Goal: Task Accomplishment & Management: Manage account settings

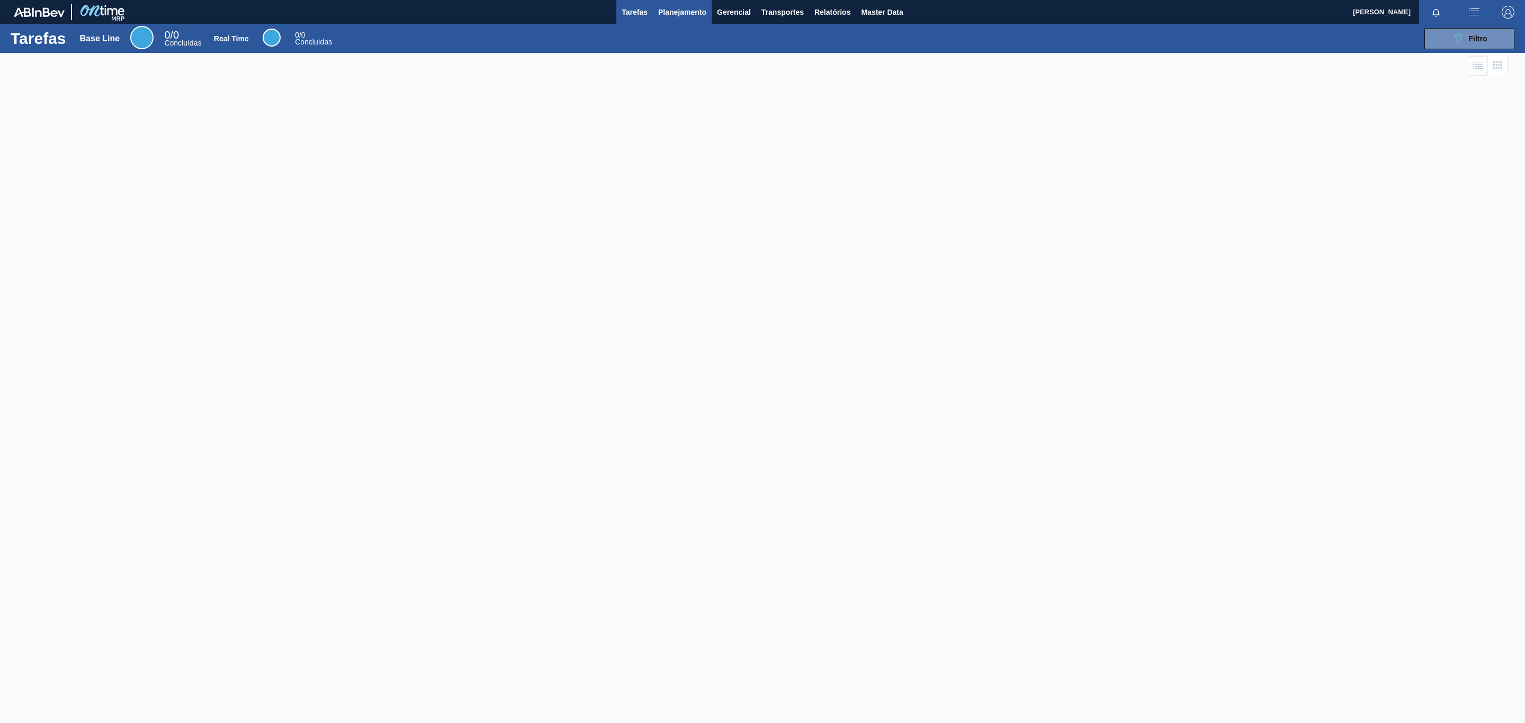
click at [680, 21] on button "Planejamento" at bounding box center [682, 12] width 59 height 24
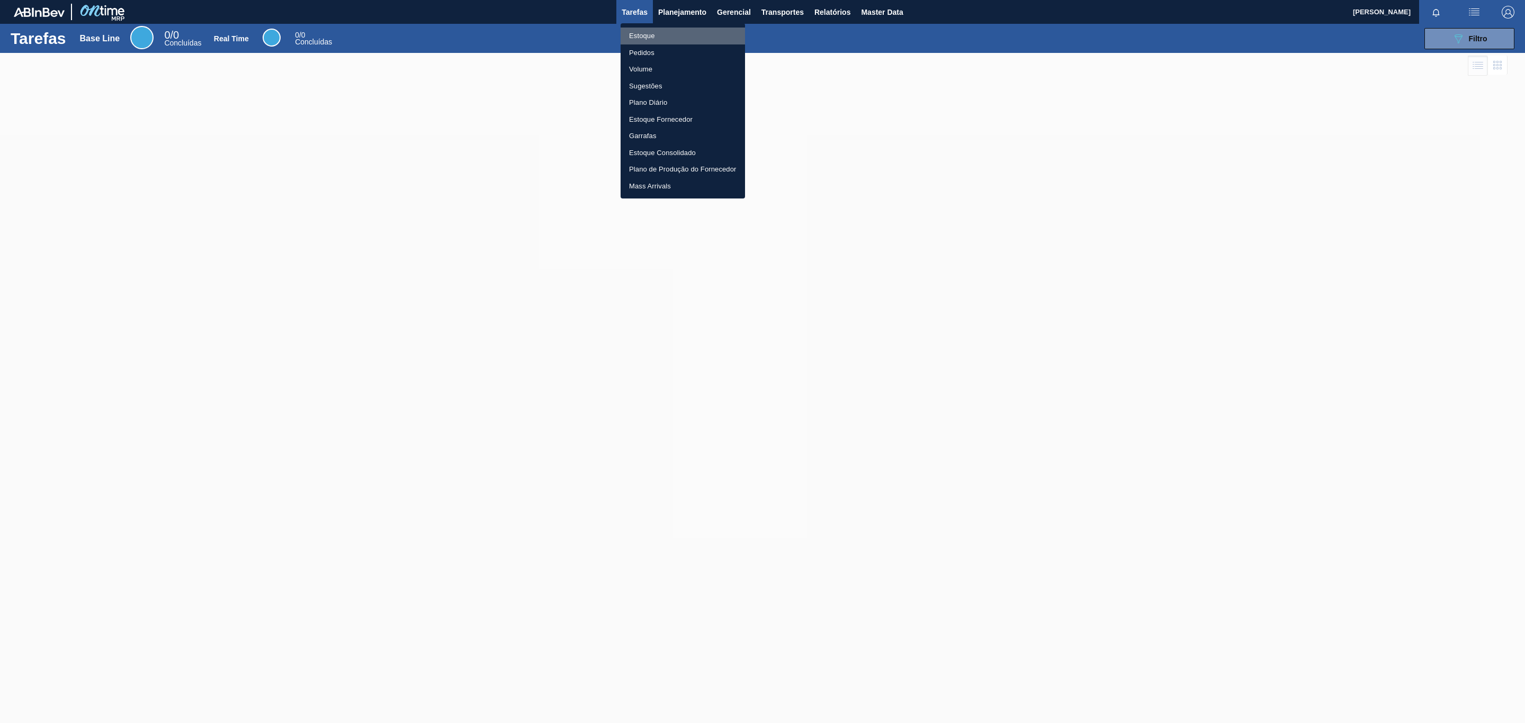
click at [683, 29] on li "Estoque" at bounding box center [682, 36] width 124 height 17
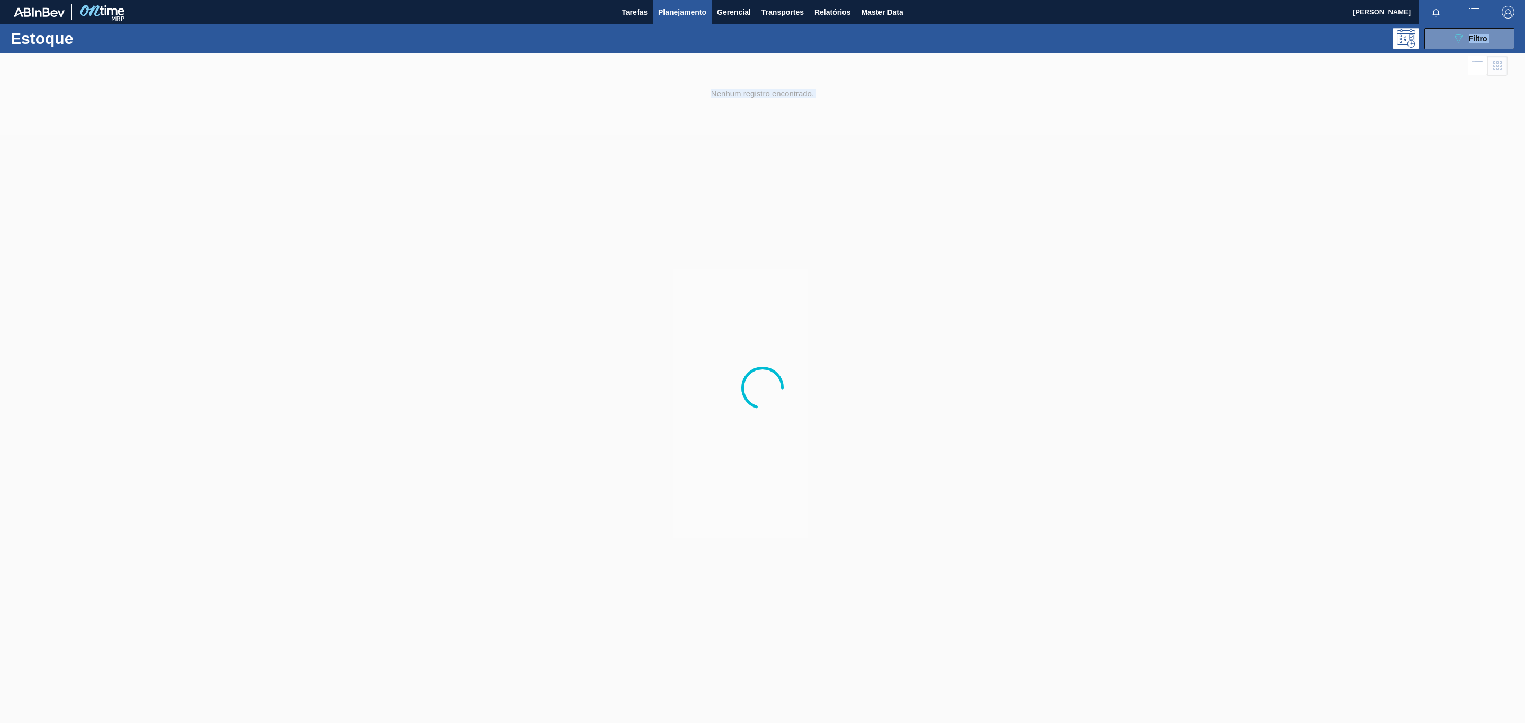
drag, startPoint x: 1013, startPoint y: 24, endPoint x: 1317, endPoint y: 23, distance: 303.9
click at [1137, 0] on body "Tarefas Planejamento Gerencial Transportes Relatórios Master Data TOMAS SIMOES …" at bounding box center [762, 0] width 1525 height 0
click at [1365, 29] on div "089F7B8B-B2A5-4AFE-B5C0-19BA573D28AC Filtro" at bounding box center [848, 38] width 1341 height 21
click at [1457, 43] on icon "089F7B8B-B2A5-4AFE-B5C0-19BA573D28AC" at bounding box center [1457, 38] width 13 height 13
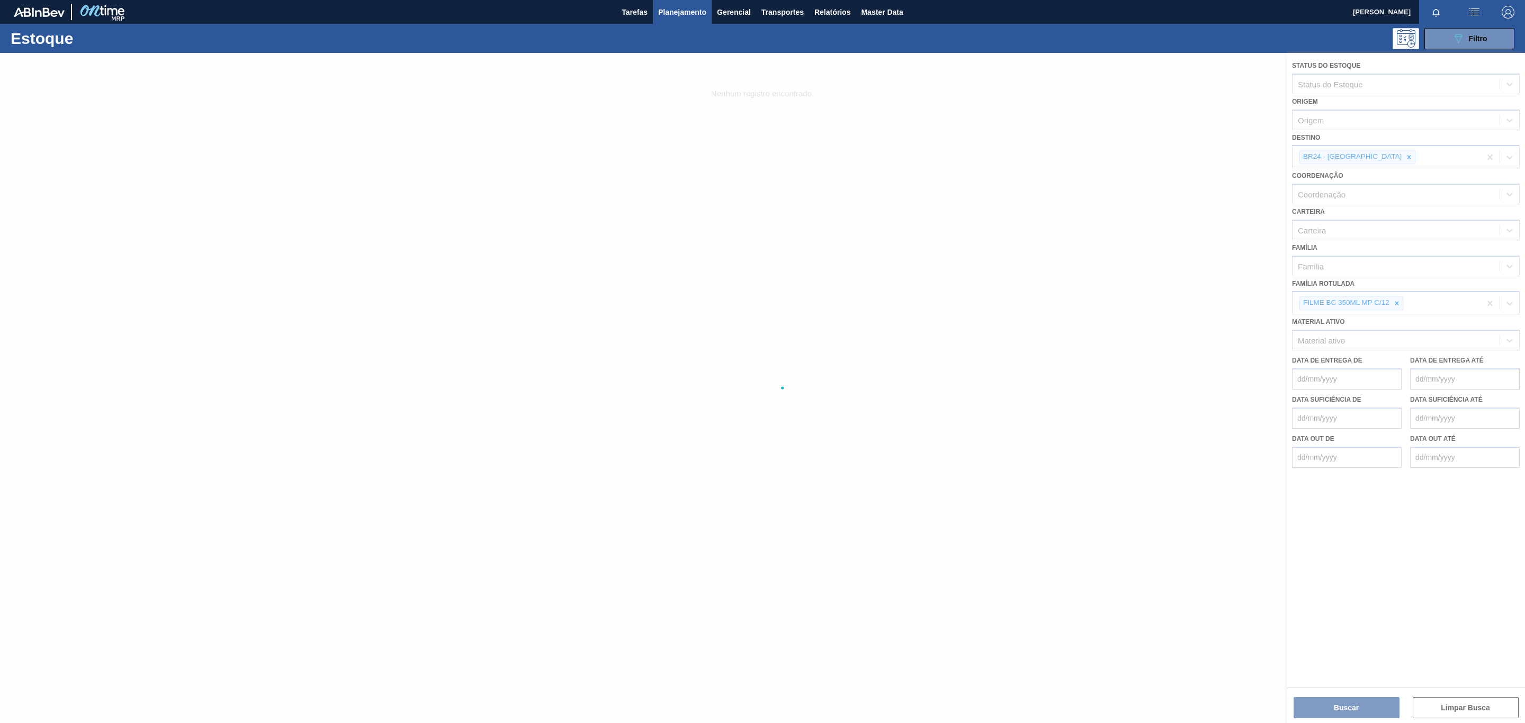
click at [1396, 297] on div at bounding box center [762, 388] width 1525 height 670
click at [1398, 300] on div at bounding box center [762, 388] width 1525 height 670
click at [1397, 299] on div at bounding box center [762, 388] width 1525 height 670
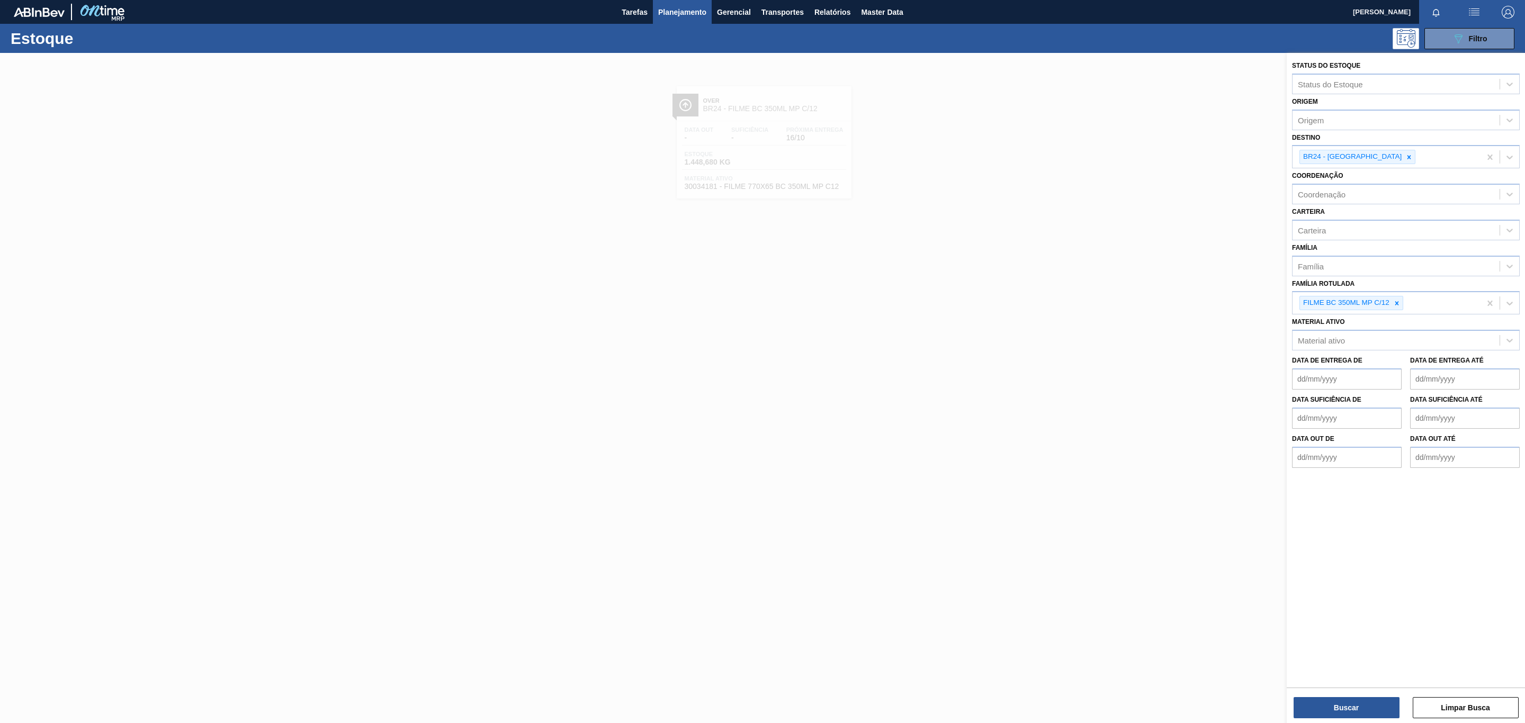
click at [1397, 299] on div at bounding box center [1397, 302] width 12 height 13
type Rotulada "BC 473ML"
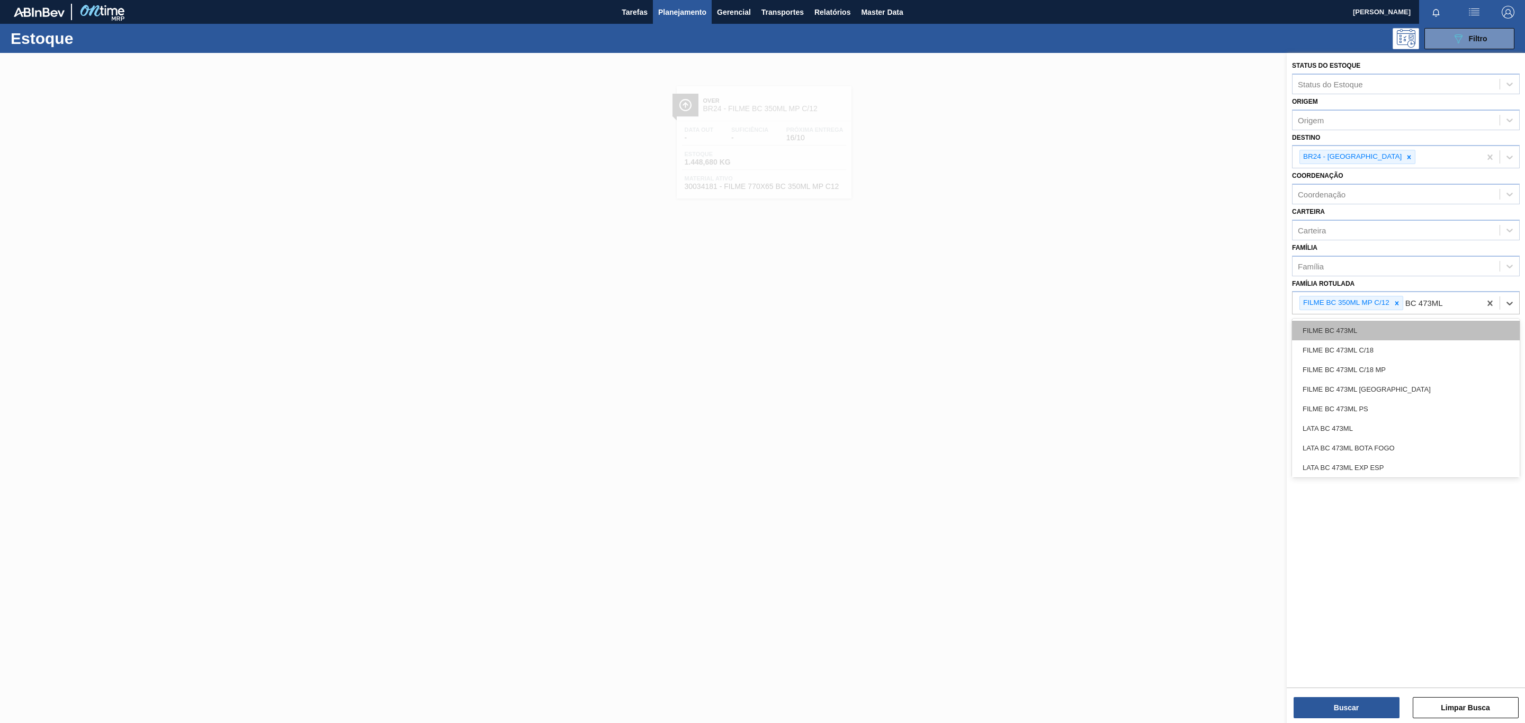
click at [1380, 324] on div "FILME BC 473ML" at bounding box center [1406, 331] width 228 height 20
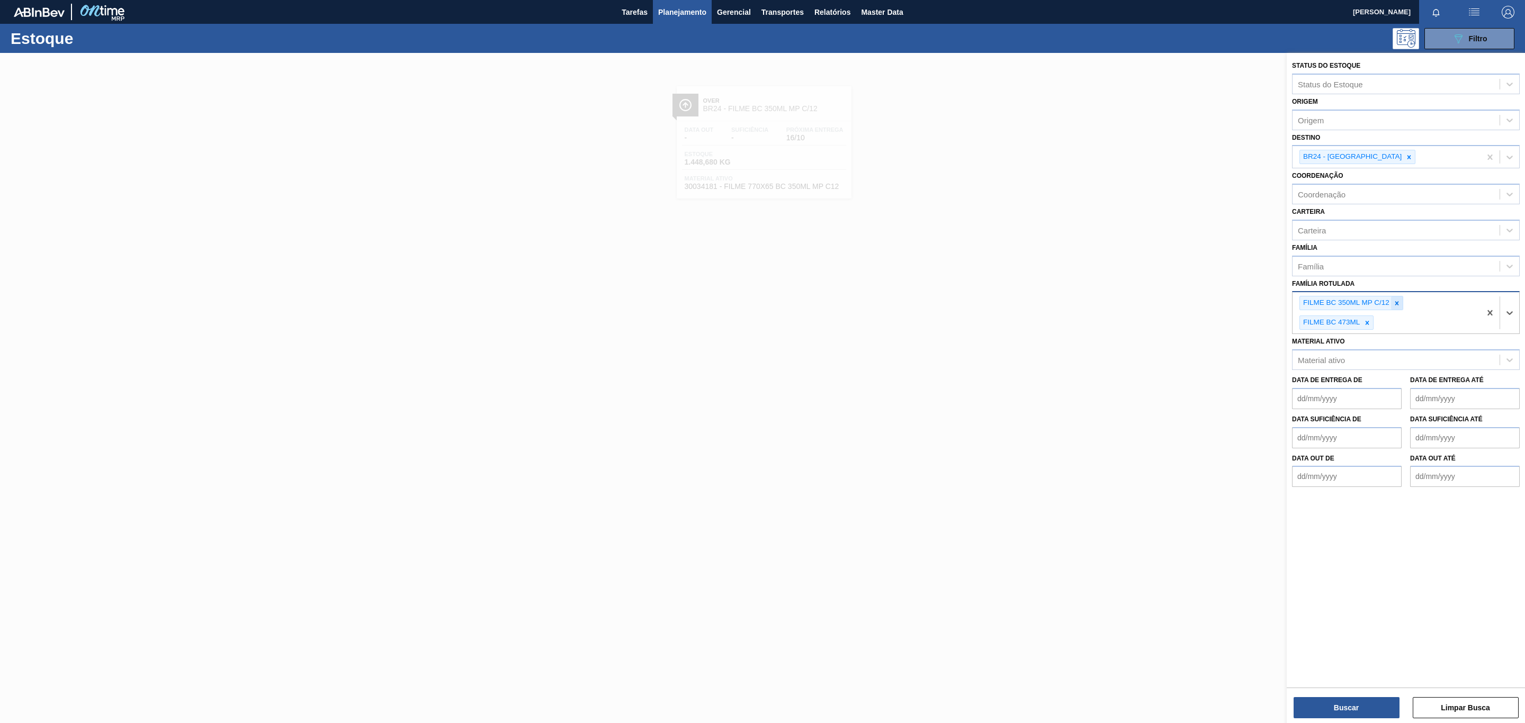
click at [1393, 302] on icon at bounding box center [1396, 303] width 7 height 7
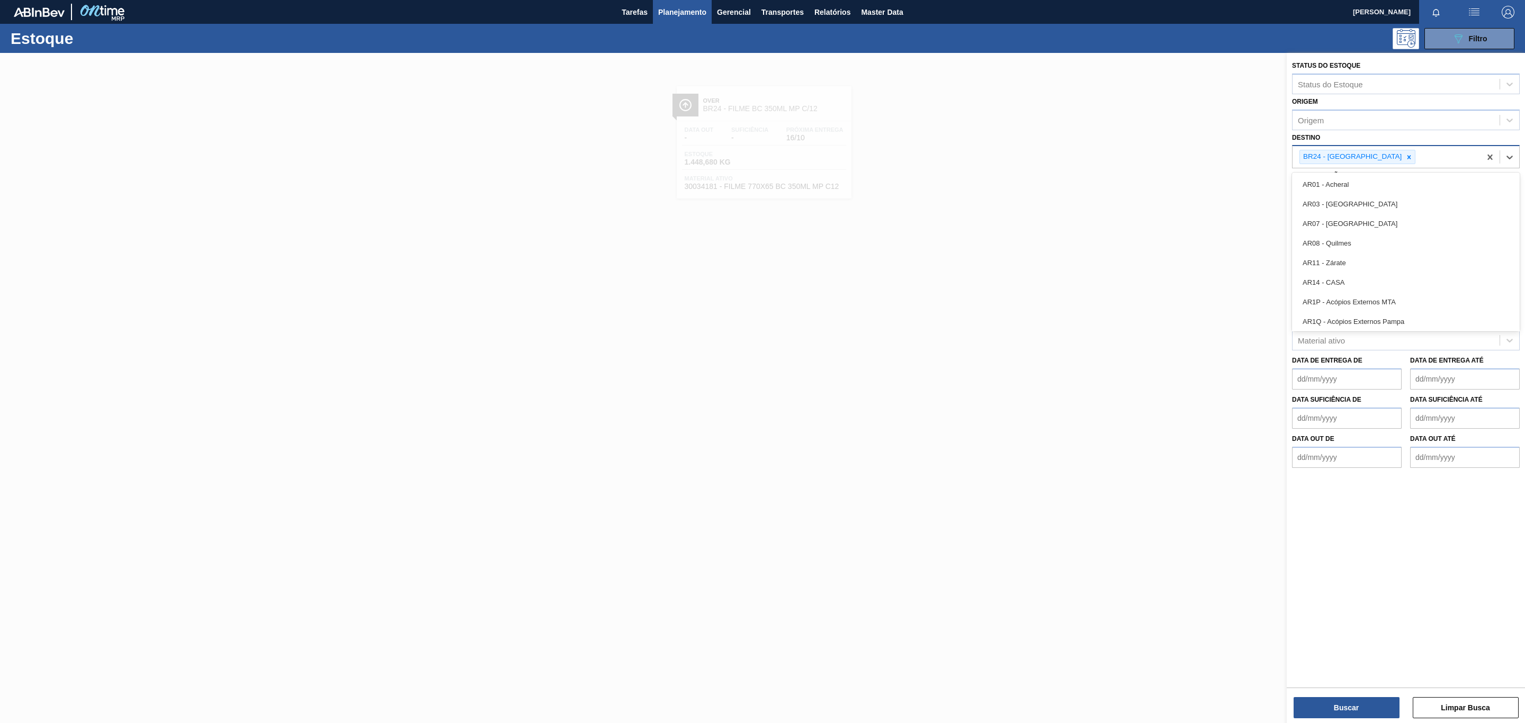
click at [1382, 166] on div "BR24 - Ponta Grossa" at bounding box center [1386, 157] width 188 height 22
click at [1405, 156] on icon at bounding box center [1408, 157] width 7 height 7
click at [1380, 151] on div "Destino" at bounding box center [1395, 155] width 207 height 15
click at [1379, 153] on div "Destino" at bounding box center [1395, 155] width 207 height 15
type input "BR02"
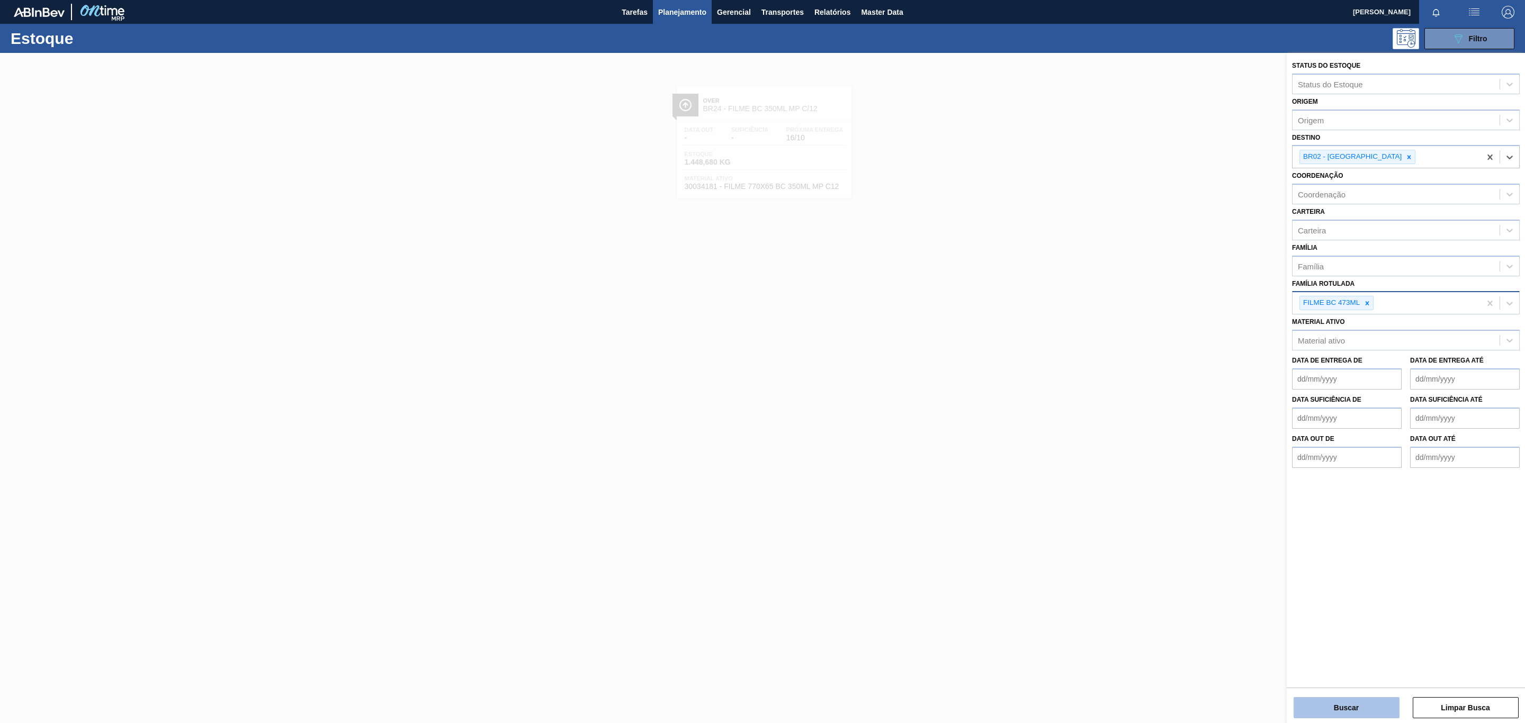
click at [1321, 699] on button "Buscar" at bounding box center [1346, 707] width 106 height 21
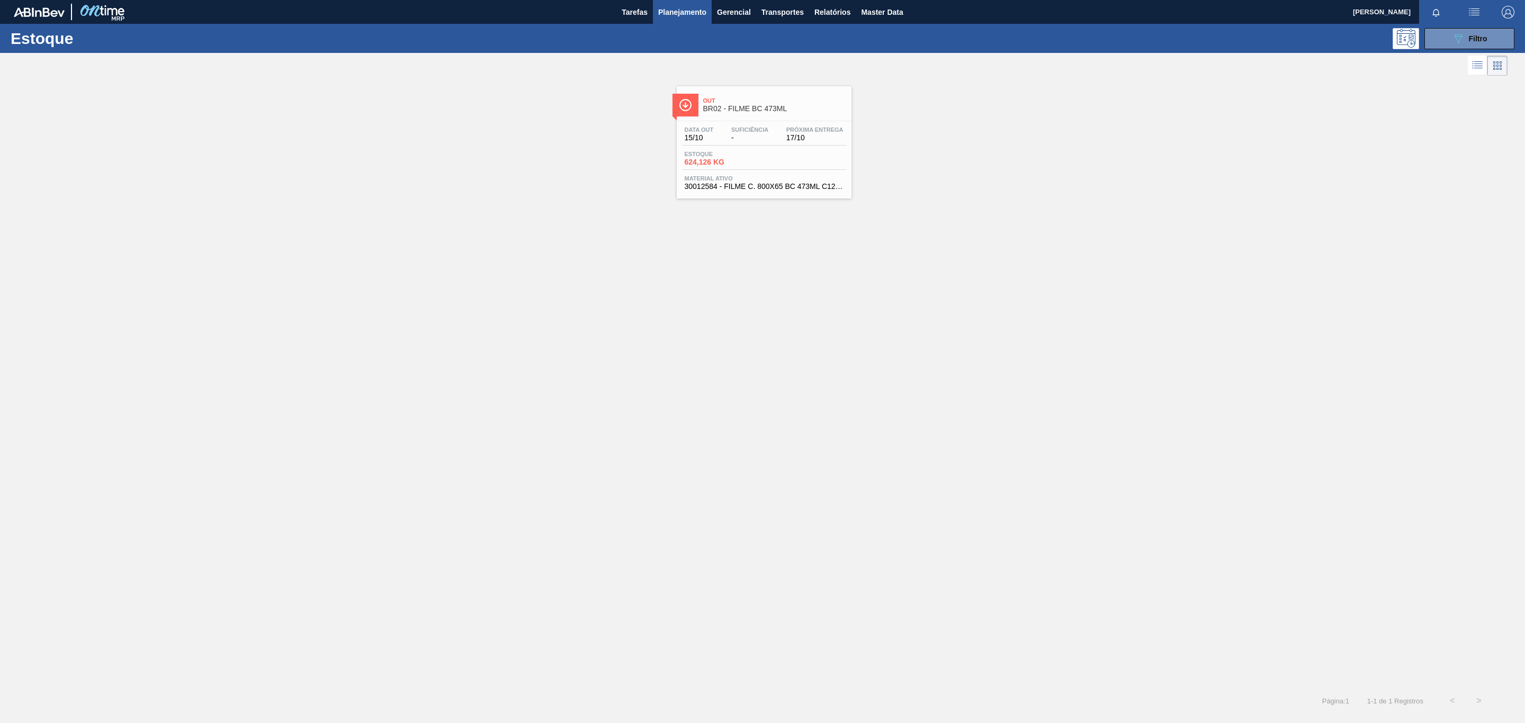
click at [791, 112] on span "BR02 - FILME BC 473ML" at bounding box center [774, 109] width 143 height 8
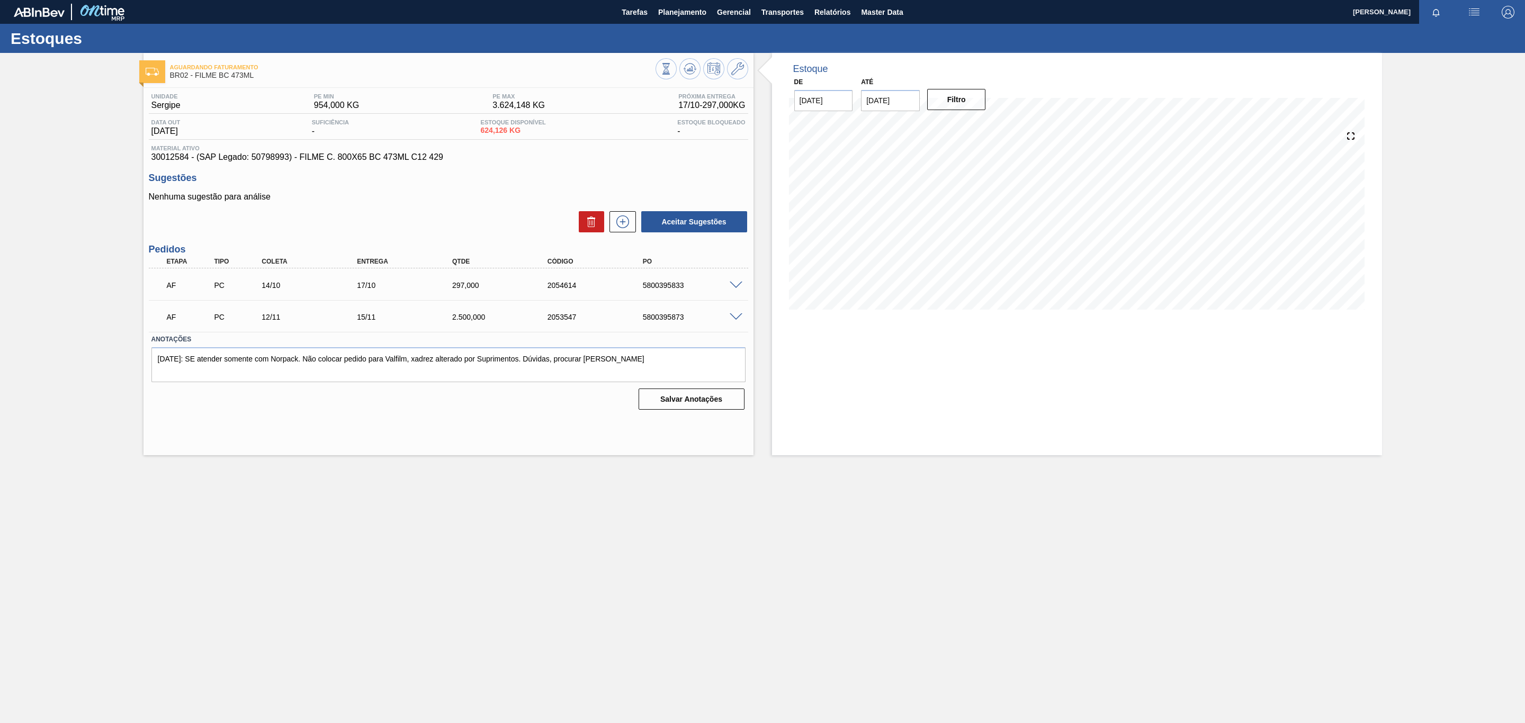
click at [735, 284] on span at bounding box center [735, 286] width 13 height 8
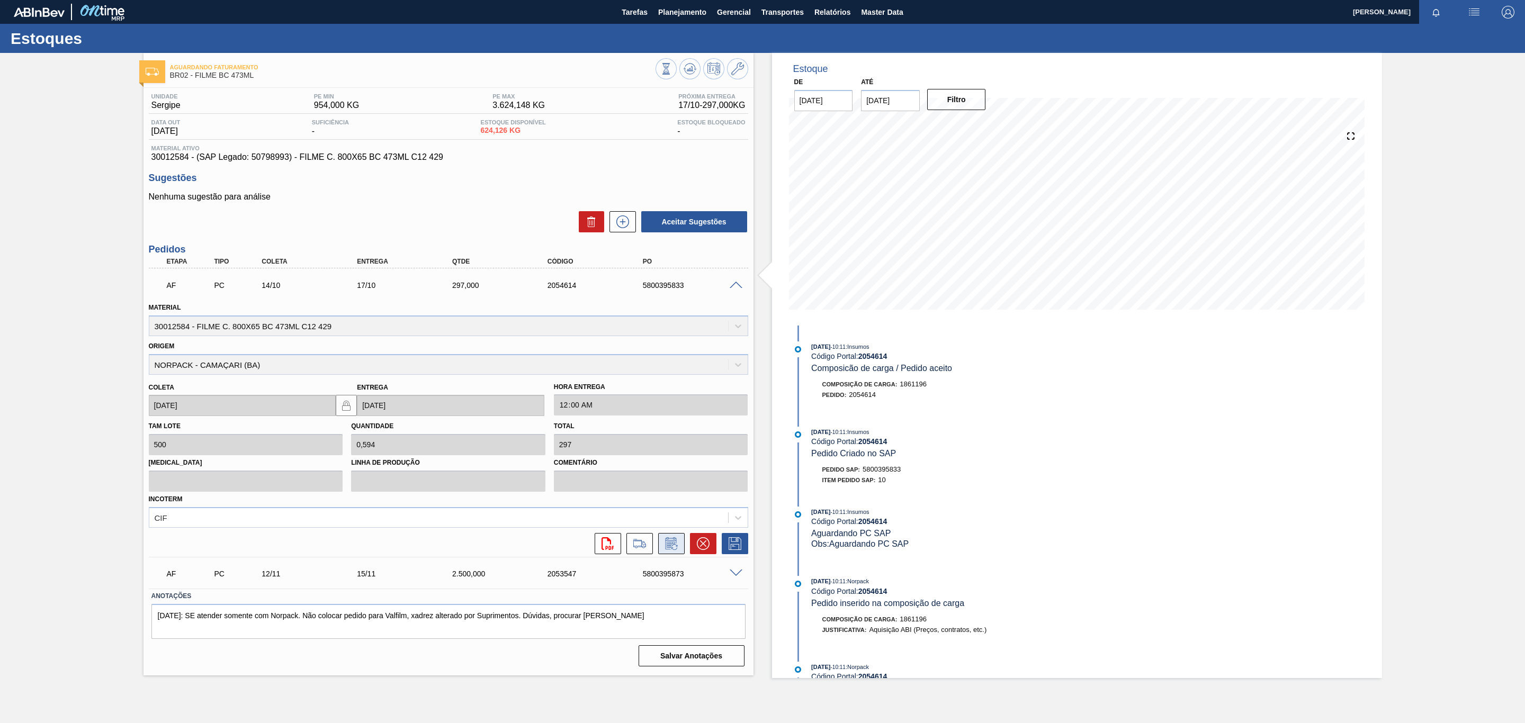
click at [671, 544] on icon at bounding box center [671, 543] width 17 height 13
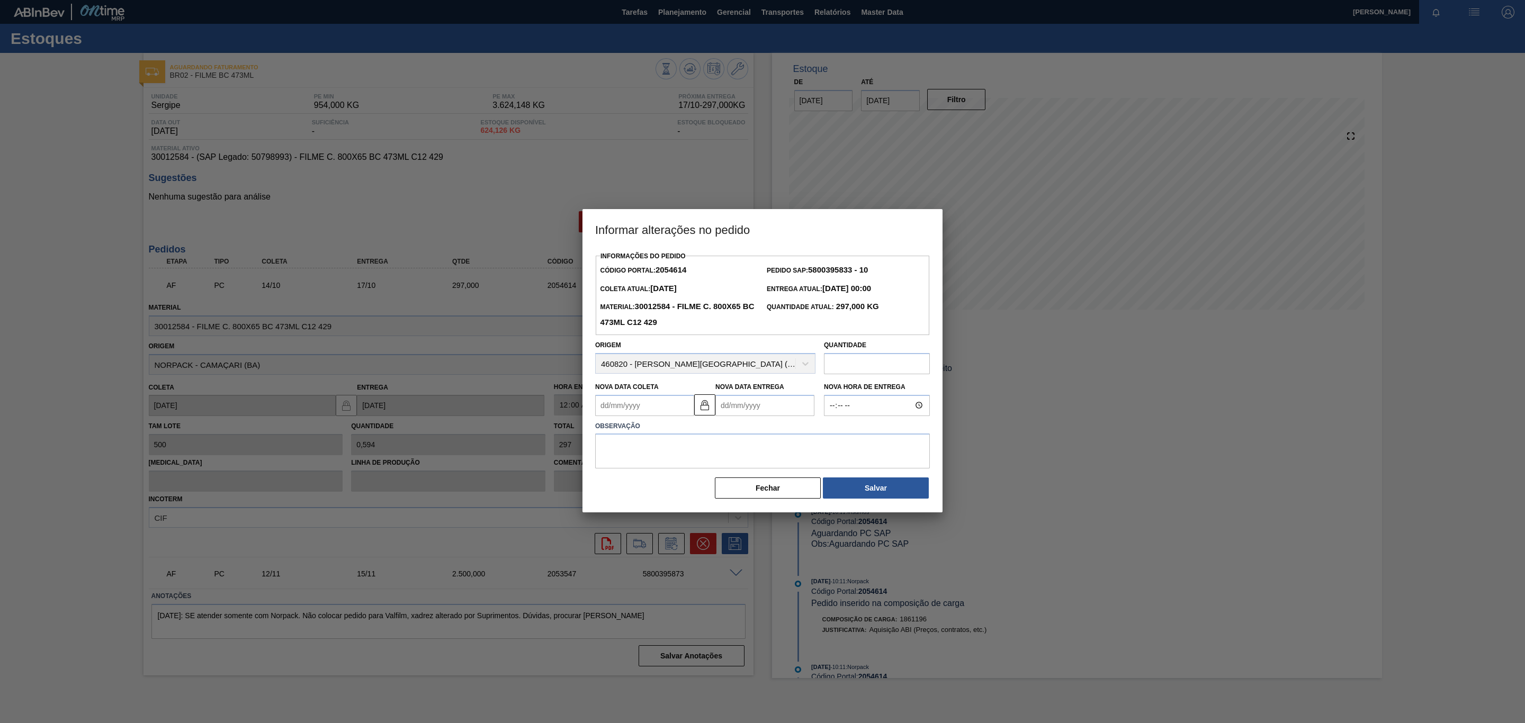
click at [856, 369] on input "text" at bounding box center [877, 363] width 106 height 21
paste input "801"
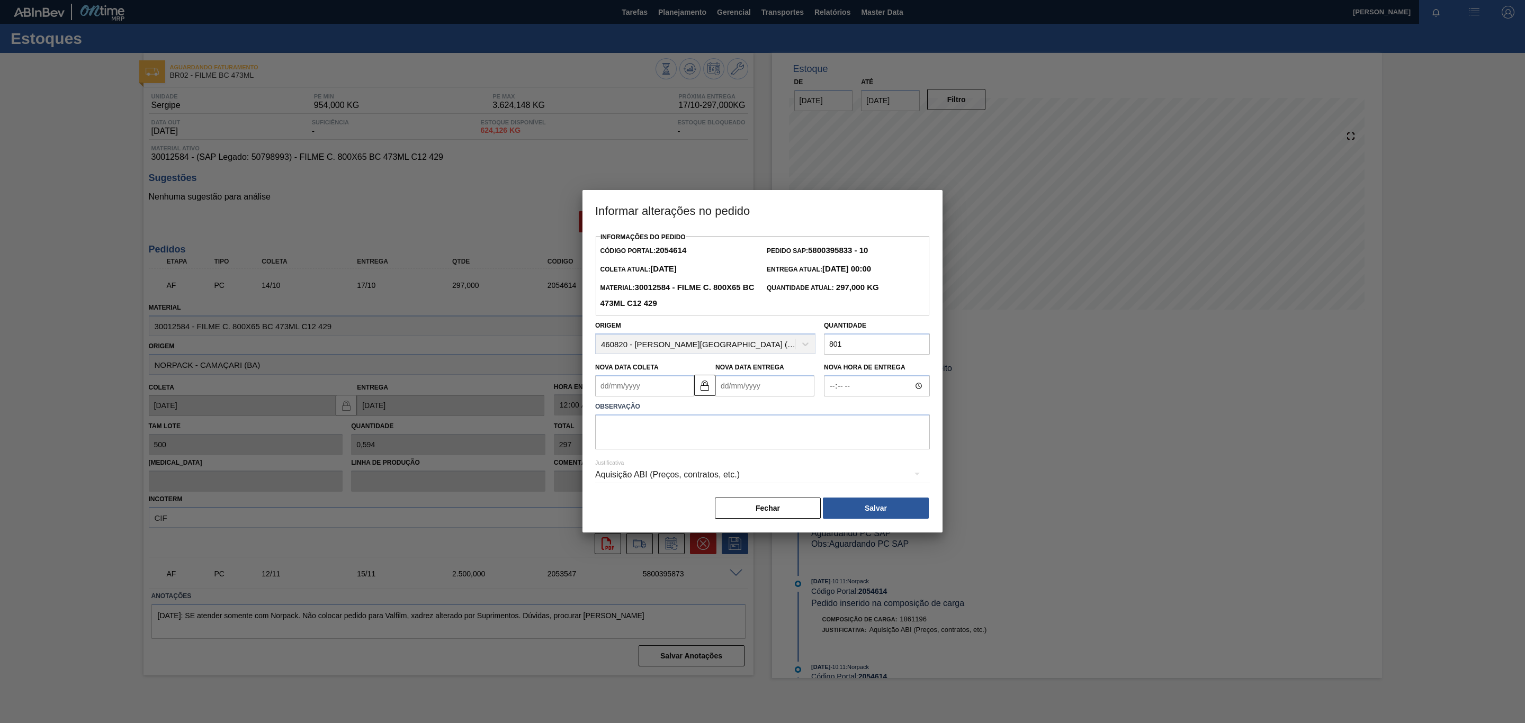
type input "801"
click at [664, 386] on Coleta2054614 "Nova Data Coleta" at bounding box center [644, 385] width 99 height 21
click at [662, 480] on div "15" at bounding box center [659, 480] width 14 height 14
type Coleta2054614 "[DATE]"
drag, startPoint x: 845, startPoint y: 494, endPoint x: 849, endPoint y: 501, distance: 7.8
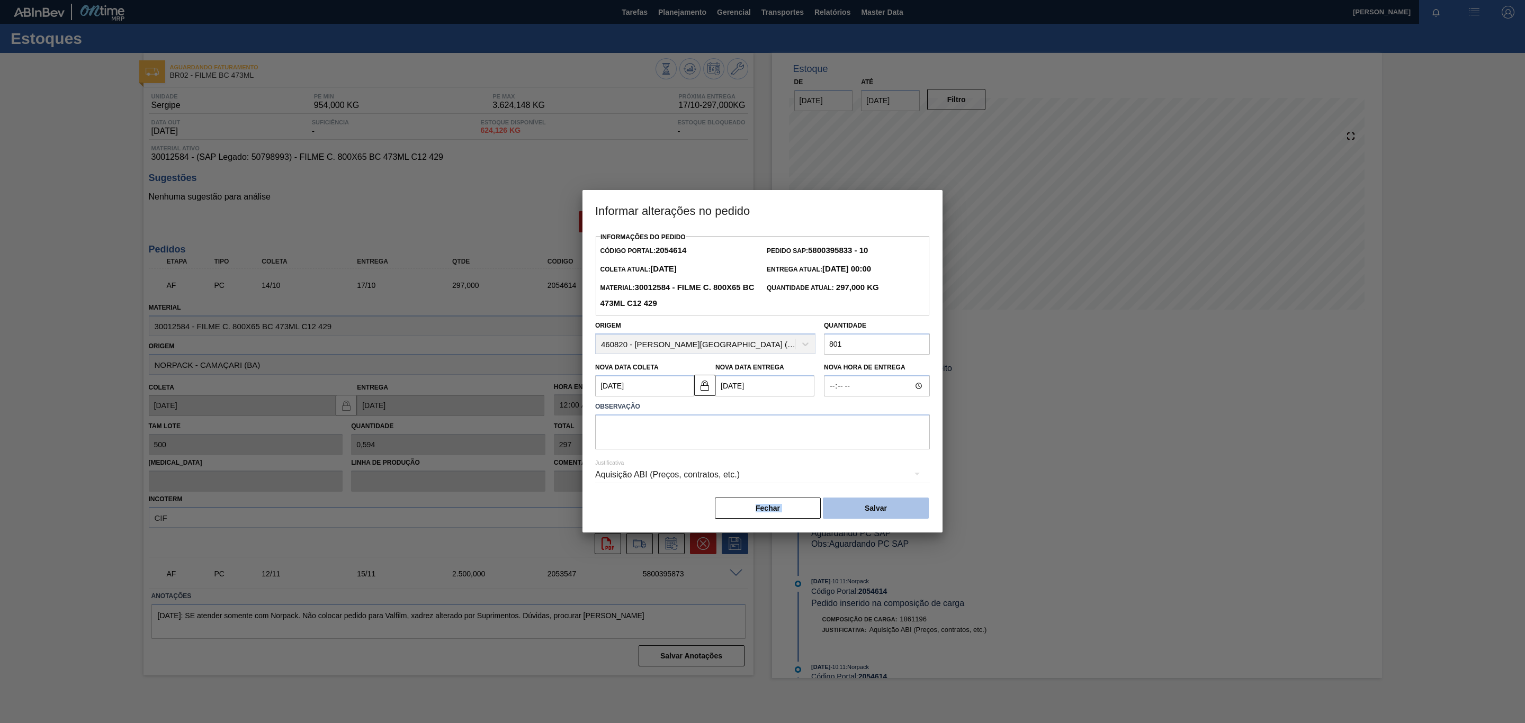
click at [849, 501] on div "Informações do Pedido Código Portal: 2054614 Pedido SAP: 5800395833 - 10 Coleta…" at bounding box center [762, 375] width 335 height 290
click at [709, 392] on img at bounding box center [704, 385] width 13 height 13
click at [736, 391] on Entrega2054614 "18/10/2025" at bounding box center [764, 385] width 99 height 21
click at [799, 480] on div "16" at bounding box center [796, 480] width 14 height 14
type Entrega2054614 "16/10/2025"
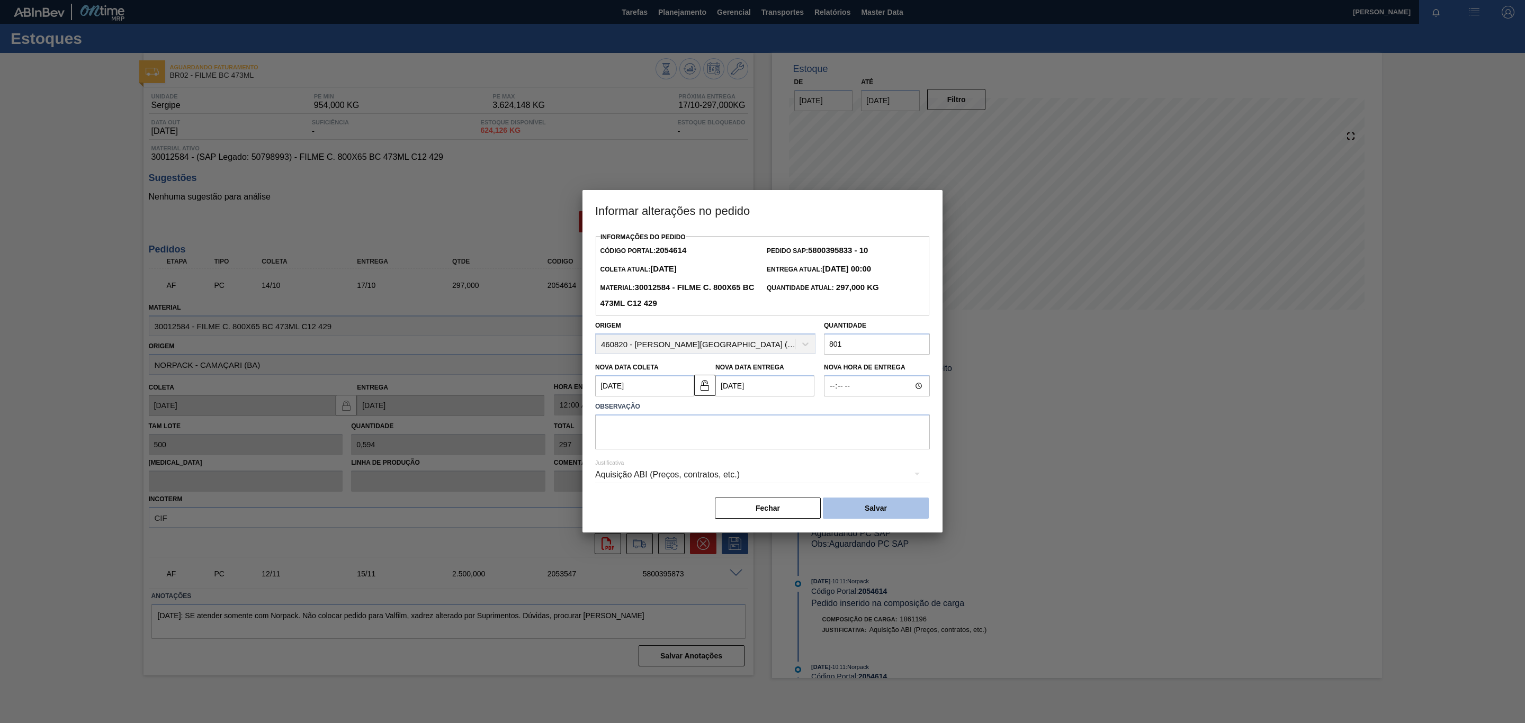
click at [858, 501] on button "Salvar" at bounding box center [876, 508] width 106 height 21
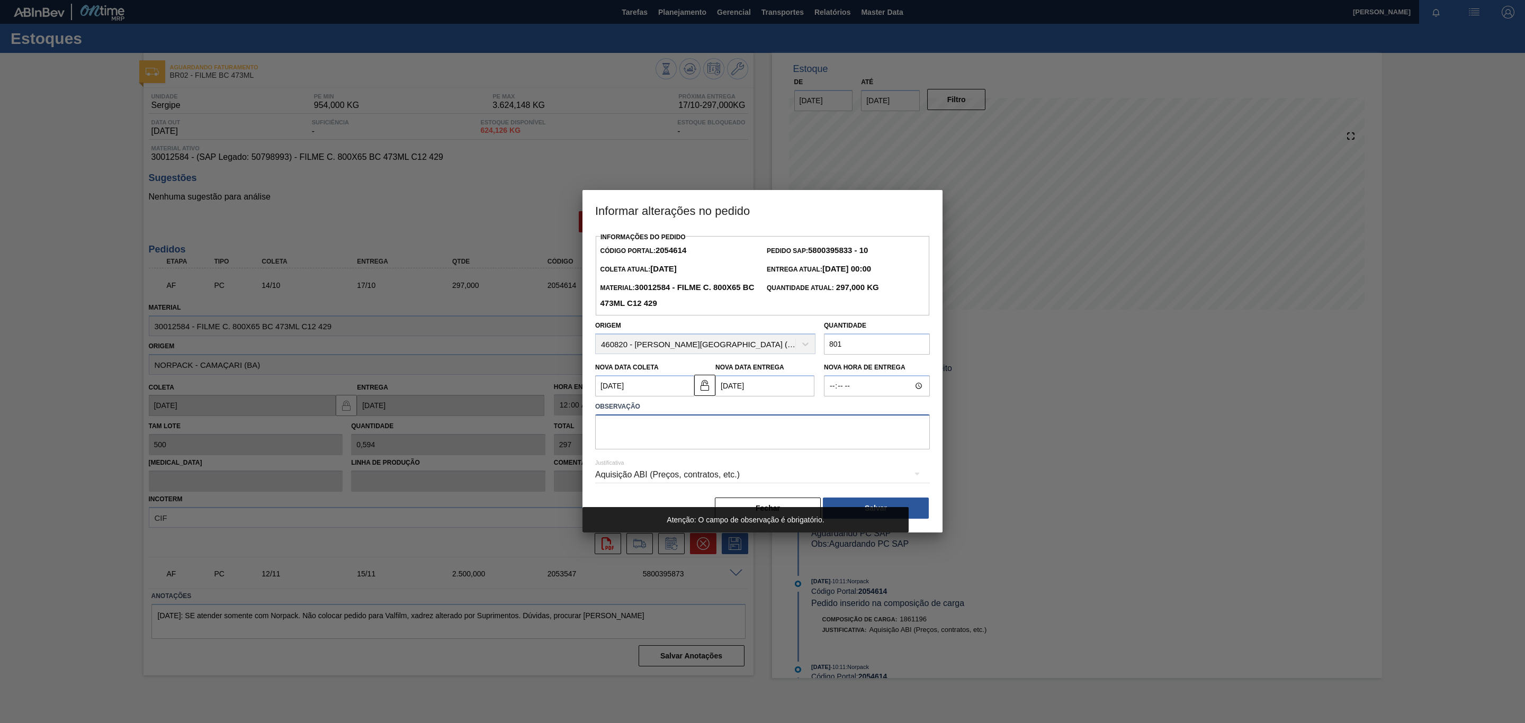
click at [783, 444] on textarea at bounding box center [762, 431] width 335 height 35
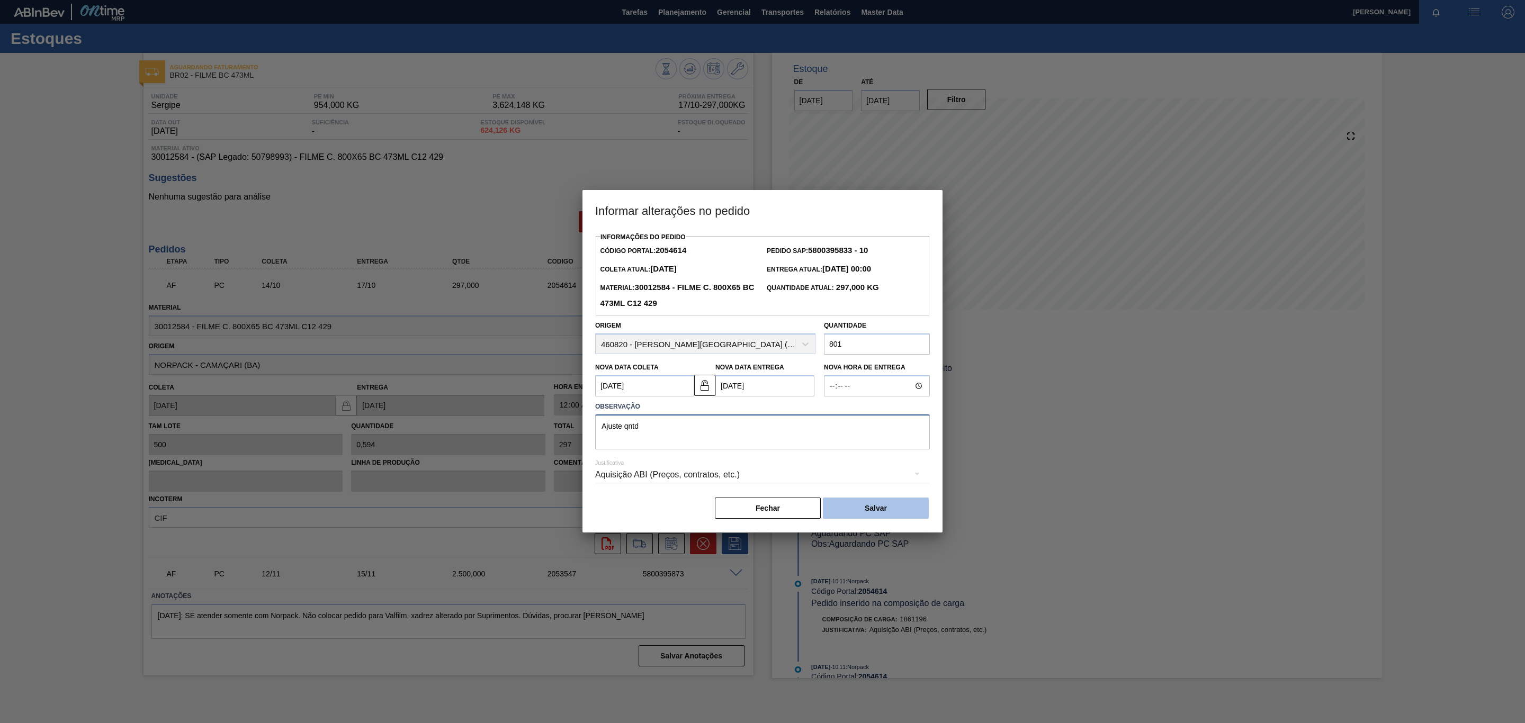
type textarea "Ajuste qntd"
click at [864, 501] on button "Salvar" at bounding box center [876, 508] width 106 height 21
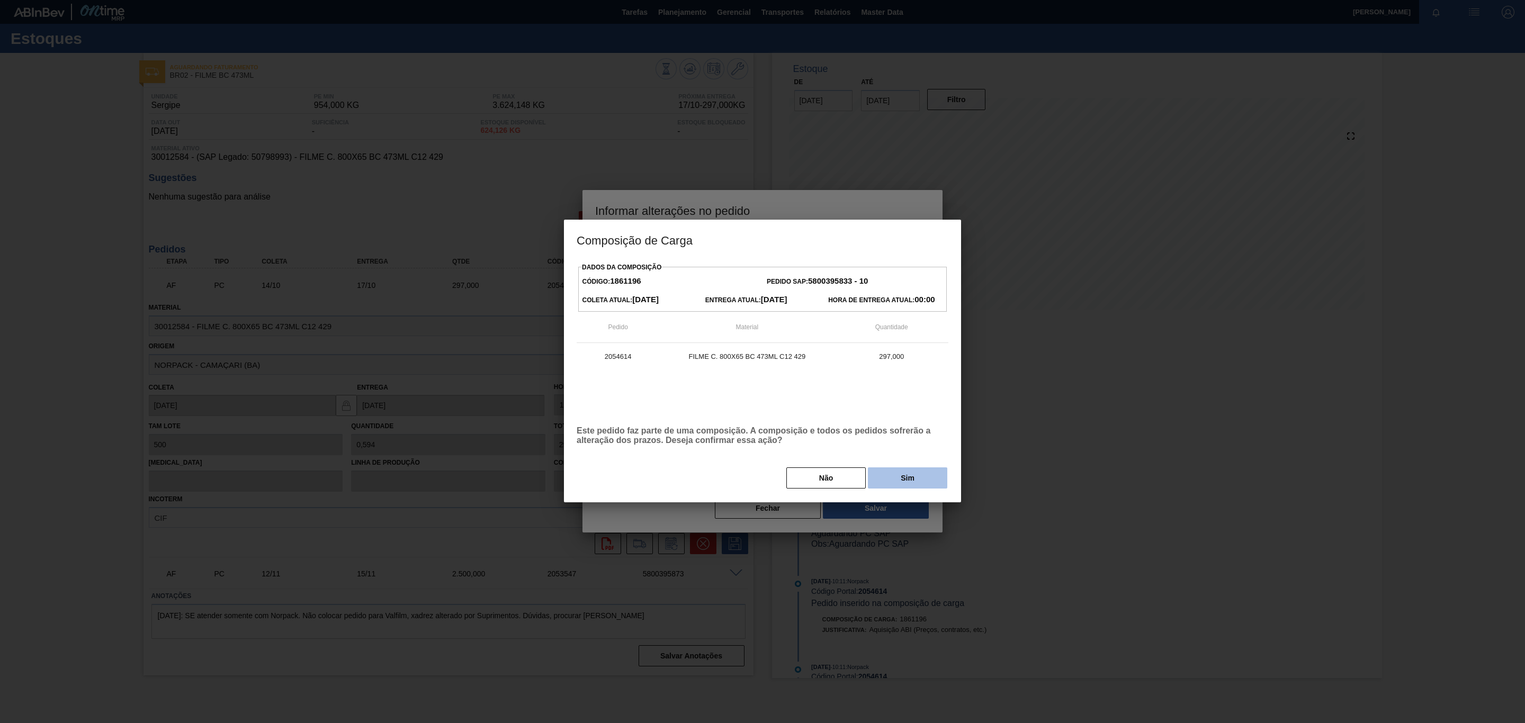
click at [889, 484] on button "Sim" at bounding box center [907, 477] width 79 height 21
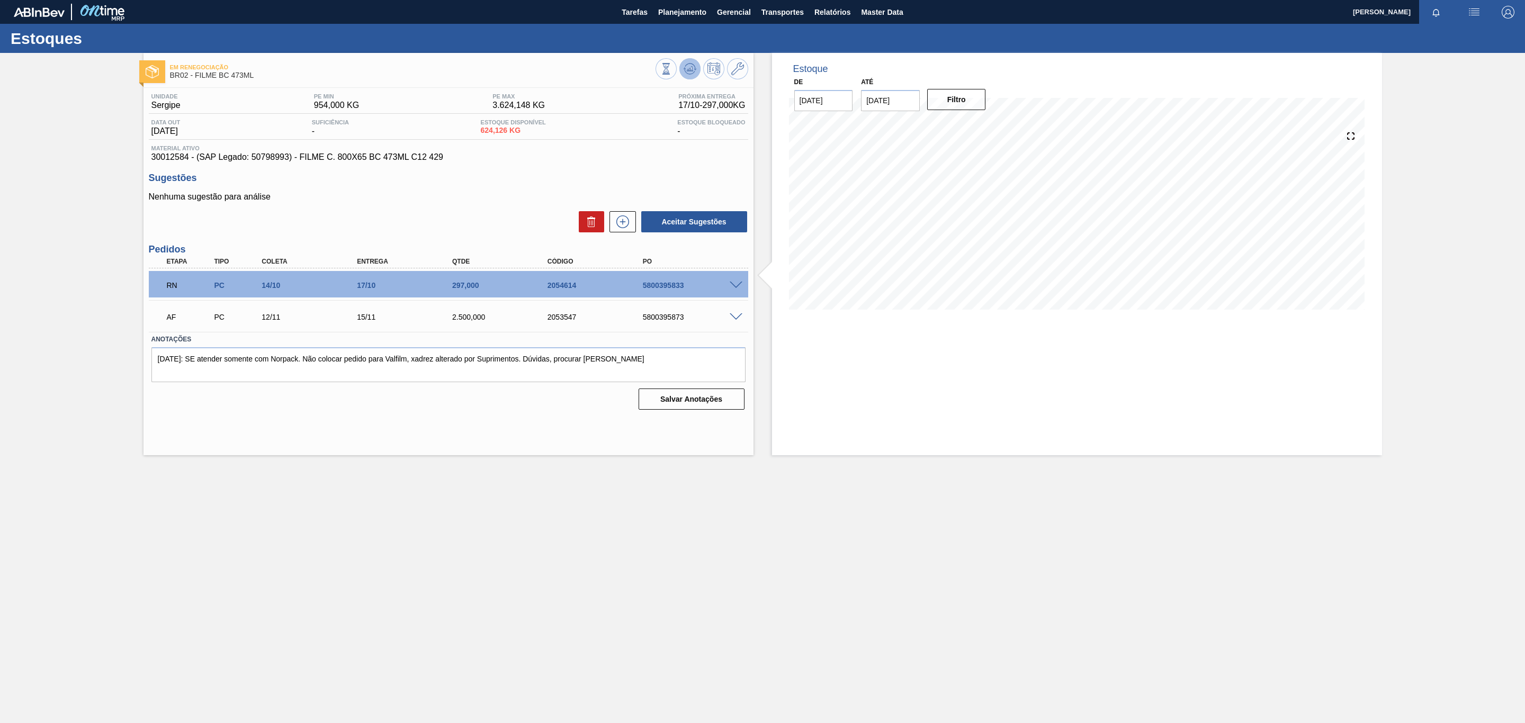
click at [691, 60] on button at bounding box center [689, 68] width 21 height 21
click at [739, 282] on div "RN PC 14/10 17/10 297,000 2054614 5800395833" at bounding box center [448, 284] width 599 height 26
click at [737, 287] on span at bounding box center [735, 286] width 13 height 8
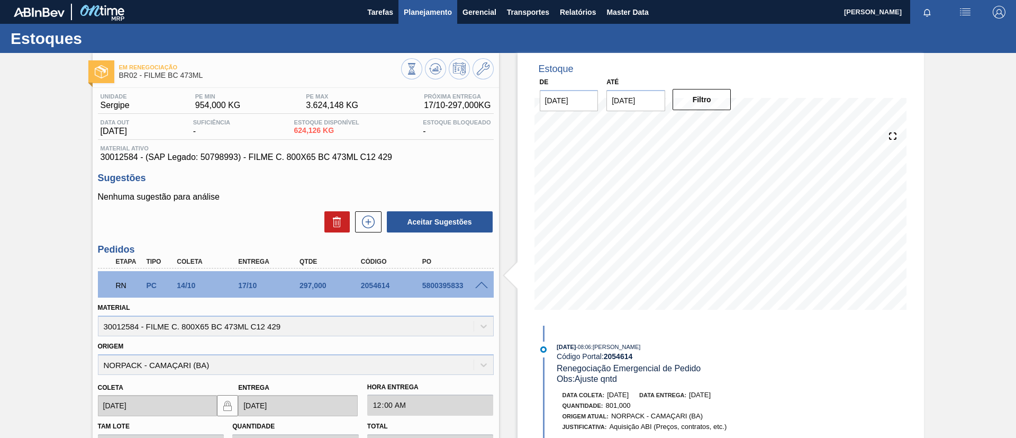
click at [416, 8] on span "Planejamento" at bounding box center [428, 12] width 48 height 13
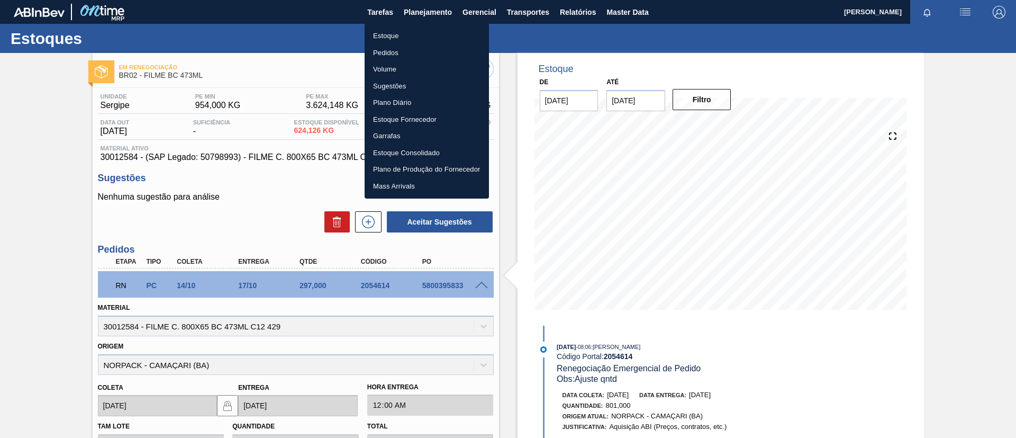
click at [427, 32] on li "Estoque" at bounding box center [427, 36] width 124 height 17
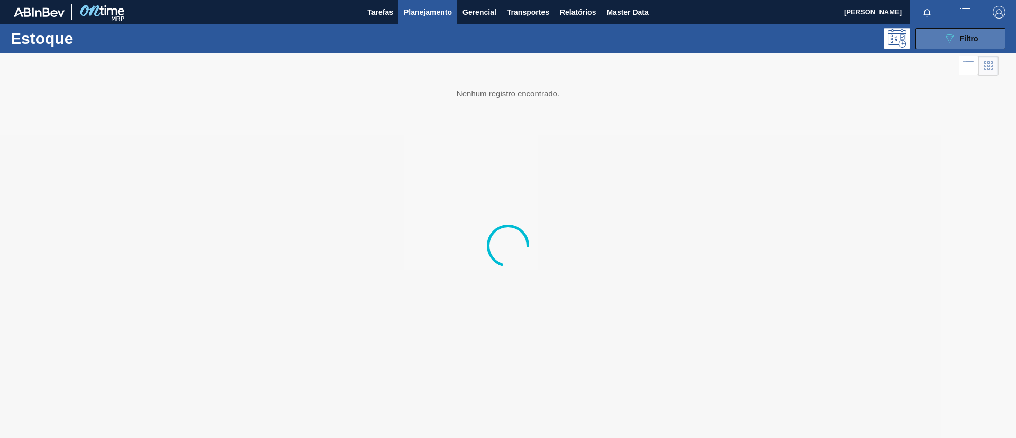
click at [968, 45] on button "089F7B8B-B2A5-4AFE-B5C0-19BA573D28AC Filtro" at bounding box center [961, 38] width 90 height 21
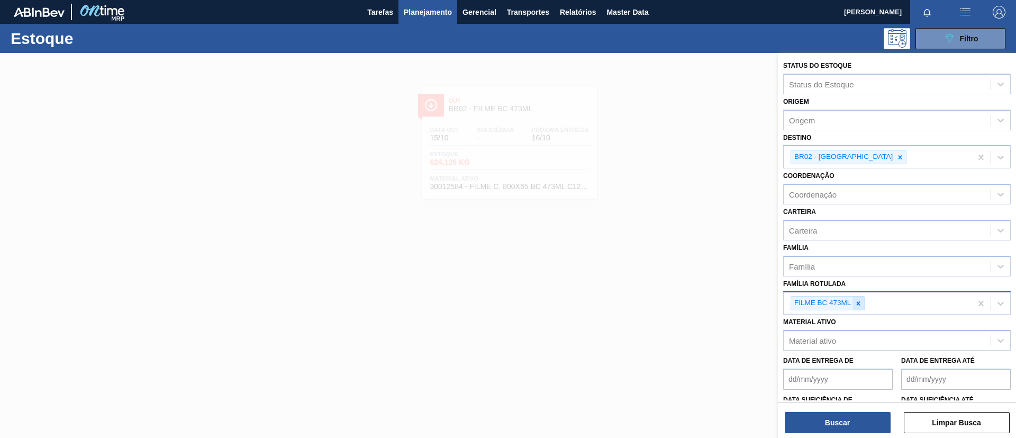
click at [859, 304] on icon at bounding box center [859, 303] width 4 height 4
click at [858, 304] on icon at bounding box center [859, 303] width 4 height 4
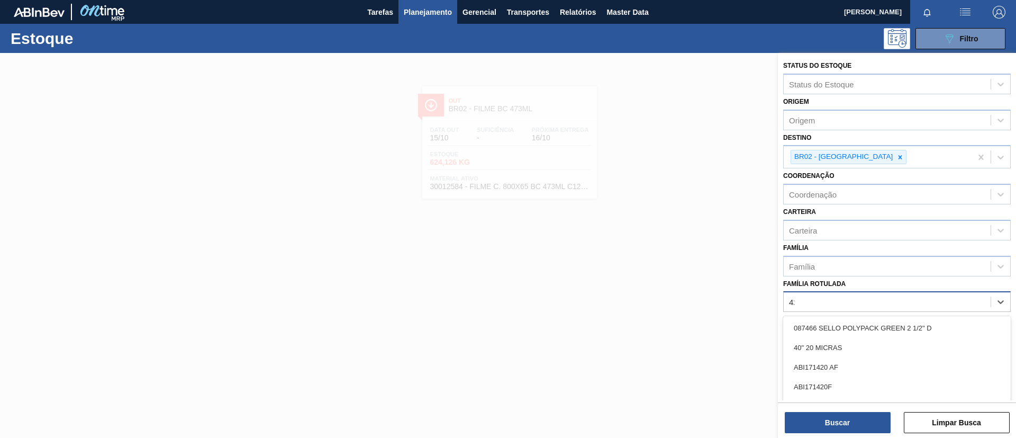
type Rotulada "4"
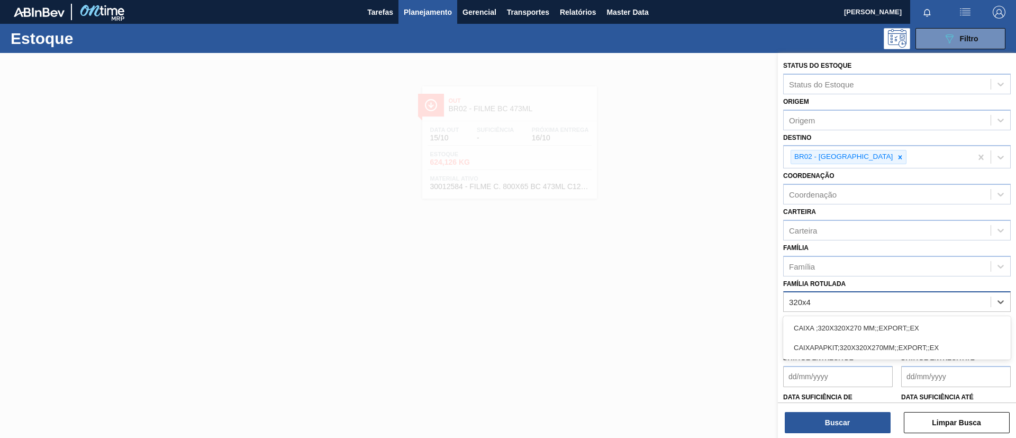
type Rotulada "320x45"
click at [844, 331] on div "FILME LISO 320x45" at bounding box center [897, 328] width 228 height 20
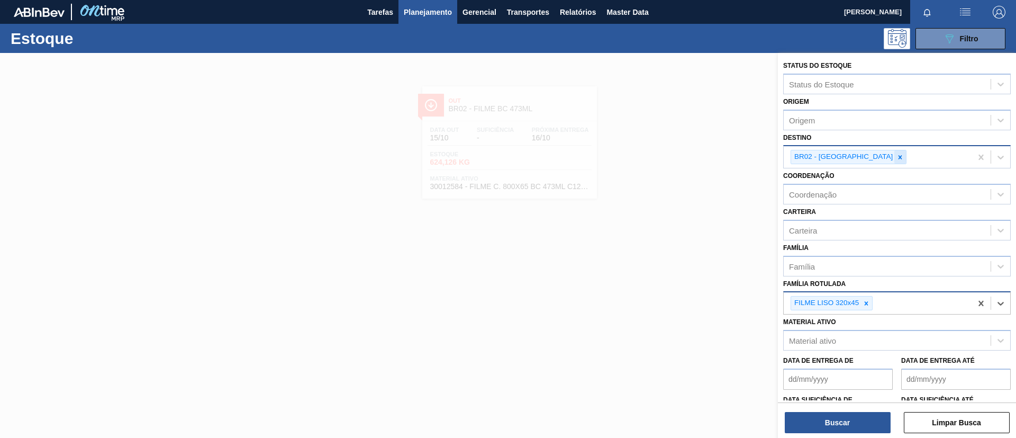
click at [897, 155] on icon at bounding box center [900, 157] width 7 height 7
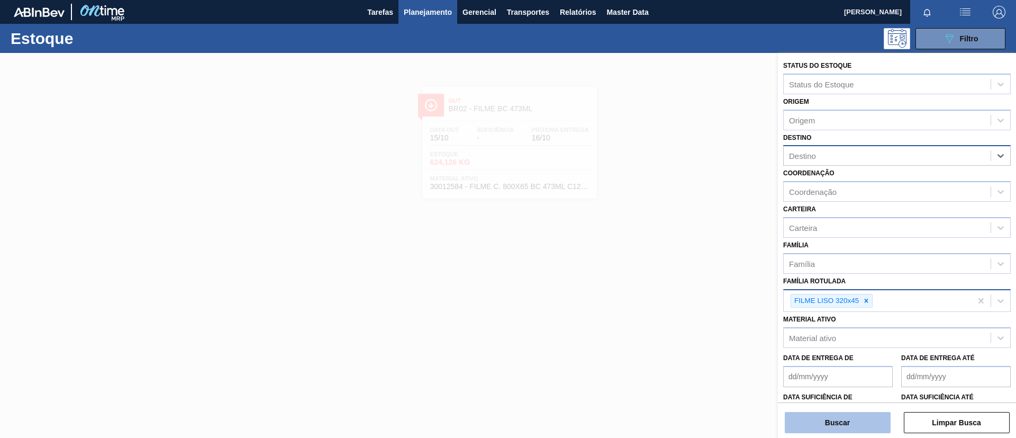
click at [837, 425] on button "Buscar" at bounding box center [838, 422] width 106 height 21
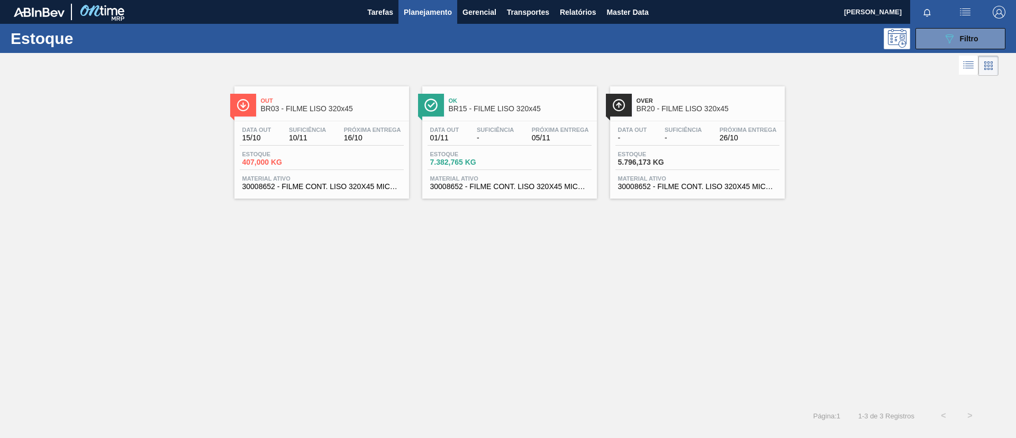
click at [512, 139] on span "-" at bounding box center [495, 138] width 37 height 8
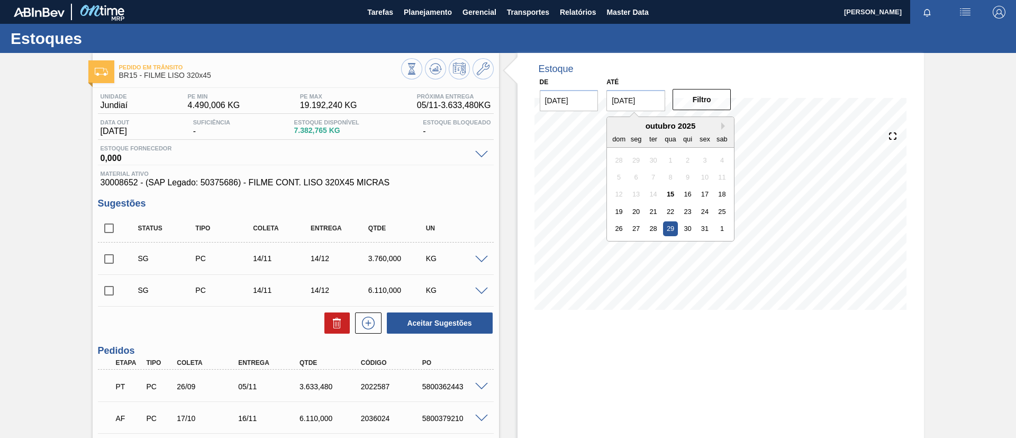
click at [659, 105] on input "29/10/2025" at bounding box center [636, 100] width 59 height 21
click at [724, 122] on button "Next Month" at bounding box center [725, 125] width 7 height 7
click at [725, 122] on button "Next Month" at bounding box center [725, 125] width 7 height 7
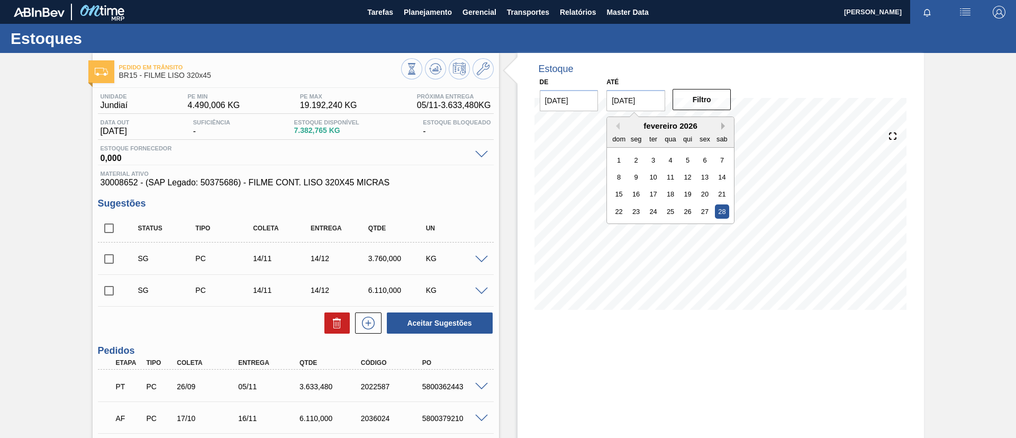
click at [725, 122] on button "Next Month" at bounding box center [725, 125] width 7 height 7
drag, startPoint x: 725, startPoint y: 122, endPoint x: 693, endPoint y: 122, distance: 31.8
click at [693, 122] on div "março 2026" at bounding box center [670, 125] width 127 height 9
click at [655, 224] on div "31" at bounding box center [653, 228] width 14 height 14
type input "[DATE]"
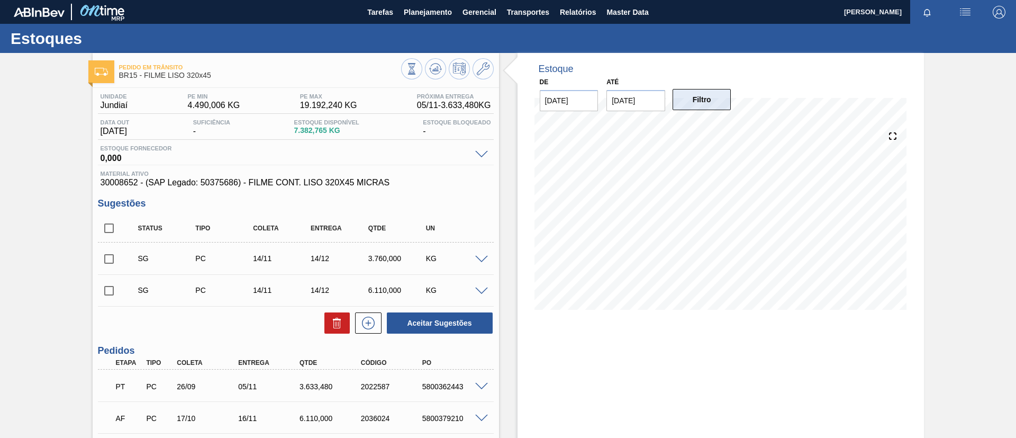
click at [709, 97] on button "Filtro" at bounding box center [702, 99] width 59 height 21
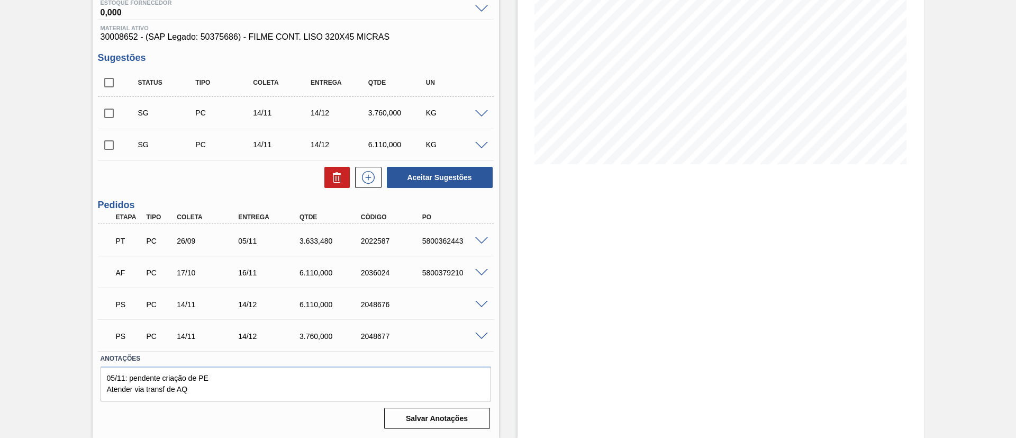
click at [479, 304] on span at bounding box center [481, 305] width 13 height 8
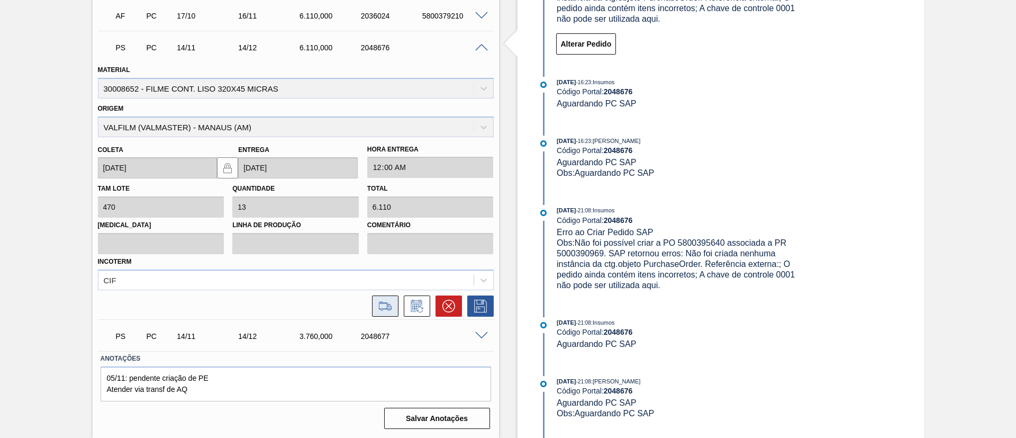
click at [391, 296] on button at bounding box center [385, 305] width 26 height 21
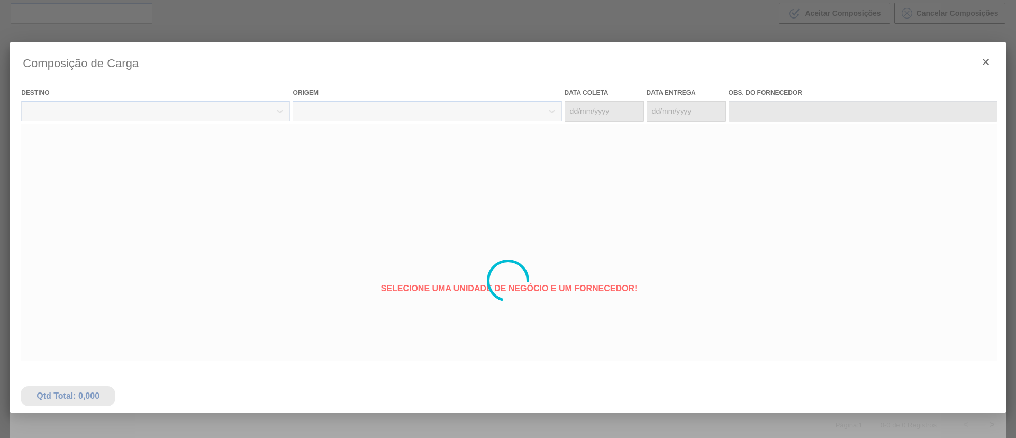
type coleta "[DATE]"
type Entrega "[DATE]"
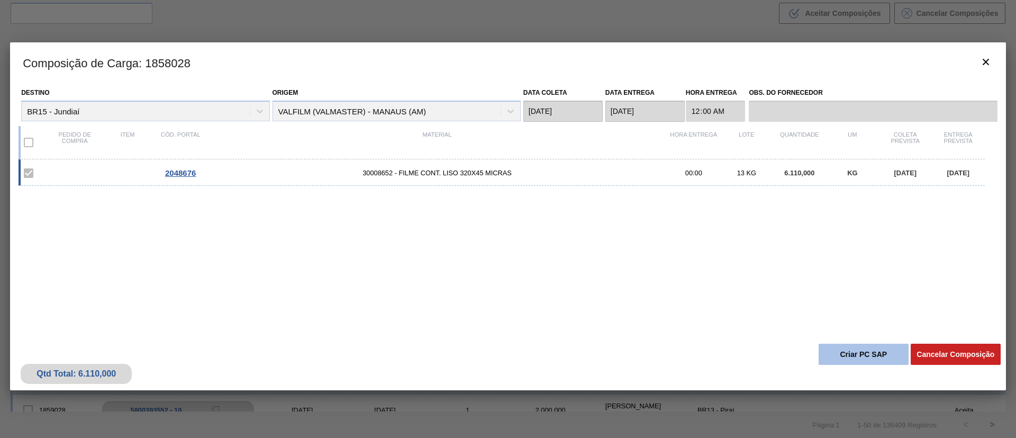
click at [861, 350] on button "Criar PC SAP" at bounding box center [864, 354] width 90 height 21
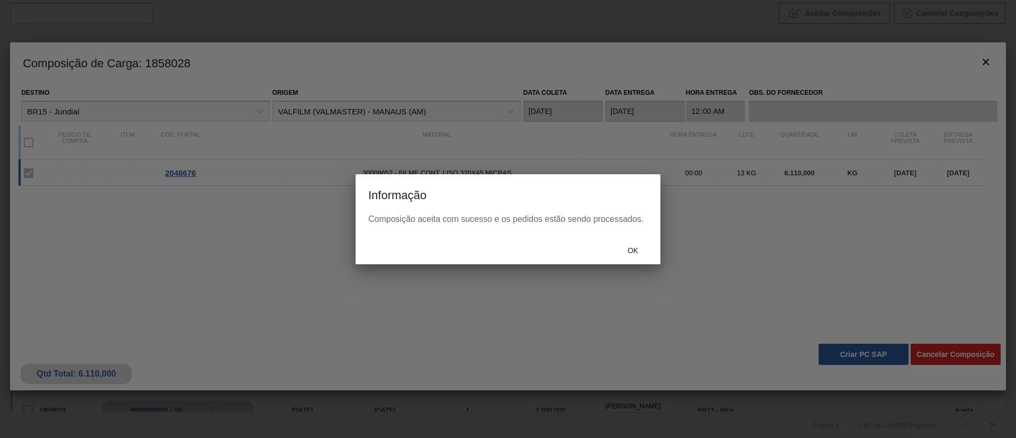
click at [628, 258] on div "Ok" at bounding box center [633, 251] width 47 height 20
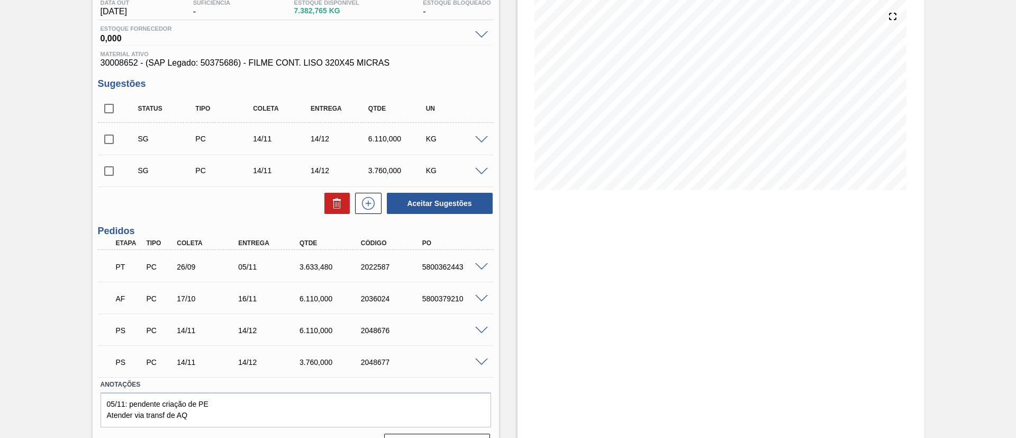
scroll to position [146, 0]
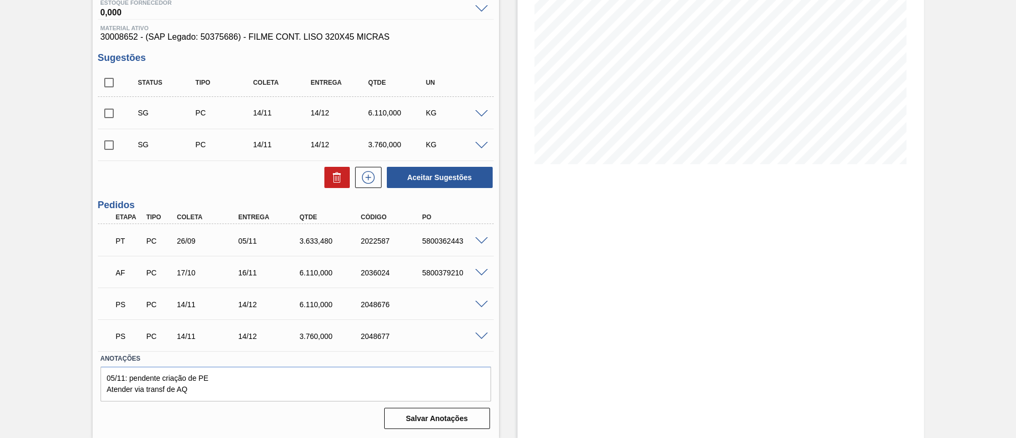
click at [482, 305] on span at bounding box center [481, 305] width 13 height 8
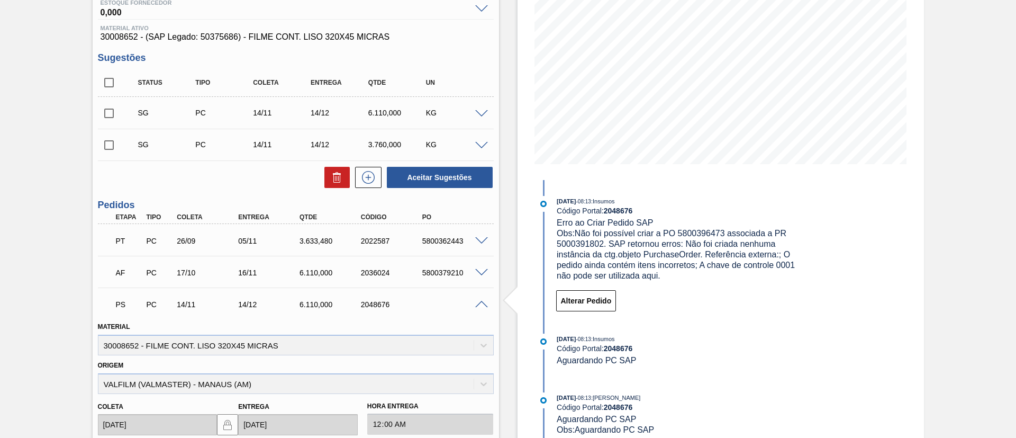
scroll to position [0, 0]
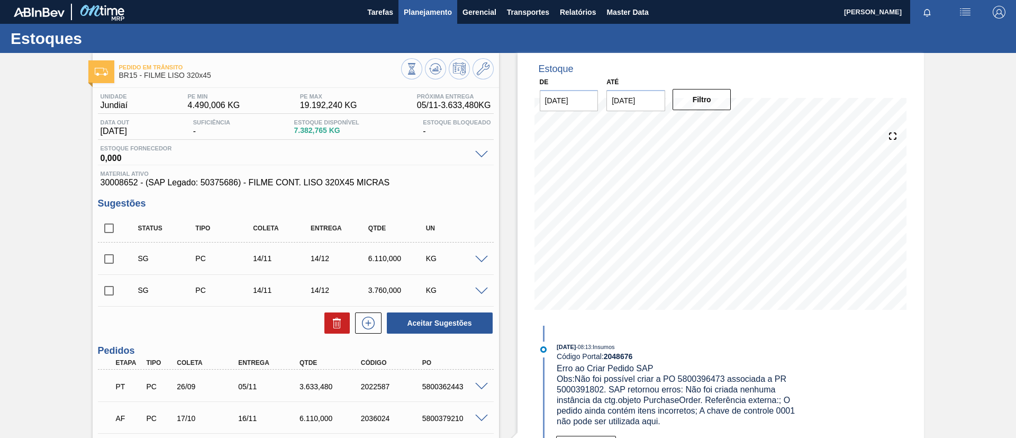
click at [443, 15] on span "Planejamento" at bounding box center [428, 12] width 48 height 13
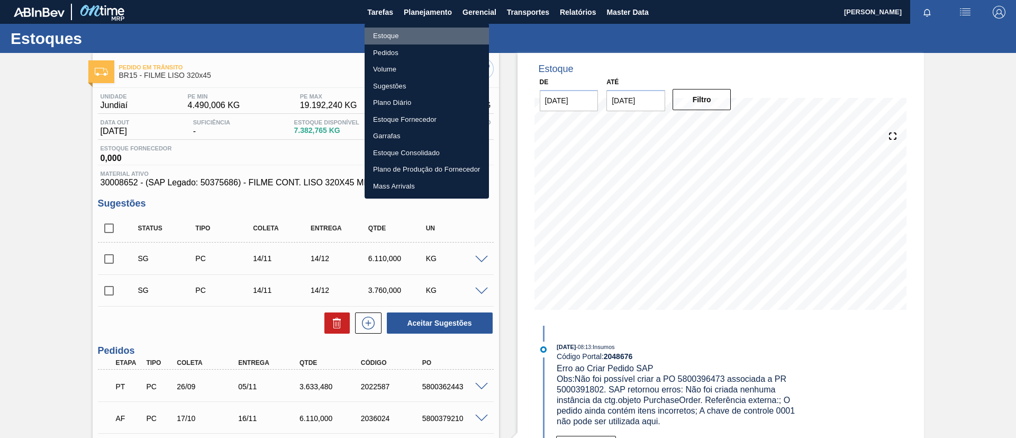
click at [443, 34] on li "Estoque" at bounding box center [427, 36] width 124 height 17
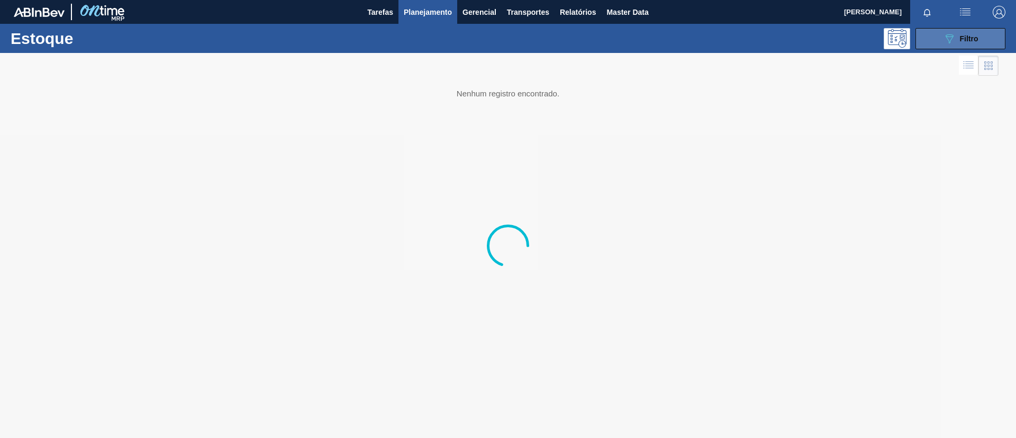
click at [934, 43] on button "089F7B8B-B2A5-4AFE-B5C0-19BA573D28AC Filtro" at bounding box center [961, 38] width 90 height 21
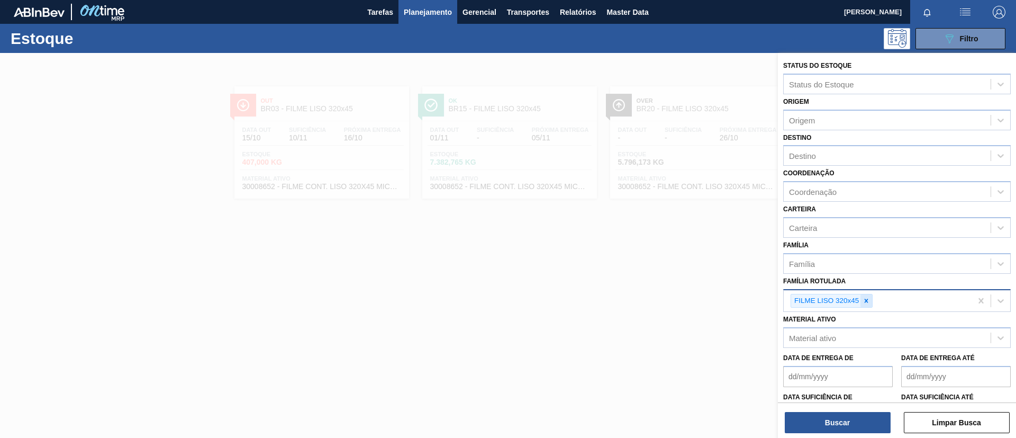
click at [868, 305] on div at bounding box center [867, 300] width 12 height 13
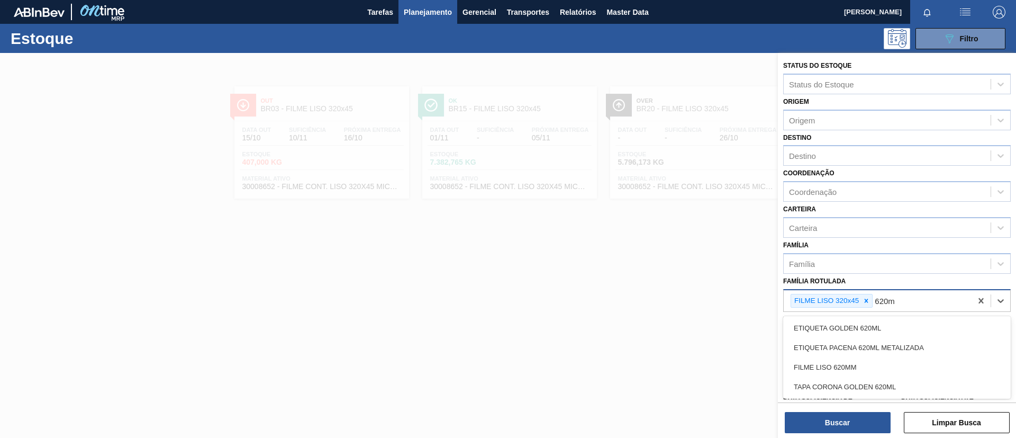
type Rotulada "620mm"
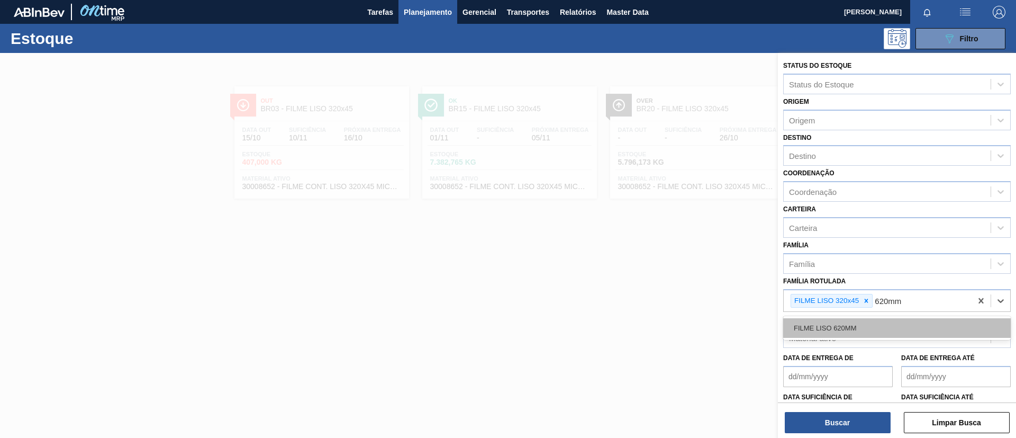
click at [887, 328] on div "FILME LISO 620MM" at bounding box center [897, 328] width 228 height 20
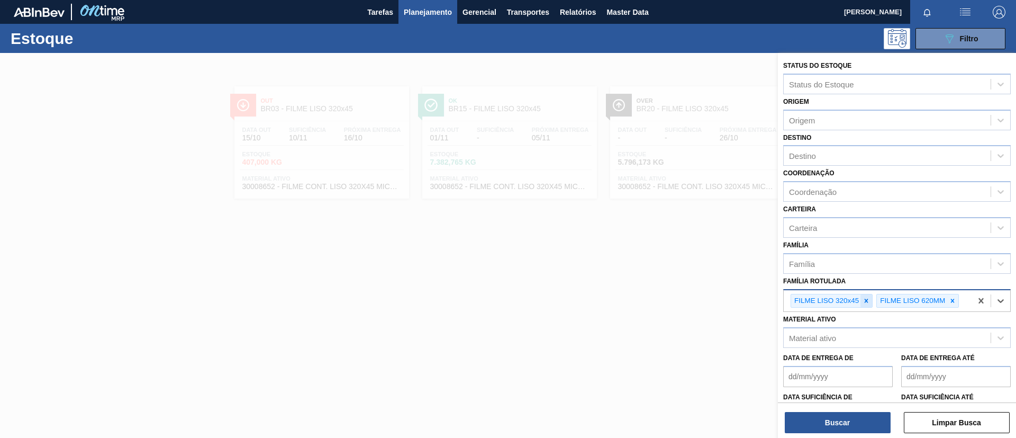
click at [868, 305] on div at bounding box center [867, 300] width 12 height 13
click at [854, 425] on button "Buscar" at bounding box center [838, 422] width 106 height 21
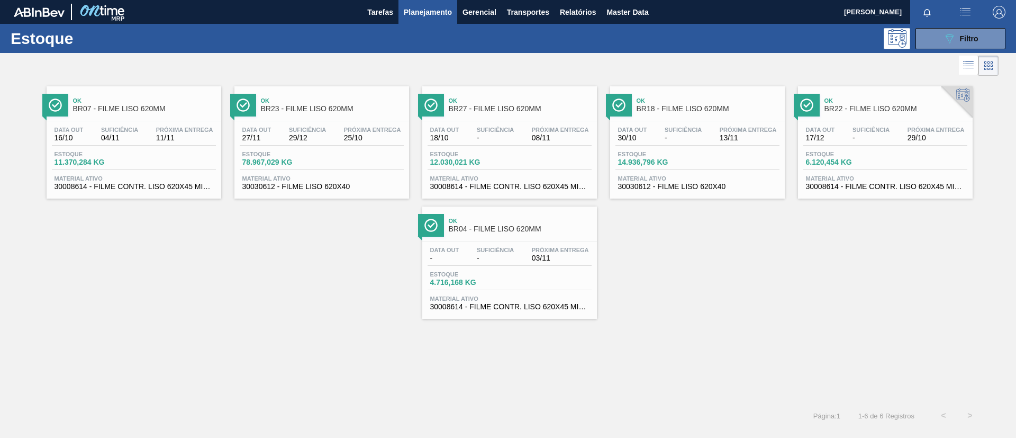
click at [386, 116] on div "Ok BR23 - FILME LISO 620MM" at bounding box center [332, 105] width 143 height 24
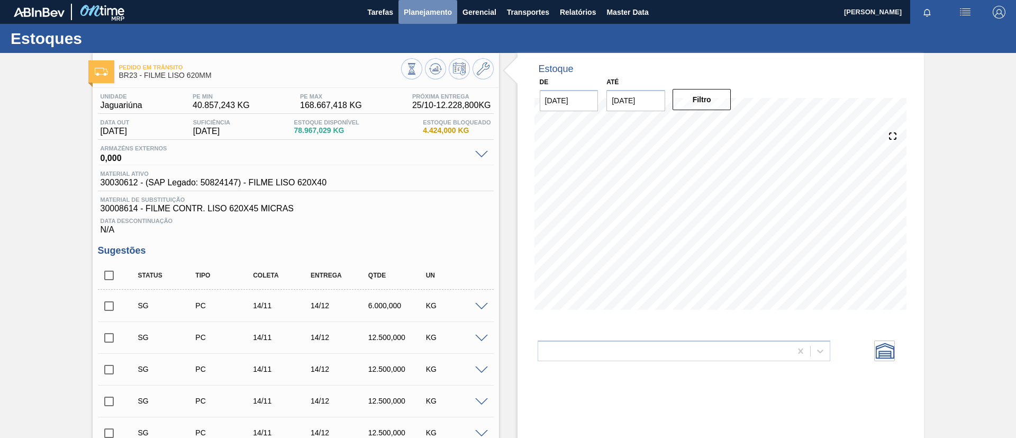
click at [426, 17] on button "Planejamento" at bounding box center [428, 12] width 59 height 24
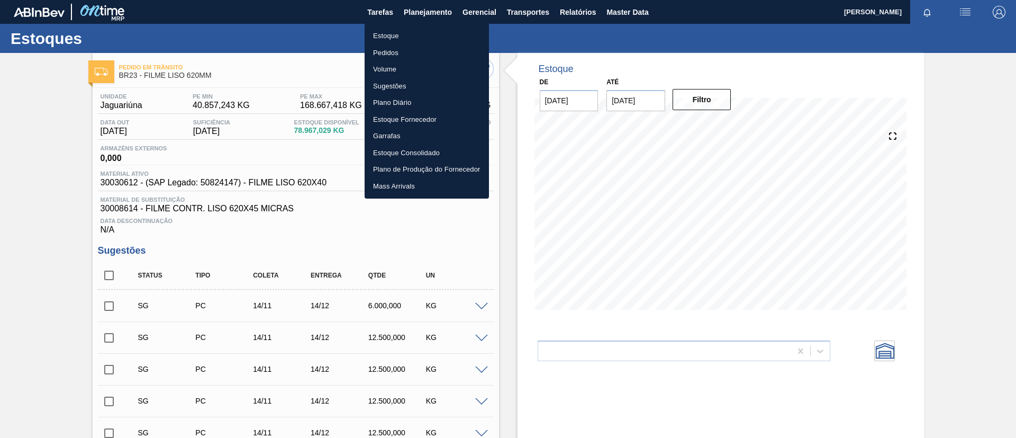
click at [423, 33] on li "Estoque" at bounding box center [427, 36] width 124 height 17
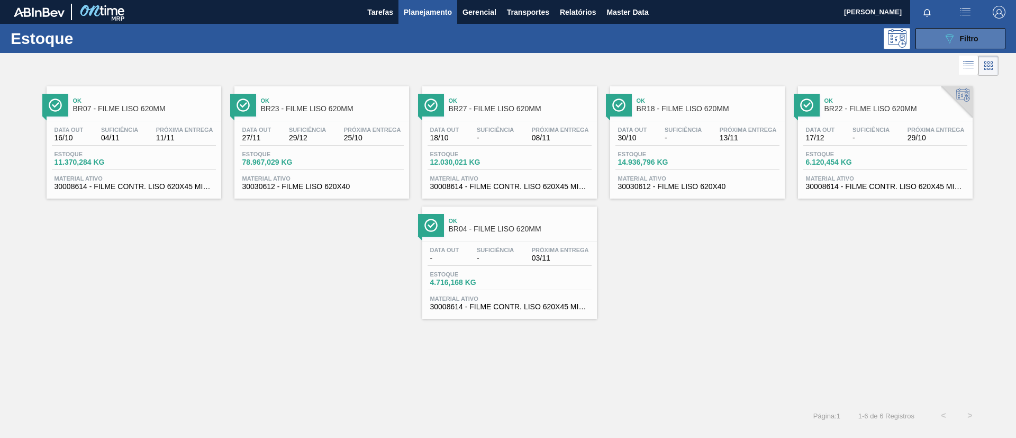
click at [934, 39] on button "089F7B8B-B2A5-4AFE-B5C0-19BA573D28AC Filtro" at bounding box center [961, 38] width 90 height 21
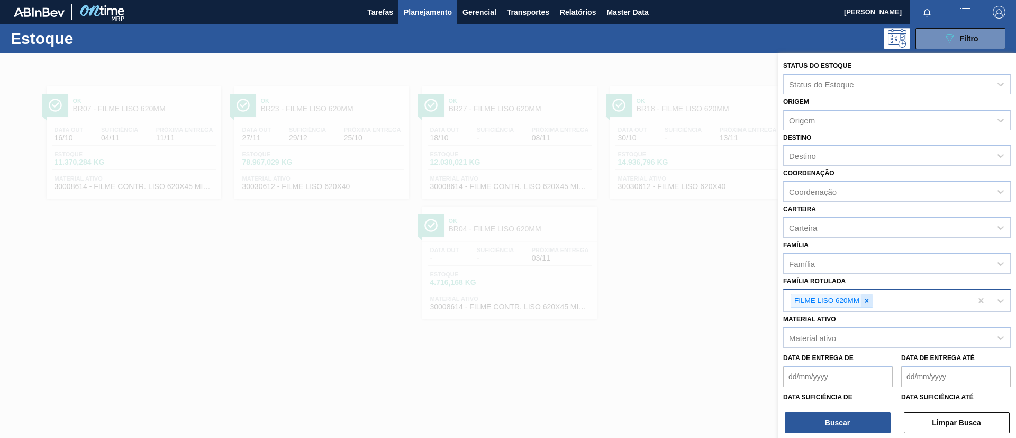
click at [870, 295] on div "FILME LISO 620MM" at bounding box center [832, 301] width 83 height 14
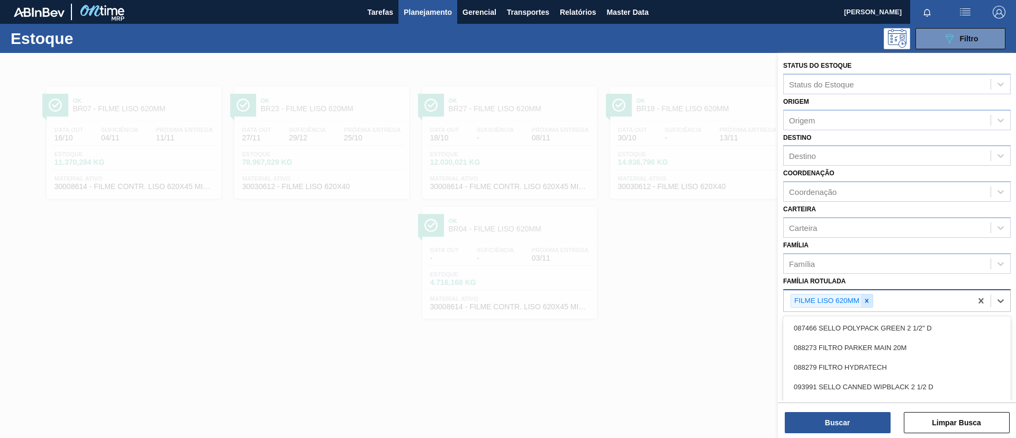
click at [870, 304] on icon at bounding box center [866, 300] width 7 height 7
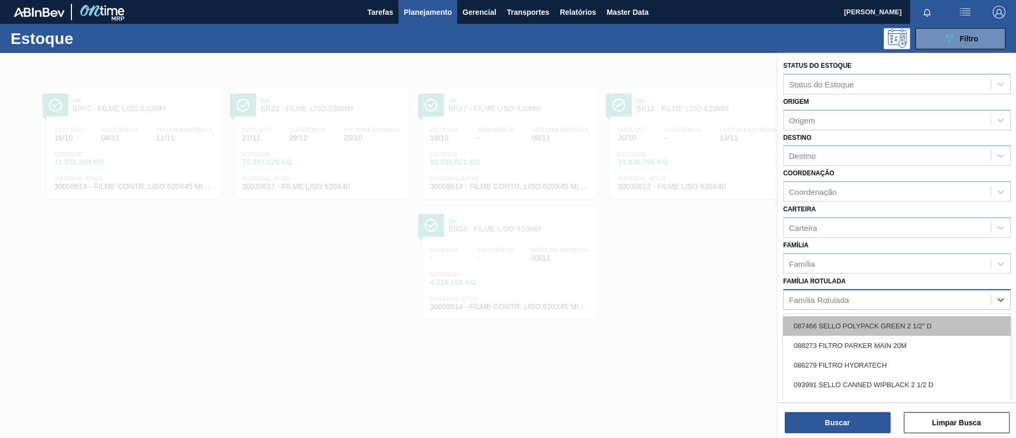
paste Rotulada "FILME SK 350ML MP C/ 18"
type Rotulada "FILME SK 350ML MP C/ 18"
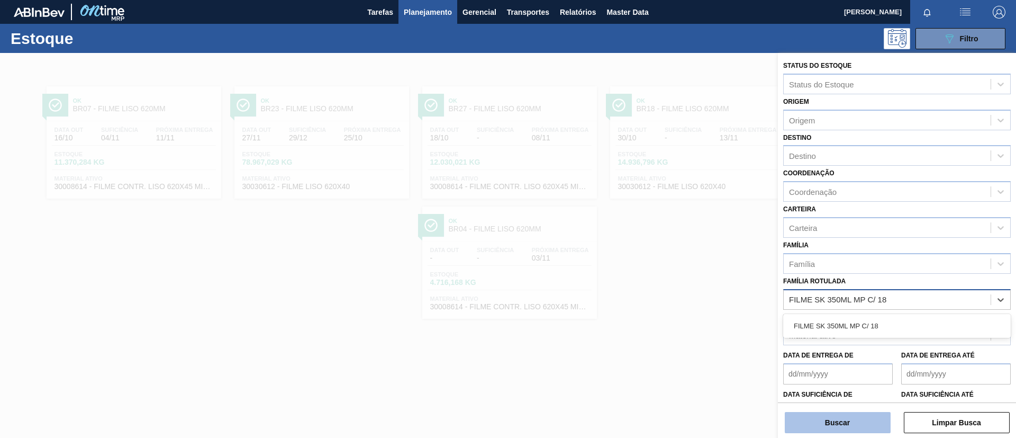
drag, startPoint x: 859, startPoint y: 327, endPoint x: 825, endPoint y: 431, distance: 110.0
click at [858, 327] on div "FILME SK 350ML MP C/ 18" at bounding box center [897, 326] width 228 height 20
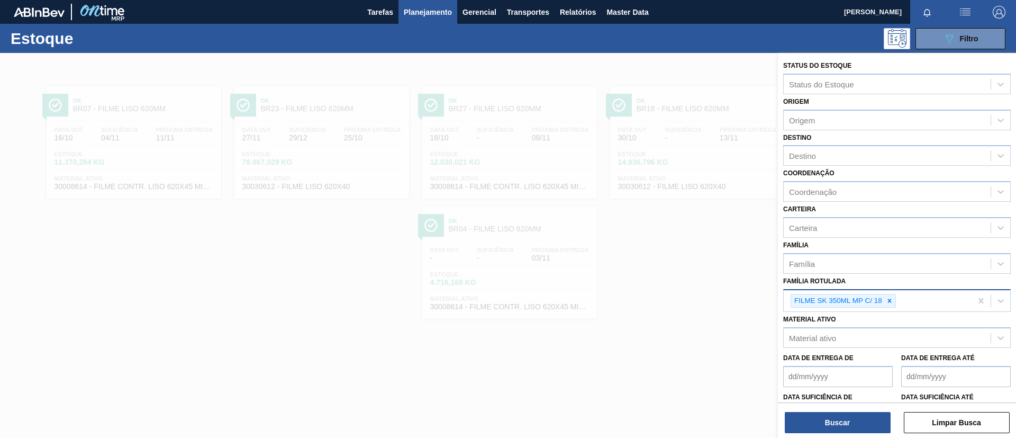
click at [819, 435] on div "Status do Estoque Status do Estoque Origem Origem Destino Destino Coordenação C…" at bounding box center [897, 246] width 238 height 387
click at [819, 428] on button "Buscar" at bounding box center [838, 422] width 106 height 21
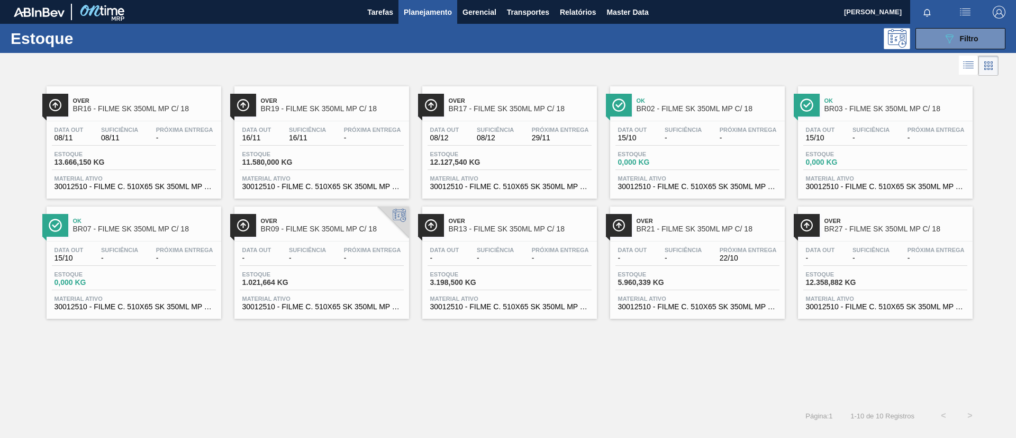
click at [891, 235] on div "Over BR27 - FILME SK 350ML MP C/ 18" at bounding box center [896, 225] width 143 height 24
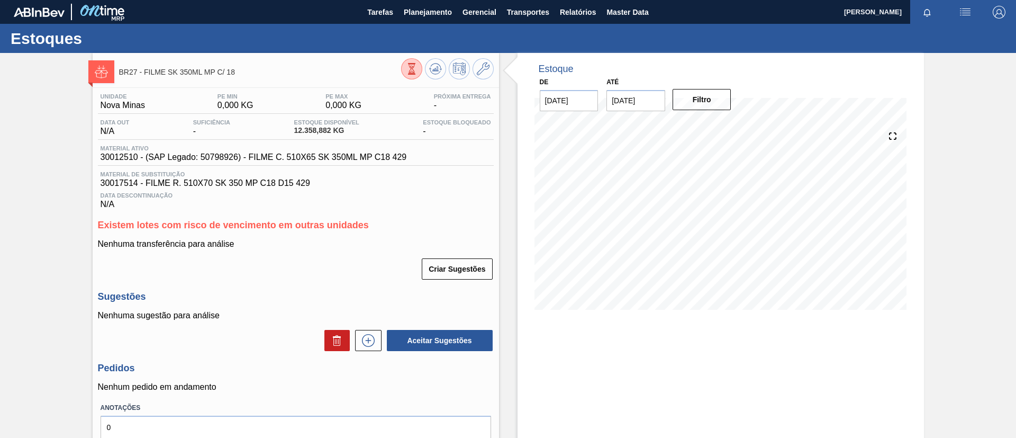
drag, startPoint x: 22, startPoint y: 14, endPoint x: 205, endPoint y: 64, distance: 189.9
click at [205, 64] on div "BR27 - FILME SK 350ML MP C/ 18" at bounding box center [260, 72] width 282 height 24
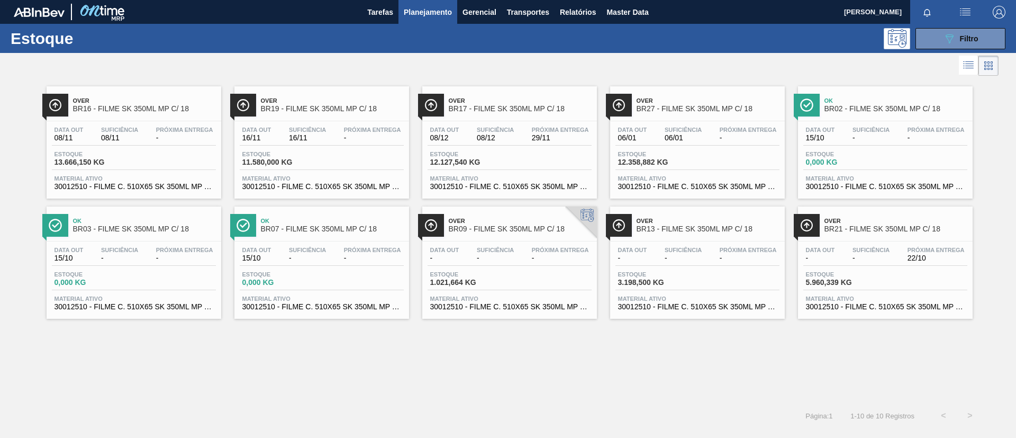
click at [307, 106] on span "BR19 - FILME SK 350ML MP C/ 18" at bounding box center [332, 109] width 143 height 8
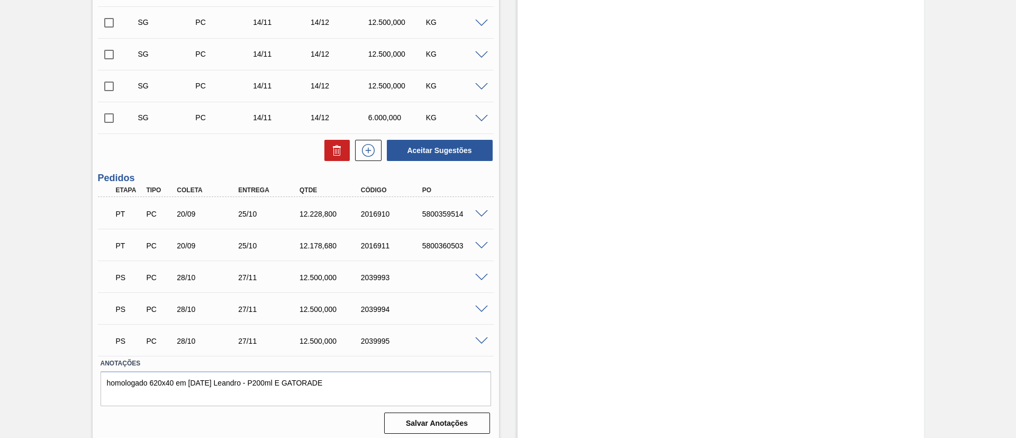
scroll to position [447, 0]
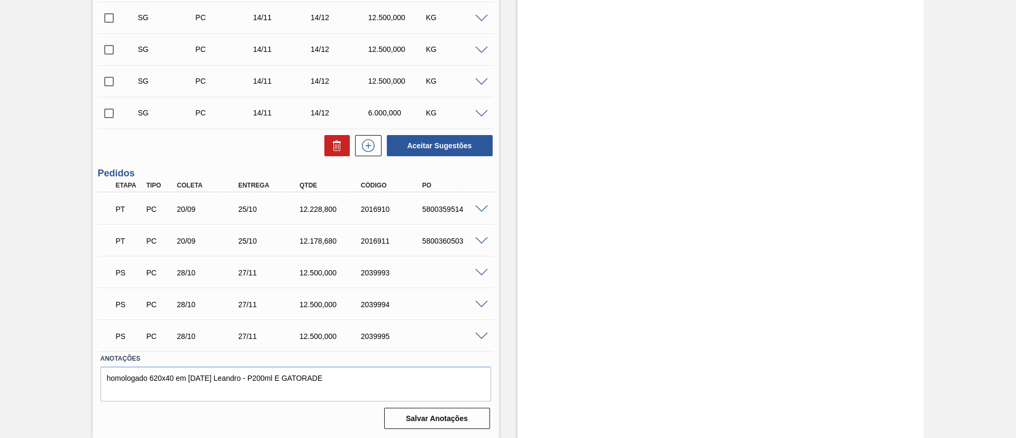
click at [485, 272] on span at bounding box center [481, 273] width 13 height 8
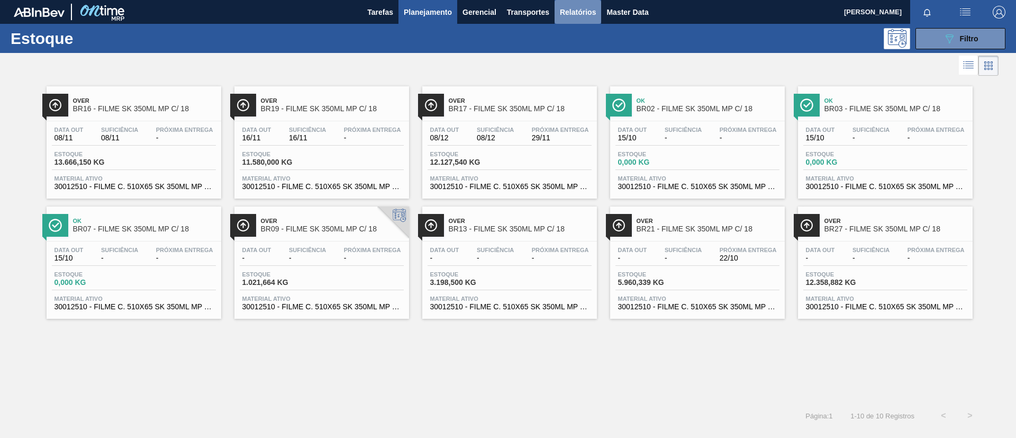
click at [558, 16] on button "Relatórios" at bounding box center [578, 12] width 47 height 24
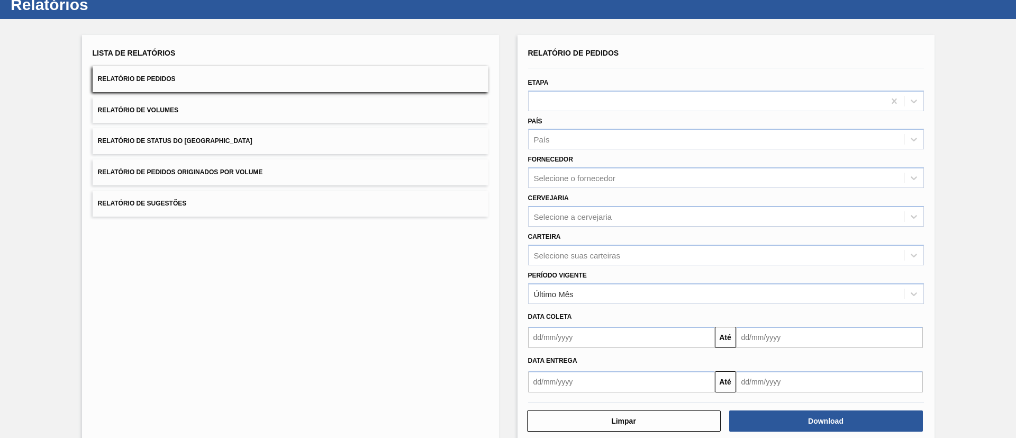
scroll to position [52, 0]
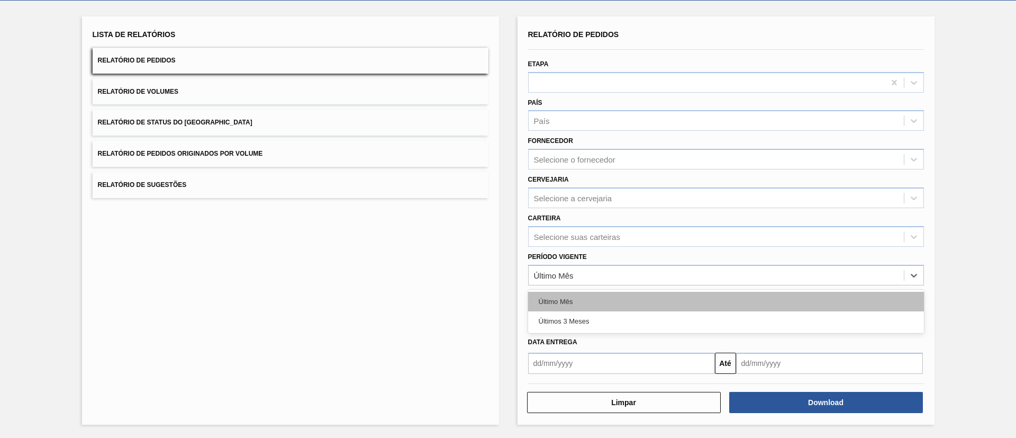
drag, startPoint x: 580, startPoint y: 268, endPoint x: 574, endPoint y: 302, distance: 34.4
click at [579, 270] on div "Último Mês" at bounding box center [716, 274] width 375 height 15
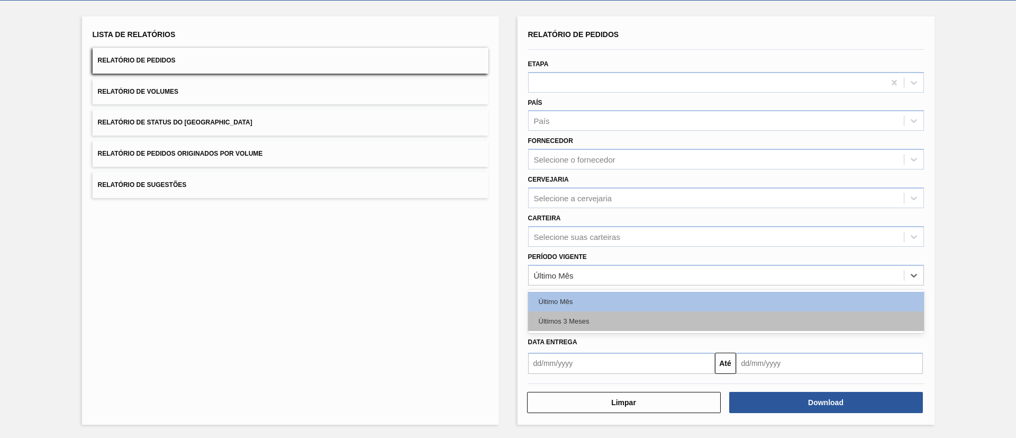
click at [576, 318] on div "Últimos 3 Meses" at bounding box center [726, 321] width 396 height 20
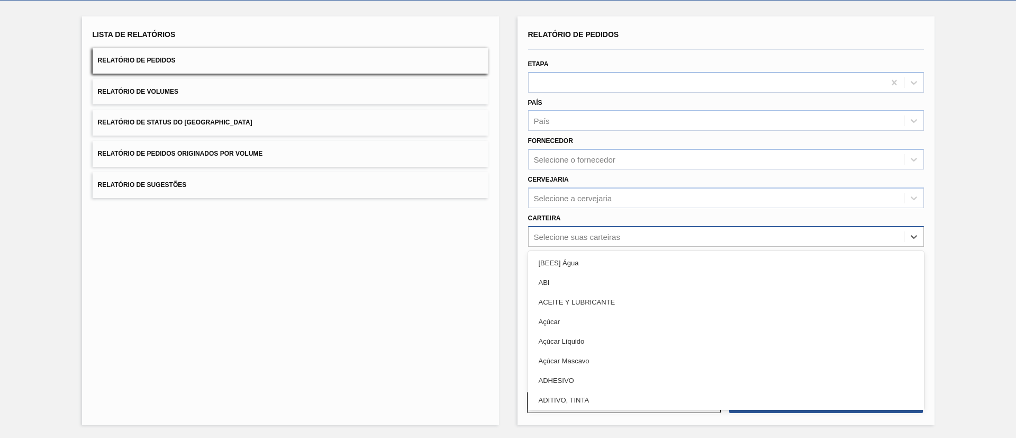
click at [570, 244] on div "Selecione suas carteiras" at bounding box center [716, 236] width 375 height 15
type input "Filme"
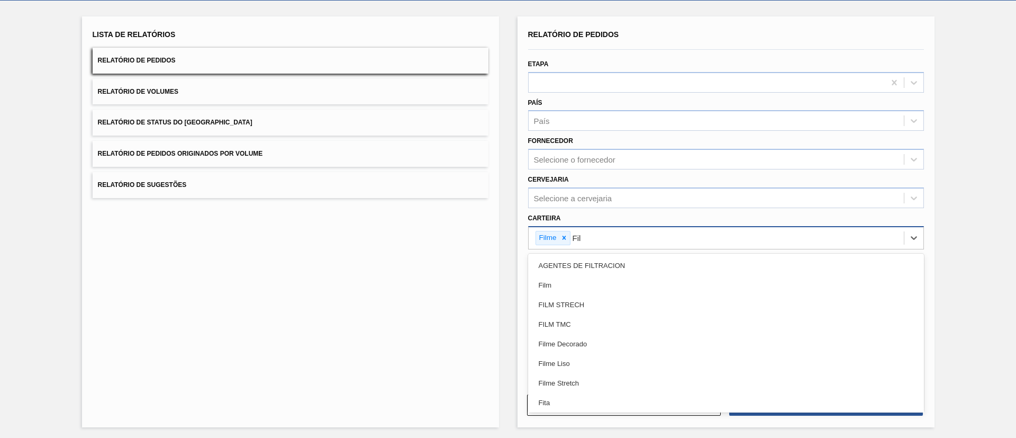
type input "Filme"
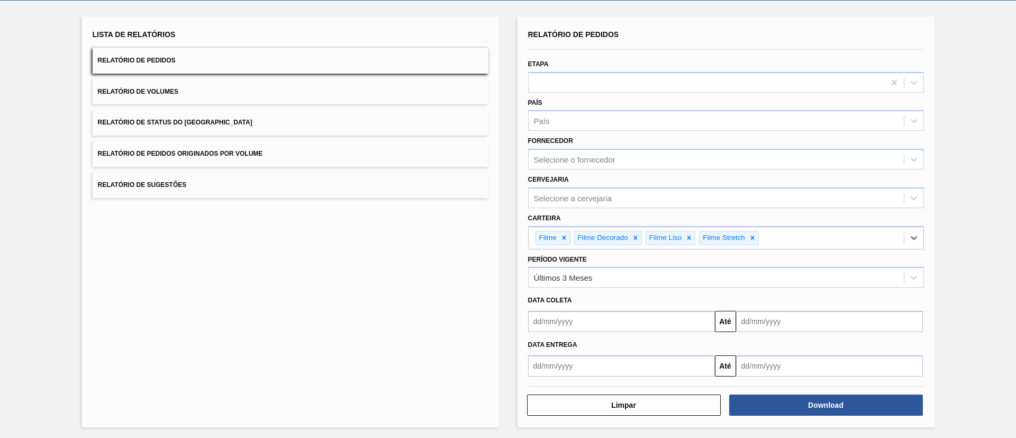
click at [814, 418] on div "Relatório de Pedidos Etapa País País Fornecedor Selecione o fornecedor Cervejar…" at bounding box center [726, 221] width 417 height 411
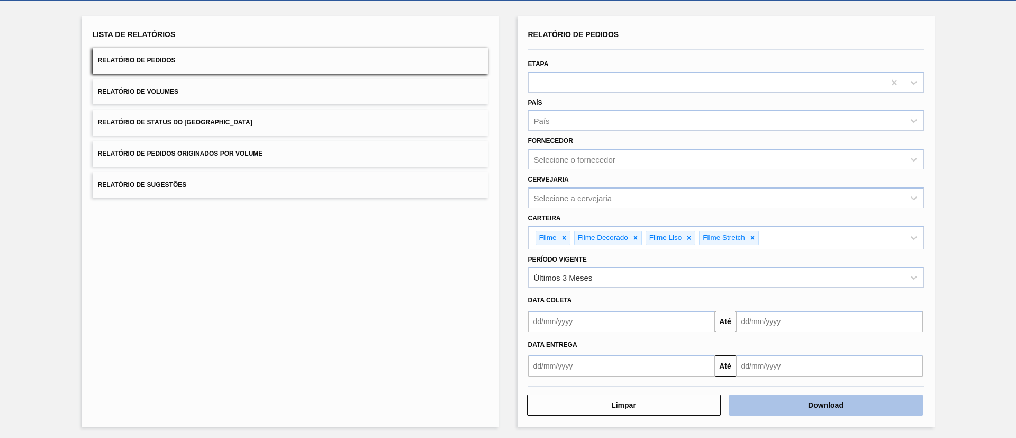
click at [814, 407] on button "Download" at bounding box center [826, 404] width 194 height 21
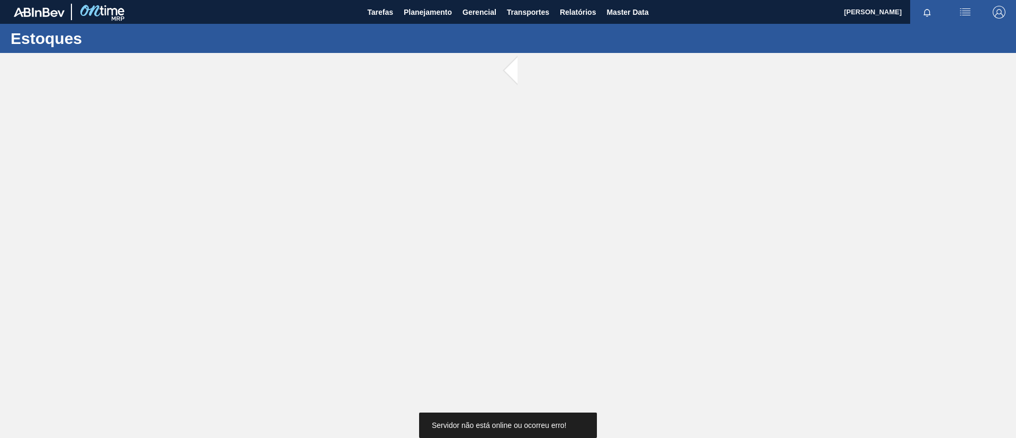
drag, startPoint x: 517, startPoint y: 228, endPoint x: 470, endPoint y: 219, distance: 47.5
click at [516, 228] on main "Tarefas Planejamento Gerencial Transportes Relatórios Master Data [PERSON_NAME]…" at bounding box center [508, 219] width 1016 height 438
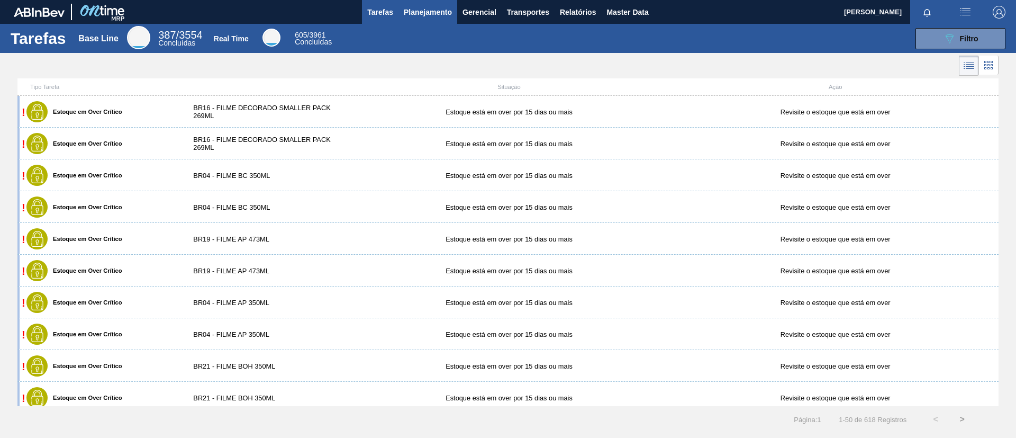
click at [431, 12] on span "Planejamento" at bounding box center [428, 12] width 48 height 13
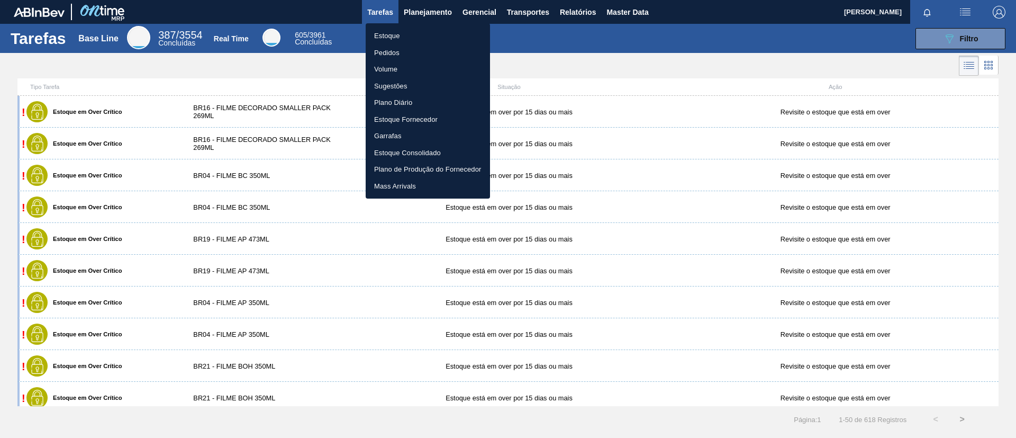
click at [427, 31] on ul "Estoque Pedidos Volume Sugestões Plano Diário Estoque Fornecedor Garrafas Estoq…" at bounding box center [428, 110] width 124 height 175
click at [427, 31] on li "Estoque" at bounding box center [428, 36] width 124 height 17
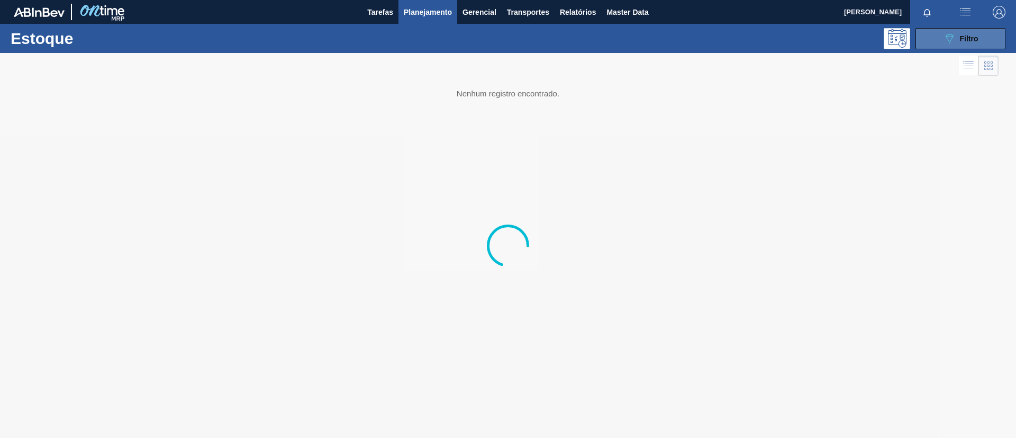
click at [962, 35] on span "Filtro" at bounding box center [969, 38] width 19 height 8
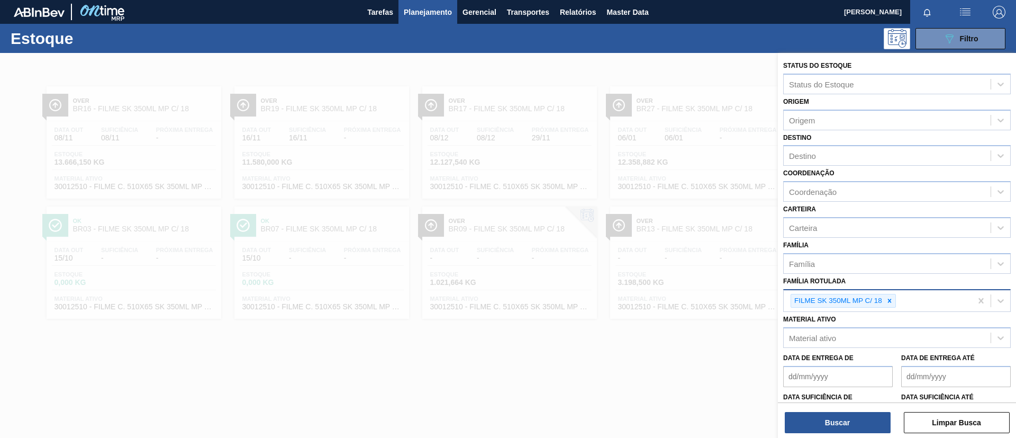
click at [888, 302] on icon at bounding box center [890, 301] width 4 height 4
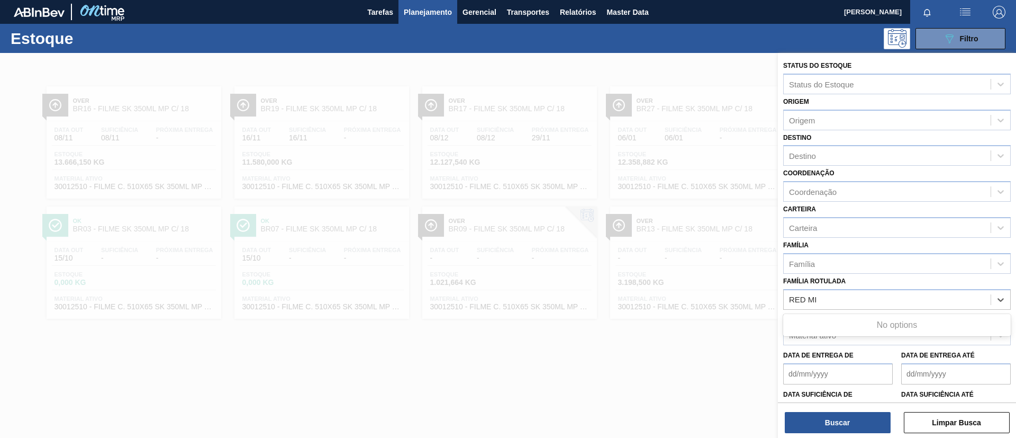
type Rotulada "RED MIX"
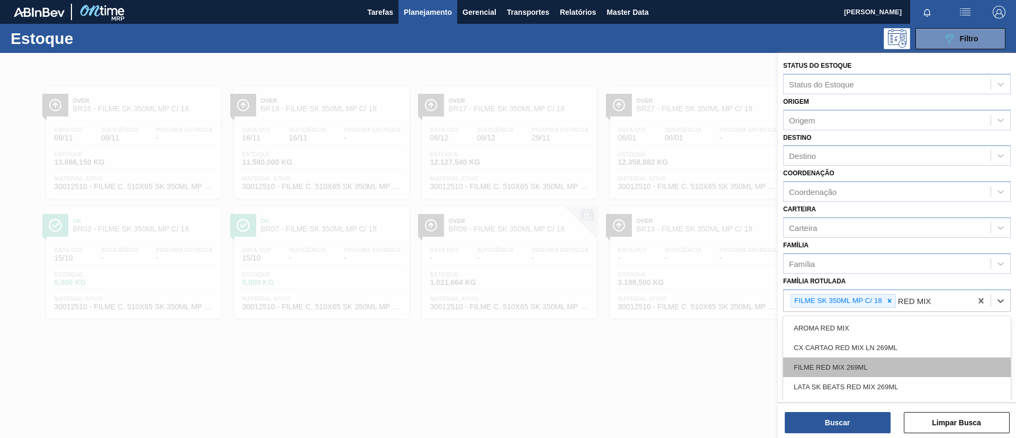
click at [869, 366] on div "FILME RED MIX 269ML" at bounding box center [897, 367] width 228 height 20
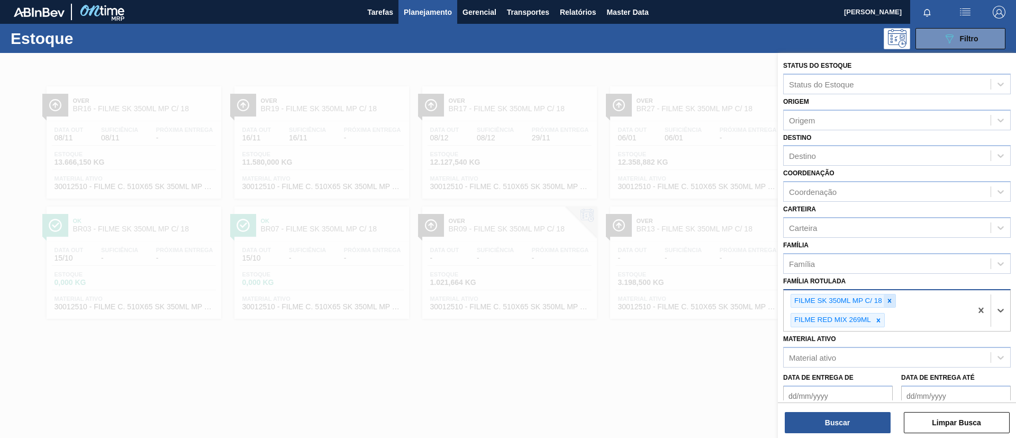
click at [889, 302] on icon at bounding box center [889, 300] width 7 height 7
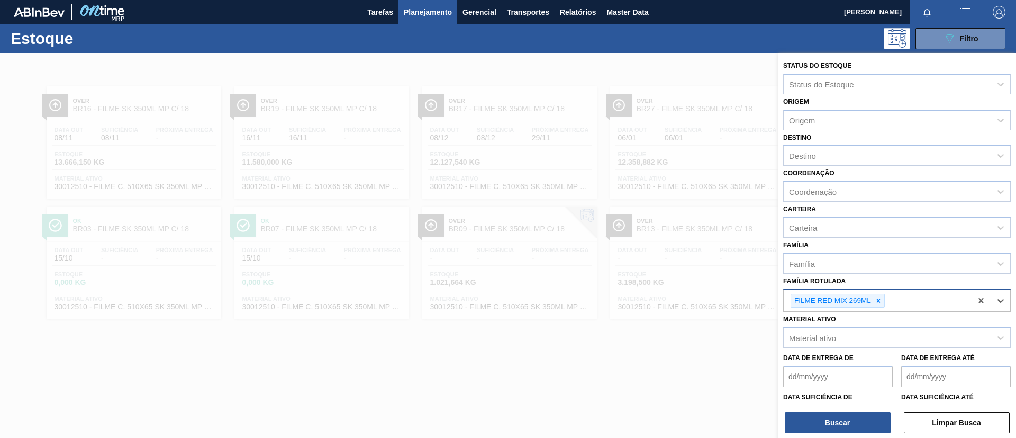
click at [860, 409] on div "Buscar Limpar Busca" at bounding box center [897, 417] width 238 height 30
click at [868, 415] on button "Buscar" at bounding box center [838, 422] width 106 height 21
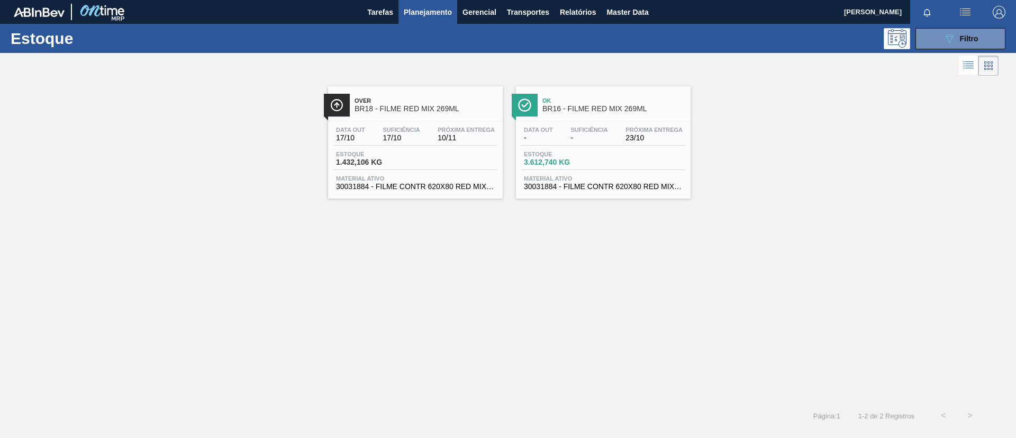
click at [588, 112] on span "BR16 - FILME RED MIX 269ML" at bounding box center [614, 109] width 143 height 8
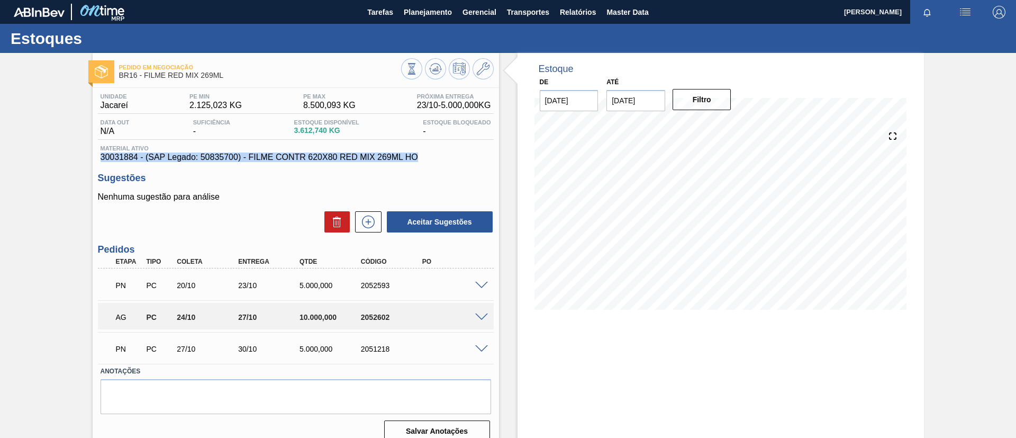
drag, startPoint x: 93, startPoint y: 158, endPoint x: 423, endPoint y: 155, distance: 330.3
click at [423, 155] on div "Unidade Jacareí PE MIN 2.125,023 KG PE MAX 8.500,093 KG Próxima Entrega 23/10 -…" at bounding box center [296, 266] width 407 height 357
copy span "30031884 - (SAP Legado: 50835700) - FILME CONTR 620X80 RED MIX 269ML HO"
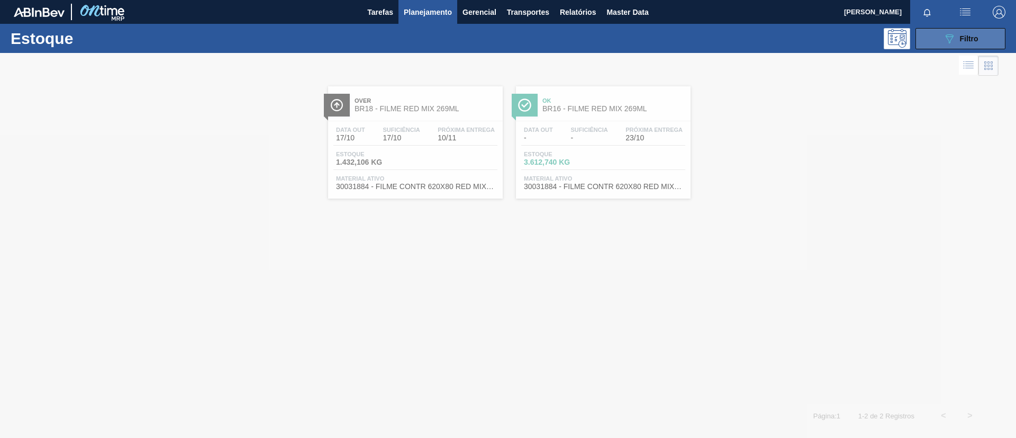
click at [957, 40] on div "089F7B8B-B2A5-4AFE-B5C0-19BA573D28AC Filtro" at bounding box center [960, 38] width 35 height 13
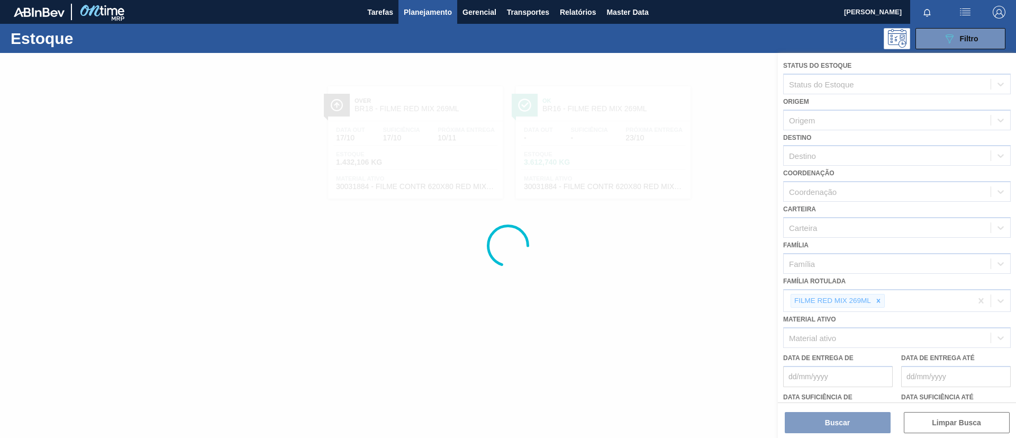
click at [876, 300] on div at bounding box center [508, 245] width 1016 height 385
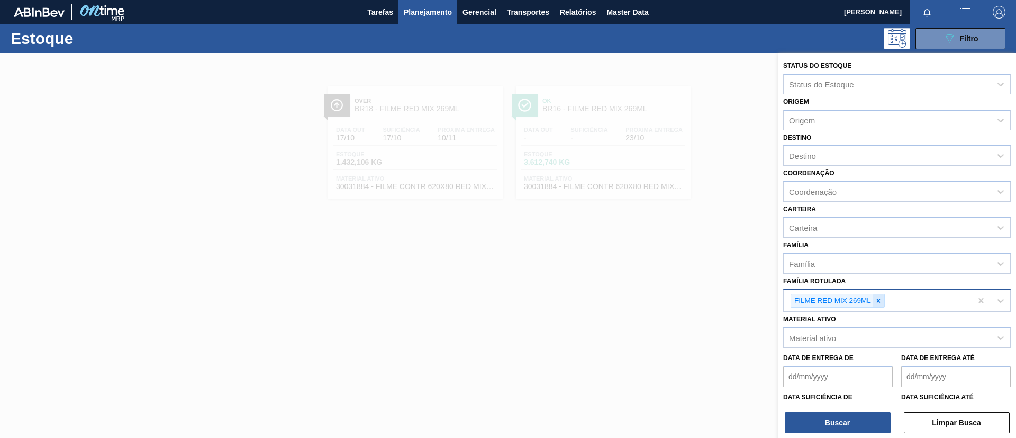
click at [877, 301] on icon at bounding box center [878, 300] width 7 height 7
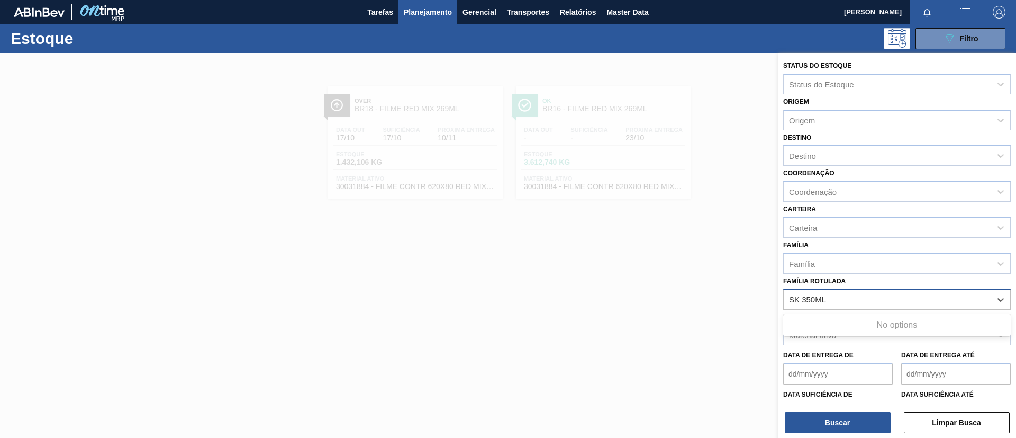
type Rotulada "SK 350ML MP"
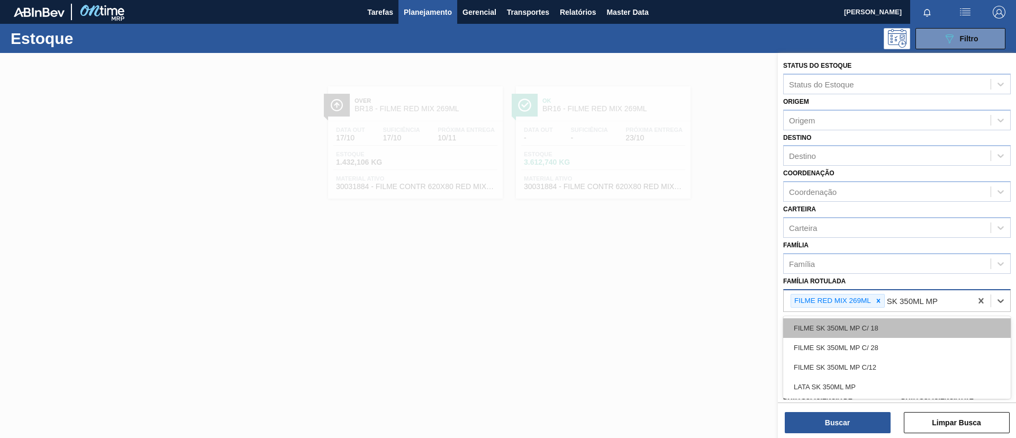
click at [868, 336] on div "FILME SK 350ML MP C/ 18" at bounding box center [897, 328] width 228 height 20
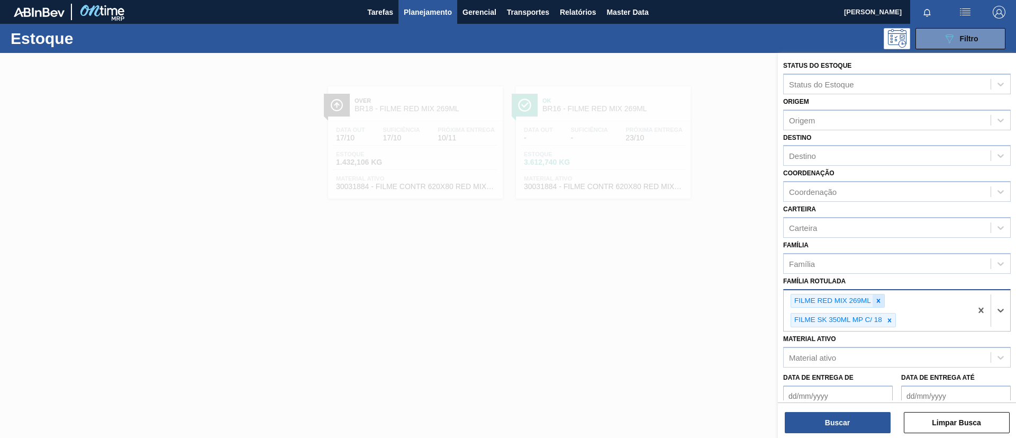
click at [877, 305] on div at bounding box center [879, 300] width 12 height 13
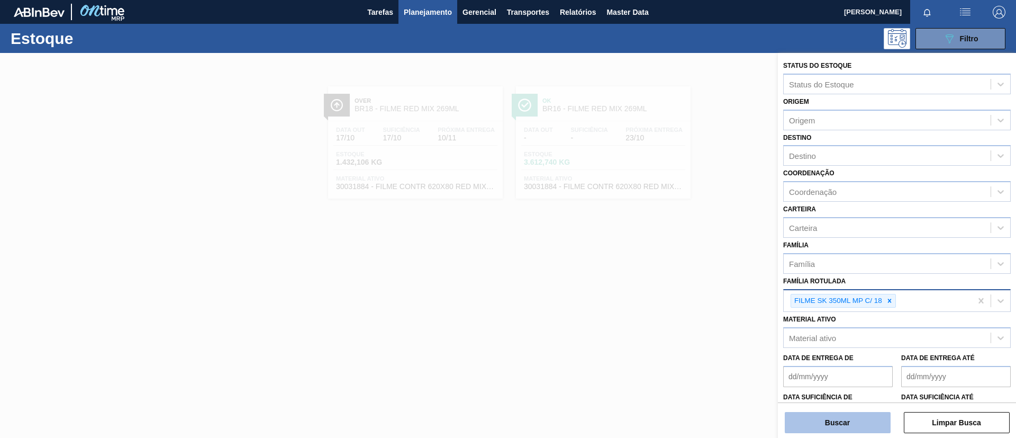
click at [861, 423] on button "Buscar" at bounding box center [838, 422] width 106 height 21
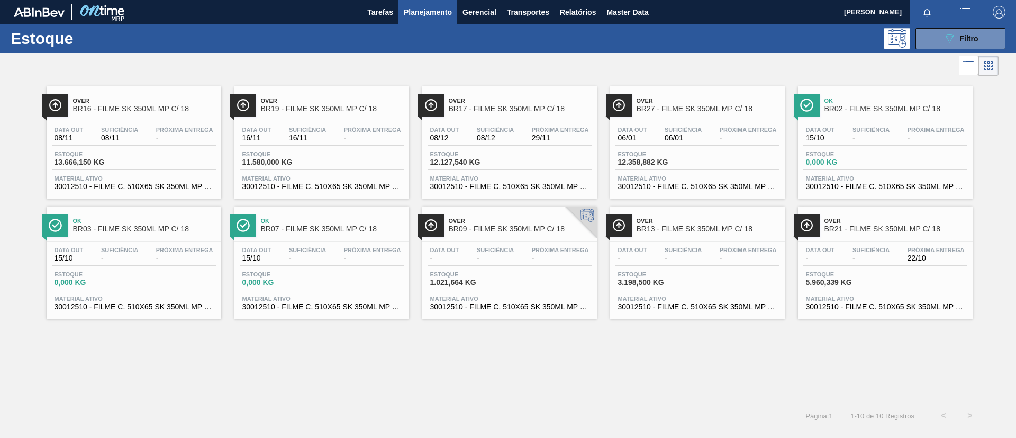
click at [682, 130] on span "Suficiência" at bounding box center [683, 130] width 37 height 6
click at [516, 123] on div "Data out 08/12 Suficiência 08/12 Próxima Entrega 29/11 Estoque 12.127,540 KG Ma…" at bounding box center [509, 157] width 175 height 72
click at [134, 105] on span "BR16 - FILME SK 350ML MP C/ 18" at bounding box center [144, 109] width 143 height 8
click at [911, 248] on span "Próxima Entrega" at bounding box center [936, 250] width 57 height 6
click at [952, 30] on button "089F7B8B-B2A5-4AFE-B5C0-19BA573D28AC Filtro" at bounding box center [961, 38] width 90 height 21
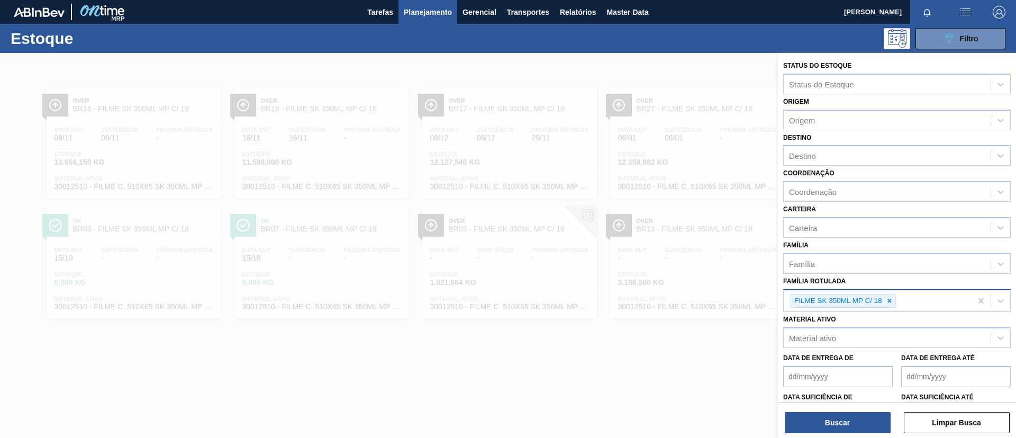
click at [889, 310] on div "FILME SK 350ML MP C/ 18" at bounding box center [878, 301] width 188 height 22
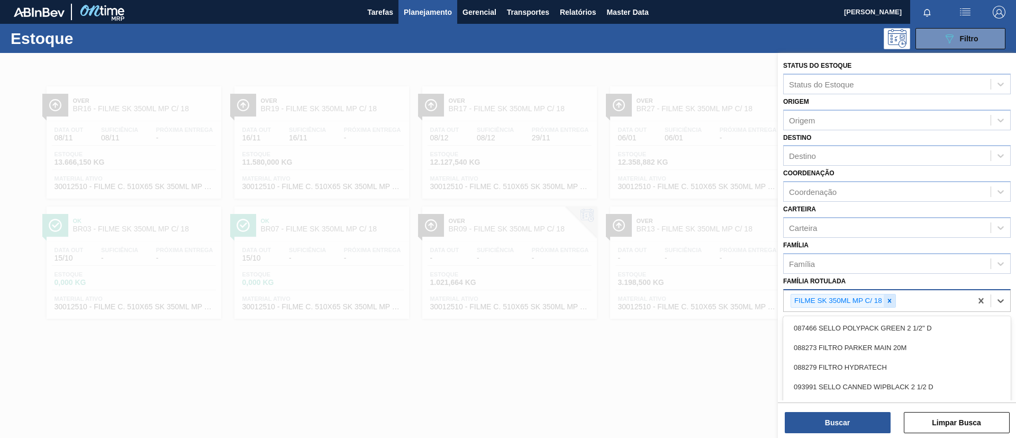
click at [889, 302] on icon at bounding box center [889, 300] width 7 height 7
paste Rotulada "FILME SK 269ML MP C/15"
type Rotulada "FILME SK 269ML MP C/15"
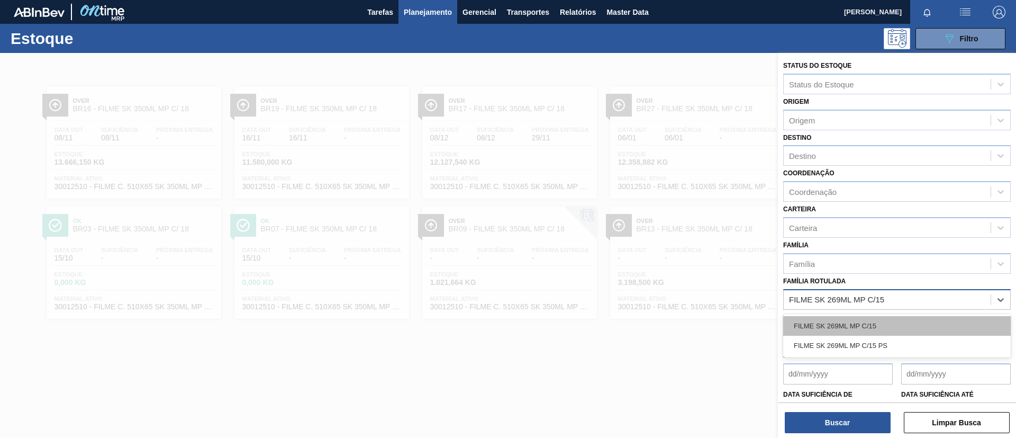
click at [885, 320] on div "FILME SK 269ML MP C/15" at bounding box center [897, 326] width 228 height 20
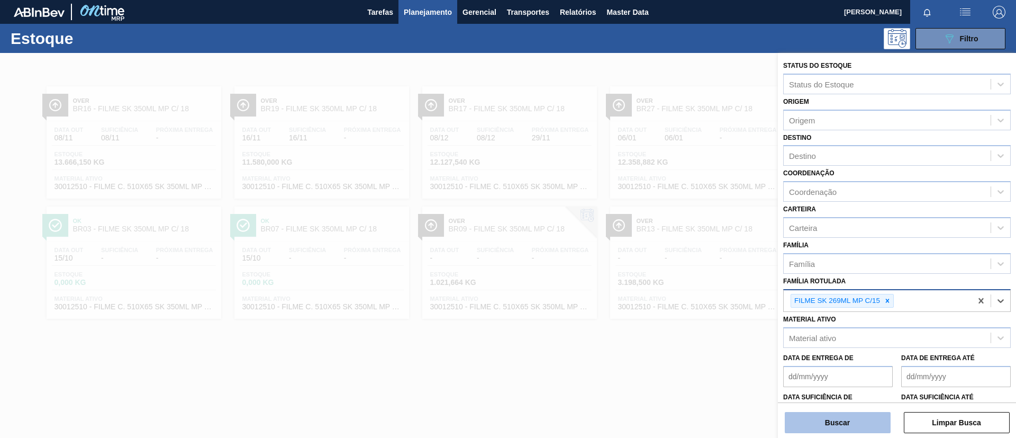
click at [847, 424] on button "Buscar" at bounding box center [838, 422] width 106 height 21
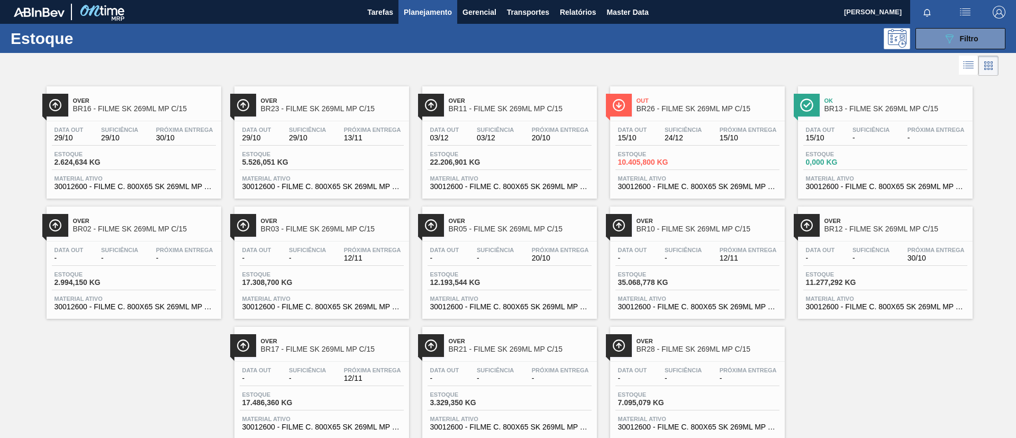
click at [507, 94] on div "Over BR11 - FILME SK 269ML MP C/15" at bounding box center [520, 105] width 143 height 24
click at [341, 236] on div "Over BR03 - FILME SK 269ML MP C/15" at bounding box center [332, 225] width 143 height 24
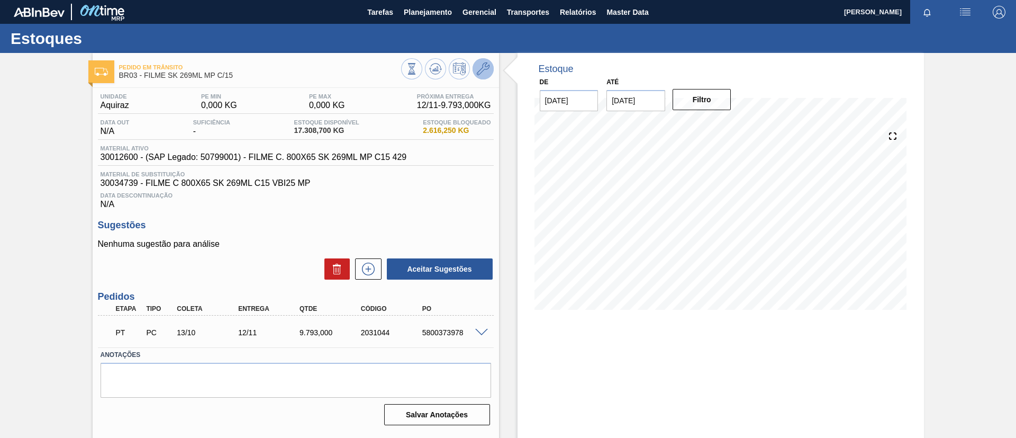
click at [481, 71] on icon at bounding box center [483, 68] width 13 height 13
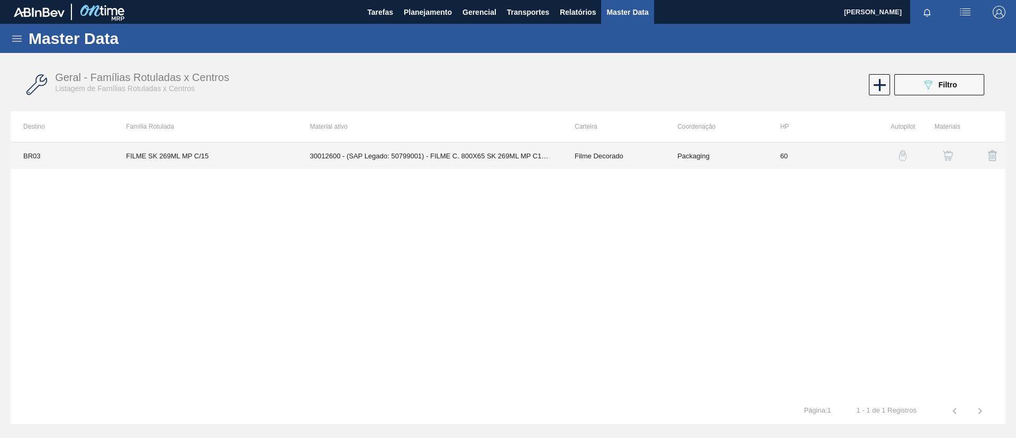
click at [472, 157] on td "30012600 - (SAP Legado: 50799001) - FILME C. 800X65 SK 269ML MP C15 429" at bounding box center [429, 155] width 265 height 26
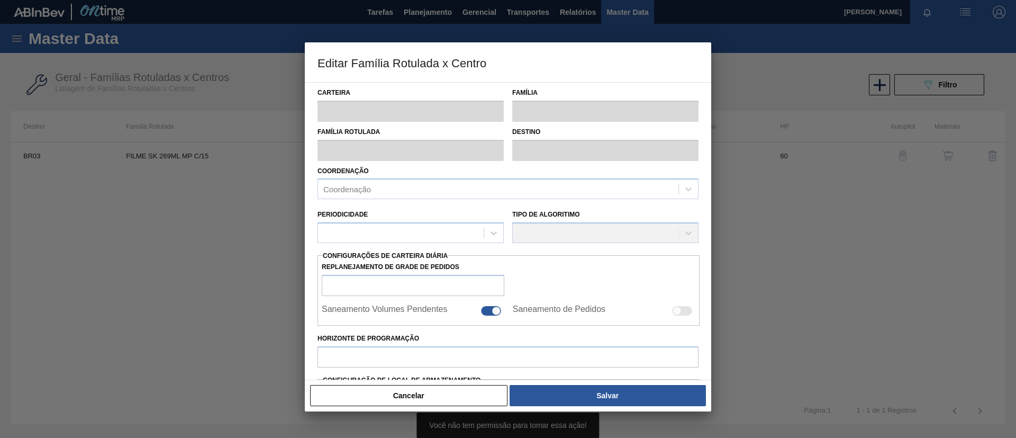
type input "Filme Decorado"
type input "FILME SK 269ML MP C/15"
type input "BR03 - Aquiraz"
type input "60"
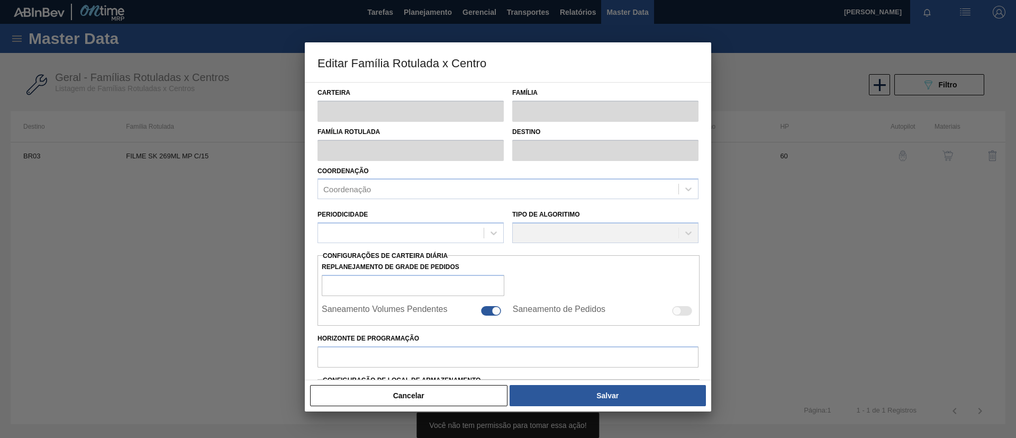
type input "0"
type input "100"
type input "0,000"
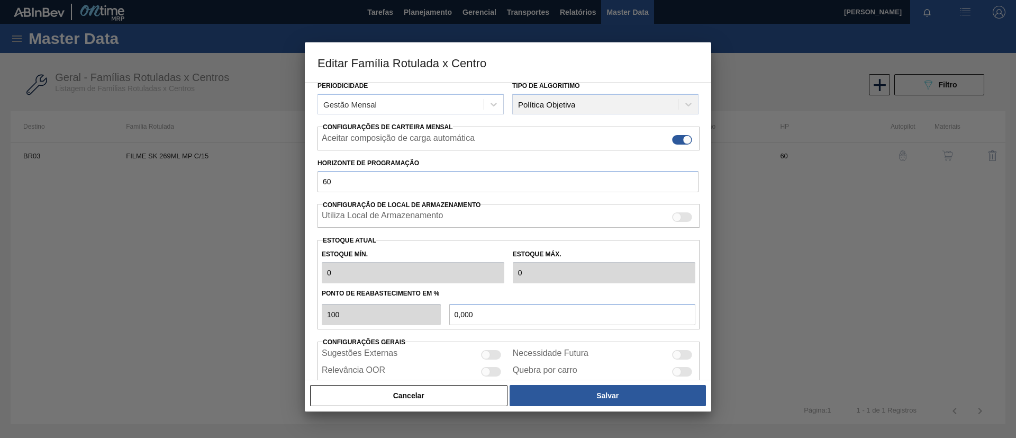
scroll to position [173, 0]
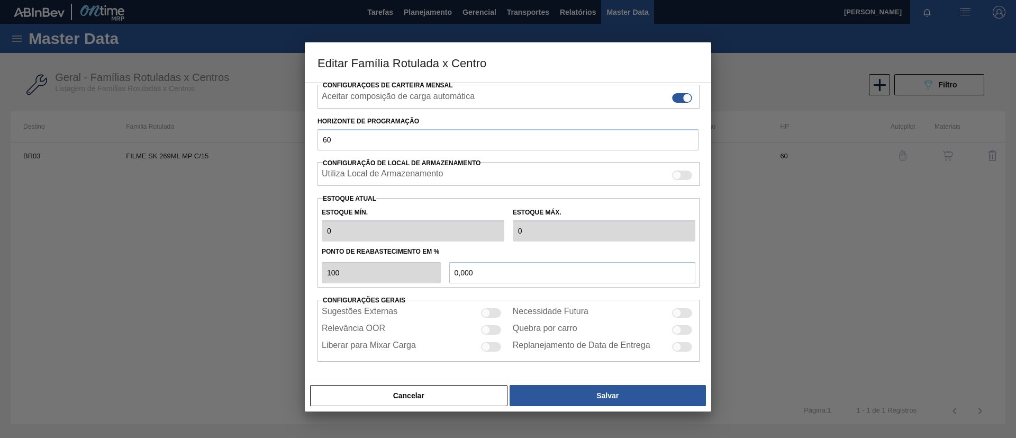
drag, startPoint x: 480, startPoint y: 209, endPoint x: 434, endPoint y: 190, distance: 49.4
click at [434, 190] on div "Carteira Filme Decorado Família Filme Decorado Família Rotulada FILME SK 269ML …" at bounding box center [508, 135] width 381 height 452
drag, startPoint x: 393, startPoint y: 403, endPoint x: 378, endPoint y: 394, distance: 16.9
click at [392, 403] on button "Cancelar" at bounding box center [408, 395] width 197 height 21
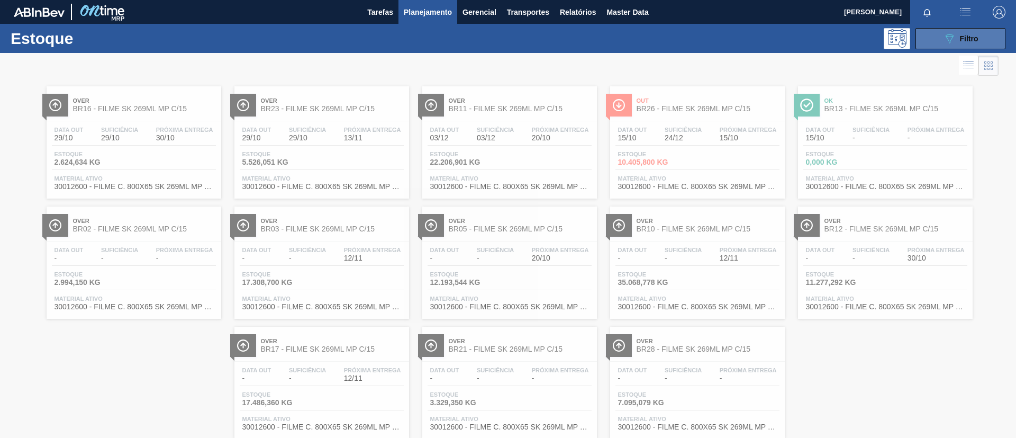
click at [932, 37] on button "089F7B8B-B2A5-4AFE-B5C0-19BA573D28AC Filtro" at bounding box center [961, 38] width 90 height 21
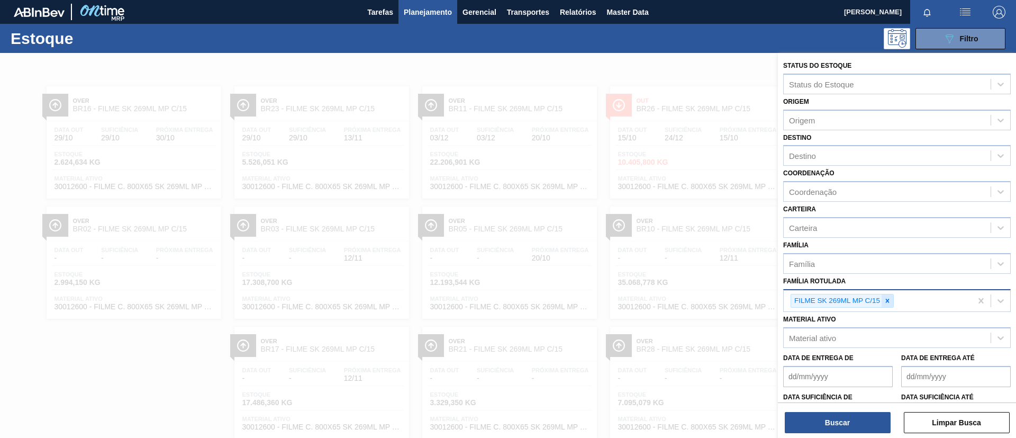
click at [893, 301] on div at bounding box center [888, 300] width 12 height 13
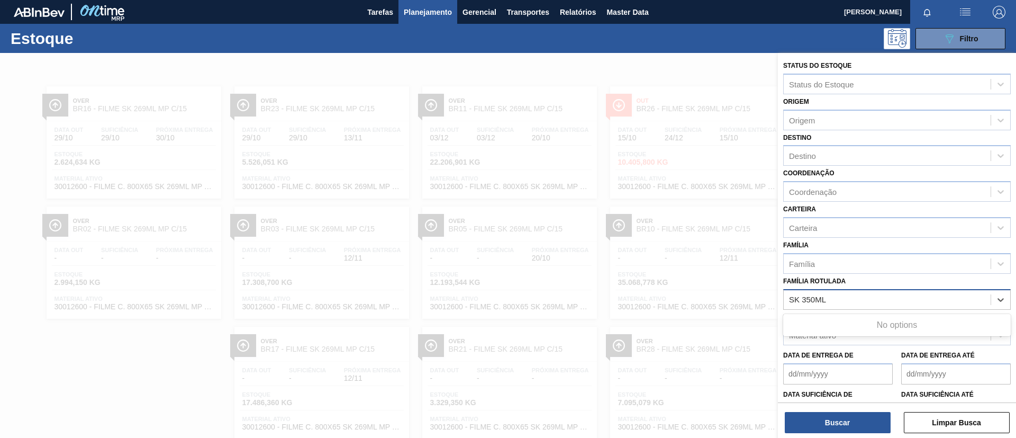
type Rotulada "SK 350ML MP"
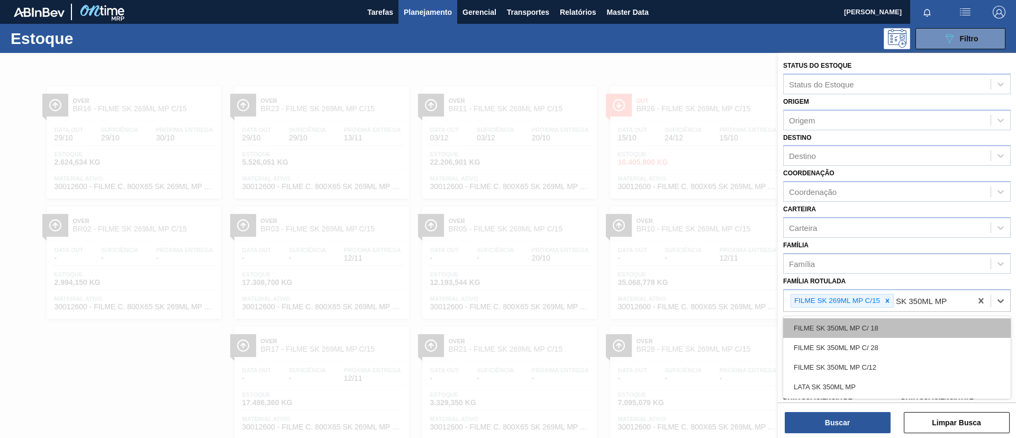
click at [916, 328] on div "FILME SK 350ML MP C/ 18" at bounding box center [897, 328] width 228 height 20
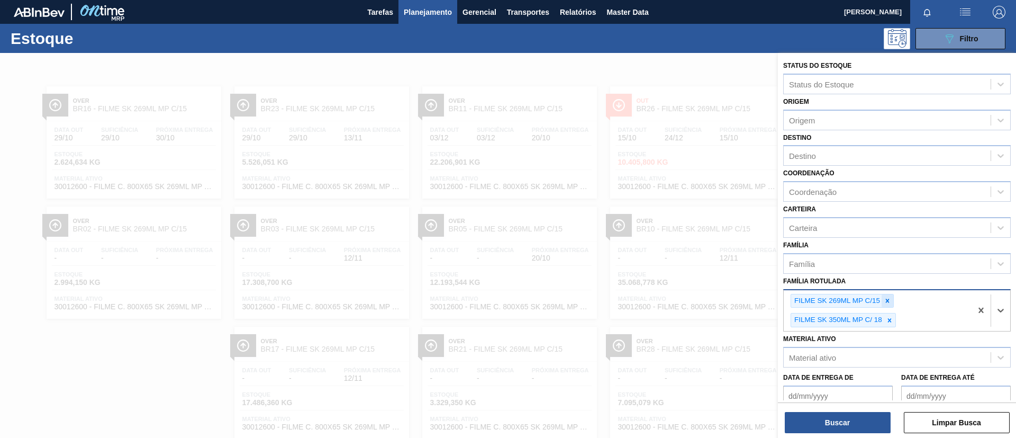
click at [887, 303] on icon at bounding box center [887, 300] width 7 height 7
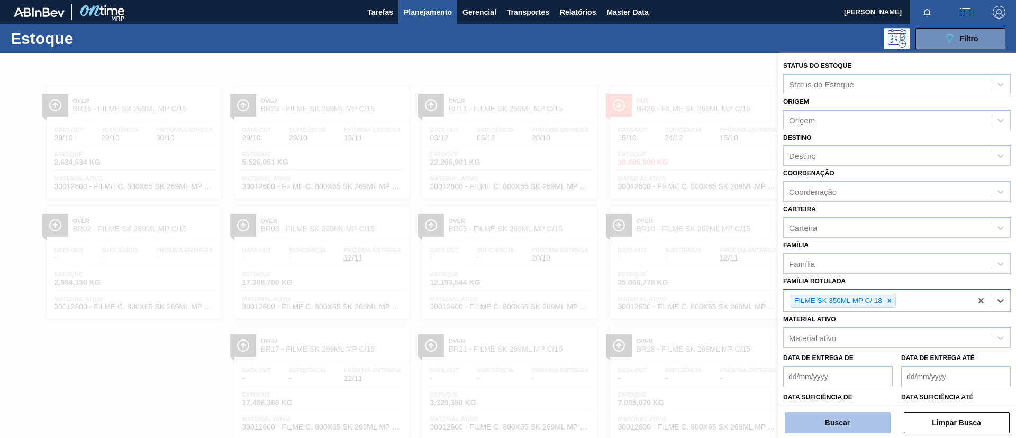
click at [847, 420] on button "Buscar" at bounding box center [838, 422] width 106 height 21
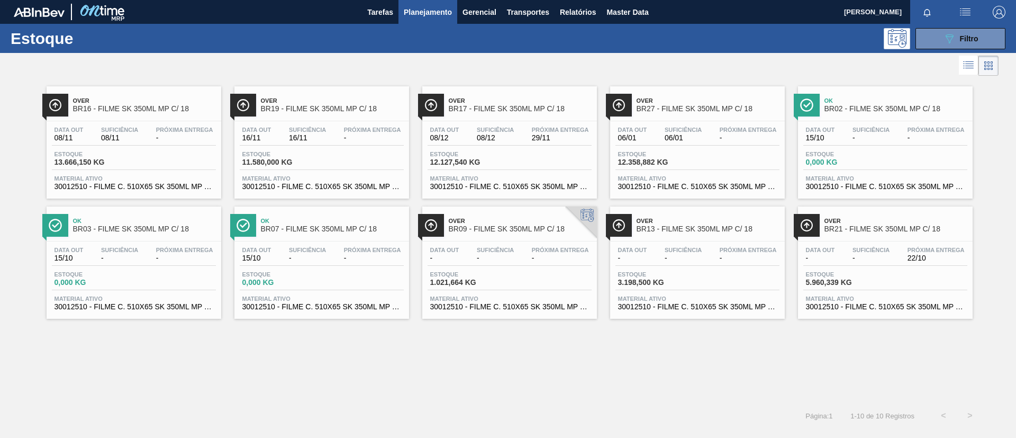
click at [150, 111] on span "BR16 - FILME SK 350ML MP C/ 18" at bounding box center [144, 109] width 143 height 8
click at [260, 139] on span "16/11" at bounding box center [256, 138] width 29 height 8
click at [203, 92] on div "Over BR16 - FILME SK 350ML MP C/ 18" at bounding box center [134, 104] width 175 height 24
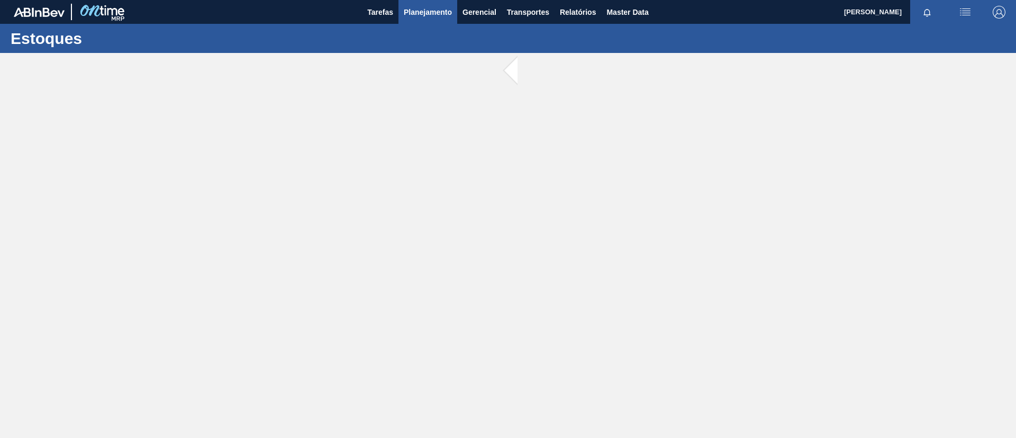
click at [413, 19] on button "Planejamento" at bounding box center [428, 12] width 59 height 24
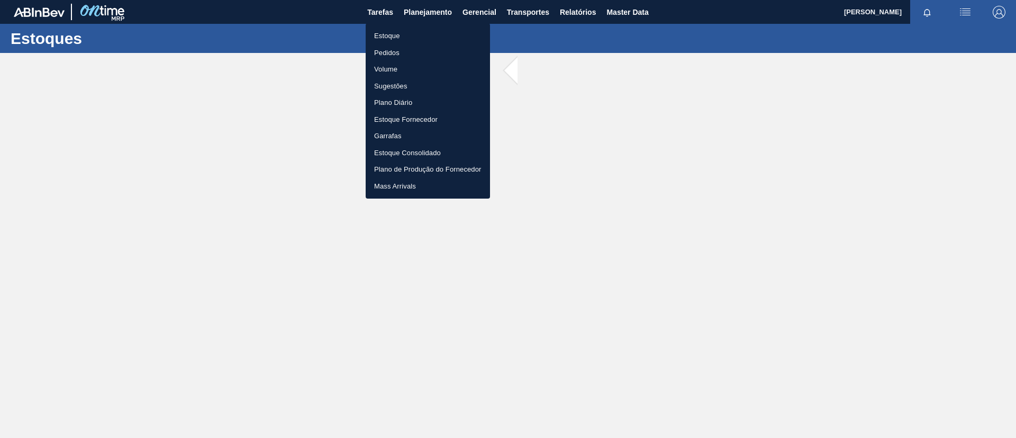
click at [408, 32] on li "Estoque" at bounding box center [428, 36] width 124 height 17
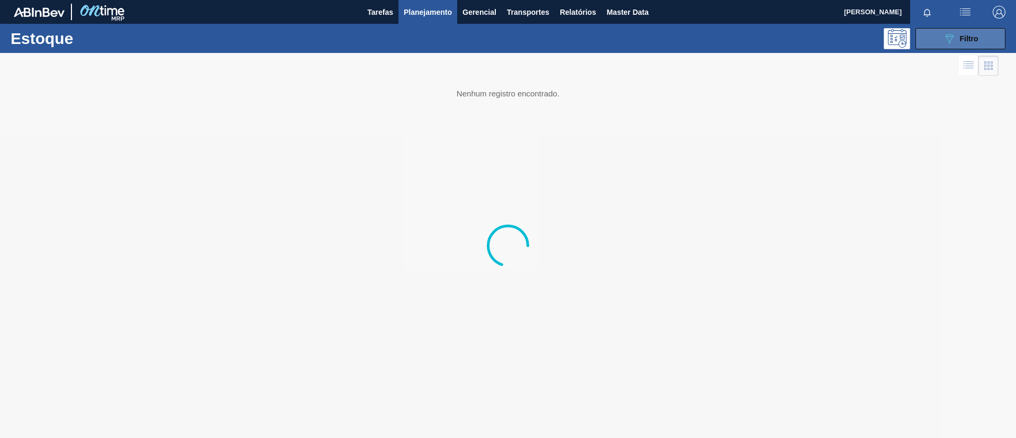
click at [954, 42] on icon "089F7B8B-B2A5-4AFE-B5C0-19BA573D28AC" at bounding box center [949, 38] width 13 height 13
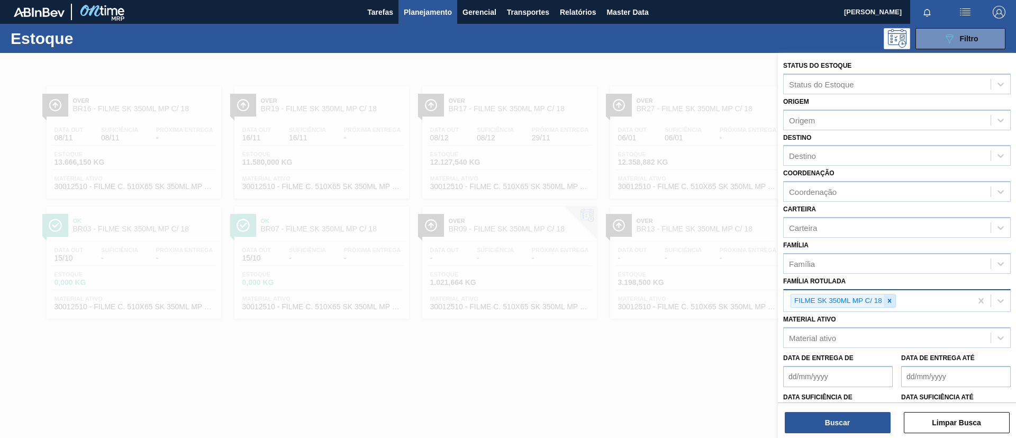
click at [885, 299] on div at bounding box center [890, 300] width 12 height 13
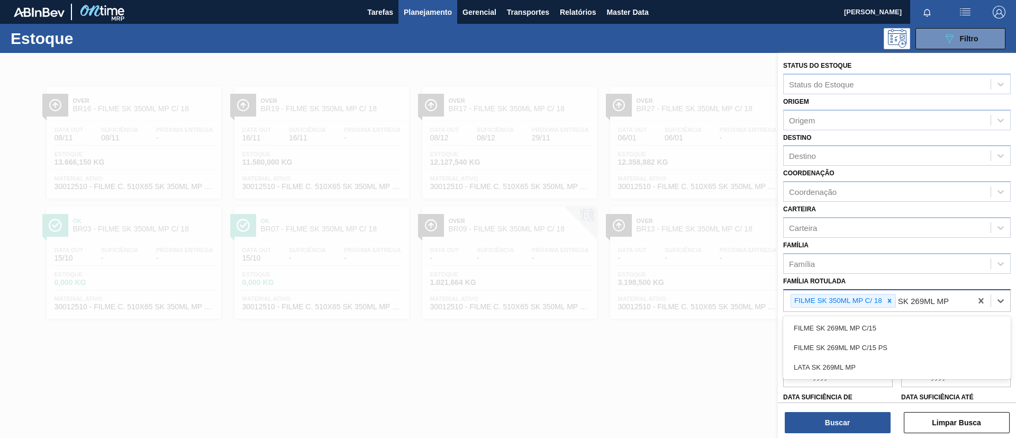
type Rotulada "SK 269ML MP"
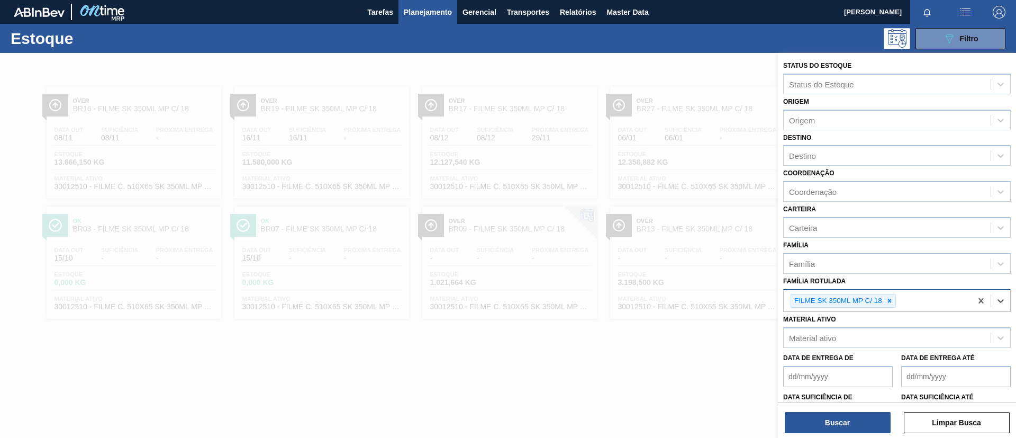
click at [892, 300] on icon at bounding box center [889, 300] width 7 height 7
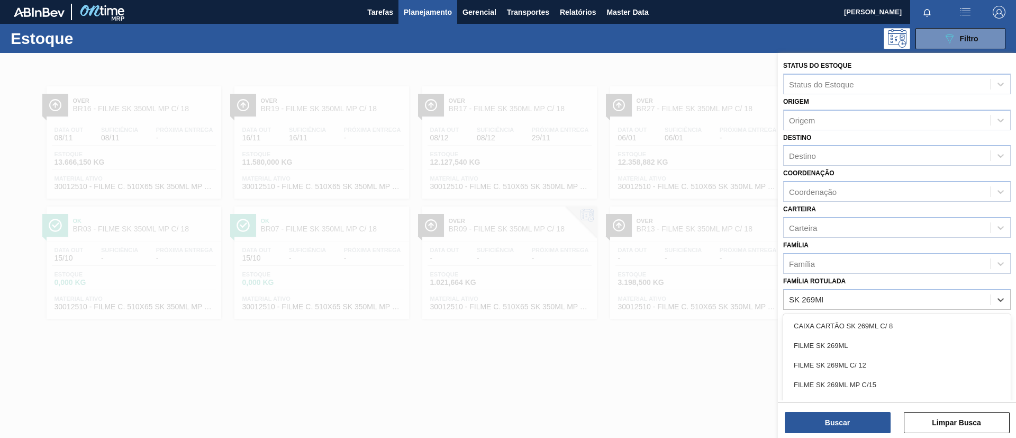
type Rotulada "SK 269ML MP"
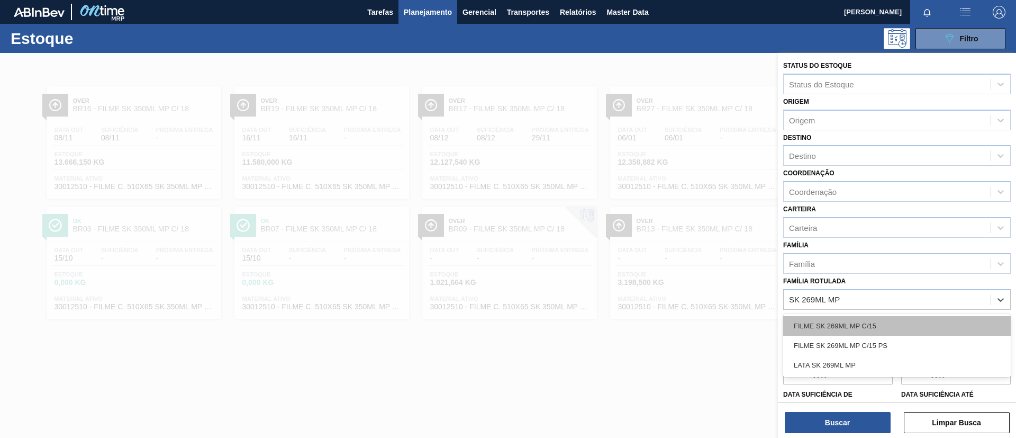
click at [886, 322] on div "FILME SK 269ML MP C/15" at bounding box center [897, 326] width 228 height 20
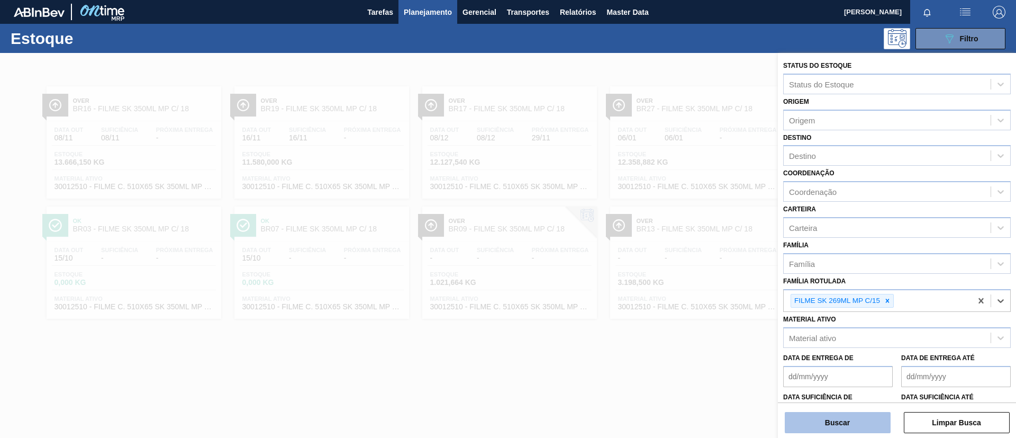
click at [835, 427] on button "Buscar" at bounding box center [838, 422] width 106 height 21
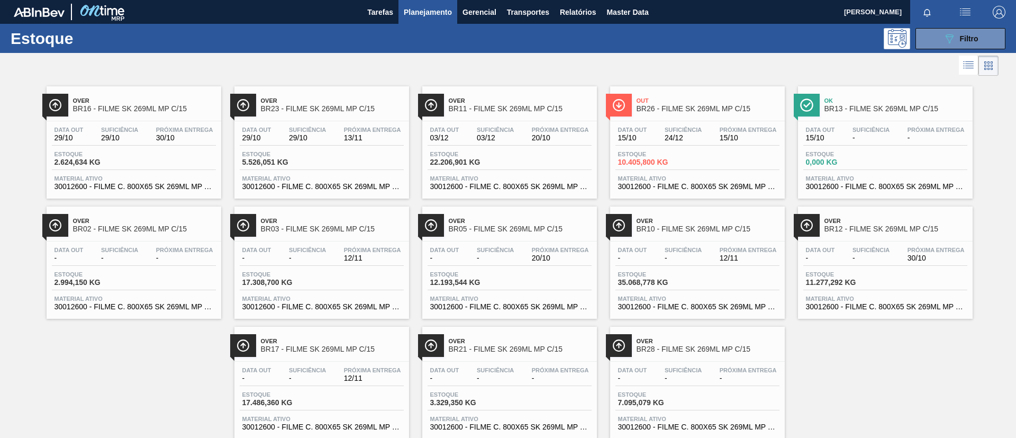
click at [129, 113] on div "Over BR16 - FILME SK 269ML MP C/15" at bounding box center [144, 105] width 143 height 24
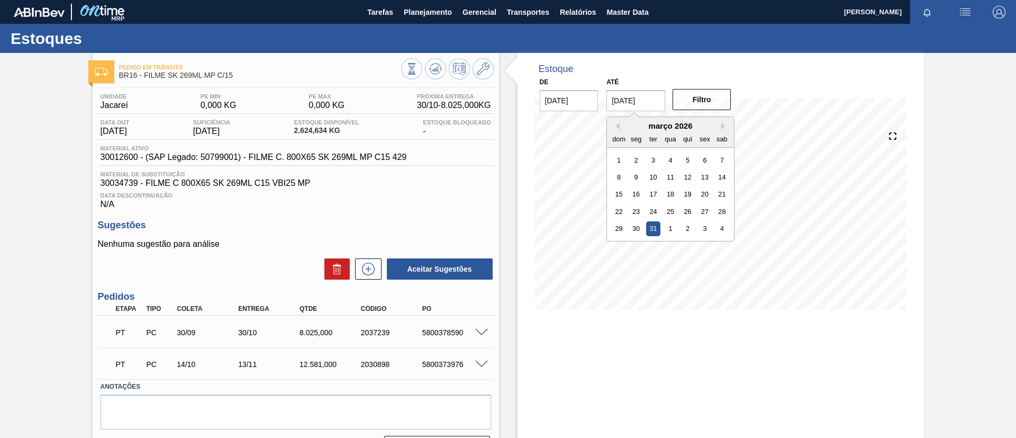
click at [644, 97] on input "[DATE]" at bounding box center [636, 100] width 59 height 21
click at [719, 125] on div "março 2026" at bounding box center [670, 125] width 127 height 9
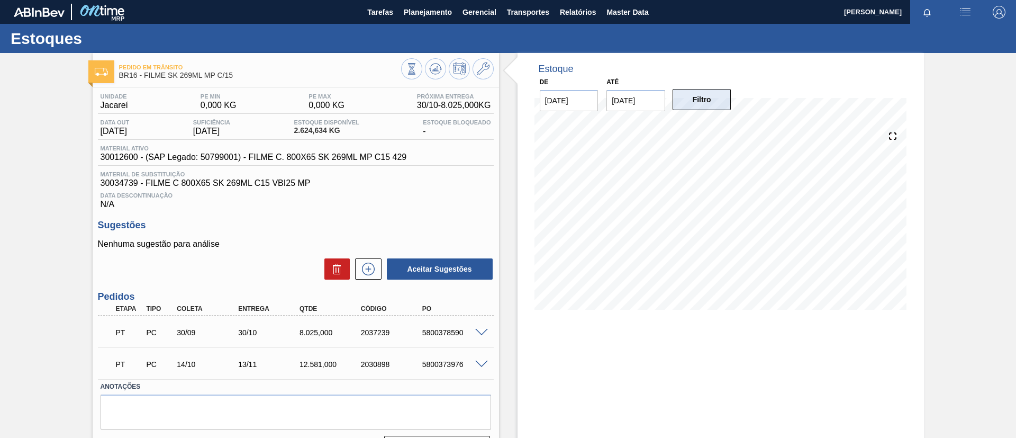
click at [712, 104] on button "Filtro" at bounding box center [702, 99] width 59 height 21
click at [481, 66] on icon at bounding box center [483, 68] width 13 height 13
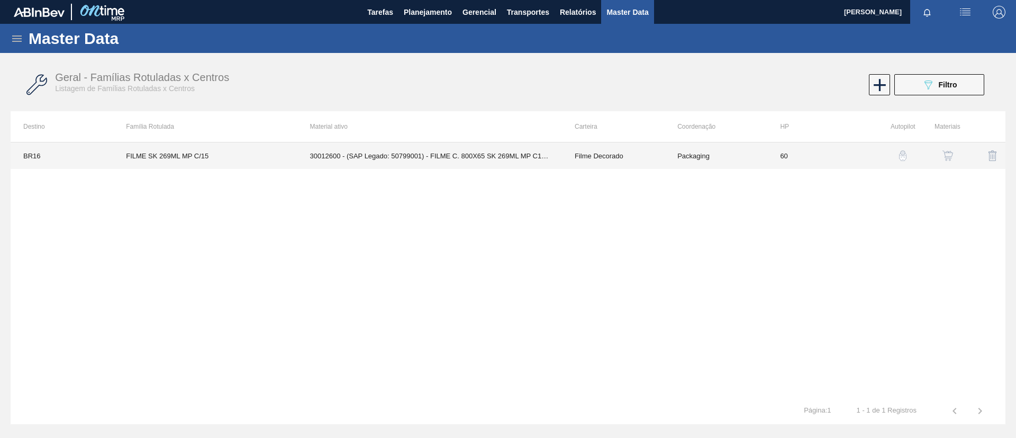
click at [452, 169] on div "BR16 FILME SK 269ML MP C/15 30012600 - (SAP Legado: 50799001) - FILME C. 800X65…" at bounding box center [508, 270] width 995 height 256
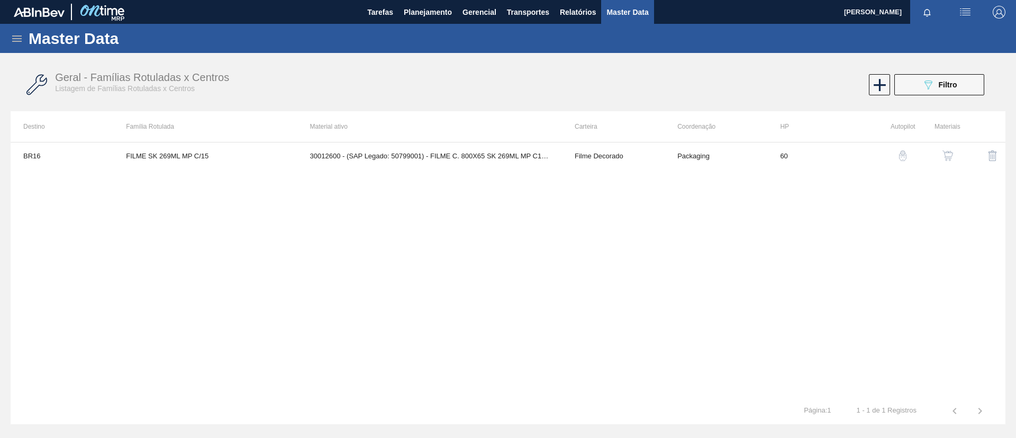
click at [454, 149] on td "30012600 - (SAP Legado: 50799001) - FILME C. 800X65 SK 269ML MP C15 429" at bounding box center [429, 155] width 265 height 26
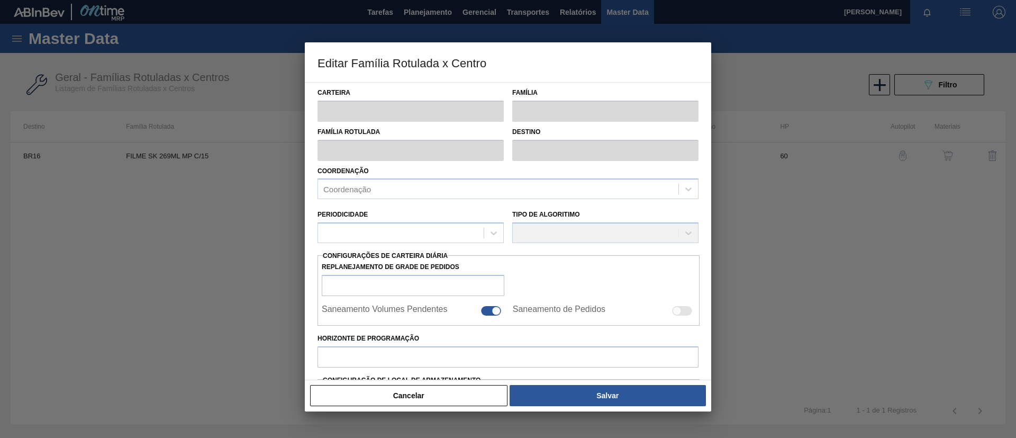
type input "Filme Decorado"
type input "FILME SK 269ML MP C/15"
type input "BR16 - Jacareí"
type input "60"
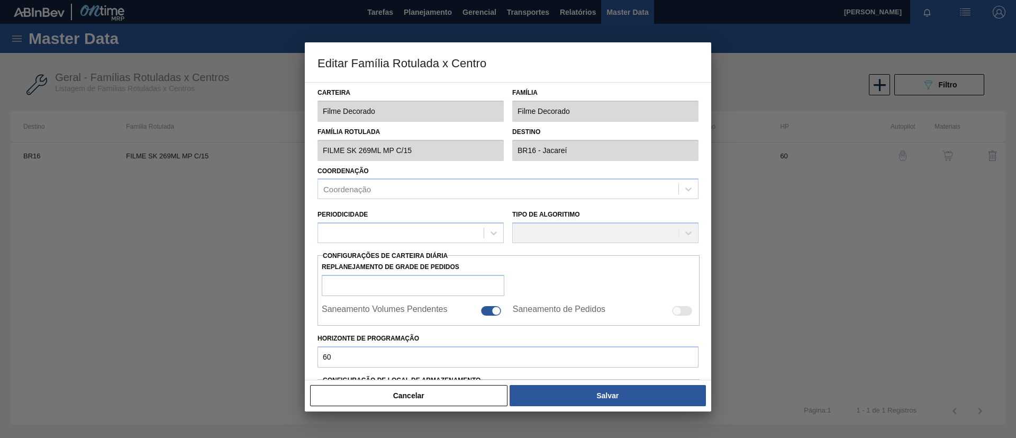
type input "0"
type input "100"
type input "0,000"
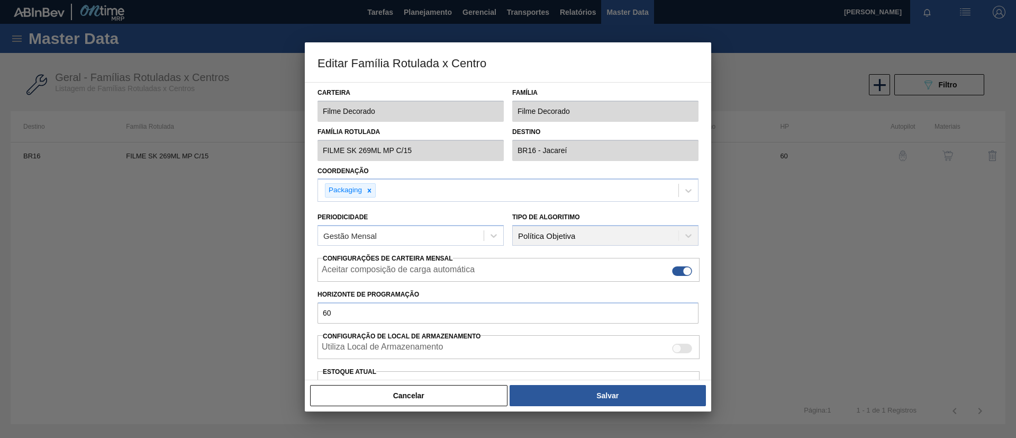
drag, startPoint x: 450, startPoint y: 350, endPoint x: 450, endPoint y: 357, distance: 6.9
drag, startPoint x: 440, startPoint y: 392, endPoint x: 305, endPoint y: 376, distance: 135.3
click at [439, 393] on button "Cancelar" at bounding box center [408, 395] width 197 height 21
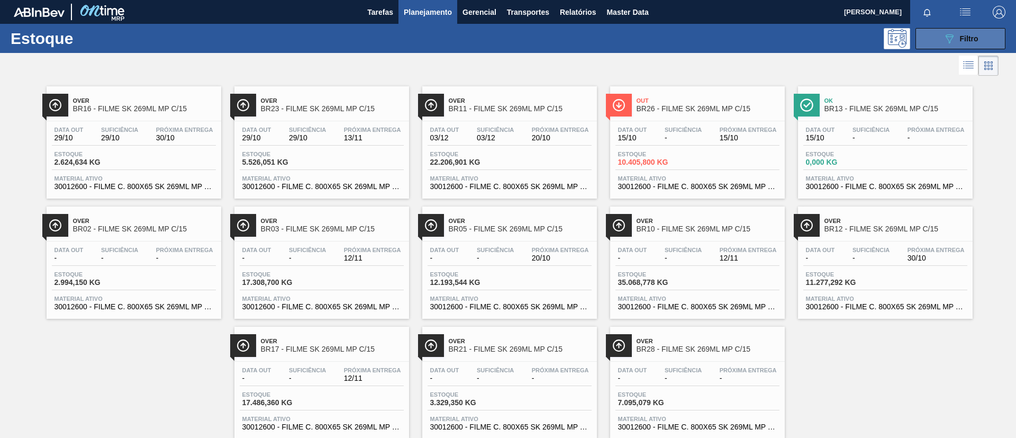
click at [960, 32] on div "089F7B8B-B2A5-4AFE-B5C0-19BA573D28AC Filtro" at bounding box center [960, 38] width 35 height 13
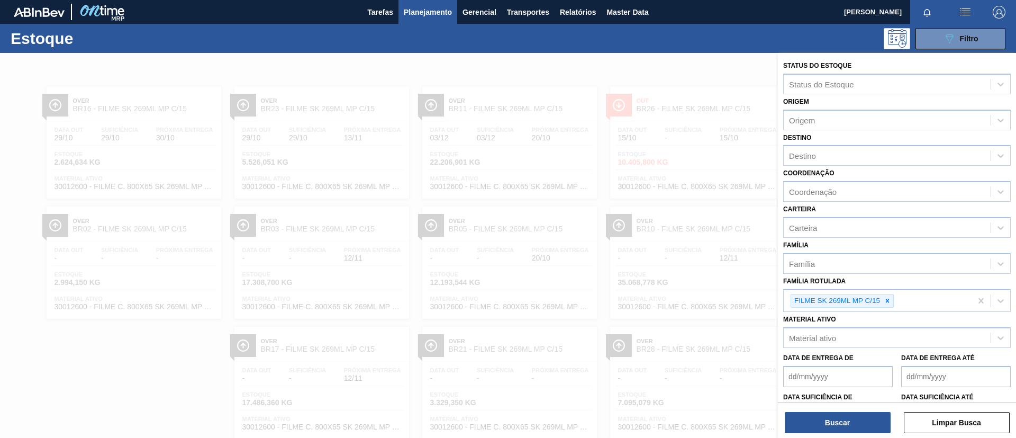
click at [520, 93] on div at bounding box center [508, 272] width 1016 height 438
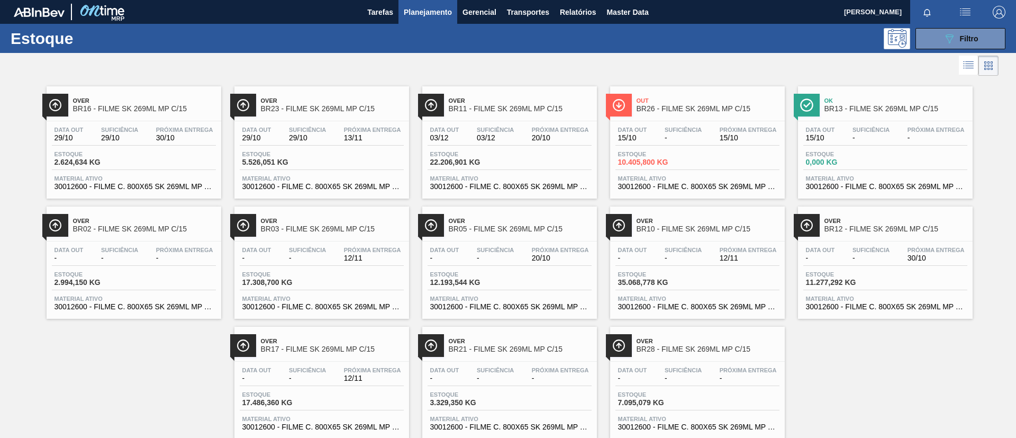
drag, startPoint x: 129, startPoint y: 88, endPoint x: 129, endPoint y: 101, distance: 12.7
click at [129, 88] on div "Over BR16 - FILME SK 269ML MP C/15" at bounding box center [134, 100] width 175 height 29
click at [106, 134] on span "29/10" at bounding box center [119, 138] width 37 height 8
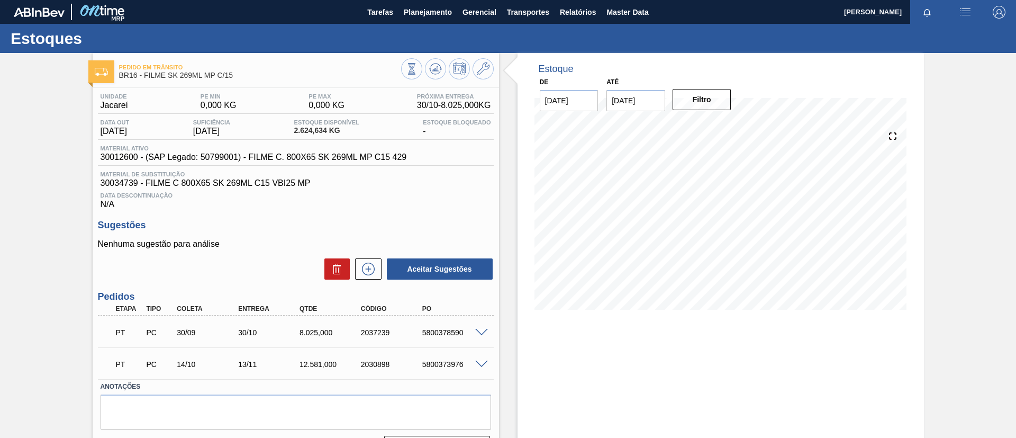
drag, startPoint x: 77, startPoint y: 240, endPoint x: 0, endPoint y: 218, distance: 80.4
click at [0, 218] on div "Pedido em Trânsito BR16 - FILME SK 269ML MP C/15 Unidade Jacareí PE MIN 0,000 K…" at bounding box center [508, 259] width 1016 height 413
click at [367, 259] on button at bounding box center [368, 268] width 26 height 21
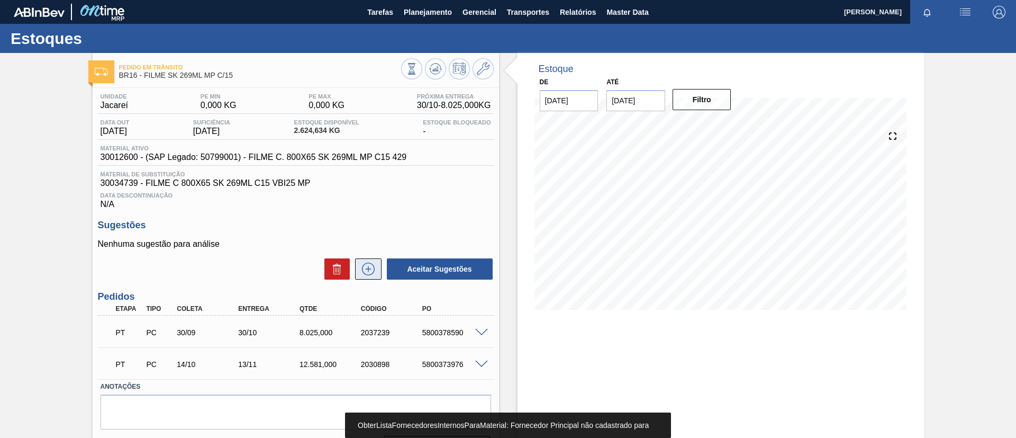
click at [377, 278] on button at bounding box center [368, 268] width 26 height 21
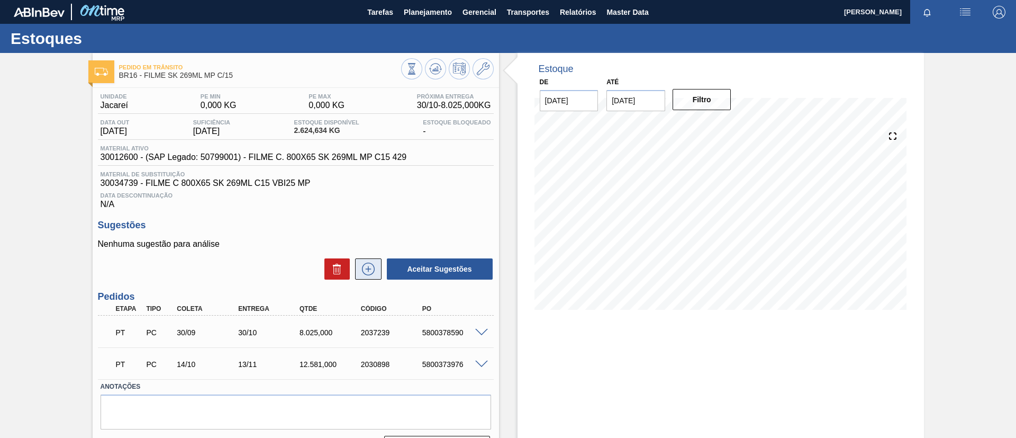
click at [377, 278] on button at bounding box center [368, 268] width 26 height 21
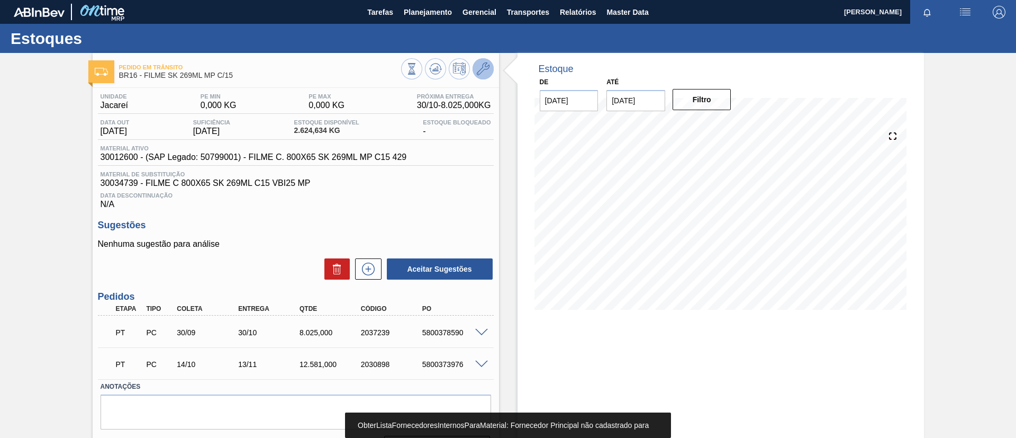
click at [483, 68] on icon at bounding box center [483, 68] width 13 height 13
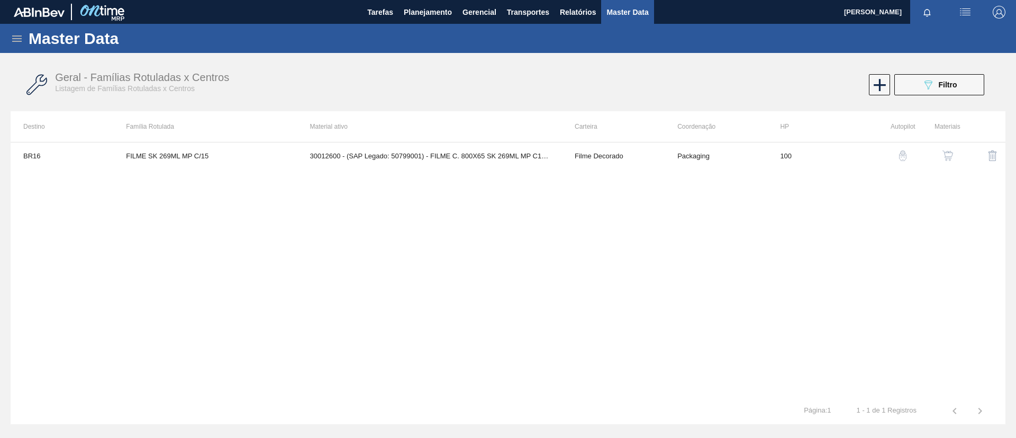
click at [948, 164] on button "button" at bounding box center [947, 155] width 25 height 25
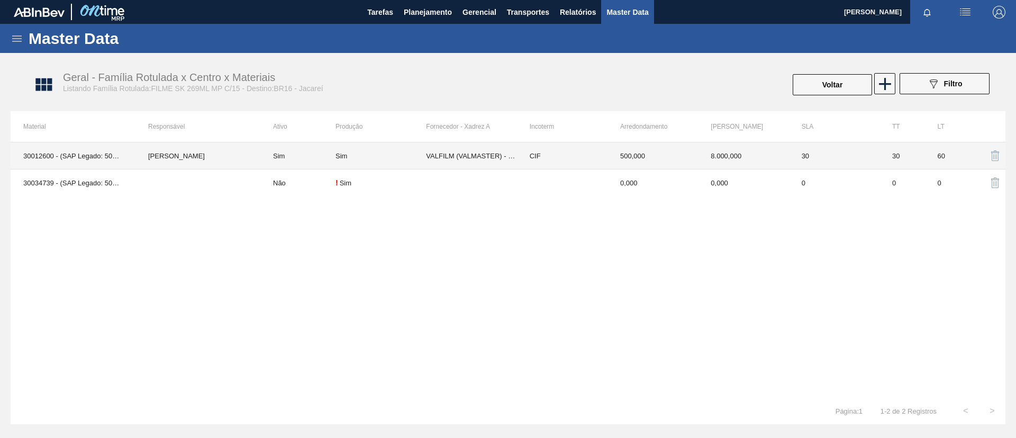
click at [354, 158] on div "Sim" at bounding box center [381, 156] width 91 height 8
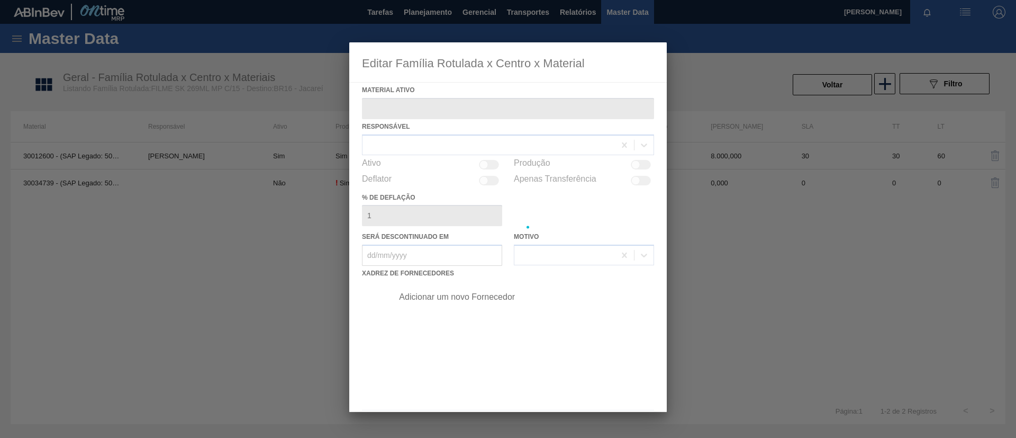
type ativo "30012600 - (SAP Legado: 50799001) - FILME C. 800X65 SK 269ML MP C15 429"
checkbox input "true"
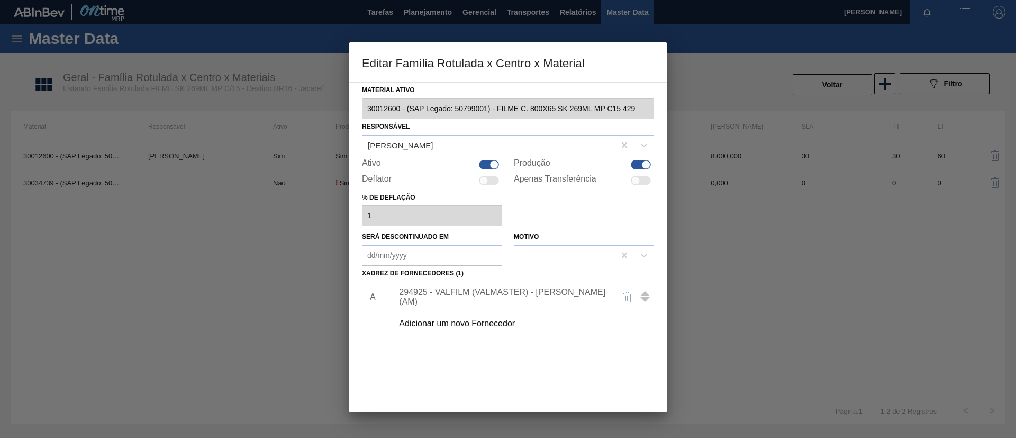
click at [493, 296] on div "294925 - VALFILM (VALMASTER) - [PERSON_NAME] (AM)" at bounding box center [503, 296] width 208 height 19
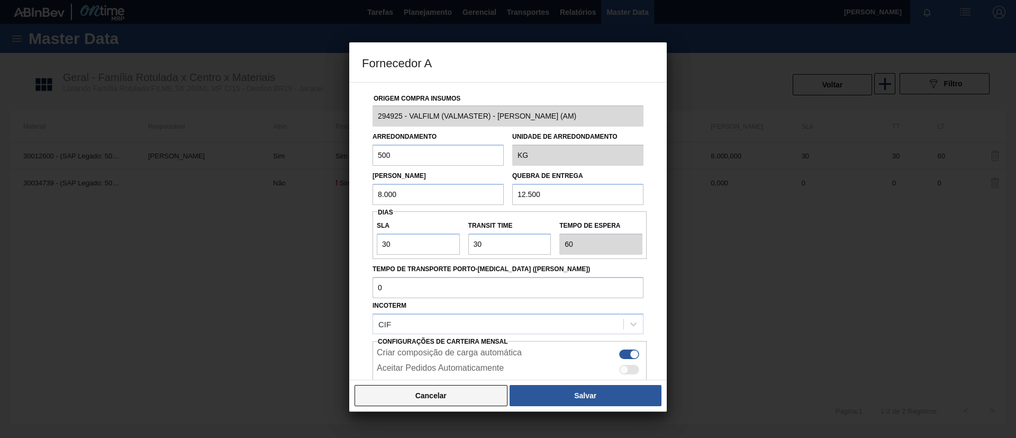
click at [464, 386] on button "Cancelar" at bounding box center [431, 395] width 153 height 21
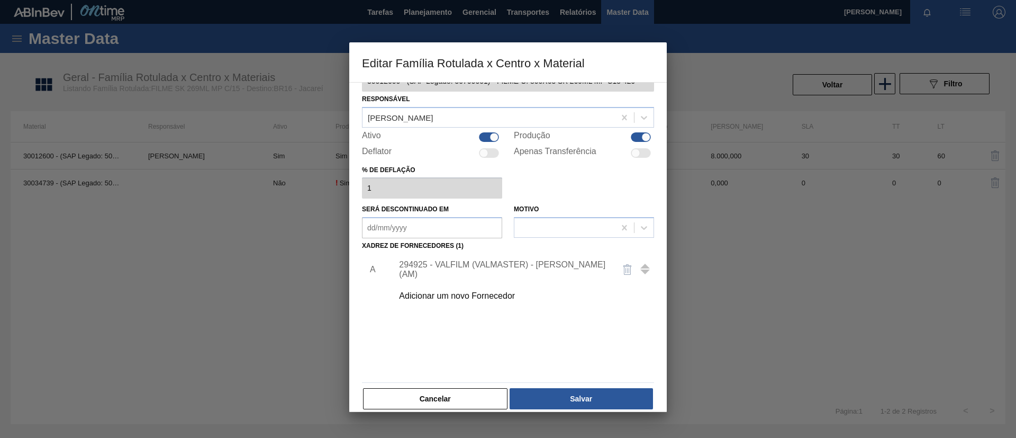
scroll to position [39, 0]
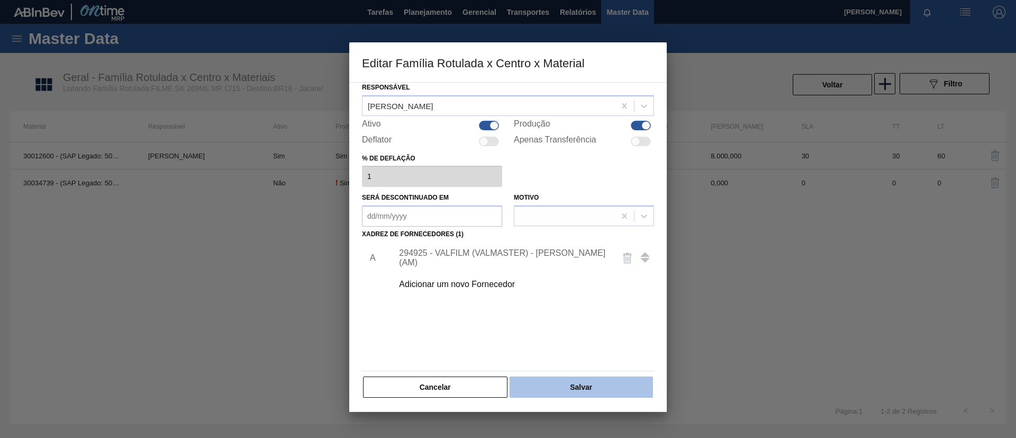
click at [580, 380] on button "Salvar" at bounding box center [581, 386] width 143 height 21
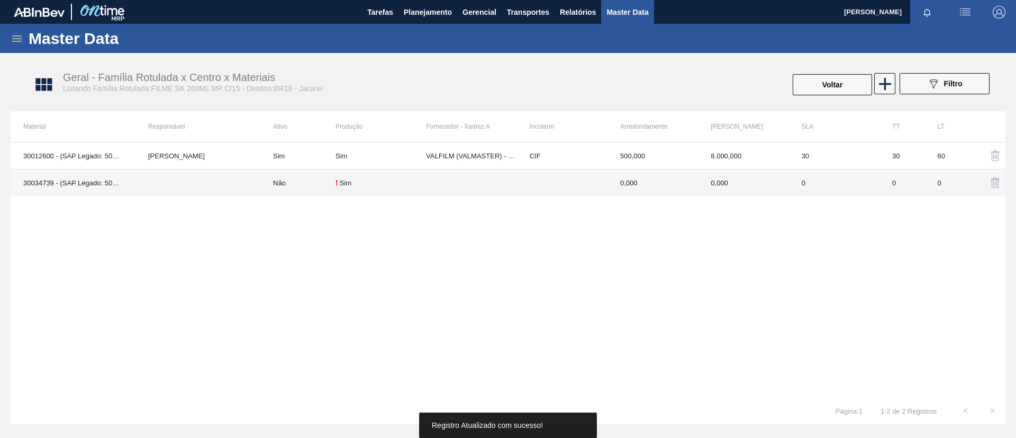
click at [134, 191] on td "30034739 - (SAP Legado: 50853825) - FILME C 800X65 SK 269ML C15 VBI25 MP" at bounding box center [73, 182] width 125 height 27
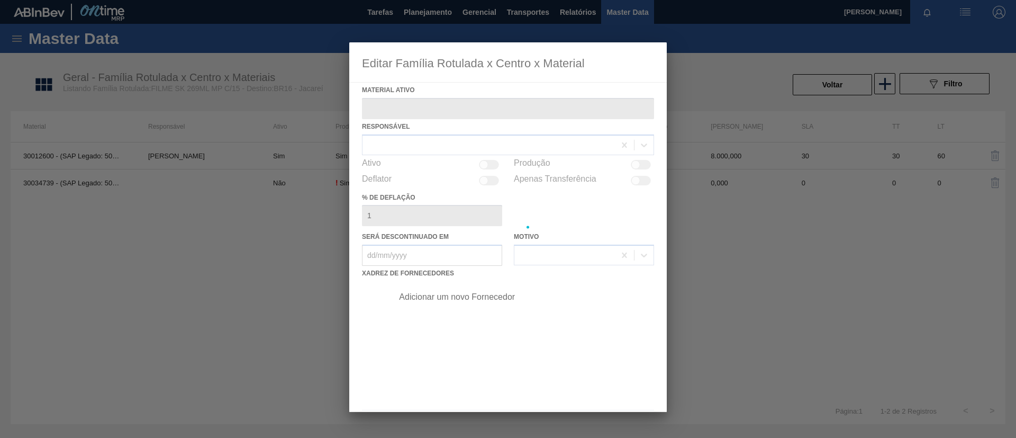
type ativo "30034739 - (SAP Legado: 50853825) - FILME C 800X65 SK 269ML C15 VBI25 MP"
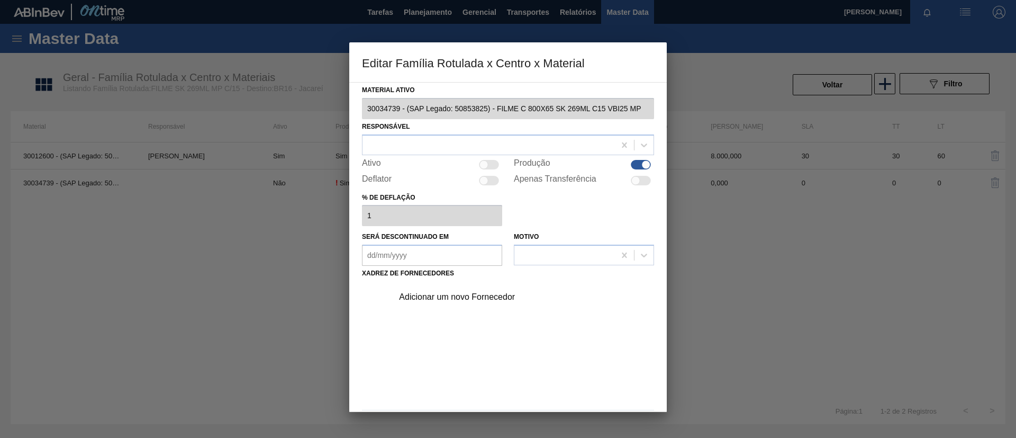
click at [632, 167] on div at bounding box center [641, 165] width 20 height 10
checkbox input "false"
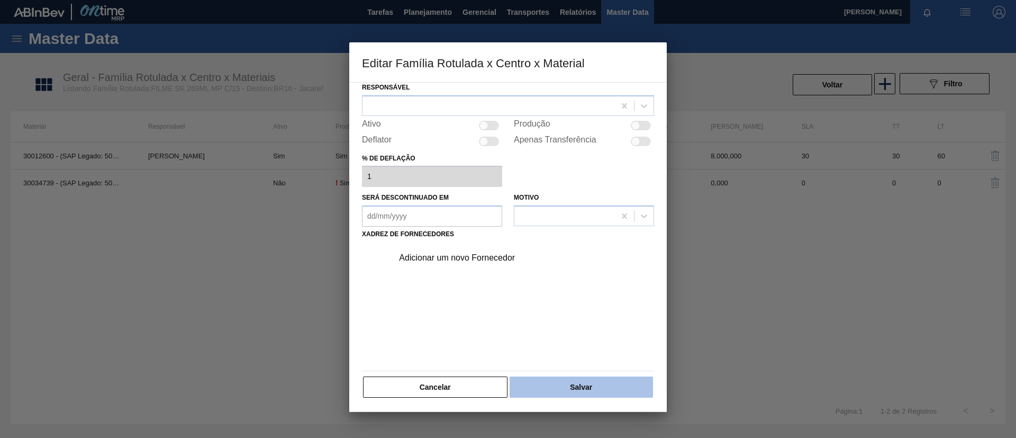
drag, startPoint x: 579, startPoint y: 366, endPoint x: 583, endPoint y: 383, distance: 18.0
click at [580, 367] on div "Material ativo 30034739 - (SAP Legado: 50853825) - FILME C 800X65 SK 269ML C15 …" at bounding box center [508, 220] width 292 height 355
click at [583, 384] on button "Salvar" at bounding box center [581, 386] width 143 height 21
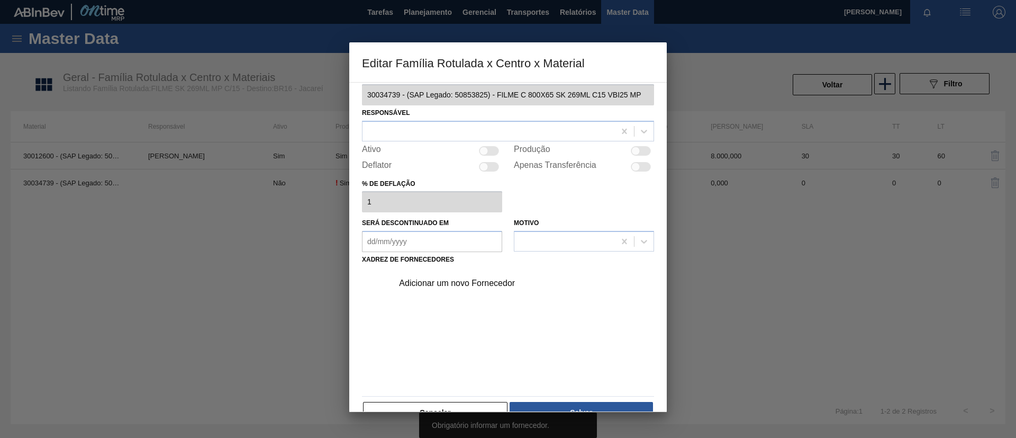
scroll to position [0, 0]
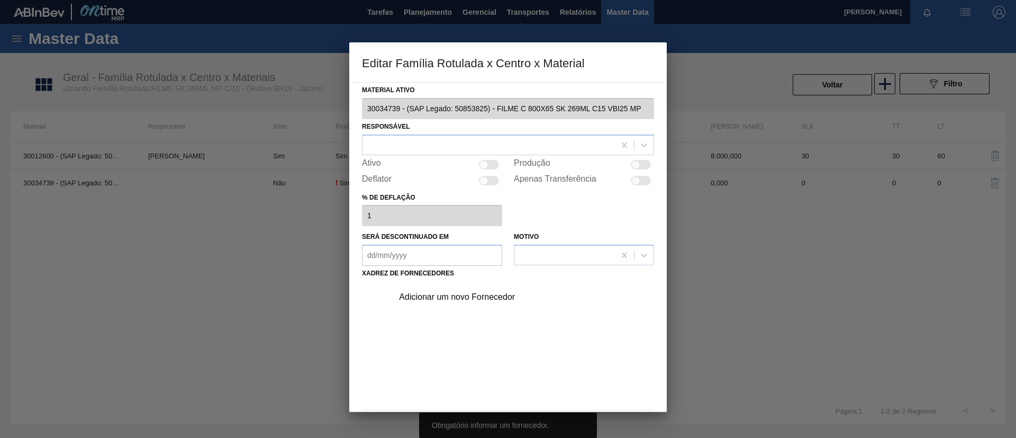
click at [461, 300] on div "Adicionar um novo Fornecedor" at bounding box center [503, 297] width 208 height 10
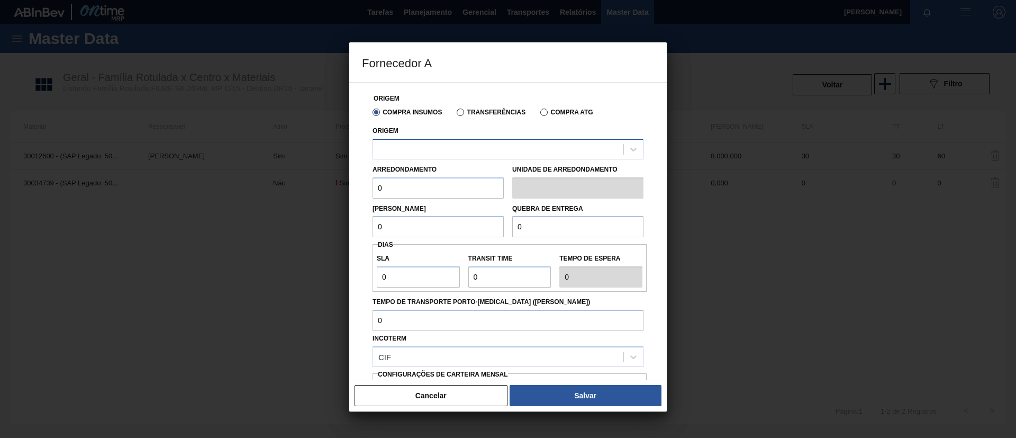
click at [459, 154] on div at bounding box center [498, 148] width 250 height 15
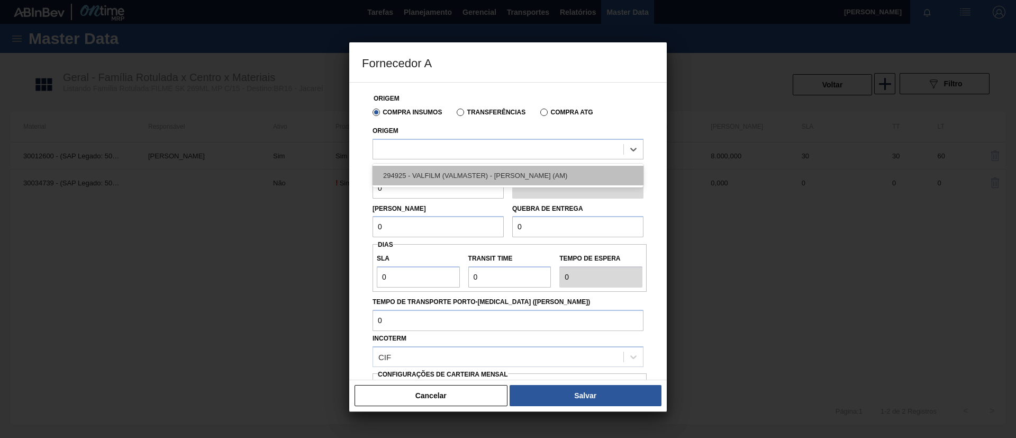
click at [481, 177] on div "294925 - VALFILM (VALMASTER) - [PERSON_NAME] (AM)" at bounding box center [508, 176] width 271 height 20
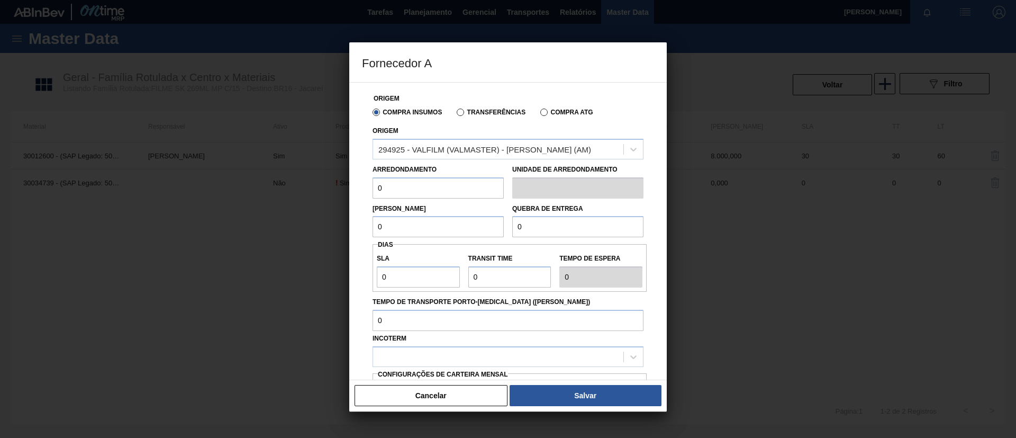
drag, startPoint x: 348, startPoint y: 190, endPoint x: 339, endPoint y: 190, distance: 9.0
click at [339, 190] on div "Fornecedor A Origem Compra Insumos Transferências Compra ATG Origem 294925 - VA…" at bounding box center [508, 219] width 1016 height 438
drag, startPoint x: 407, startPoint y: 187, endPoint x: 351, endPoint y: 190, distance: 55.6
click at [351, 190] on div "Origem Compra Insumos Transferências Compra ATG Origem 294925 - VALFILM (VALMAS…" at bounding box center [508, 231] width 318 height 298
type input "500"
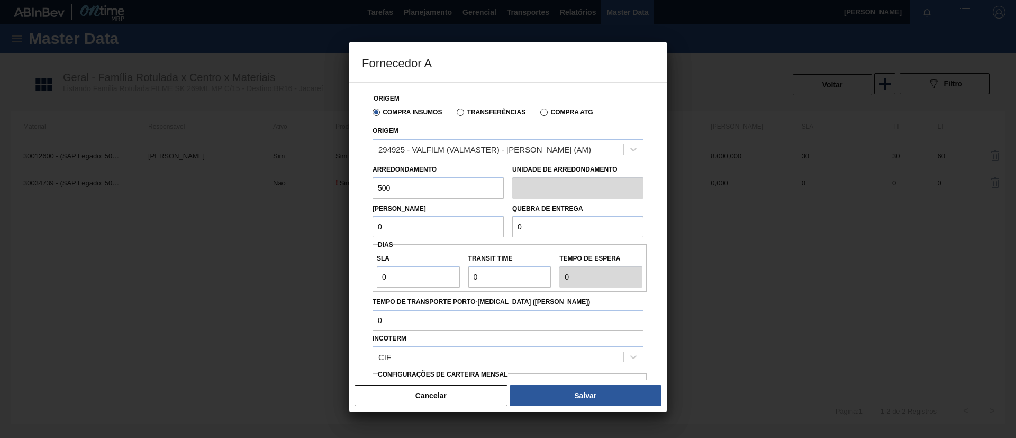
drag, startPoint x: 398, startPoint y: 227, endPoint x: 305, endPoint y: 222, distance: 93.3
click at [304, 223] on div "Fornecedor A Origem Compra Insumos Transferências Compra ATG Origem 294925 - VA…" at bounding box center [508, 219] width 1016 height 438
paste input "50"
type input "500"
drag, startPoint x: 569, startPoint y: 229, endPoint x: 515, endPoint y: 235, distance: 54.3
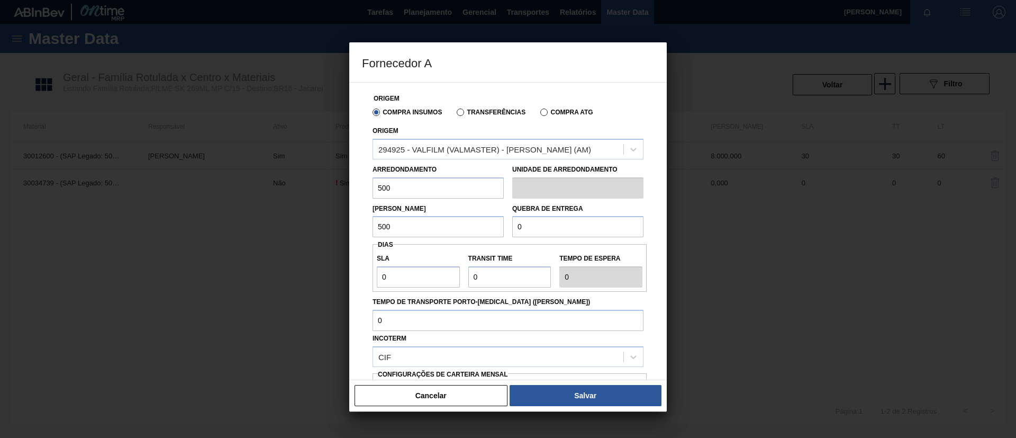
click at [508, 230] on div "Quebra de entrega 0" at bounding box center [578, 219] width 140 height 37
type input "2"
paste input ".500"
type input "12.500"
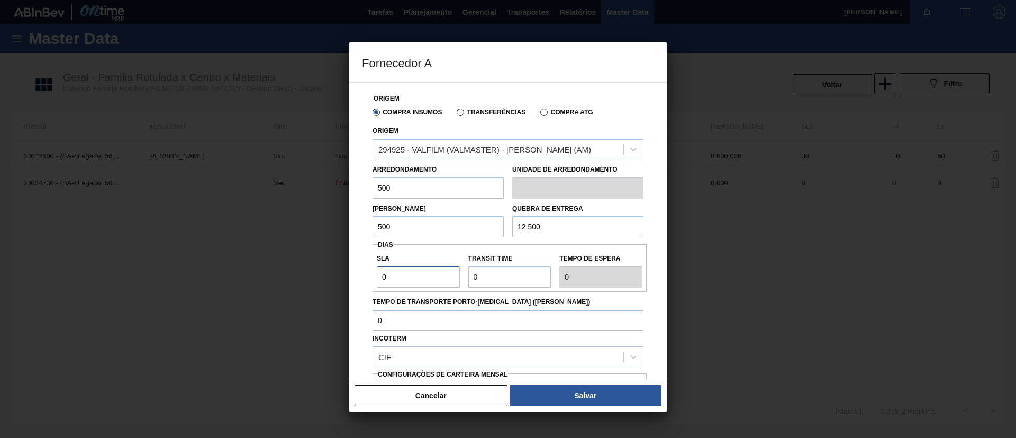
drag, startPoint x: 397, startPoint y: 275, endPoint x: 324, endPoint y: 260, distance: 74.6
click at [321, 267] on div "Fornecedor A Origem Compra Insumos Transferências Compra ATG Origem 294925 - VA…" at bounding box center [508, 219] width 1016 height 438
type input "3"
type input "30"
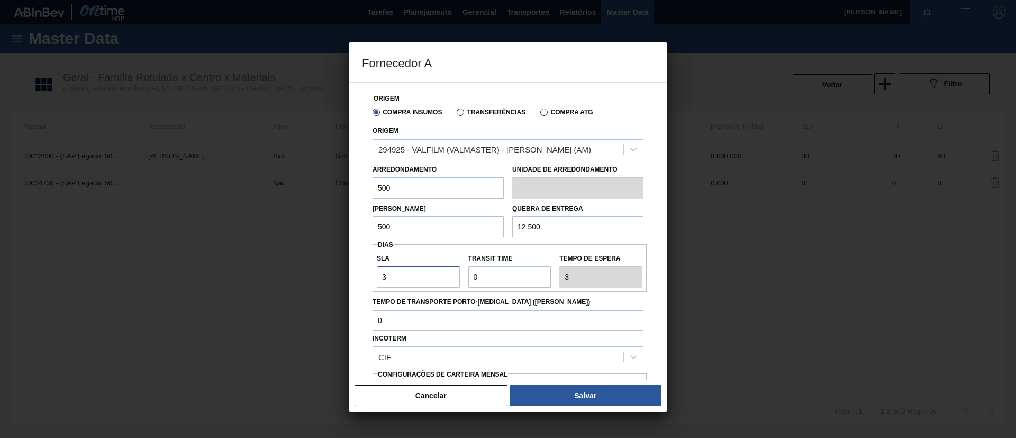
type input "30"
type input "3"
type input "33"
type input "30"
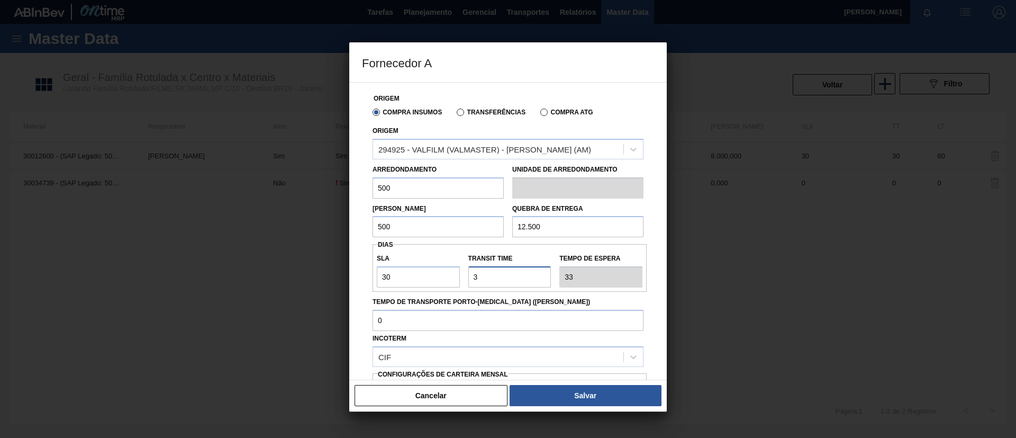
type input "60"
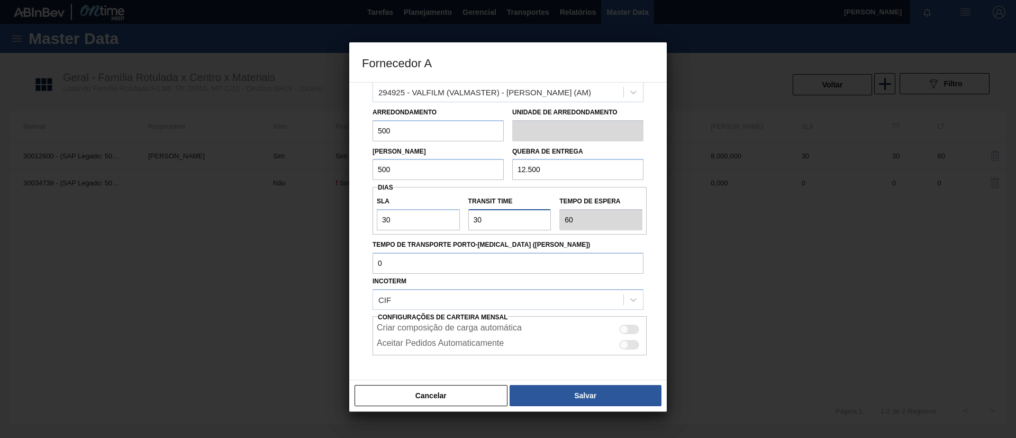
scroll to position [98, 0]
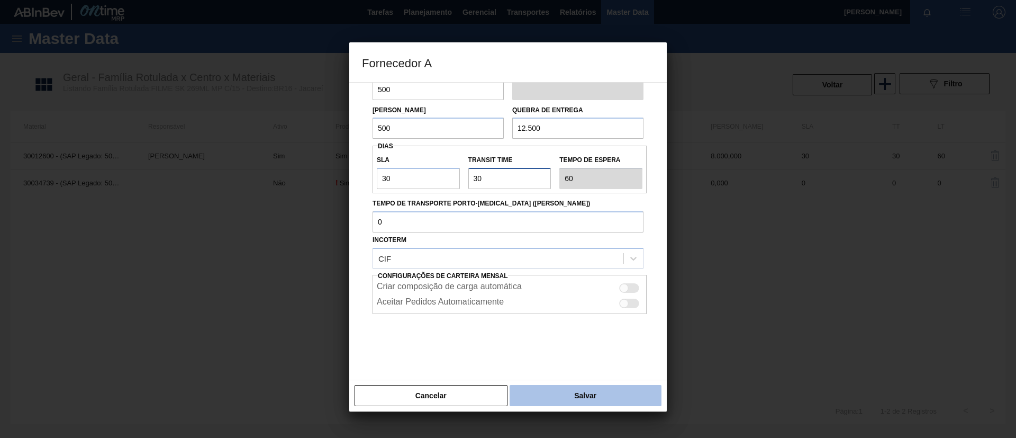
type input "30"
click at [575, 393] on button "Salvar" at bounding box center [586, 395] width 152 height 21
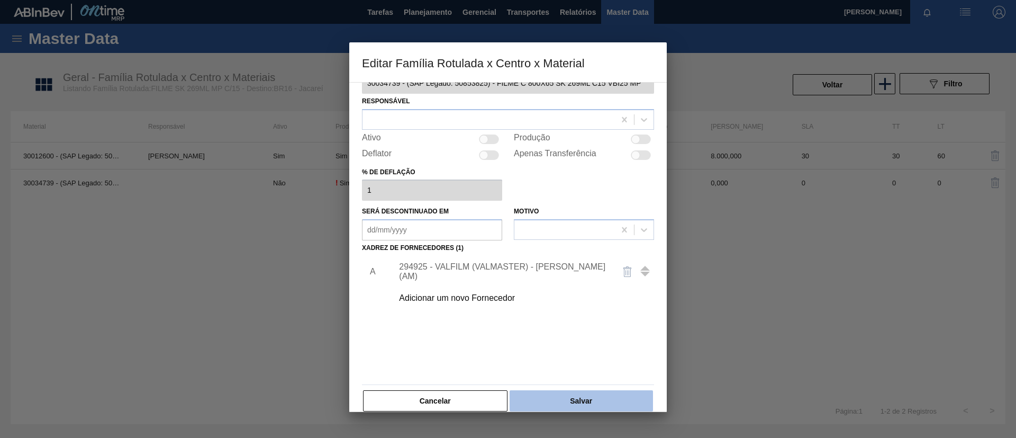
scroll to position [39, 0]
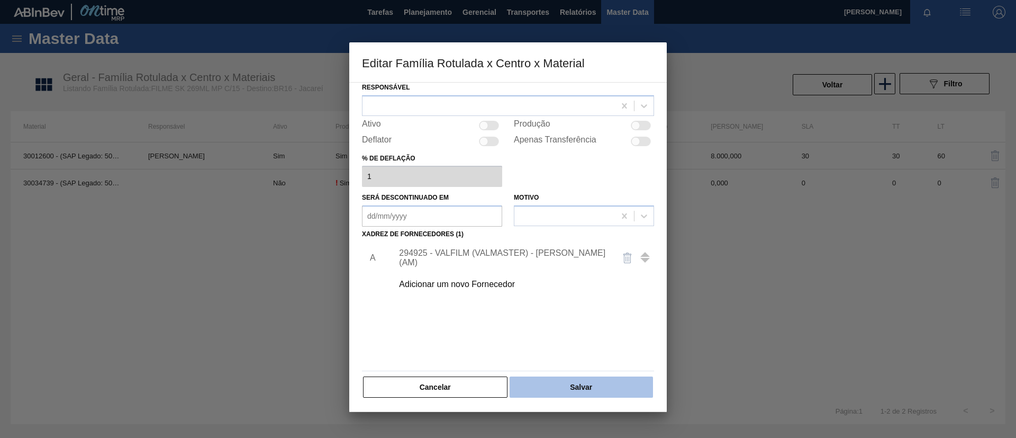
click at [588, 383] on button "Salvar" at bounding box center [581, 386] width 143 height 21
click at [572, 390] on button "Salvar" at bounding box center [581, 386] width 143 height 21
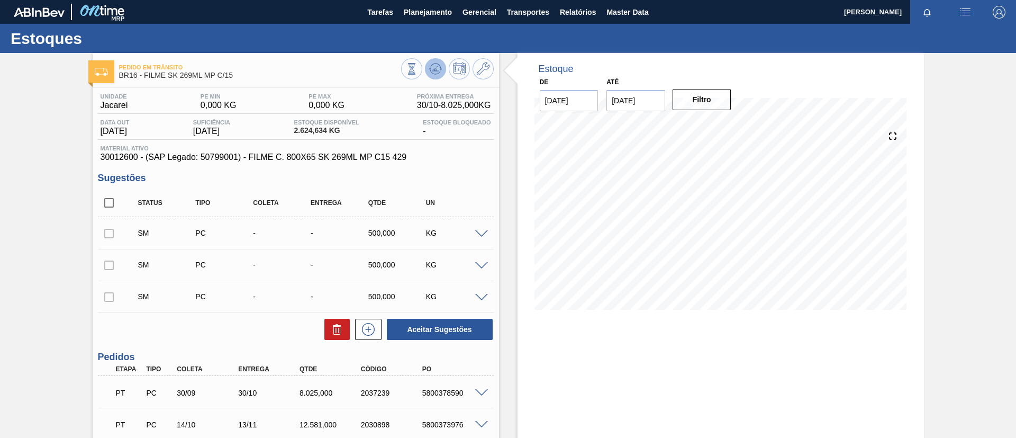
click at [431, 62] on icon at bounding box center [435, 68] width 13 height 13
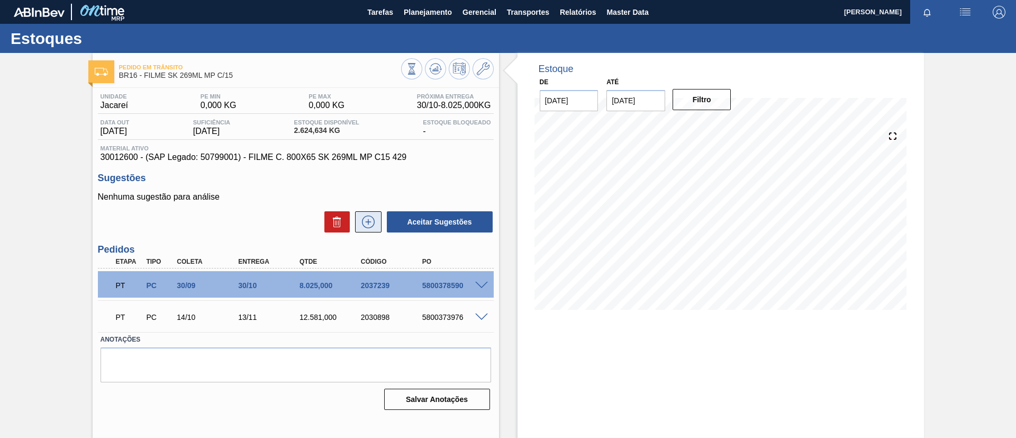
click at [369, 217] on icon at bounding box center [368, 221] width 17 height 13
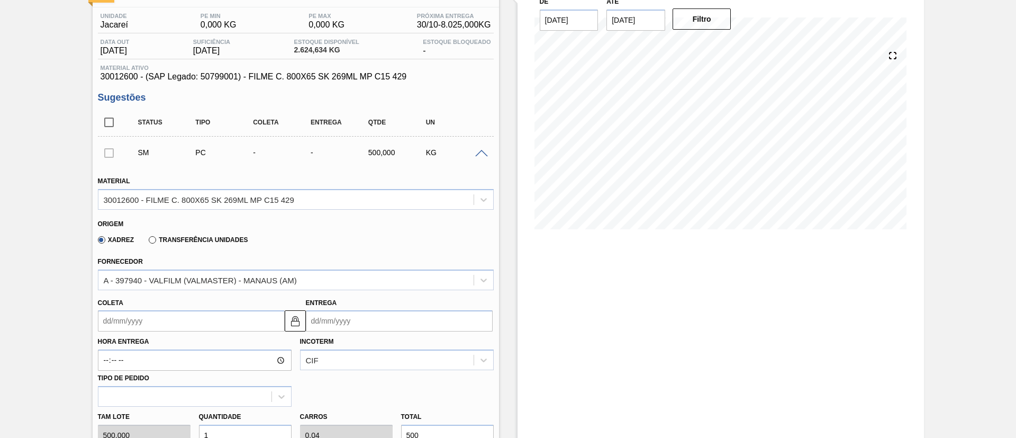
scroll to position [159, 0]
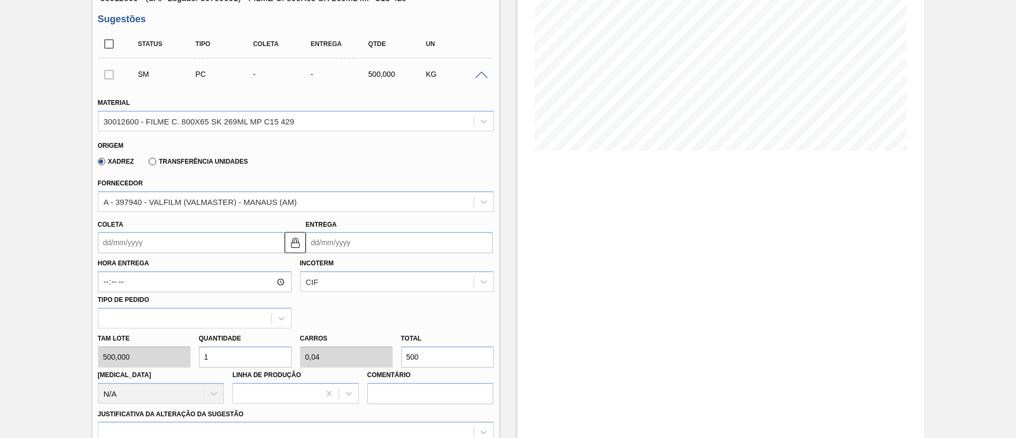
click at [173, 236] on input "Coleta" at bounding box center [191, 242] width 187 height 21
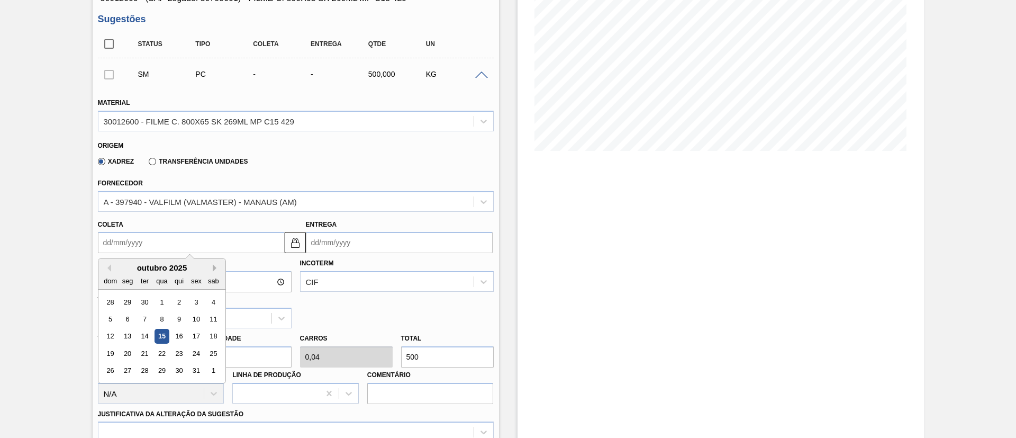
click at [215, 269] on button "Next Month" at bounding box center [216, 267] width 7 height 7
click at [215, 335] on div "15" at bounding box center [213, 336] width 14 height 14
type input "15/11/2025"
type input "15/12/2025"
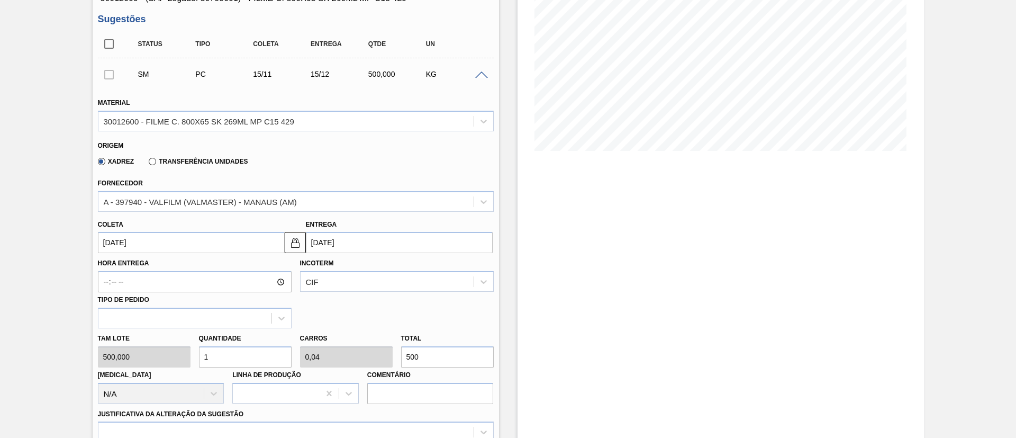
drag, startPoint x: 421, startPoint y: 350, endPoint x: 320, endPoint y: 343, distance: 100.8
click at [321, 343] on div "Tam lote 500,000 Quantidade 1 Carros 0,04 Total 500 Doca N/A Linha de Produção …" at bounding box center [296, 366] width 404 height 76
type input "0,006"
type input "0"
type input "3"
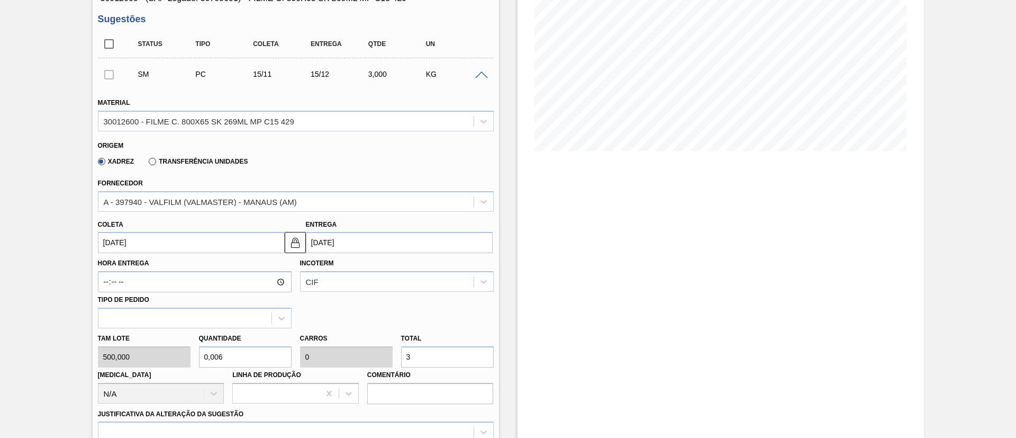
type input "0,06"
type input "0,002"
type input "30"
type input "0,6"
type input "0,024"
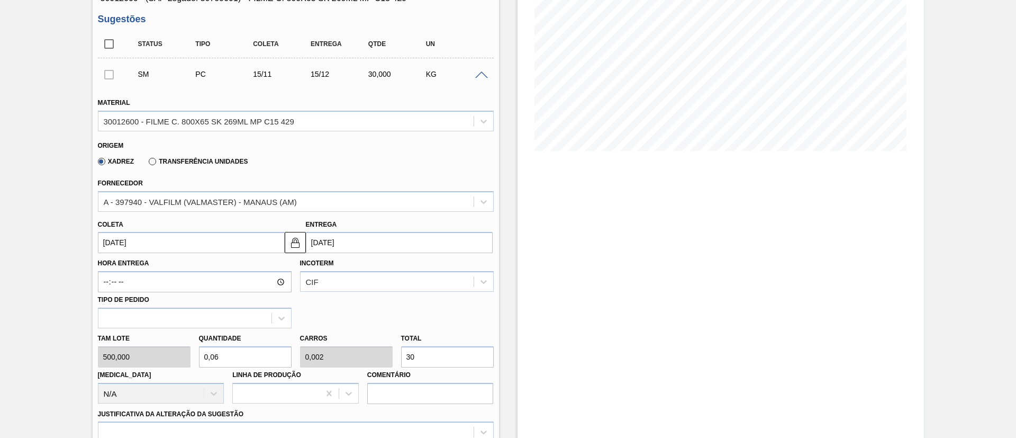
type input "300"
type input "6"
type input "0,24"
type input "3.000"
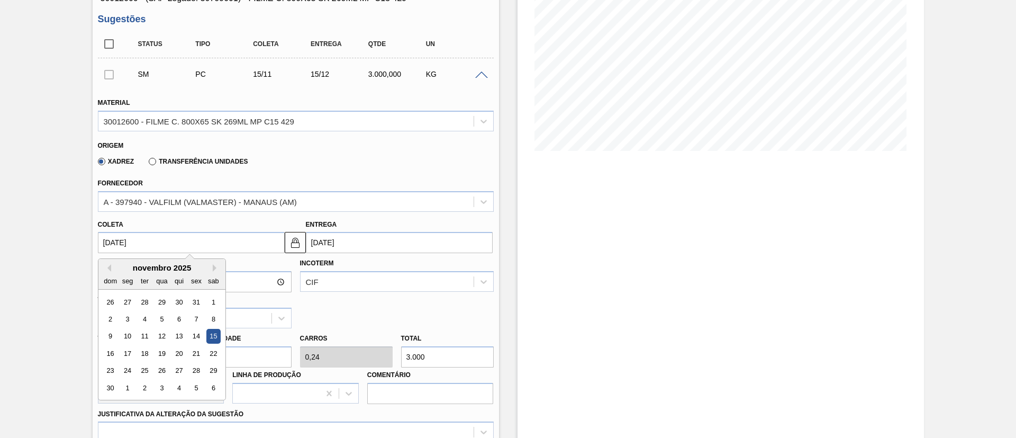
click at [248, 234] on input "15/11/2025" at bounding box center [191, 242] width 187 height 21
click at [108, 268] on button "Previous Month" at bounding box center [107, 267] width 7 height 7
click at [172, 353] on div "23" at bounding box center [179, 353] width 14 height 14
type input "23/10/2025"
type input "22/11/2025"
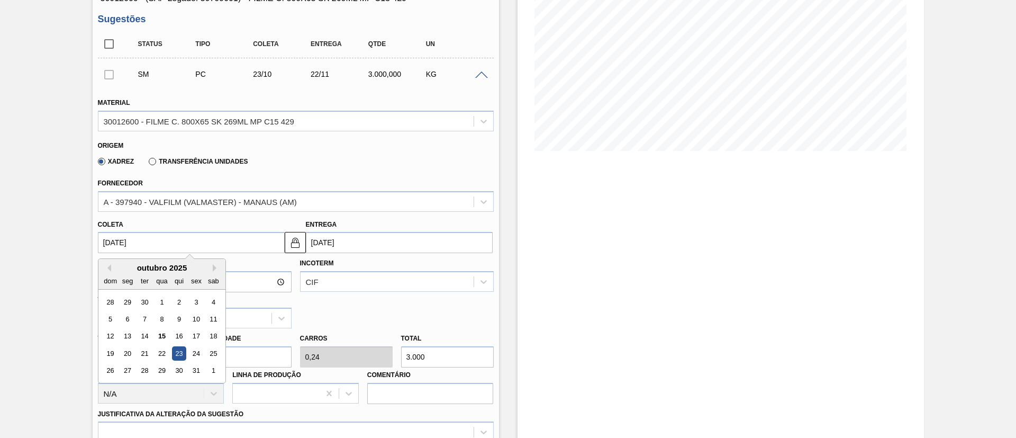
click at [173, 248] on input "23/10/2025" at bounding box center [191, 242] width 187 height 21
click at [130, 348] on div "20" at bounding box center [127, 353] width 14 height 14
type input "[DATE]"
type input "19/11/2025"
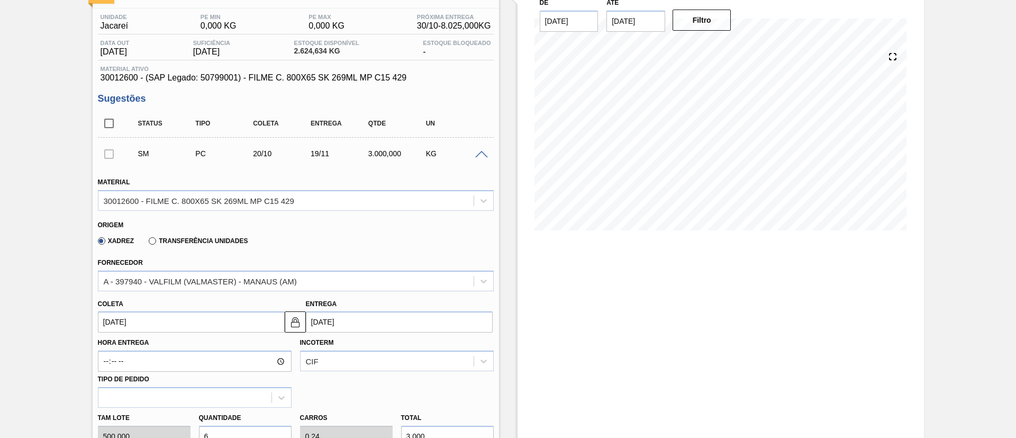
scroll to position [0, 0]
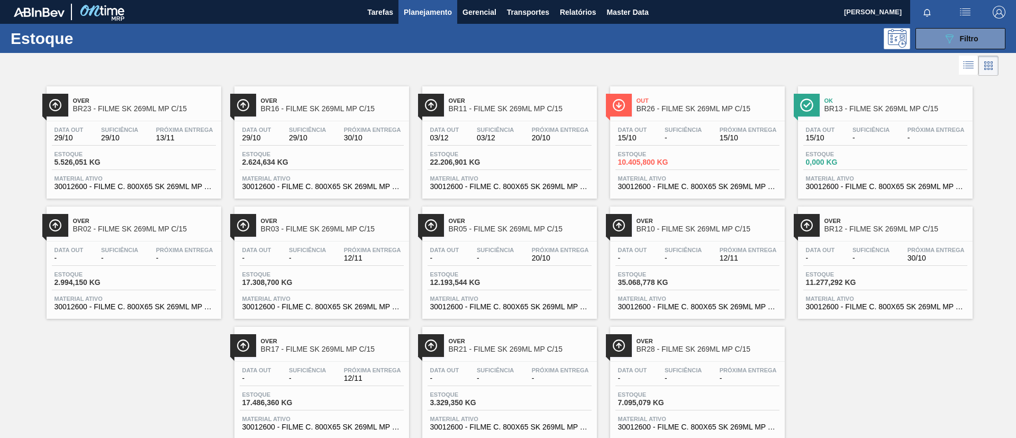
drag, startPoint x: 229, startPoint y: 47, endPoint x: 210, endPoint y: 53, distance: 19.8
click at [228, 48] on div "089F7B8B-B2A5-4AFE-B5C0-19BA573D28AC Filtro" at bounding box center [590, 38] width 842 height 21
click at [148, 103] on span "Over" at bounding box center [144, 100] width 143 height 6
click at [107, 111] on span "BR23 - FILME SK 269ML MP C/15" at bounding box center [144, 109] width 143 height 8
click at [518, 75] on div at bounding box center [499, 65] width 999 height 25
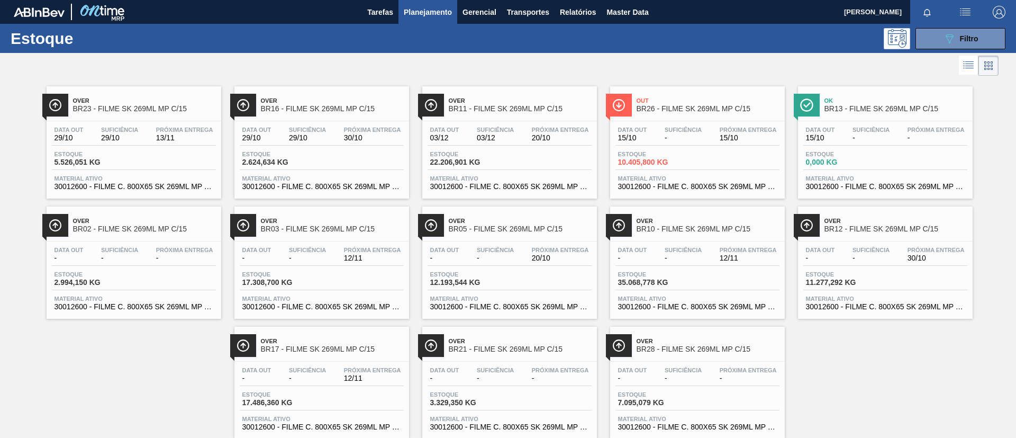
click at [152, 121] on div "Data [DATE] Suficiência 29/10 Próxima Entrega 13/11 Estoque 5.526,051 KG Materi…" at bounding box center [134, 157] width 175 height 72
click at [684, 118] on div "Out BR26 - FILME SK 269ML MP C/15 Data out 15/10 Suficiência - Próxima Entrega …" at bounding box center [697, 142] width 175 height 112
click at [730, 231] on span "BR10 - FILME SK 269ML MP C/15" at bounding box center [708, 229] width 143 height 8
click at [856, 248] on span "Suficiência" at bounding box center [871, 250] width 37 height 6
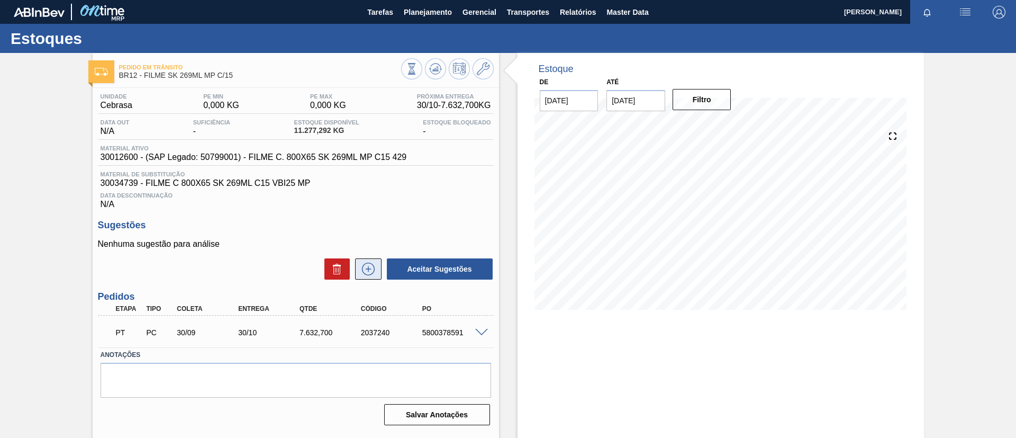
click at [374, 266] on icon at bounding box center [368, 269] width 17 height 13
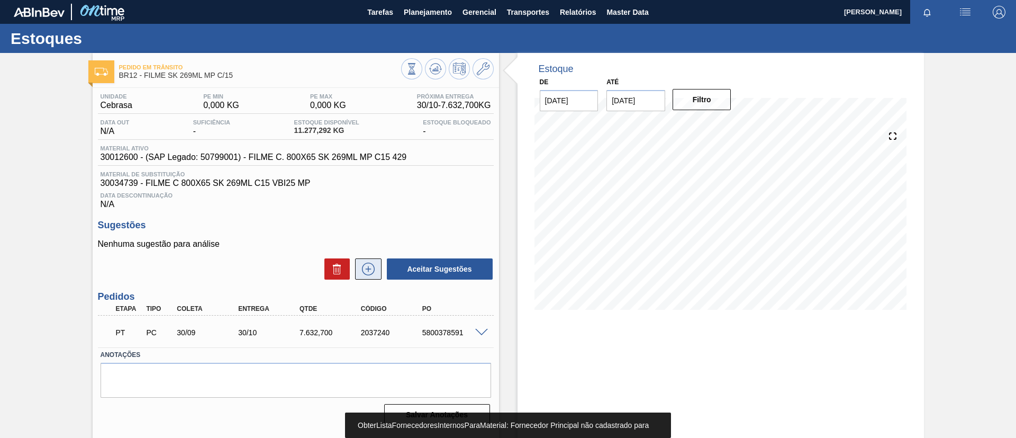
click at [373, 275] on icon at bounding box center [368, 269] width 17 height 13
click at [367, 258] on button at bounding box center [368, 268] width 26 height 21
click at [368, 264] on icon at bounding box center [368, 269] width 17 height 13
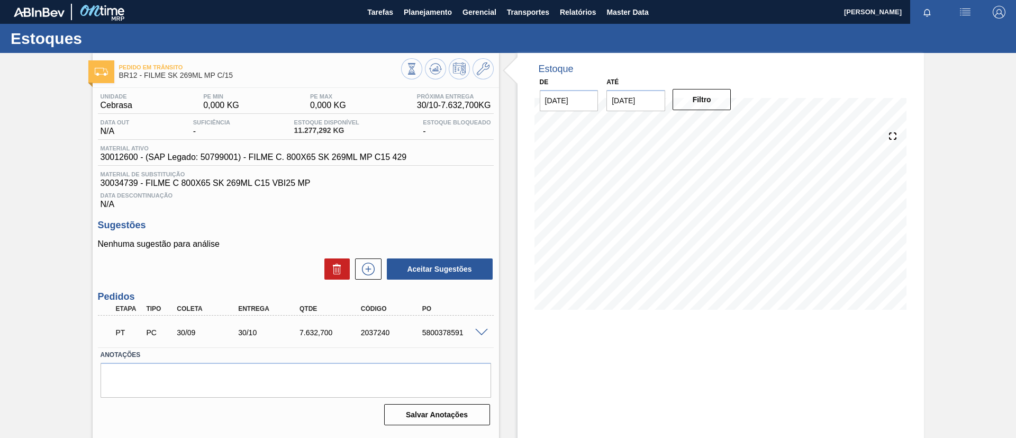
drag, startPoint x: 368, startPoint y: 264, endPoint x: 352, endPoint y: 227, distance: 40.8
click at [352, 227] on h3 "Sugestões" at bounding box center [296, 225] width 396 height 11
click at [366, 263] on icon at bounding box center [368, 269] width 17 height 13
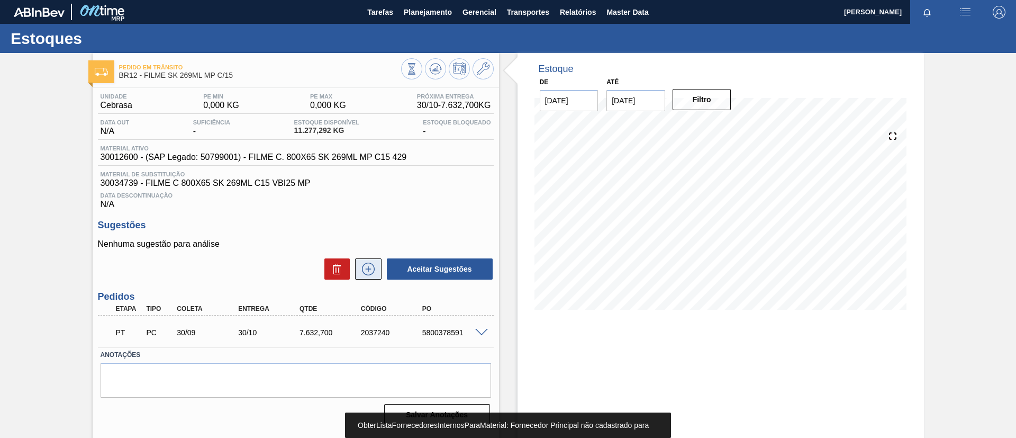
click at [372, 266] on icon at bounding box center [368, 269] width 17 height 13
click at [370, 266] on icon at bounding box center [368, 269] width 17 height 13
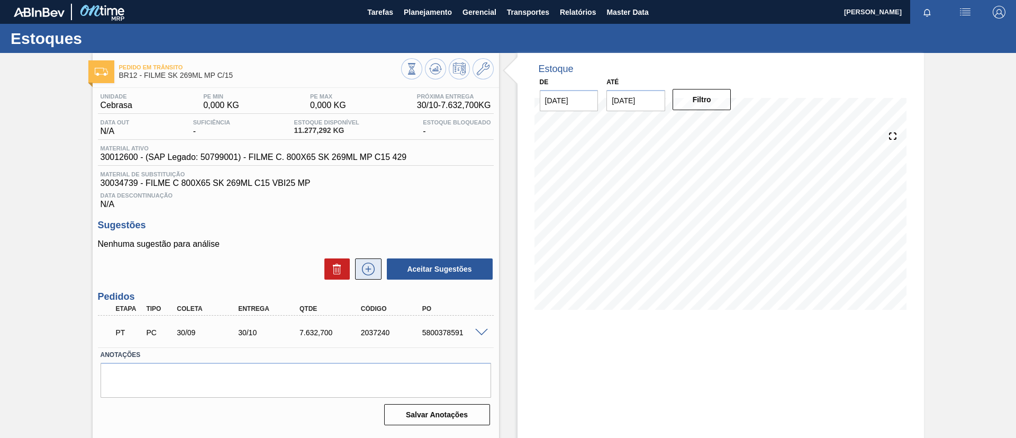
click at [367, 272] on icon at bounding box center [368, 269] width 17 height 13
click at [480, 65] on icon at bounding box center [483, 68] width 13 height 13
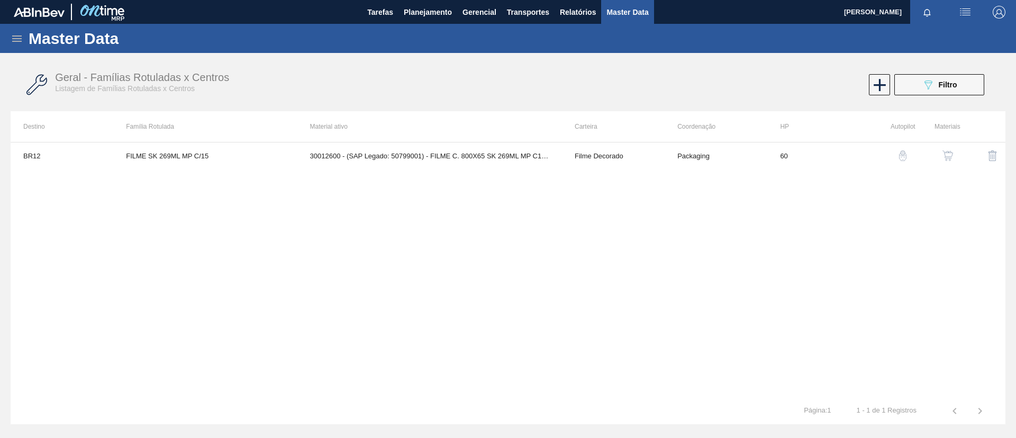
click at [948, 156] on img "button" at bounding box center [948, 155] width 11 height 11
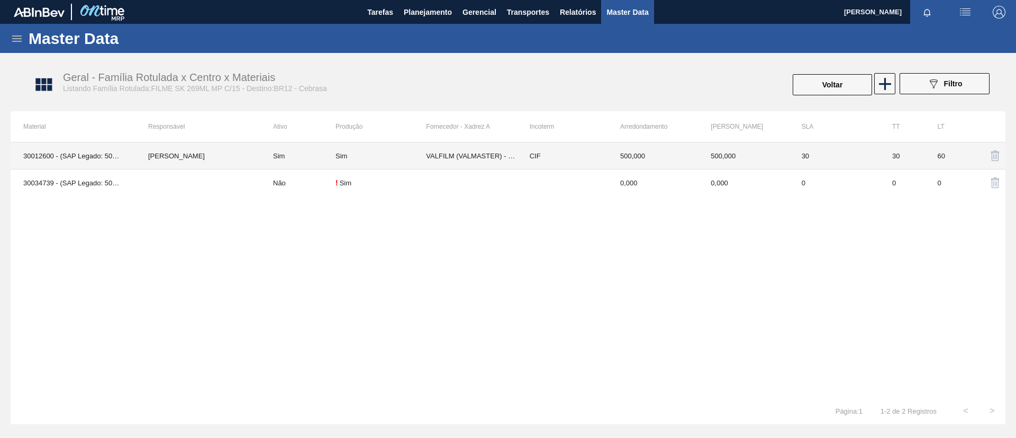
click at [237, 160] on td "[PERSON_NAME]" at bounding box center [198, 155] width 125 height 27
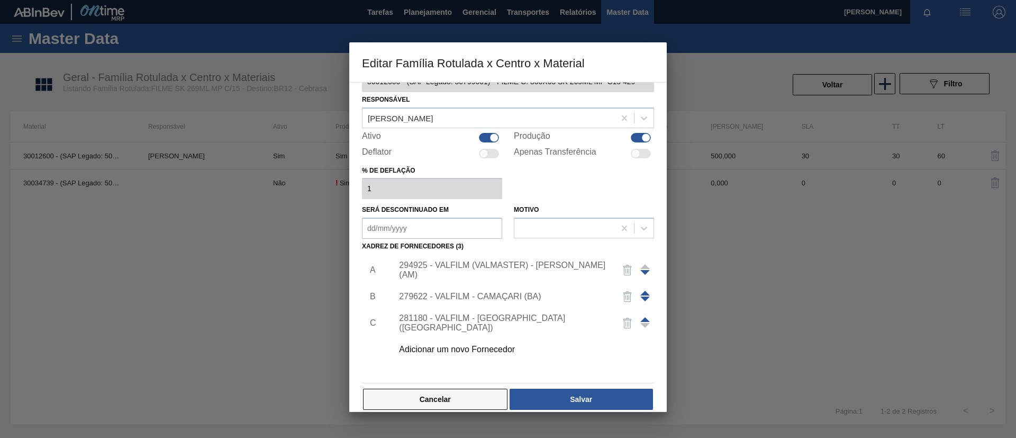
scroll to position [39, 0]
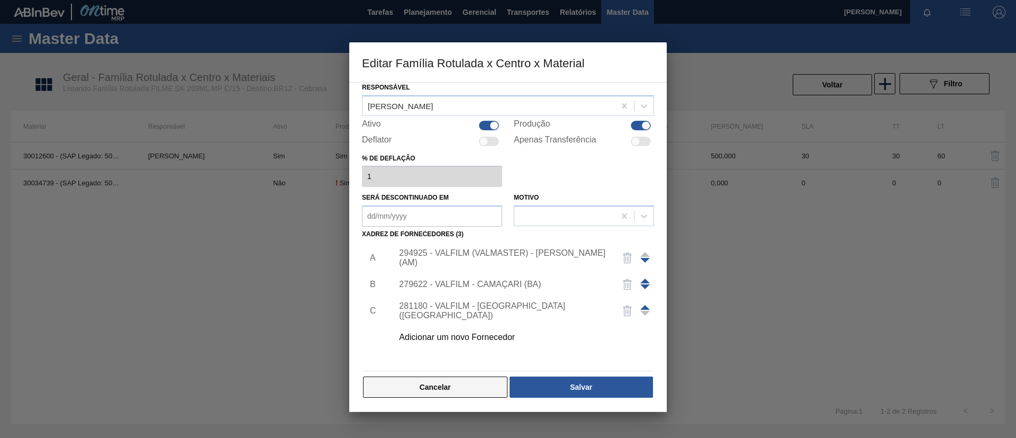
click at [442, 393] on button "Cancelar" at bounding box center [435, 386] width 145 height 21
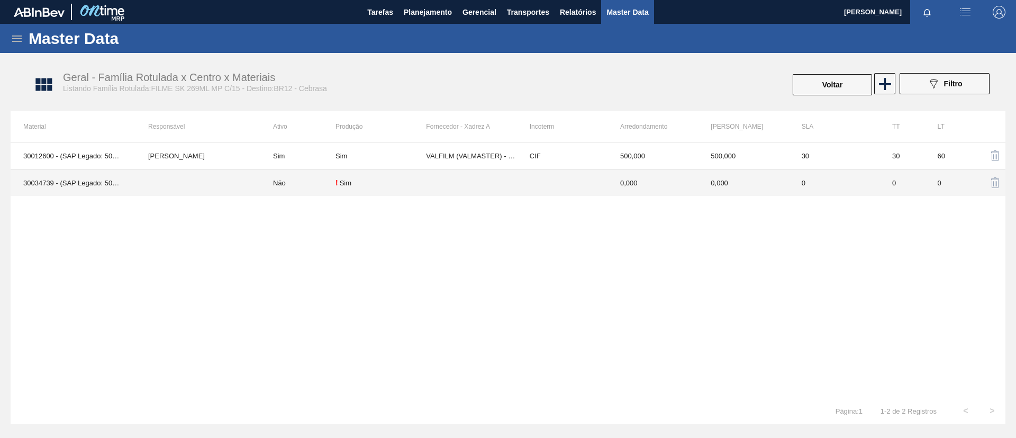
click at [254, 175] on td at bounding box center [198, 182] width 125 height 27
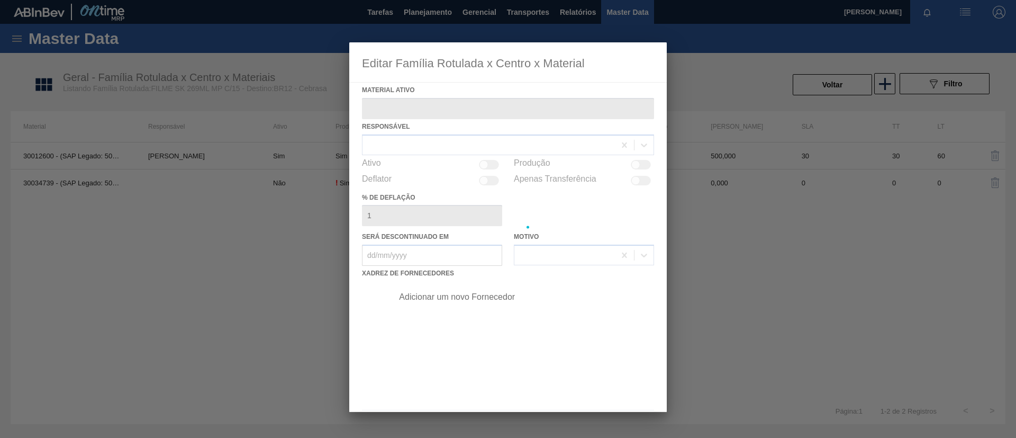
type ativo "30034739 - (SAP Legado: 50853825) - FILME C 800X65 SK 269ML C15 VBI25 MP"
checkbox input "true"
type deflação "0"
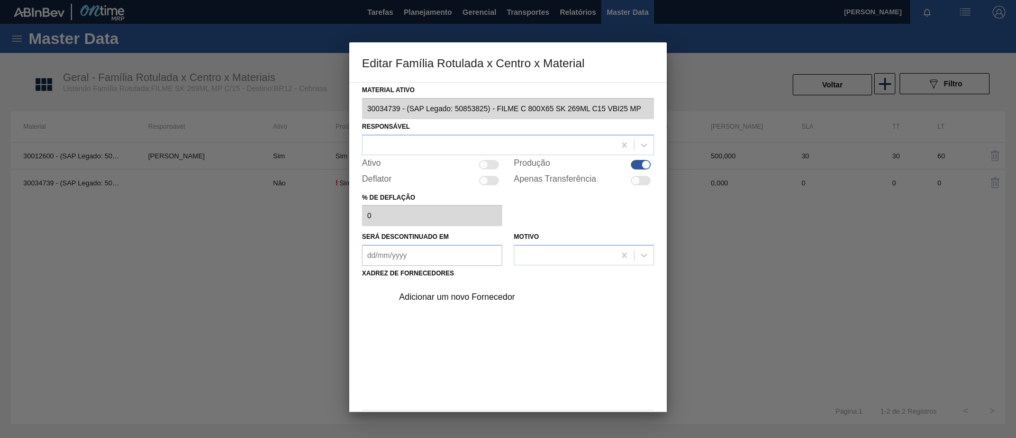
click at [474, 295] on div "Adicionar um novo Fornecedor" at bounding box center [503, 297] width 208 height 10
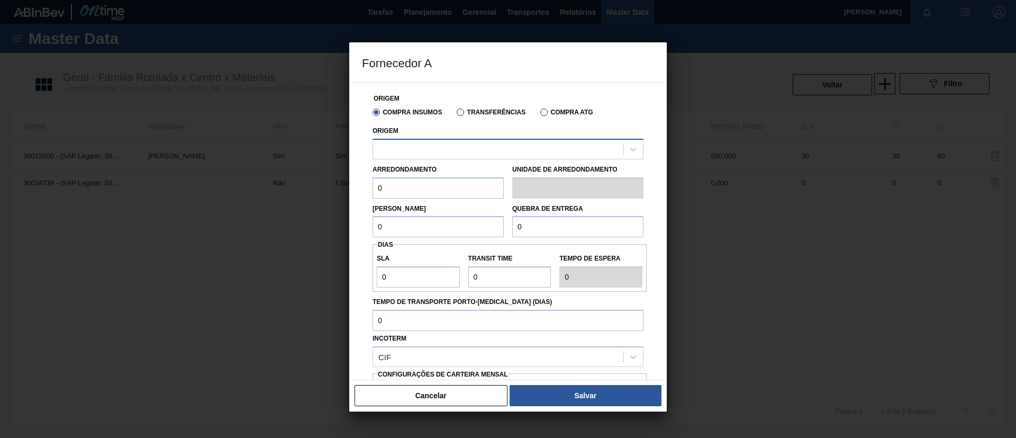
click at [449, 150] on div at bounding box center [498, 148] width 250 height 15
click at [455, 175] on div "No options" at bounding box center [508, 175] width 271 height 18
click at [472, 167] on div "No options" at bounding box center [508, 175] width 271 height 18
click at [523, 134] on div "Origem Use Up and Down to choose options, press Enter to select the currently f…" at bounding box center [508, 141] width 271 height 36
click at [523, 143] on div at bounding box center [498, 148] width 250 height 15
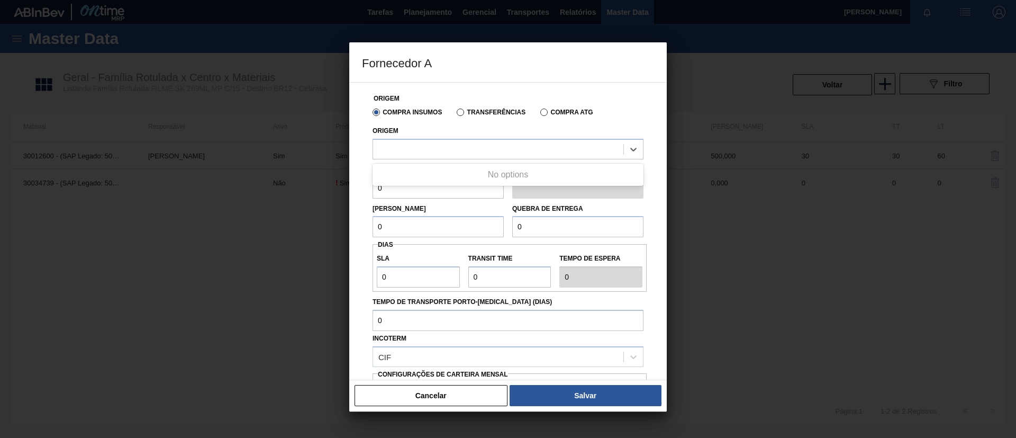
click at [507, 175] on div "No options" at bounding box center [508, 175] width 271 height 18
click at [502, 134] on div "Origem" at bounding box center [508, 141] width 271 height 36
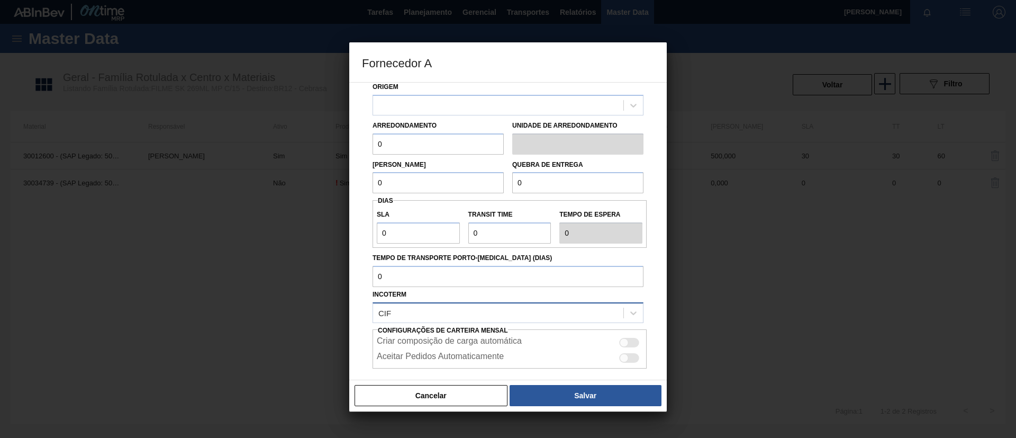
scroll to position [0, 0]
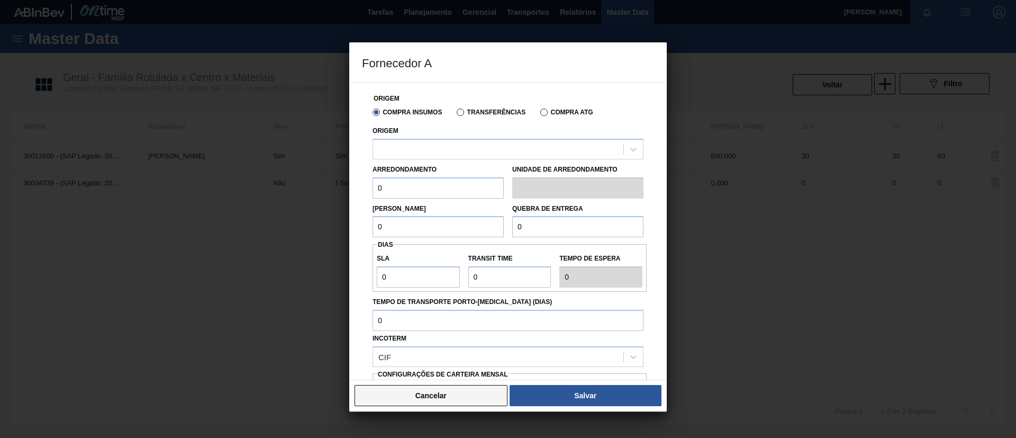
click at [448, 404] on button "Cancelar" at bounding box center [431, 395] width 153 height 21
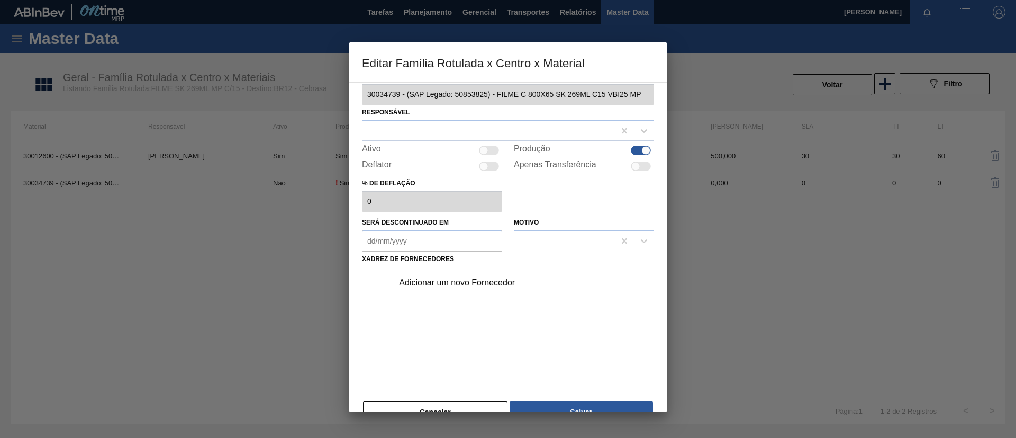
scroll to position [39, 0]
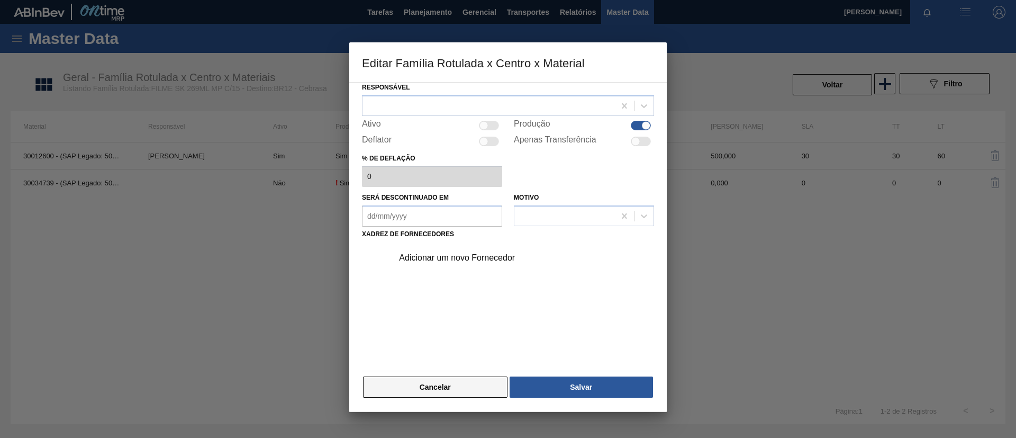
click at [447, 392] on button "Cancelar" at bounding box center [435, 386] width 145 height 21
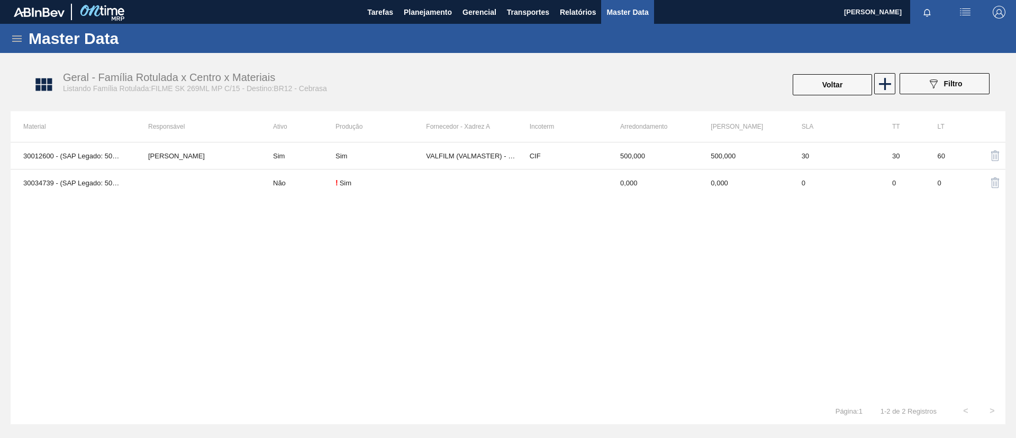
click at [264, 146] on td "Sim" at bounding box center [297, 155] width 75 height 27
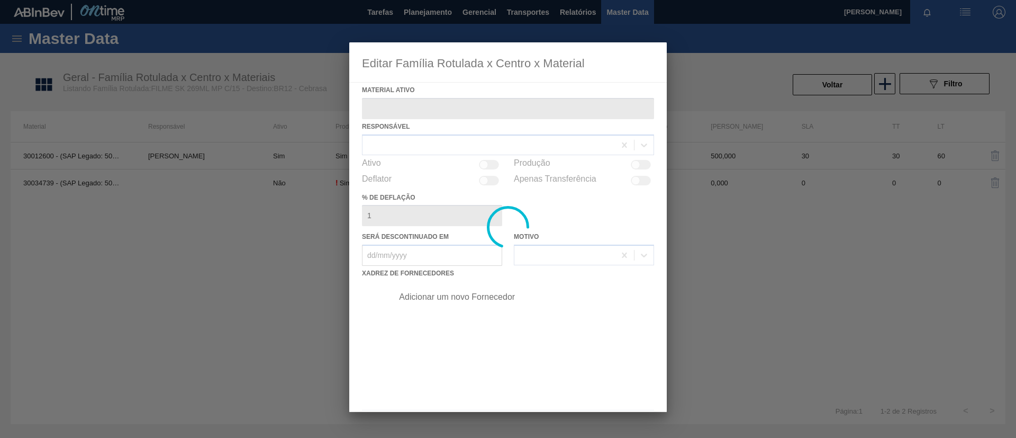
type ativo "30012600 - (SAP Legado: 50799001) - FILME C. 800X65 SK 269ML MP C15 429"
checkbox input "true"
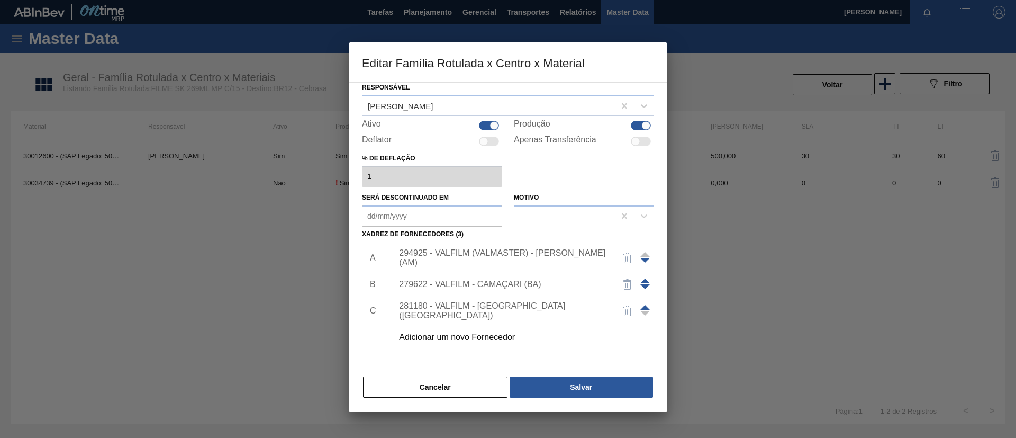
click at [525, 255] on div "294925 - VALFILM (VALMASTER) - MANAUS (AM)" at bounding box center [503, 257] width 208 height 19
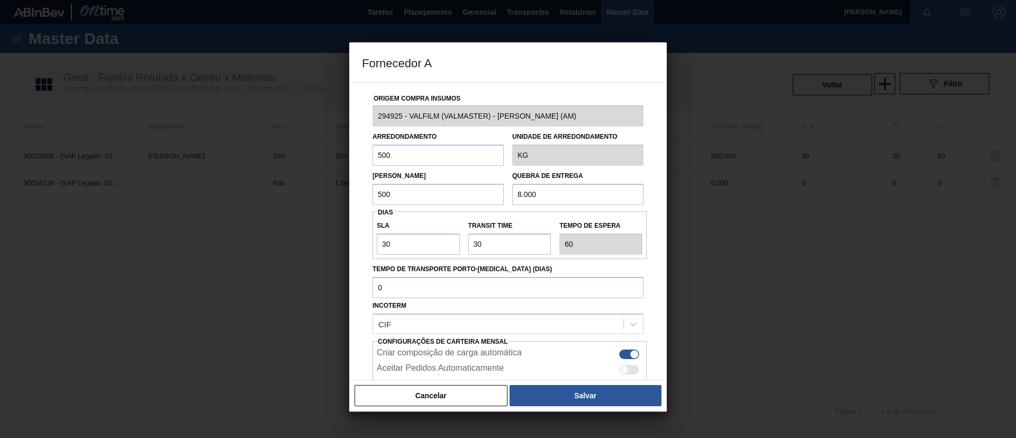
click at [566, 382] on div "Cancelar Salvar" at bounding box center [508, 396] width 318 height 32
click at [572, 402] on button "Salvar" at bounding box center [586, 395] width 152 height 21
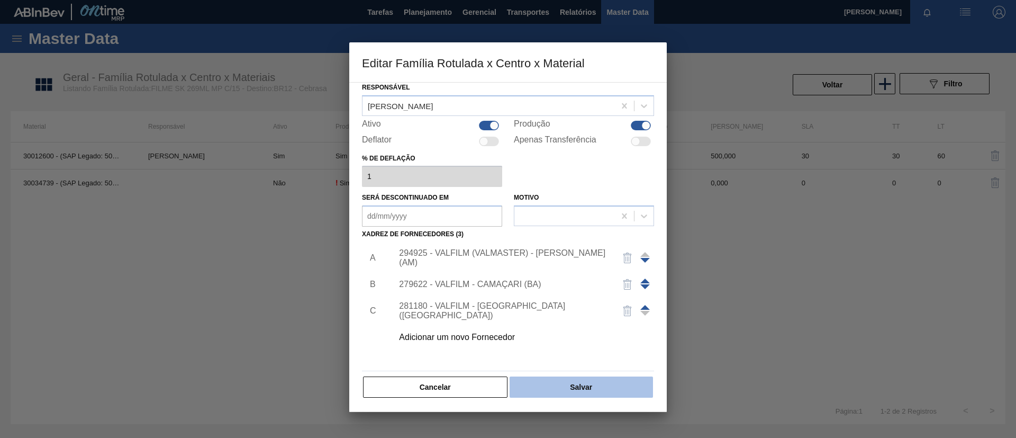
click at [569, 380] on button "Salvar" at bounding box center [581, 386] width 143 height 21
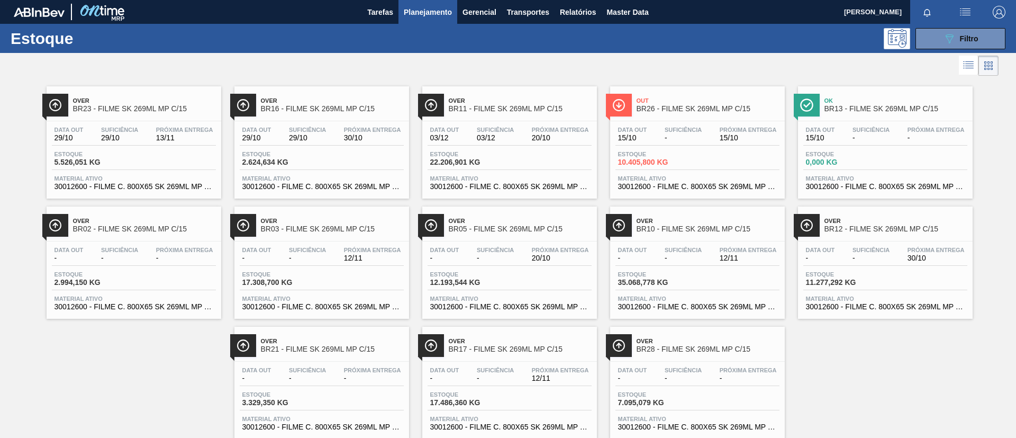
click at [184, 66] on div at bounding box center [499, 65] width 999 height 25
click at [828, 248] on span "Data out" at bounding box center [820, 250] width 29 height 6
click at [515, 349] on span "BR17 - FILME SK 269ML MP C/15" at bounding box center [520, 349] width 143 height 8
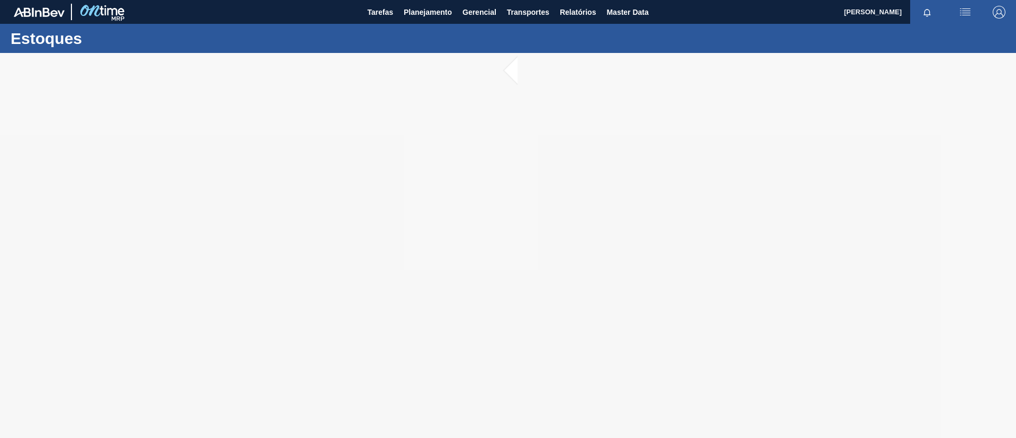
drag, startPoint x: 515, startPoint y: 349, endPoint x: 250, endPoint y: 289, distance: 270.8
click at [250, 289] on div at bounding box center [508, 245] width 1016 height 385
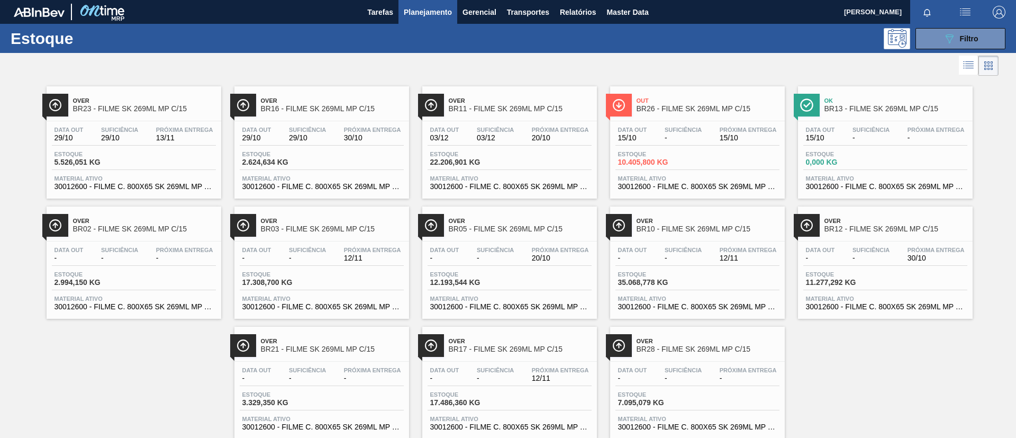
click at [538, 229] on span "BR05 - FILME SK 269ML MP C/15" at bounding box center [520, 229] width 143 height 8
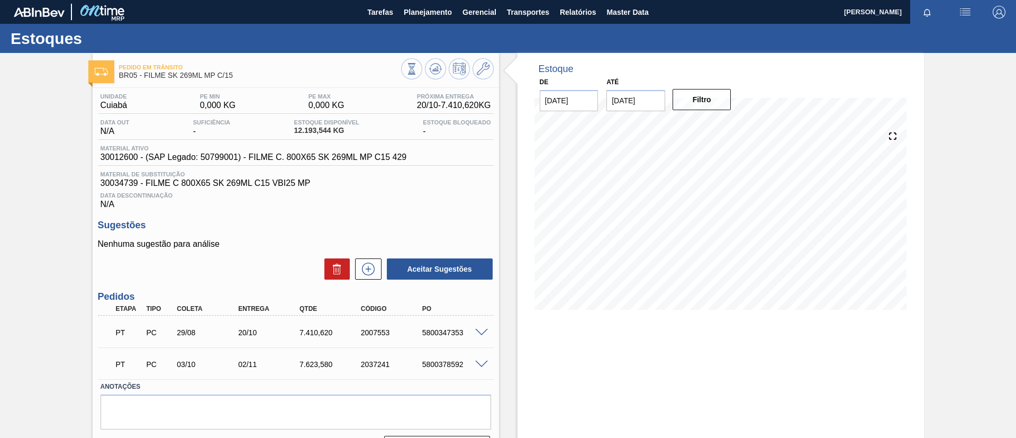
click at [104, 219] on div "Unidade Cuiabá PE MIN 0,000 KG PE MAX 0,000 KG Próxima Entrega 20/10 - 7.410,62…" at bounding box center [296, 274] width 407 height 373
click at [426, 10] on span "Planejamento" at bounding box center [428, 12] width 48 height 13
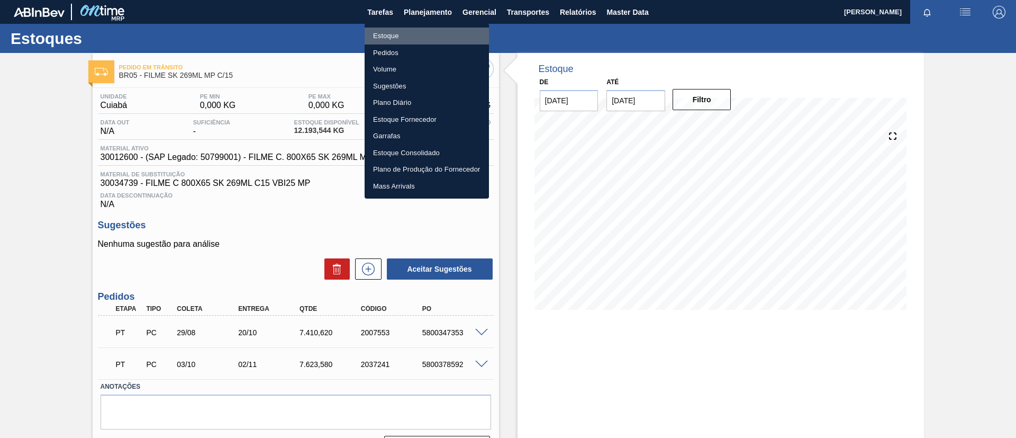
click at [415, 28] on li "Estoque" at bounding box center [427, 36] width 124 height 17
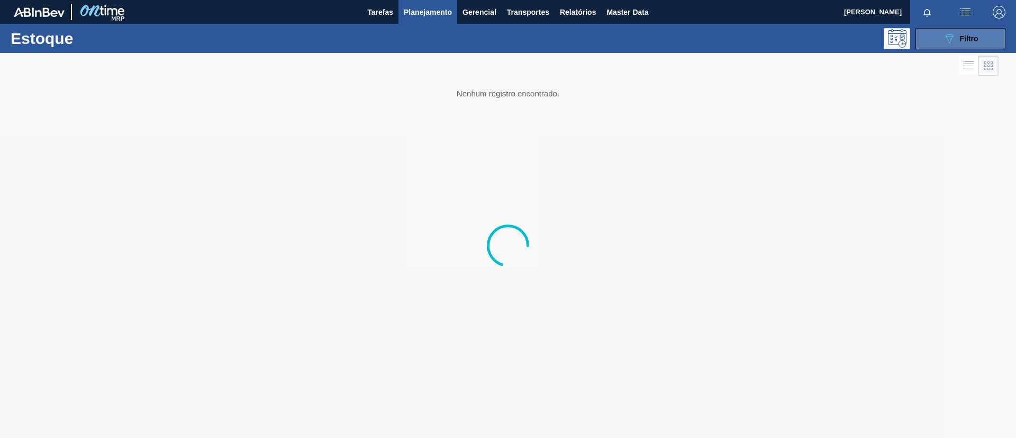
click at [988, 44] on button "089F7B8B-B2A5-4AFE-B5C0-19BA573D28AC Filtro" at bounding box center [961, 38] width 90 height 21
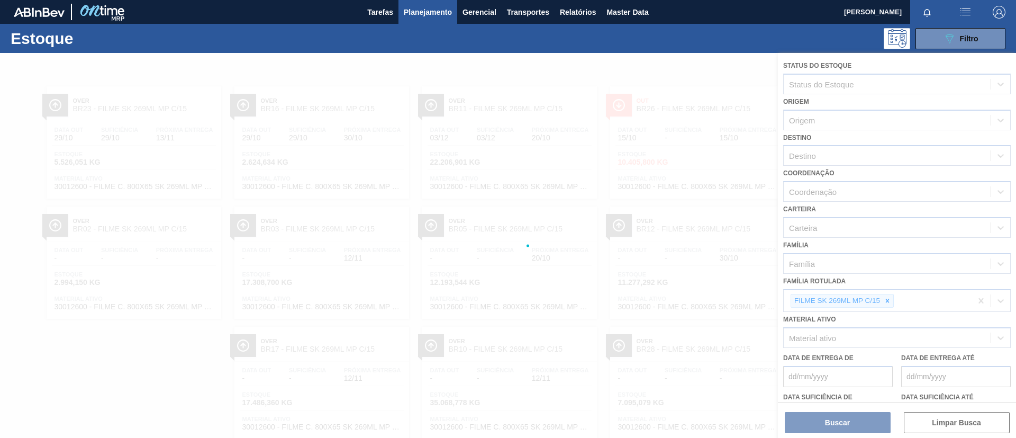
click at [890, 295] on div at bounding box center [508, 245] width 1016 height 385
click at [889, 300] on div at bounding box center [508, 245] width 1016 height 385
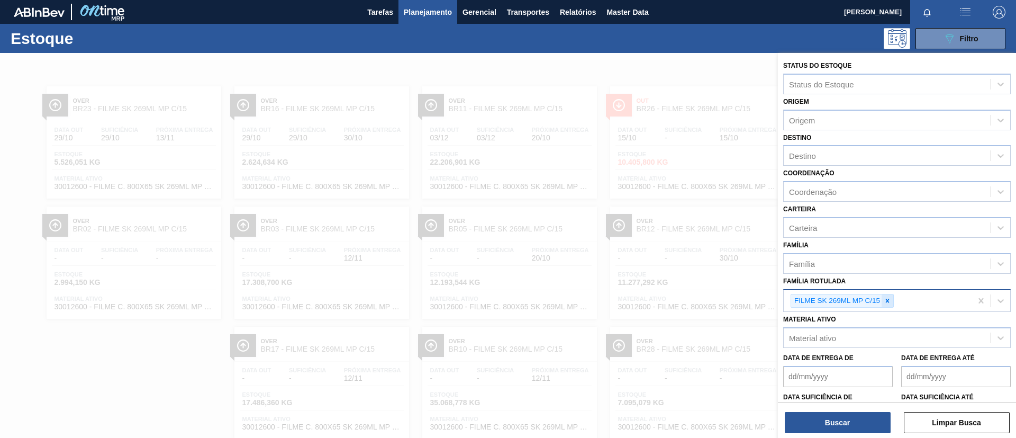
click at [886, 299] on icon at bounding box center [887, 300] width 7 height 7
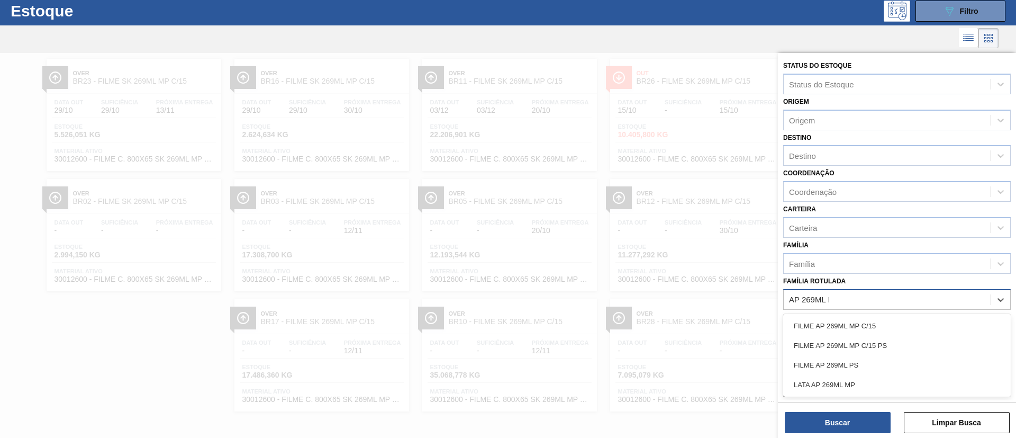
type Rotulada "AP 269ML MP"
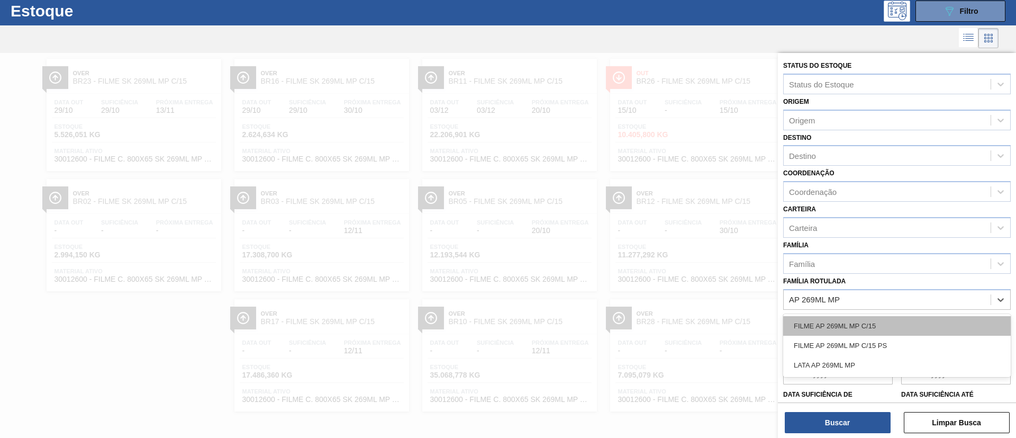
click at [877, 329] on div "FILME AP 269ML MP C/15" at bounding box center [897, 326] width 228 height 20
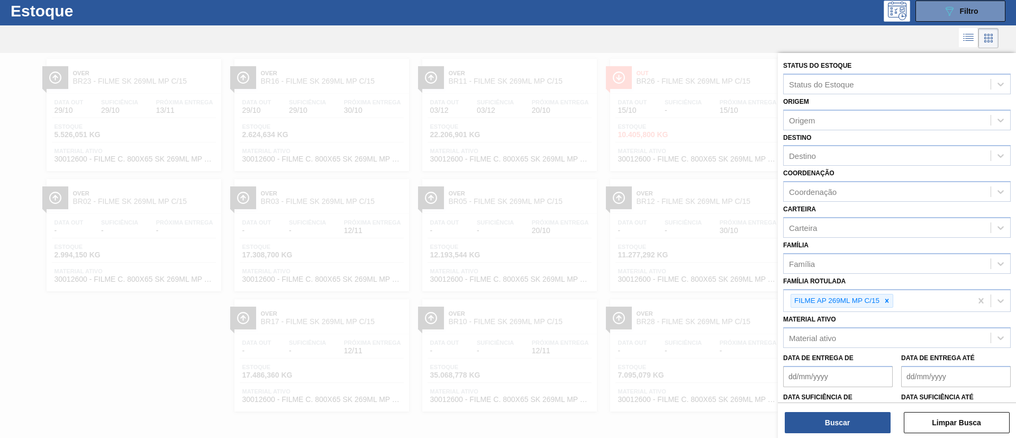
click at [868, 409] on div "Buscar Limpar Busca" at bounding box center [897, 417] width 238 height 30
click at [869, 419] on button "Buscar" at bounding box center [838, 422] width 106 height 21
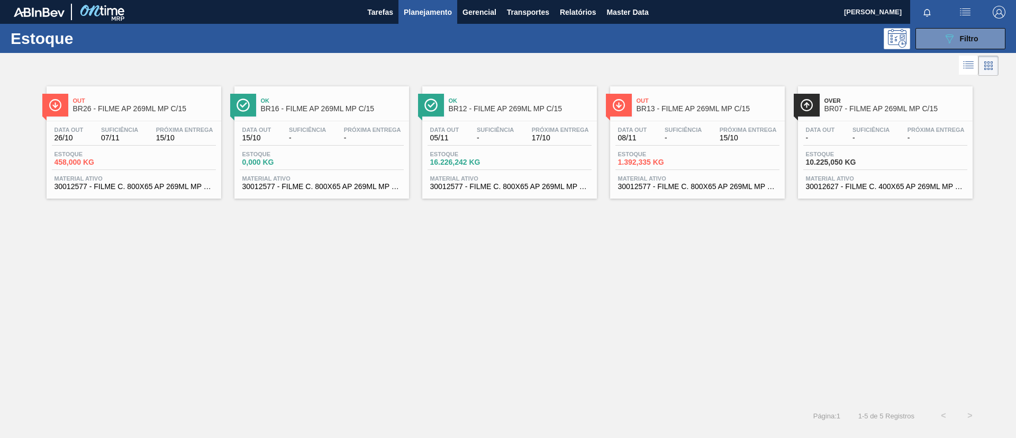
click at [915, 102] on span "Over" at bounding box center [896, 100] width 143 height 6
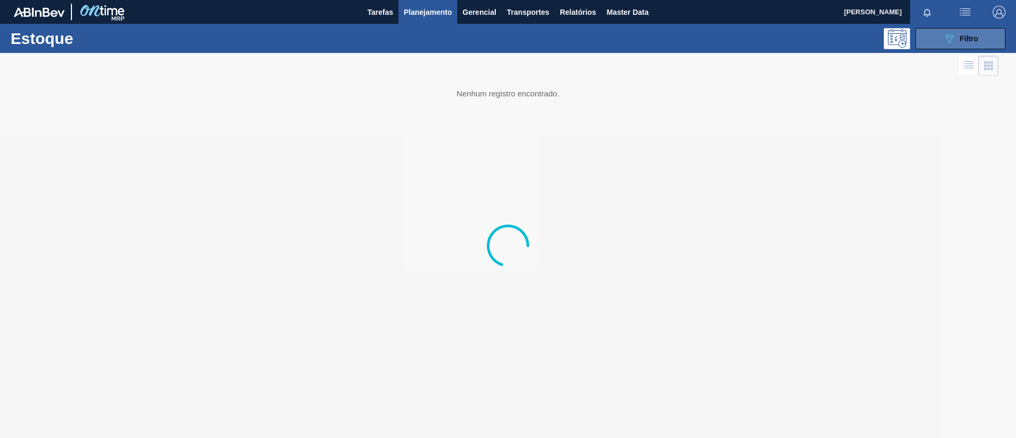
click at [974, 46] on button "089F7B8B-B2A5-4AFE-B5C0-19BA573D28AC Filtro" at bounding box center [961, 38] width 90 height 21
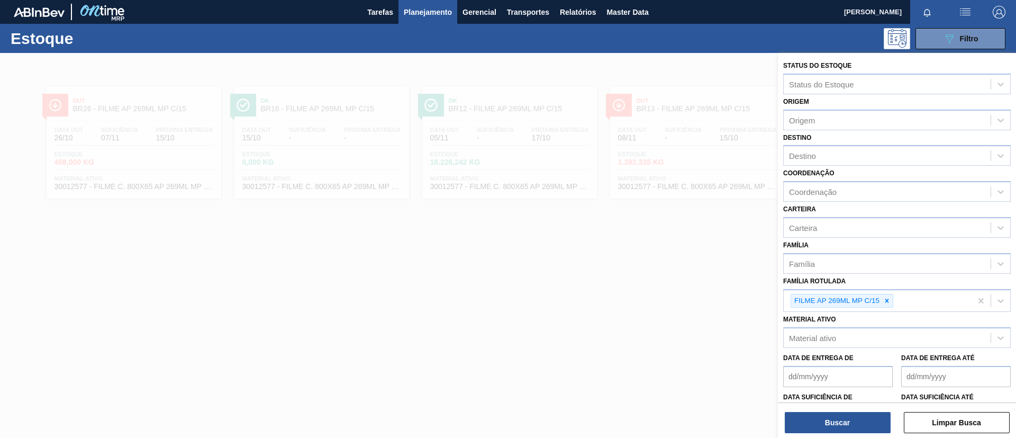
click at [890, 313] on div "Material ativo Material ativo" at bounding box center [897, 330] width 228 height 36
click at [890, 308] on div "FILME AP 269ML MP C/15" at bounding box center [878, 301] width 188 height 22
click at [891, 303] on icon at bounding box center [886, 300] width 7 height 7
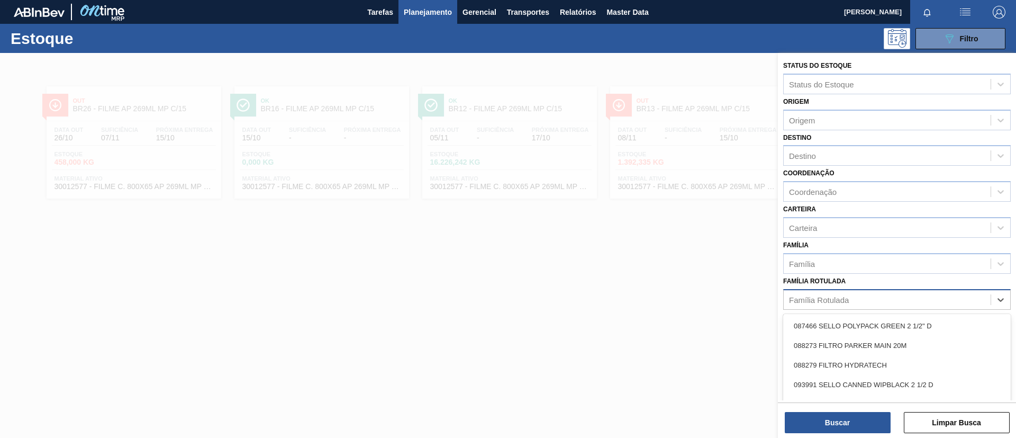
click at [891, 303] on div "Família Rotulada" at bounding box center [887, 299] width 207 height 15
type Rotulada "BC 269ML MP"
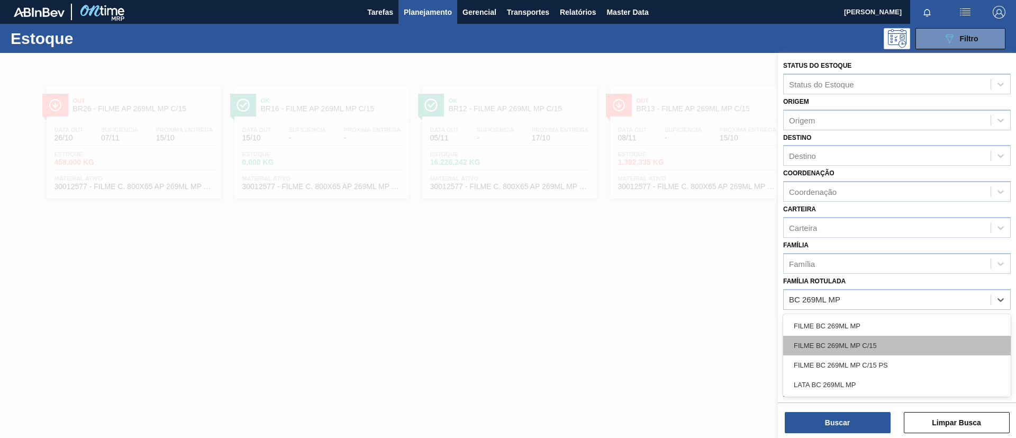
click at [894, 340] on div "FILME BC 269ML MP C/15" at bounding box center [897, 346] width 228 height 20
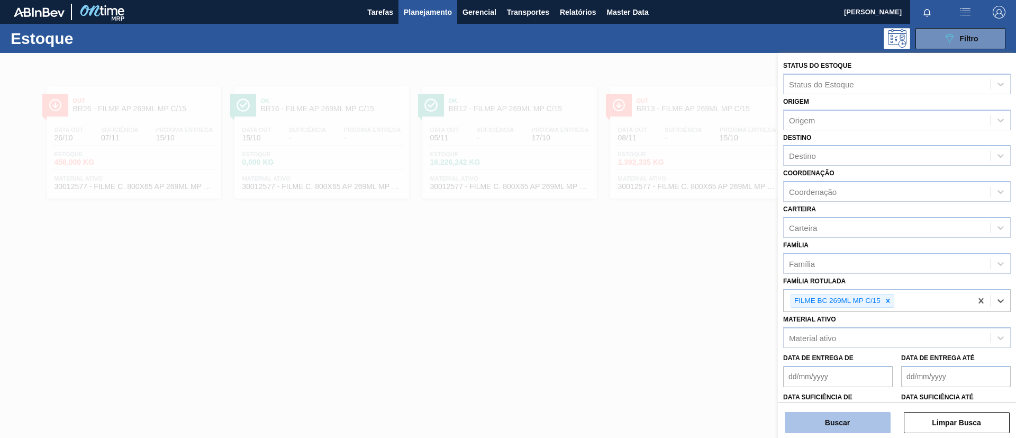
click at [857, 420] on button "Buscar" at bounding box center [838, 422] width 106 height 21
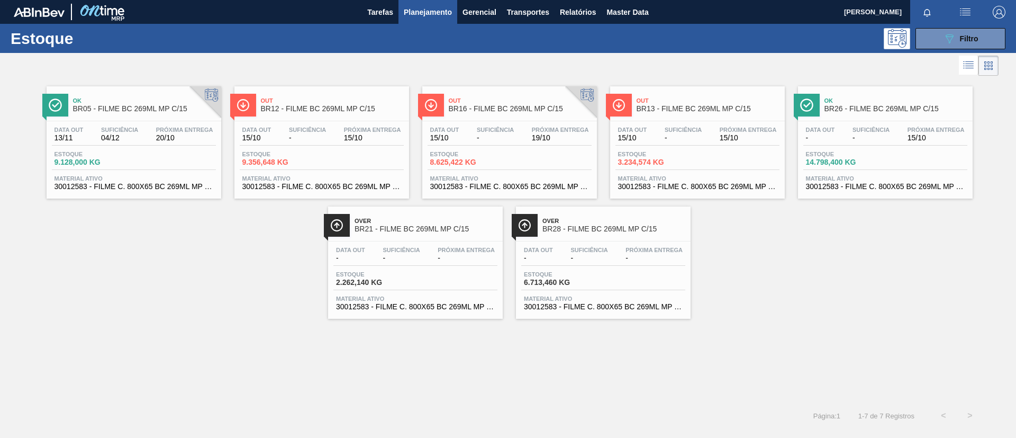
click at [354, 122] on div "Data [DATE] Suficiência - Próxima Entrega 15/10 Estoque 9.356,648 KG Material a…" at bounding box center [322, 157] width 175 height 72
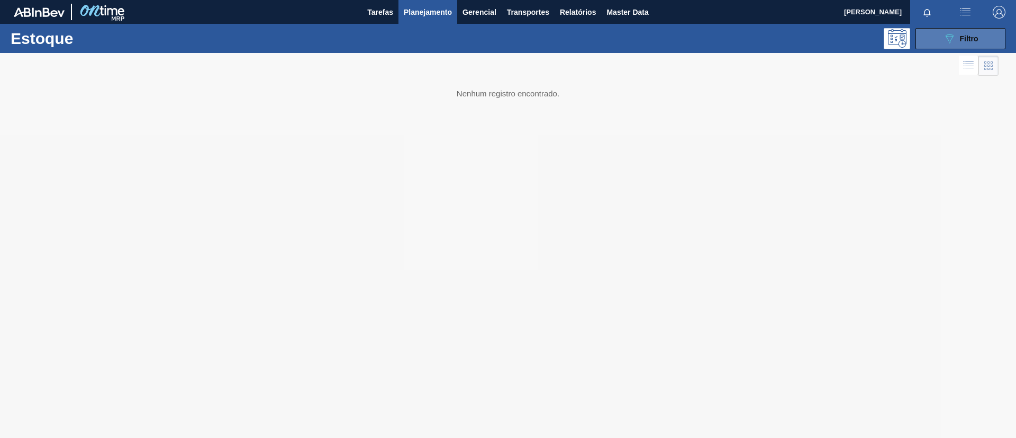
click at [949, 40] on icon at bounding box center [950, 38] width 8 height 9
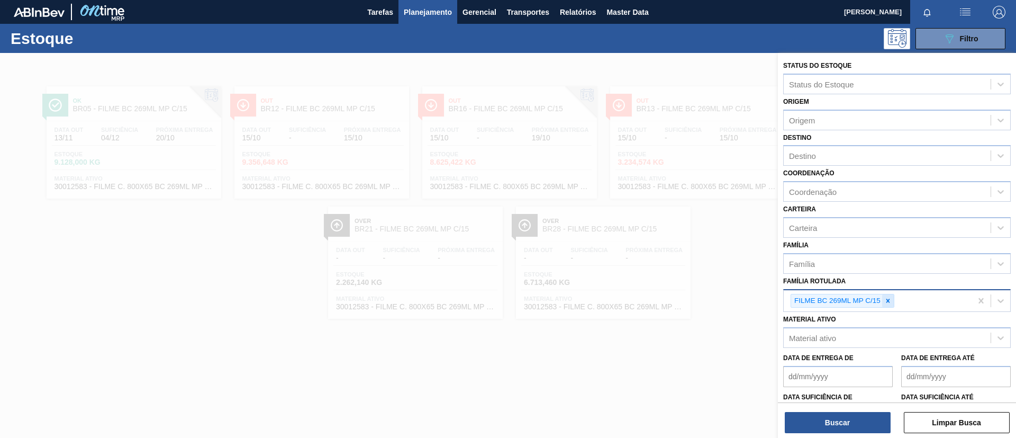
click at [890, 300] on div "FILME BC 269ML MP C/15" at bounding box center [843, 301] width 104 height 14
click at [889, 300] on icon at bounding box center [889, 301] width 4 height 4
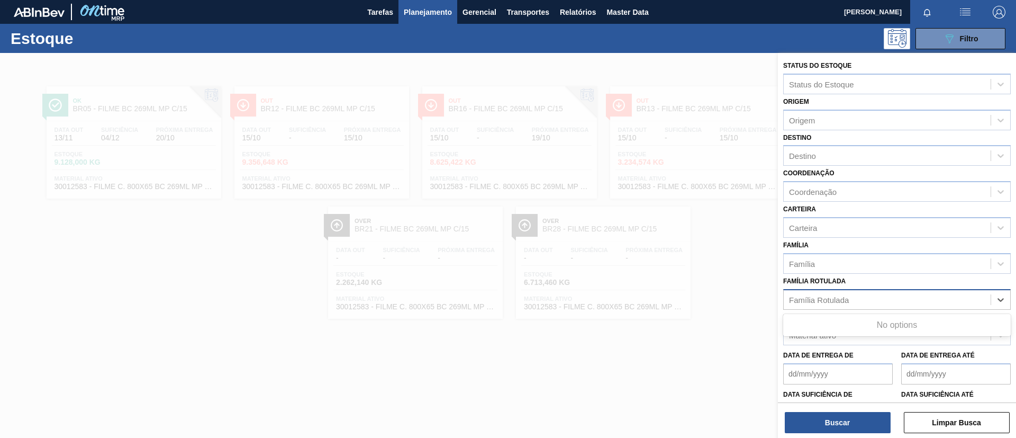
click at [889, 300] on div "Família Rotulada" at bounding box center [887, 299] width 207 height 15
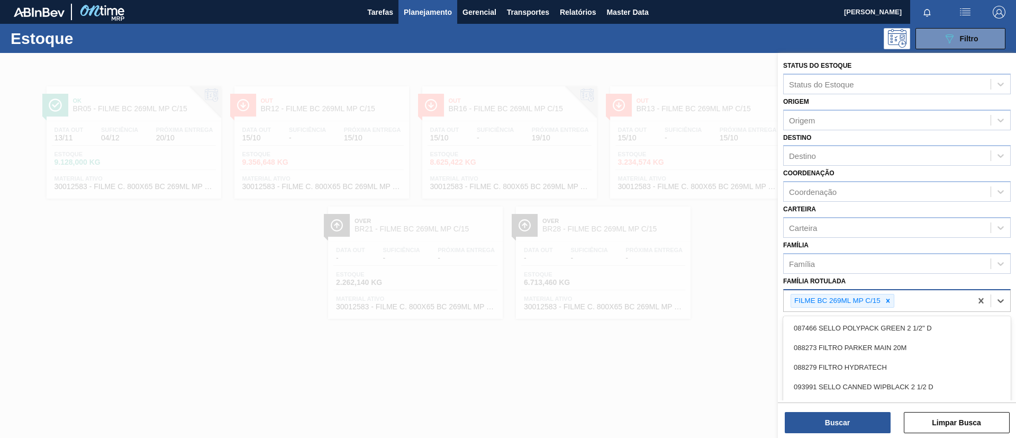
click at [889, 294] on div at bounding box center [888, 300] width 12 height 13
type Rotulada "BC 350ML MP"
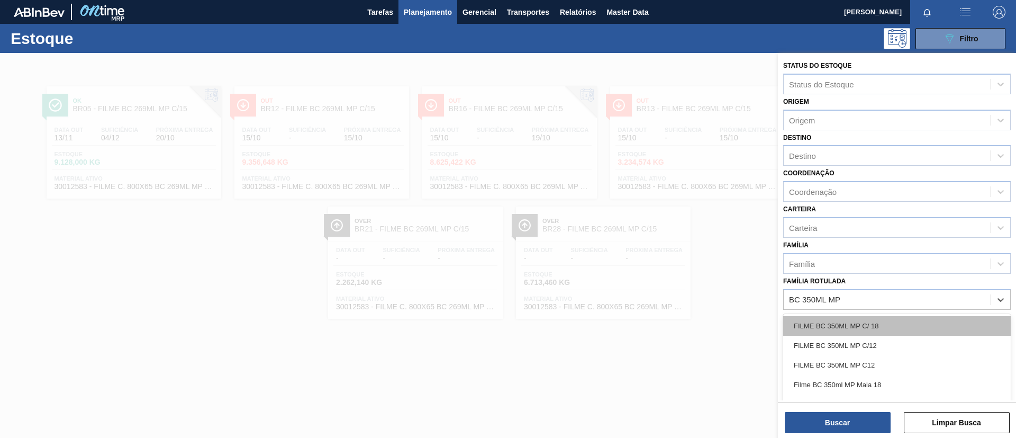
click at [903, 318] on div "FILME BC 350ML MP C/ 18" at bounding box center [897, 326] width 228 height 20
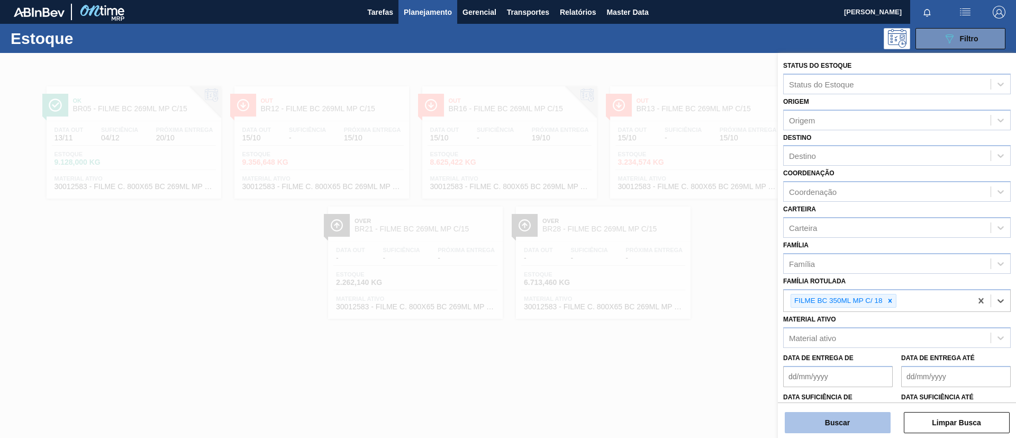
click at [825, 420] on button "Buscar" at bounding box center [838, 422] width 106 height 21
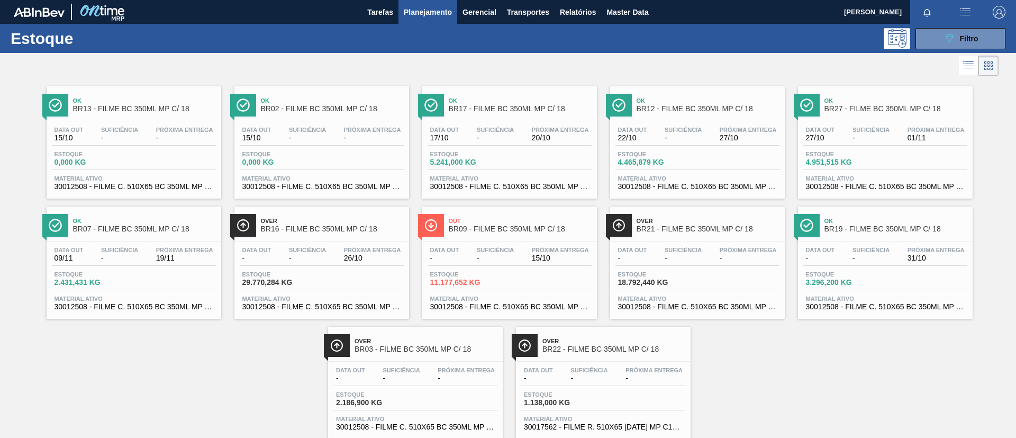
click at [138, 229] on span "BR07 - FILME BC 350ML MP C/ 18" at bounding box center [144, 229] width 143 height 8
click at [381, 74] on div at bounding box center [499, 65] width 999 height 25
click at [937, 33] on button "089F7B8B-B2A5-4AFE-B5C0-19BA573D28AC Filtro" at bounding box center [961, 38] width 90 height 21
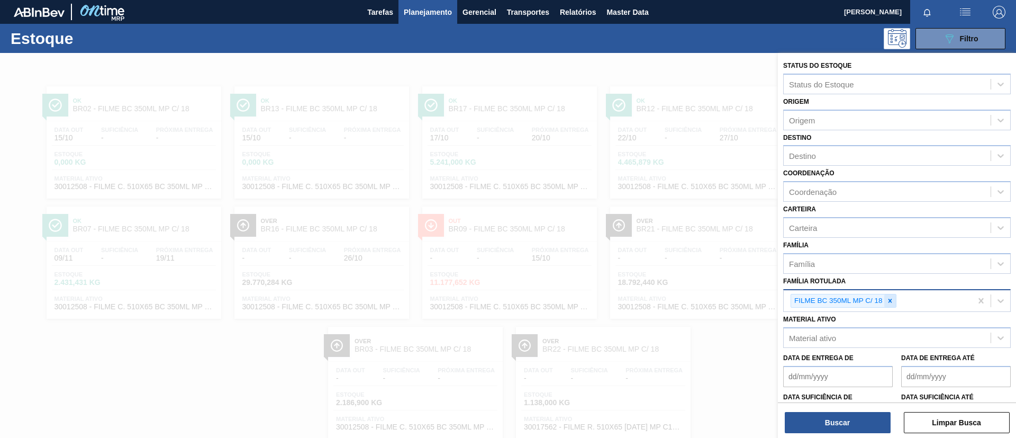
click at [894, 299] on icon at bounding box center [890, 300] width 7 height 7
click at [894, 299] on div "Família Rotulada" at bounding box center [887, 299] width 207 height 15
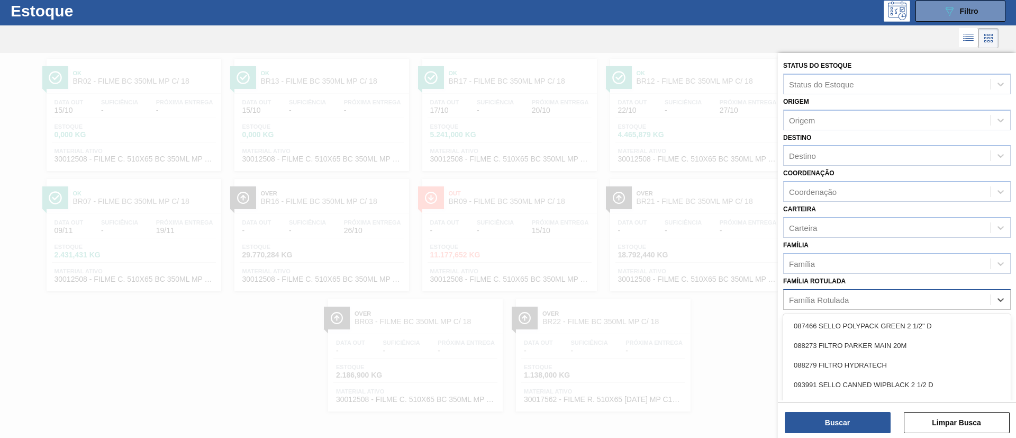
click at [895, 278] on div "Família Rotulada option FILME BC 350ML MP C/ 18, deselected. option 087466 SELL…" at bounding box center [897, 292] width 228 height 36
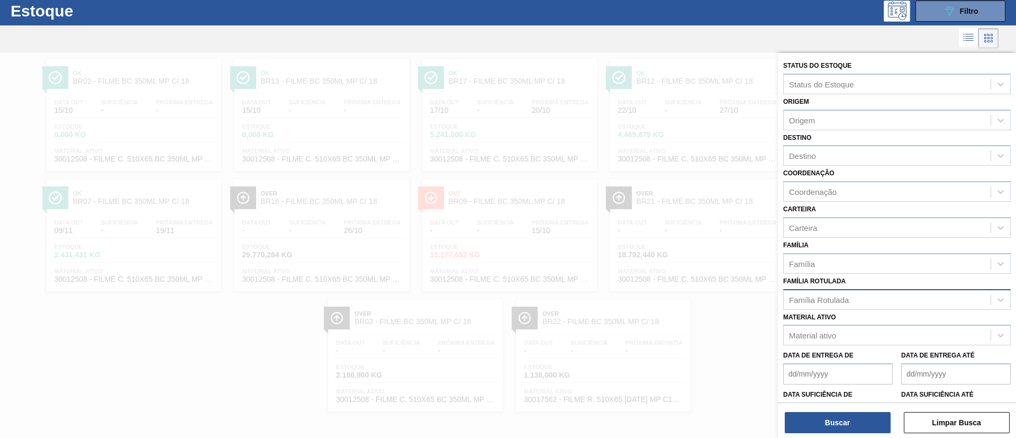
click at [856, 296] on div "Família Rotulada" at bounding box center [887, 299] width 207 height 15
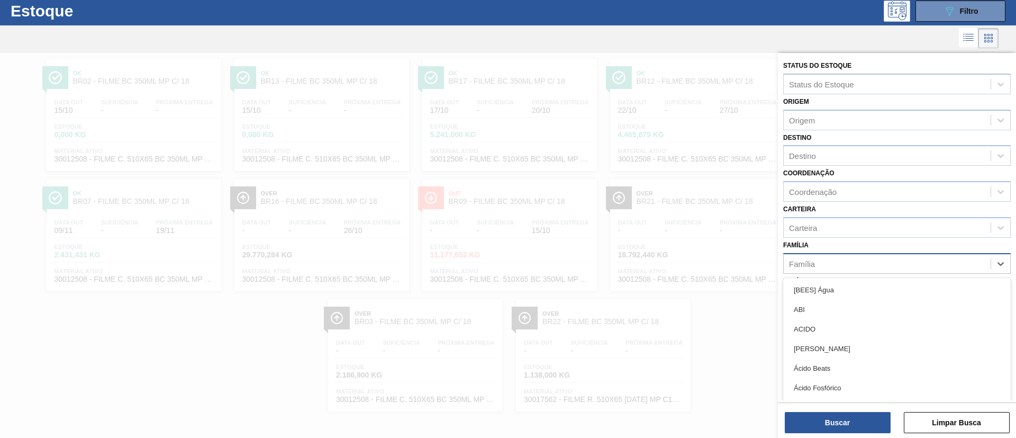
click at [867, 273] on div "Família" at bounding box center [897, 263] width 228 height 21
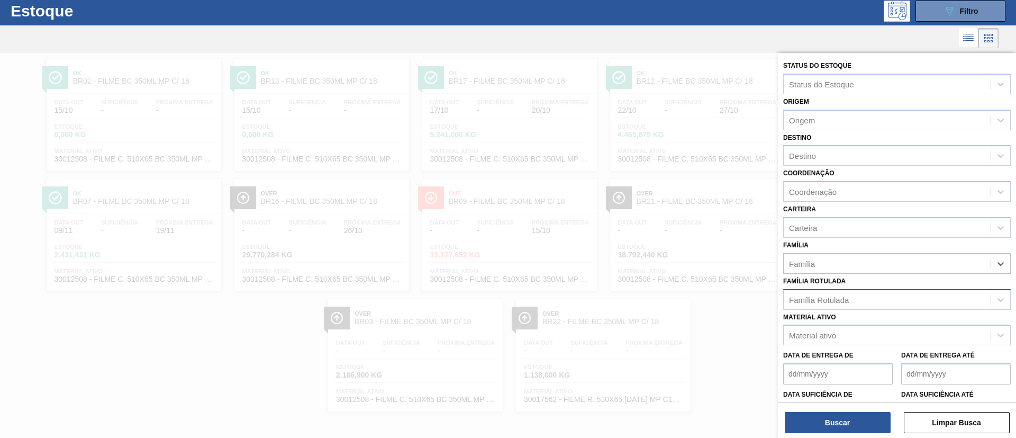
click at [864, 294] on div "Família Rotulada" at bounding box center [887, 299] width 207 height 15
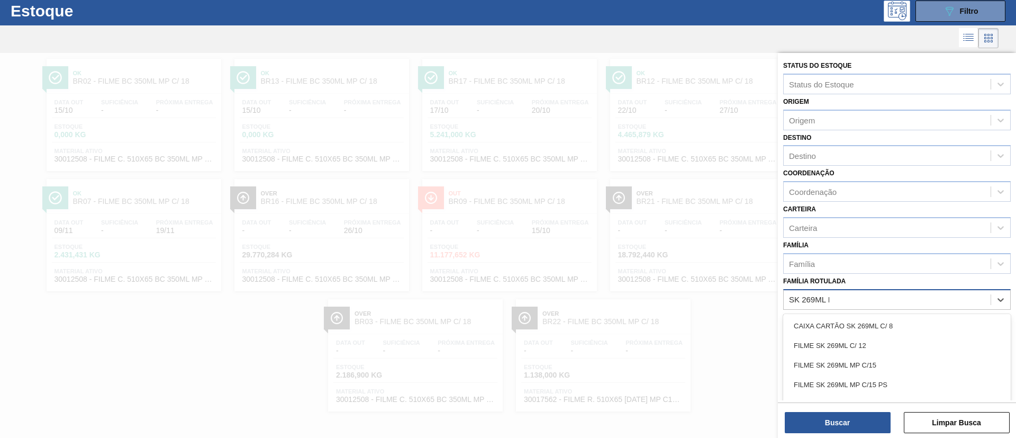
type Rotulada "SK 269ML MP"
click at [823, 326] on div "FILME SK 269ML MP C/15" at bounding box center [897, 326] width 228 height 20
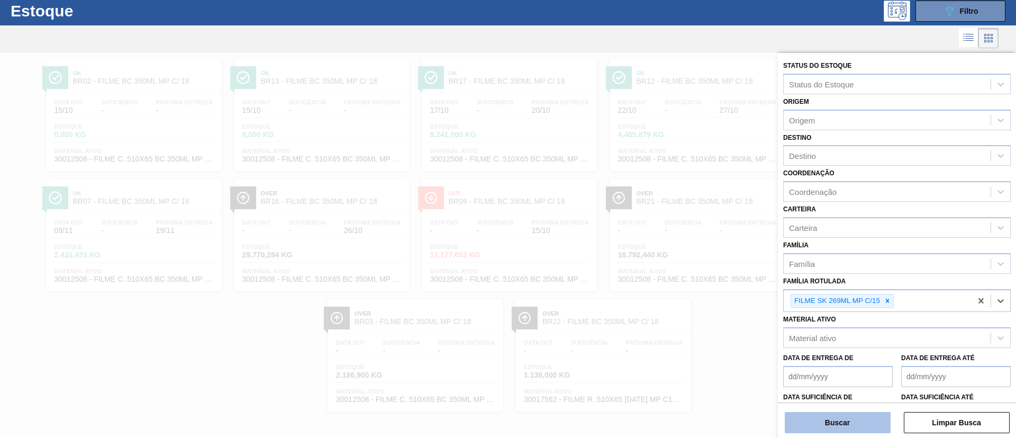
click at [844, 416] on button "Buscar" at bounding box center [838, 422] width 106 height 21
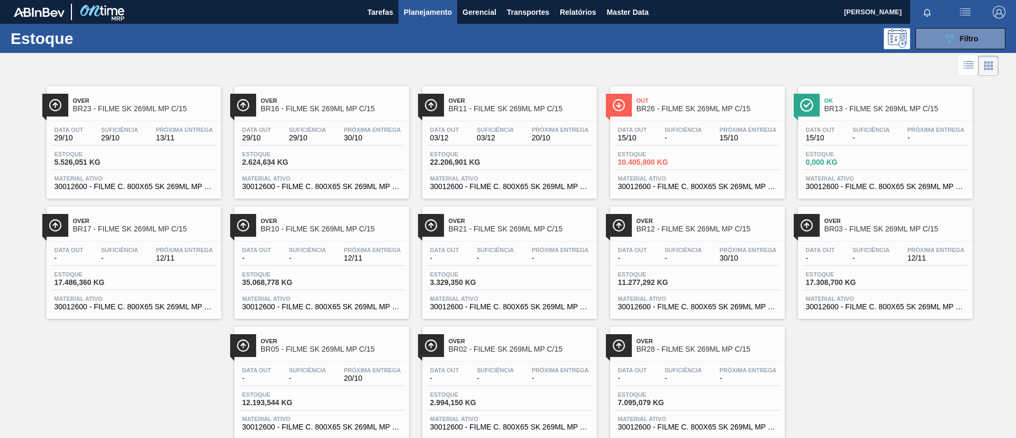
click at [193, 106] on span "BR23 - FILME SK 269ML MP C/15" at bounding box center [144, 109] width 143 height 8
click at [692, 225] on span "BR12 - FILME SK 269ML MP C/15" at bounding box center [708, 229] width 143 height 8
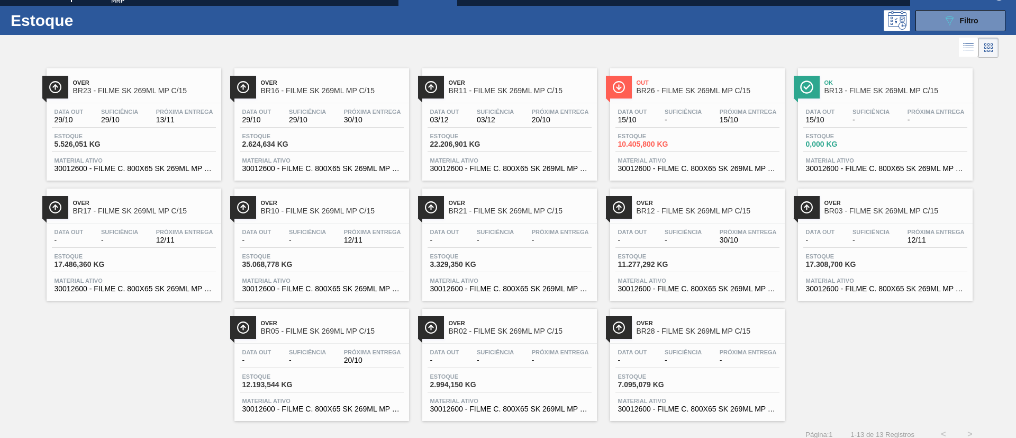
scroll to position [28, 0]
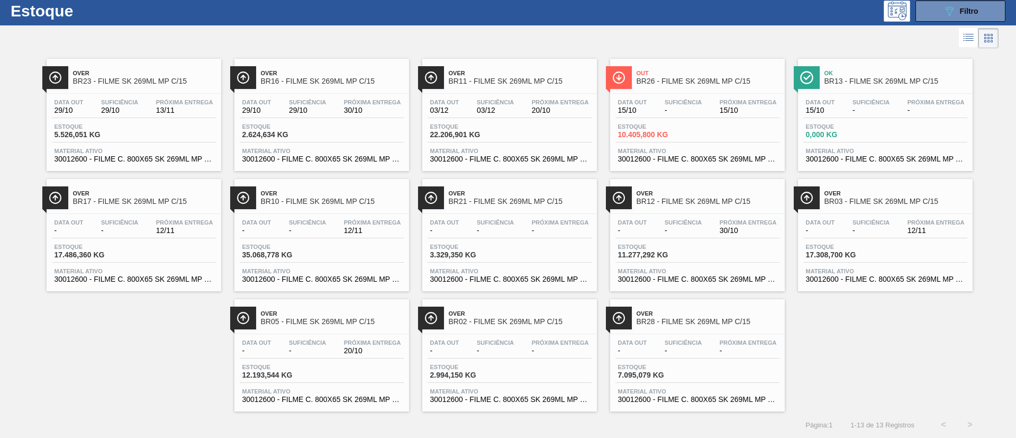
click at [290, 329] on div "Over BR05 - FILME SK 269ML MP C/15" at bounding box center [332, 318] width 143 height 24
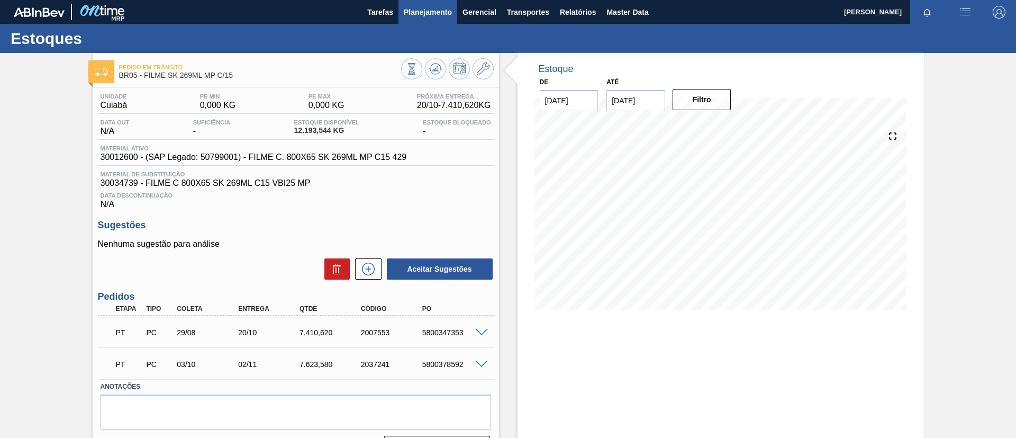
click at [437, 8] on span "Planejamento" at bounding box center [428, 12] width 48 height 13
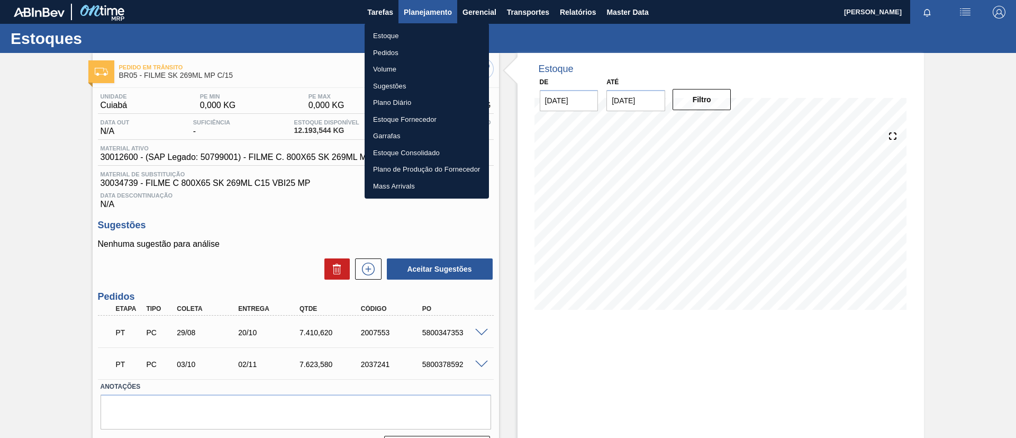
click at [437, 20] on div at bounding box center [508, 219] width 1016 height 438
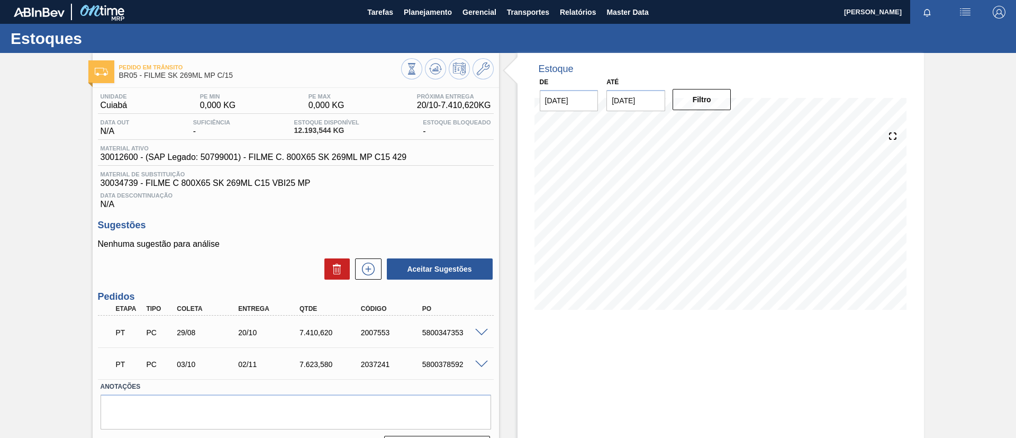
click at [437, 31] on ul "Estoque Pedidos Volume Sugestões Plano Diário Estoque Fornecedor Garrafas Estoq…" at bounding box center [426, 79] width 93 height 98
click at [428, 13] on span "Planejamento" at bounding box center [428, 12] width 48 height 13
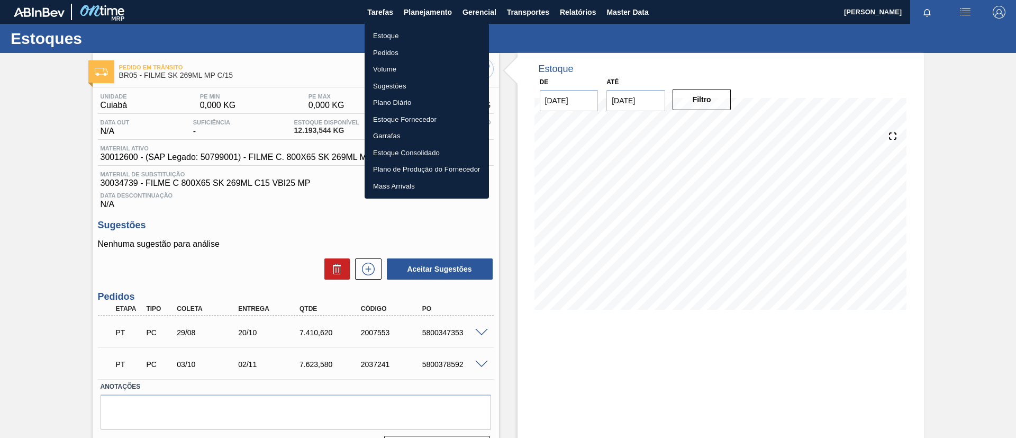
click at [428, 35] on li "Estoque" at bounding box center [427, 36] width 124 height 17
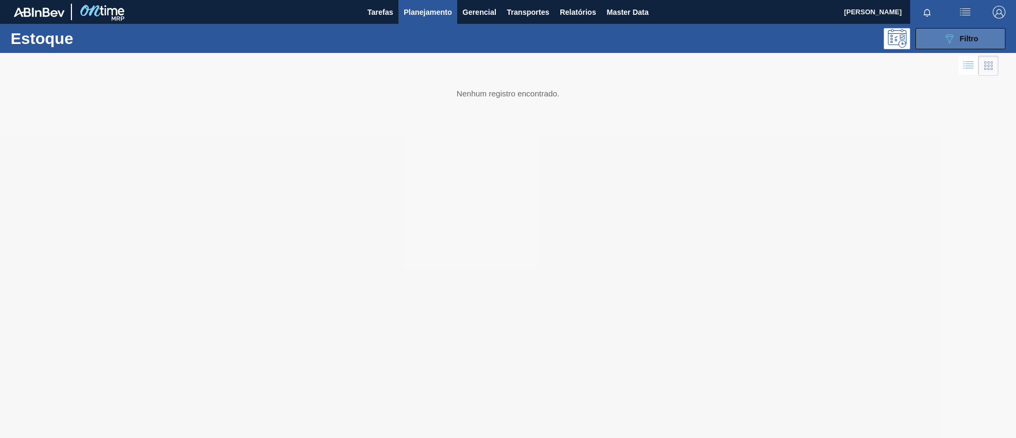
click at [952, 41] on icon "089F7B8B-B2A5-4AFE-B5C0-19BA573D28AC" at bounding box center [949, 38] width 13 height 13
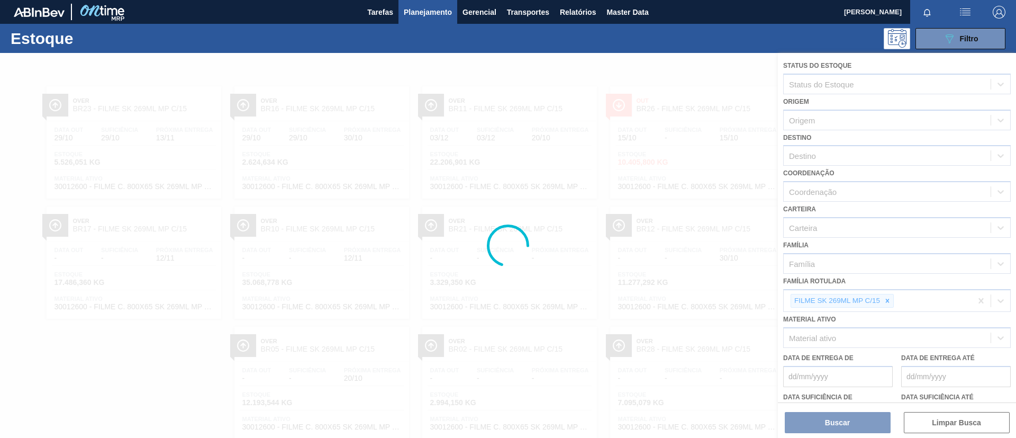
click at [887, 306] on div at bounding box center [508, 245] width 1016 height 385
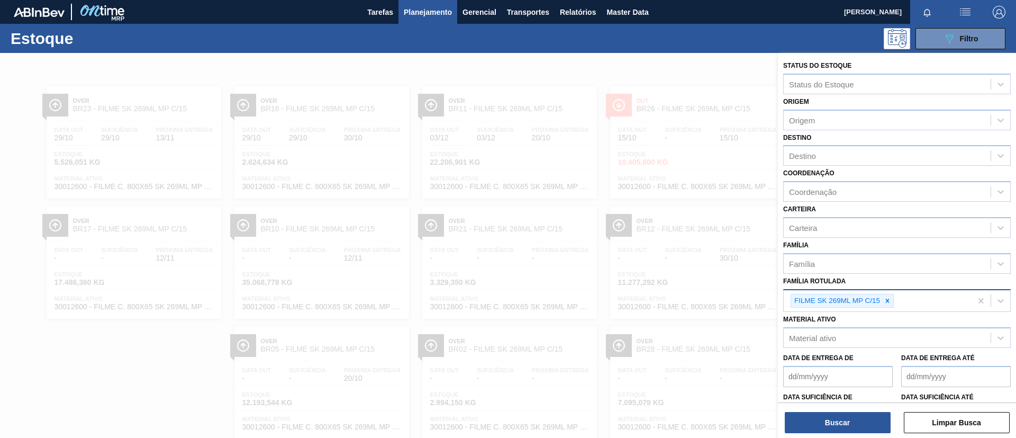
click at [880, 304] on div "FILME SK 269ML MP C/15" at bounding box center [842, 301] width 103 height 14
click at [883, 305] on div at bounding box center [888, 300] width 12 height 13
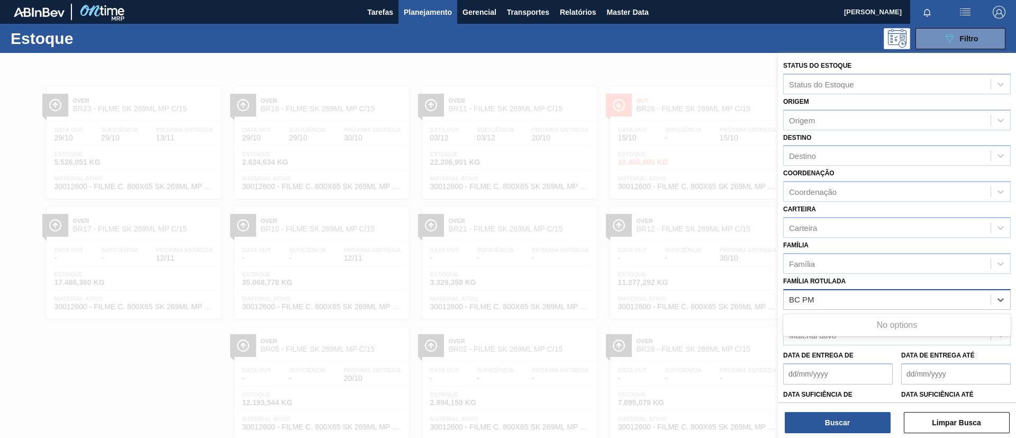
type Rotulada "BC PM"
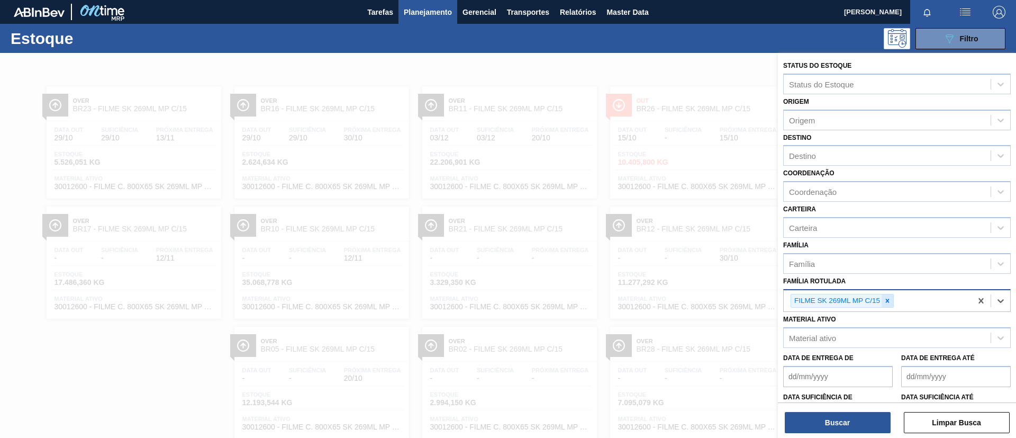
click at [889, 305] on div at bounding box center [888, 300] width 12 height 13
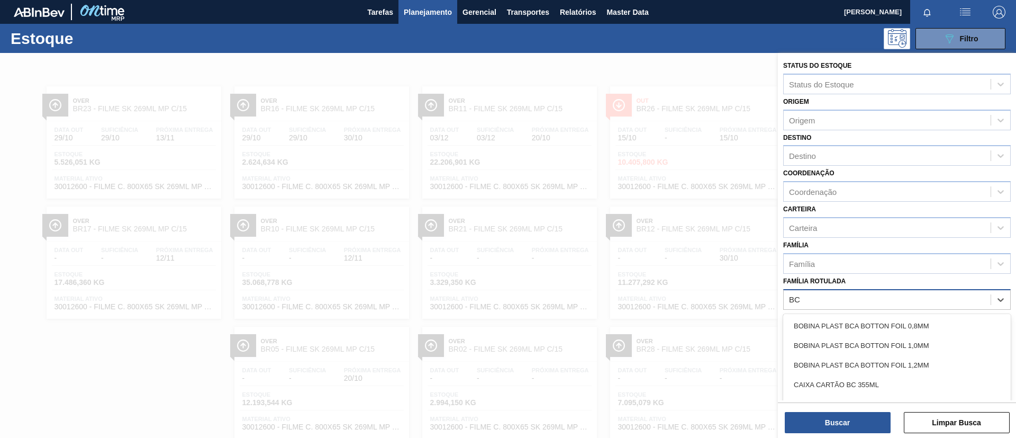
scroll to position [28, 0]
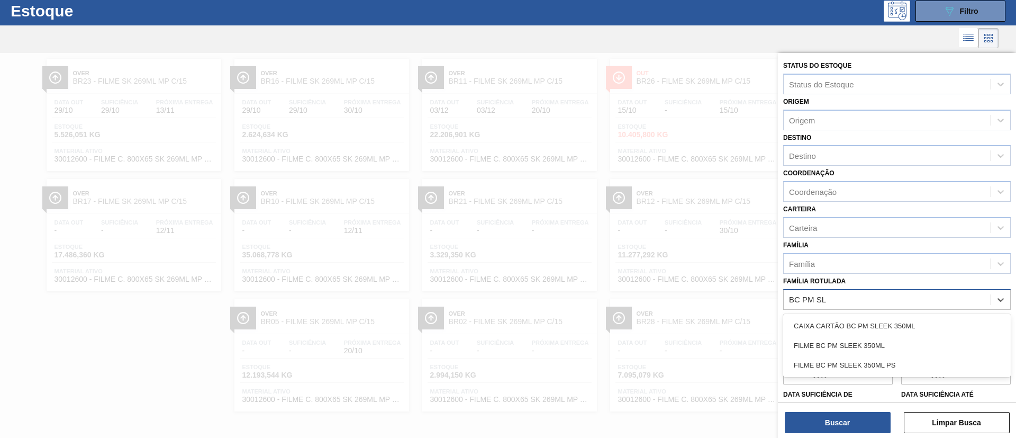
type Rotulada "BC PM SLE"
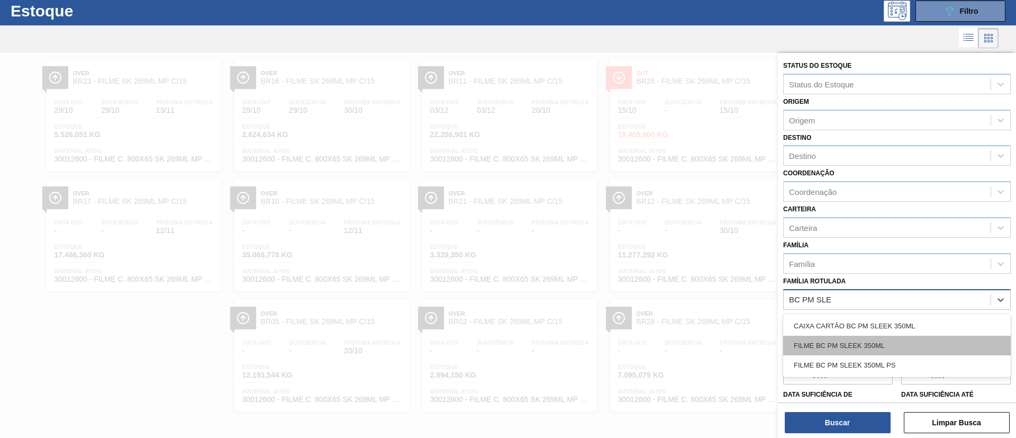
click at [874, 341] on div "FILME BC PM SLEEK 350ML" at bounding box center [897, 346] width 228 height 20
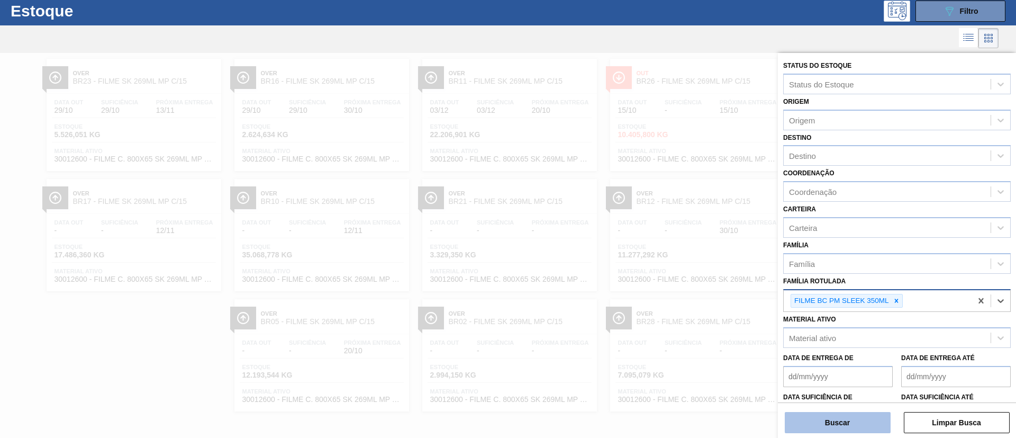
click at [852, 420] on button "Buscar" at bounding box center [838, 422] width 106 height 21
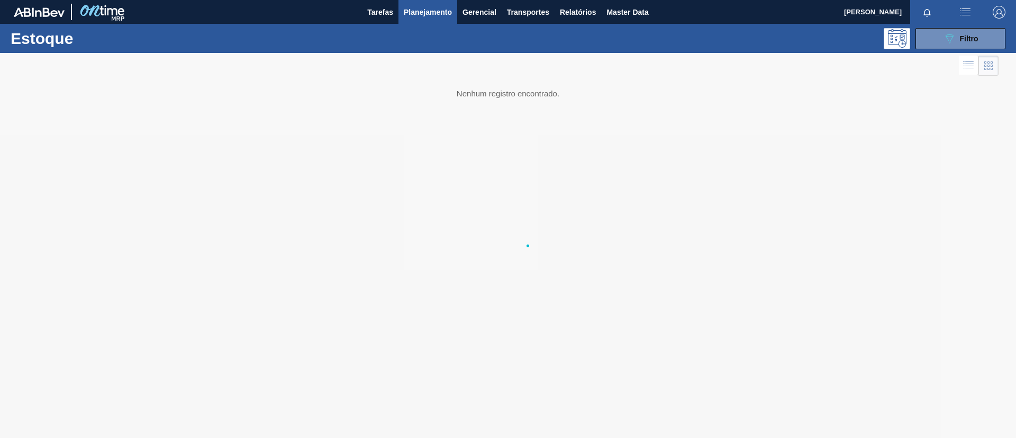
scroll to position [0, 0]
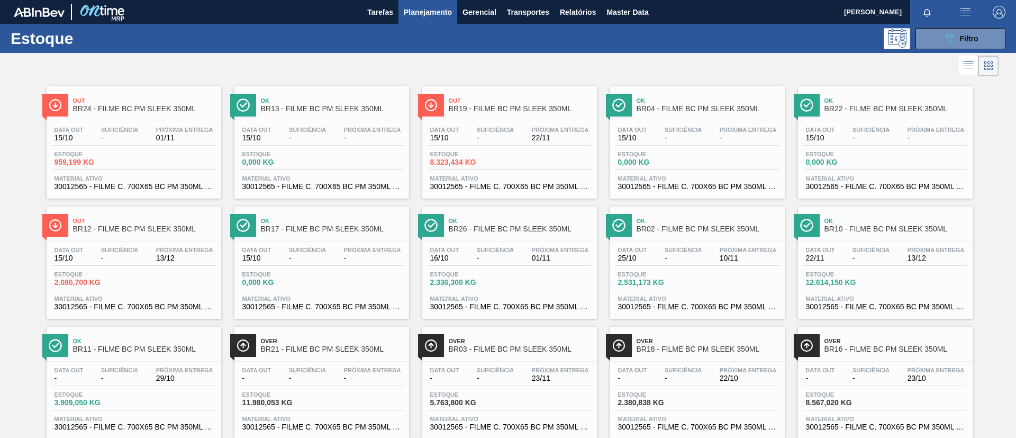
click at [5, 196] on div "Out BR24 - FILME BC PM SLEEK 350ML Data out 15/10 Suficiência - Próxima Entrega…" at bounding box center [508, 318] width 1016 height 481
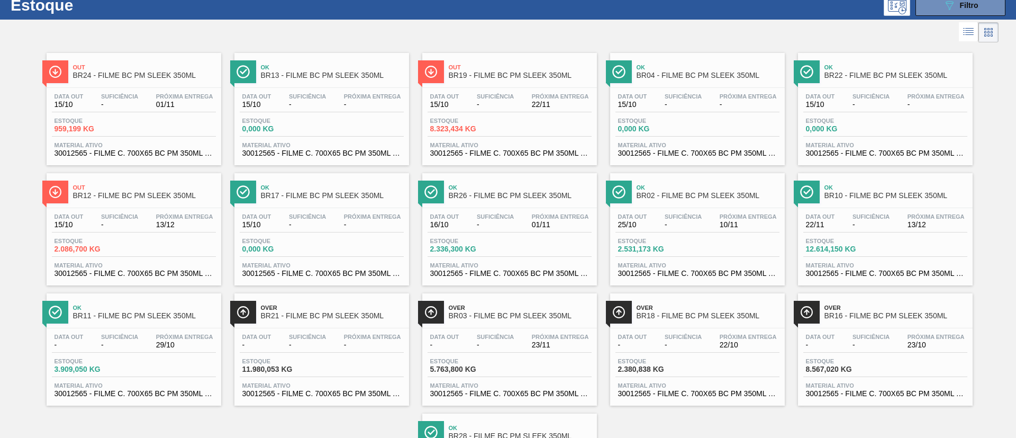
scroll to position [79, 0]
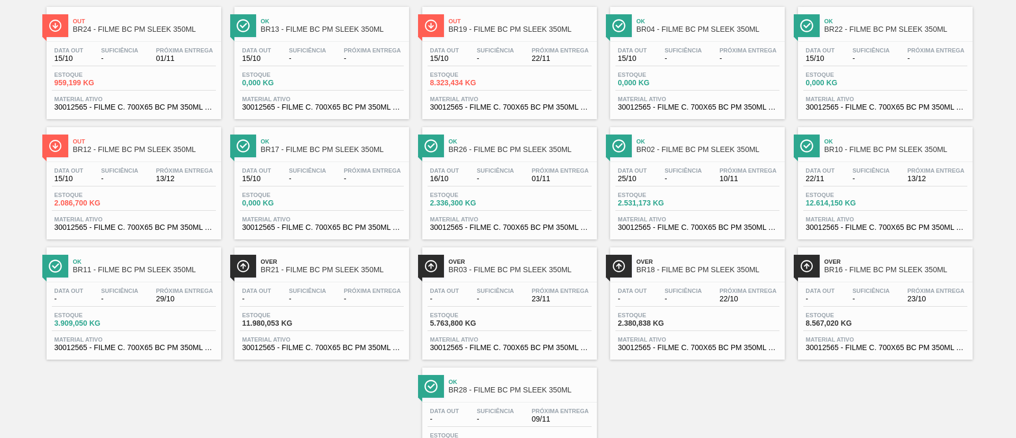
click at [487, 295] on span "-" at bounding box center [495, 299] width 37 height 8
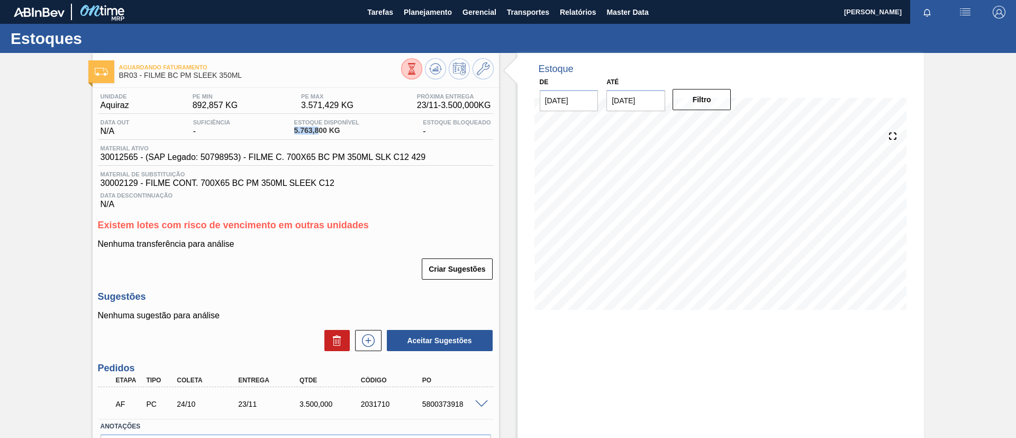
drag, startPoint x: 288, startPoint y: 131, endPoint x: 319, endPoint y: 132, distance: 30.7
click at [319, 132] on div "Data out N/A Suficiência - Estoque Disponível 5.763,800 KG Estoque Bloqueado -" at bounding box center [296, 129] width 396 height 21
copy span "5.763,8"
drag, startPoint x: 147, startPoint y: 77, endPoint x: 261, endPoint y: 72, distance: 114.4
click at [261, 72] on span "BR03 - FILME BC PM SLEEK 350ML" at bounding box center [260, 75] width 282 height 8
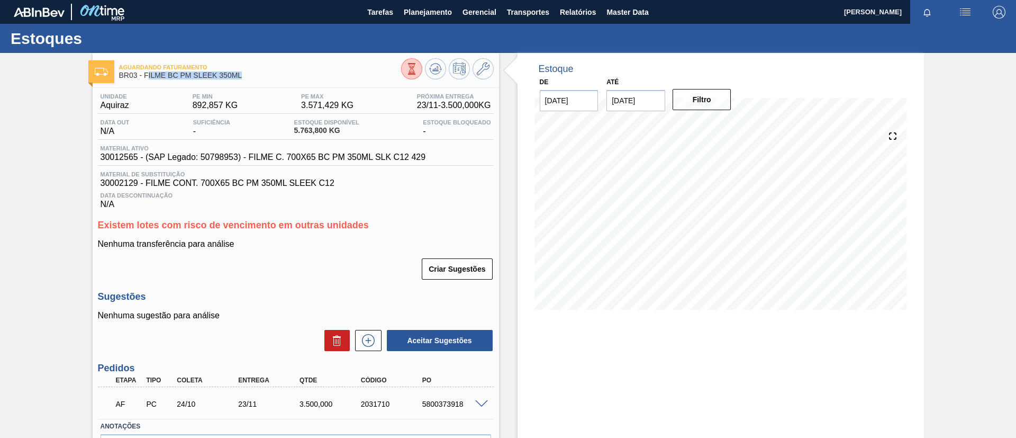
click at [175, 73] on span "BR03 - FILME BC PM SLEEK 350ML" at bounding box center [260, 75] width 282 height 8
drag, startPoint x: 143, startPoint y: 76, endPoint x: 264, endPoint y: 76, distance: 120.7
click at [264, 76] on span "BR03 - FILME BC PM SLEEK 350ML" at bounding box center [260, 75] width 282 height 8
copy span "FILME BC PM SLEEK 350ML"
click at [0, 195] on div "Aguardando Faturamento BR03 - FILME BC PM SLEEK 350ML Unidade Aquiraz PE MIN 89…" at bounding box center [508, 279] width 1016 height 453
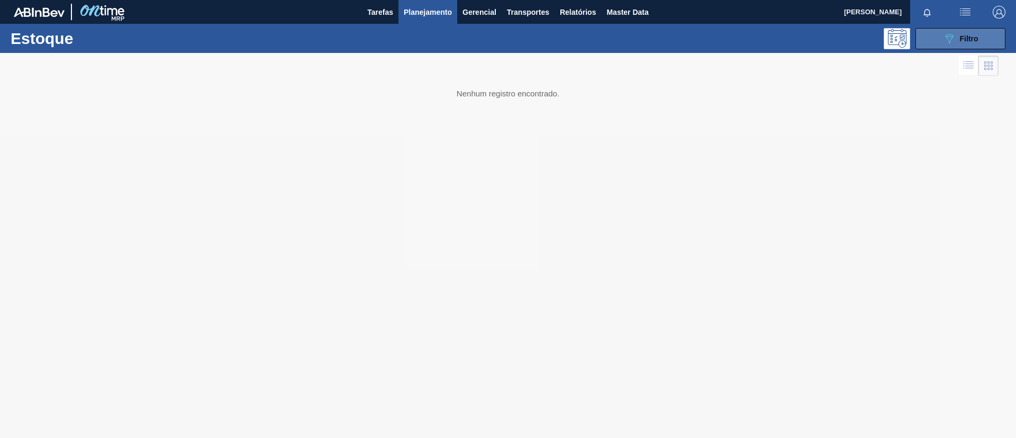
click at [939, 32] on button "089F7B8B-B2A5-4AFE-B5C0-19BA573D28AC Filtro" at bounding box center [961, 38] width 90 height 21
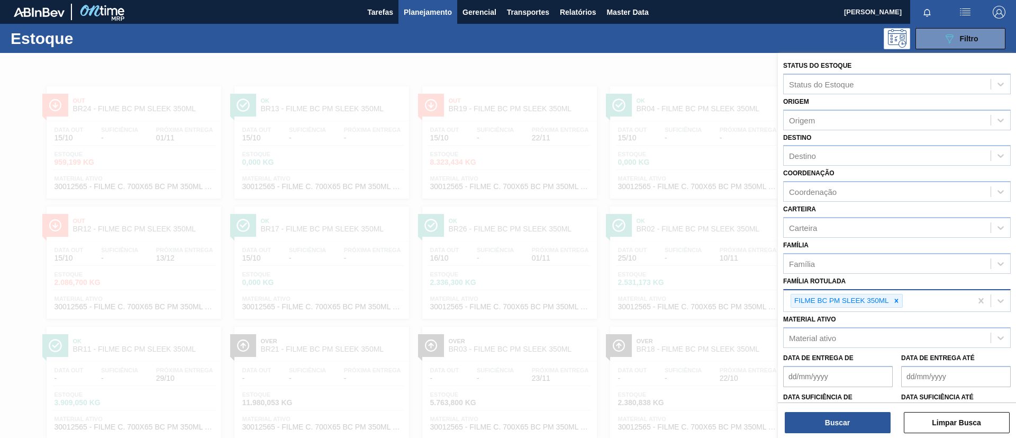
click at [901, 300] on div at bounding box center [897, 300] width 12 height 13
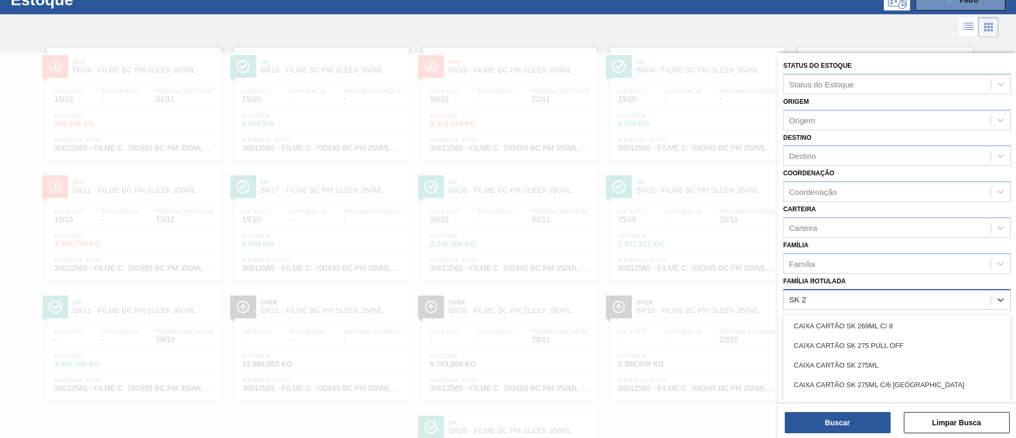
scroll to position [39, 0]
type Rotulada "SK 269ML MP"
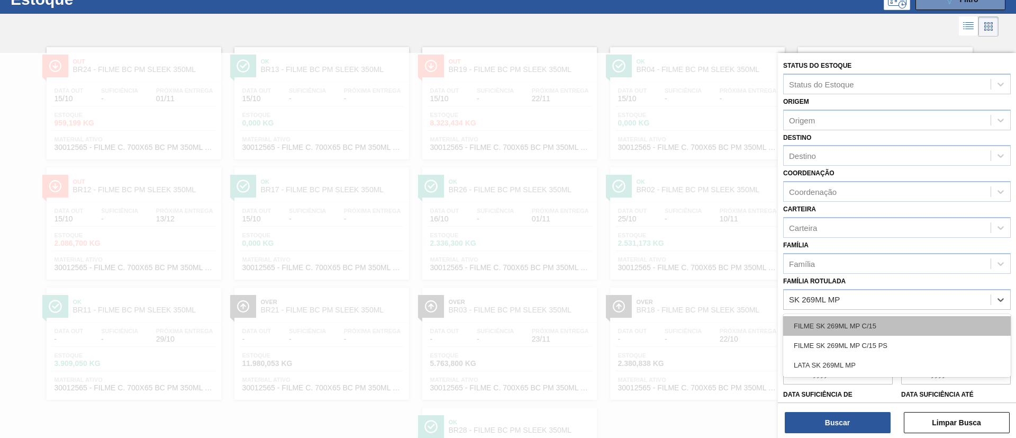
click at [921, 326] on div "FILME SK 269ML MP C/15" at bounding box center [897, 326] width 228 height 20
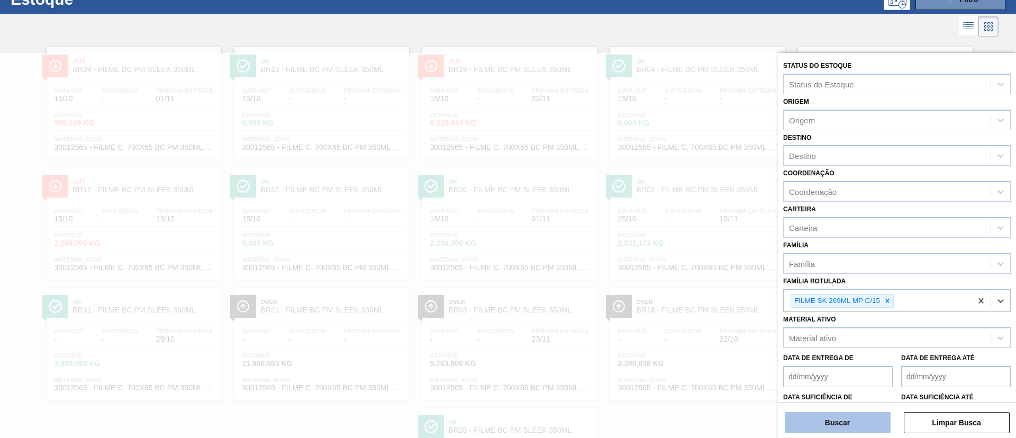
click at [833, 427] on button "Buscar" at bounding box center [838, 422] width 106 height 21
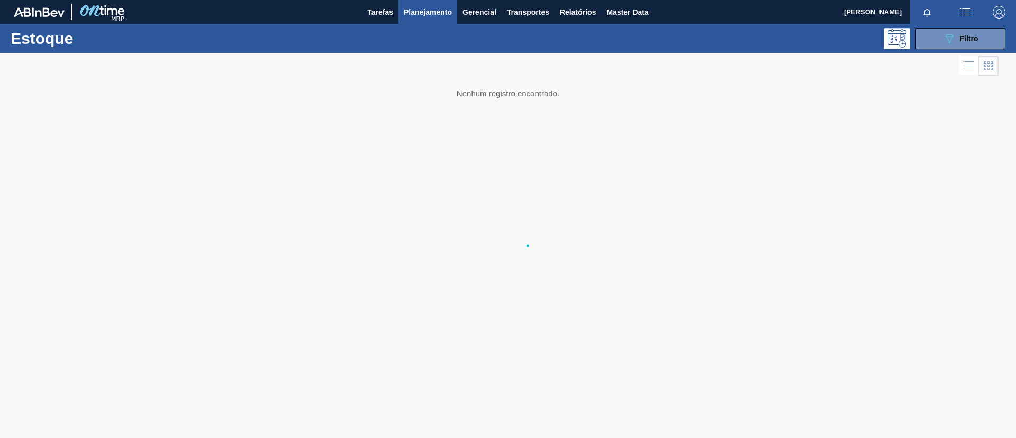
scroll to position [0, 0]
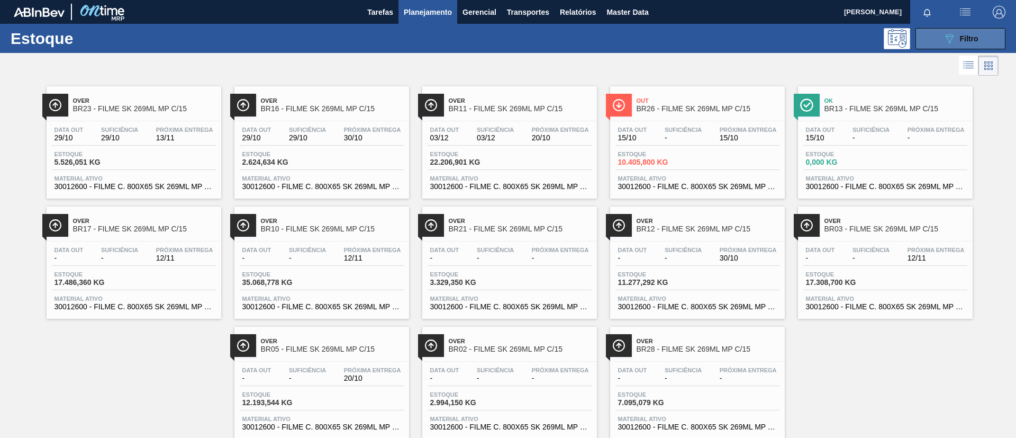
click at [954, 44] on icon "089F7B8B-B2A5-4AFE-B5C0-19BA573D28AC" at bounding box center [949, 38] width 13 height 13
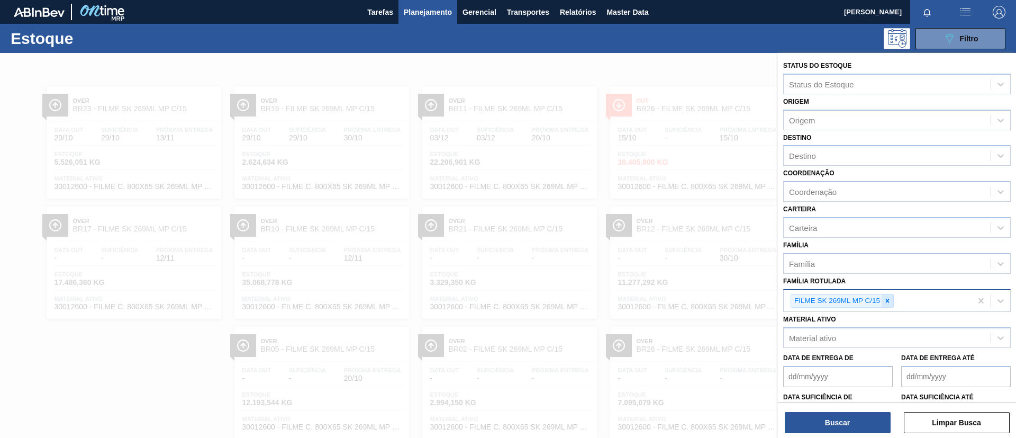
click at [887, 298] on icon at bounding box center [887, 300] width 7 height 7
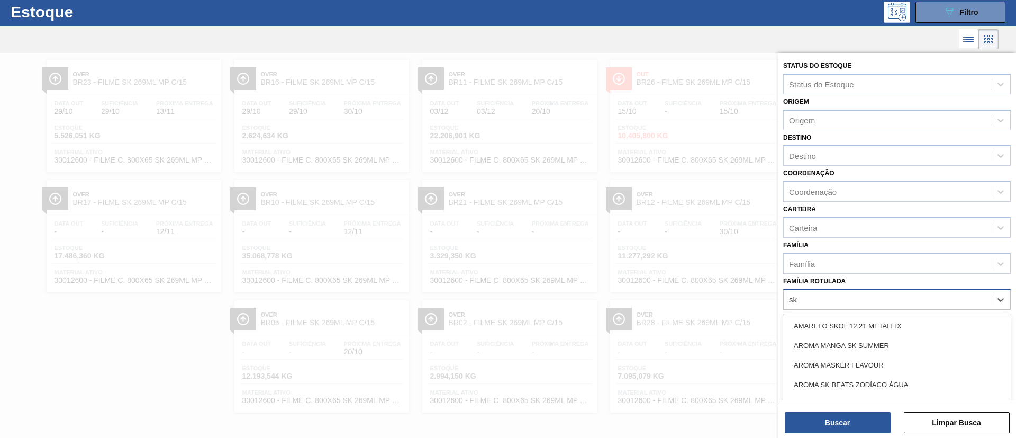
scroll to position [28, 0]
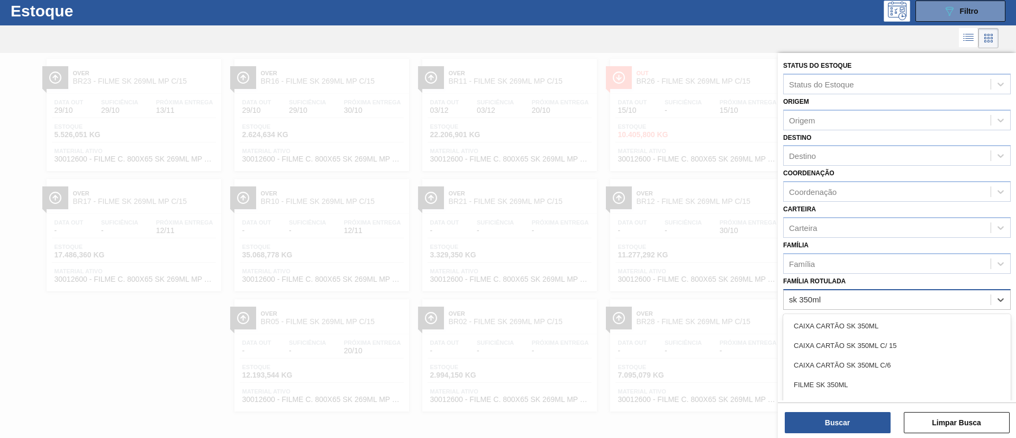
type Rotulada "sk 350ml mp"
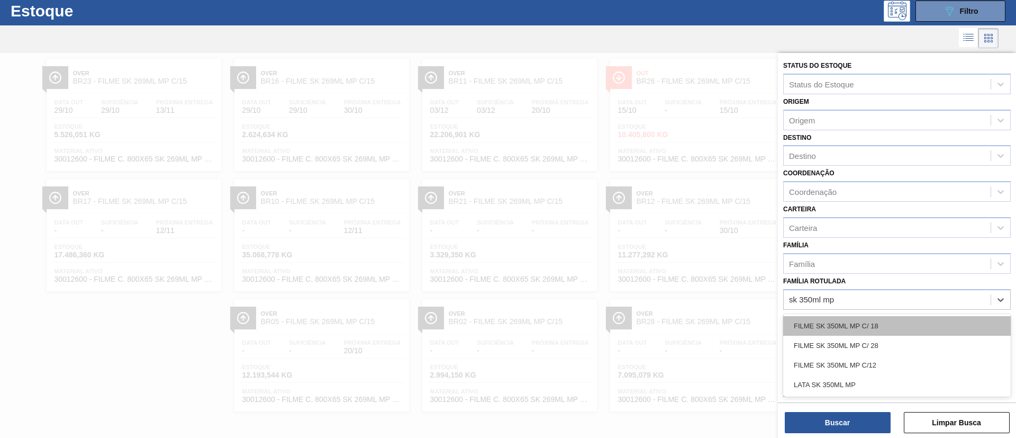
click at [876, 326] on div "FILME SK 350ML MP C/ 18" at bounding box center [897, 326] width 228 height 20
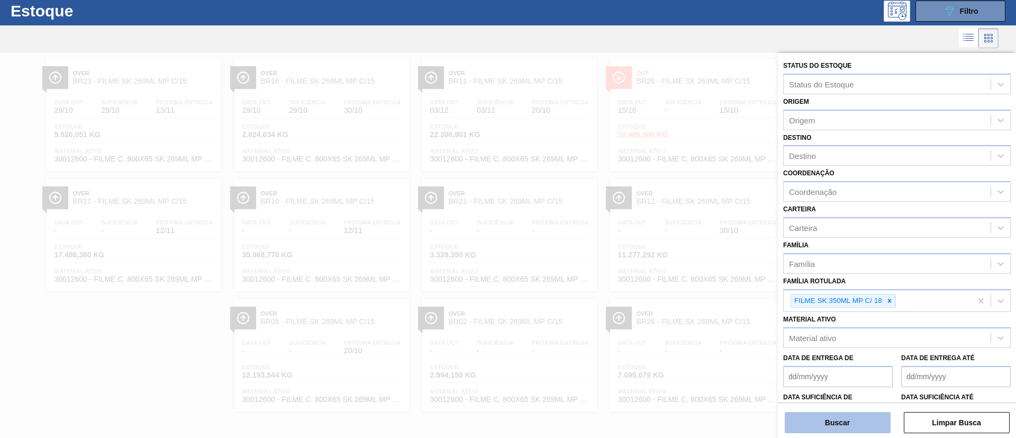
click at [850, 423] on button "Buscar" at bounding box center [838, 422] width 106 height 21
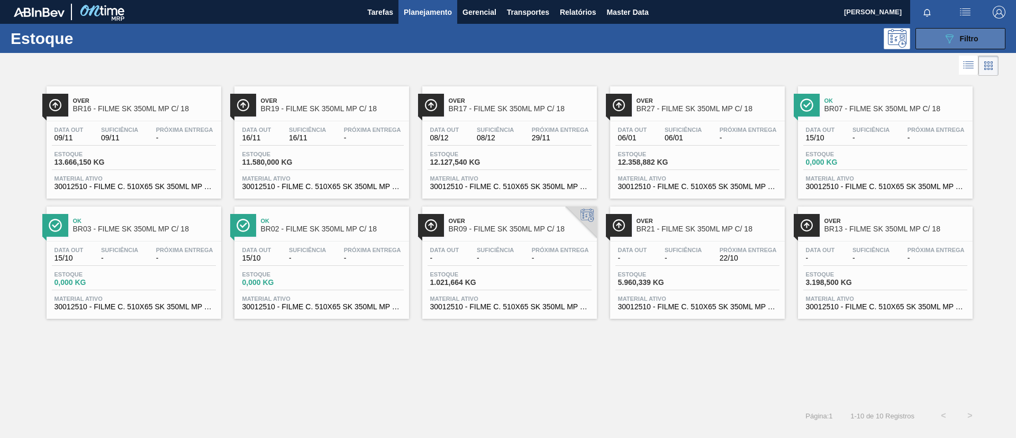
drag, startPoint x: 939, startPoint y: 38, endPoint x: 936, endPoint y: 44, distance: 6.4
click at [939, 38] on button "089F7B8B-B2A5-4AFE-B5C0-19BA573D28AC Filtro" at bounding box center [961, 38] width 90 height 21
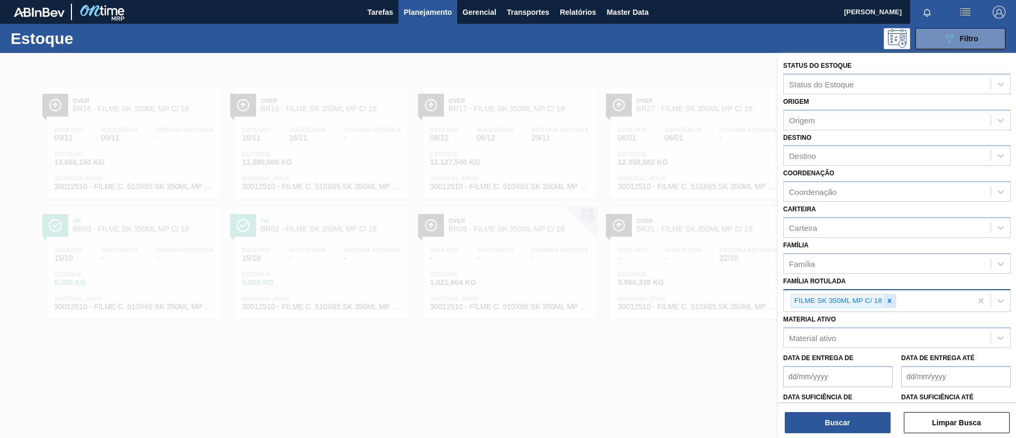
click at [888, 305] on div at bounding box center [890, 300] width 12 height 13
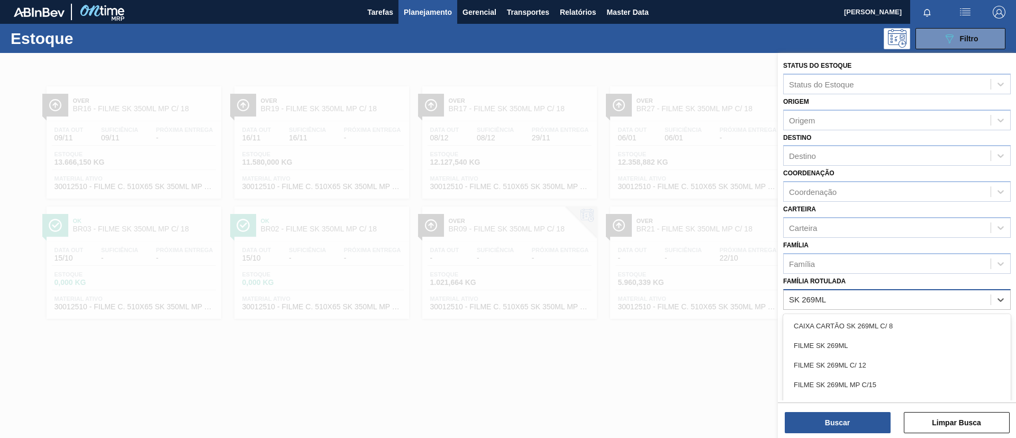
type Rotulada "SK 269ML MP"
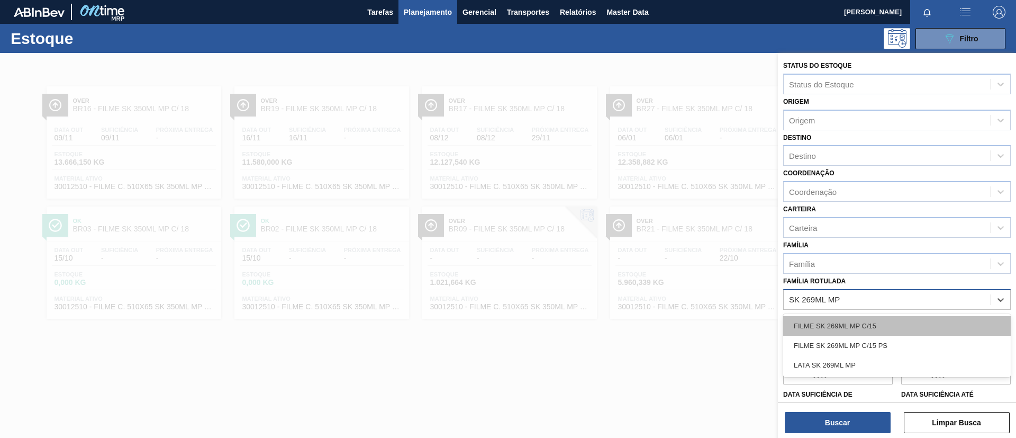
click at [888, 317] on div "FILME SK 269ML MP C/15" at bounding box center [897, 326] width 228 height 20
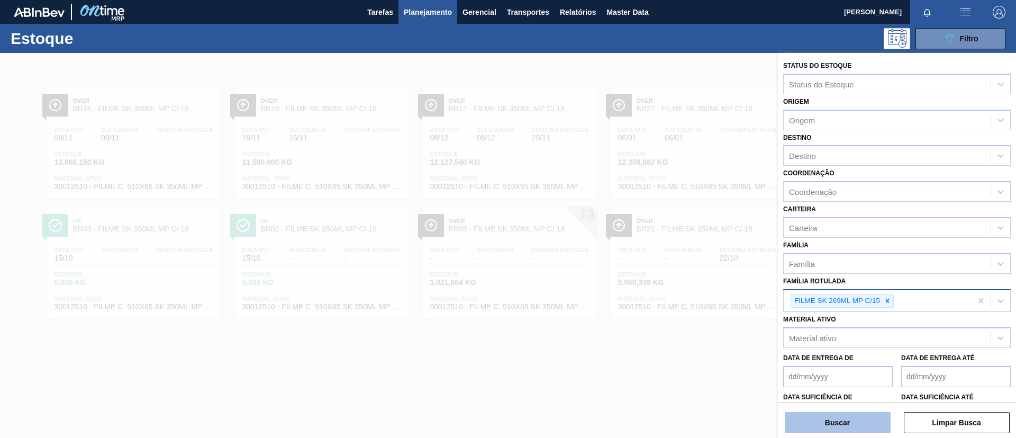
click at [847, 424] on button "Buscar" at bounding box center [838, 422] width 106 height 21
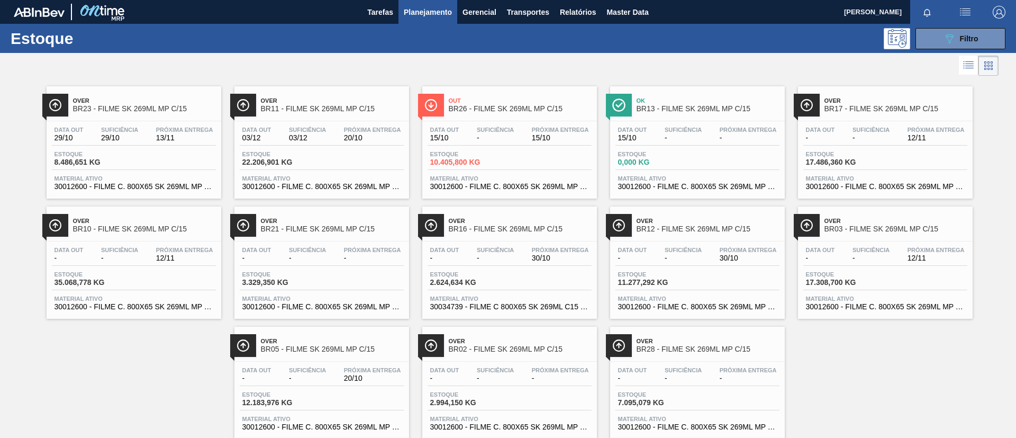
click at [424, 61] on div at bounding box center [499, 65] width 999 height 25
click at [169, 113] on div "Over BR23 - FILME SK 269ML MP C/15" at bounding box center [144, 105] width 143 height 24
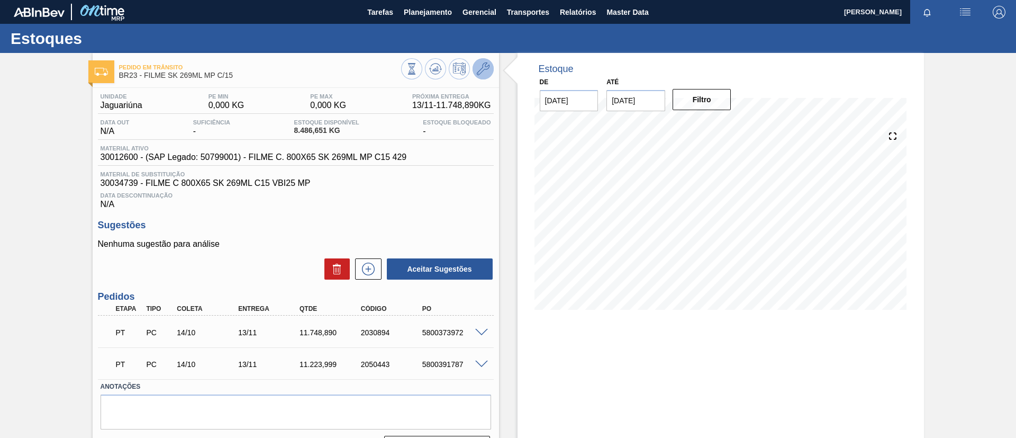
click at [489, 69] on button at bounding box center [483, 68] width 21 height 21
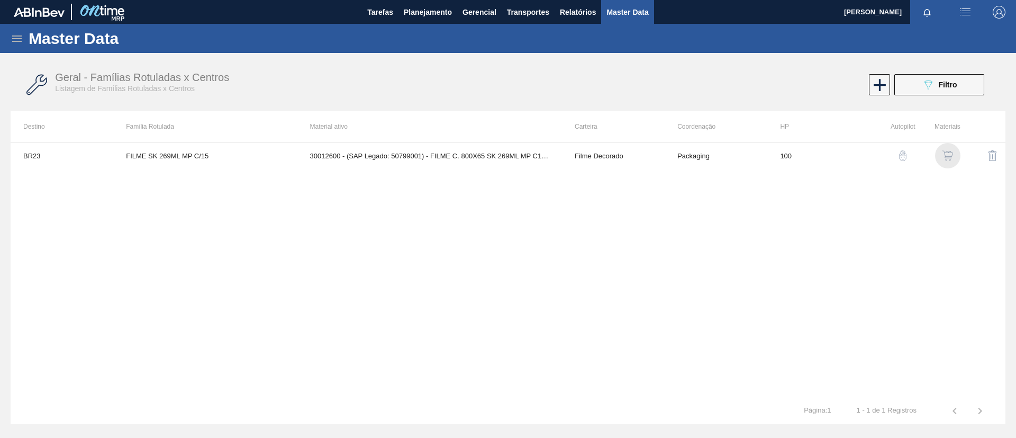
click at [944, 154] on img "button" at bounding box center [948, 155] width 11 height 11
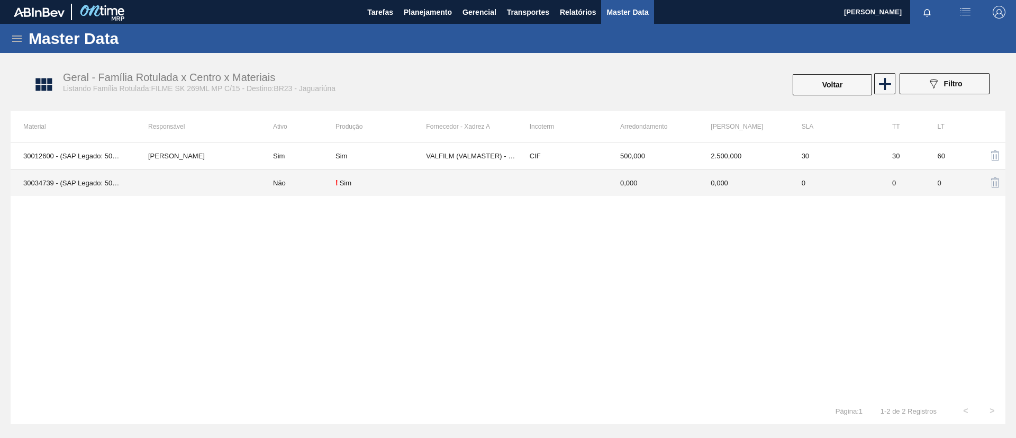
click at [188, 177] on td at bounding box center [198, 182] width 125 height 27
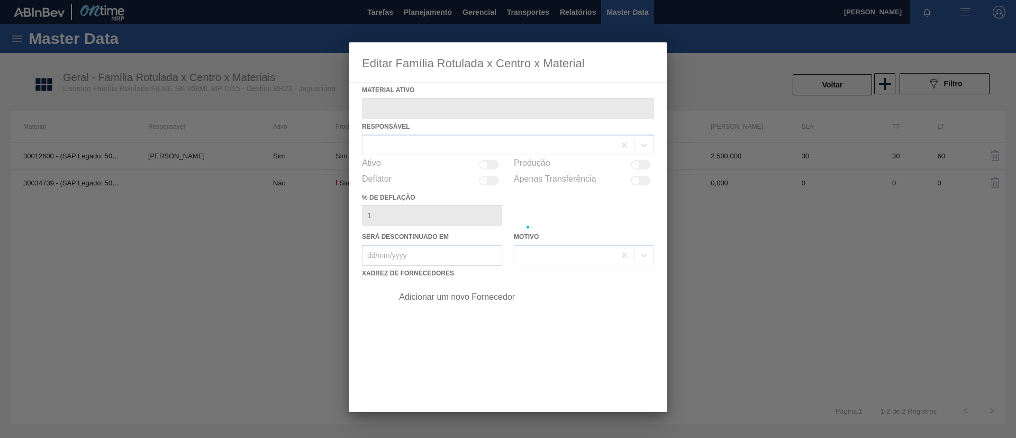
type ativo "30034739 - (SAP Legado: 50853825) - FILME C 800X65 SK 269ML C15 VBI25 MP"
checkbox input "true"
type deflação "0"
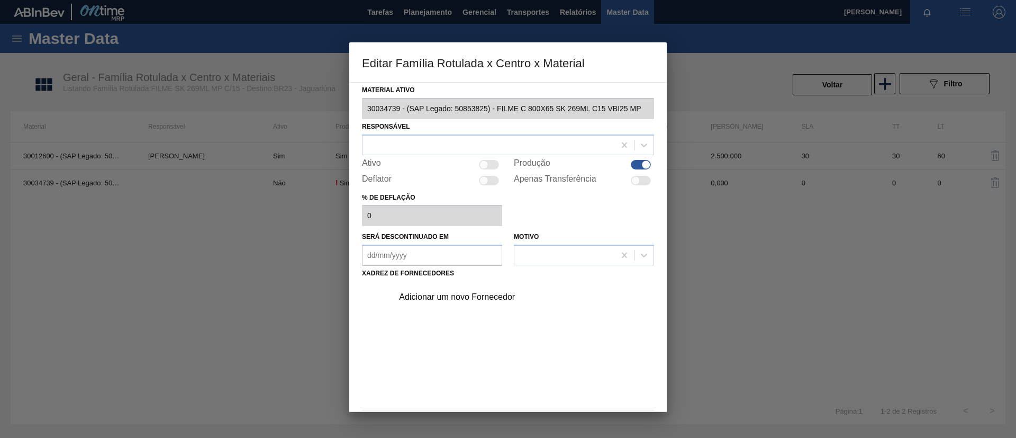
click at [472, 163] on div "Ativo" at bounding box center [432, 164] width 140 height 13
click at [484, 165] on div at bounding box center [484, 164] width 9 height 9
checkbox input "true"
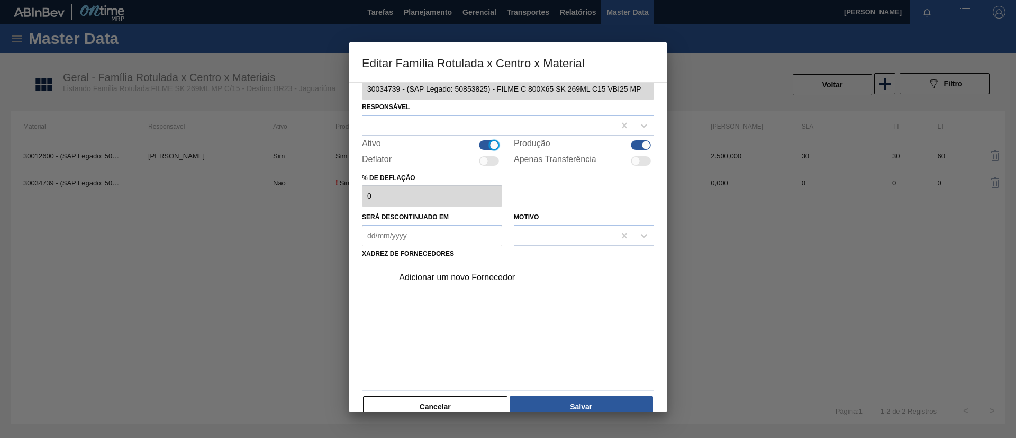
scroll to position [39, 0]
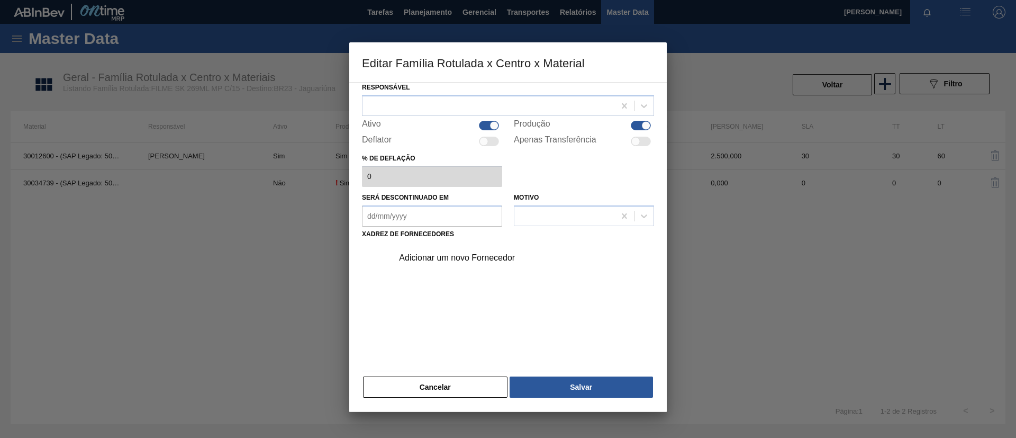
click at [471, 259] on div "Adicionar um novo Fornecedor" at bounding box center [503, 258] width 208 height 10
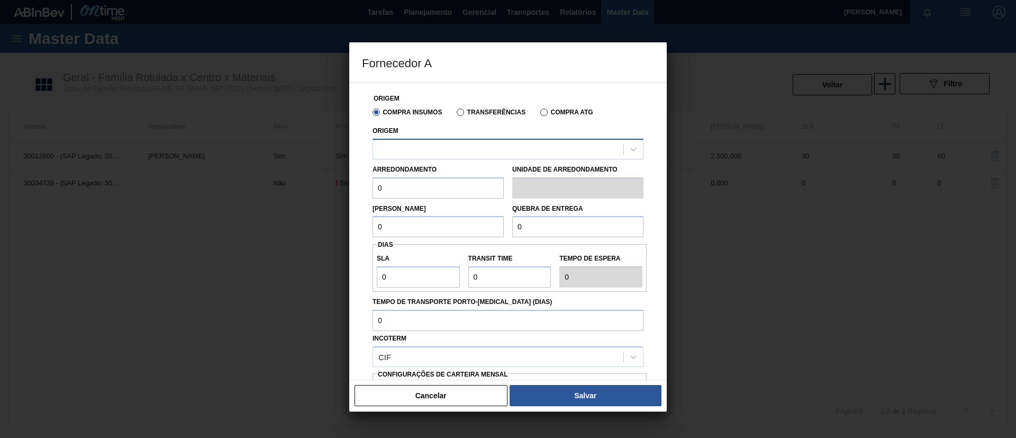
click at [446, 143] on div at bounding box center [498, 148] width 250 height 15
click at [411, 396] on button "Cancelar" at bounding box center [431, 395] width 153 height 21
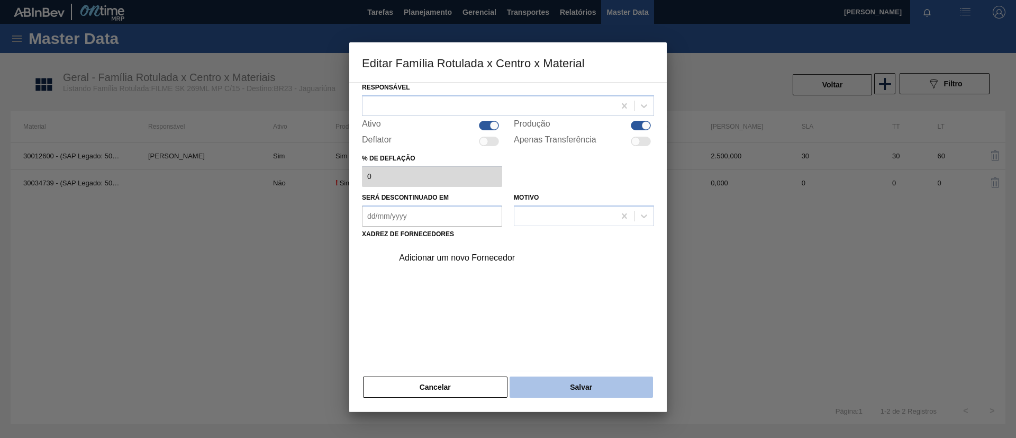
drag, startPoint x: 545, startPoint y: 359, endPoint x: 562, endPoint y: 395, distance: 40.0
click at [545, 359] on div "Adicionar um novo Fornecedor" at bounding box center [508, 304] width 292 height 124
click at [562, 395] on button "Salvar" at bounding box center [581, 386] width 143 height 21
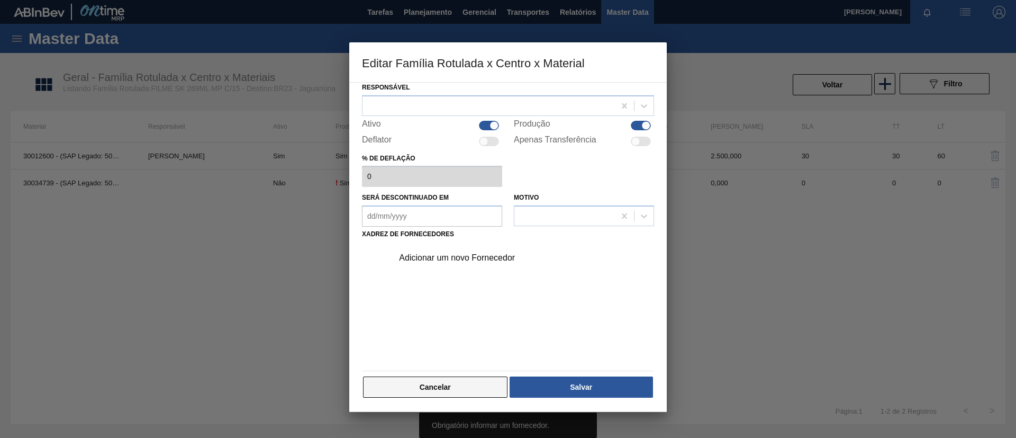
click at [457, 381] on button "Cancelar" at bounding box center [435, 386] width 145 height 21
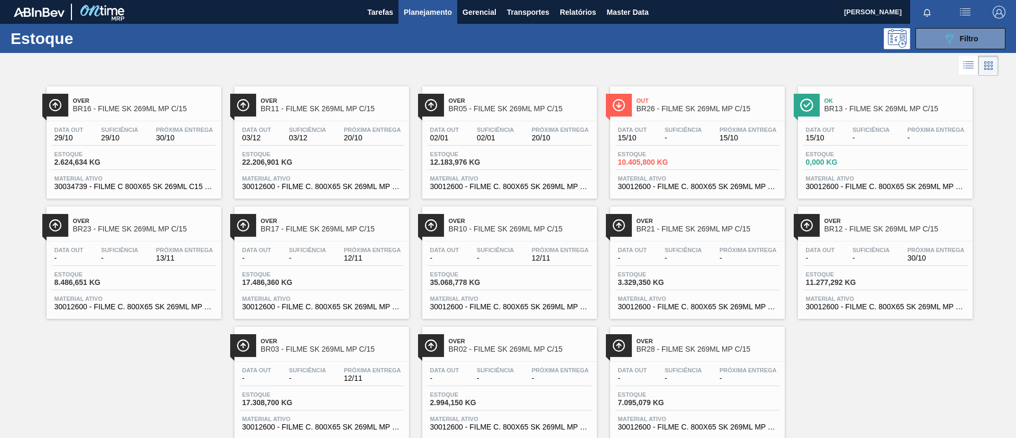
drag, startPoint x: 310, startPoint y: 101, endPoint x: 300, endPoint y: 106, distance: 11.6
click at [310, 100] on span "Over" at bounding box center [332, 100] width 143 height 6
click at [296, 115] on div "Over BR11 - FILME SK 269ML MP C/15" at bounding box center [332, 105] width 143 height 24
click at [341, 103] on span "Over" at bounding box center [332, 100] width 143 height 6
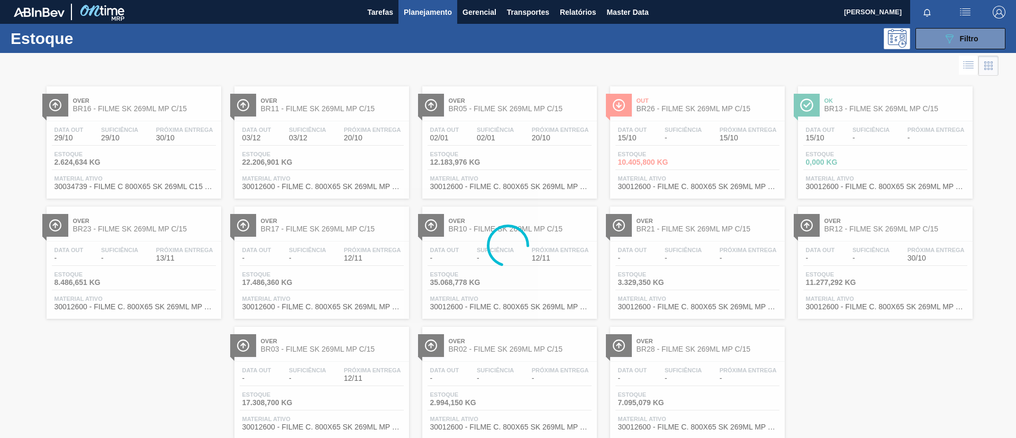
click at [291, 104] on div at bounding box center [508, 245] width 1016 height 385
click at [306, 108] on div at bounding box center [508, 245] width 1016 height 385
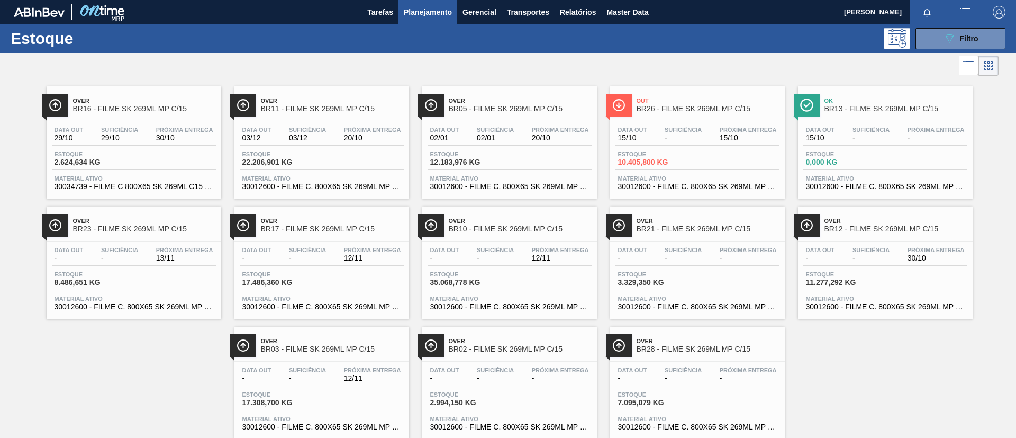
click at [291, 101] on span "Over" at bounding box center [332, 100] width 143 height 6
click at [337, 102] on span "Over" at bounding box center [332, 100] width 143 height 6
click at [318, 115] on div "Over BR11 - FILME SK 269ML MP C/15" at bounding box center [332, 105] width 143 height 24
click at [514, 116] on div "Over BR05 - FILME SK 269ML MP C/15" at bounding box center [520, 105] width 143 height 24
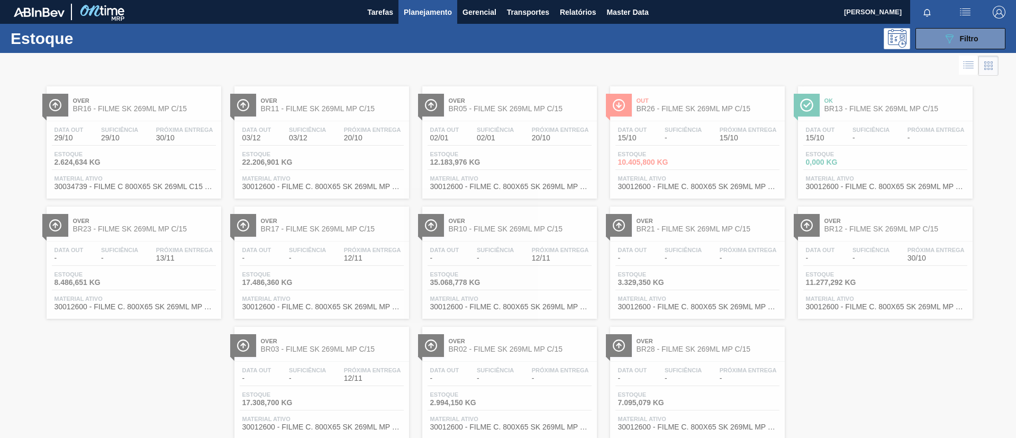
click at [713, 103] on div at bounding box center [508, 245] width 1016 height 385
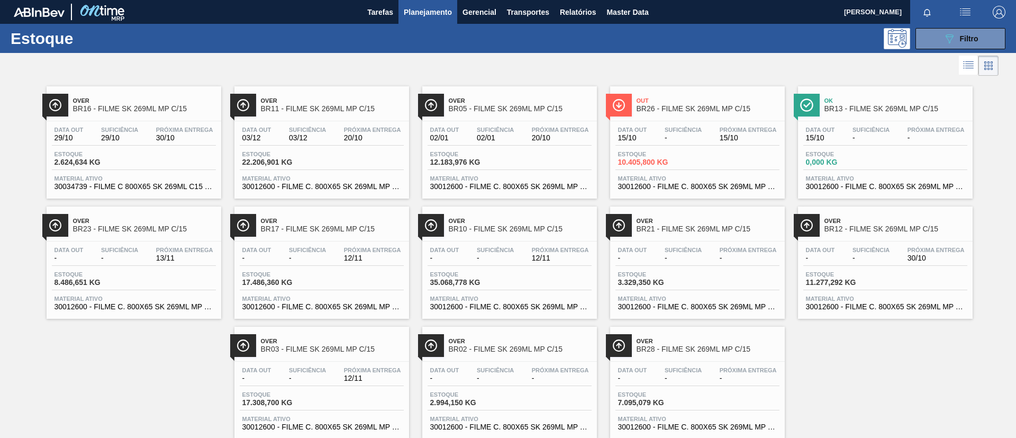
click at [715, 105] on span "BR26 - FILME SK 269ML MP C/15" at bounding box center [708, 109] width 143 height 8
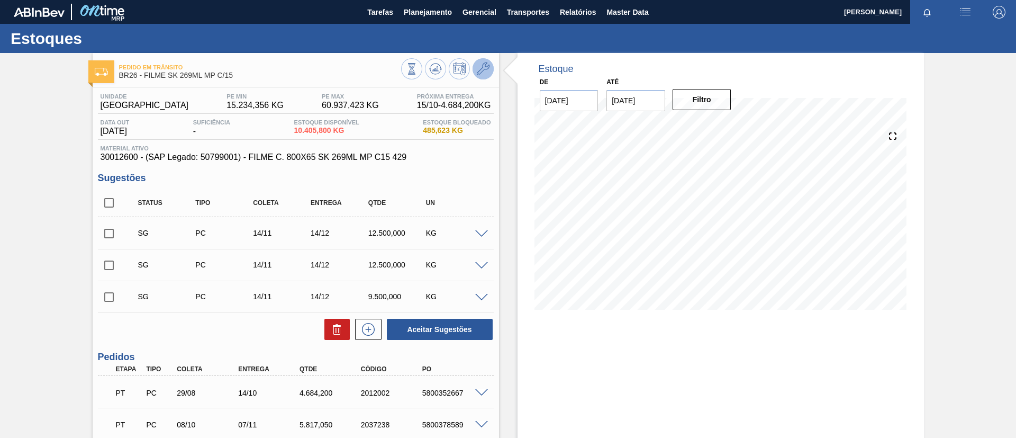
click at [475, 69] on button at bounding box center [483, 68] width 21 height 21
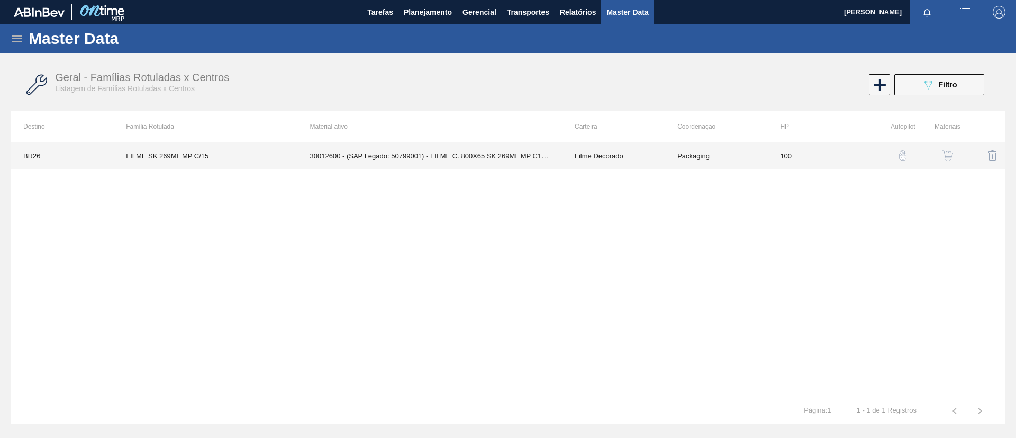
click at [330, 163] on td "30012600 - (SAP Legado: 50799001) - FILME C. 800X65 SK 269ML MP C15 429" at bounding box center [429, 155] width 265 height 26
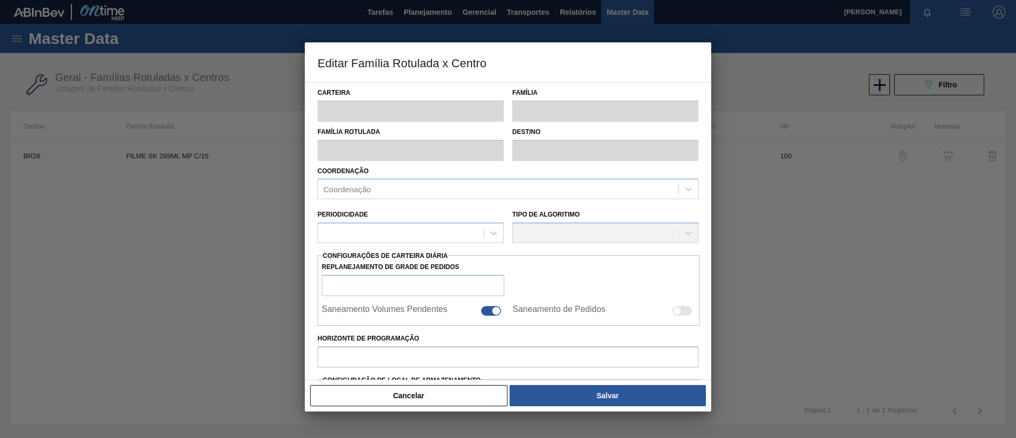
type input "Filme Decorado"
type input "FILME SK 269ML MP C/15"
type input "BR26 - Uberlândia"
type input "100"
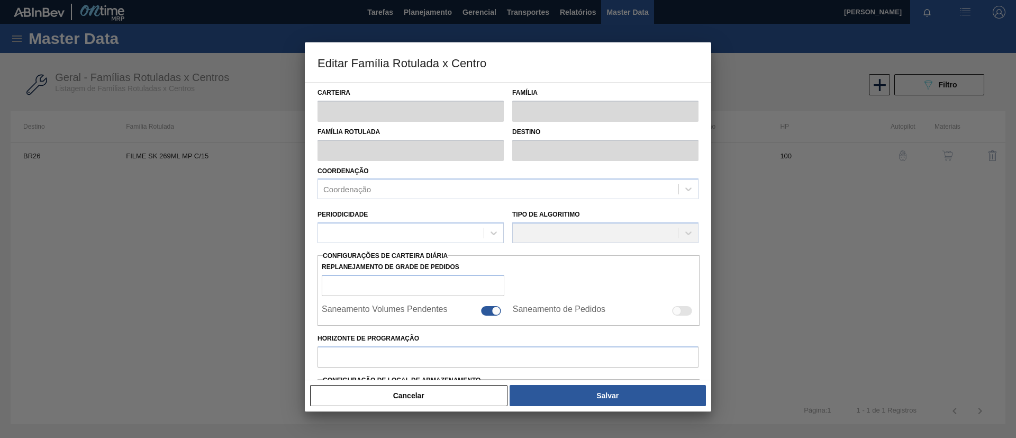
type input "15.234,356"
type input "60.937,423"
type input "75"
type input "49.511,656"
checkbox input "true"
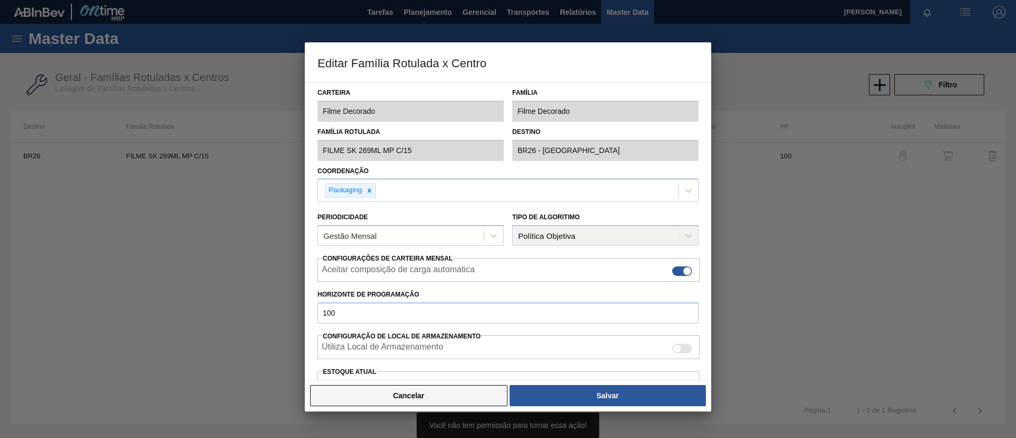
click at [408, 391] on button "Cancelar" at bounding box center [408, 395] width 197 height 21
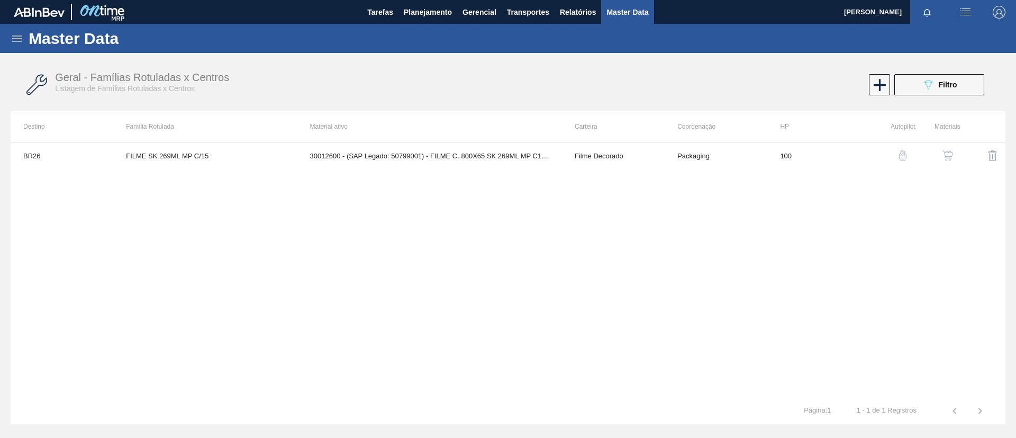
click at [948, 152] on img "button" at bounding box center [948, 155] width 11 height 11
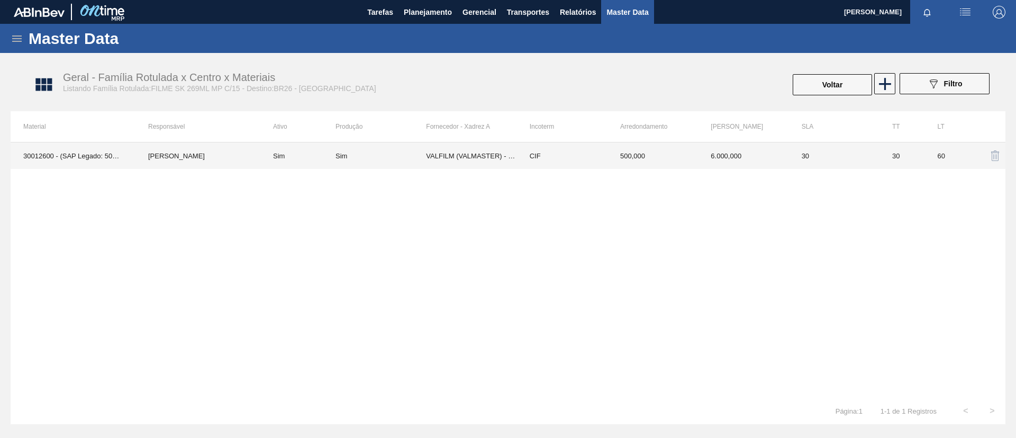
click at [263, 154] on td "Sim" at bounding box center [297, 155] width 75 height 26
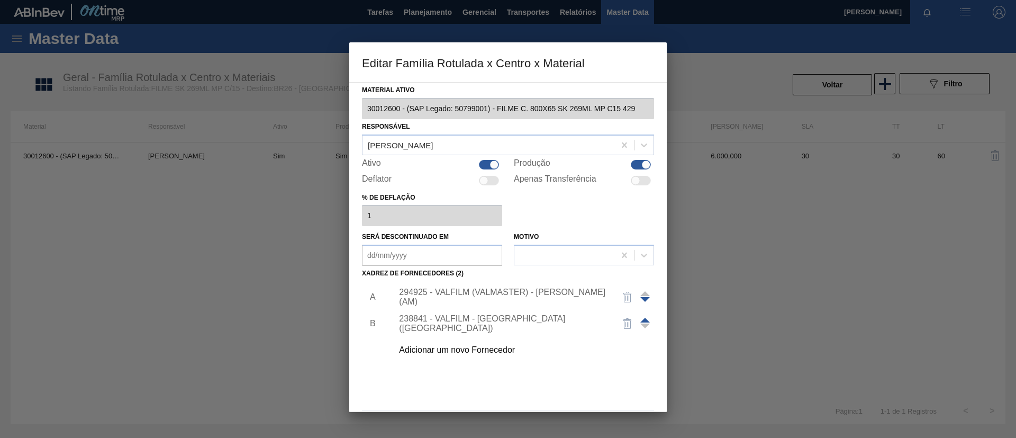
scroll to position [39, 0]
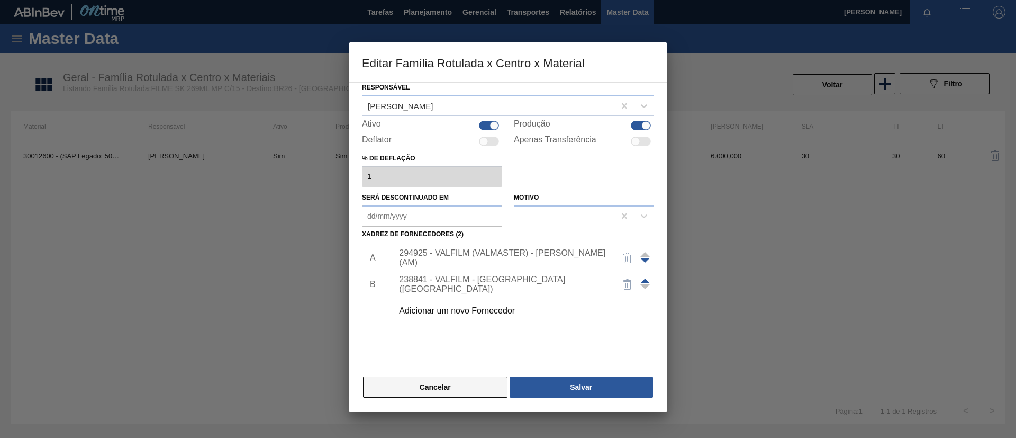
click at [456, 387] on button "Cancelar" at bounding box center [435, 386] width 145 height 21
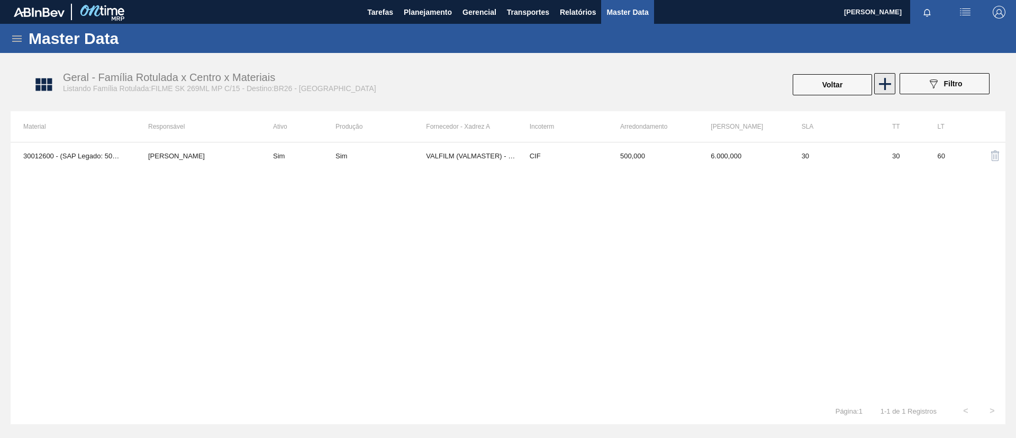
click at [884, 85] on icon at bounding box center [885, 84] width 21 height 21
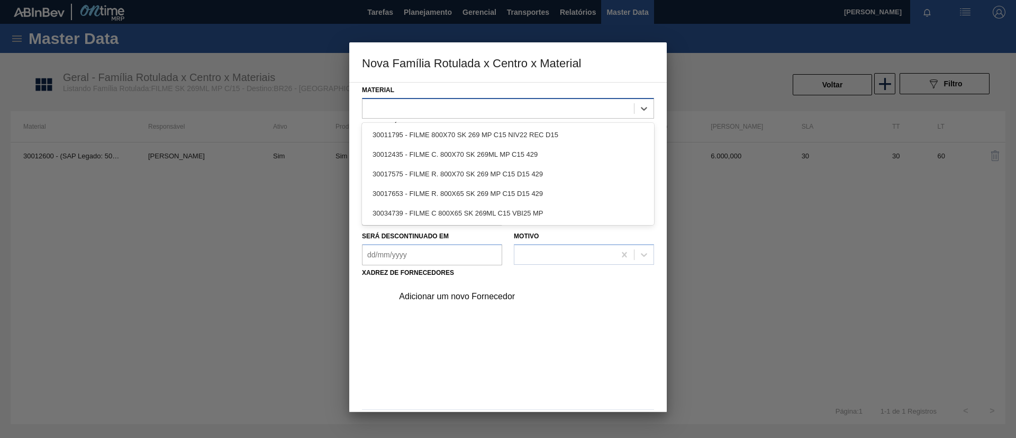
click at [405, 104] on div at bounding box center [499, 108] width 272 height 15
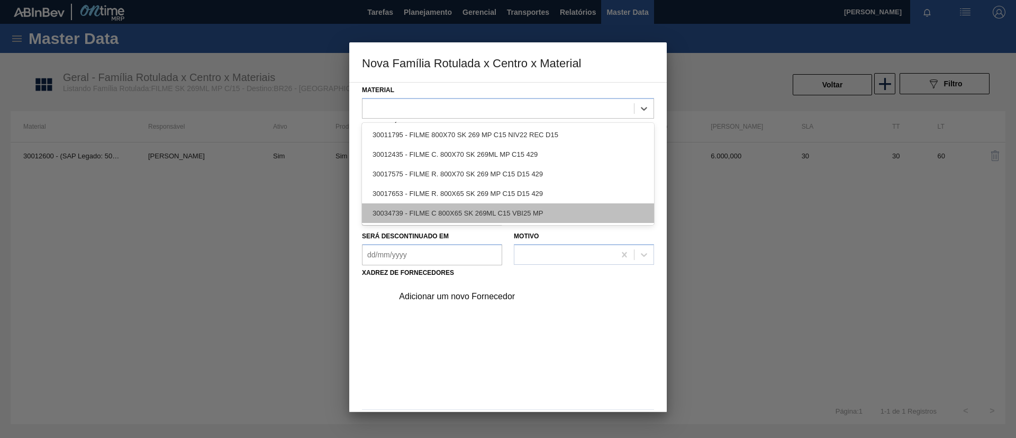
click at [448, 209] on div "30034739 - FILME C 800X65 SK 269ML C15 VBI25 MP" at bounding box center [508, 213] width 292 height 20
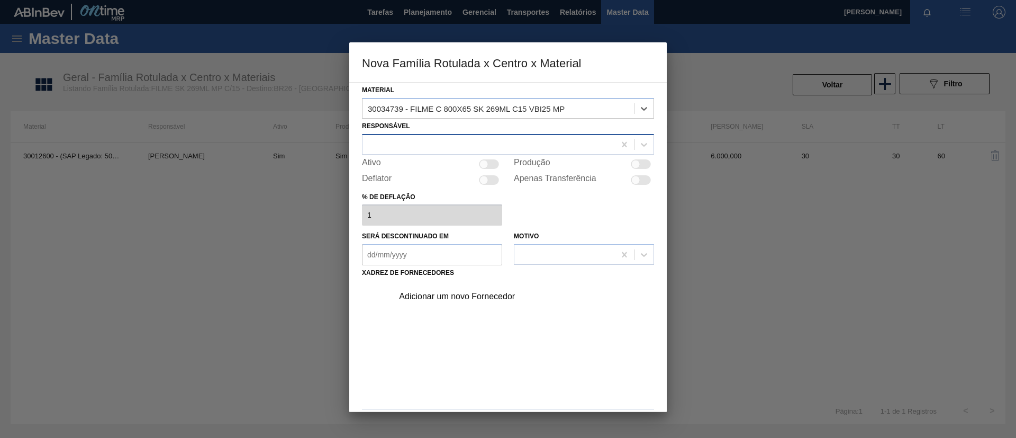
click at [412, 149] on div at bounding box center [489, 144] width 253 height 15
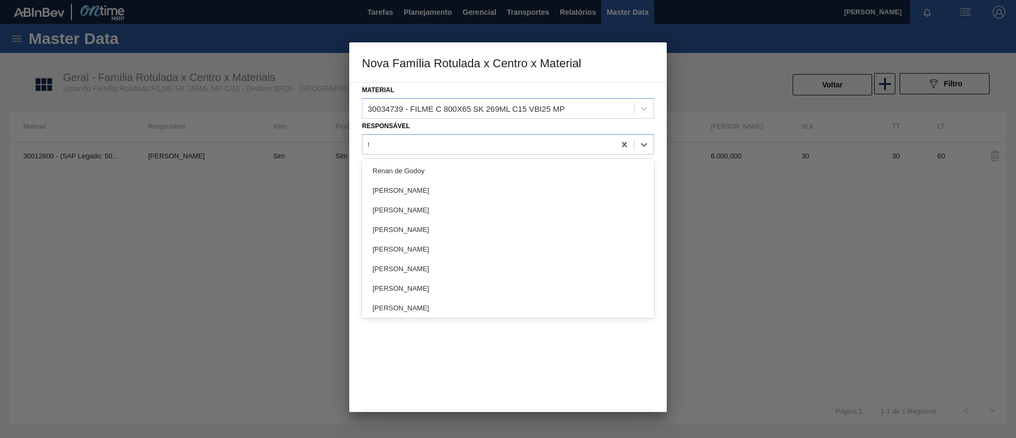
type input "tom"
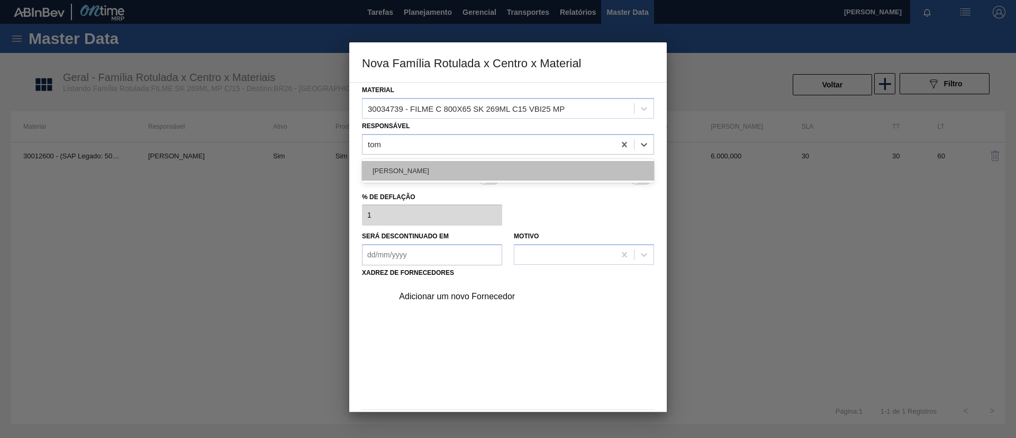
click at [459, 167] on div "[PERSON_NAME]" at bounding box center [508, 171] width 292 height 20
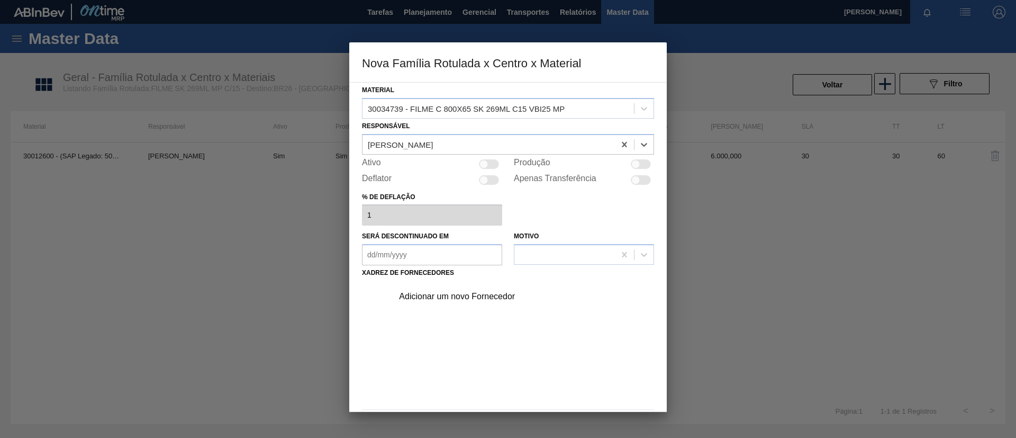
click at [433, 297] on div "Adicionar um novo Fornecedor" at bounding box center [503, 297] width 208 height 10
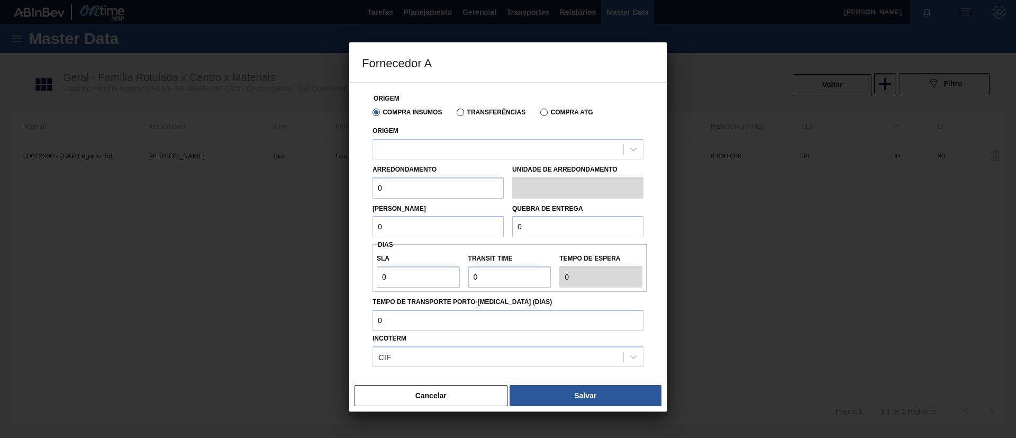
click at [477, 155] on div at bounding box center [508, 149] width 271 height 21
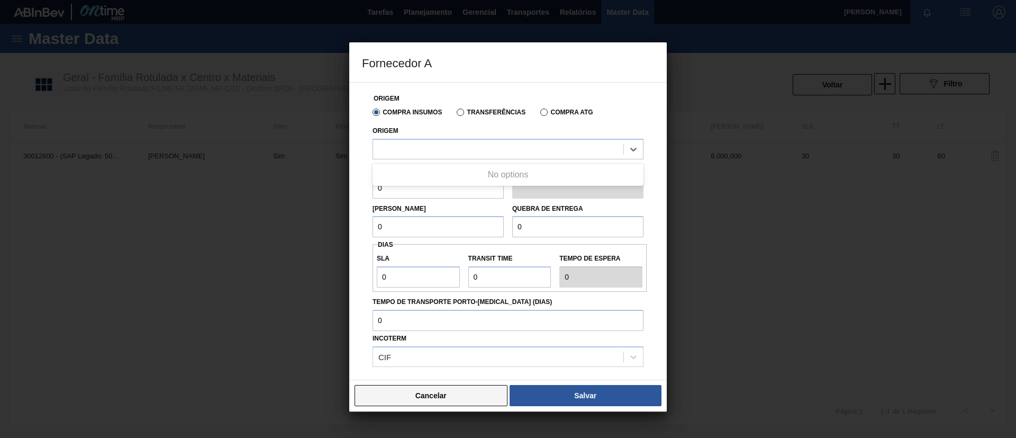
click at [442, 402] on button "Cancelar" at bounding box center [431, 395] width 153 height 21
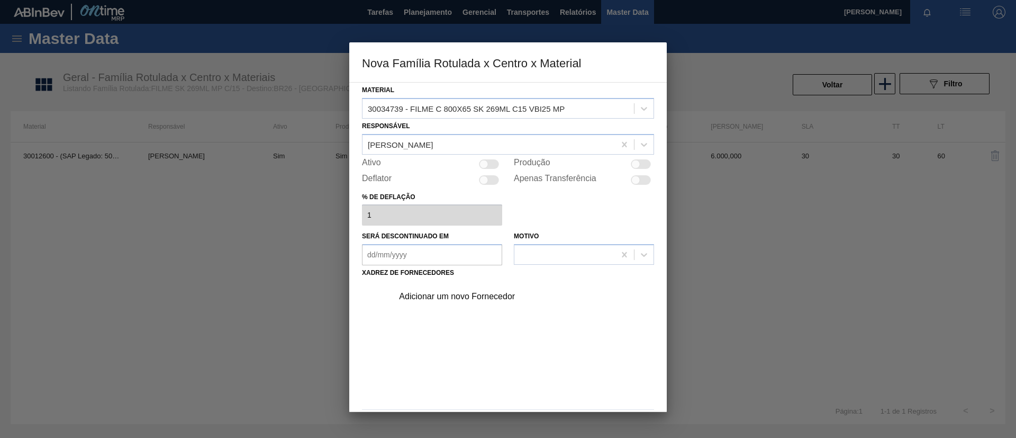
click at [258, 284] on div at bounding box center [508, 219] width 1016 height 438
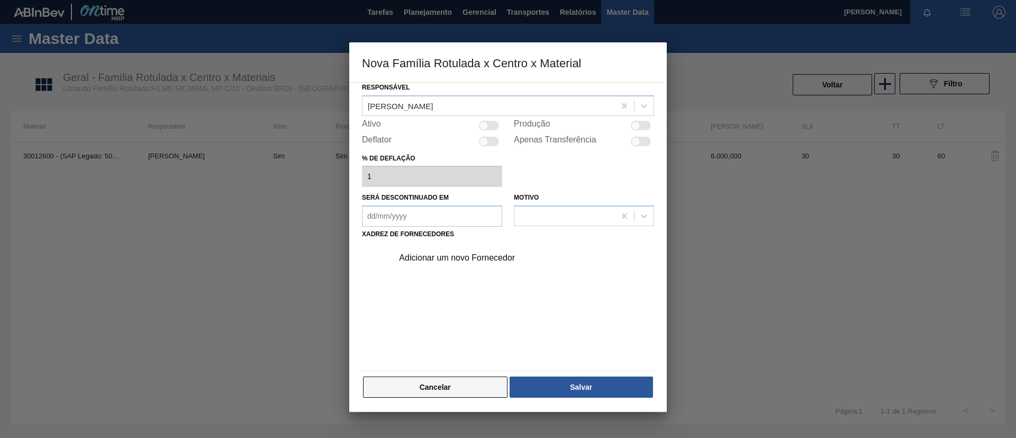
click at [443, 385] on button "Cancelar" at bounding box center [435, 386] width 145 height 21
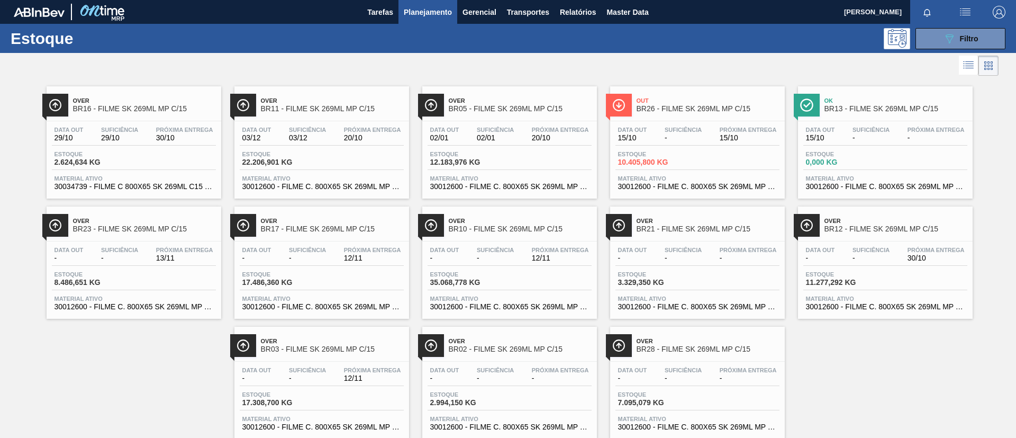
click at [101, 216] on div "Over BR23 - FILME SK 269ML MP C/15" at bounding box center [144, 225] width 143 height 24
click at [359, 115] on div "Over BR11 - FILME SK 269ML MP C/15" at bounding box center [332, 105] width 143 height 24
click at [529, 124] on div "Data out 02/01 Suficiência 02/01 Próxima Entrega 20/10 Estoque 12.183,976 KG Ma…" at bounding box center [509, 157] width 175 height 72
click at [295, 229] on span "BR17 - FILME SK 269ML MP C/15" at bounding box center [332, 229] width 143 height 8
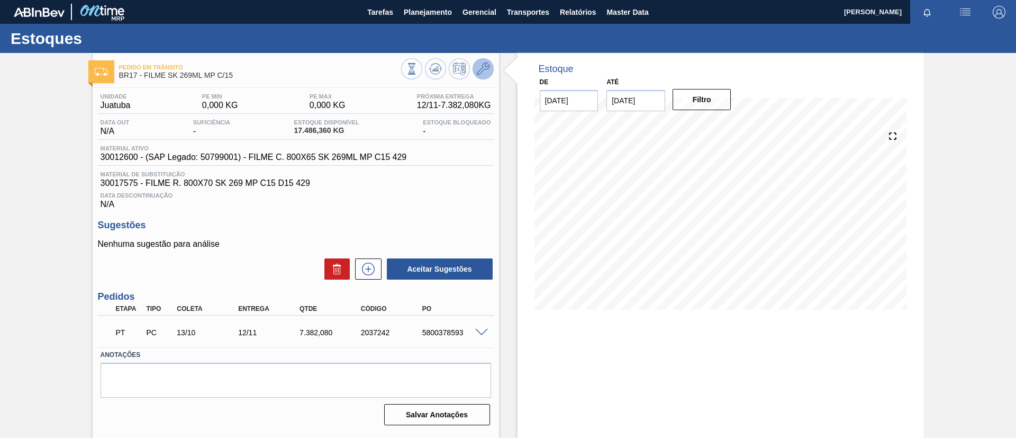
click at [483, 66] on icon at bounding box center [483, 68] width 13 height 13
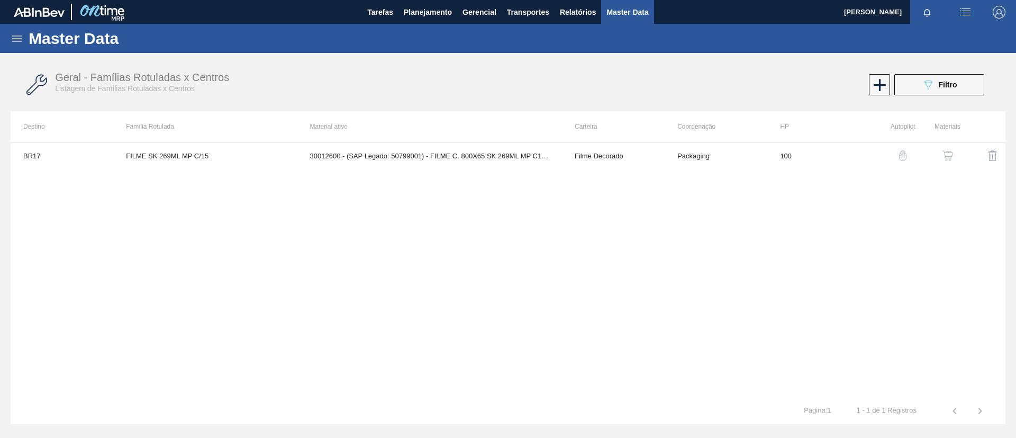
click at [955, 158] on button "button" at bounding box center [947, 155] width 25 height 25
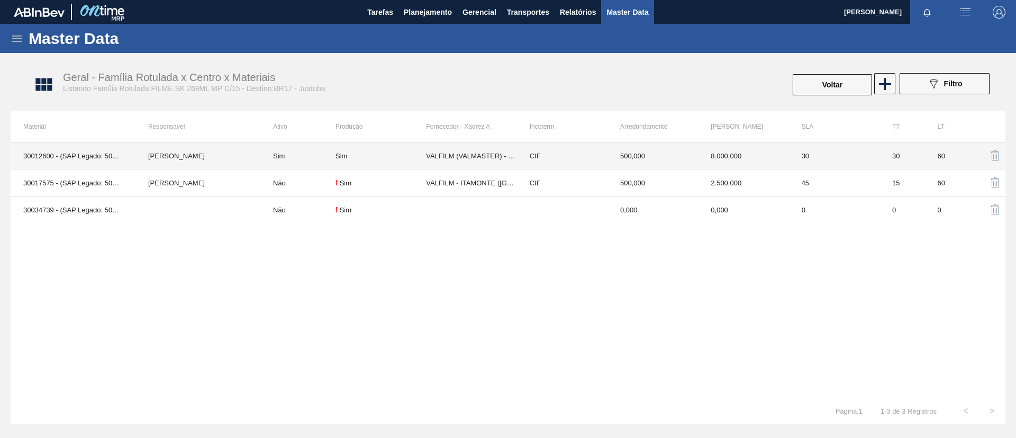
click at [237, 154] on td "[PERSON_NAME]" at bounding box center [198, 155] width 125 height 27
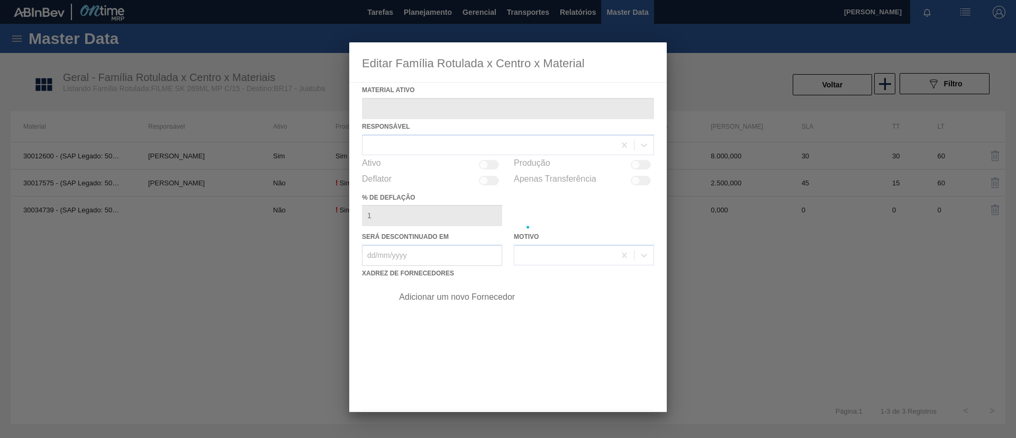
type ativo "30012600 - (SAP Legado: 50799001) - FILME C. 800X65 SK 269ML MP C15 429"
checkbox input "true"
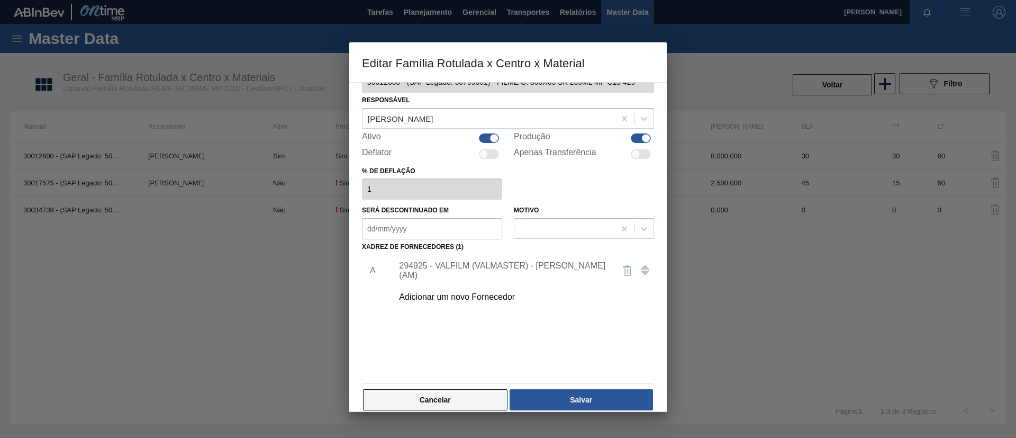
scroll to position [39, 0]
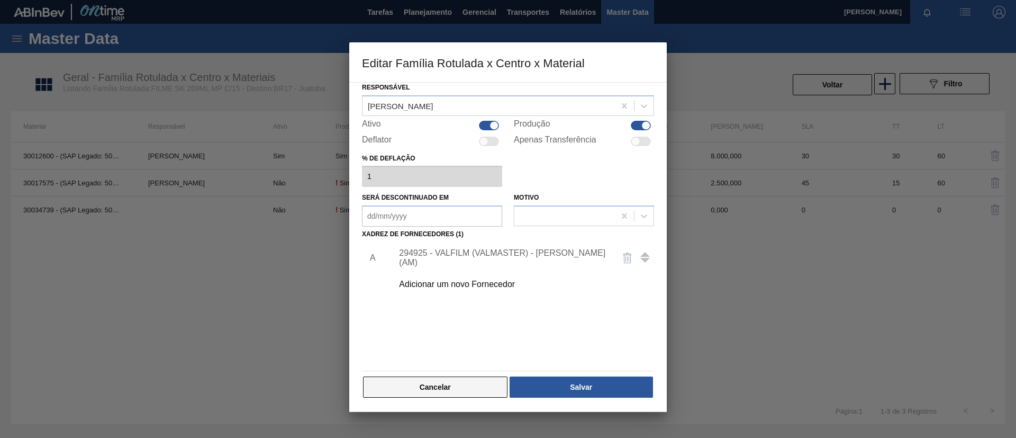
click at [413, 385] on button "Cancelar" at bounding box center [435, 386] width 145 height 21
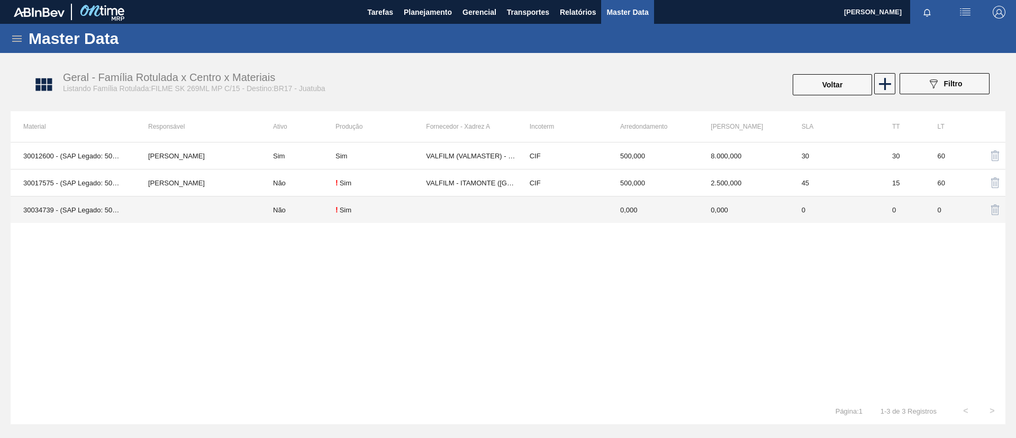
click at [223, 214] on td at bounding box center [198, 209] width 125 height 27
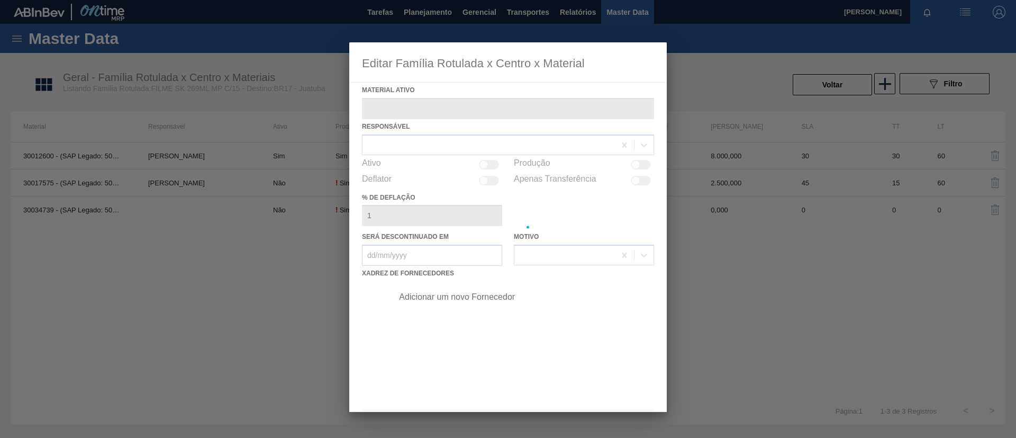
type ativo "30034739 - (SAP Legado: 50853825) - FILME C 800X65 SK 269ML C15 VBI25 MP"
checkbox input "true"
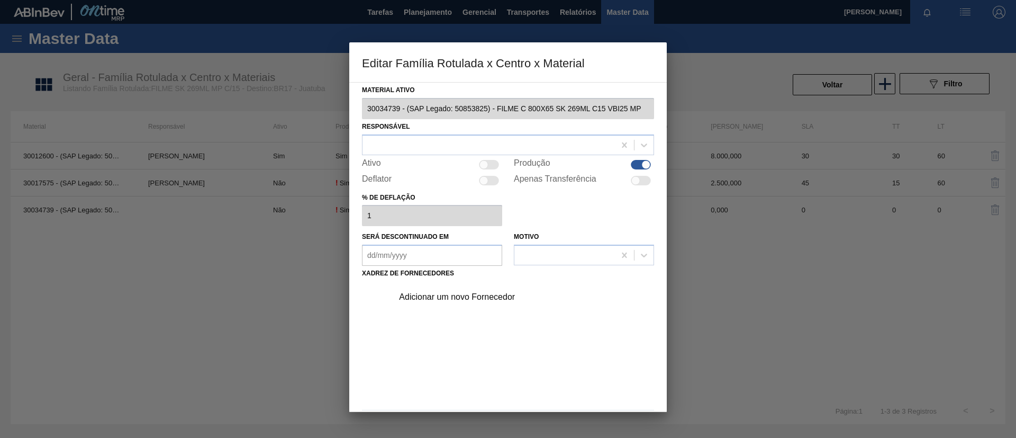
click at [485, 165] on div at bounding box center [484, 164] width 9 height 9
checkbox input "true"
click at [472, 297] on div "Adicionar um novo Fornecedor" at bounding box center [503, 297] width 208 height 10
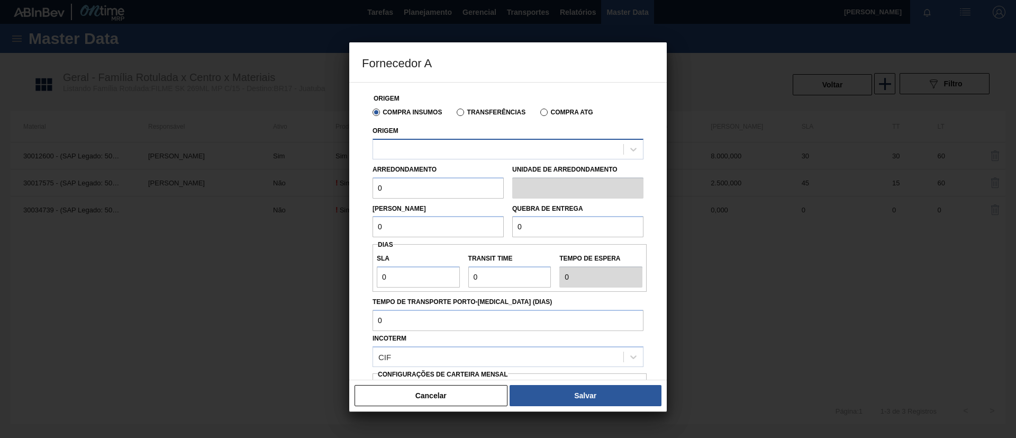
click at [483, 152] on div at bounding box center [498, 148] width 250 height 15
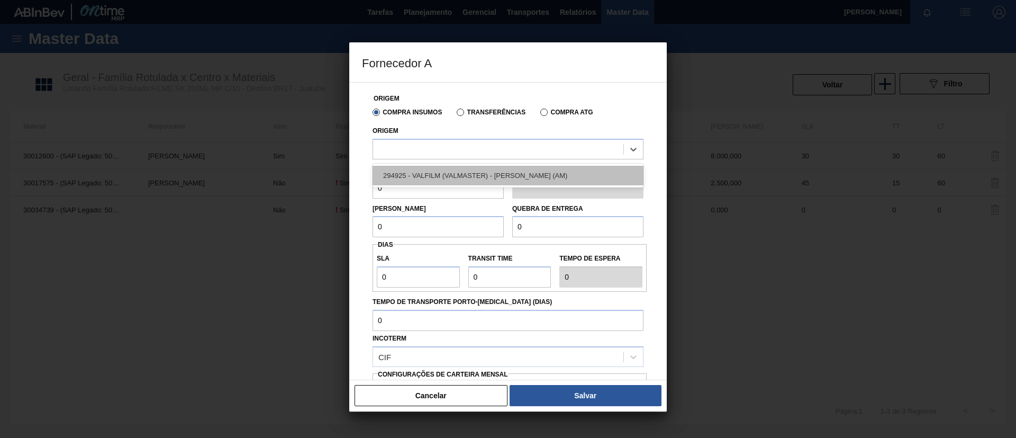
click at [489, 172] on div "294925 - VALFILM (VALMASTER) - [PERSON_NAME] (AM)" at bounding box center [508, 176] width 271 height 20
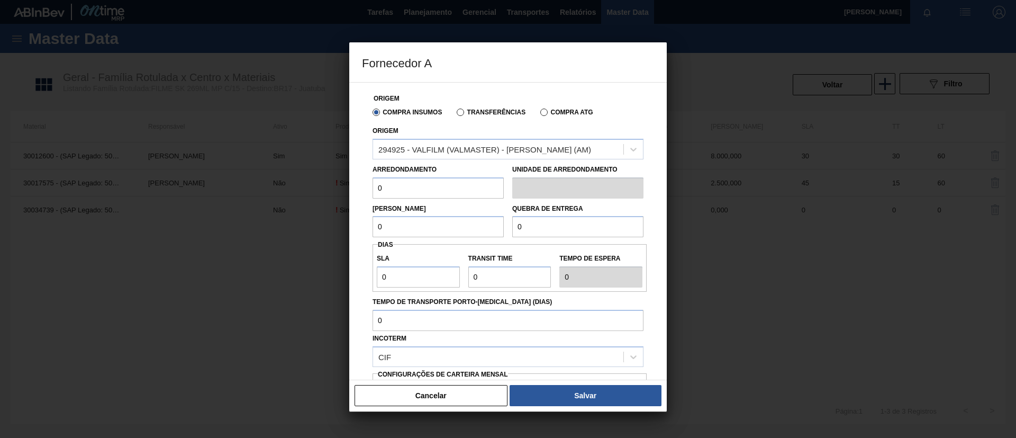
drag, startPoint x: 435, startPoint y: 190, endPoint x: 255, endPoint y: 192, distance: 180.0
click at [255, 192] on div "Fornecedor A Origem Compra Insumos Transferências Compra ATG Origem 294925 - VA…" at bounding box center [508, 219] width 1016 height 438
drag, startPoint x: 395, startPoint y: 193, endPoint x: 349, endPoint y: 188, distance: 46.8
click at [349, 188] on div "Fornecedor A Origem Compra Insumos Transferências Compra ATG Origem 294925 - VA…" at bounding box center [508, 219] width 1016 height 438
type input "500"
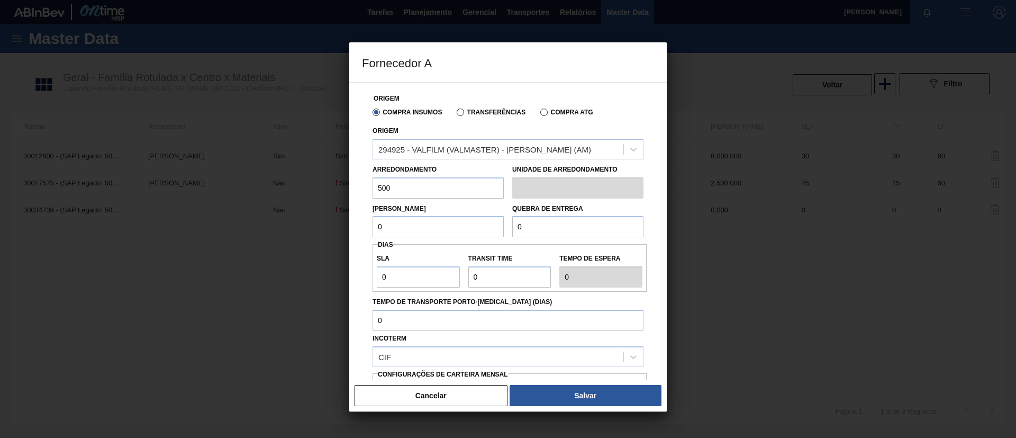
drag, startPoint x: 401, startPoint y: 221, endPoint x: 370, endPoint y: 214, distance: 31.5
click at [351, 218] on div "Origem Compra Insumos Transferências Compra ATG Origem 294925 - VALFILM (VALMAS…" at bounding box center [508, 231] width 318 height 298
paste input "50"
type input "500"
drag, startPoint x: 573, startPoint y: 228, endPoint x: 368, endPoint y: 220, distance: 205.0
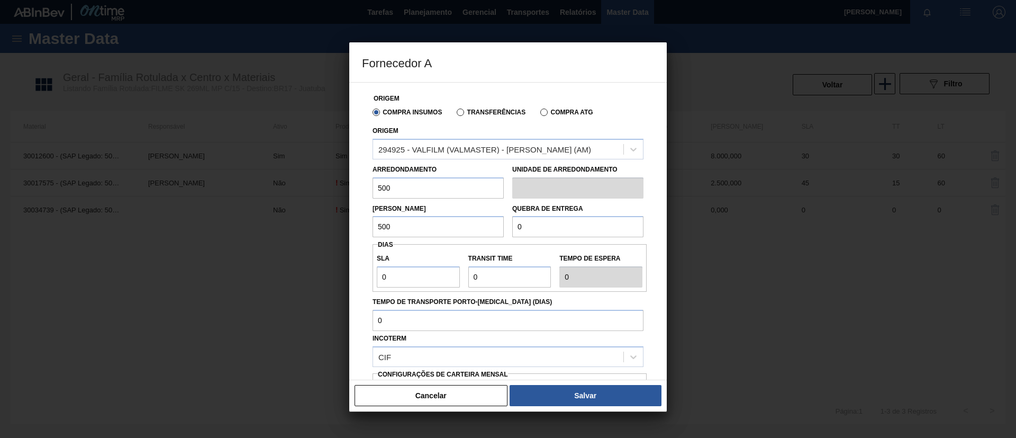
click at [368, 220] on div "Lote Mínimo 500 Quebra de entrega 0" at bounding box center [507, 218] width 279 height 39
paste input ".500"
type input "12.500"
drag, startPoint x: 392, startPoint y: 281, endPoint x: 354, endPoint y: 276, distance: 38.9
click at [355, 281] on div "Origem Compra Insumos Transferências Compra ATG Origem 294925 - VALFILM (VALMAS…" at bounding box center [508, 231] width 318 height 298
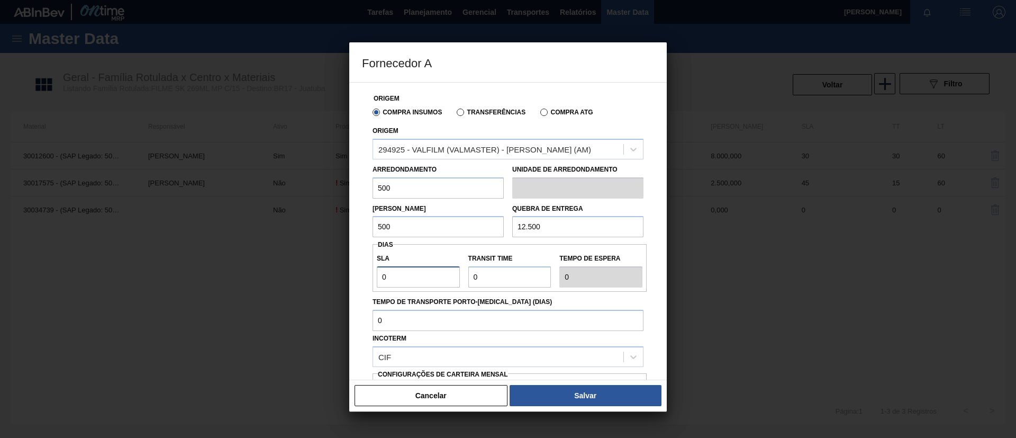
type input "3"
type input "30"
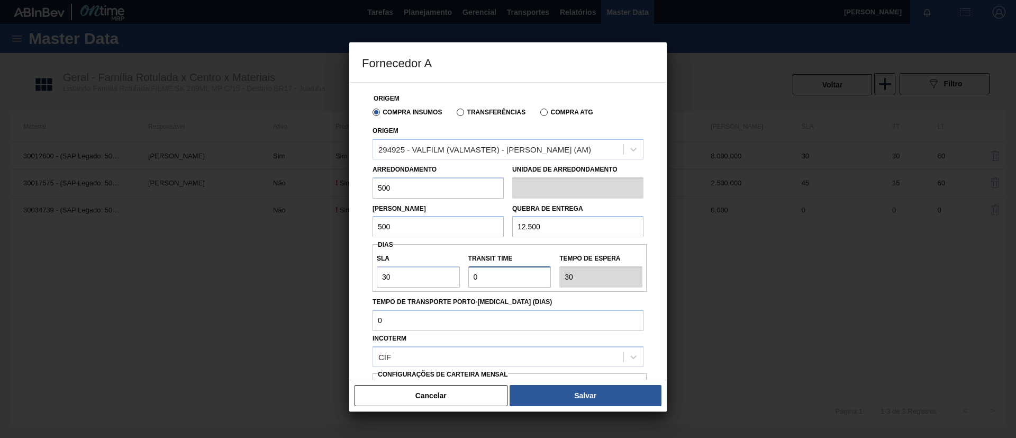
type input "3"
type input "33"
type input "30"
type input "60"
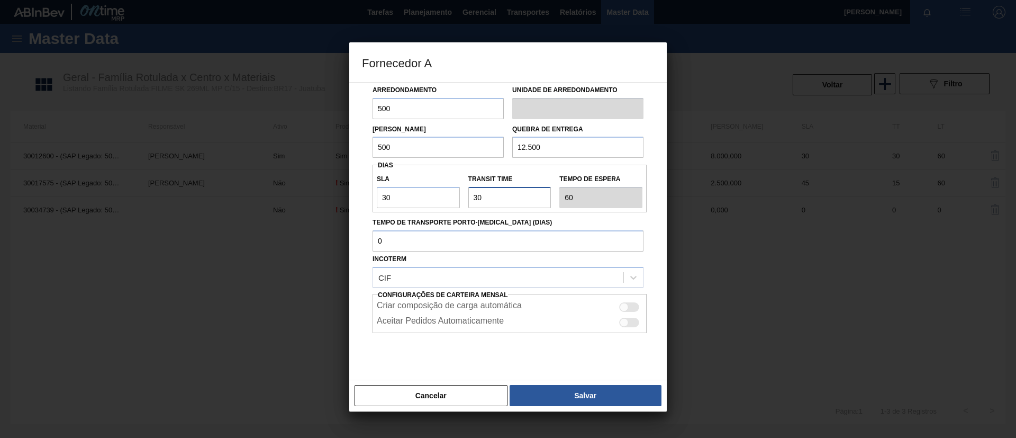
type input "30"
click at [562, 380] on div "Cancelar Salvar" at bounding box center [508, 396] width 318 height 32
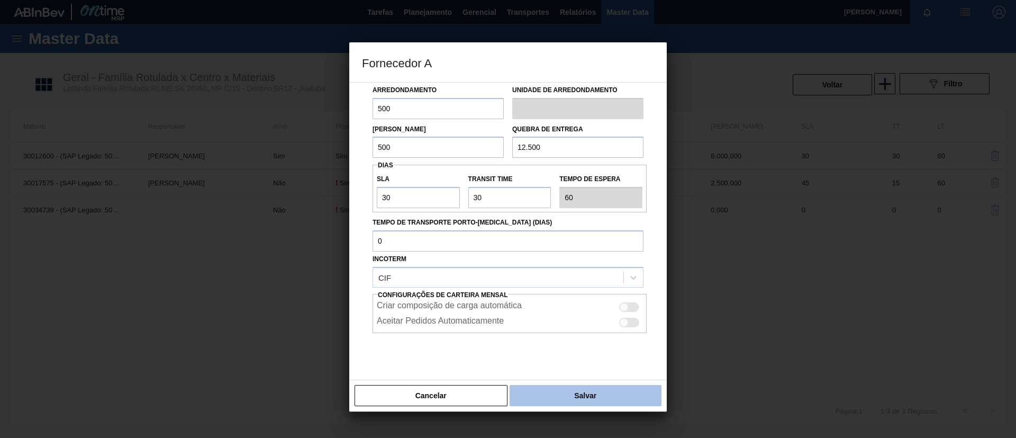
click at [564, 391] on button "Salvar" at bounding box center [586, 395] width 152 height 21
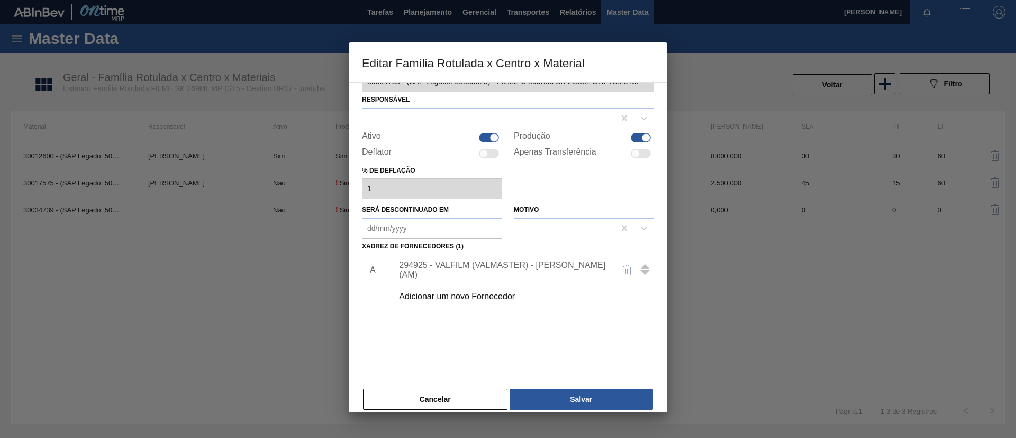
scroll to position [39, 0]
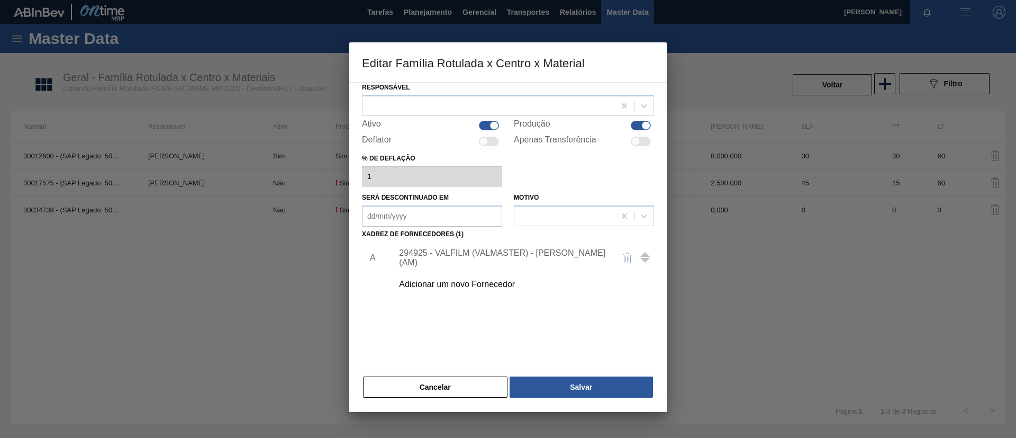
click at [598, 365] on div "A 294925 - VALFILM (VALMASTER) - MANAUS (AM) Adicionar um novo Fornecedor" at bounding box center [508, 304] width 292 height 124
click at [600, 386] on button "Salvar" at bounding box center [581, 386] width 143 height 21
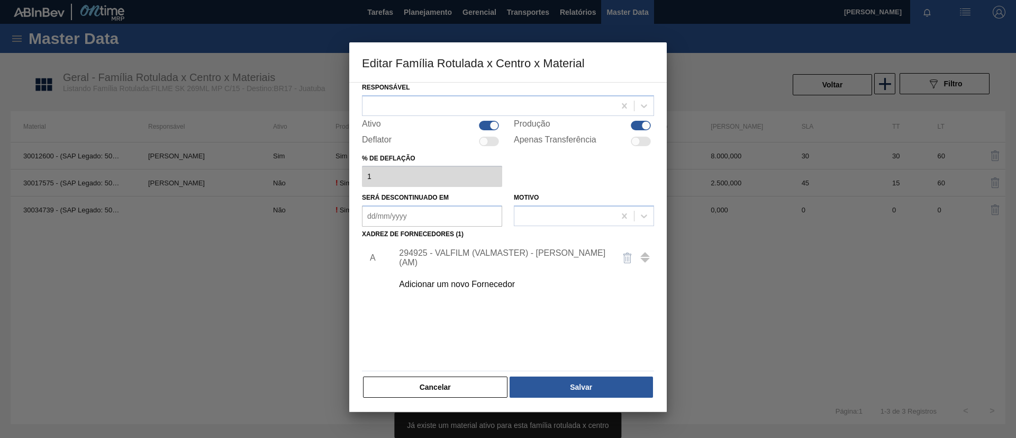
click at [487, 120] on div "Ativo" at bounding box center [432, 125] width 140 height 13
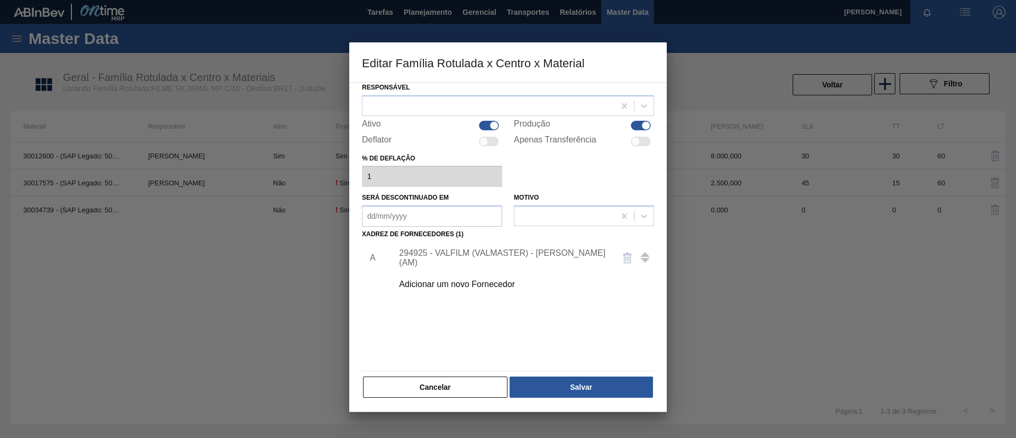
click at [494, 130] on div "Ativo" at bounding box center [432, 125] width 140 height 13
click at [491, 125] on div at bounding box center [494, 125] width 9 height 9
checkbox input "false"
click at [579, 383] on button "Salvar" at bounding box center [581, 386] width 143 height 21
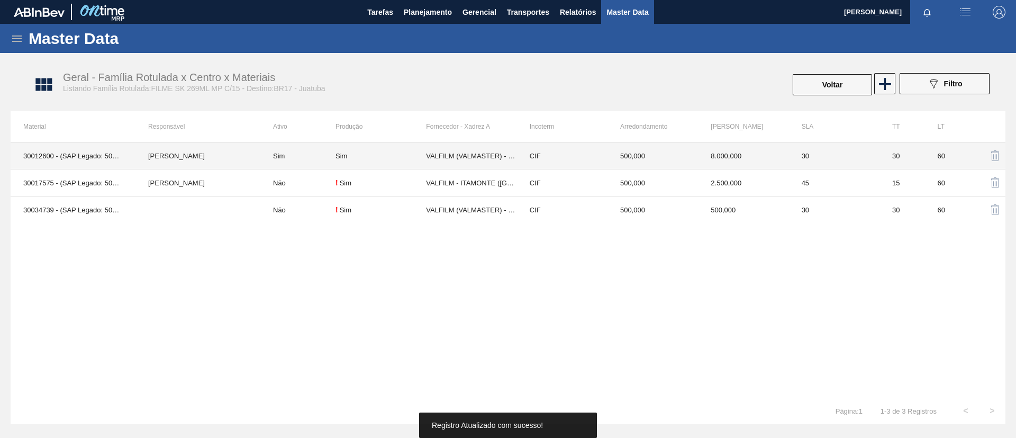
click at [242, 157] on td "[PERSON_NAME]" at bounding box center [198, 155] width 125 height 27
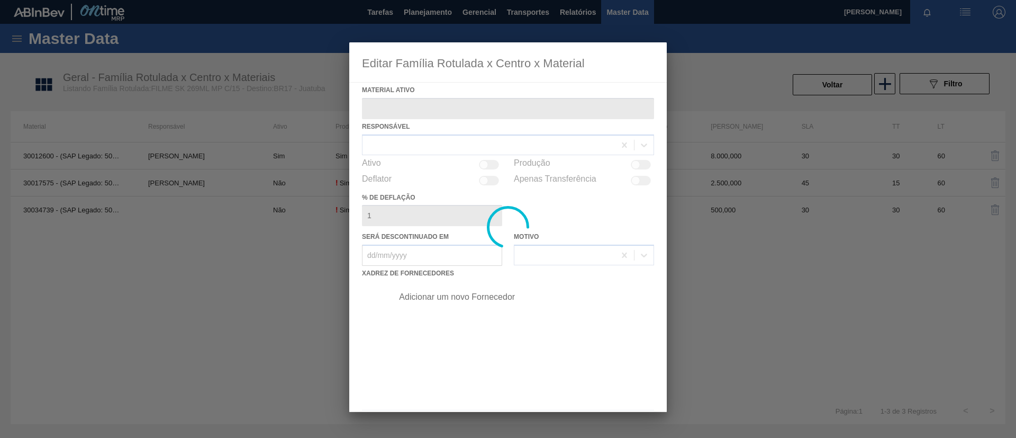
type ativo "30012600 - (SAP Legado: 50799001) - FILME C. 800X65 SK 269ML MP C15 429"
checkbox input "true"
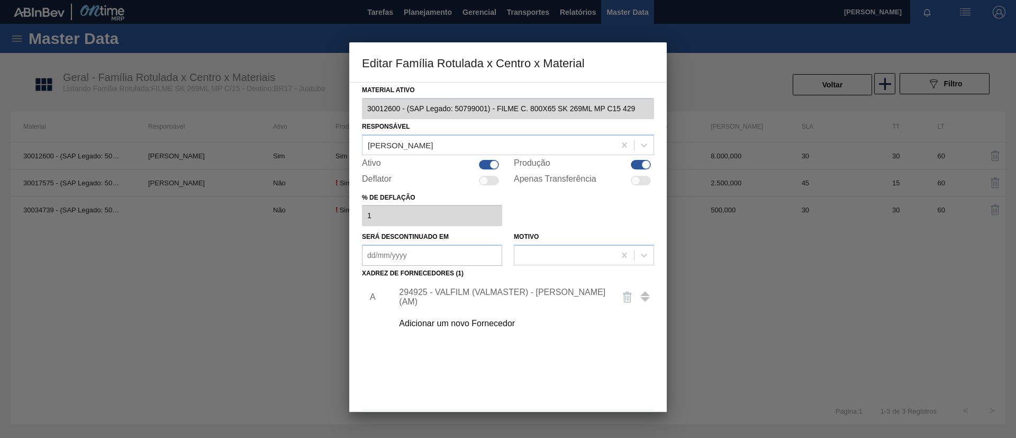
click at [490, 166] on div at bounding box center [494, 164] width 9 height 9
checkbox input "false"
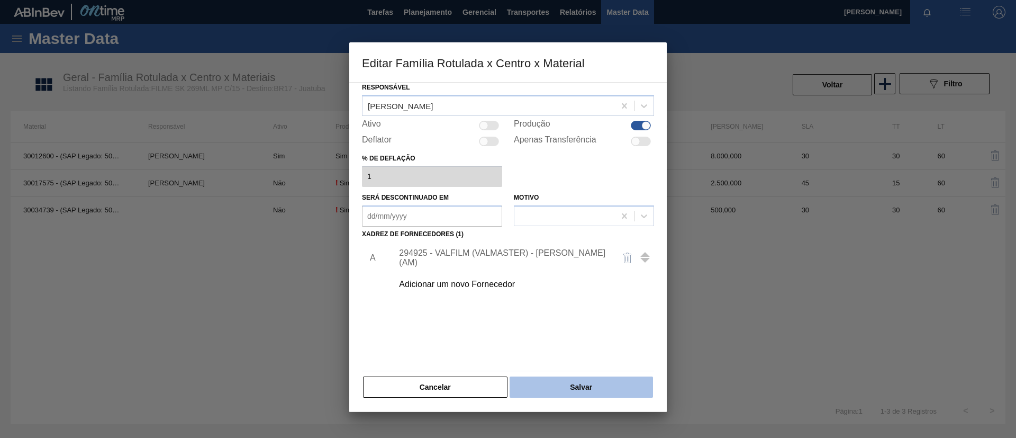
click at [586, 392] on button "Salvar" at bounding box center [581, 386] width 143 height 21
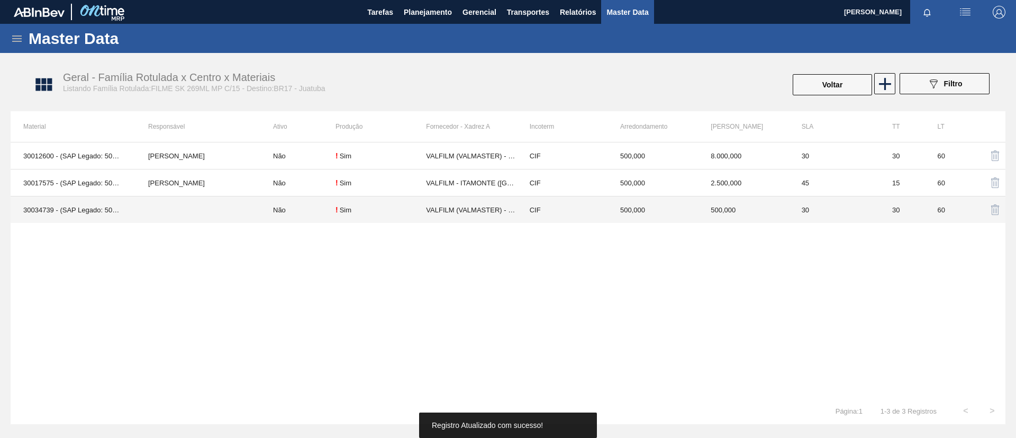
click at [216, 203] on td at bounding box center [198, 209] width 125 height 27
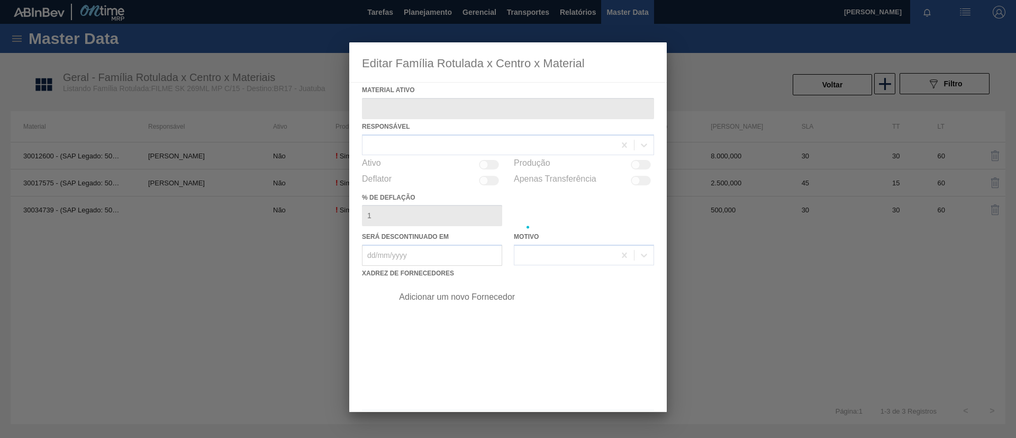
type ativo "30034739 - (SAP Legado: 50853825) - FILME C 800X65 SK 269ML C15 VBI25 MP"
checkbox input "true"
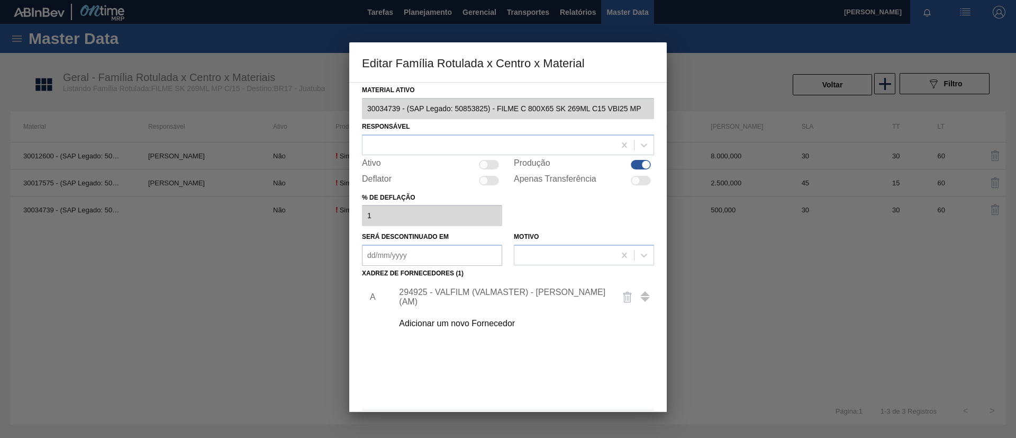
click at [486, 162] on div at bounding box center [484, 164] width 9 height 9
checkbox input "true"
click at [439, 142] on div at bounding box center [489, 144] width 253 height 15
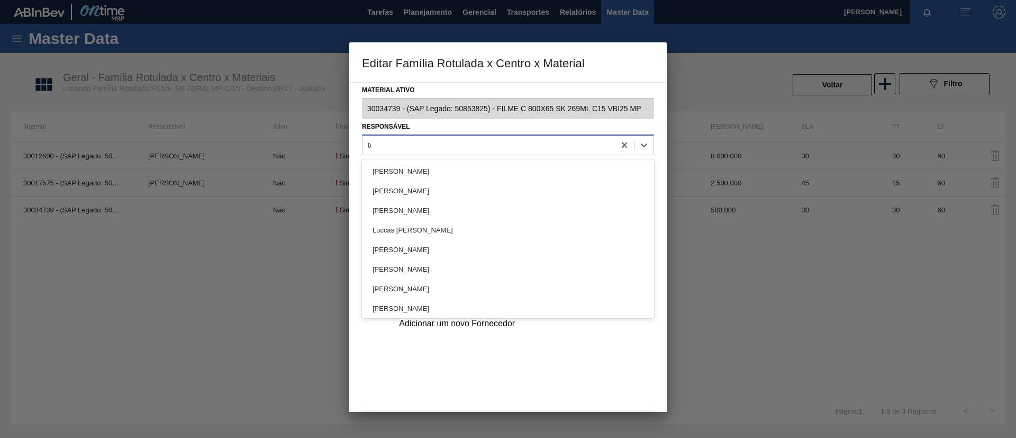
type input "tom"
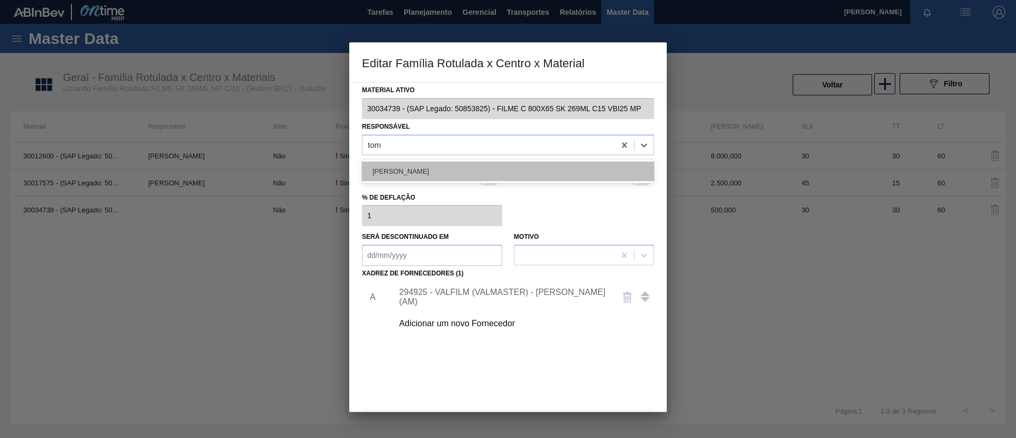
click at [445, 167] on div "[PERSON_NAME]" at bounding box center [508, 171] width 292 height 20
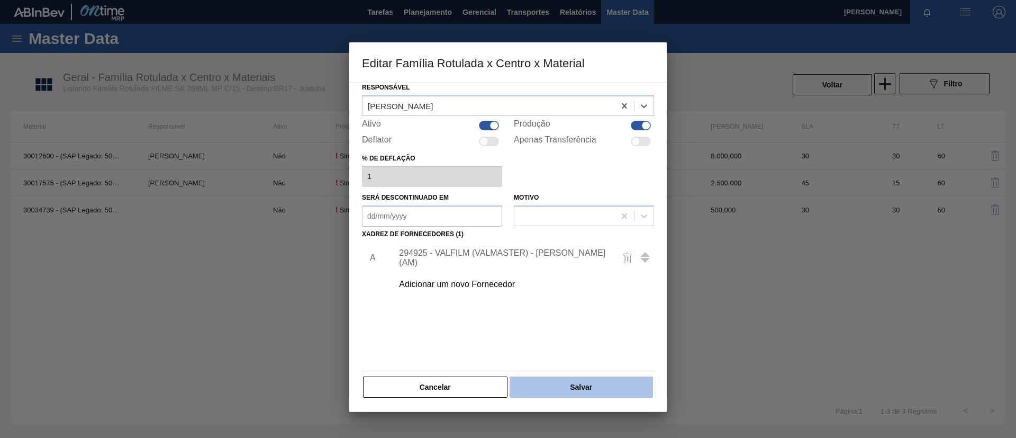
click at [589, 383] on button "Salvar" at bounding box center [581, 386] width 143 height 21
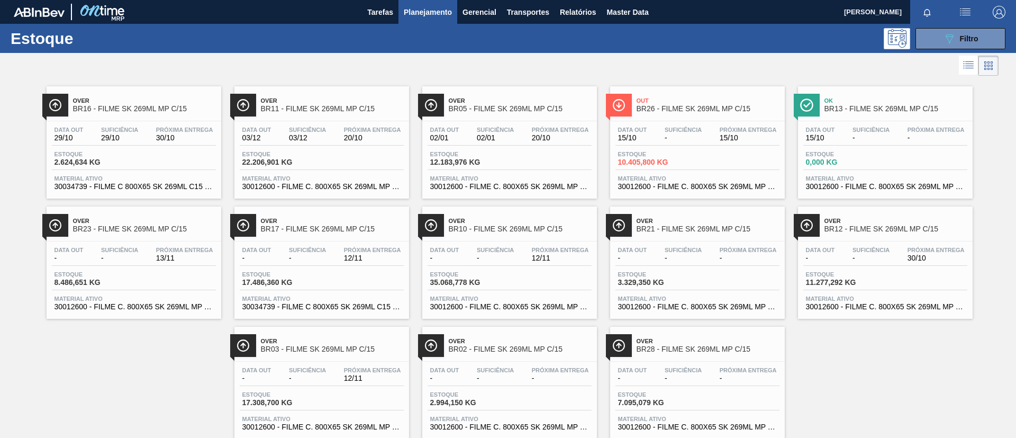
click at [533, 228] on span "BR10 - FILME SK 269ML MP C/15" at bounding box center [520, 229] width 143 height 8
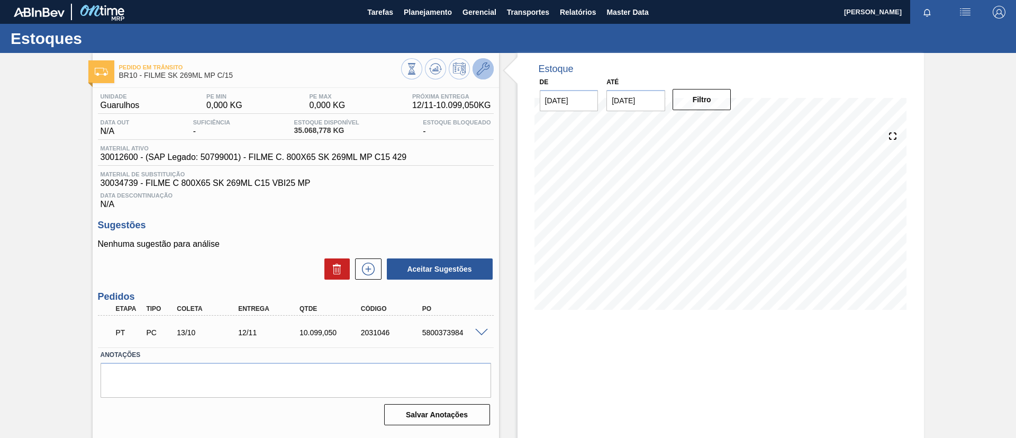
click at [486, 76] on button at bounding box center [483, 68] width 21 height 21
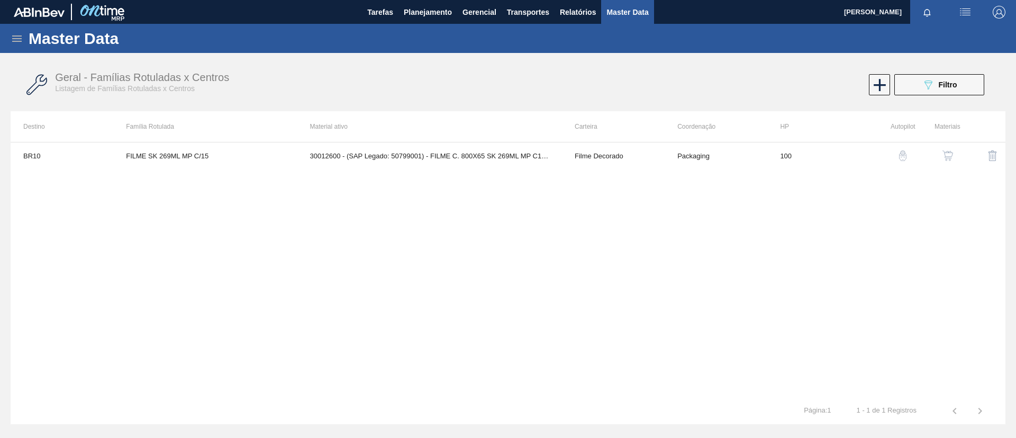
click at [943, 154] on img "button" at bounding box center [948, 155] width 11 height 11
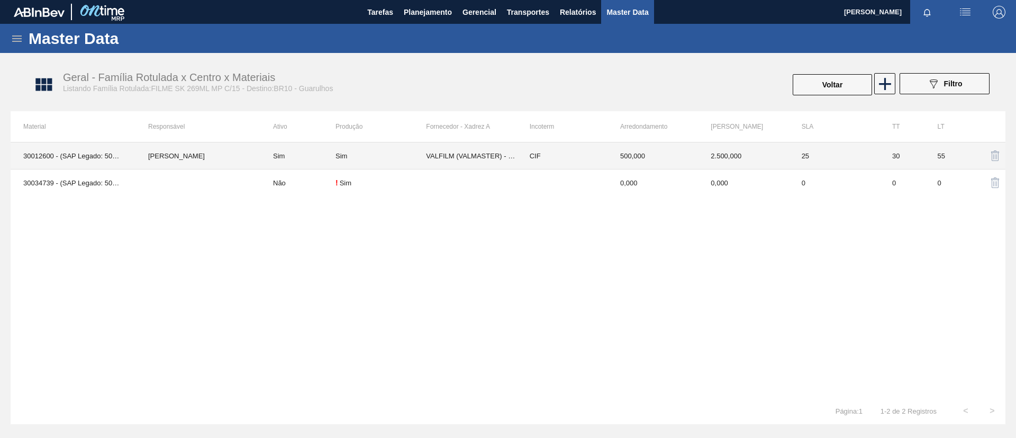
click at [209, 153] on td "[PERSON_NAME]" at bounding box center [198, 155] width 125 height 27
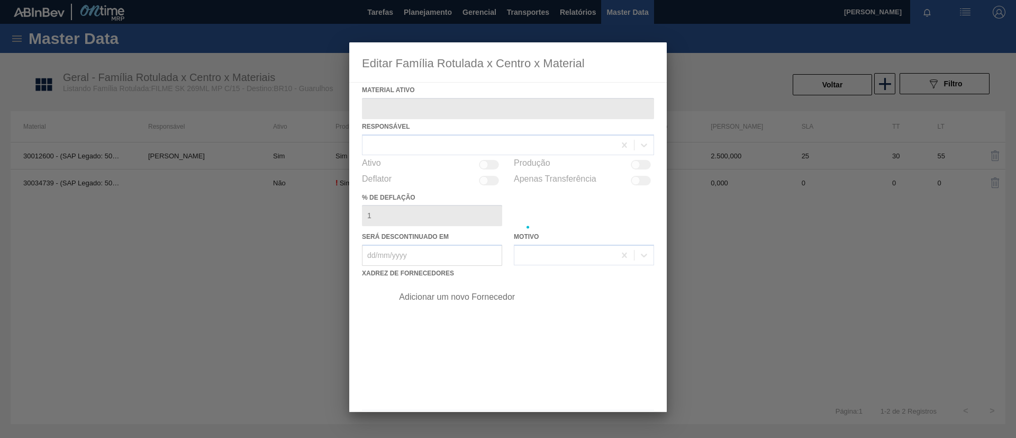
type ativo "30012600 - (SAP Legado: 50799001) - FILME C. 800X65 SK 269ML MP C15 429"
checkbox input "true"
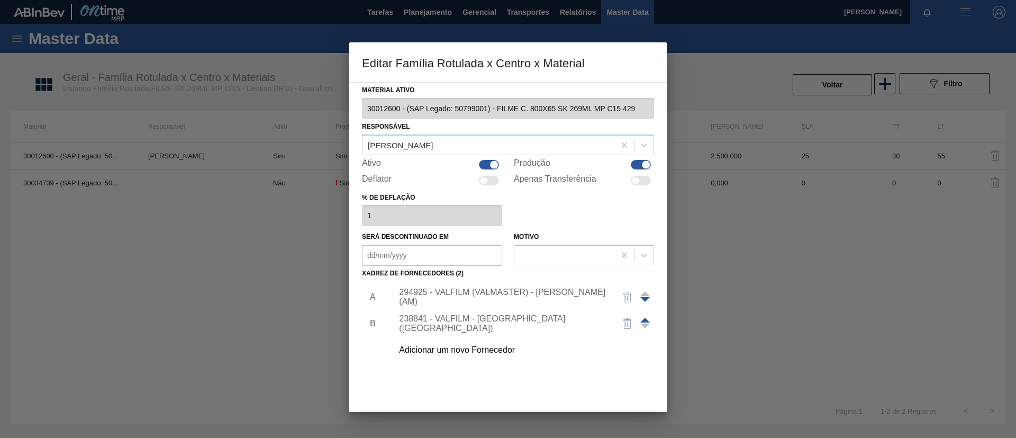
click at [490, 162] on div at bounding box center [494, 164] width 9 height 9
checkbox input "false"
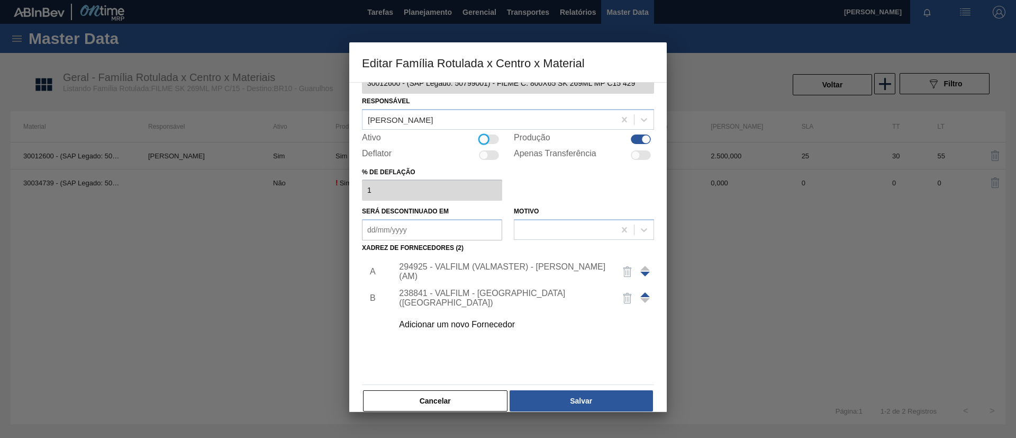
scroll to position [39, 0]
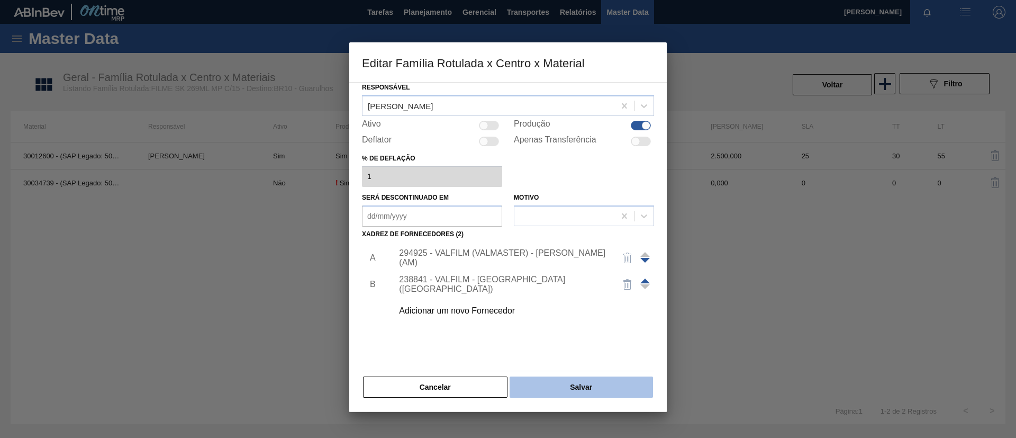
click at [579, 384] on button "Salvar" at bounding box center [581, 386] width 143 height 21
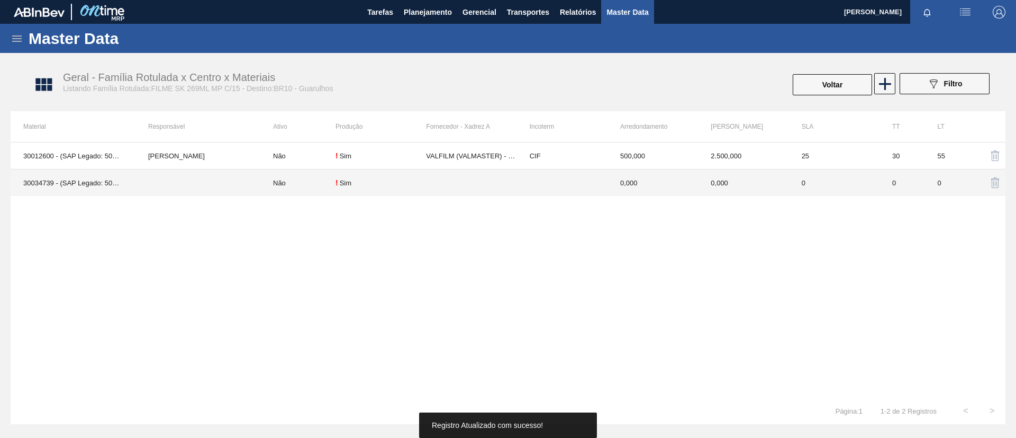
click at [215, 178] on td at bounding box center [198, 182] width 125 height 27
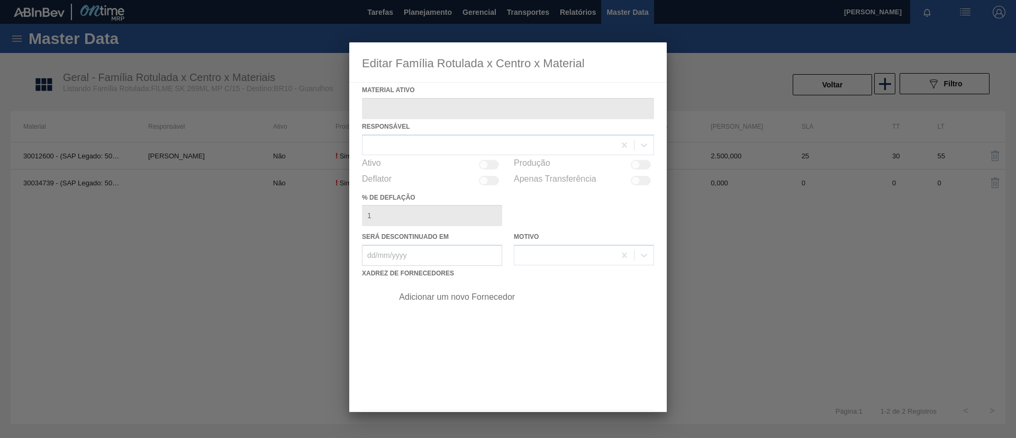
click at [481, 302] on div at bounding box center [508, 226] width 318 height 369
type ativo "30034739 - (SAP Legado: 50853825) - FILME C 800X65 SK 269ML C15 VBI25 MP"
checkbox input "true"
type deflação "0"
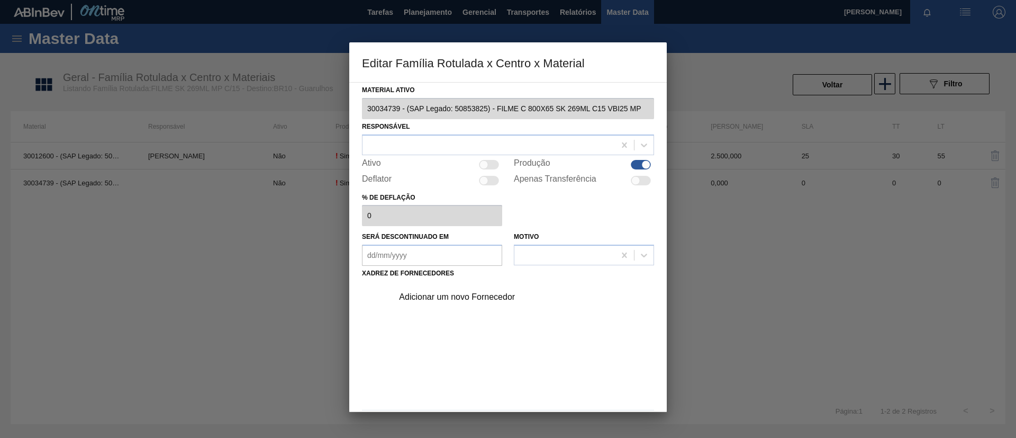
click at [472, 302] on div "Adicionar um novo Fornecedor" at bounding box center [520, 297] width 267 height 26
click at [476, 309] on div "Adicionar um novo Fornecedor" at bounding box center [520, 297] width 267 height 26
click at [472, 302] on div "Adicionar um novo Fornecedor" at bounding box center [520, 297] width 267 height 26
click at [470, 300] on div "Adicionar um novo Fornecedor" at bounding box center [503, 297] width 208 height 10
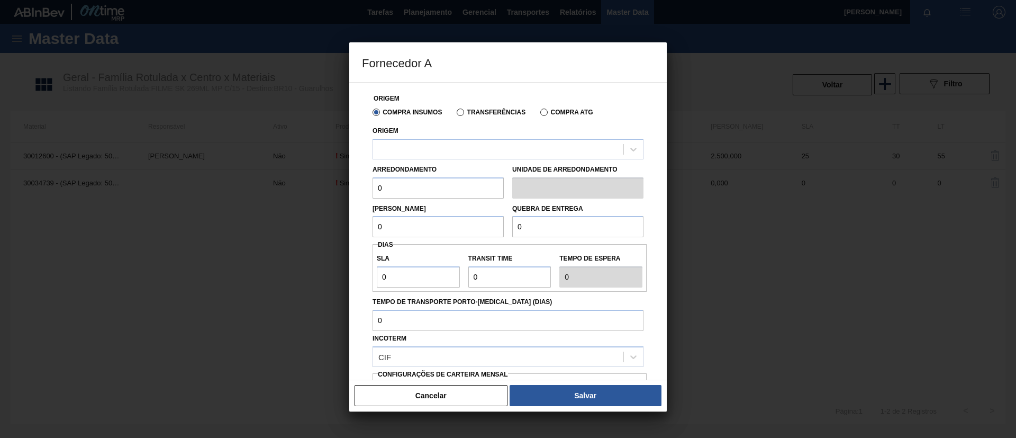
click at [453, 138] on div "Origem" at bounding box center [508, 141] width 271 height 36
click at [457, 147] on div at bounding box center [498, 148] width 250 height 15
click at [459, 392] on button "Cancelar" at bounding box center [431, 395] width 153 height 21
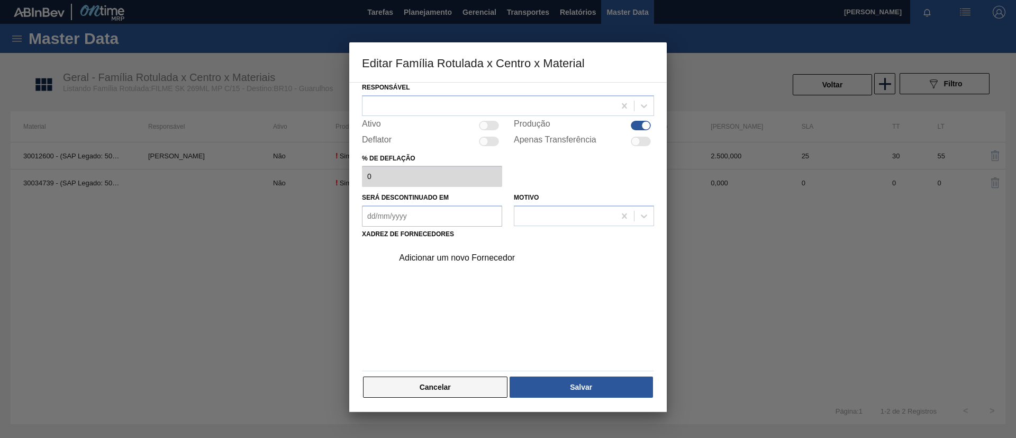
click at [454, 390] on button "Cancelar" at bounding box center [435, 386] width 145 height 21
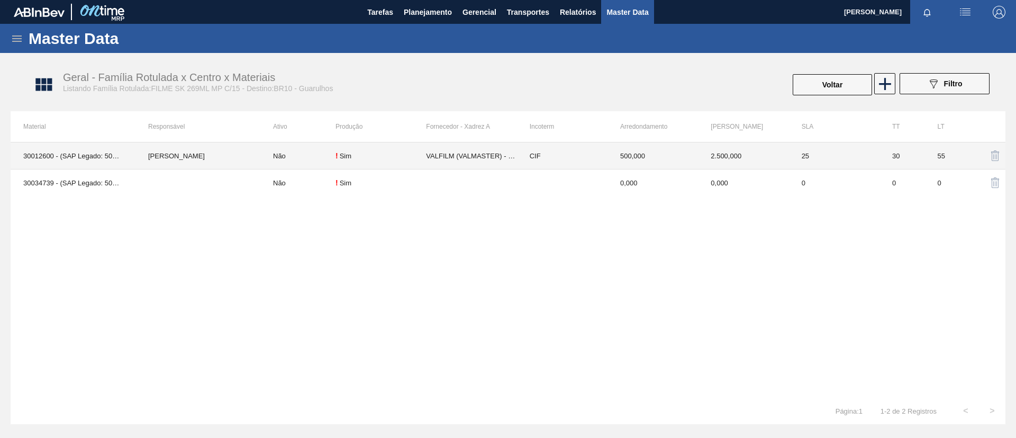
click at [212, 159] on td "[PERSON_NAME]" at bounding box center [198, 155] width 125 height 27
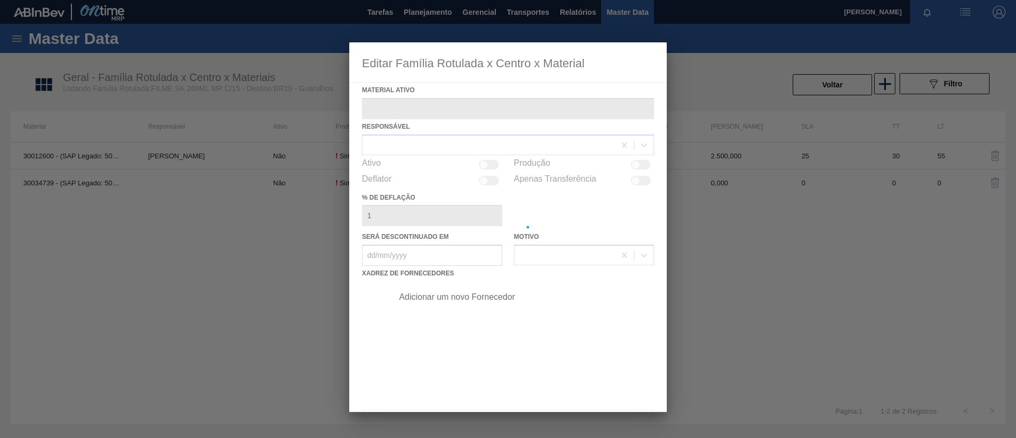
type ativo "30012600 - (SAP Legado: 50799001) - FILME C. 800X65 SK 269ML MP C15 429"
checkbox input "true"
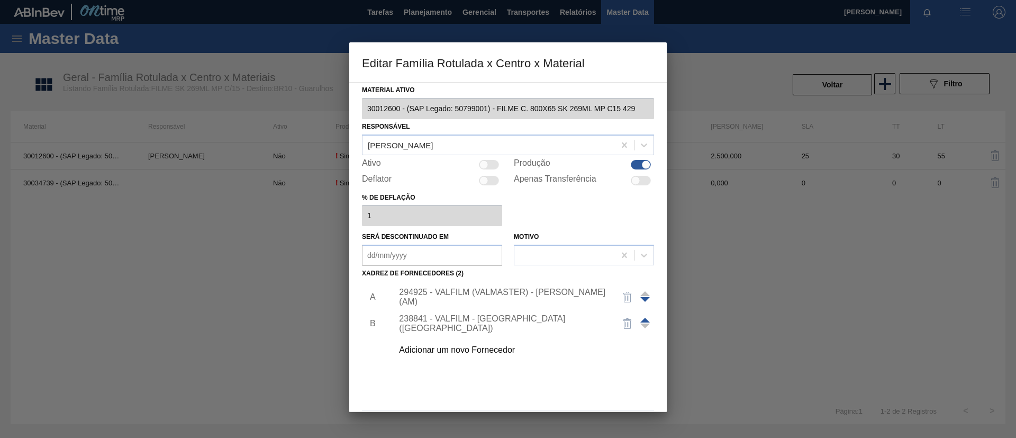
click at [488, 158] on div "Ativo" at bounding box center [432, 164] width 140 height 13
click at [492, 160] on div at bounding box center [489, 165] width 20 height 10
checkbox input "true"
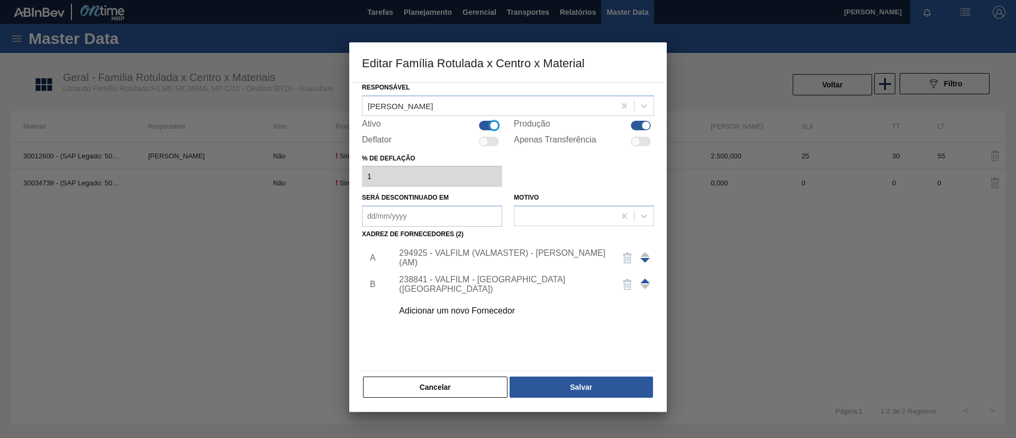
click at [594, 368] on div "Material ativo 30012600 - (SAP Legado: 50799001) - FILME C. 800X65 SK 269ML MP …" at bounding box center [508, 220] width 292 height 355
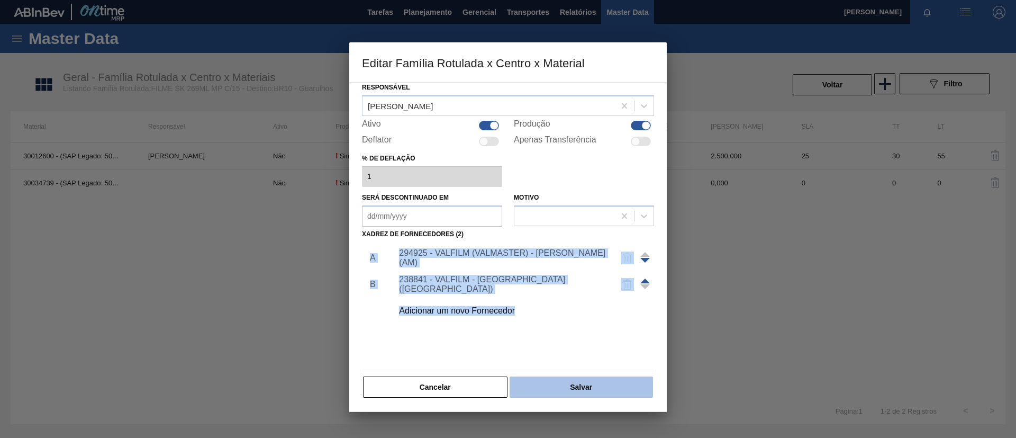
click at [590, 385] on button "Salvar" at bounding box center [581, 386] width 143 height 21
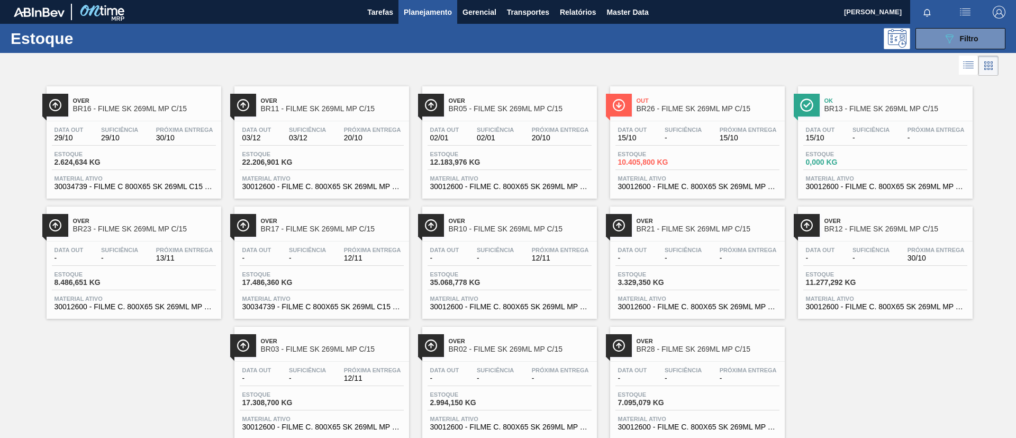
click at [695, 233] on div "Over BR21 - FILME SK 269ML MP C/15" at bounding box center [708, 225] width 143 height 24
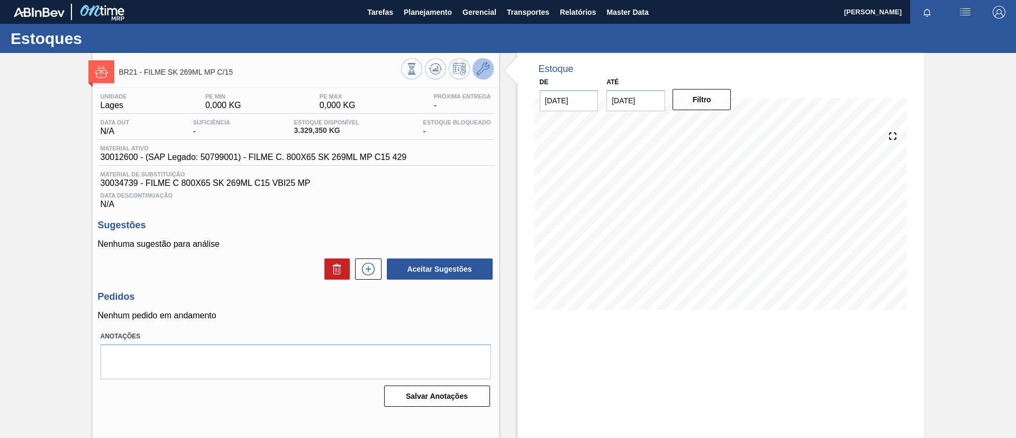
click at [481, 71] on icon at bounding box center [483, 68] width 13 height 13
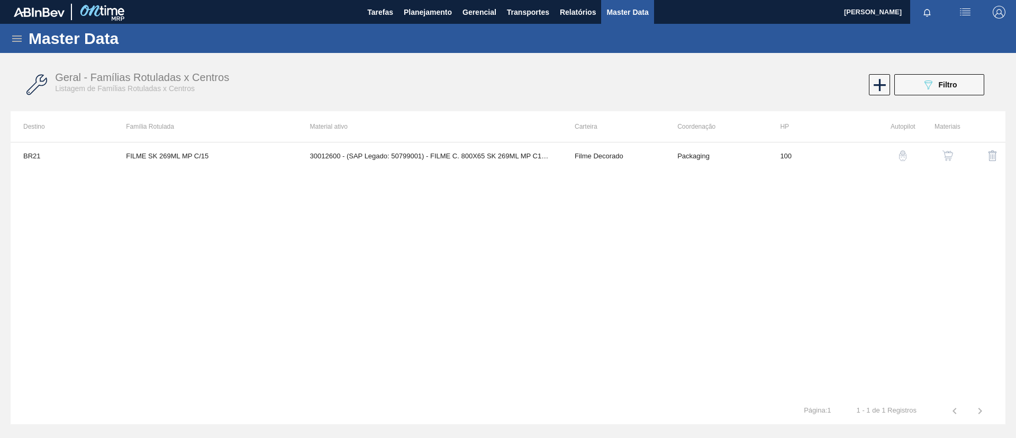
click at [945, 151] on img "button" at bounding box center [948, 155] width 11 height 11
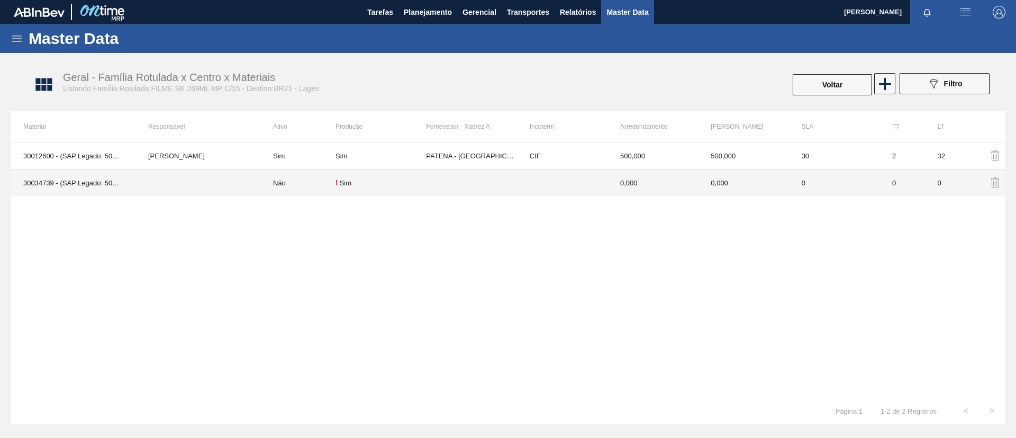
click at [223, 178] on td at bounding box center [198, 182] width 125 height 27
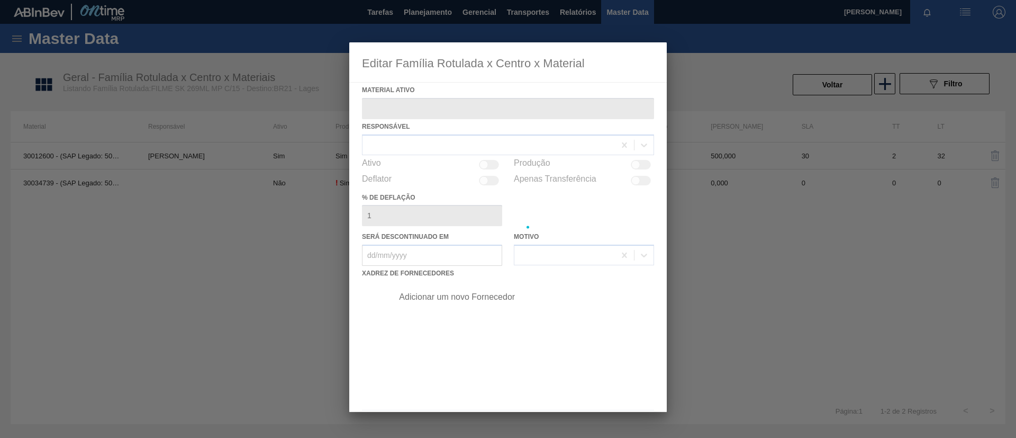
type ativo "30034739 - (SAP Legado: 50853825) - FILME C 800X65 SK 269ML C15 VBI25 MP"
checkbox input "true"
type deflação "0"
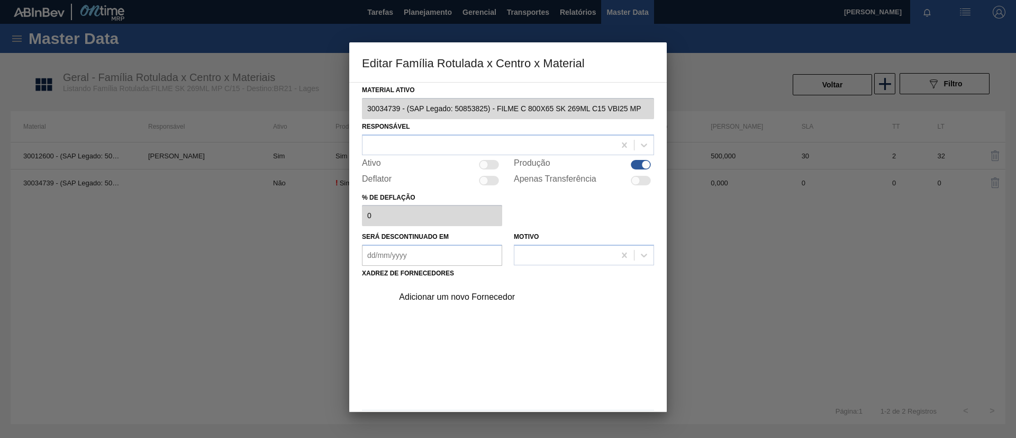
click at [482, 296] on div "Adicionar um novo Fornecedor" at bounding box center [503, 297] width 208 height 10
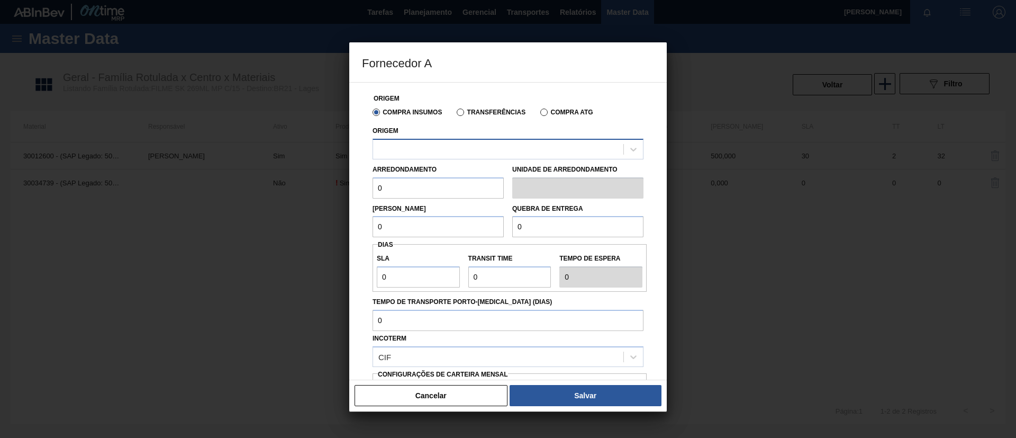
click at [436, 155] on div at bounding box center [498, 148] width 250 height 15
click at [442, 392] on button "Cancelar" at bounding box center [431, 395] width 153 height 21
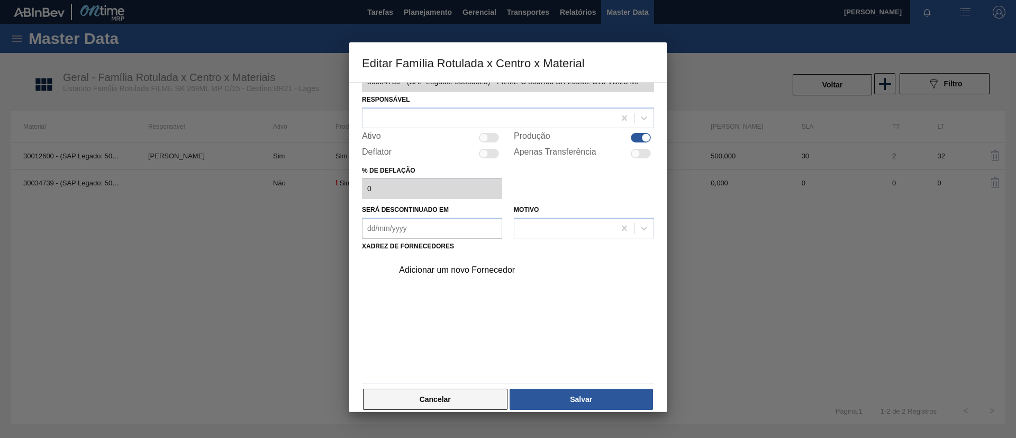
scroll to position [39, 0]
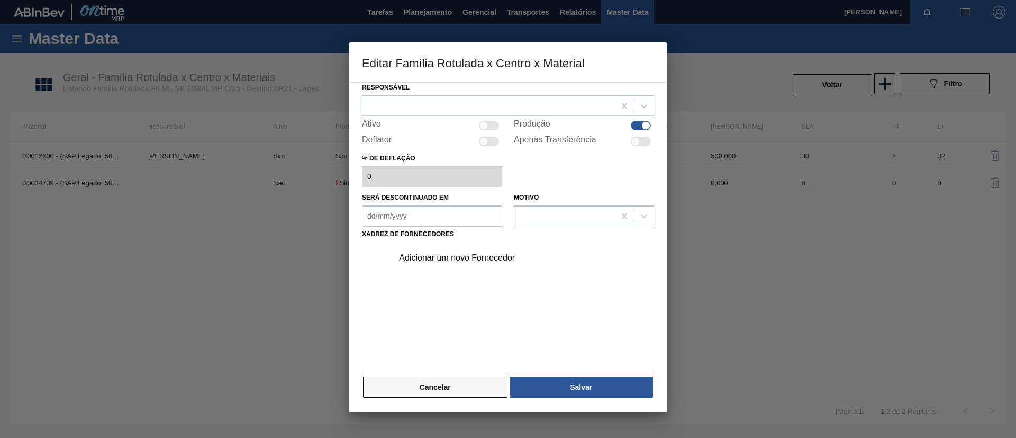
click at [442, 385] on button "Cancelar" at bounding box center [435, 386] width 145 height 21
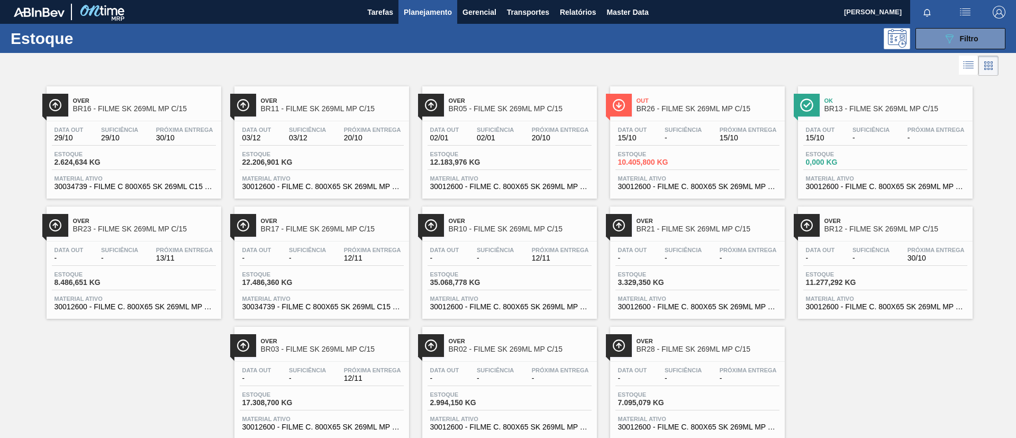
click at [905, 230] on span "BR12 - FILME SK 269ML MP C/15" at bounding box center [896, 229] width 143 height 8
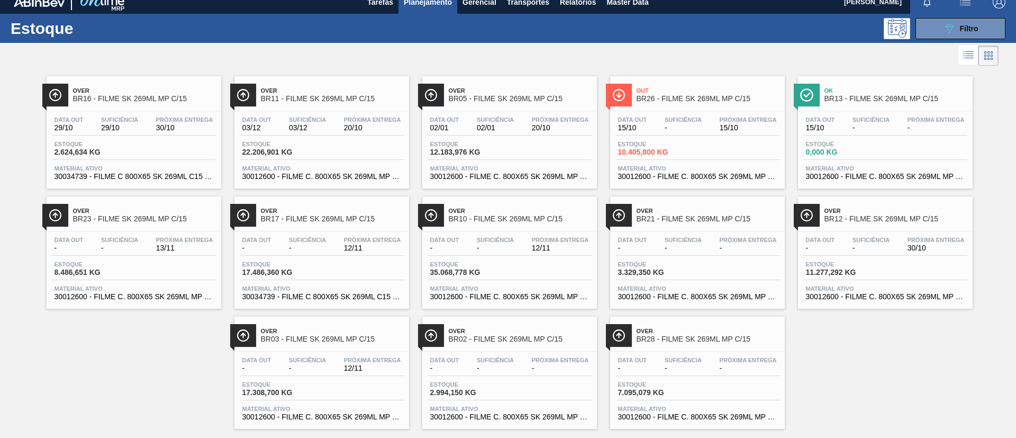
scroll to position [28, 0]
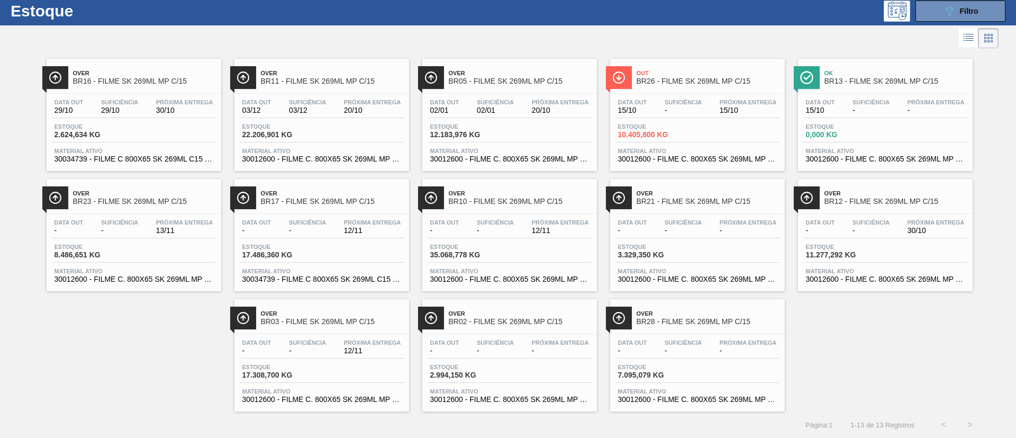
click at [328, 336] on div "Data out - Suficiência - Próxima Entrega 12/11 Estoque 17.308,700 KG Material a…" at bounding box center [322, 370] width 175 height 72
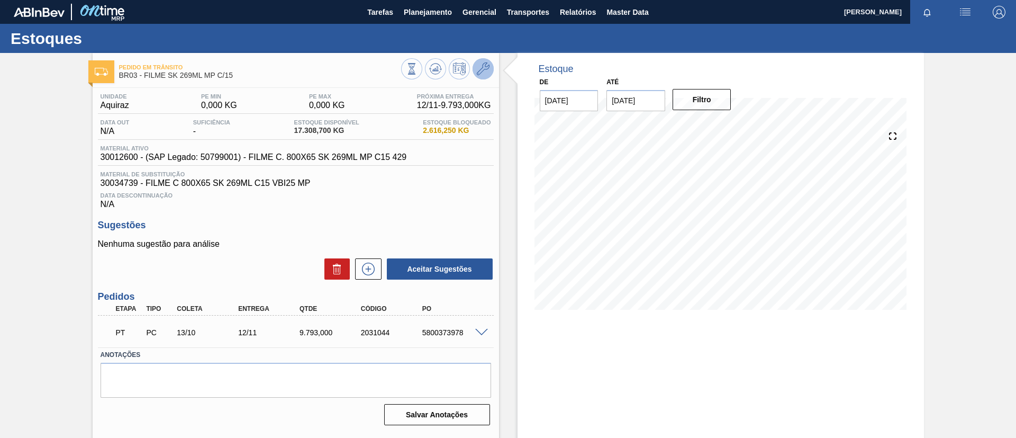
click at [489, 72] on button at bounding box center [483, 68] width 21 height 21
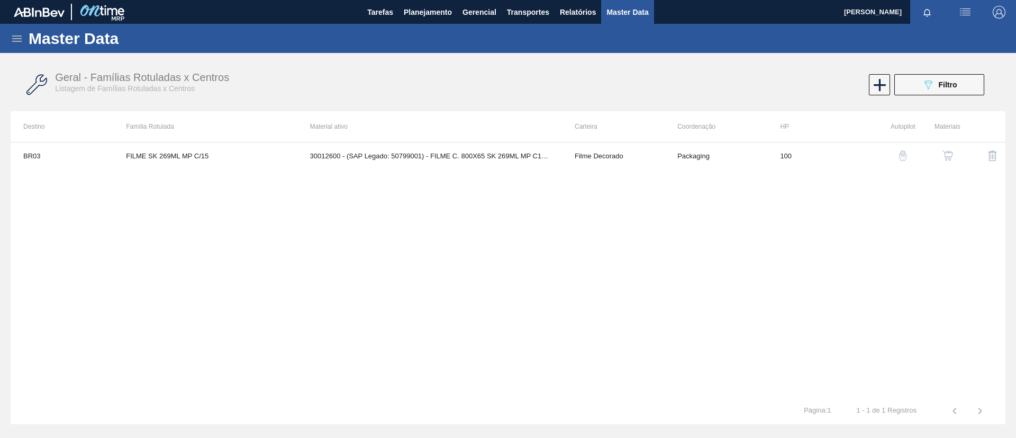
click at [951, 150] on img "button" at bounding box center [948, 155] width 11 height 11
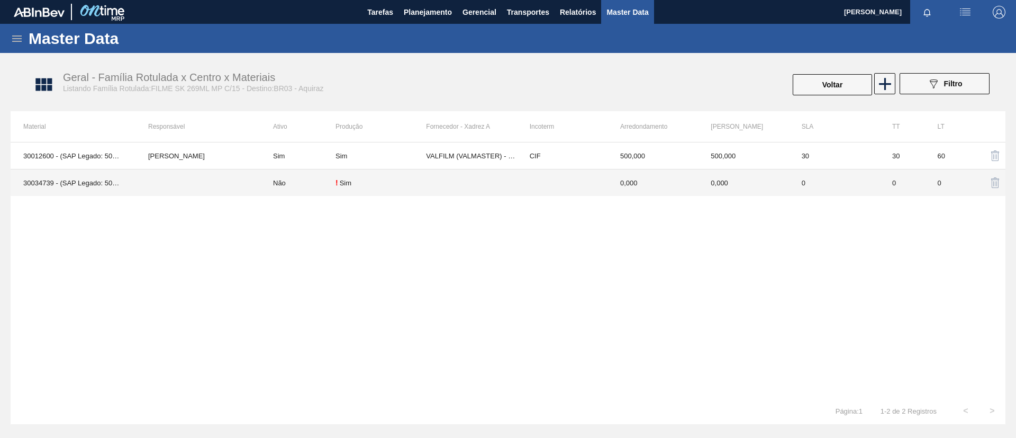
click at [206, 176] on td at bounding box center [198, 182] width 125 height 27
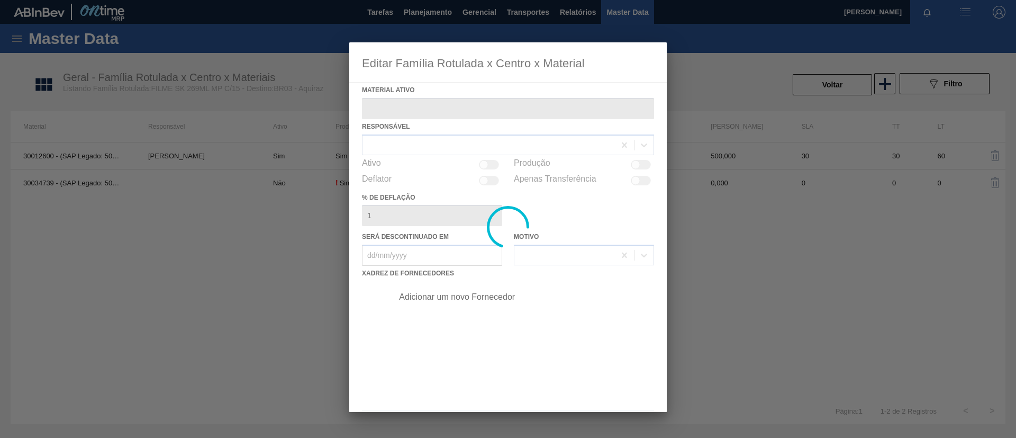
type ativo "30034739 - (SAP Legado: 50853825) - FILME C 800X65 SK 269ML C15 VBI25 MP"
checkbox input "true"
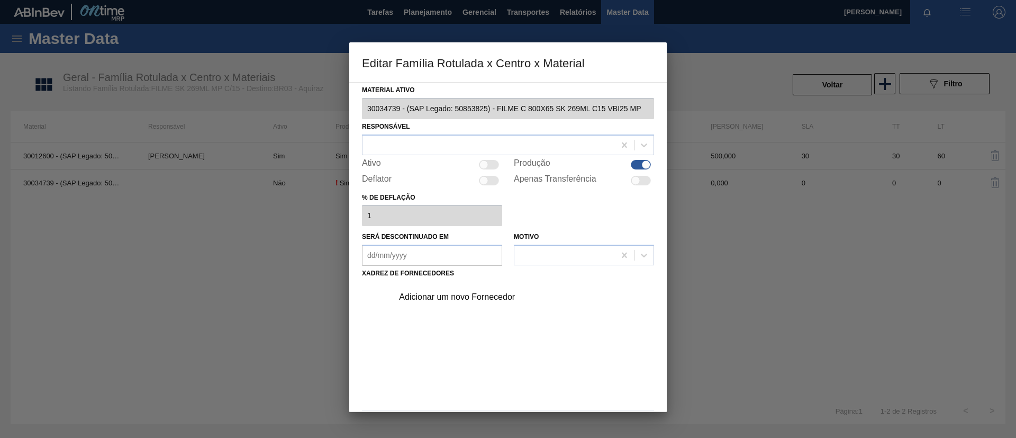
click at [476, 297] on div "Adicionar um novo Fornecedor" at bounding box center [503, 297] width 208 height 10
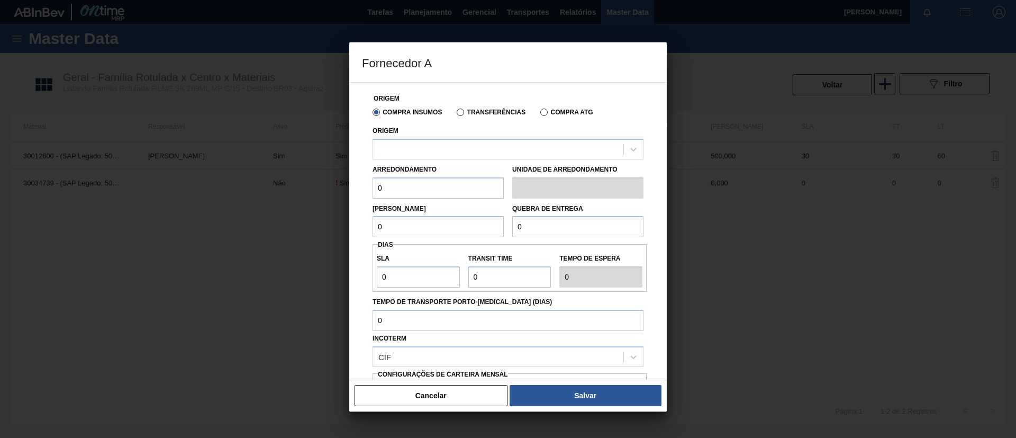
click at [482, 162] on div "Arredondamento 0" at bounding box center [438, 180] width 131 height 37
click at [484, 148] on div at bounding box center [498, 148] width 250 height 15
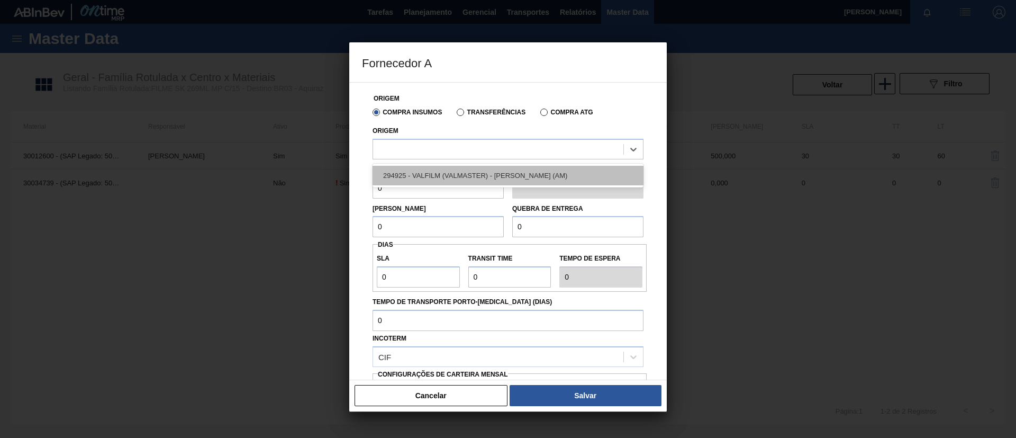
click at [486, 168] on div "294925 - VALFILM (VALMASTER) - [PERSON_NAME] (AM)" at bounding box center [508, 176] width 271 height 20
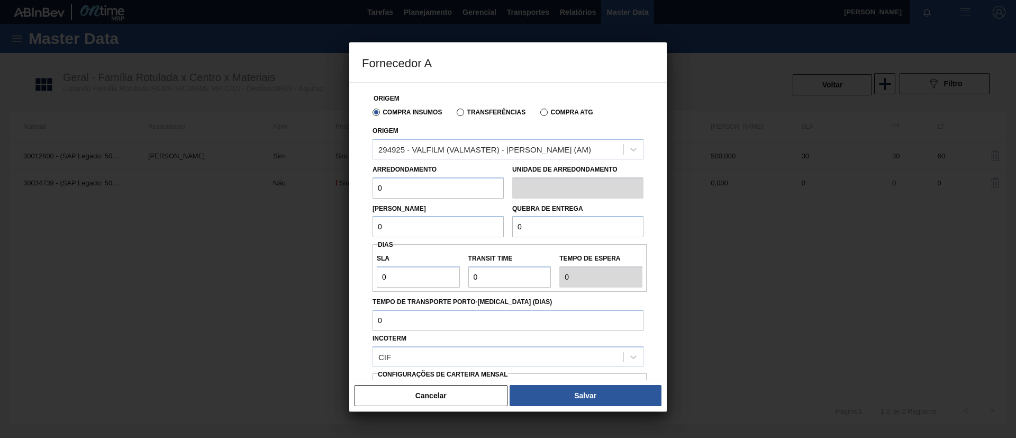
drag, startPoint x: 444, startPoint y: 186, endPoint x: 325, endPoint y: 196, distance: 119.5
click at [325, 196] on div "Fornecedor A Origem Compra Insumos Transferências Compra ATG Origem 294925 - VA…" at bounding box center [508, 219] width 1016 height 438
drag, startPoint x: 413, startPoint y: 193, endPoint x: 373, endPoint y: 197, distance: 40.9
click at [367, 193] on div "Origem Compra Insumos Transferências Compra ATG Origem 294925 - VALFILM (VALMAS…" at bounding box center [508, 274] width 292 height 383
type input "500"
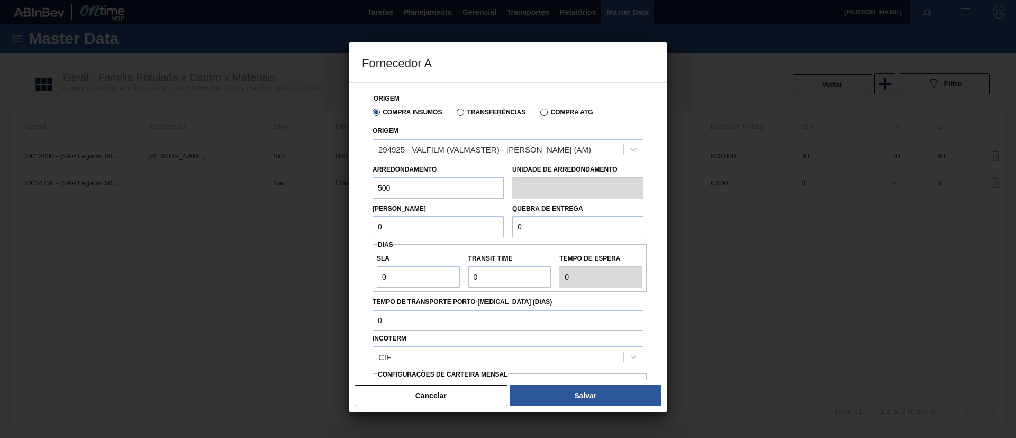
drag, startPoint x: 412, startPoint y: 220, endPoint x: 340, endPoint y: 224, distance: 72.1
click at [340, 224] on div "Fornecedor A Origem Compra Insumos Transferências Compra ATG Origem 294925 - VA…" at bounding box center [508, 219] width 1016 height 438
paste input "50"
type input "500"
drag, startPoint x: 564, startPoint y: 226, endPoint x: 483, endPoint y: 228, distance: 81.0
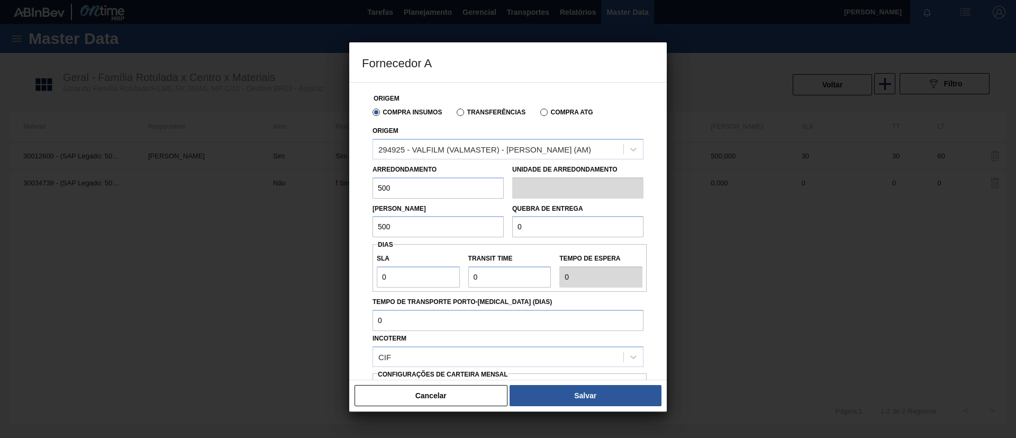
click at [483, 228] on div "Lote Mínimo 500 Quebra de entrega 0" at bounding box center [507, 218] width 279 height 39
paste input ".500"
type input "12.500"
type input "3"
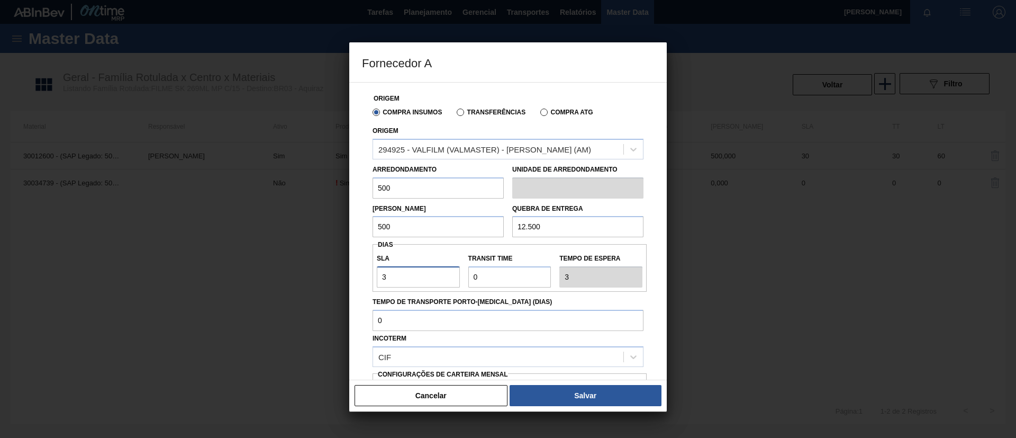
drag, startPoint x: 446, startPoint y: 275, endPoint x: 346, endPoint y: 273, distance: 100.1
click at [346, 274] on div "Fornecedor A Origem Compra Insumos Transferências Compra ATG Origem 294925 - VA…" at bounding box center [508, 219] width 1016 height 438
type input "0"
type input "NaN"
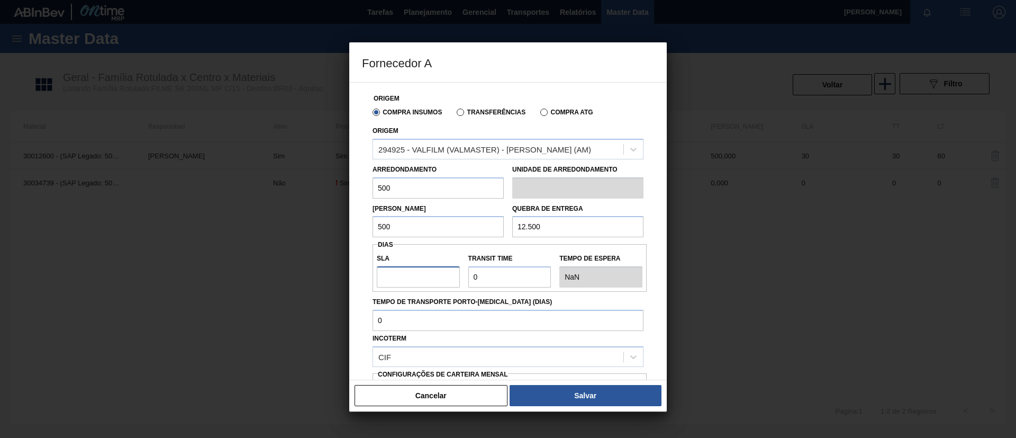
type input "3"
type input "30"
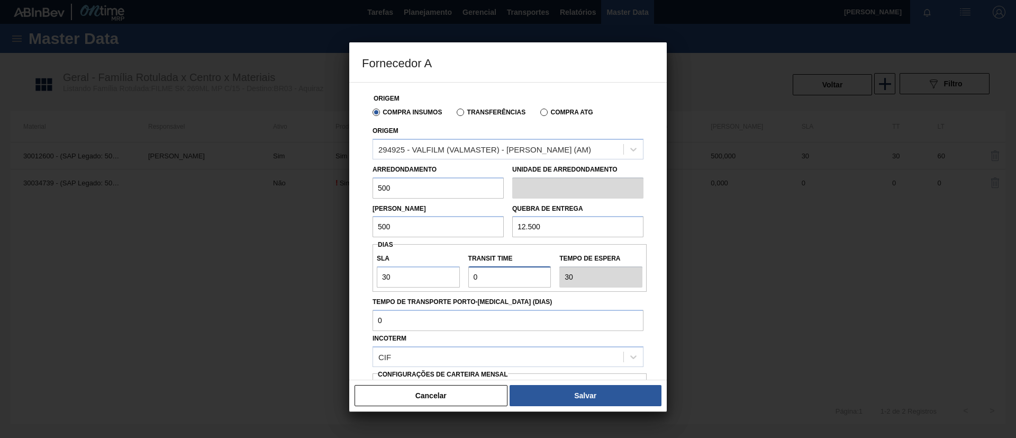
type input "3"
type input "33"
type input "30"
type input "60"
type input "30"
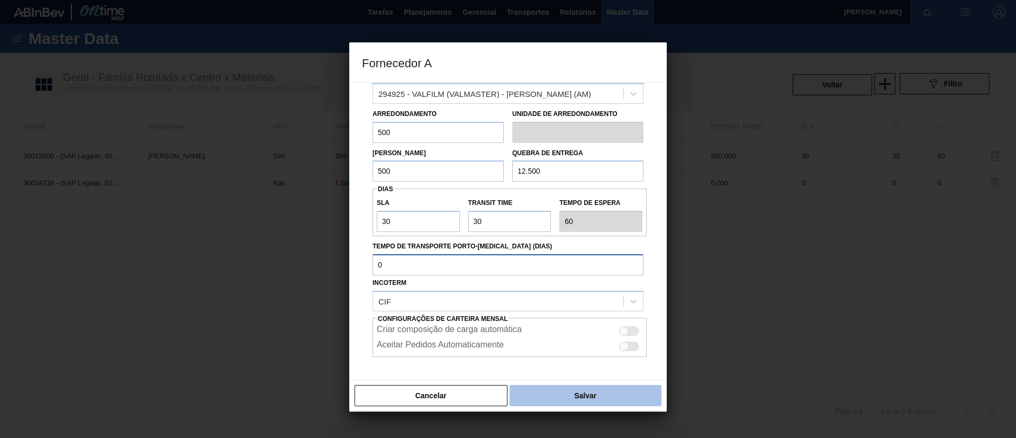
scroll to position [98, 0]
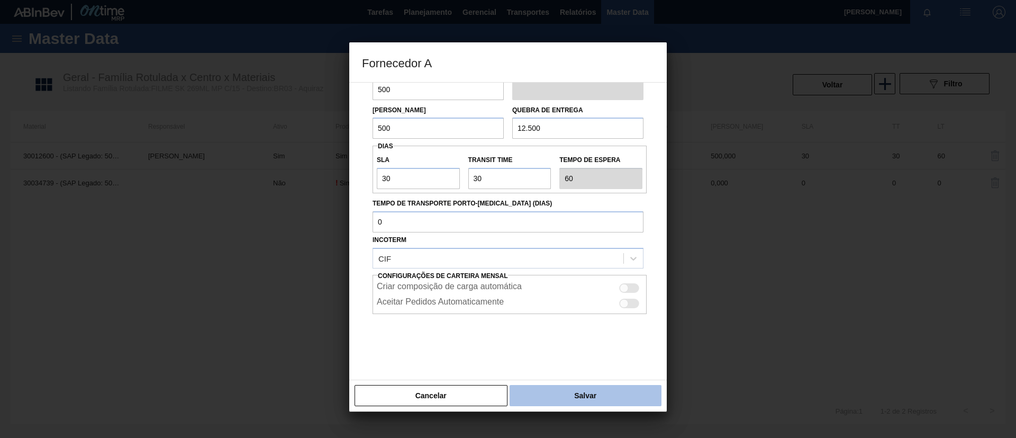
click at [584, 387] on button "Salvar" at bounding box center [586, 395] width 152 height 21
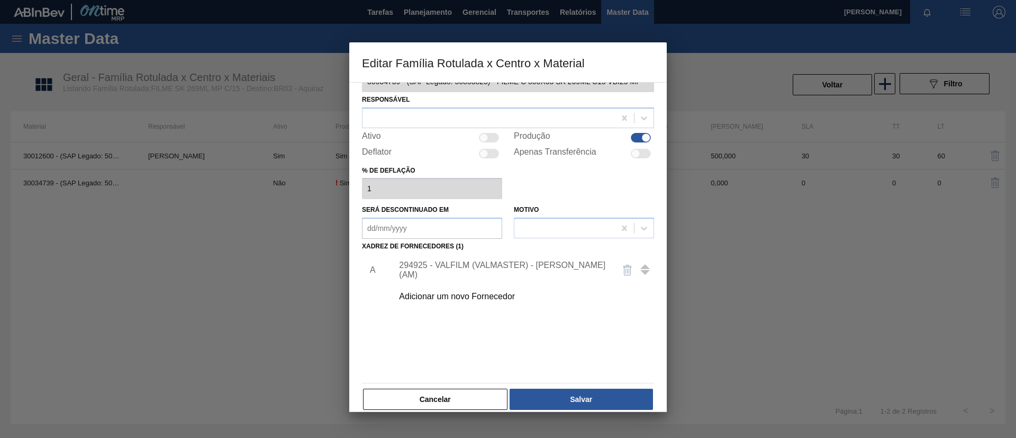
scroll to position [39, 0]
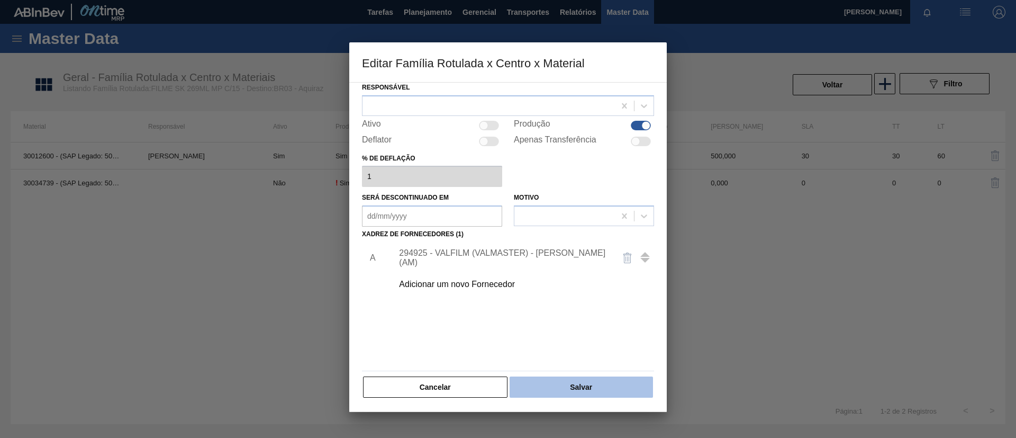
drag, startPoint x: 575, startPoint y: 363, endPoint x: 581, endPoint y: 376, distance: 14.7
click at [578, 366] on div "Material ativo 30034739 - (SAP Legado: 50853825) - FILME C 800X65 SK 269ML C15 …" at bounding box center [508, 220] width 292 height 355
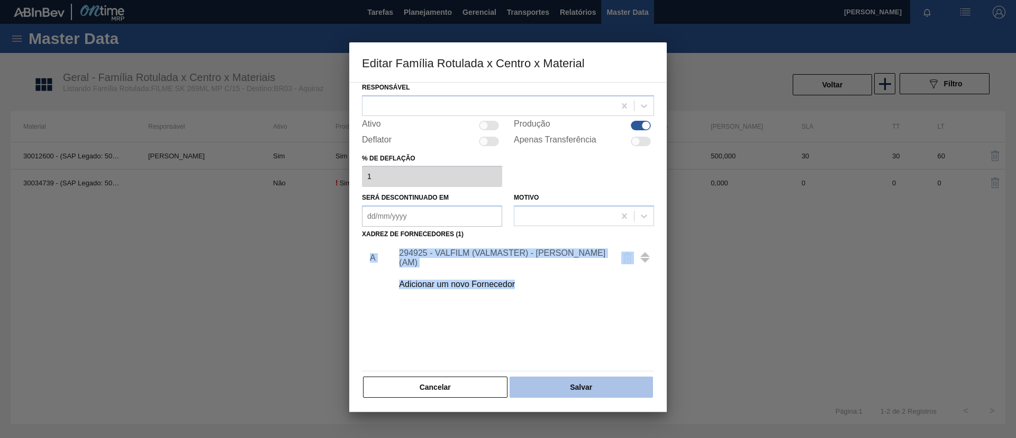
click at [581, 376] on button "Salvar" at bounding box center [581, 386] width 143 height 21
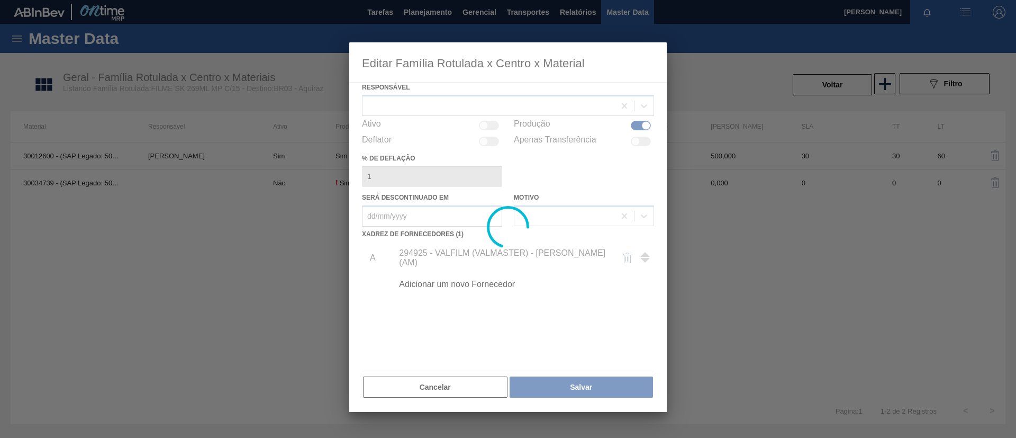
click at [583, 385] on div at bounding box center [508, 226] width 318 height 369
click at [585, 390] on div at bounding box center [508, 226] width 318 height 369
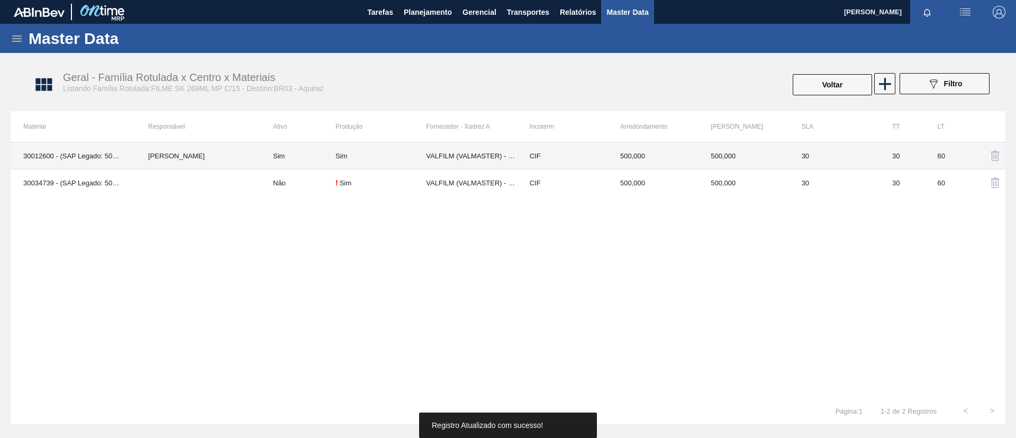
click at [236, 156] on td "[PERSON_NAME]" at bounding box center [198, 155] width 125 height 27
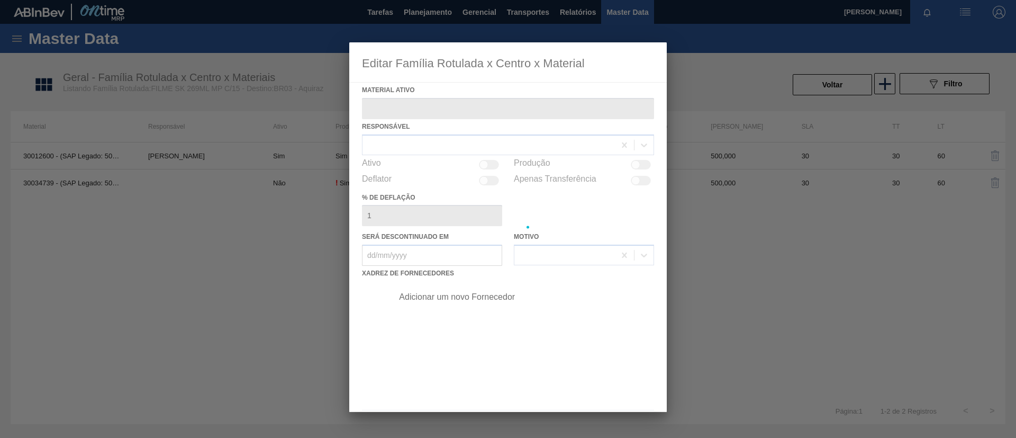
type ativo "30012600 - (SAP Legado: 50799001) - FILME C. 800X65 SK 269ML MP C15 429"
checkbox input "true"
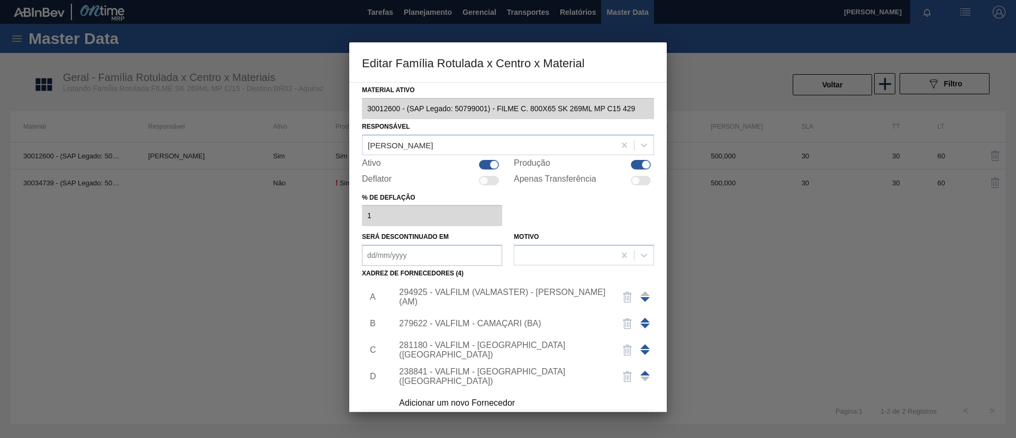
click at [480, 170] on div "Ativo" at bounding box center [432, 164] width 140 height 13
click at [482, 165] on div at bounding box center [489, 165] width 20 height 10
checkbox input "false"
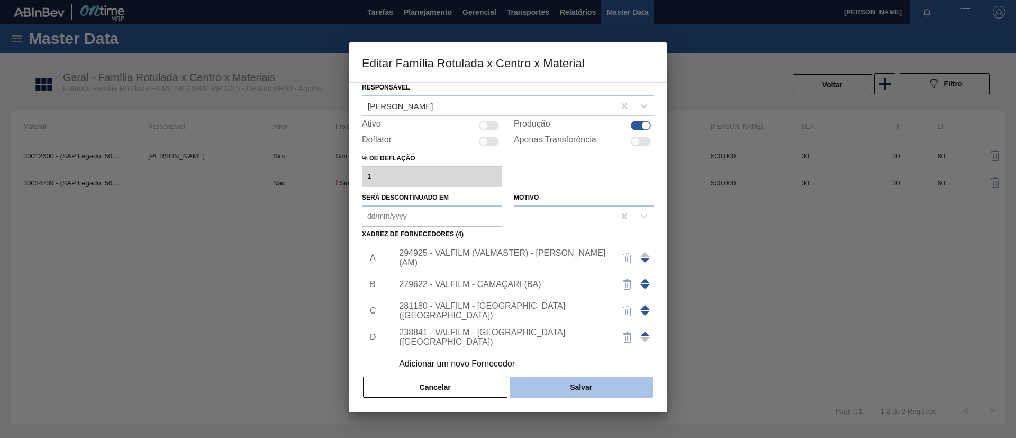
click at [613, 389] on button "Salvar" at bounding box center [581, 386] width 143 height 21
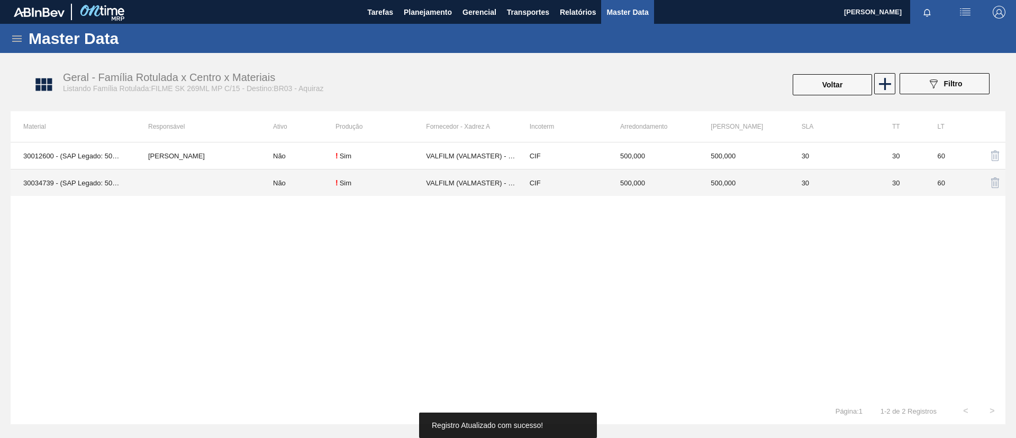
click at [169, 184] on td at bounding box center [198, 182] width 125 height 27
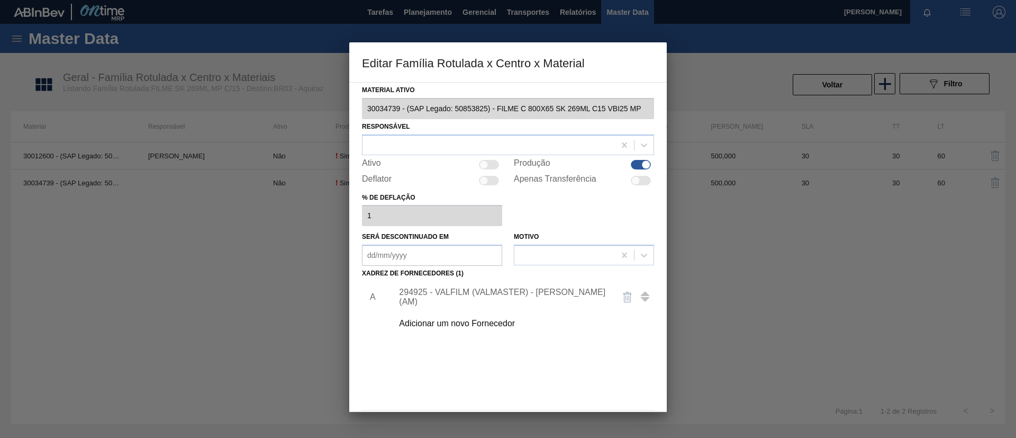
click at [492, 164] on div at bounding box center [489, 165] width 20 height 10
checkbox input "true"
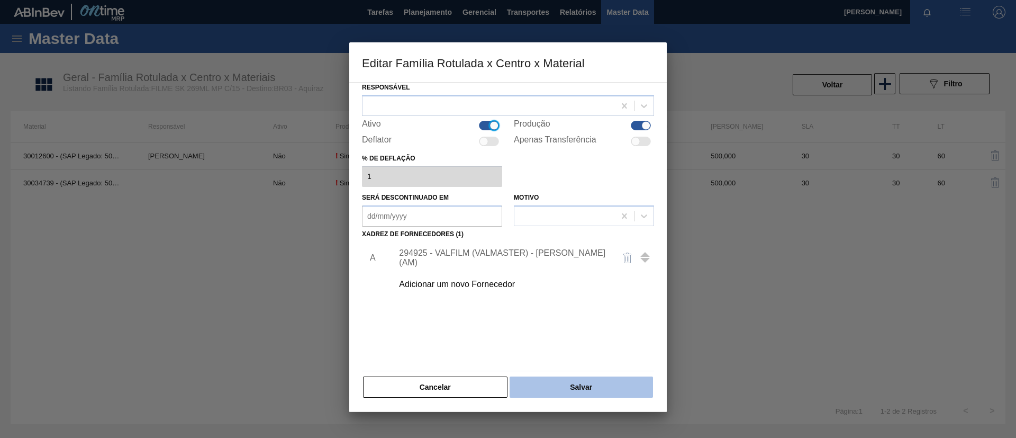
click at [591, 380] on button "Salvar" at bounding box center [581, 386] width 143 height 21
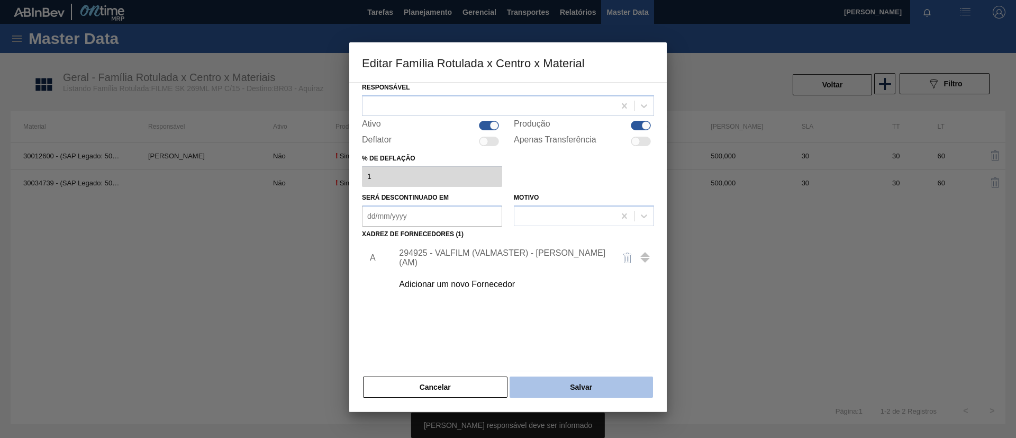
click at [593, 388] on button "Salvar" at bounding box center [581, 386] width 143 height 21
click at [584, 387] on button "Salvar" at bounding box center [581, 386] width 143 height 21
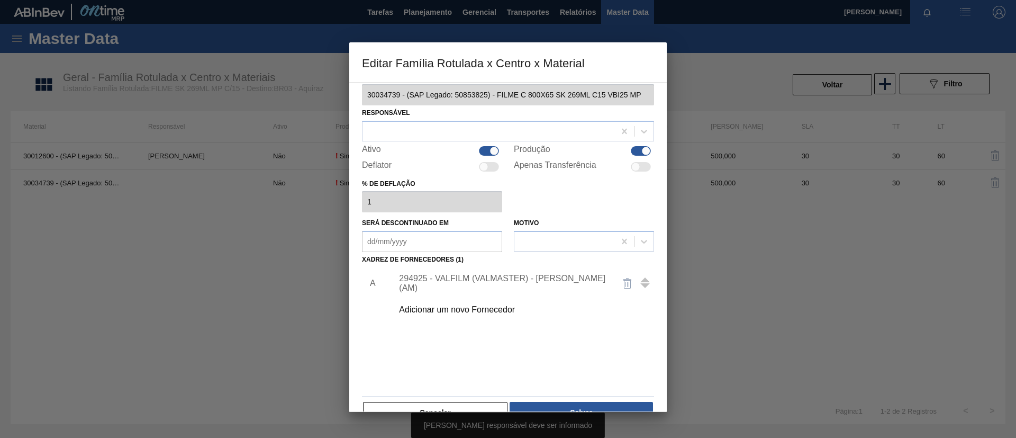
scroll to position [0, 0]
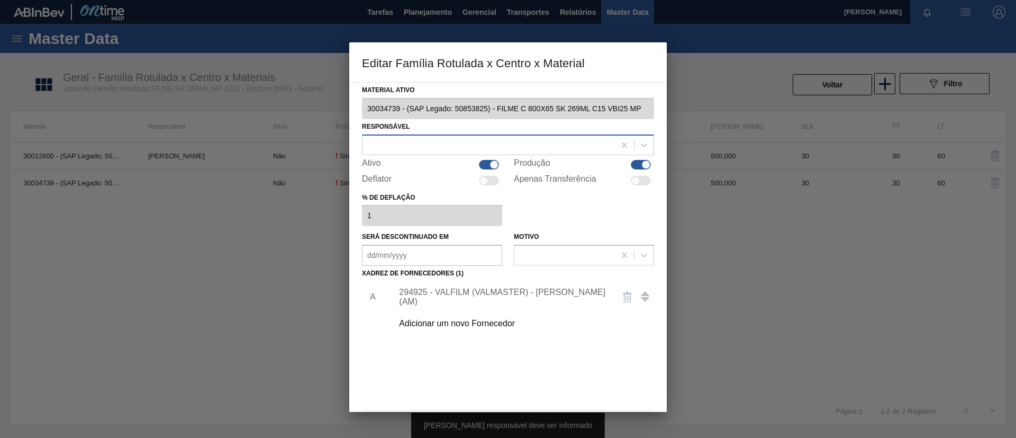
click at [483, 146] on div at bounding box center [489, 144] width 253 height 15
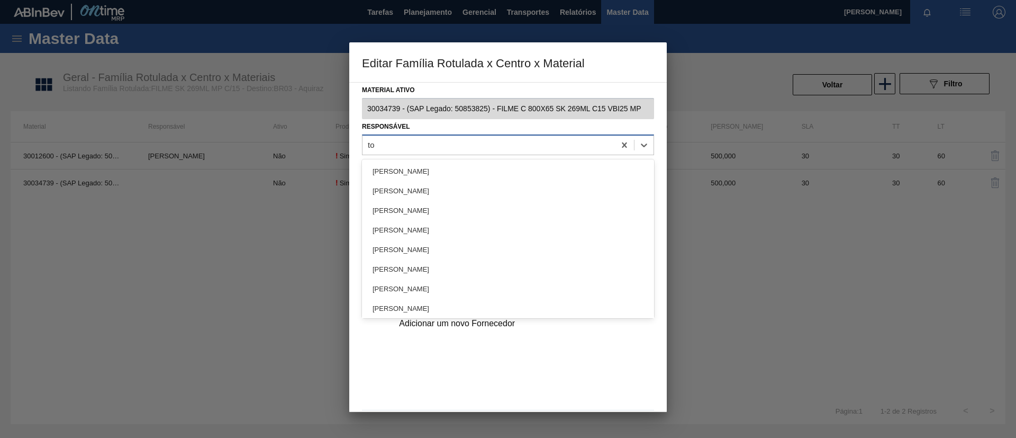
type input "tom"
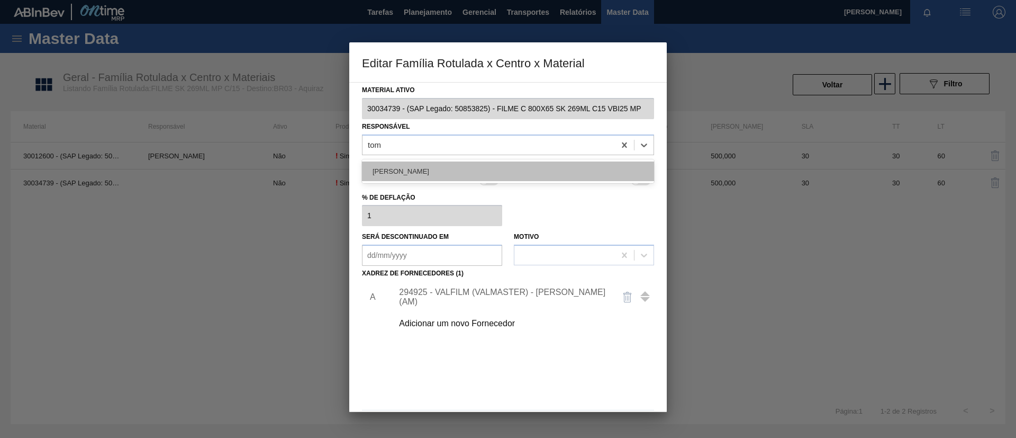
click at [479, 162] on div "[PERSON_NAME]" at bounding box center [508, 171] width 292 height 20
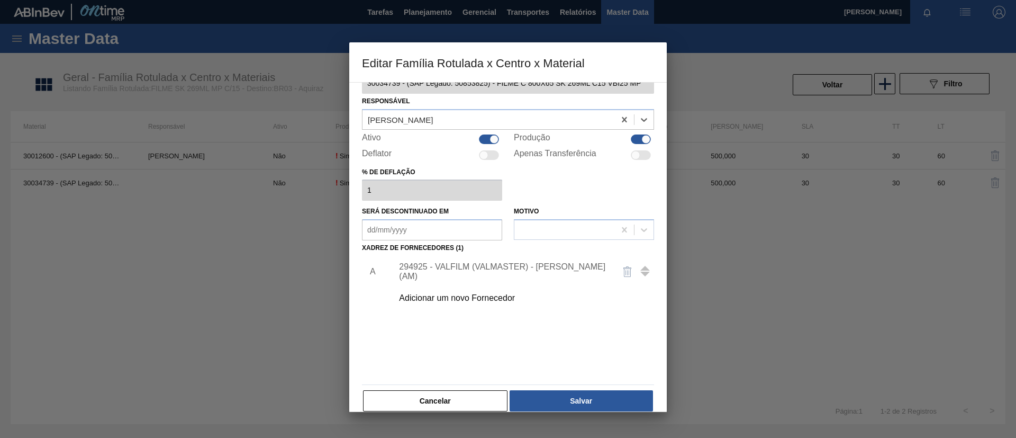
scroll to position [39, 0]
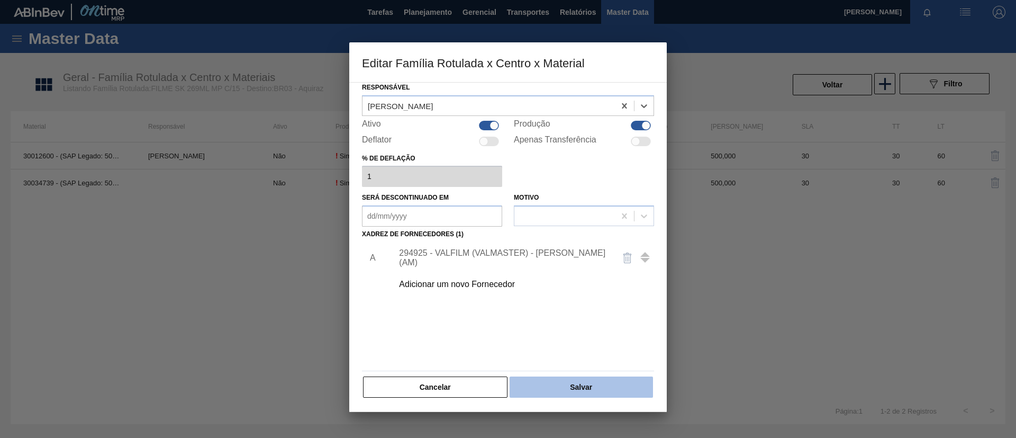
click at [575, 385] on button "Salvar" at bounding box center [581, 386] width 143 height 21
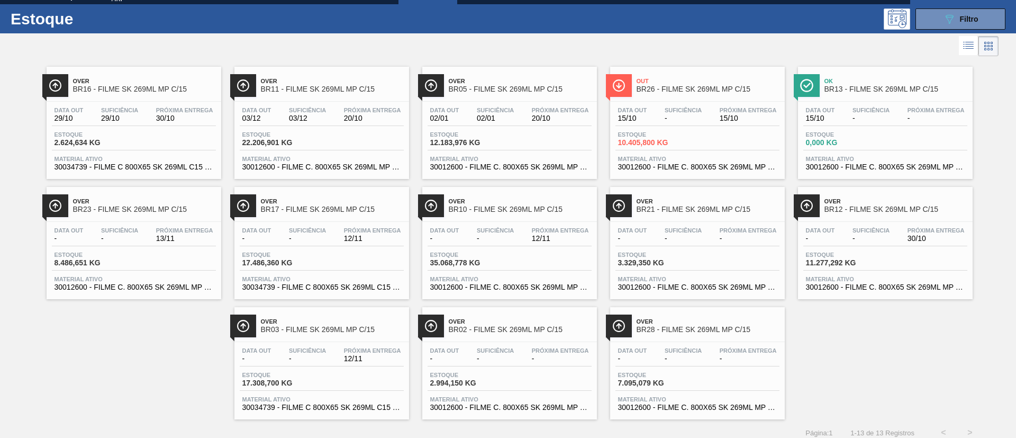
scroll to position [28, 0]
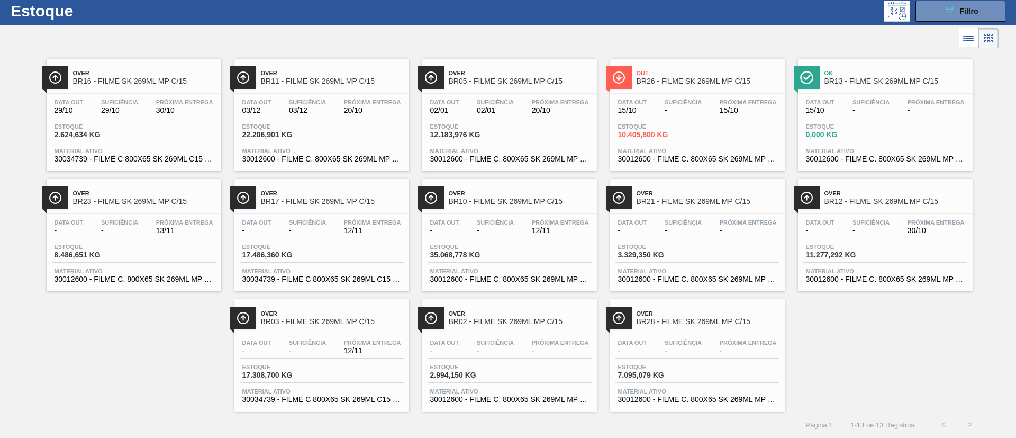
click at [745, 337] on div "Data out - Suficiência - Próxima Entrega - Estoque 7.095,079 KG Material ativo …" at bounding box center [697, 370] width 175 height 72
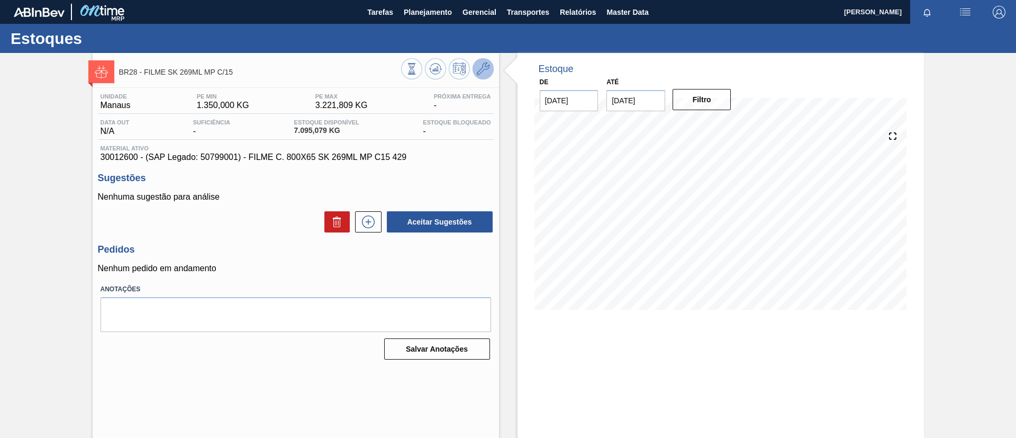
click at [484, 67] on icon at bounding box center [483, 68] width 13 height 13
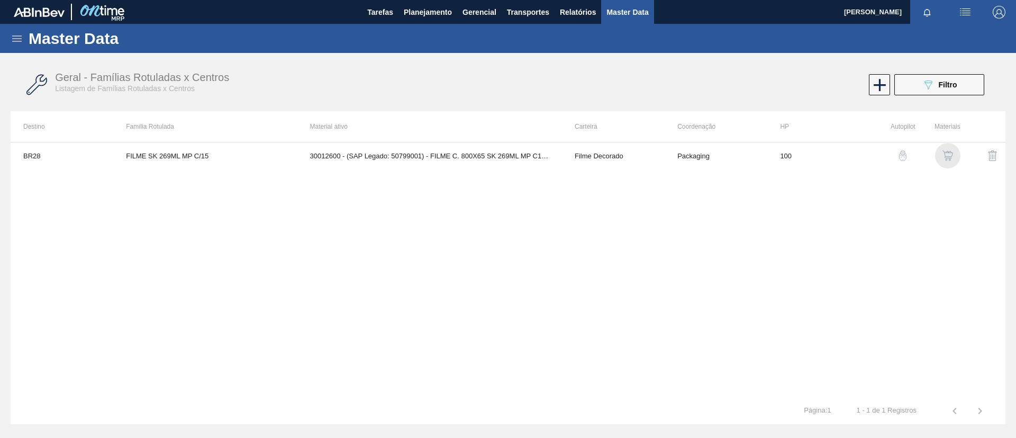
click at [949, 150] on img "button" at bounding box center [948, 155] width 11 height 11
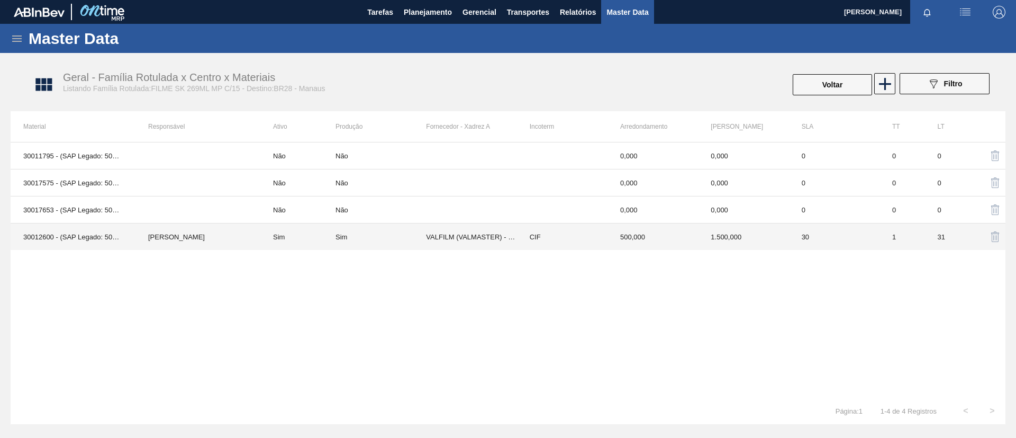
click at [209, 227] on td "[PERSON_NAME]" at bounding box center [198, 236] width 125 height 27
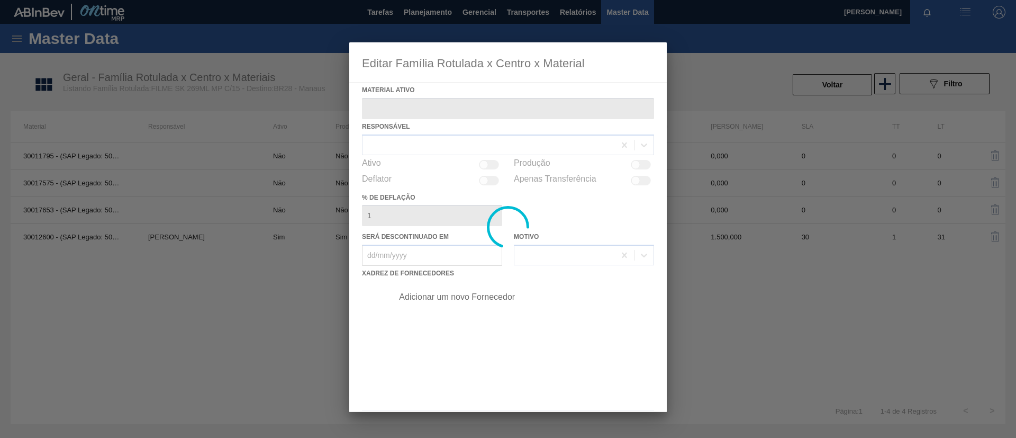
type ativo "30012600 - (SAP Legado: 50799001) - FILME C. 800X65 SK 269ML MP C15 429"
checkbox input "true"
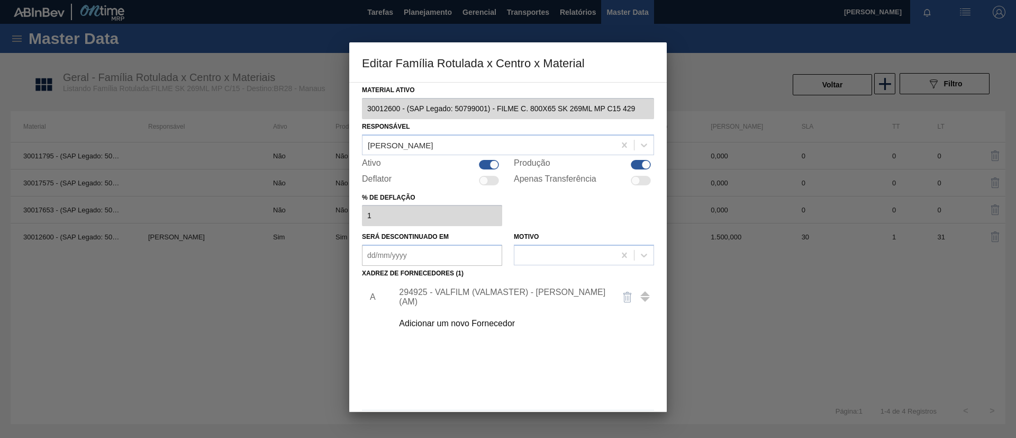
click at [491, 312] on div "Adicionar um novo Fornecedor" at bounding box center [520, 323] width 267 height 26
click at [503, 333] on div "Adicionar um novo Fornecedor" at bounding box center [520, 323] width 267 height 26
click at [492, 325] on div "Adicionar um novo Fornecedor" at bounding box center [503, 324] width 208 height 10
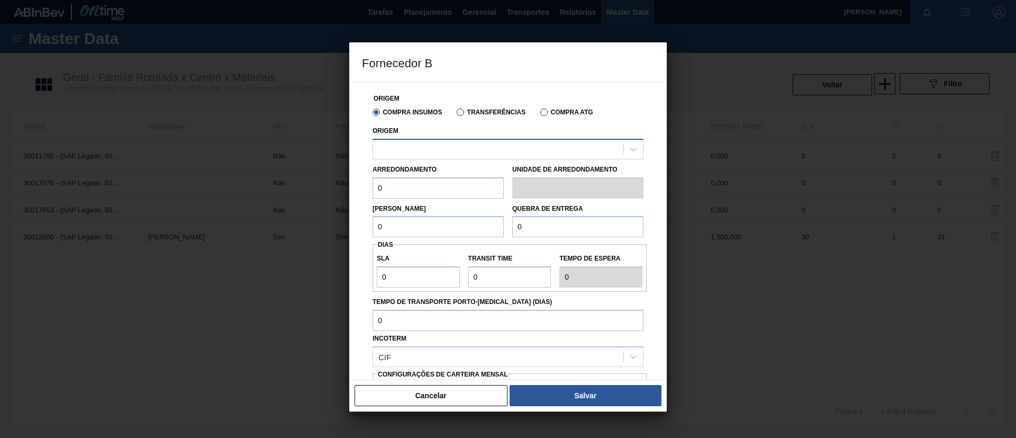
click at [437, 157] on div at bounding box center [508, 149] width 271 height 21
click at [453, 407] on div "Cancelar Salvar" at bounding box center [508, 396] width 318 height 32
click at [449, 401] on button "Cancelar" at bounding box center [431, 395] width 153 height 21
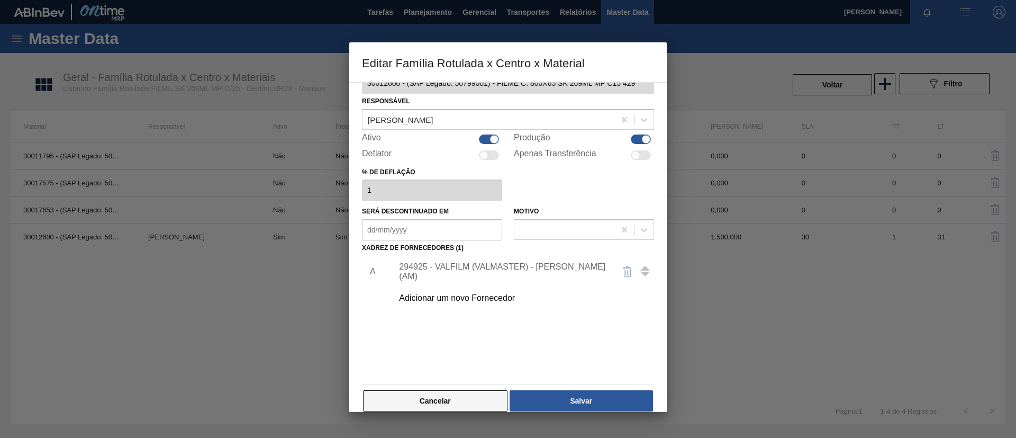
scroll to position [39, 0]
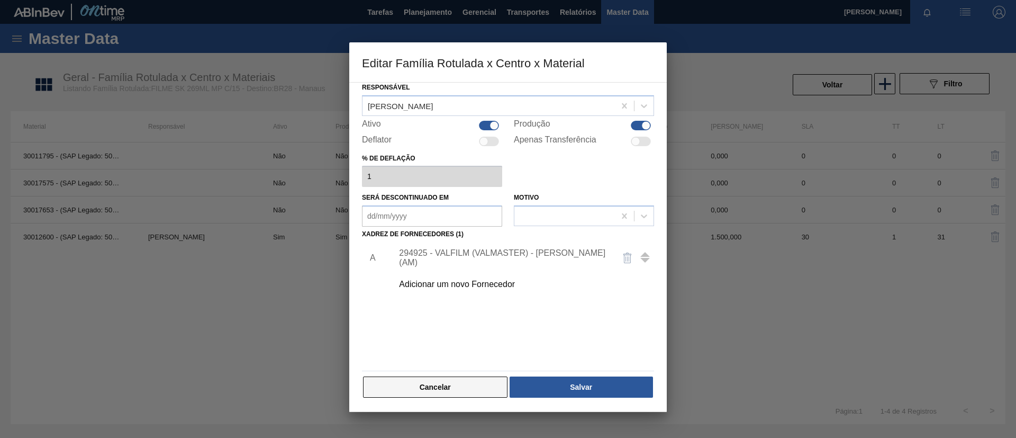
click at [440, 391] on button "Cancelar" at bounding box center [435, 386] width 145 height 21
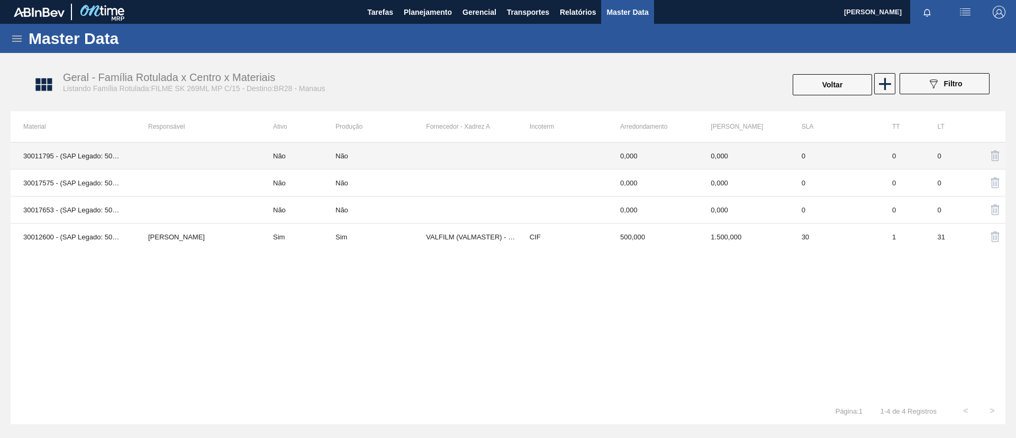
click at [110, 160] on td "30011795 - (SAP Legado: 50795772) - FILME 800X70 SK 269 MP C15 NIV22 REC D15" at bounding box center [73, 155] width 125 height 27
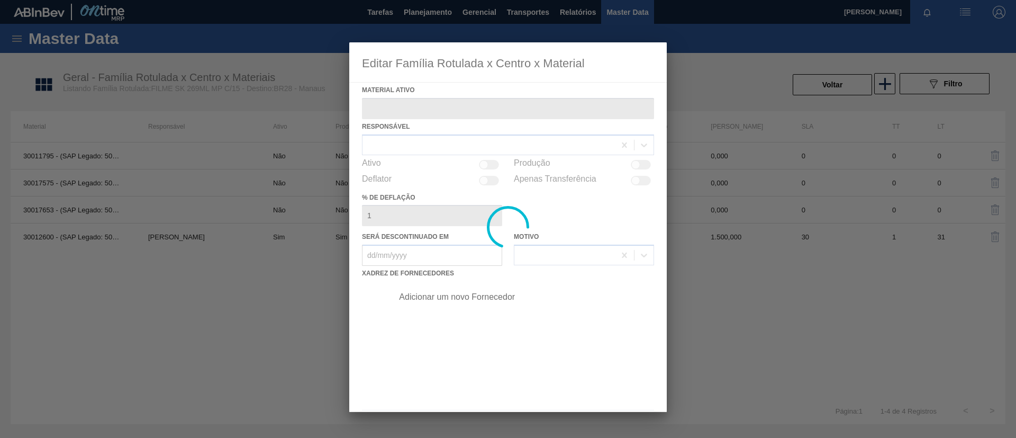
type ativo "30011795 - (SAP Legado: 50795772) - FILME 800X70 SK 269 MP C15 NIV22 REC D15"
type deflação "0"
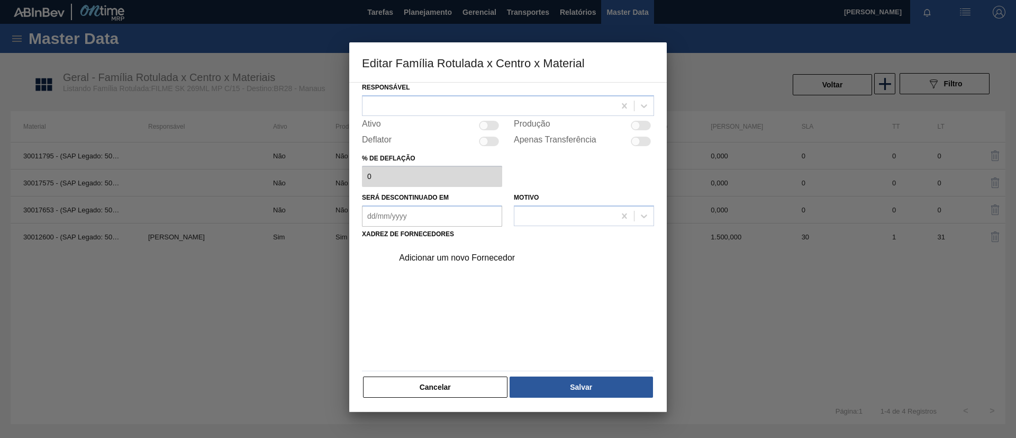
drag, startPoint x: 471, startPoint y: 378, endPoint x: 227, endPoint y: 297, distance: 257.1
click at [466, 378] on button "Cancelar" at bounding box center [435, 386] width 145 height 21
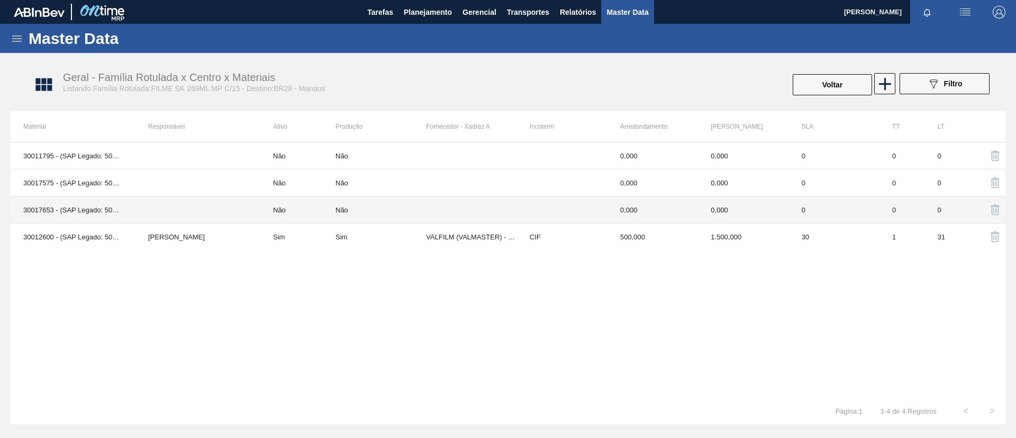
click at [106, 210] on td "30017653 - (SAP Legado: 50801141) - FILME R. 800X65 SK 269 MP C15 D15 429" at bounding box center [73, 209] width 125 height 27
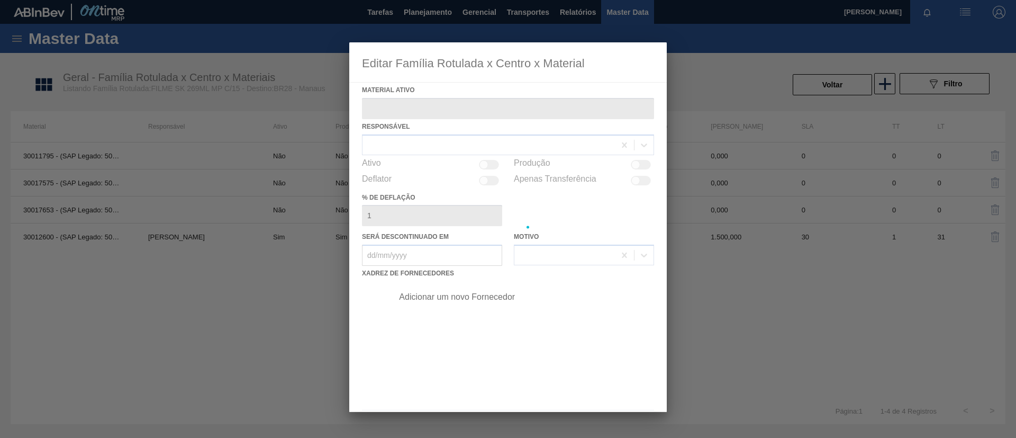
type ativo "30017653 - (SAP Legado: 50801141) - FILME R. 800X65 SK 269 MP C15 D15 429"
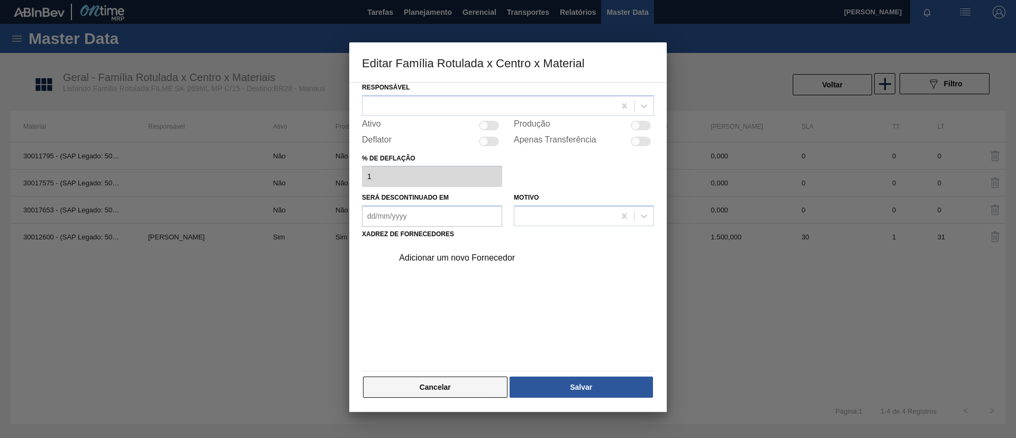
click at [465, 377] on button "Cancelar" at bounding box center [435, 386] width 145 height 21
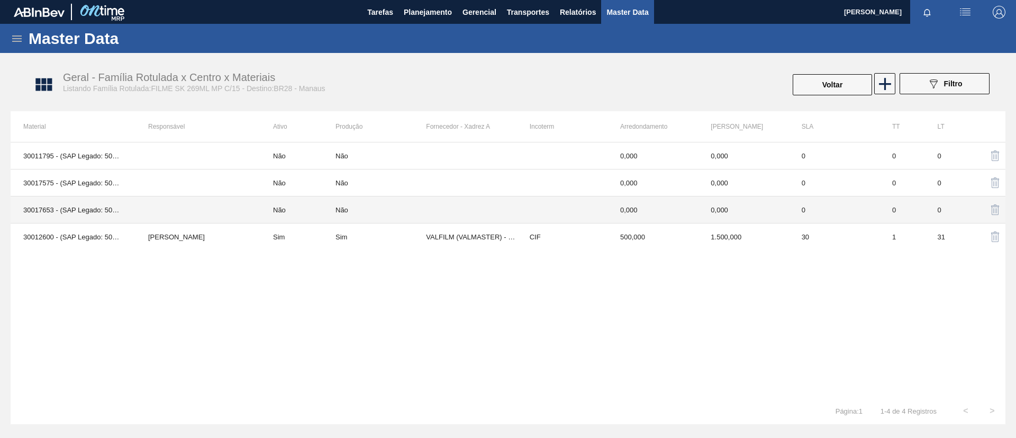
click at [173, 190] on td at bounding box center [198, 182] width 125 height 27
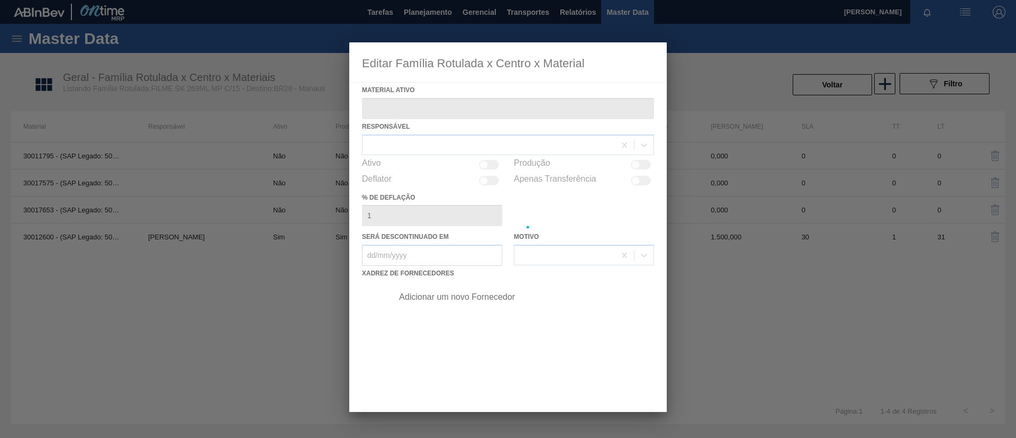
type ativo "30017575 - (SAP Legado: 50801055) - FILME R. 800X70 SK 269 MP C15 D15 429"
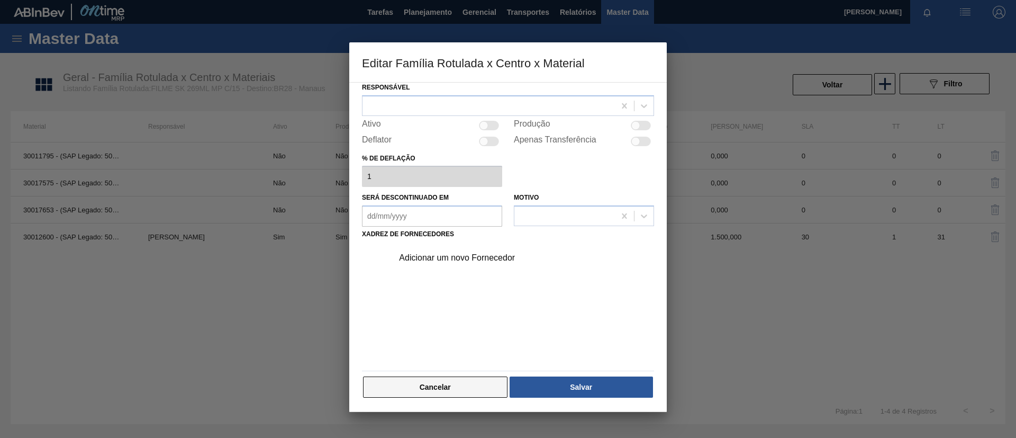
click at [440, 394] on button "Cancelar" at bounding box center [435, 386] width 145 height 21
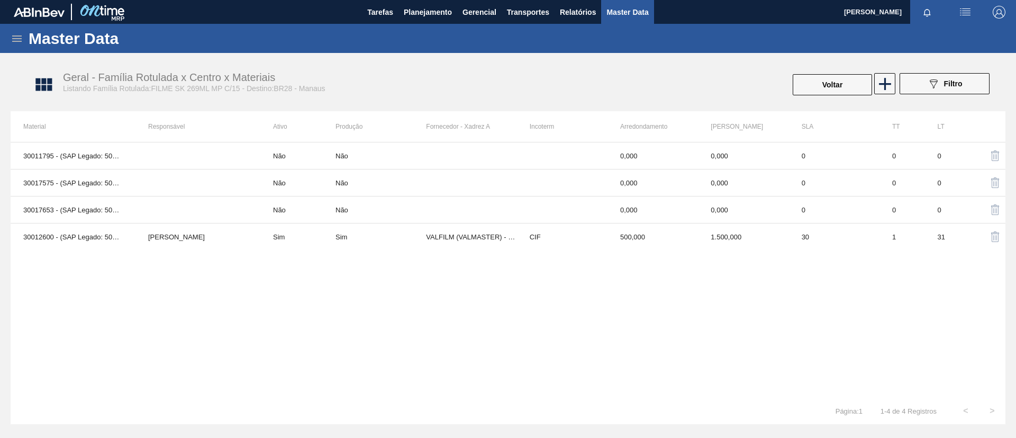
click at [885, 100] on div "Geral - Família Rotulada x Centro x Materiais Listando Família Rotulada:FILME S…" at bounding box center [513, 85] width 995 height 40
click at [885, 89] on icon at bounding box center [885, 84] width 12 height 12
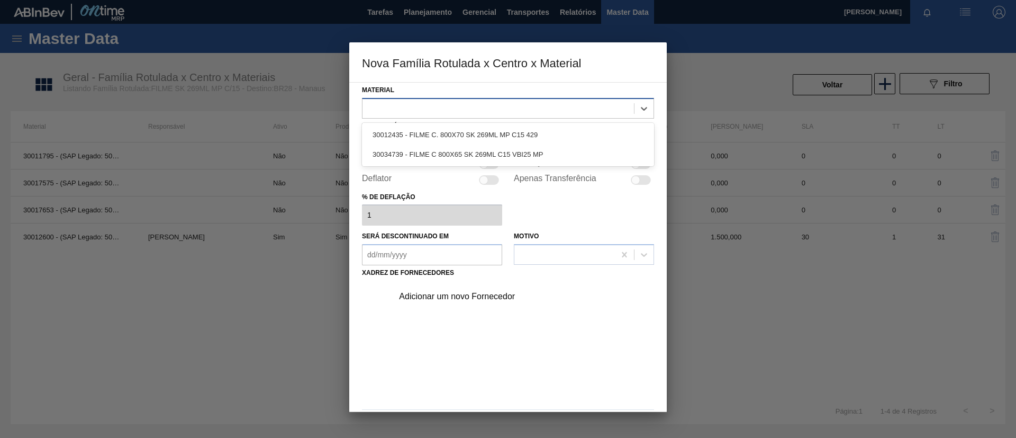
click at [416, 113] on div at bounding box center [499, 108] width 272 height 15
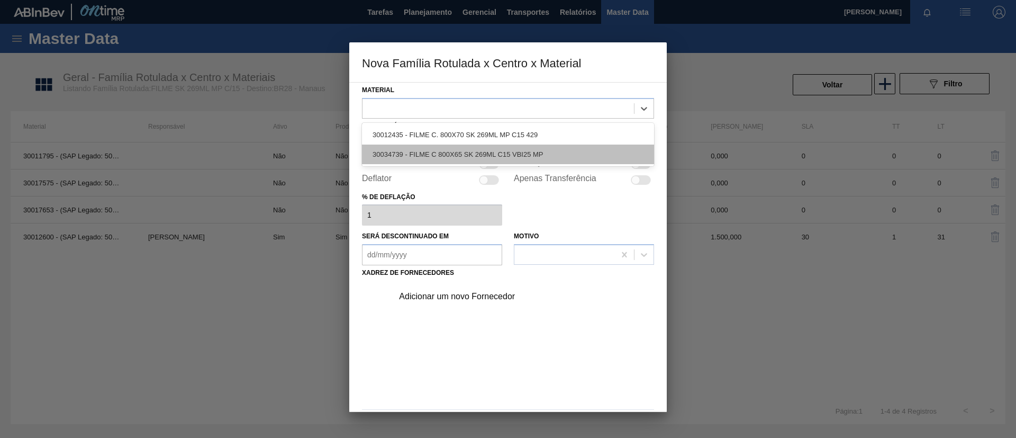
click at [434, 154] on div "30034739 - FILME C 800X65 SK 269ML C15 VBI25 MP" at bounding box center [508, 155] width 292 height 20
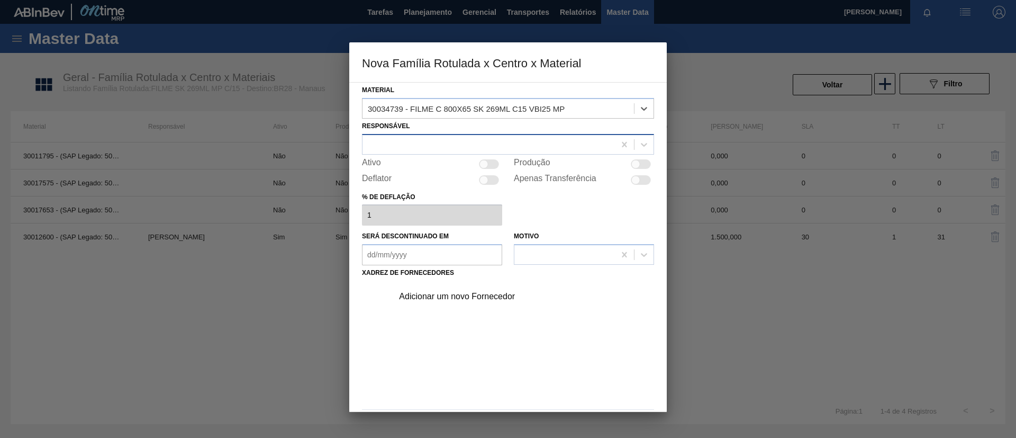
click at [414, 136] on div at bounding box center [508, 144] width 292 height 21
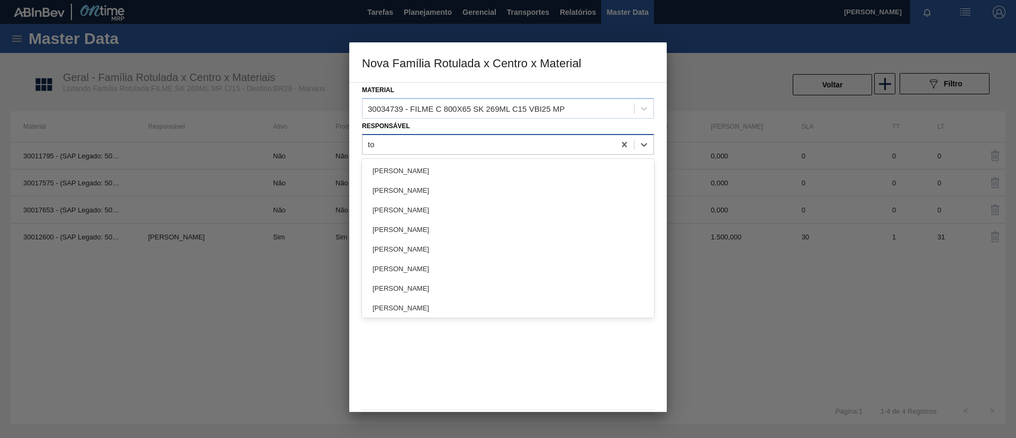
type input "tom"
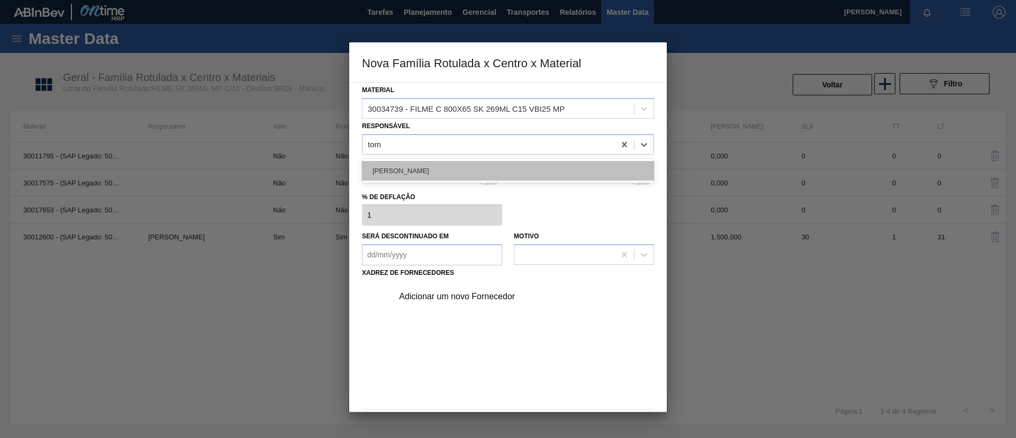
click at [453, 163] on div "[PERSON_NAME]" at bounding box center [508, 171] width 292 height 20
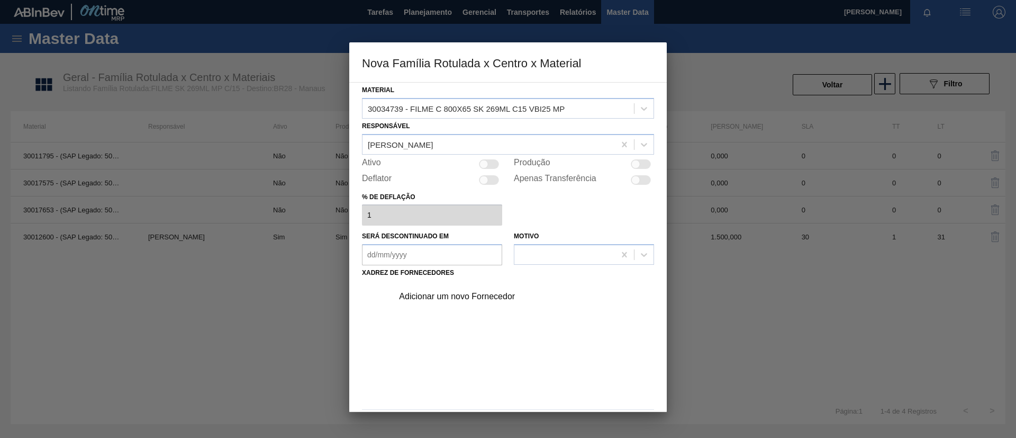
click at [456, 292] on div "Adicionar um novo Fornecedor" at bounding box center [503, 297] width 208 height 10
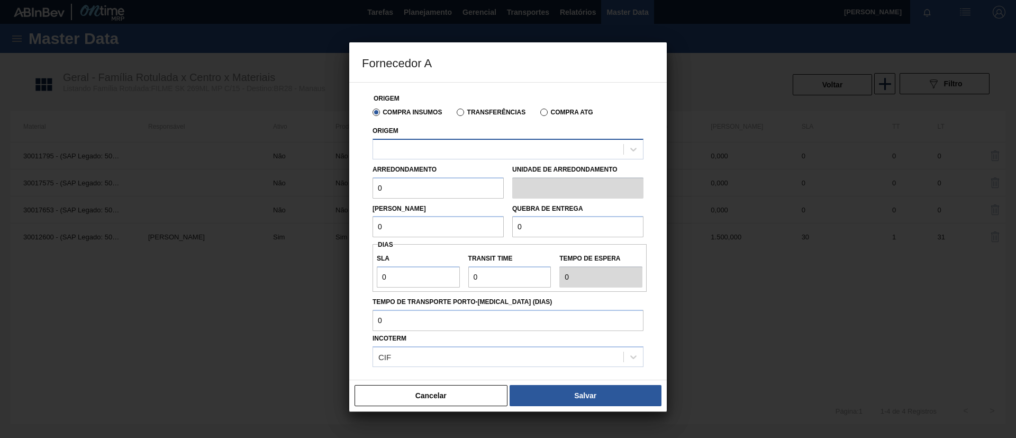
click at [458, 147] on div at bounding box center [498, 148] width 250 height 15
click at [423, 393] on button "Cancelar" at bounding box center [431, 395] width 153 height 21
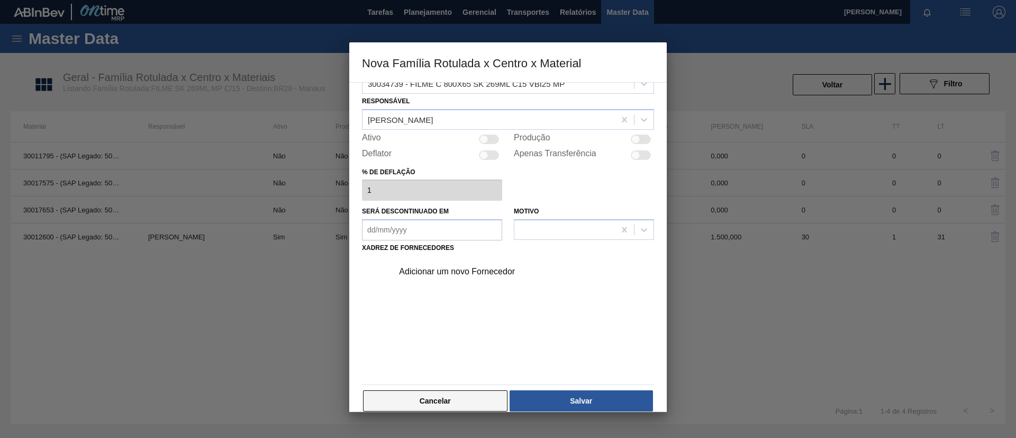
scroll to position [39, 0]
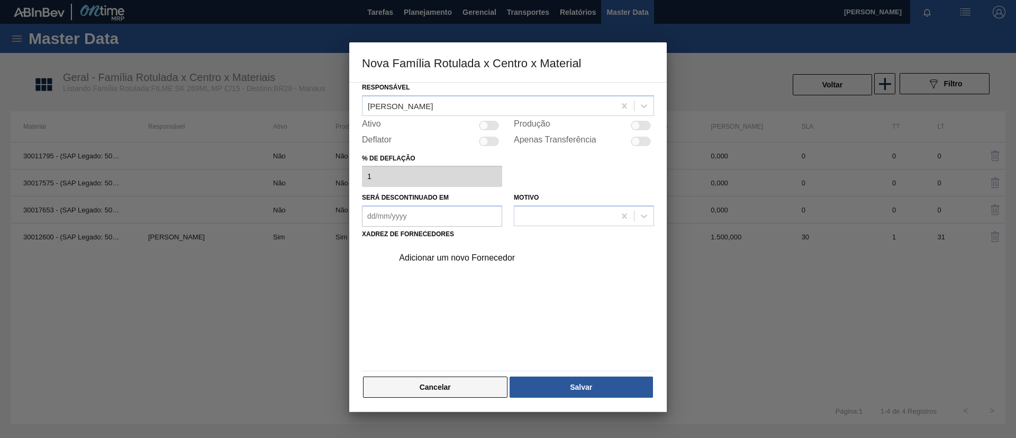
click at [461, 385] on button "Cancelar" at bounding box center [435, 386] width 145 height 21
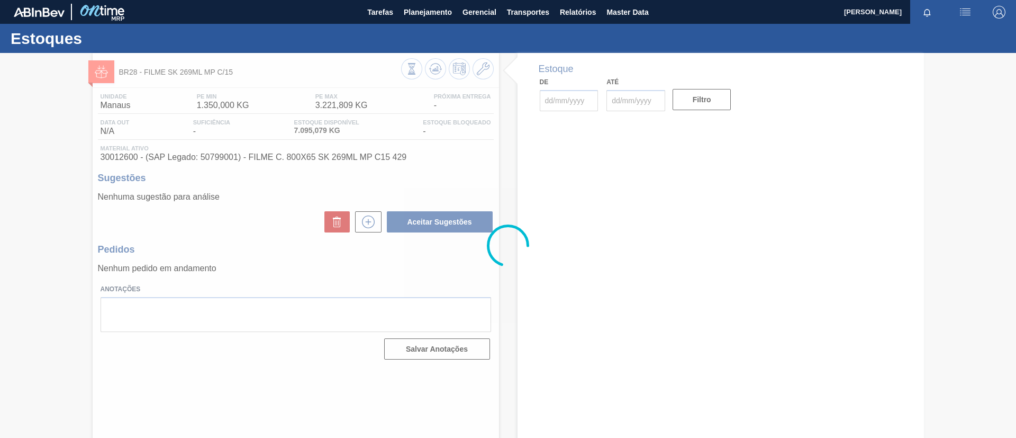
type input "[DATE]"
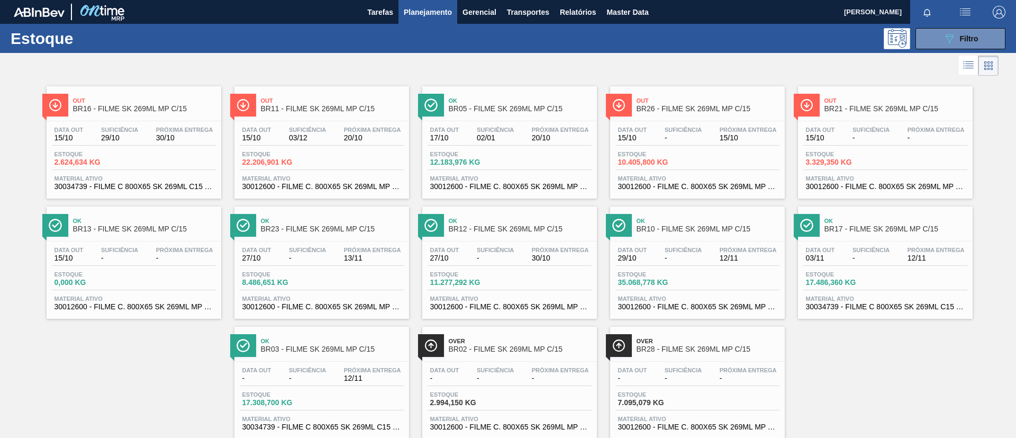
click at [384, 121] on div "Data out 15/10 Suficiência 03/12 Próxima Entrega 20/10 Estoque 22.206,901 KG Ma…" at bounding box center [322, 157] width 175 height 72
click at [398, 70] on div at bounding box center [499, 65] width 999 height 25
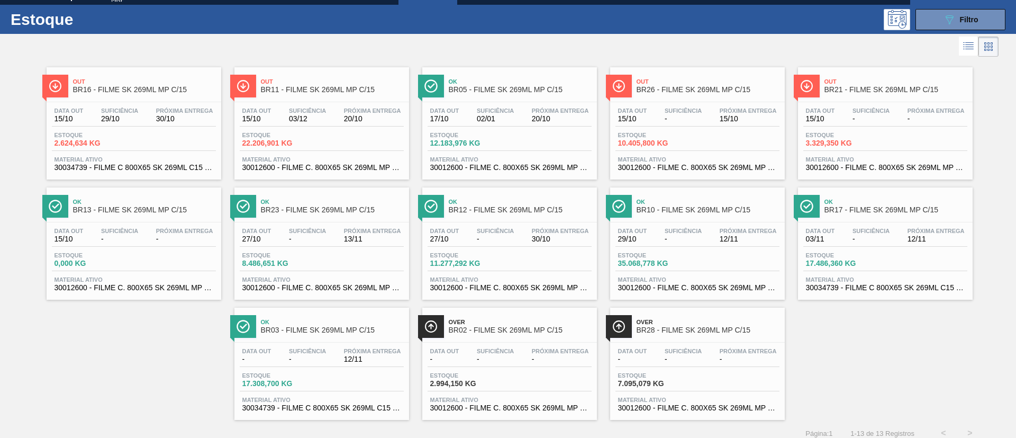
scroll to position [28, 0]
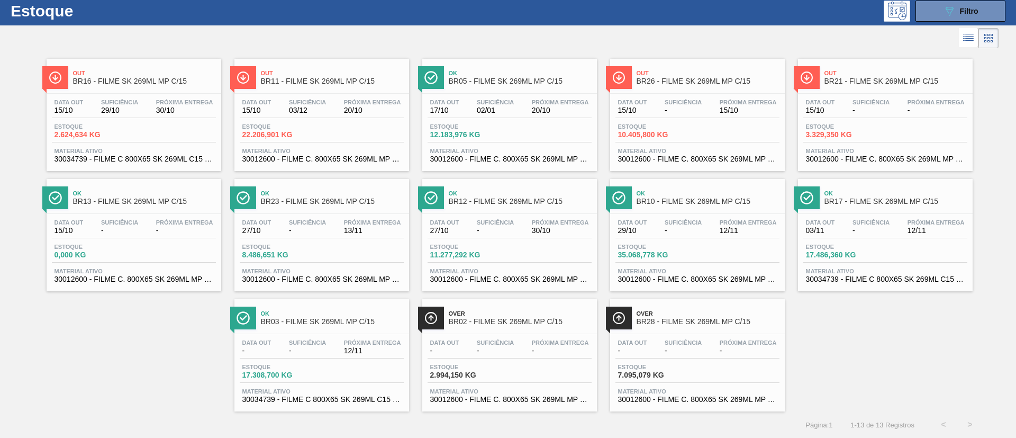
click at [474, 43] on div at bounding box center [499, 37] width 999 height 25
click at [481, 195] on span "Ok" at bounding box center [520, 193] width 143 height 6
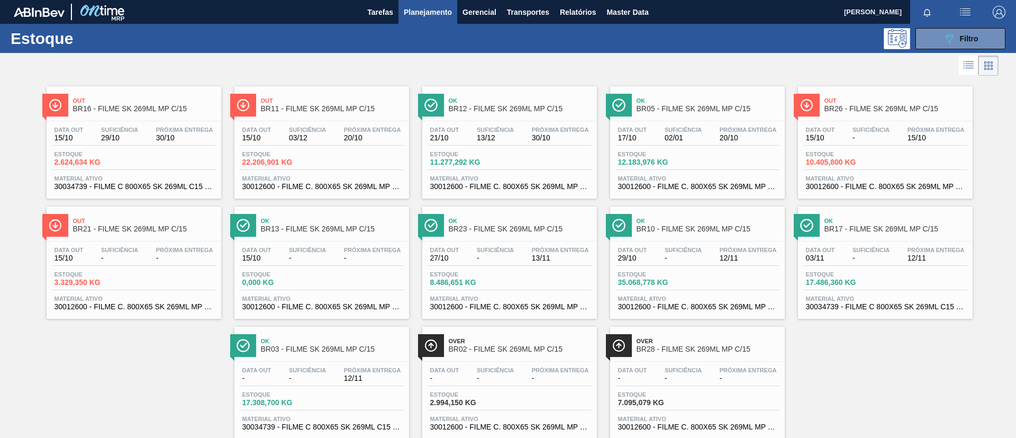
click at [475, 107] on span "BR12 - FILME SK 269ML MP C/15" at bounding box center [520, 109] width 143 height 8
click at [201, 13] on div "Tarefas Planejamento Gerencial Transportes Relatórios Master Data" at bounding box center [508, 12] width 1016 height 24
click at [321, 106] on span "BR11 - FILME SK 269ML MP C/15" at bounding box center [332, 109] width 143 height 8
click at [928, 25] on div "Estoque 089F7B8B-B2A5-4AFE-B5C0-19BA573D28AC Filtro" at bounding box center [508, 38] width 1016 height 29
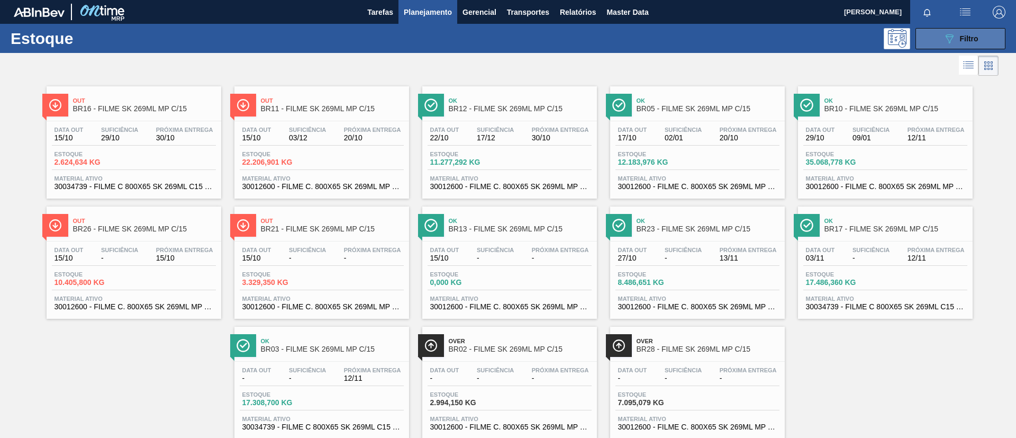
click at [933, 31] on button "089F7B8B-B2A5-4AFE-B5C0-19BA573D28AC Filtro" at bounding box center [961, 38] width 90 height 21
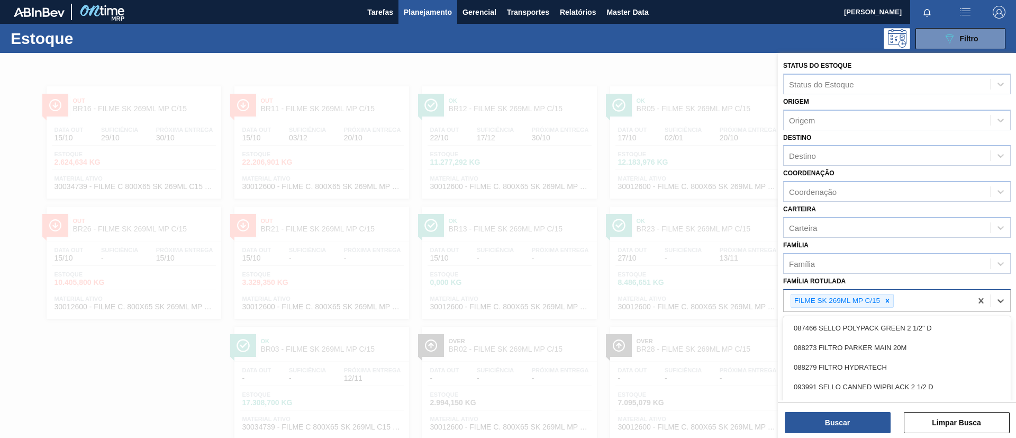
scroll to position [28, 0]
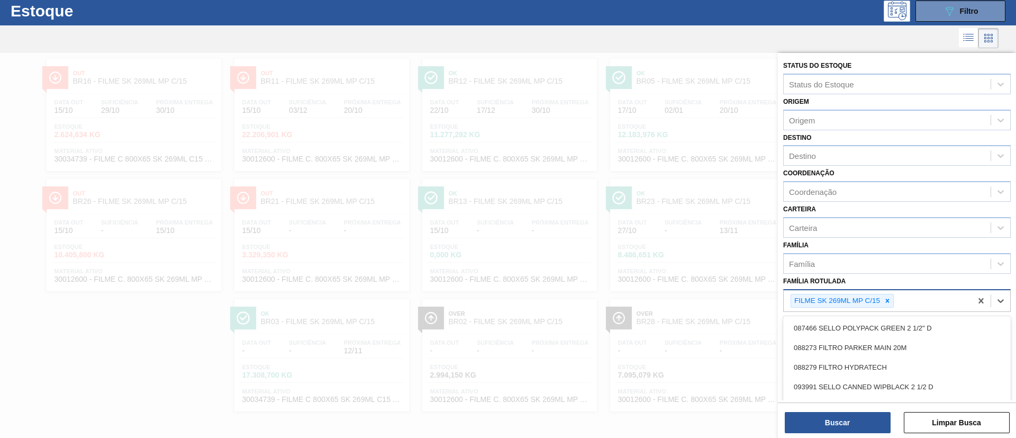
click at [882, 307] on div "FILME SK 269ML MP C/15" at bounding box center [842, 301] width 103 height 14
click at [890, 301] on icon at bounding box center [887, 300] width 7 height 7
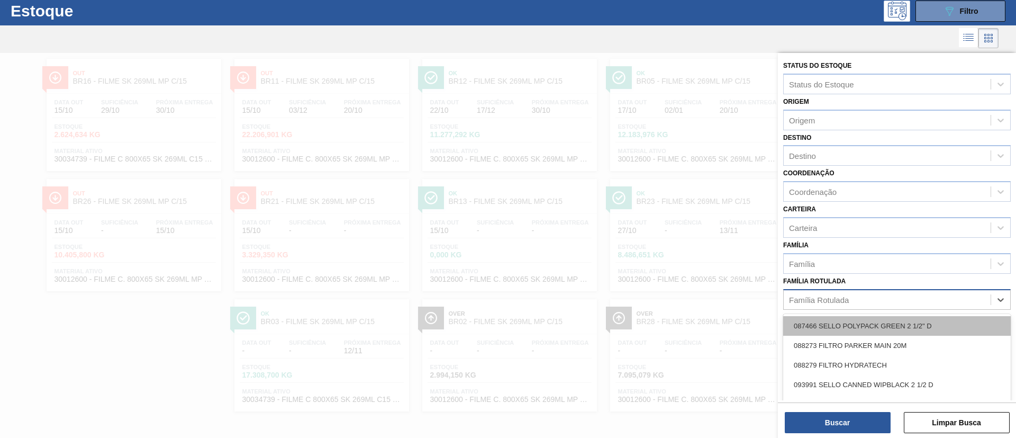
type Rotulada "c"
click at [859, 323] on div "087466 SELLO POLYPACK GREEN 2 1/2" D" at bounding box center [897, 326] width 228 height 20
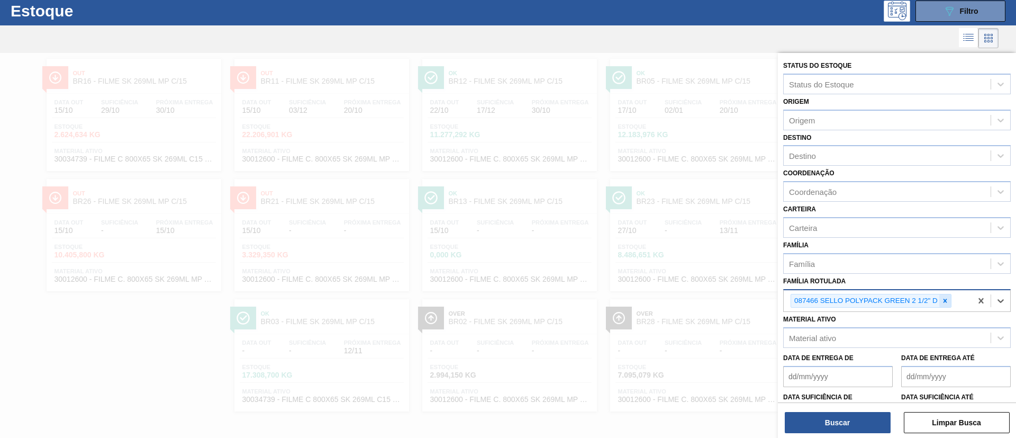
click at [943, 300] on icon at bounding box center [945, 300] width 7 height 7
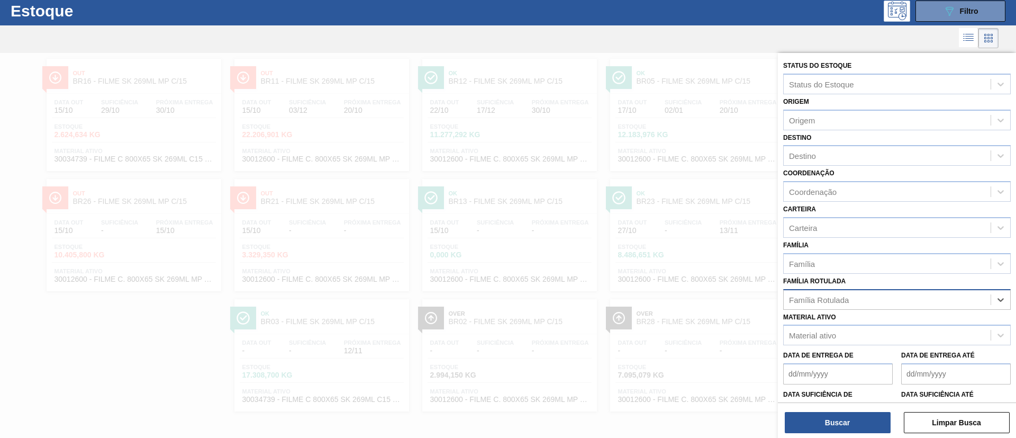
paste Rotulada "2 - Chegou outro motorista com outra placa para carregar F Pernambuco liberado …"
type Rotulada "2 - Chegou outro motorista com outra placa para carregar F Pernambuco liberado …"
click at [883, 303] on div "Família Rotulada" at bounding box center [887, 299] width 207 height 15
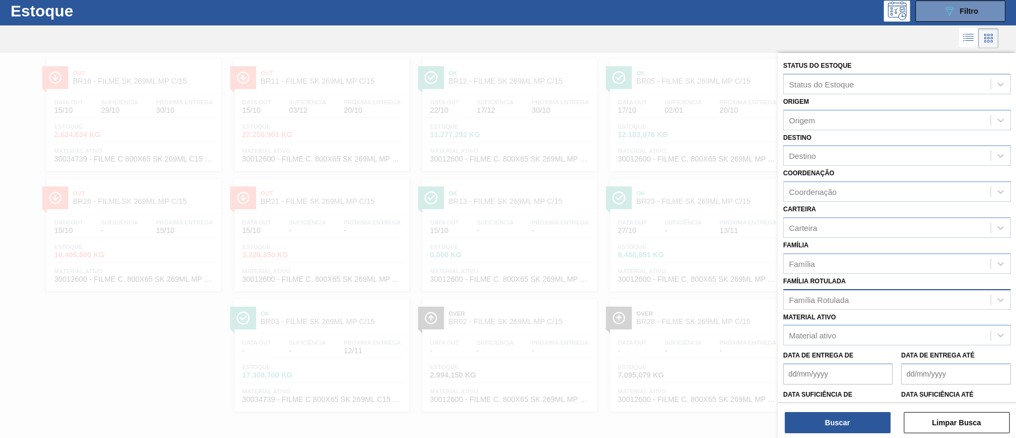
paste Rotulada "FILME SK 350ML MP C/ 18"
type Rotulada "FILME SK 350ML MP C/ 18"
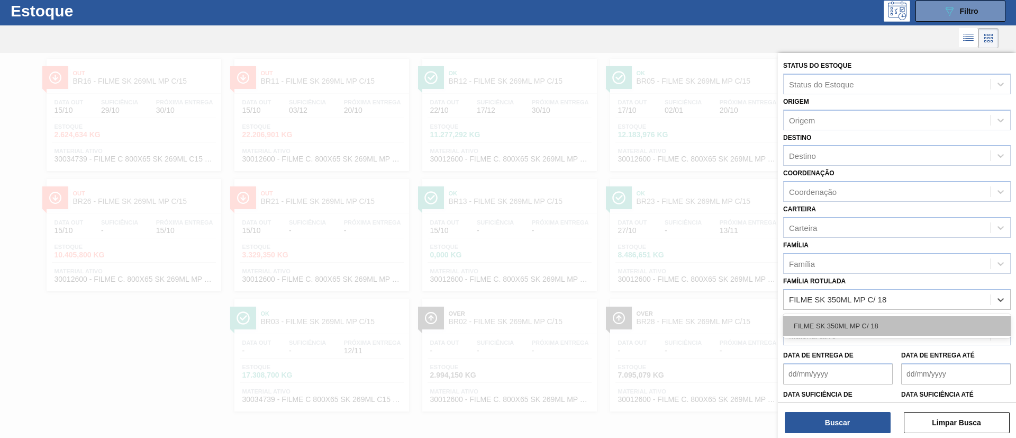
click at [874, 325] on div "FILME SK 350ML MP C/ 18" at bounding box center [897, 326] width 228 height 20
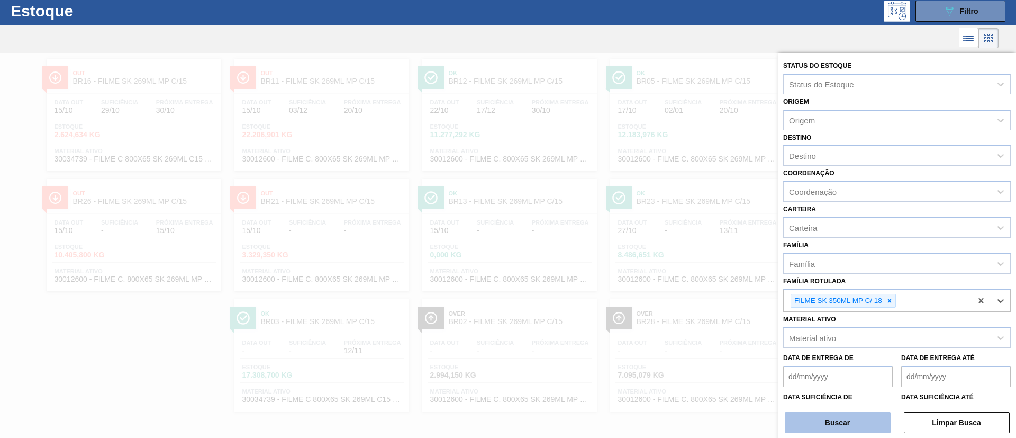
click at [830, 431] on button "Buscar" at bounding box center [838, 422] width 106 height 21
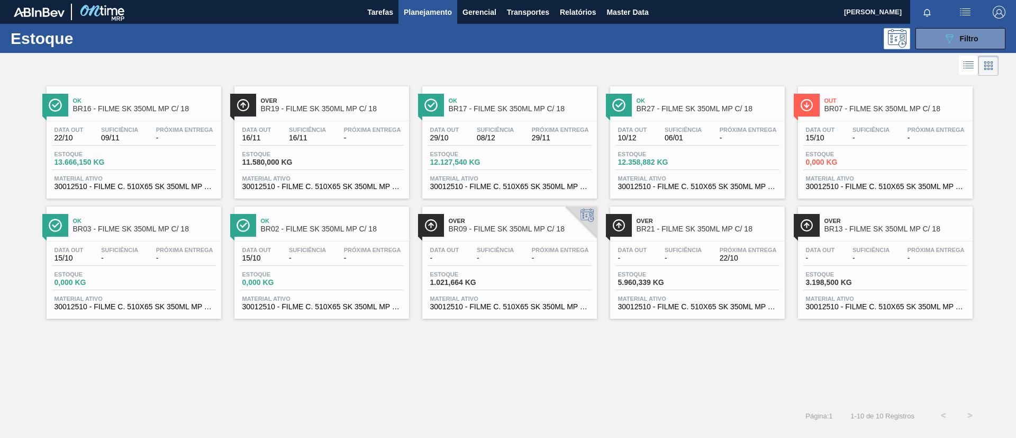
click at [139, 110] on span "BR16 - FILME SK 350ML MP C/ 18" at bounding box center [144, 109] width 143 height 8
click at [350, 105] on span "BR19 - FILME SK 350ML MP C/ 18" at bounding box center [332, 109] width 143 height 8
click at [537, 113] on div "Ok BR17 - FILME SK 350ML MP C/ 18" at bounding box center [520, 105] width 143 height 24
click at [713, 116] on div "Ok BR27 - FILME SK 350ML MP C/ 18" at bounding box center [708, 105] width 143 height 24
click at [97, 241] on div at bounding box center [133, 241] width 157 height 1
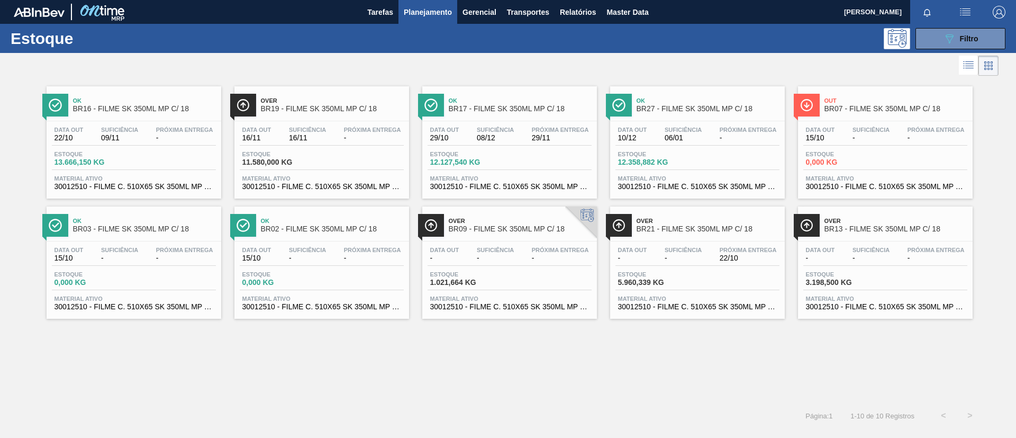
click at [563, 239] on div "Over BR09 - FILME SK 350ML MP C/ 18 Data out - Suficiência - Próxima Entrega - …" at bounding box center [509, 262] width 175 height 112
click at [717, 245] on div "Data out - Suficiência - Próxima Entrega 22/10 Estoque 5.960,339 KG Material at…" at bounding box center [697, 277] width 175 height 72
click at [896, 100] on span "Out" at bounding box center [896, 100] width 143 height 6
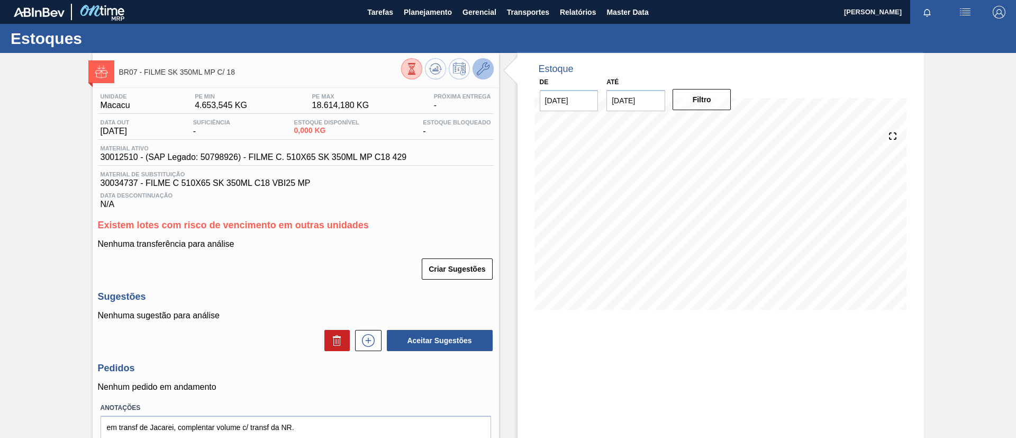
click at [481, 67] on icon at bounding box center [483, 68] width 13 height 13
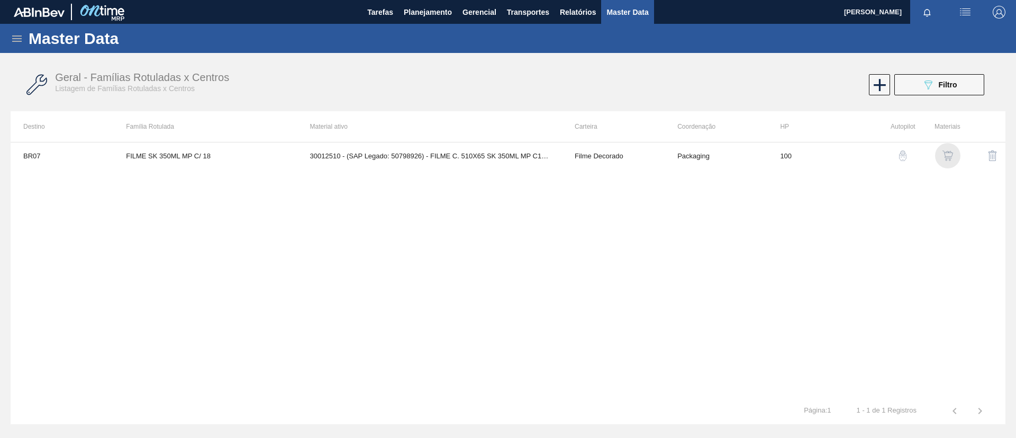
click at [949, 150] on img "button" at bounding box center [948, 155] width 11 height 11
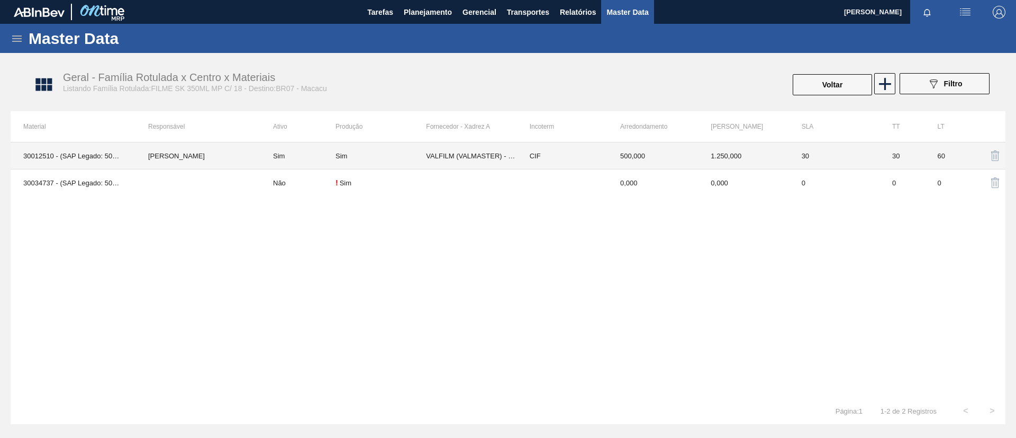
click at [226, 147] on td "[PERSON_NAME]" at bounding box center [198, 155] width 125 height 27
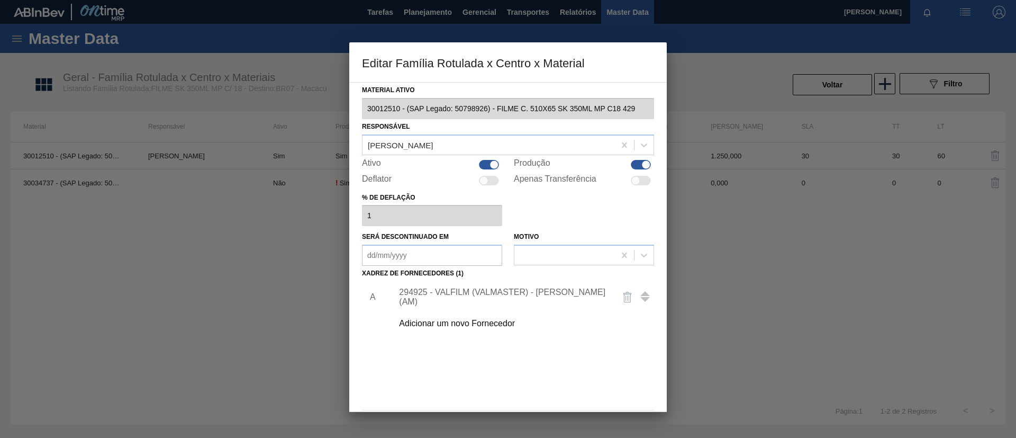
click at [508, 299] on div "294925 - VALFILM (VALMASTER) - [PERSON_NAME] (AM)" at bounding box center [503, 296] width 208 height 19
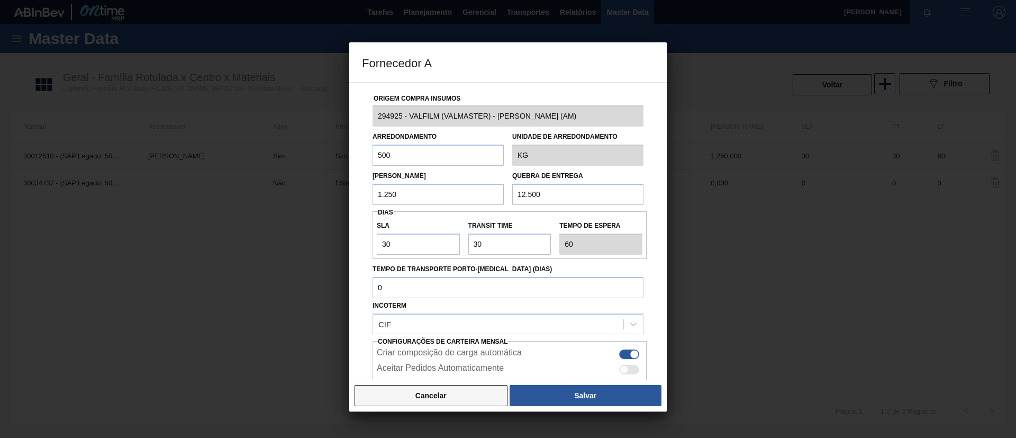
click at [433, 398] on button "Cancelar" at bounding box center [431, 395] width 153 height 21
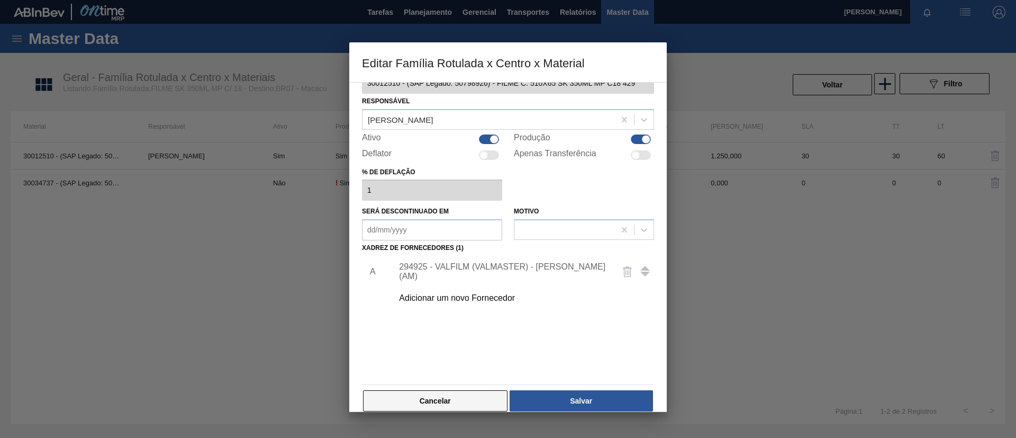
scroll to position [39, 0]
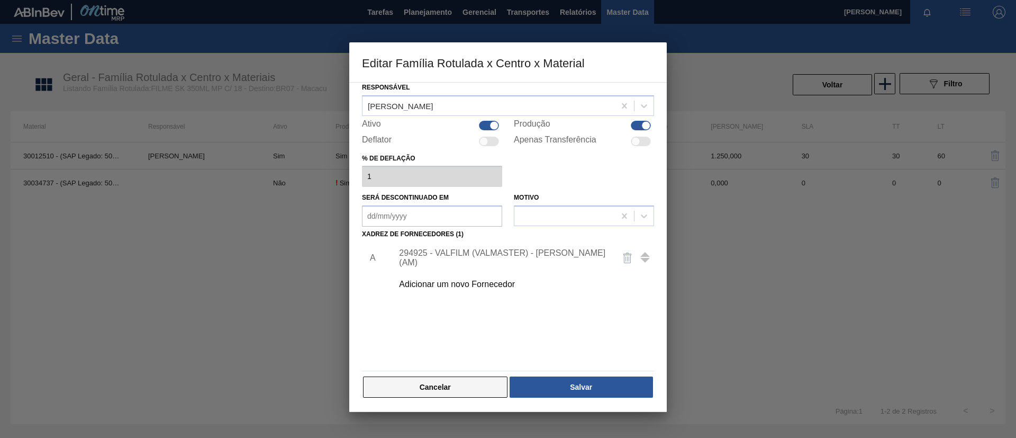
click at [416, 392] on button "Cancelar" at bounding box center [435, 386] width 145 height 21
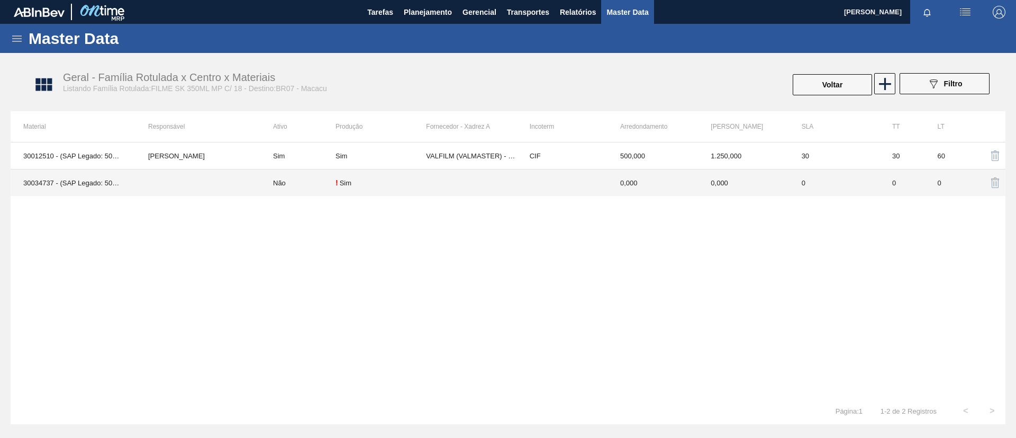
click at [175, 181] on td at bounding box center [198, 182] width 125 height 27
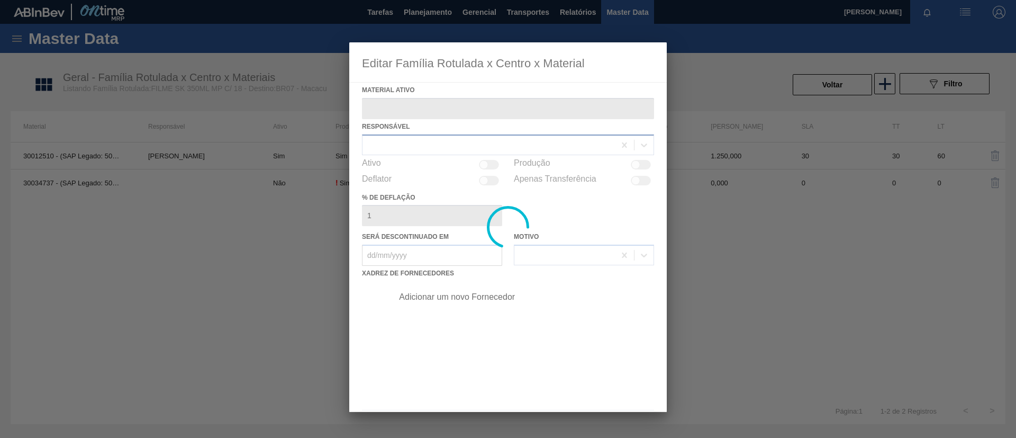
type ativo "30034737 - (SAP Legado: 50853823) - FILME C 510X65 SK 350ML C18 VBI25 MP"
checkbox input "true"
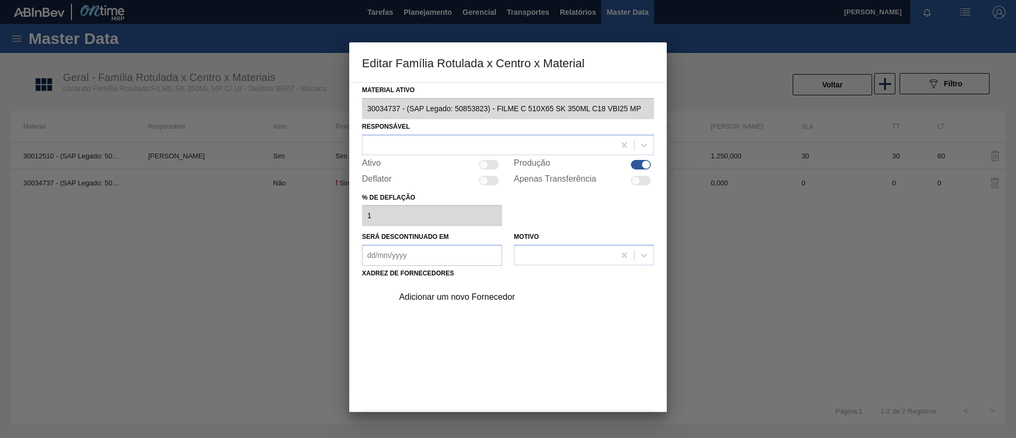
click at [423, 297] on div "Adicionar um novo Fornecedor" at bounding box center [503, 297] width 208 height 10
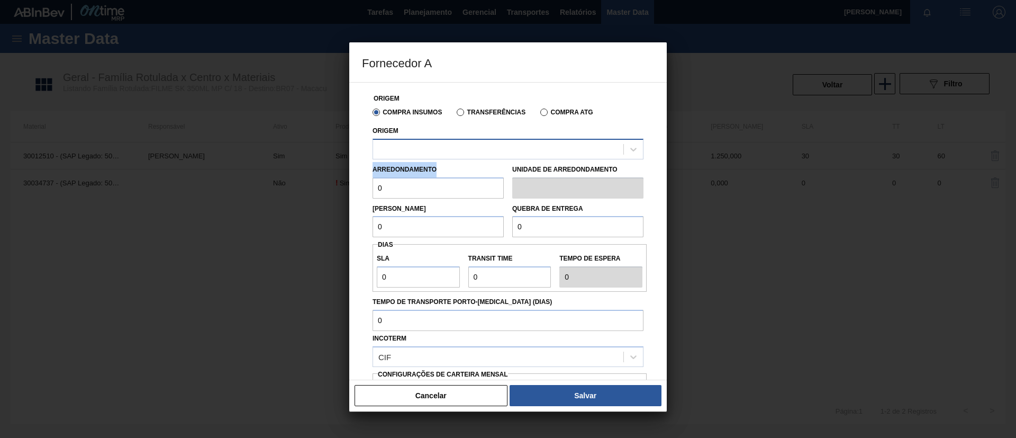
click at [490, 159] on div "Origem Compra Insumos Transferências Compra ATG Origem Arredondamento 0 Unidade…" at bounding box center [508, 274] width 292 height 383
click at [493, 150] on div at bounding box center [498, 148] width 250 height 15
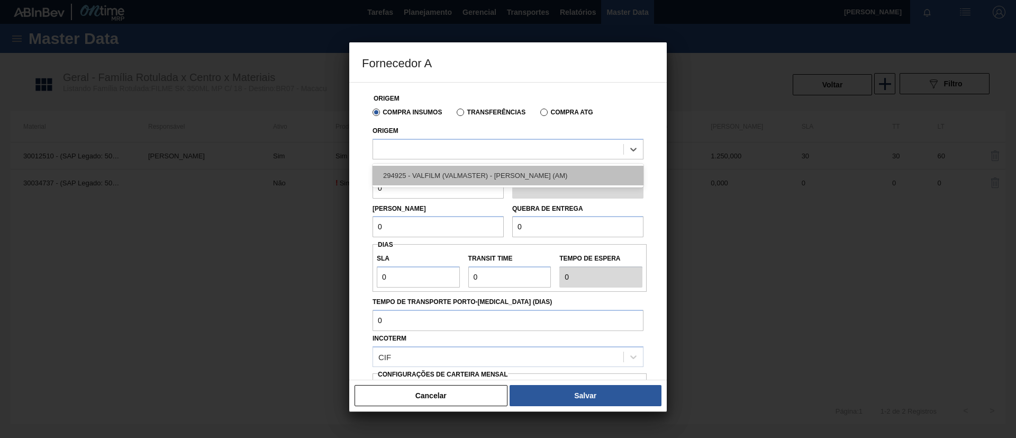
click at [480, 169] on div "294925 - VALFILM (VALMASTER) - [PERSON_NAME] (AM)" at bounding box center [508, 176] width 271 height 20
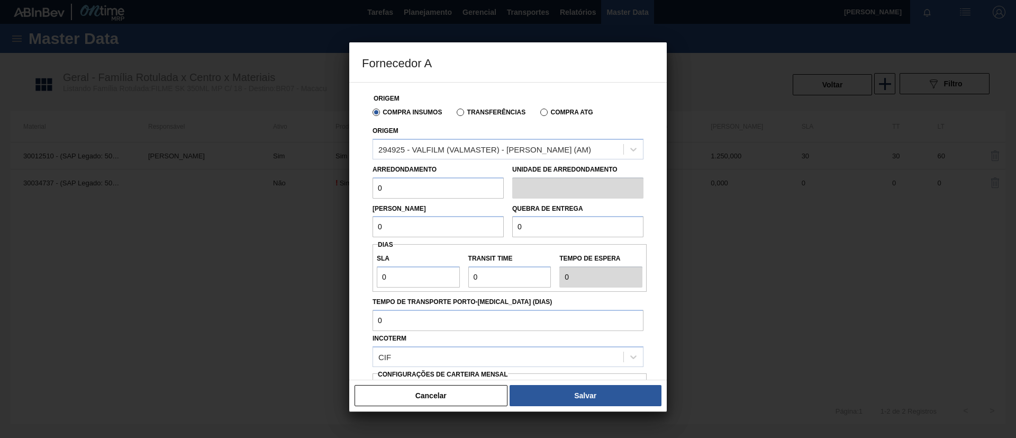
drag, startPoint x: 419, startPoint y: 186, endPoint x: 328, endPoint y: 195, distance: 92.0
click at [328, 195] on div "Fornecedor A Origem Compra Insumos Transferências Compra ATG Origem 294925 - VA…" at bounding box center [508, 219] width 1016 height 438
drag, startPoint x: 401, startPoint y: 188, endPoint x: 339, endPoint y: 194, distance: 62.2
click at [339, 194] on div "Fornecedor A Origem Compra Insumos Transferências Compra ATG Origem 294925 - VA…" at bounding box center [508, 219] width 1016 height 438
type input "500"
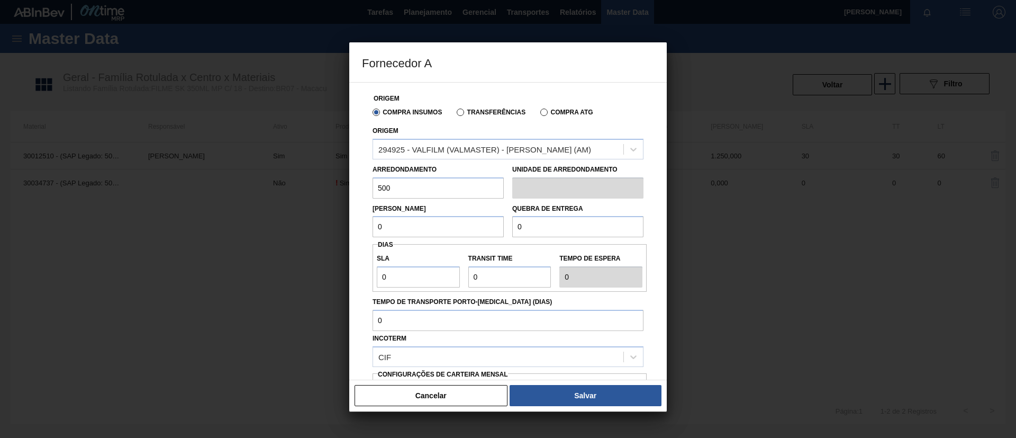
drag, startPoint x: 409, startPoint y: 223, endPoint x: 318, endPoint y: 222, distance: 90.5
click at [300, 227] on div "Fornecedor A Origem Compra Insumos Transferências Compra ATG Origem 294925 - VA…" at bounding box center [508, 219] width 1016 height 438
paste input "50"
type input "500"
drag, startPoint x: 559, startPoint y: 223, endPoint x: 434, endPoint y: 233, distance: 125.9
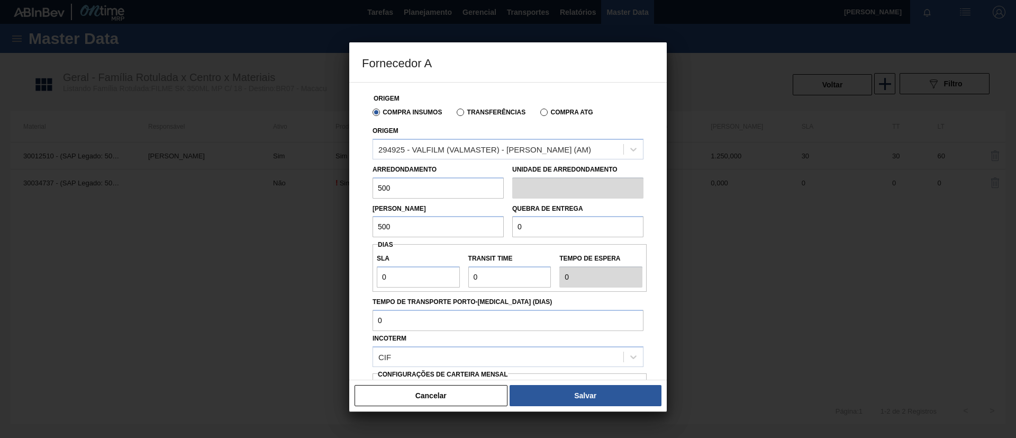
click at [434, 233] on div "Lote Mínimo 500 Quebra de entrega 0" at bounding box center [507, 218] width 279 height 39
paste input ".500"
type input "12.500"
drag, startPoint x: 366, startPoint y: 266, endPoint x: 309, endPoint y: 263, distance: 57.8
click at [309, 263] on div "Fornecedor A Origem Compra Insumos Transferências Compra ATG Origem 294925 - VA…" at bounding box center [508, 219] width 1016 height 438
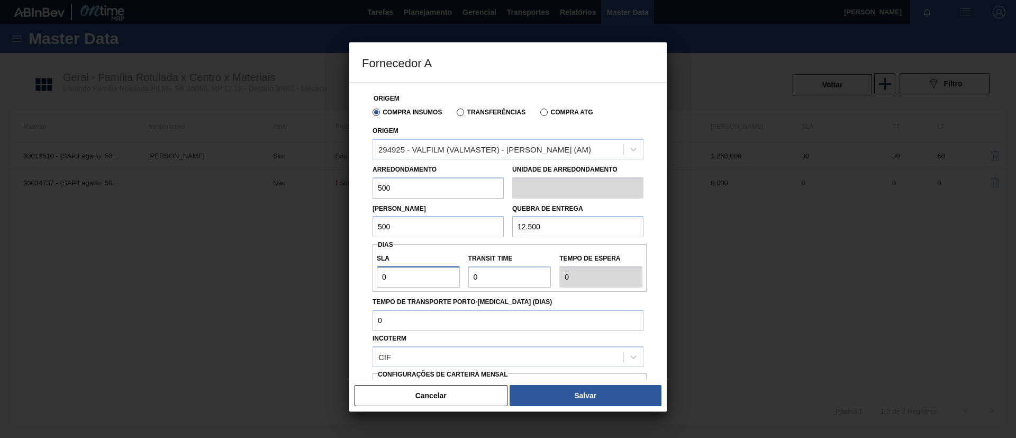
type input "3"
type input "30"
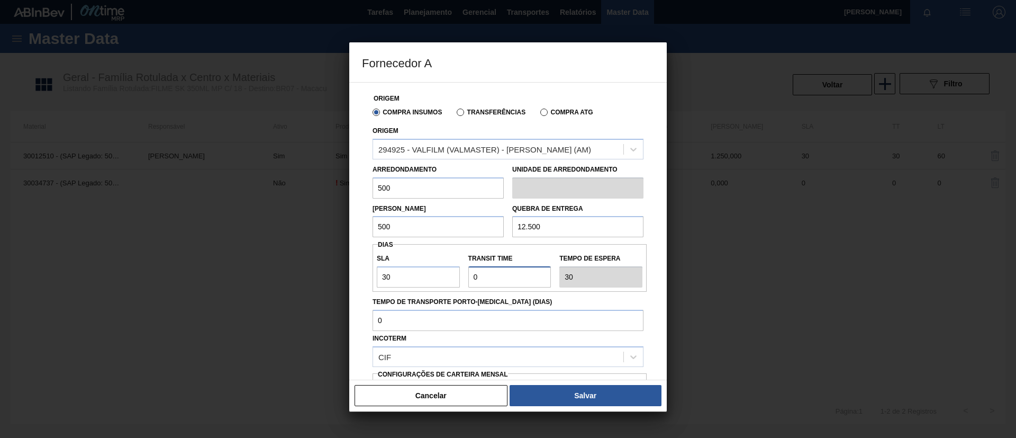
type input "3"
type input "33"
type input "30"
type input "60"
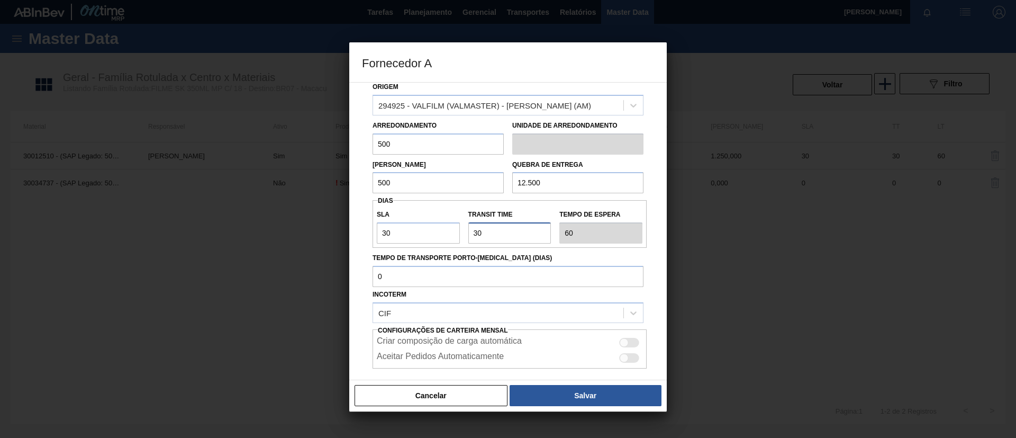
scroll to position [98, 0]
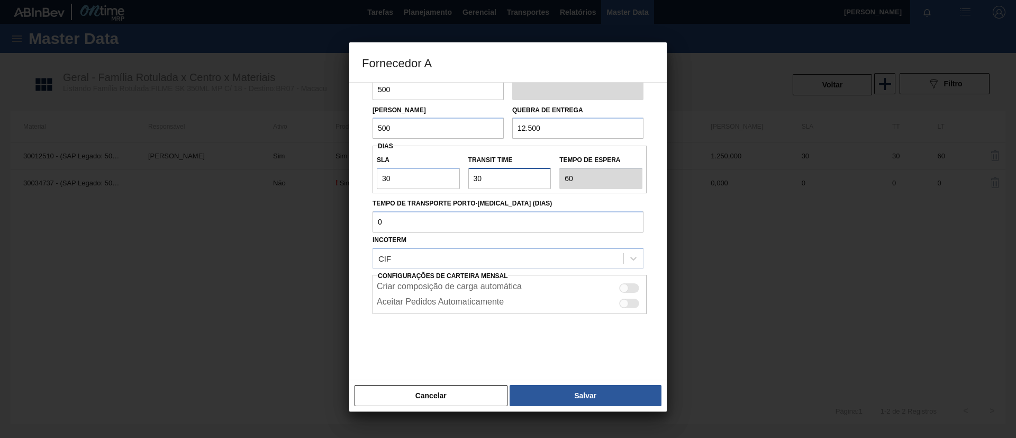
type input "30"
click at [552, 380] on div "Cancelar Salvar" at bounding box center [508, 396] width 318 height 32
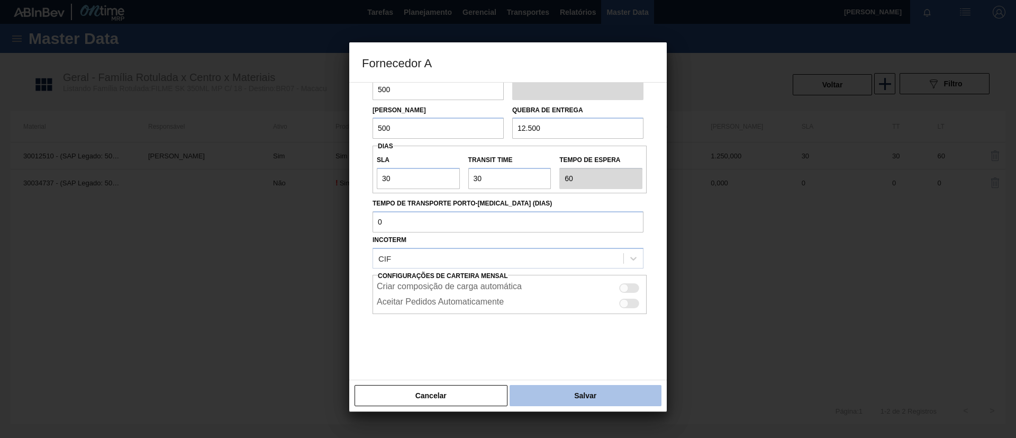
click at [557, 386] on button "Salvar" at bounding box center [586, 395] width 152 height 21
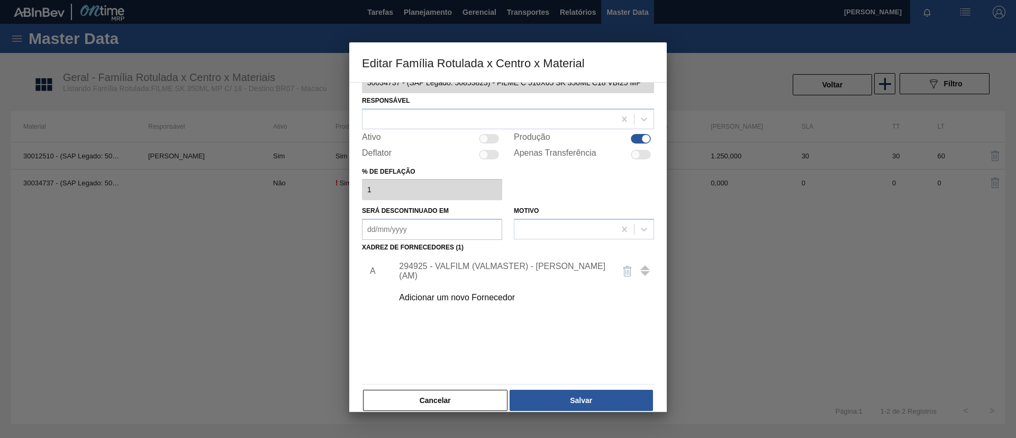
scroll to position [39, 0]
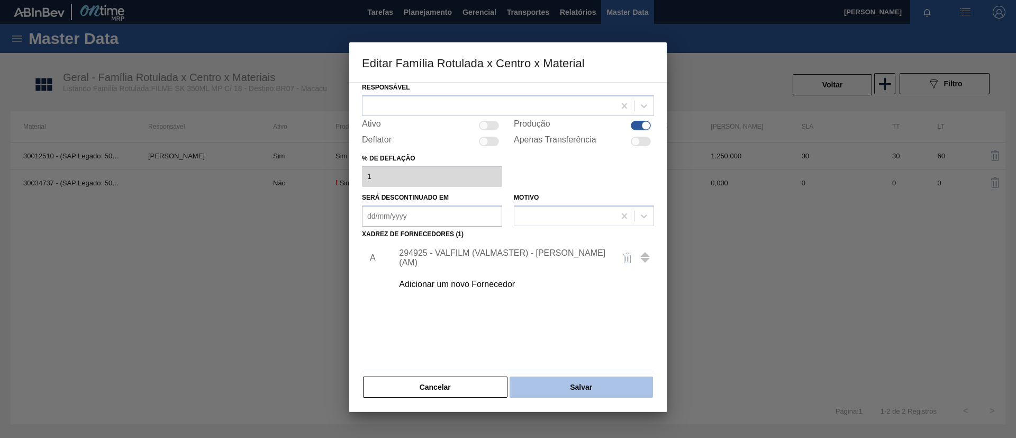
click at [555, 390] on button "Salvar" at bounding box center [581, 386] width 143 height 21
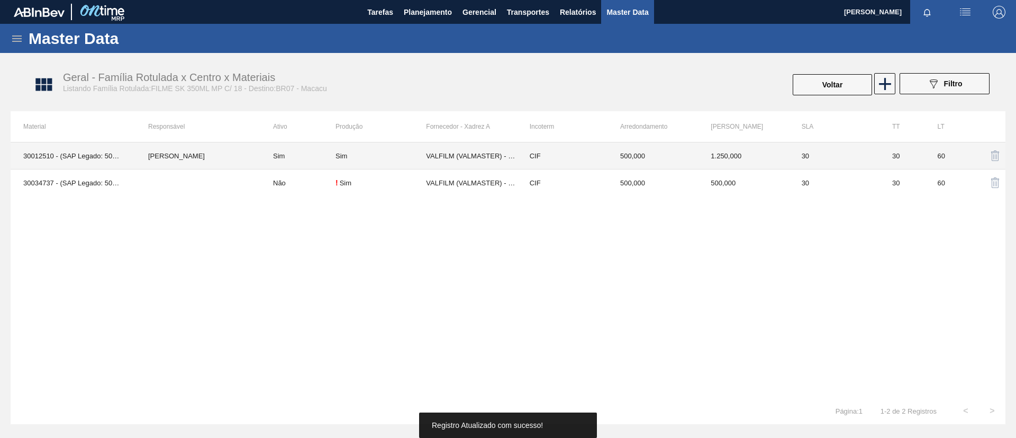
click at [209, 150] on td "[PERSON_NAME]" at bounding box center [198, 155] width 125 height 27
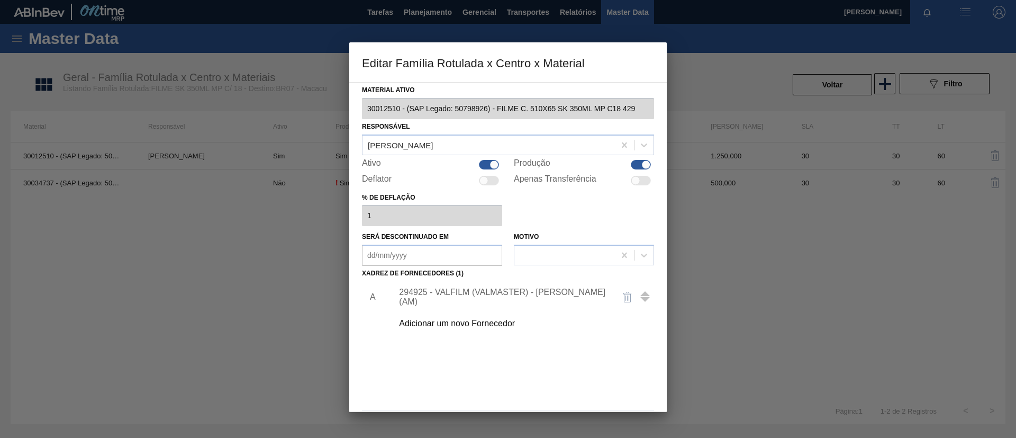
click at [490, 165] on div at bounding box center [494, 164] width 9 height 9
checkbox input "false"
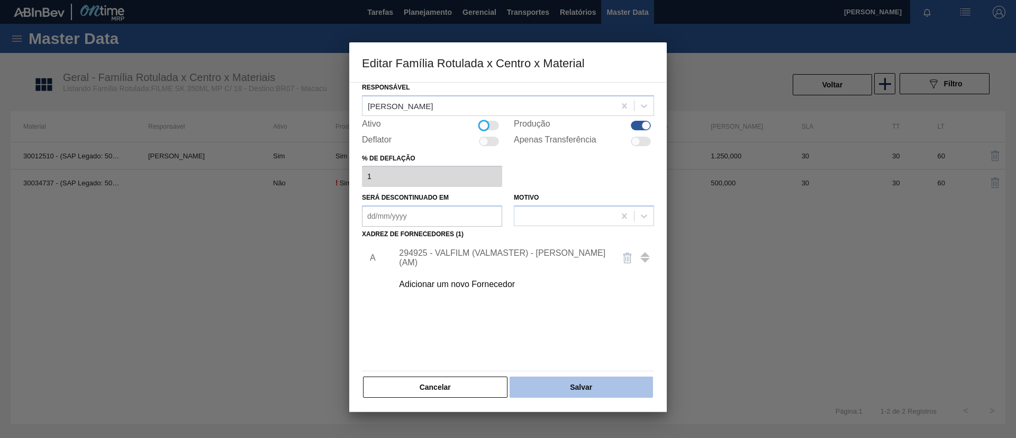
click at [576, 383] on button "Salvar" at bounding box center [581, 386] width 143 height 21
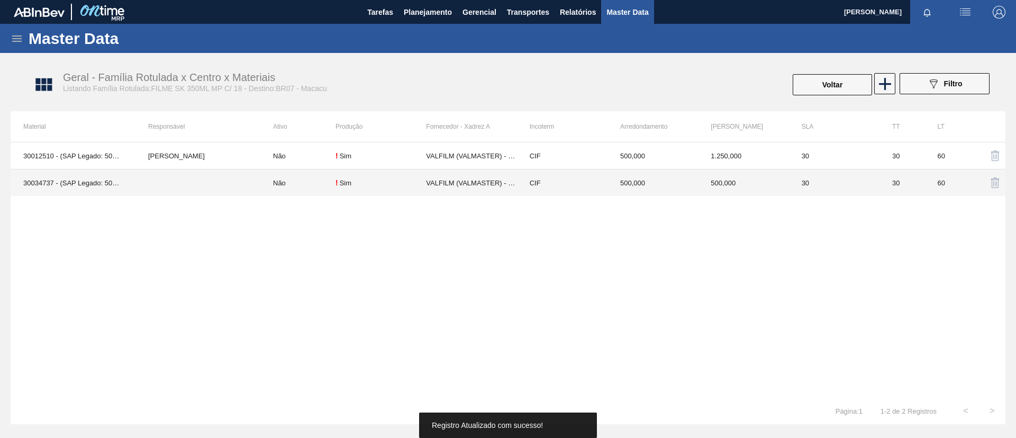
click at [225, 180] on td at bounding box center [198, 182] width 125 height 27
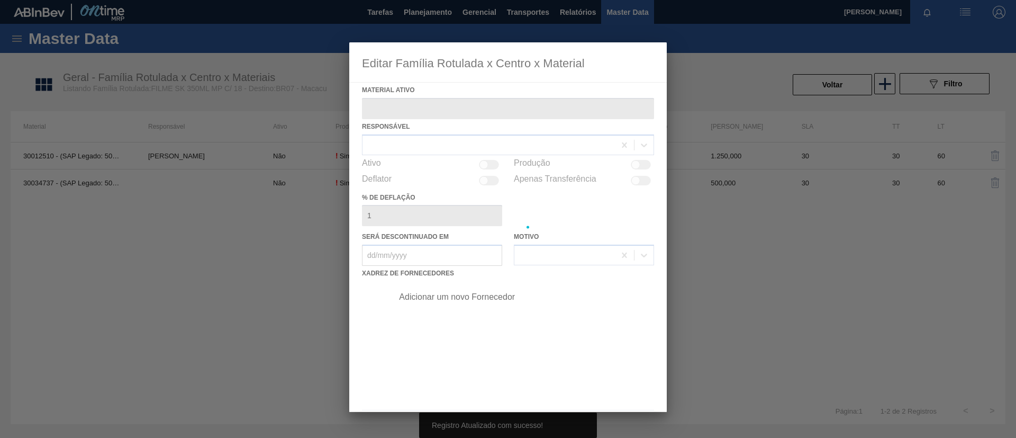
type ativo "30034737 - (SAP Legado: 50853823) - FILME C 510X65 SK 350ML C18 VBI25 MP"
checkbox input "true"
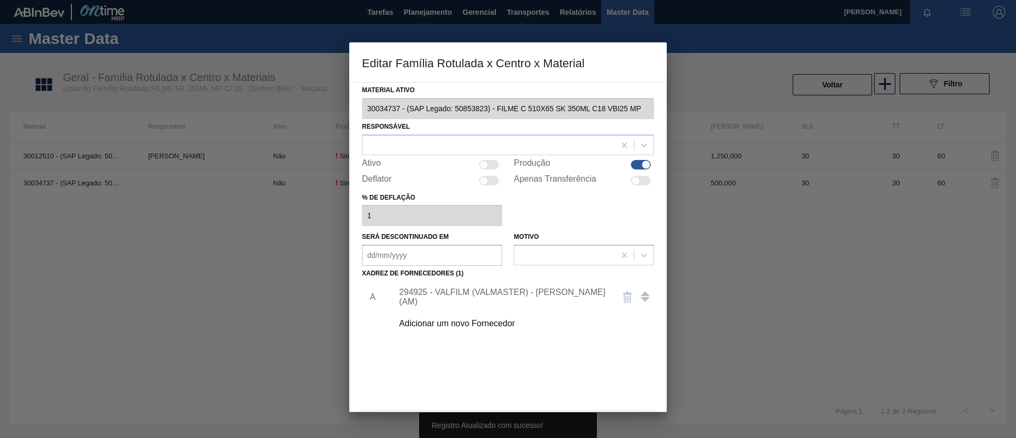
click at [489, 160] on div at bounding box center [489, 165] width 20 height 10
checkbox input "true"
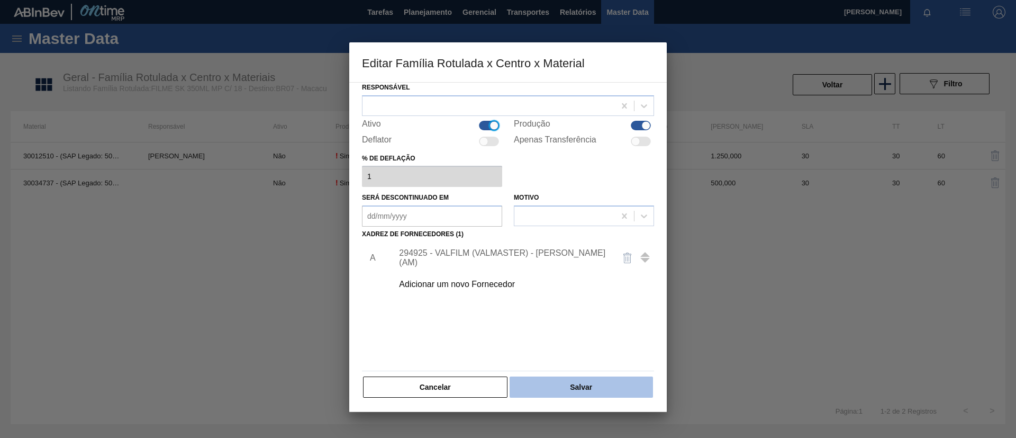
click at [576, 391] on button "Salvar" at bounding box center [581, 386] width 143 height 21
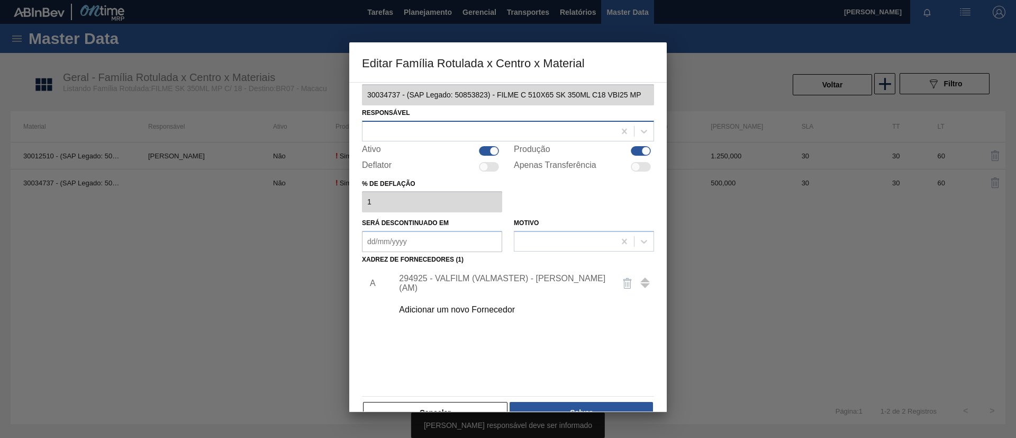
scroll to position [0, 0]
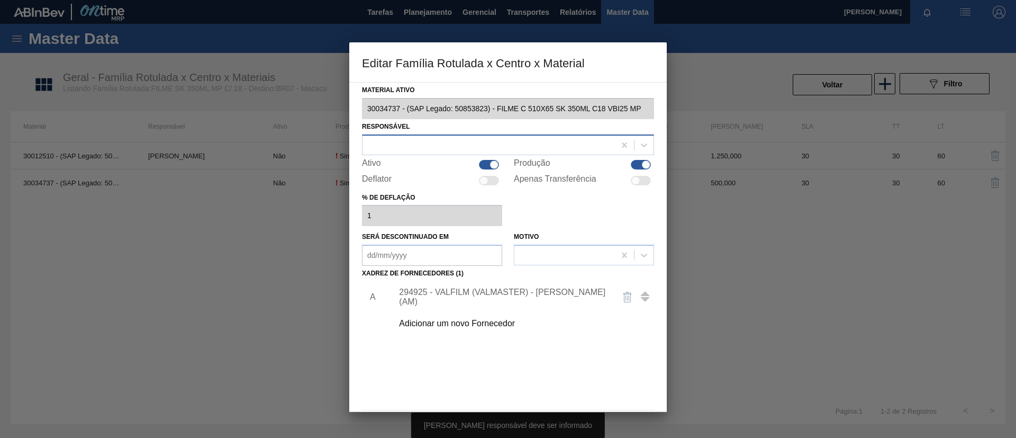
click at [430, 143] on div at bounding box center [489, 144] width 253 height 15
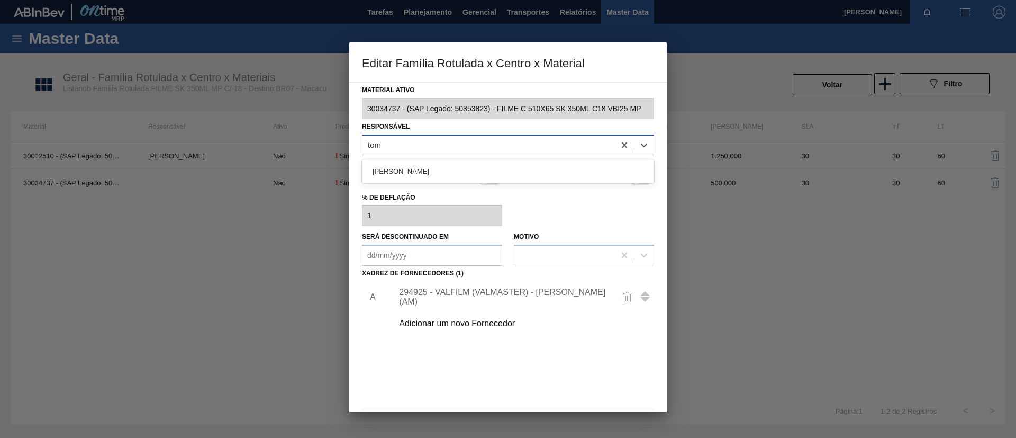
type input "toma"
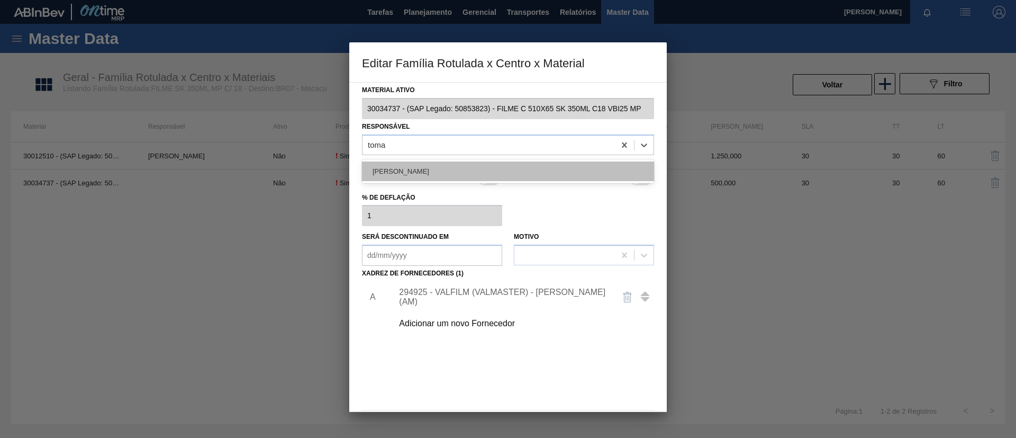
click at [430, 164] on div "[PERSON_NAME]" at bounding box center [508, 171] width 292 height 20
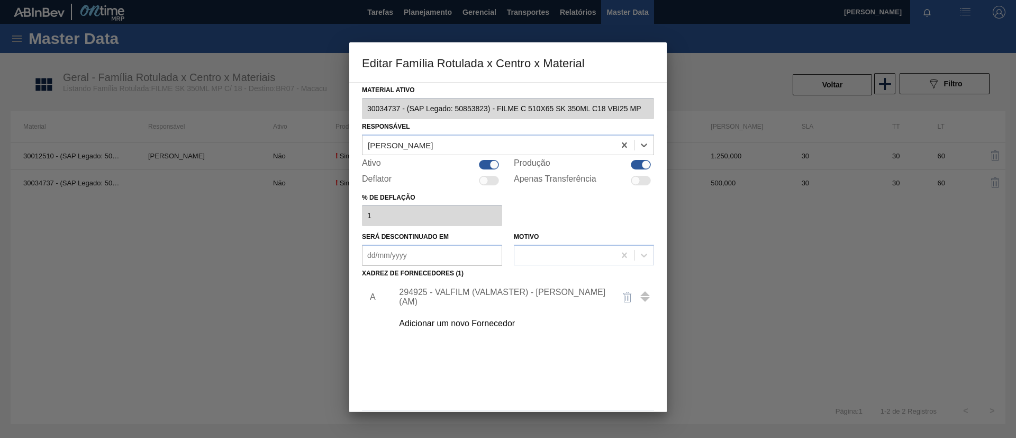
scroll to position [39, 0]
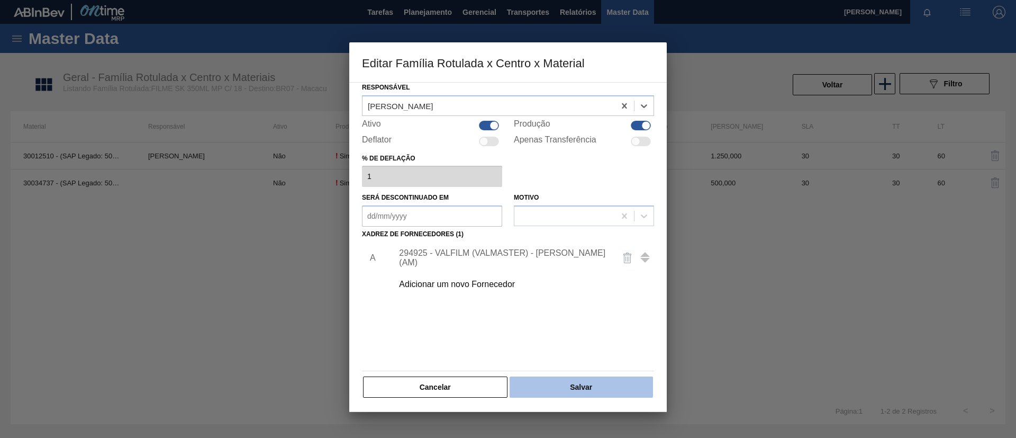
click at [536, 384] on button "Salvar" at bounding box center [581, 386] width 143 height 21
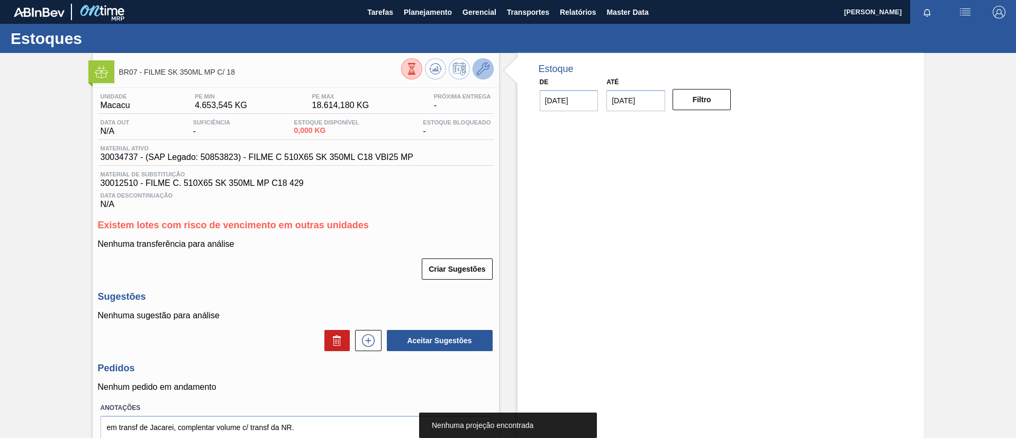
click at [482, 70] on icon at bounding box center [483, 68] width 13 height 13
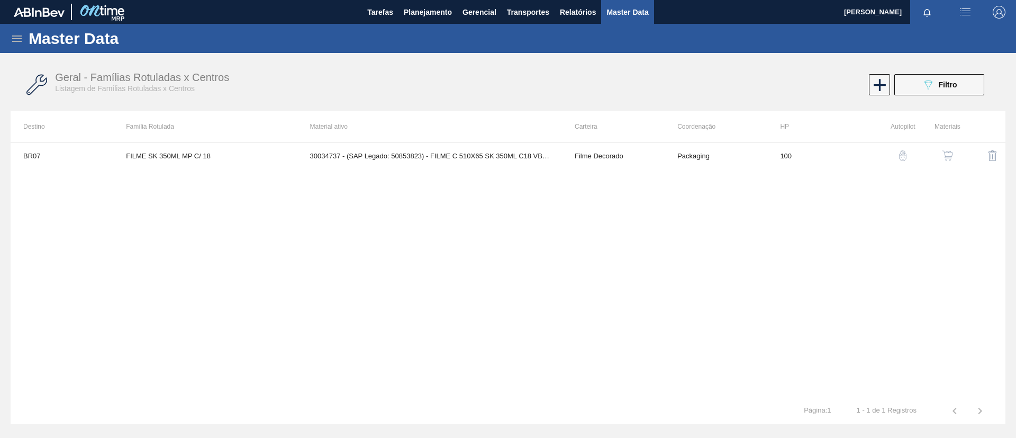
click at [949, 151] on img "button" at bounding box center [948, 155] width 11 height 11
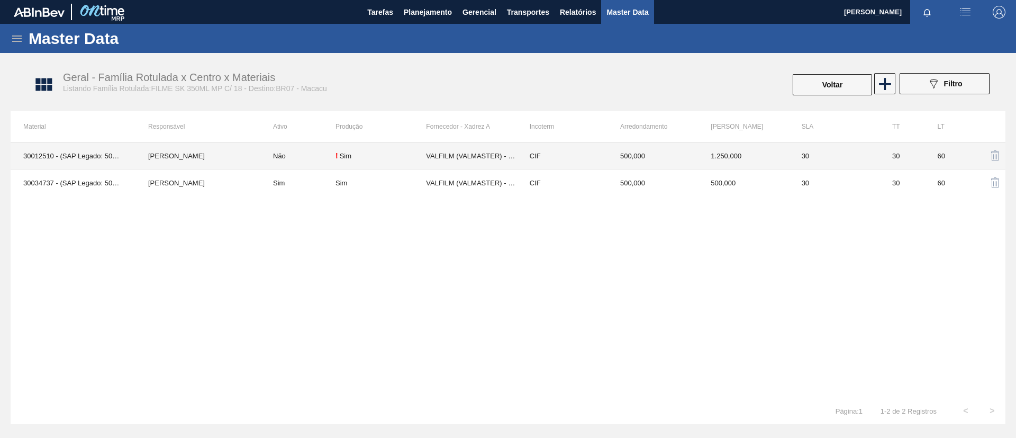
click at [179, 156] on td "[PERSON_NAME]" at bounding box center [198, 155] width 125 height 27
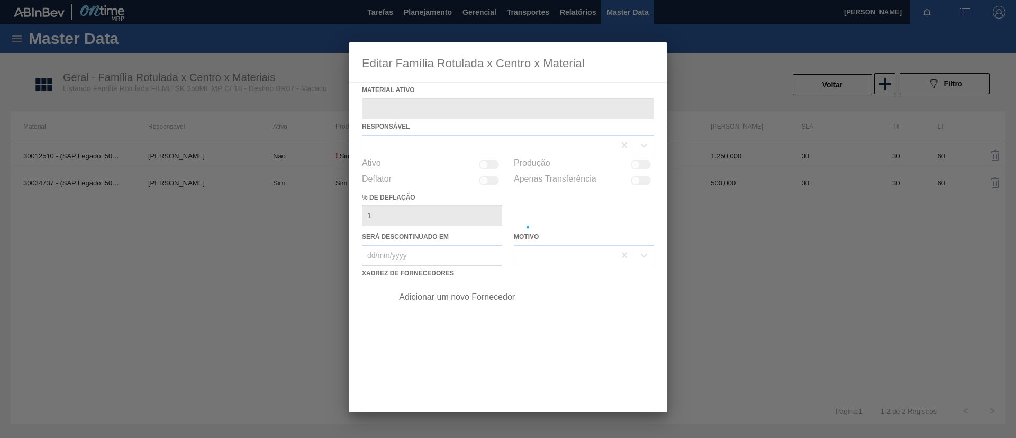
type ativo "30012510 - (SAP Legado: 50798926) - FILME C. 510X65 SK 350ML MP C18 429"
checkbox input "true"
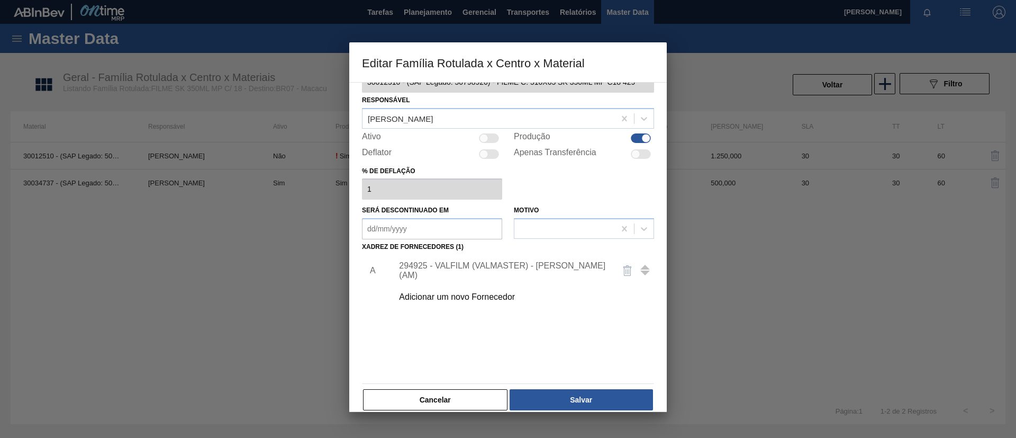
scroll to position [39, 0]
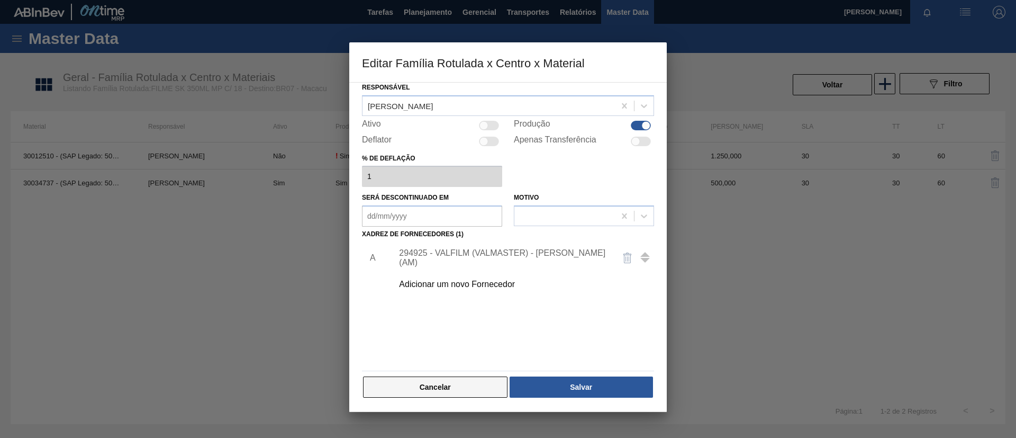
click at [418, 394] on button "Cancelar" at bounding box center [435, 386] width 145 height 21
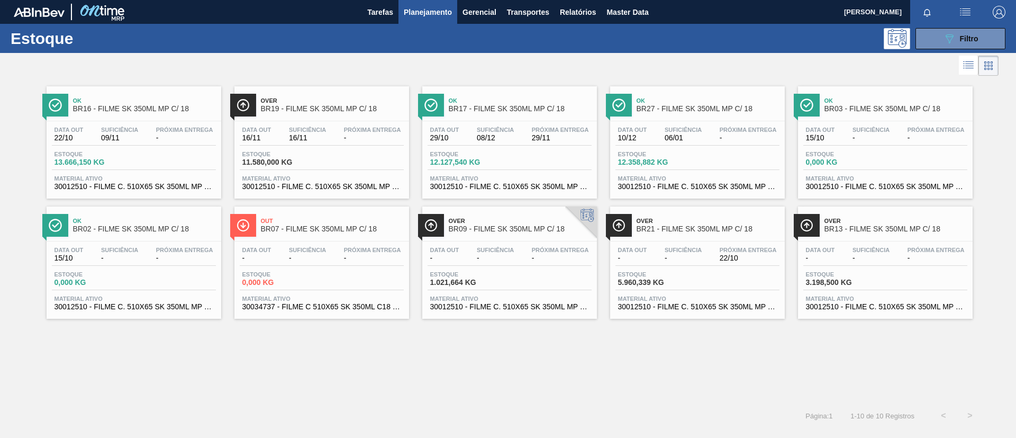
click at [530, 231] on span "BR09 - FILME SK 350ML MP C/ 18" at bounding box center [520, 229] width 143 height 8
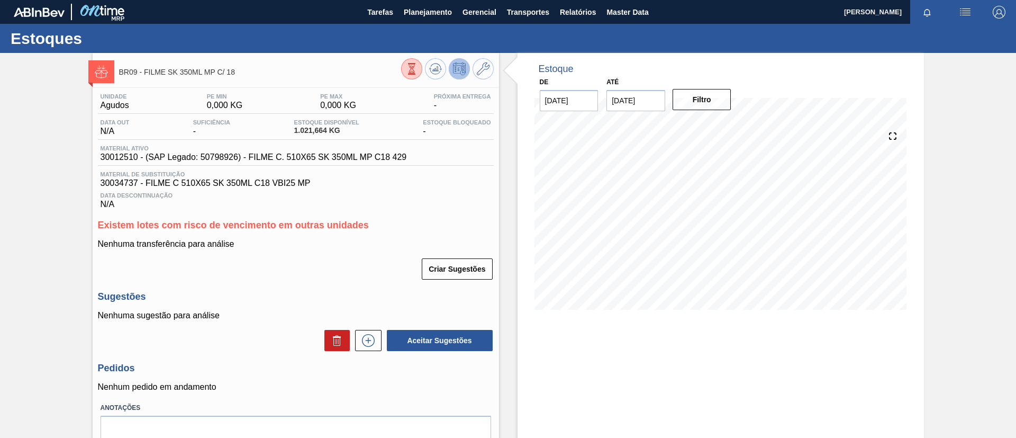
click at [491, 80] on div at bounding box center [447, 70] width 93 height 24
click at [486, 69] on icon at bounding box center [483, 68] width 13 height 13
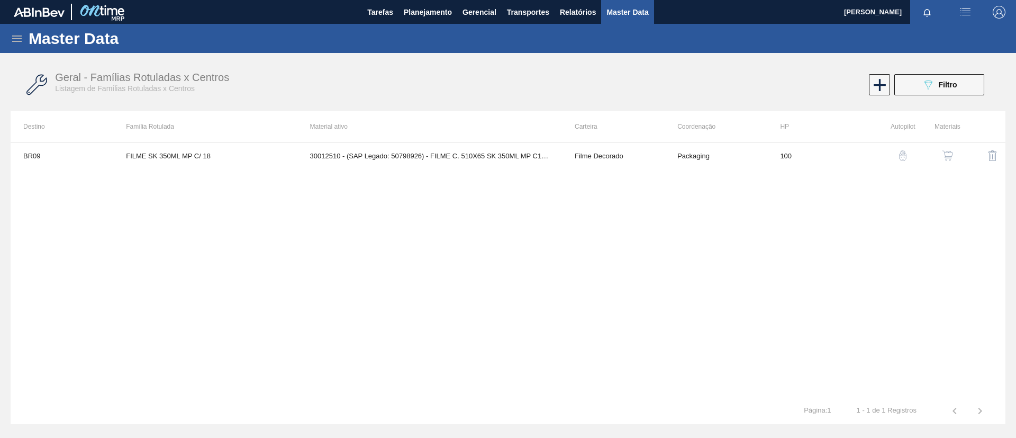
click at [959, 157] on button "button" at bounding box center [947, 155] width 25 height 25
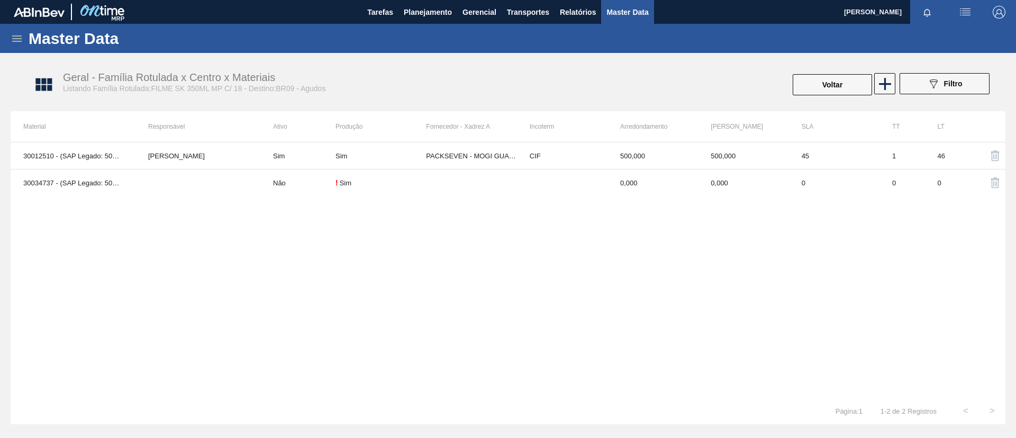
click at [245, 140] on th "Responsável" at bounding box center [198, 126] width 125 height 31
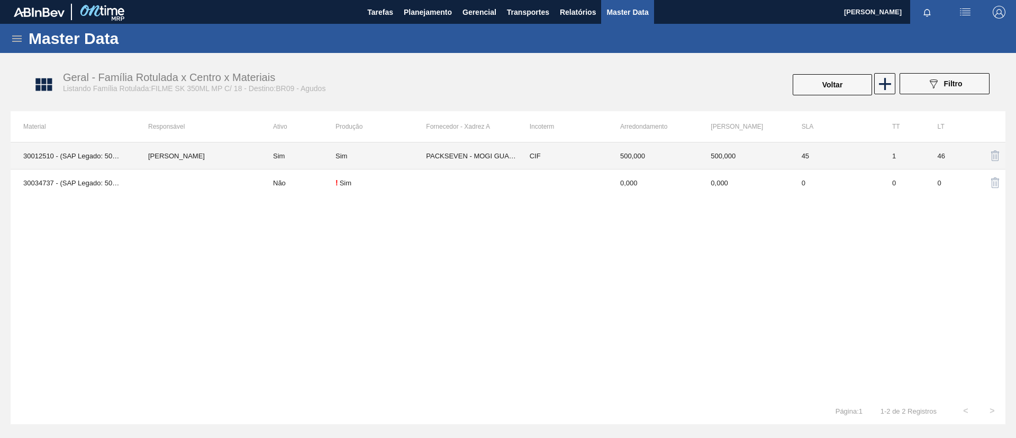
click at [248, 152] on td "[PERSON_NAME]" at bounding box center [198, 155] width 125 height 27
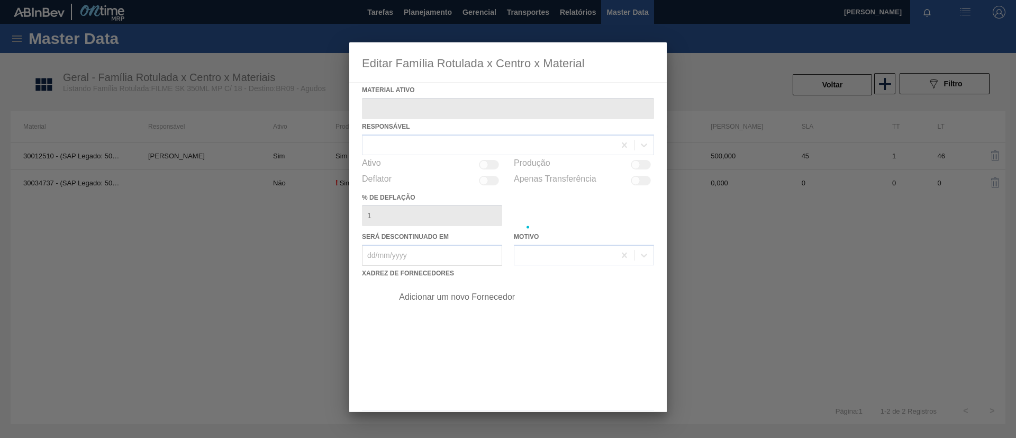
type ativo "30012510 - (SAP Legado: 50798926) - FILME C. 510X65 SK 350ML MP C18 429"
checkbox input "true"
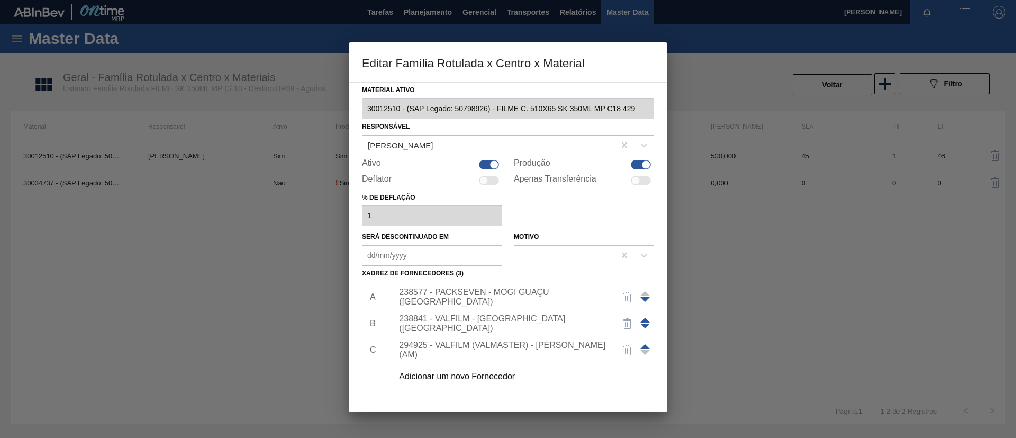
click at [538, 291] on div "238577 - PACKSEVEN - MOGI GUAÇU (SP)" at bounding box center [520, 297] width 267 height 26
click at [541, 297] on div "238577 - PACKSEVEN - MOGI GUAÇU (SP)" at bounding box center [503, 296] width 208 height 19
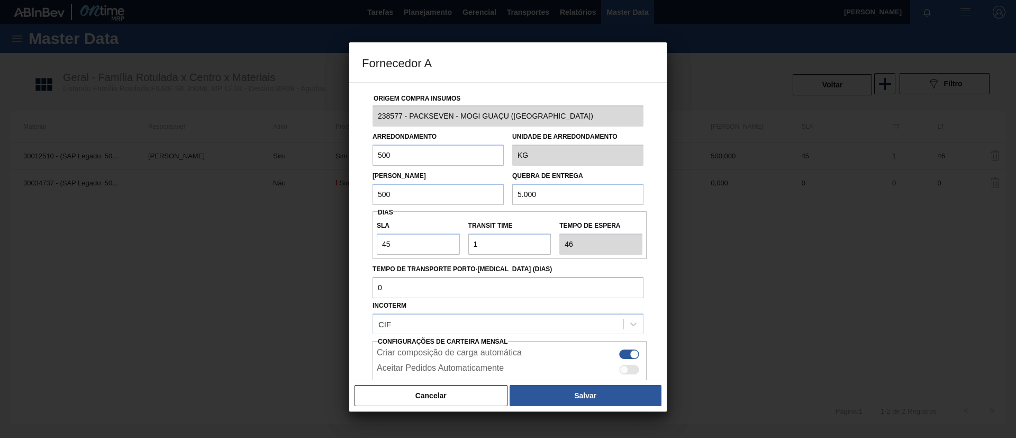
drag, startPoint x: 437, startPoint y: 396, endPoint x: 439, endPoint y: 389, distance: 7.7
click at [437, 395] on button "Cancelar" at bounding box center [431, 395] width 153 height 21
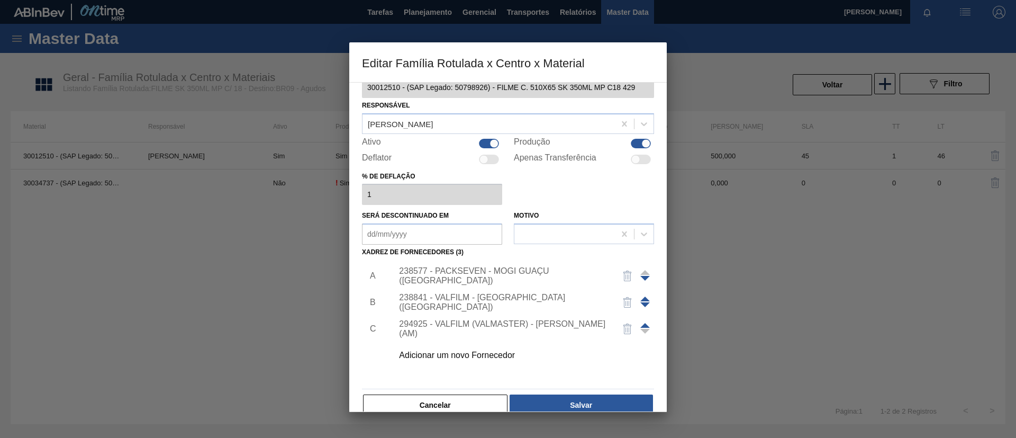
scroll to position [39, 0]
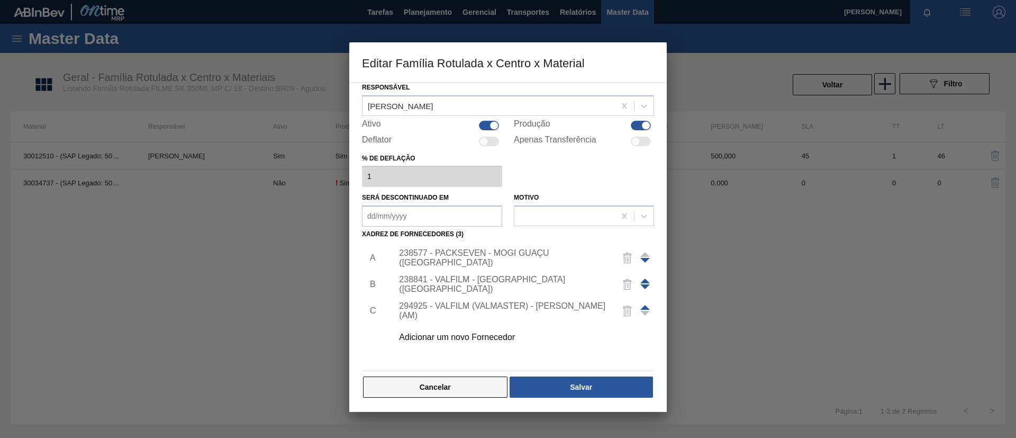
click at [454, 384] on button "Cancelar" at bounding box center [435, 386] width 145 height 21
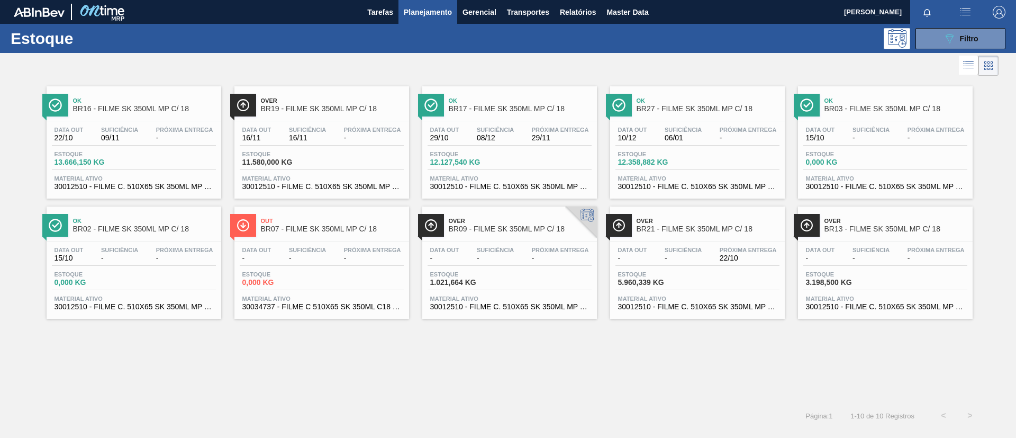
click at [333, 111] on span "BR19 - FILME SK 350ML MP C/ 18" at bounding box center [332, 109] width 143 height 8
click at [548, 108] on span "BR17 - FILME SK 350ML MP C/ 18" at bounding box center [520, 109] width 143 height 8
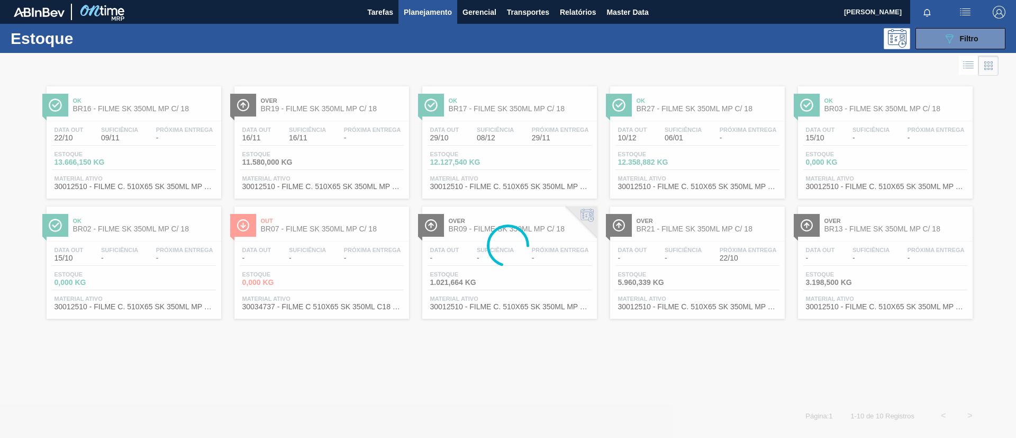
click at [711, 113] on div at bounding box center [508, 245] width 1016 height 385
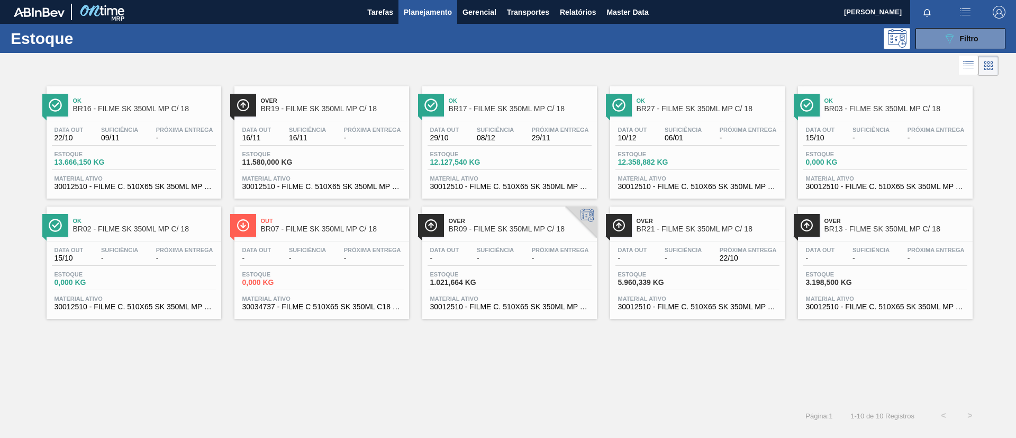
drag, startPoint x: 695, startPoint y: 110, endPoint x: 402, endPoint y: 6, distance: 310.3
click at [695, 110] on span "BR27 - FILME SK 350ML MP C/ 18" at bounding box center [708, 109] width 143 height 8
click at [700, 94] on div "Ok BR27 - FILME SK 350ML MP C/ 18" at bounding box center [708, 105] width 143 height 24
click at [509, 236] on div "Over BR09 - FILME SK 350ML MP C/ 18" at bounding box center [520, 225] width 143 height 24
click at [721, 247] on span "Próxima Entrega" at bounding box center [748, 250] width 57 height 6
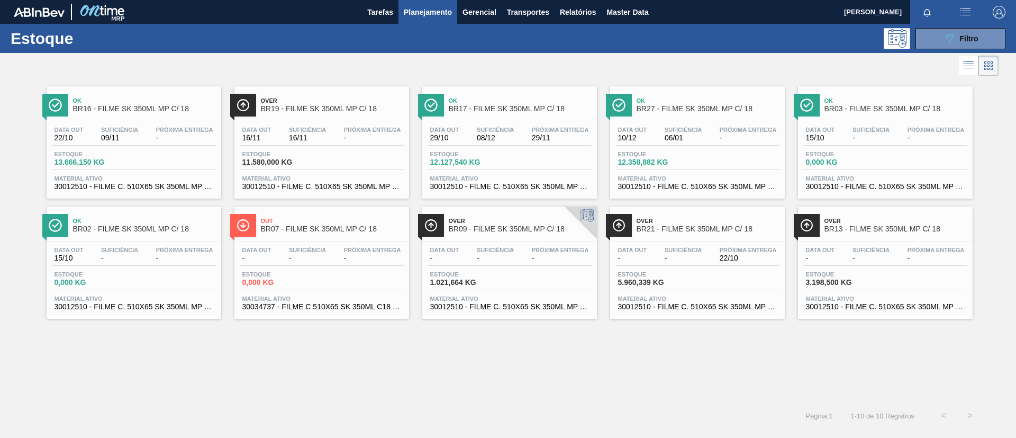
click at [899, 232] on div "Over BR13 - FILME SK 350ML MP C/ 18" at bounding box center [896, 225] width 143 height 24
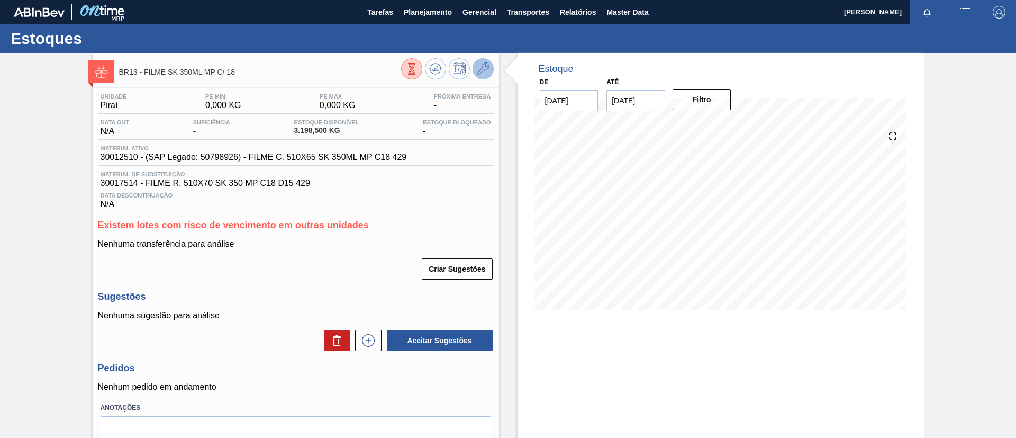
click at [477, 67] on icon at bounding box center [483, 68] width 13 height 13
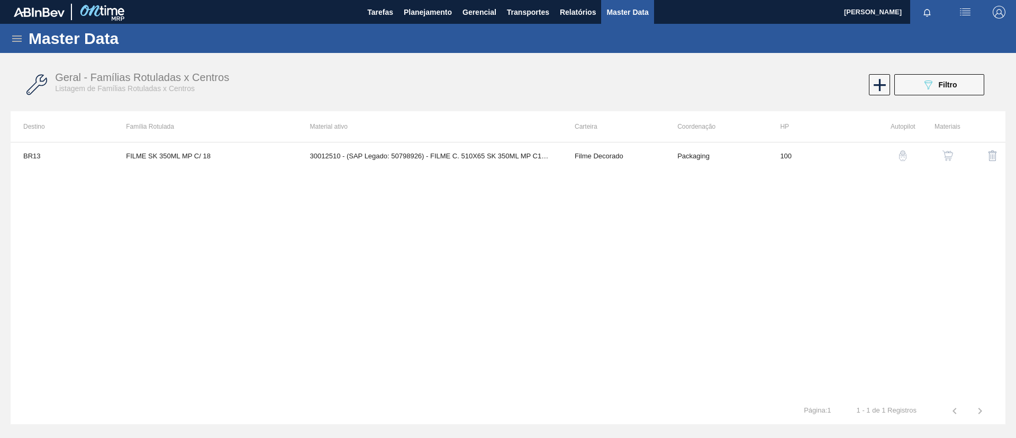
click at [953, 159] on img "button" at bounding box center [948, 155] width 11 height 11
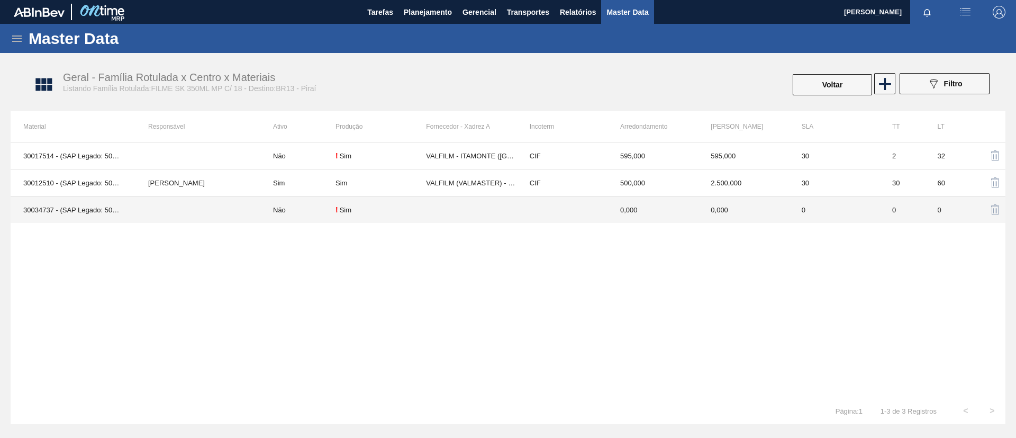
click at [209, 203] on td at bounding box center [198, 209] width 125 height 27
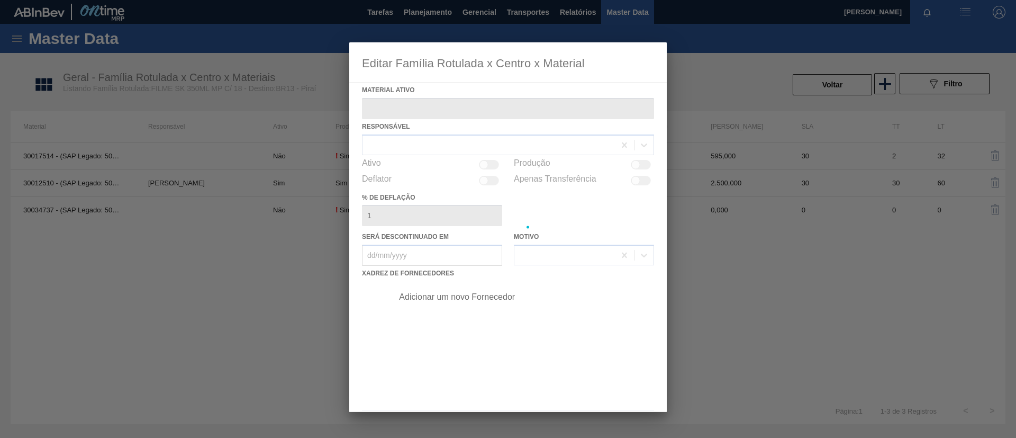
type ativo "30034737 - (SAP Legado: 50853823) - FILME C 510X65 SK 350ML C18 VBI25 MP"
checkbox input "true"
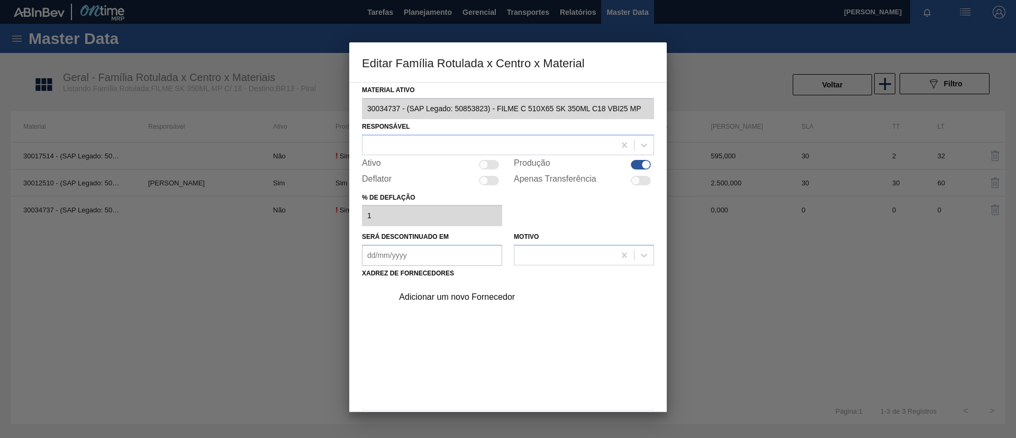
click at [499, 301] on div "Adicionar um novo Fornecedor" at bounding box center [503, 297] width 208 height 10
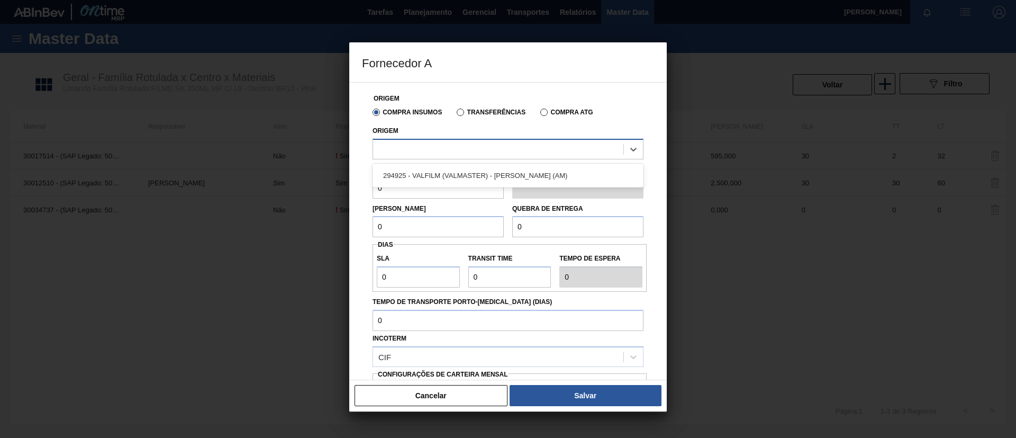
click at [428, 143] on div at bounding box center [498, 148] width 250 height 15
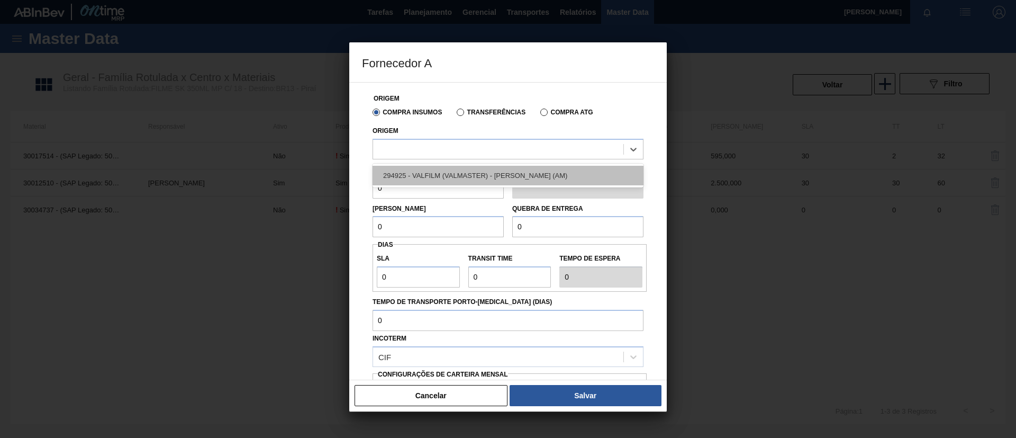
click at [443, 174] on div "294925 - VALFILM (VALMASTER) - MANAUS (AM)" at bounding box center [508, 176] width 271 height 20
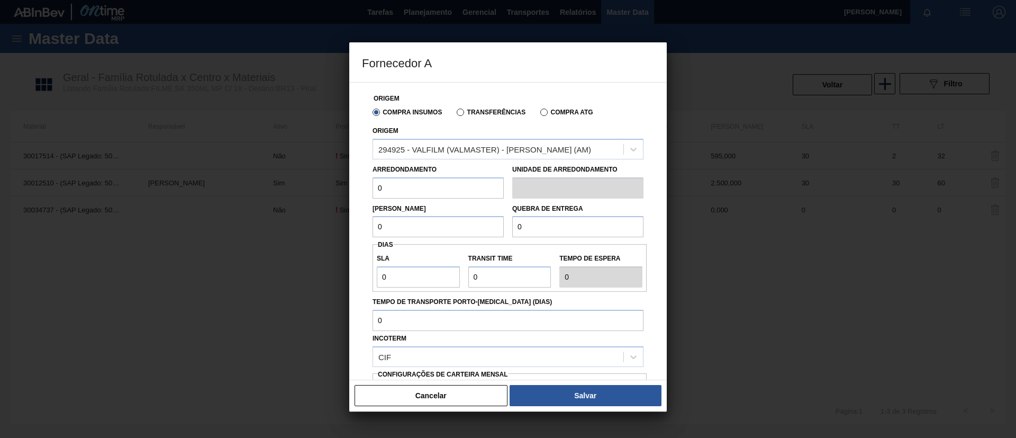
drag, startPoint x: 431, startPoint y: 187, endPoint x: 270, endPoint y: 183, distance: 161.0
click at [270, 183] on div "Fornecedor A Origem Compra Insumos Transferências Compra ATG Origem 294925 - VA…" at bounding box center [508, 219] width 1016 height 438
drag, startPoint x: 390, startPoint y: 187, endPoint x: 351, endPoint y: 193, distance: 39.1
click at [351, 192] on div "Origem Compra Insumos Transferências Compra ATG Origem 294925 - VALFILM (VALMAS…" at bounding box center [508, 231] width 318 height 298
type input "500"
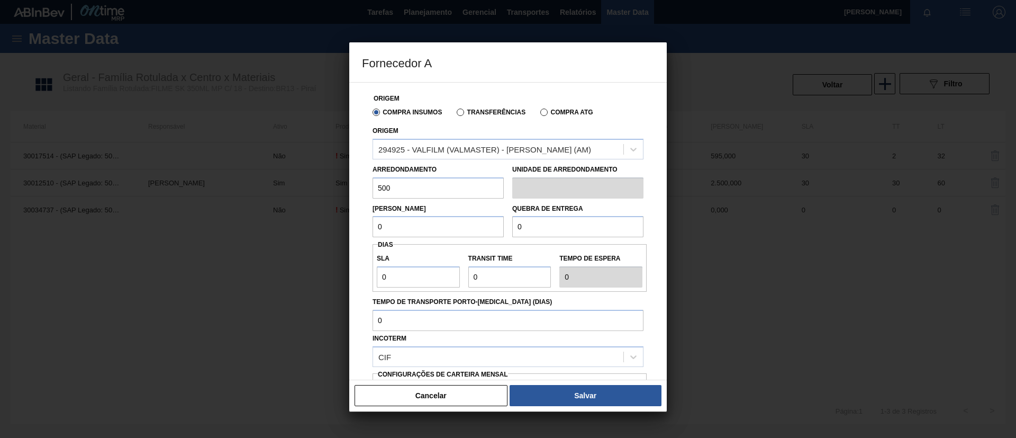
drag, startPoint x: 384, startPoint y: 219, endPoint x: 353, endPoint y: 218, distance: 31.2
click at [353, 218] on div "Origem Compra Insumos Transferências Compra ATG Origem 294925 - VALFILM (VALMAS…" at bounding box center [508, 231] width 318 height 298
paste input "50"
type input "500"
drag, startPoint x: 567, startPoint y: 225, endPoint x: 411, endPoint y: 228, distance: 156.2
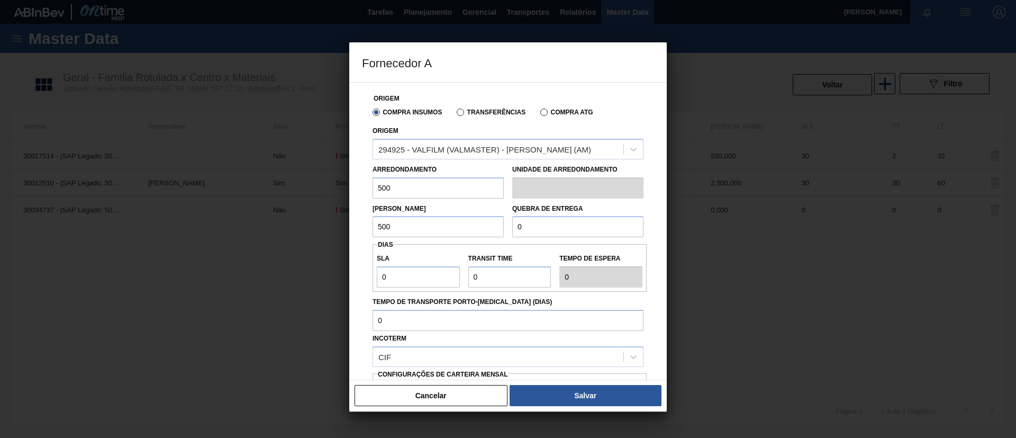
click at [411, 227] on div "Lote Mínimo 500 Quebra de entrega 0" at bounding box center [507, 218] width 279 height 39
paste input ".500"
type input "12.500"
click at [482, 392] on button "Cancelar" at bounding box center [431, 395] width 153 height 21
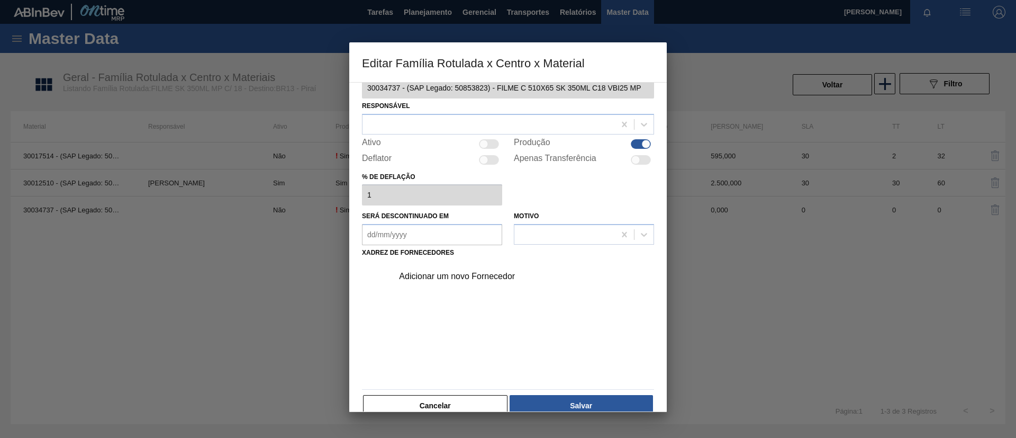
scroll to position [39, 0]
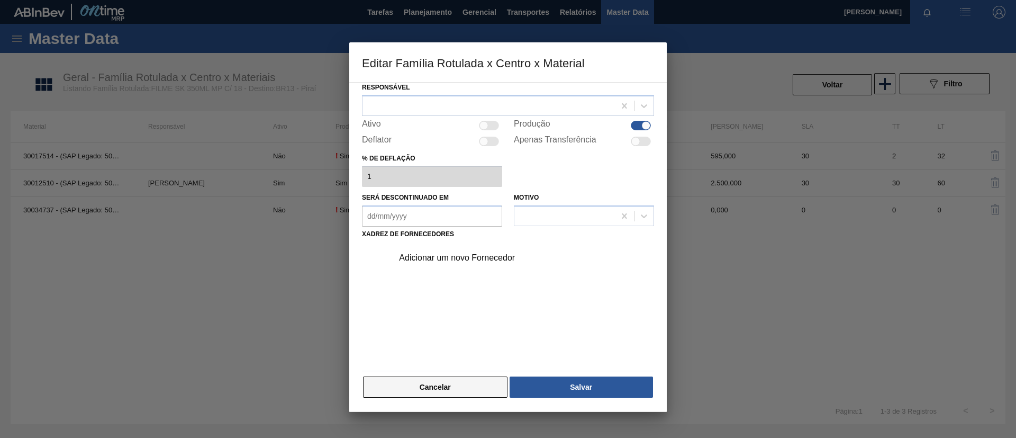
click at [471, 397] on button "Cancelar" at bounding box center [435, 386] width 145 height 21
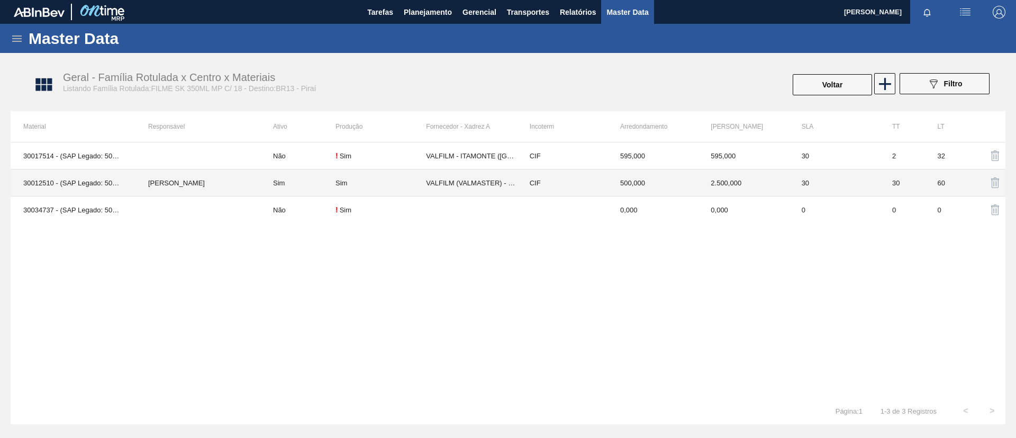
click at [204, 185] on td "[PERSON_NAME]" at bounding box center [198, 182] width 125 height 27
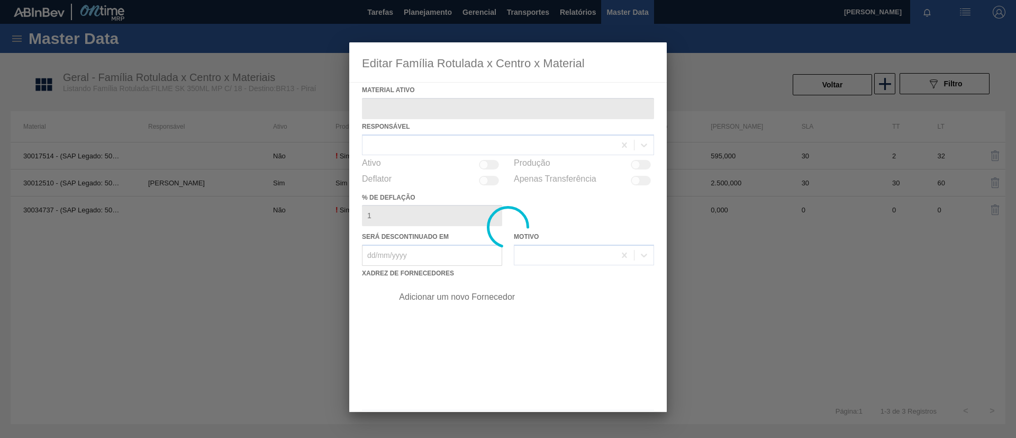
type ativo "30012510 - (SAP Legado: 50798926) - FILME C. 510X65 SK 350ML MP C18 429"
checkbox input "true"
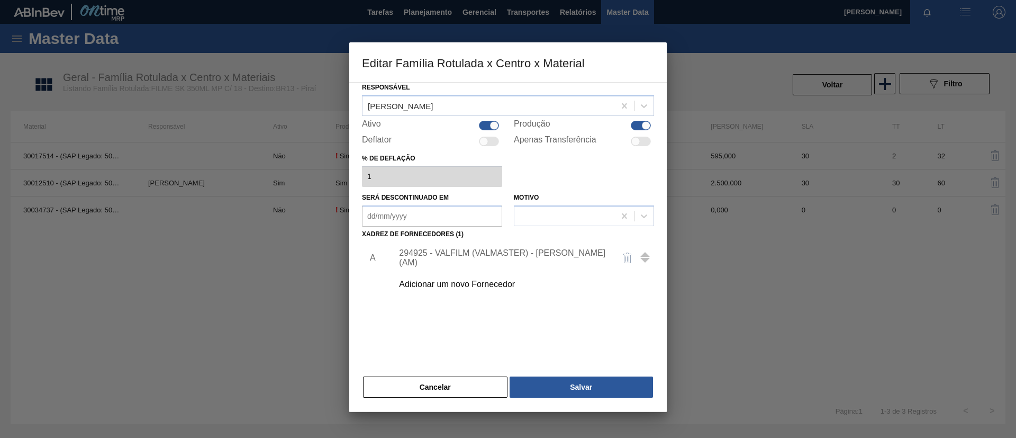
drag, startPoint x: 437, startPoint y: 387, endPoint x: 418, endPoint y: 370, distance: 25.5
click at [436, 386] on button "Cancelar" at bounding box center [435, 386] width 145 height 21
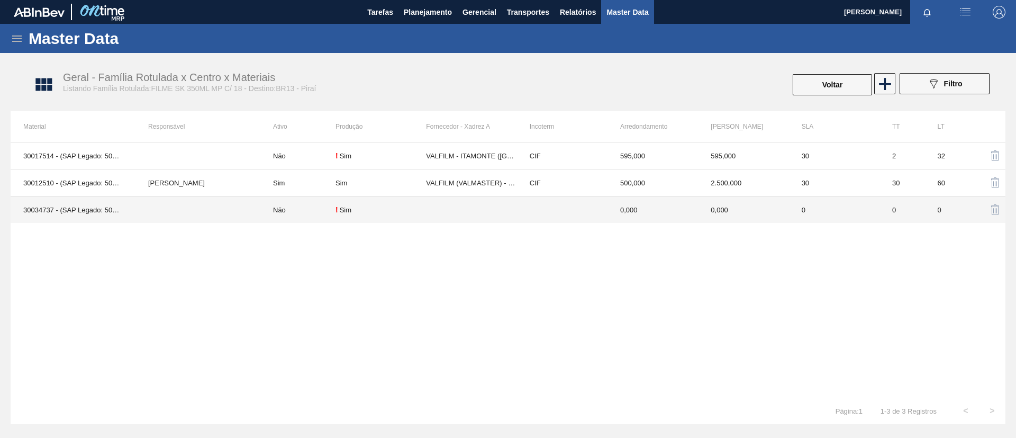
click at [223, 213] on td at bounding box center [198, 209] width 125 height 27
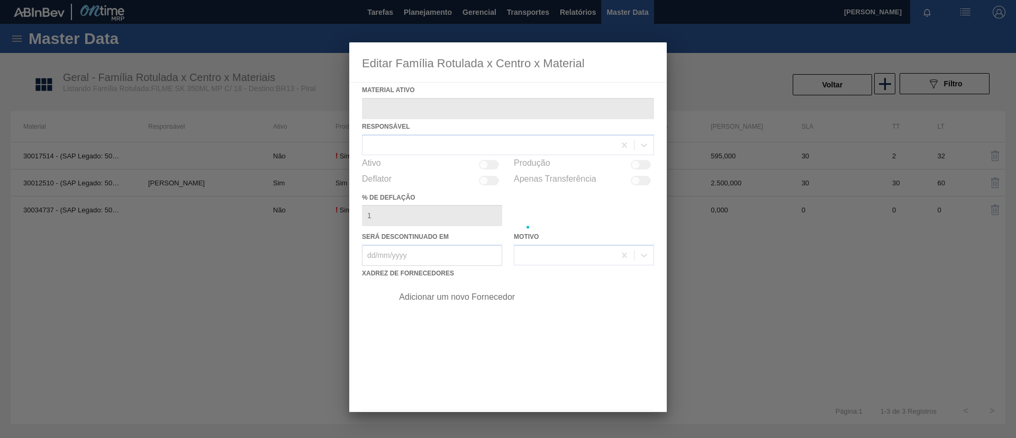
type ativo "30034737 - (SAP Legado: 50853823) - FILME C 510X65 SK 350ML C18 VBI25 MP"
checkbox input "true"
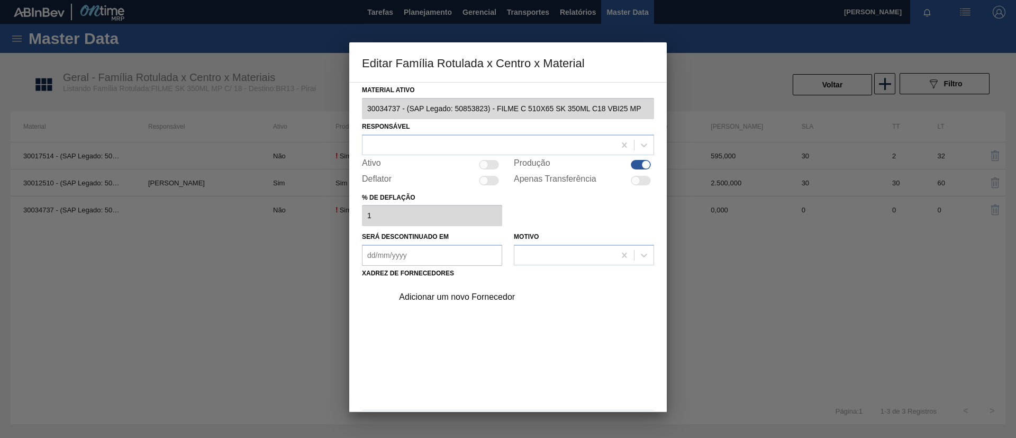
click at [475, 301] on div "Adicionar um novo Fornecedor" at bounding box center [503, 297] width 208 height 10
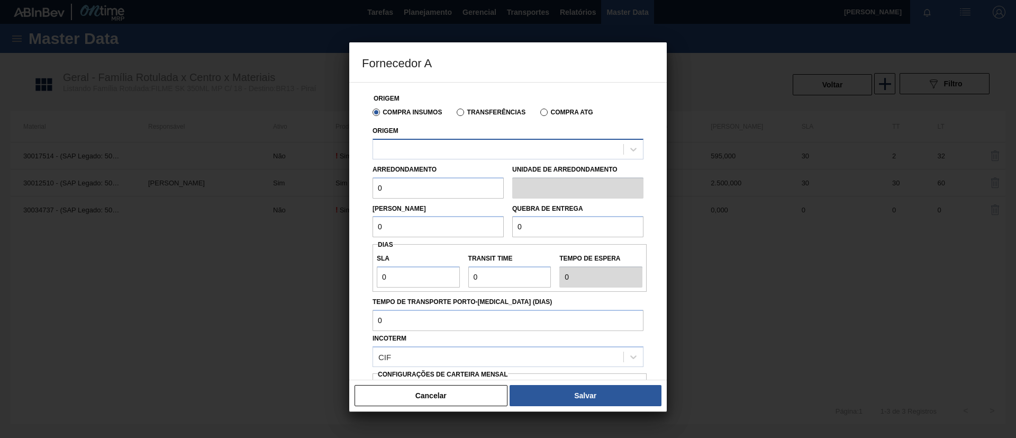
click at [452, 152] on div at bounding box center [498, 148] width 250 height 15
click at [442, 170] on div "294925 - VALFILM (VALMASTER) - MANAUS (AM)" at bounding box center [508, 176] width 271 height 20
drag, startPoint x: 421, startPoint y: 181, endPoint x: 291, endPoint y: 182, distance: 130.8
click at [291, 182] on div "Fornecedor A Origem Compra Insumos Transferências Compra ATG Origem 294925 - VA…" at bounding box center [508, 219] width 1016 height 438
drag, startPoint x: 392, startPoint y: 186, endPoint x: 335, endPoint y: 186, distance: 57.7
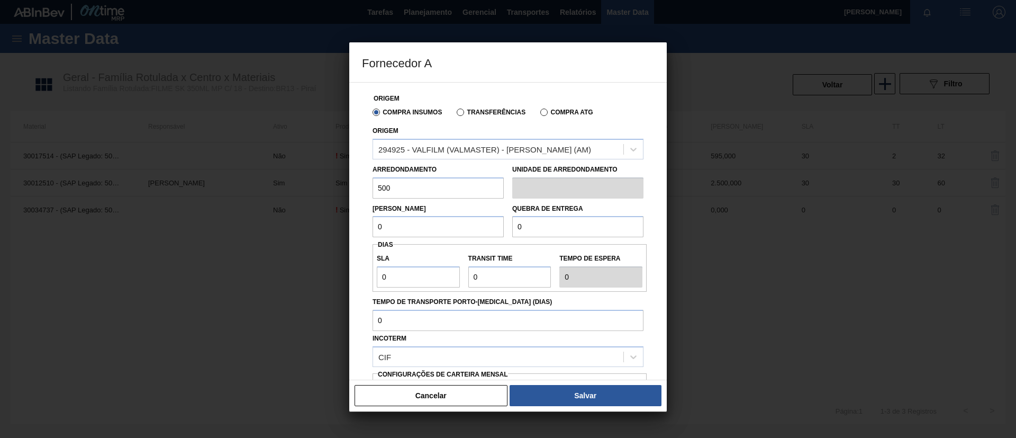
click at [335, 186] on div "Fornecedor A Origem Compra Insumos Transferências Compra ATG Origem 294925 - VA…" at bounding box center [508, 219] width 1016 height 438
type input "500"
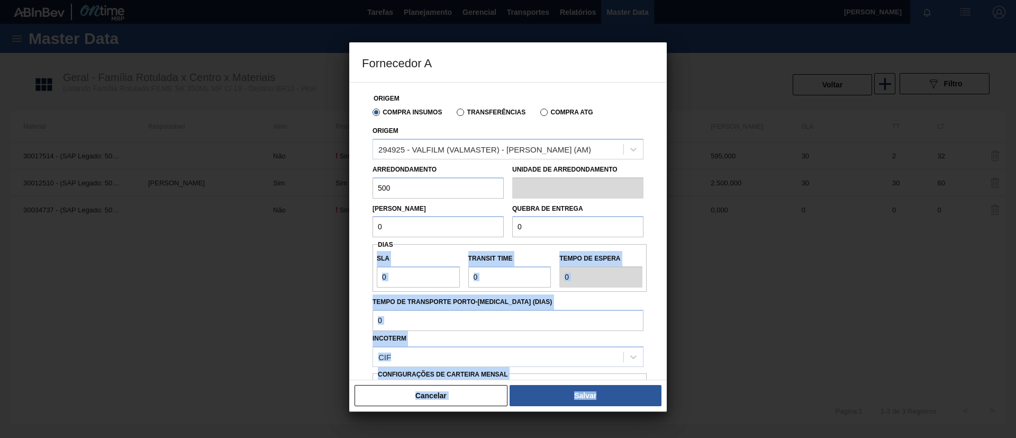
drag, startPoint x: 333, startPoint y: 241, endPoint x: 334, endPoint y: 236, distance: 5.3
click at [334, 236] on div "Fornecedor A Origem Compra Insumos Transferências Compra ATG Origem 294925 - VA…" at bounding box center [508, 219] width 1016 height 438
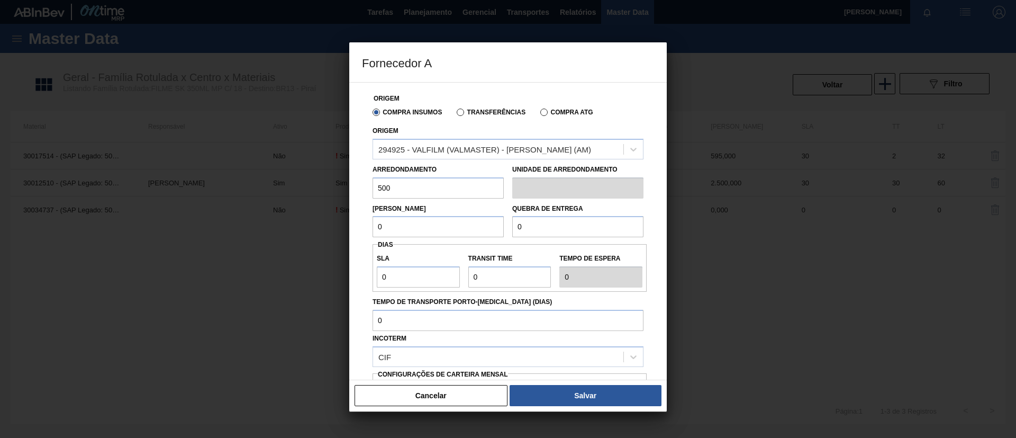
drag, startPoint x: 406, startPoint y: 217, endPoint x: 332, endPoint y: 224, distance: 74.5
click at [332, 224] on div "Fornecedor A Origem Compra Insumos Transferências Compra ATG Origem 294925 - VA…" at bounding box center [508, 219] width 1016 height 438
paste input "50"
type input "500"
drag, startPoint x: 537, startPoint y: 226, endPoint x: 412, endPoint y: 219, distance: 125.1
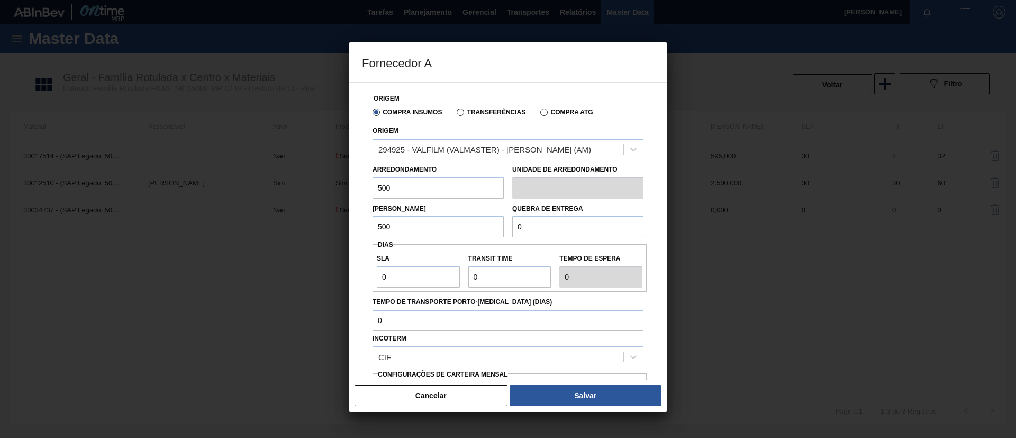
click at [412, 219] on div "Lote Mínimo 500 Quebra de entrega 0" at bounding box center [507, 218] width 279 height 39
paste input ".500"
type input "12.500"
drag, startPoint x: 398, startPoint y: 284, endPoint x: 347, endPoint y: 290, distance: 51.2
click at [347, 290] on div "Fornecedor A Origem Compra Insumos Transferências Compra ATG Origem 294925 - VA…" at bounding box center [508, 219] width 1016 height 438
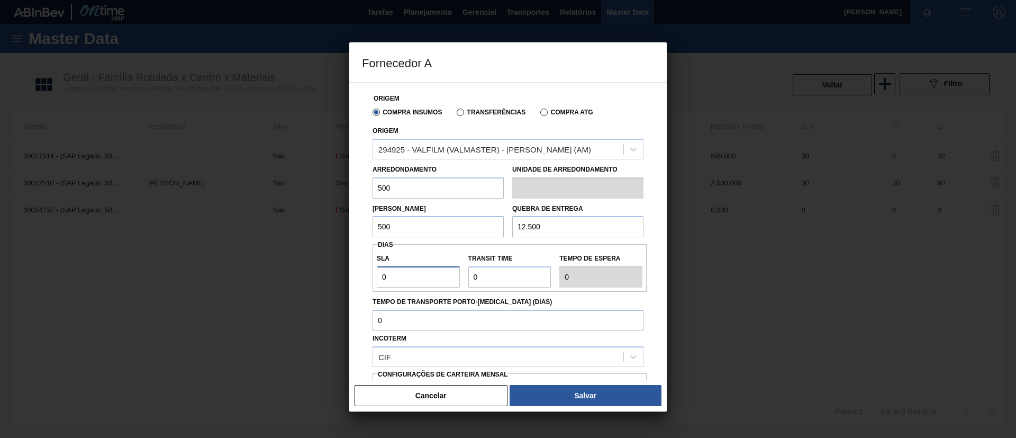
type input "3"
type input "30"
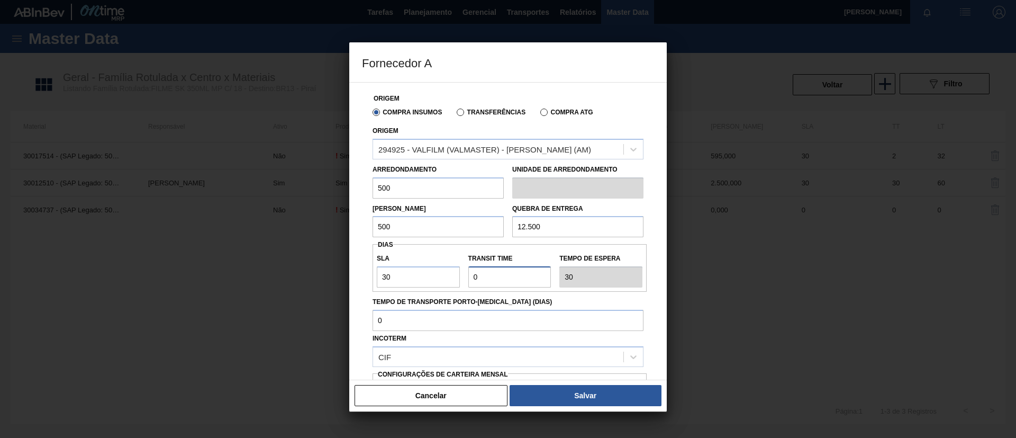
type input "3"
type input "33"
type input "30"
type input "60"
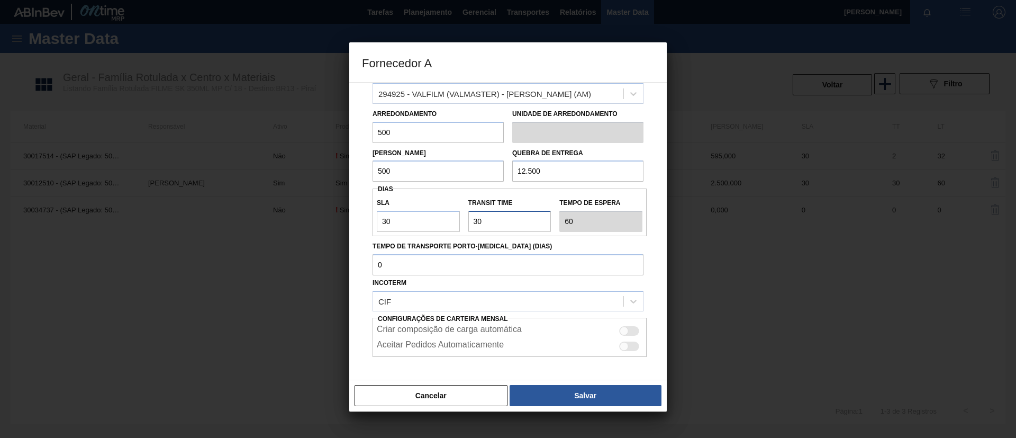
scroll to position [79, 0]
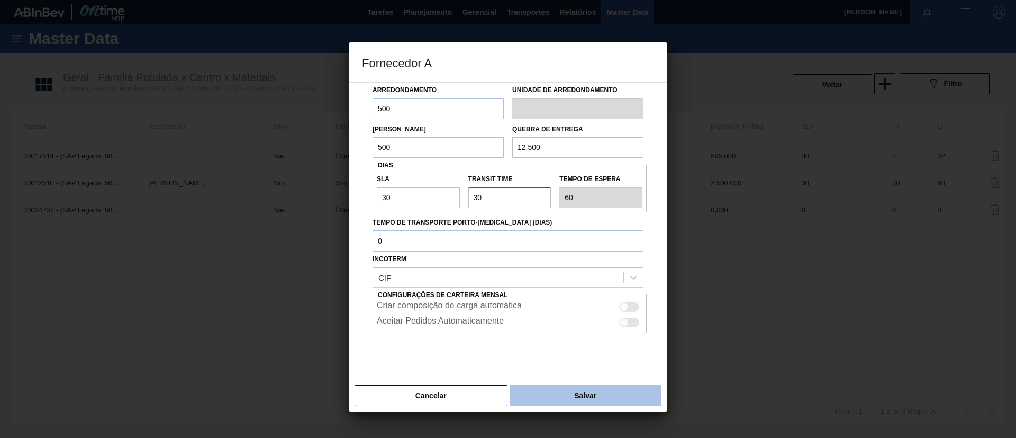
type input "30"
click at [552, 393] on button "Salvar" at bounding box center [586, 395] width 152 height 21
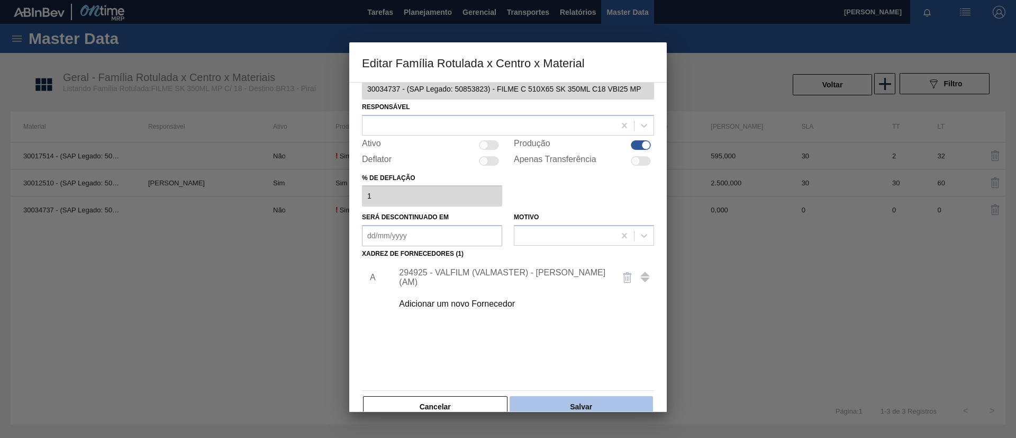
scroll to position [39, 0]
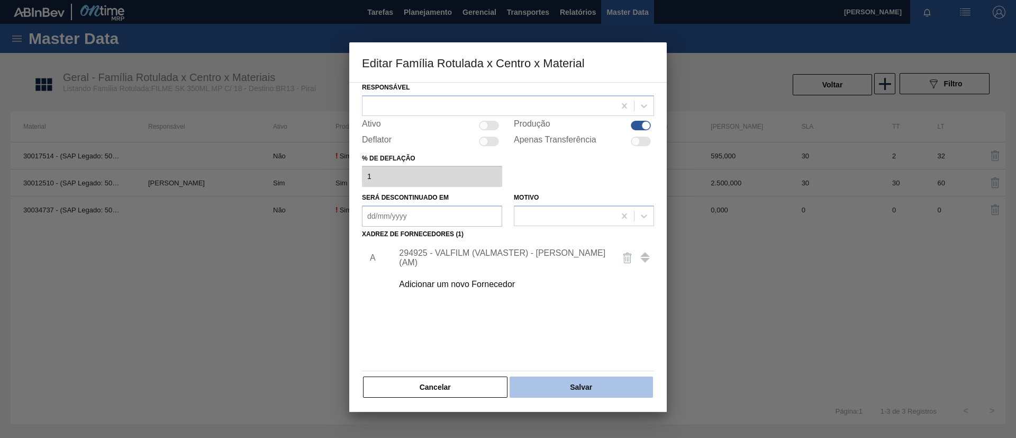
click at [576, 394] on button "Salvar" at bounding box center [581, 386] width 143 height 21
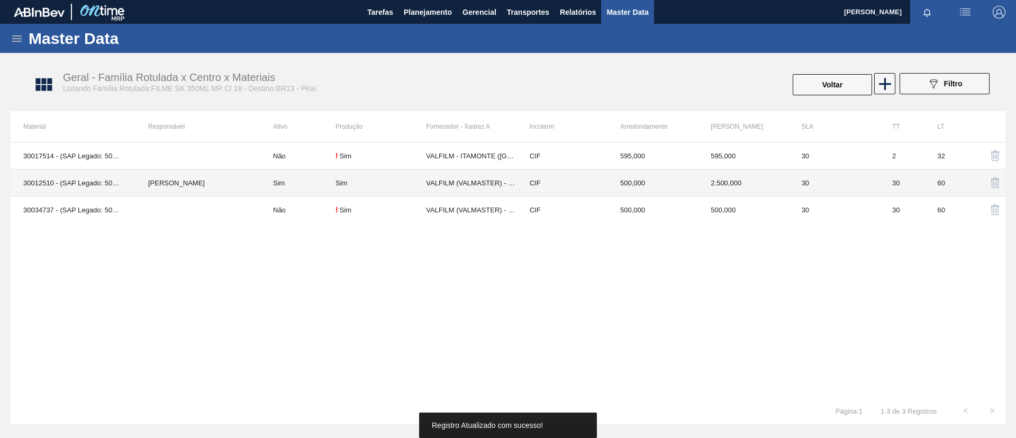
click at [240, 192] on td "[PERSON_NAME]" at bounding box center [198, 182] width 125 height 27
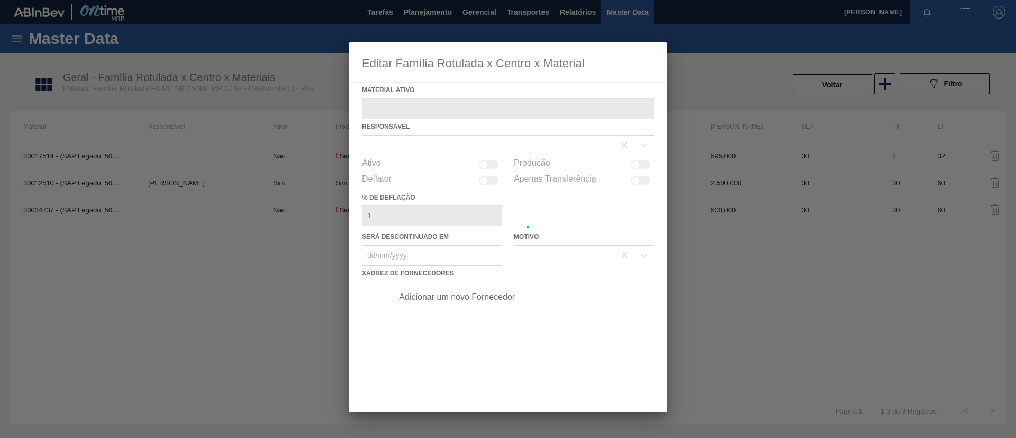
type ativo "30012510 - (SAP Legado: 50798926) - FILME C. 510X65 SK 350ML MP C18 429"
checkbox input "true"
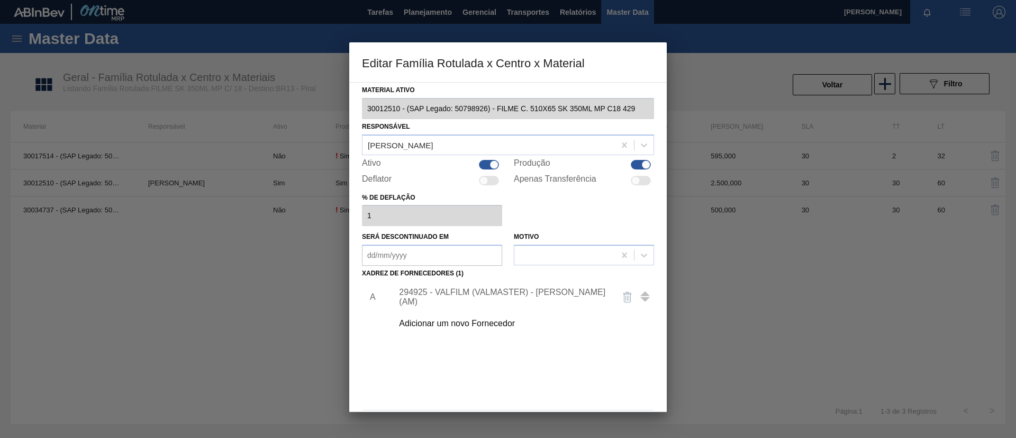
click at [489, 165] on div at bounding box center [489, 165] width 20 height 10
checkbox input "false"
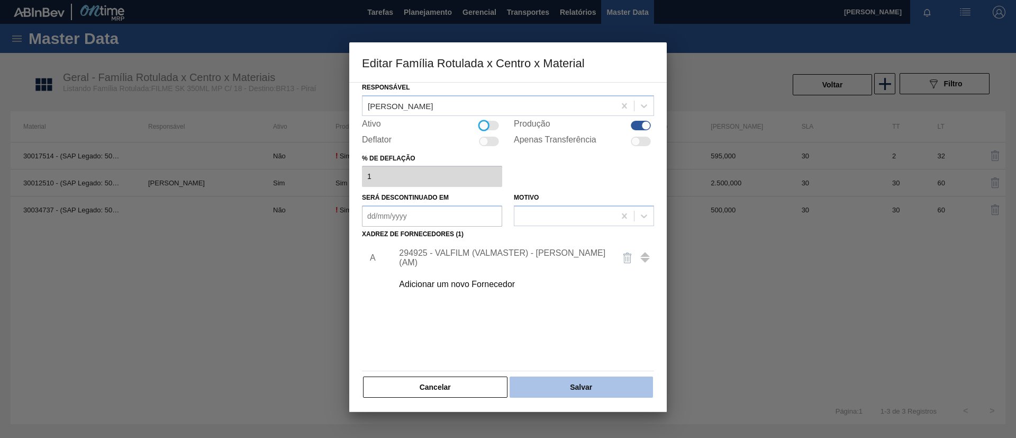
click at [598, 383] on button "Salvar" at bounding box center [581, 386] width 143 height 21
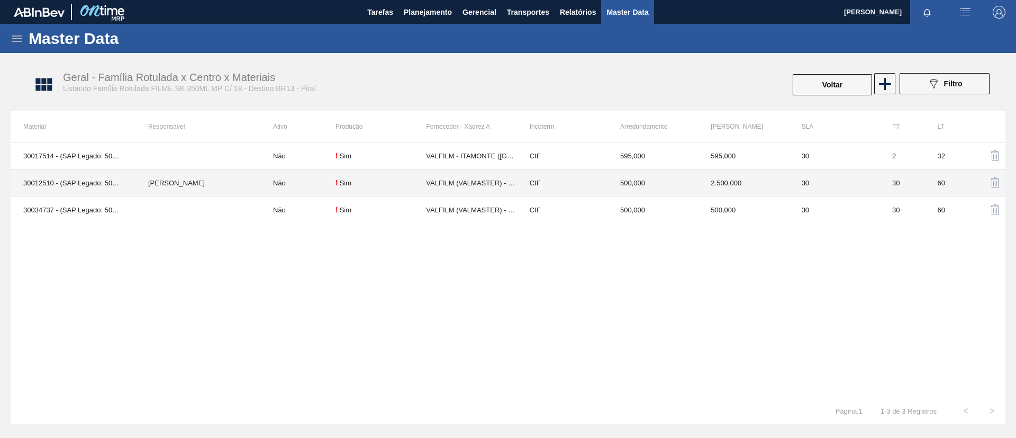
click at [179, 210] on td at bounding box center [198, 209] width 125 height 27
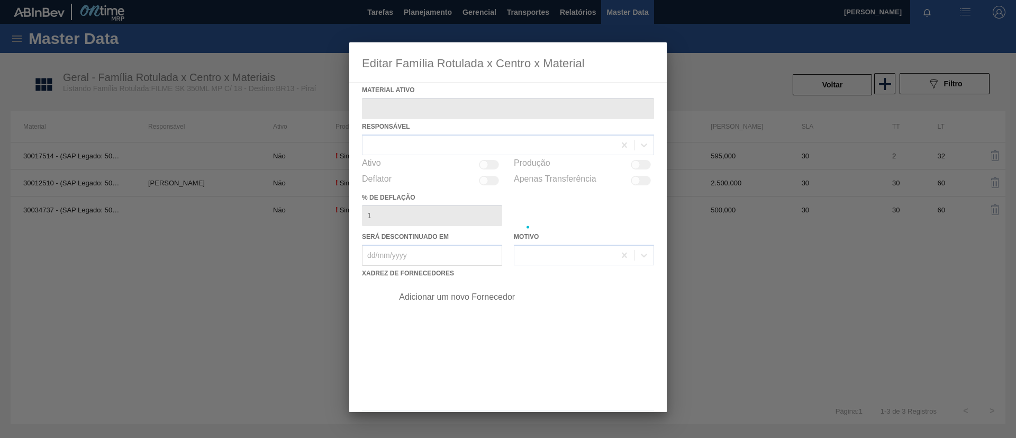
type ativo "30034737 - (SAP Legado: 50853823) - FILME C 510X65 SK 350ML C18 VBI25 MP"
checkbox input "true"
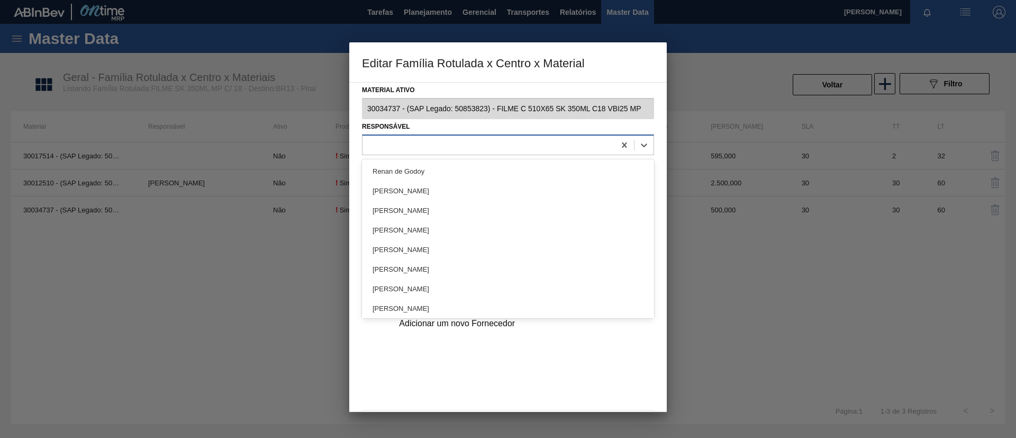
click at [551, 151] on div at bounding box center [489, 144] width 253 height 15
type input "tom"
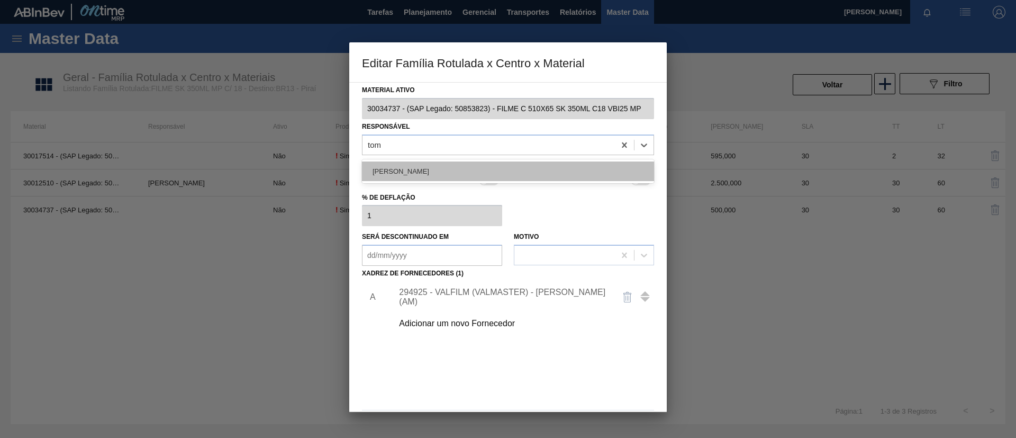
click at [504, 161] on div "[PERSON_NAME]" at bounding box center [508, 171] width 292 height 20
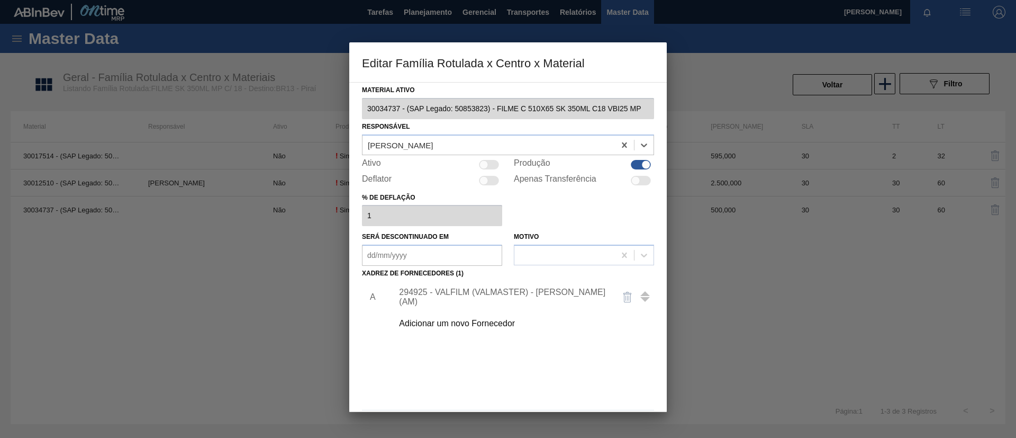
click at [482, 170] on div "Ativo" at bounding box center [432, 164] width 140 height 13
click at [484, 165] on div at bounding box center [484, 164] width 9 height 9
checkbox input "true"
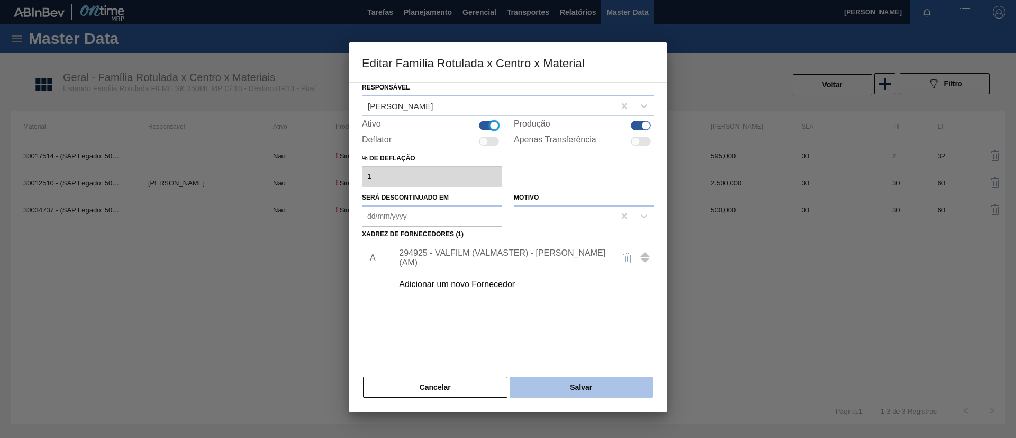
click at [565, 385] on button "Salvar" at bounding box center [581, 386] width 143 height 21
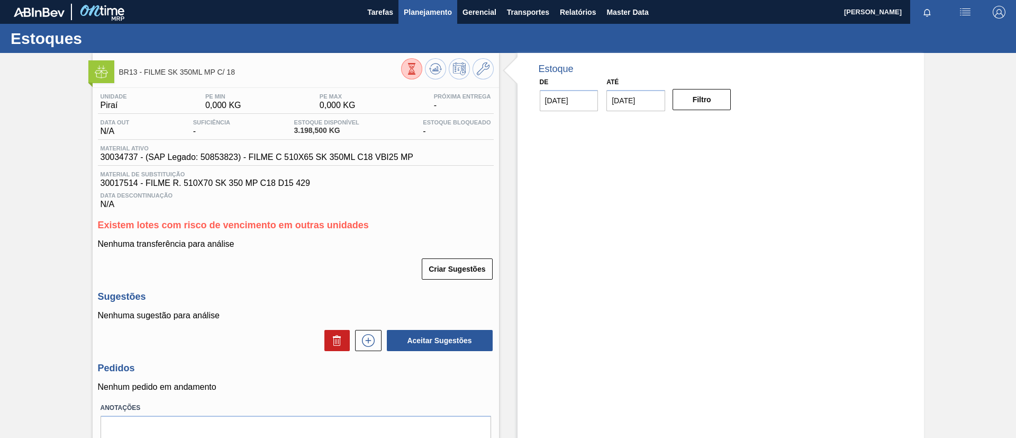
click at [421, 14] on span "Planejamento" at bounding box center [428, 12] width 48 height 13
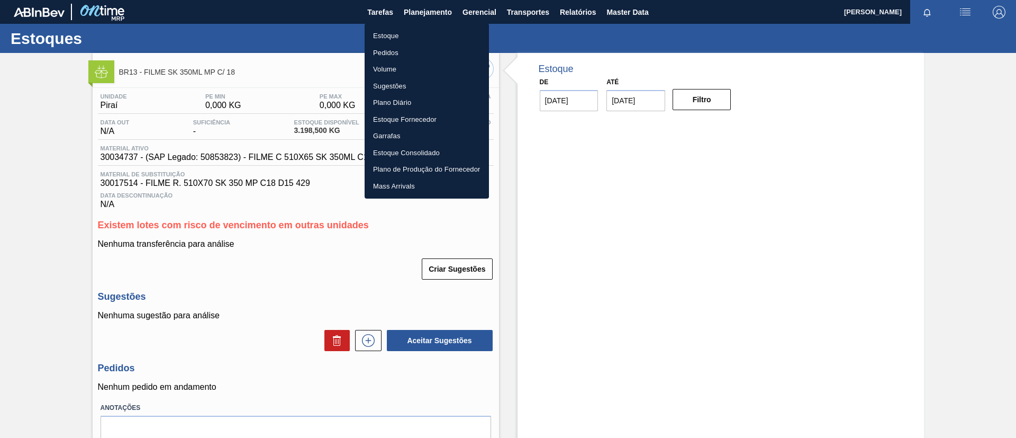
click at [434, 28] on li "Estoque" at bounding box center [427, 36] width 124 height 17
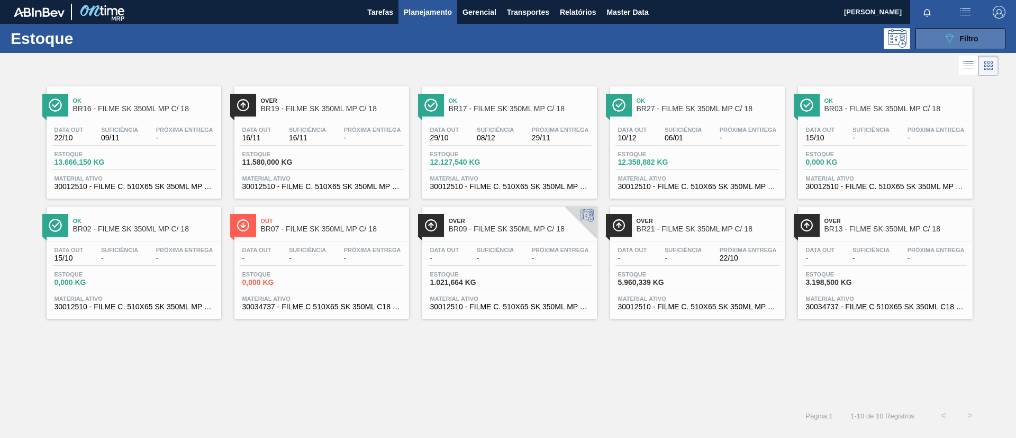
click at [982, 39] on button "089F7B8B-B2A5-4AFE-B5C0-19BA573D28AC Filtro" at bounding box center [961, 38] width 90 height 21
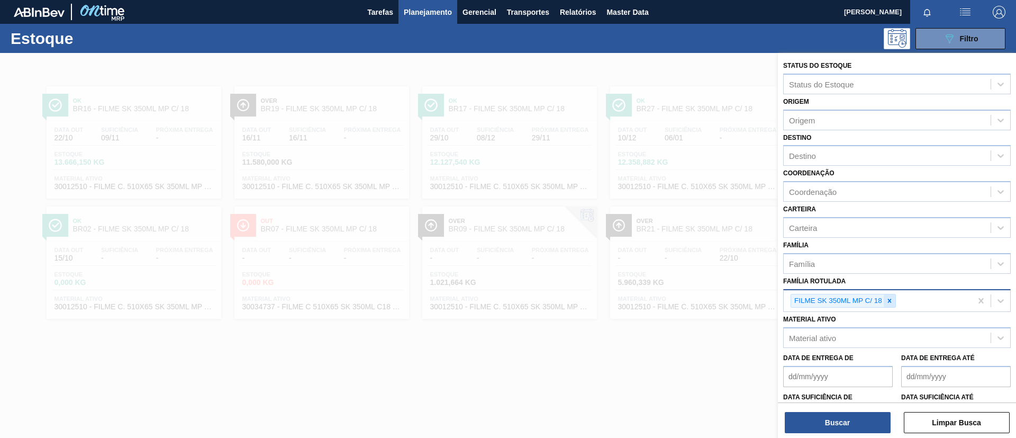
click at [895, 299] on div at bounding box center [890, 300] width 12 height 13
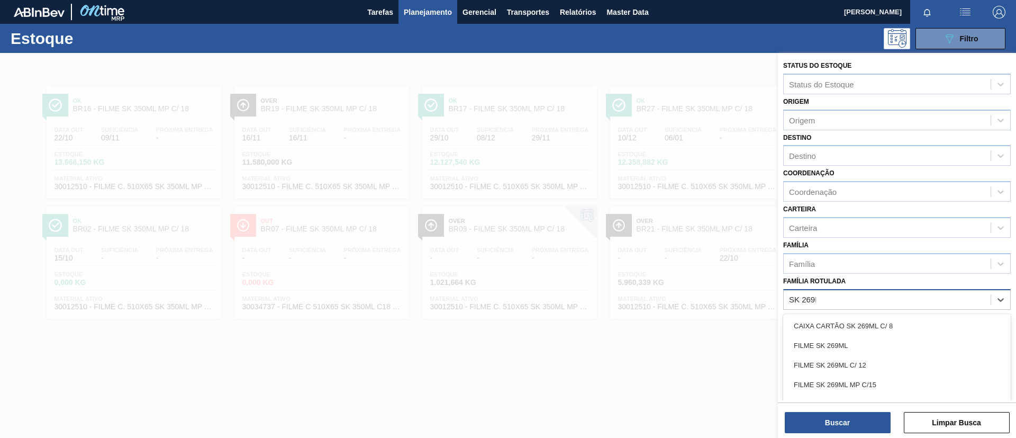
type Rotulada "SK 269ML"
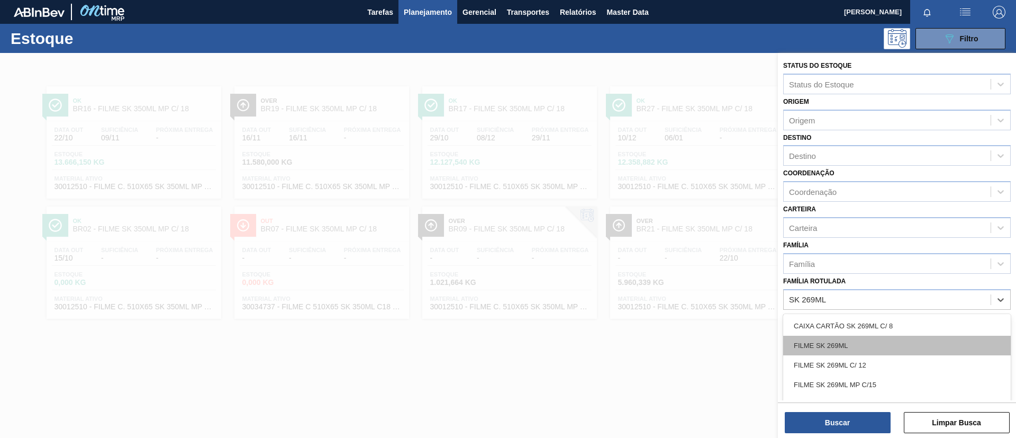
click at [885, 344] on div "FILME SK 269ML" at bounding box center [897, 346] width 228 height 20
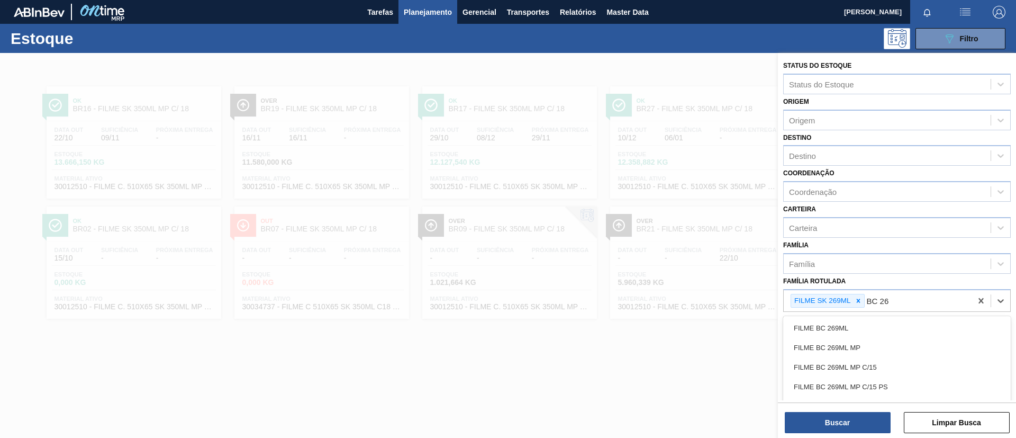
type Rotulada "BC 269"
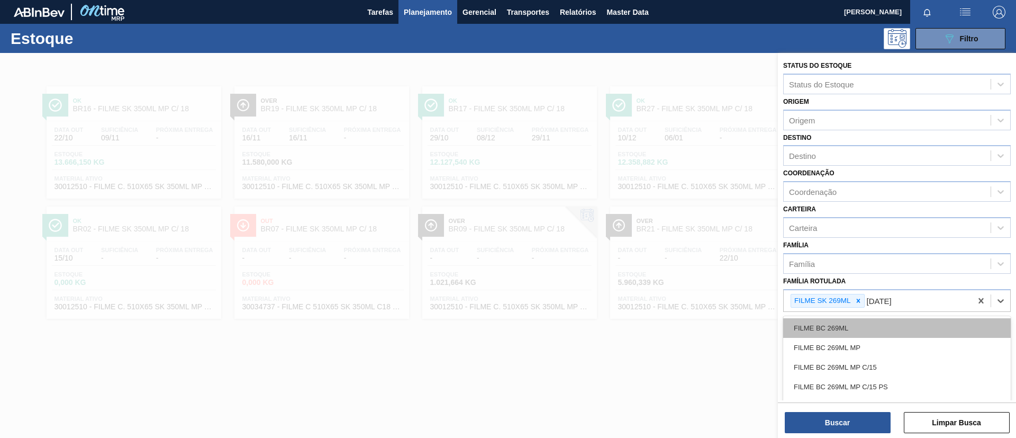
click at [879, 327] on div "FILME BC 269ML" at bounding box center [897, 328] width 228 height 20
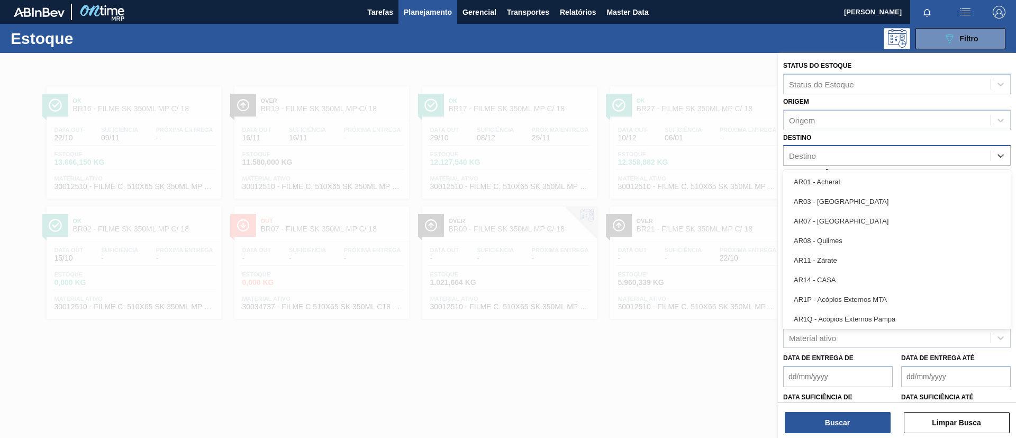
click at [841, 150] on div "Destino" at bounding box center [887, 155] width 207 height 15
type input "BR04"
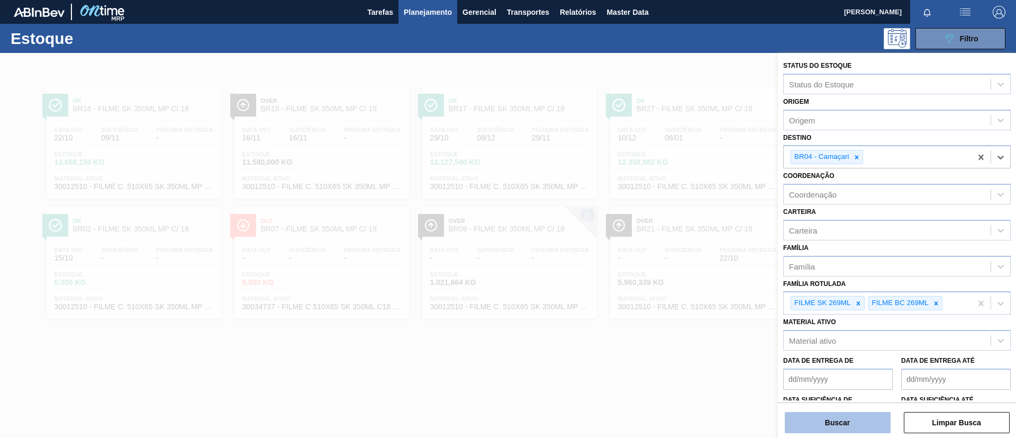
click at [805, 421] on button "Buscar" at bounding box center [838, 422] width 106 height 21
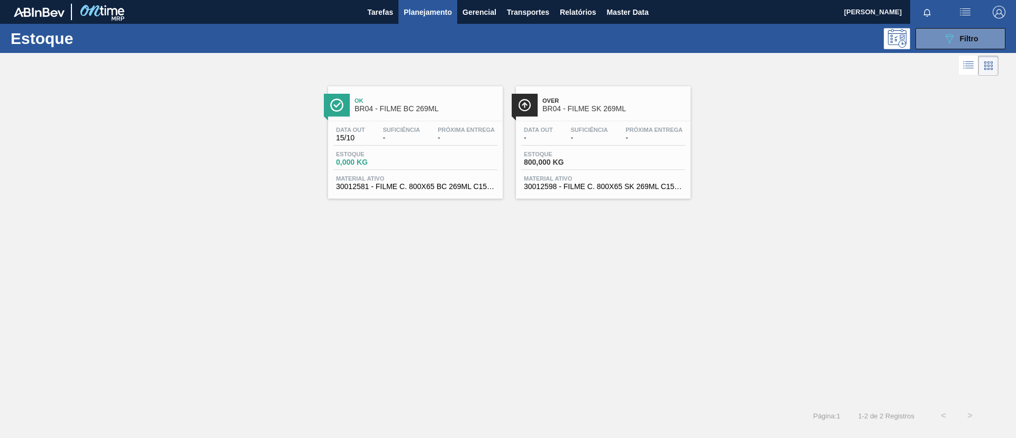
click at [567, 121] on div "Data out - Suficiência - Próxima Entrega - Estoque 800,000 KG Material ativo 30…" at bounding box center [603, 157] width 175 height 72
click at [421, 100] on span "Ok" at bounding box center [426, 100] width 143 height 6
click at [611, 109] on span "BR04 - FILME SK 269ML" at bounding box center [614, 109] width 143 height 8
click at [944, 39] on icon "089F7B8B-B2A5-4AFE-B5C0-19BA573D28AC" at bounding box center [949, 38] width 13 height 13
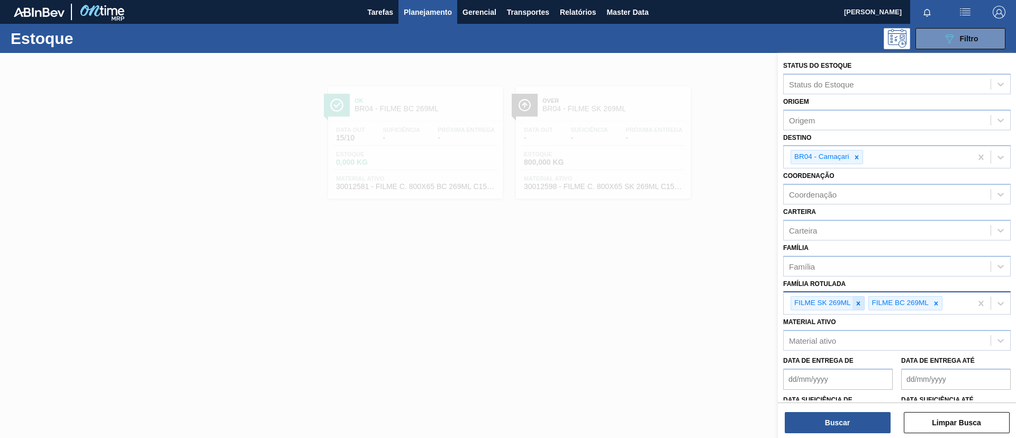
click at [861, 301] on icon at bounding box center [858, 303] width 7 height 7
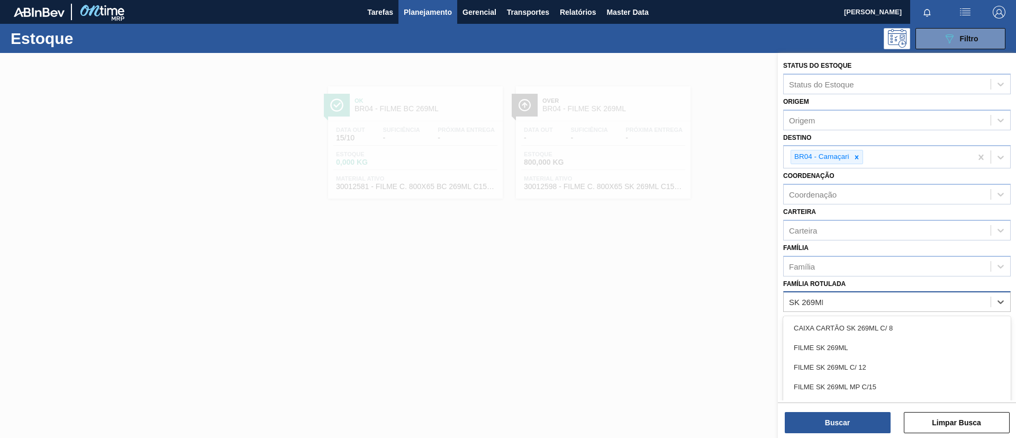
type Rotulada "SK 269ML MP"
click at [887, 333] on div "FILME SK 269ML MP C/15" at bounding box center [897, 328] width 228 height 20
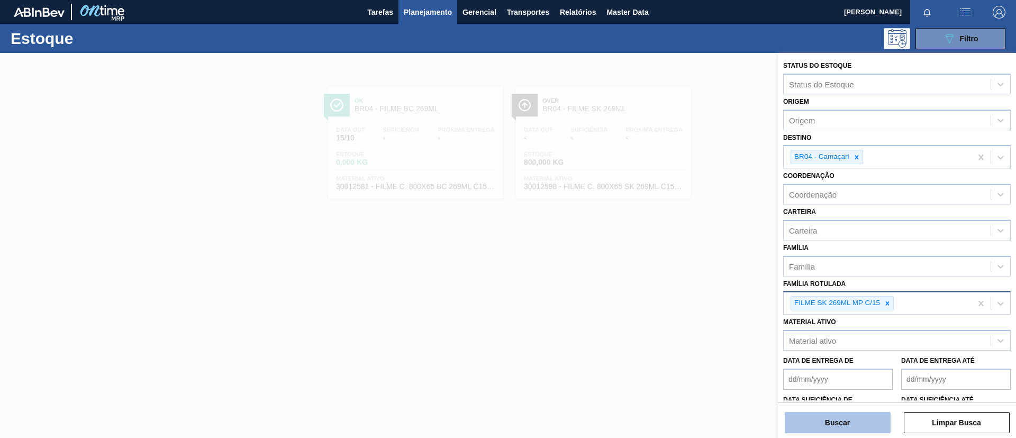
click at [849, 414] on button "Buscar" at bounding box center [838, 422] width 106 height 21
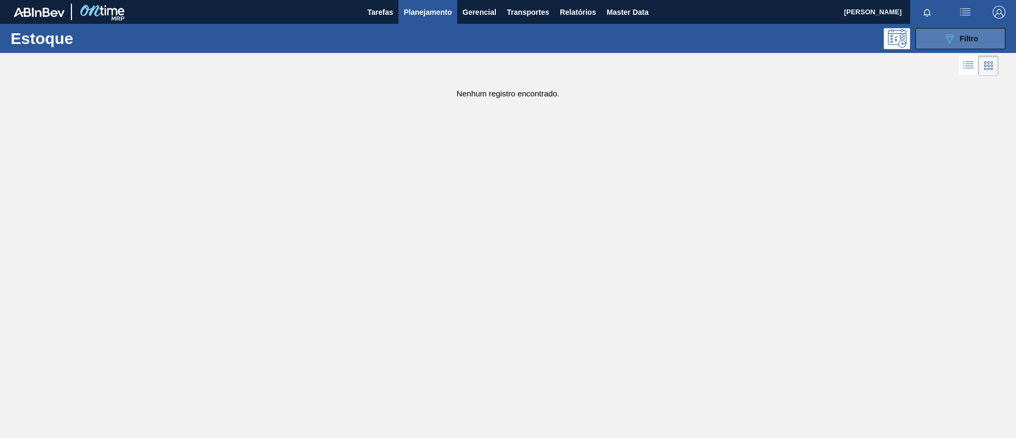
click at [946, 34] on icon at bounding box center [950, 38] width 8 height 9
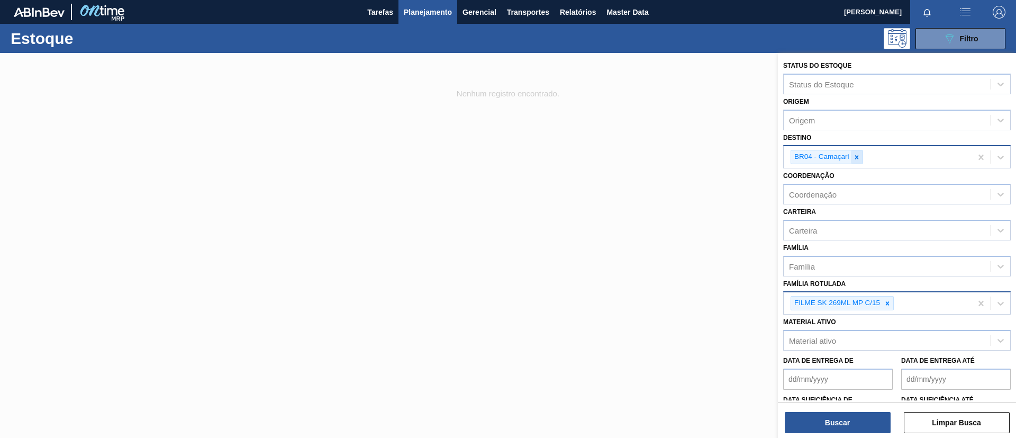
click at [862, 157] on div at bounding box center [857, 156] width 12 height 13
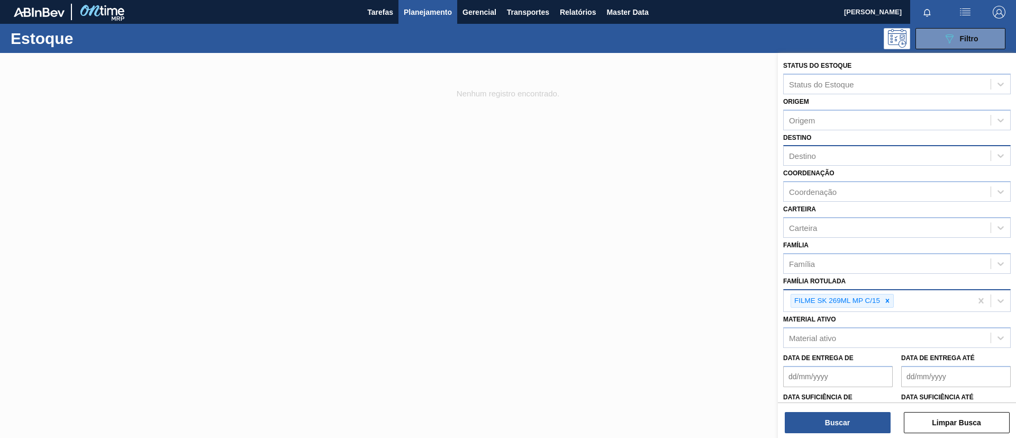
click at [871, 411] on div "Buscar Limpar Busca" at bounding box center [897, 417] width 238 height 30
click at [871, 413] on button "Buscar" at bounding box center [838, 422] width 106 height 21
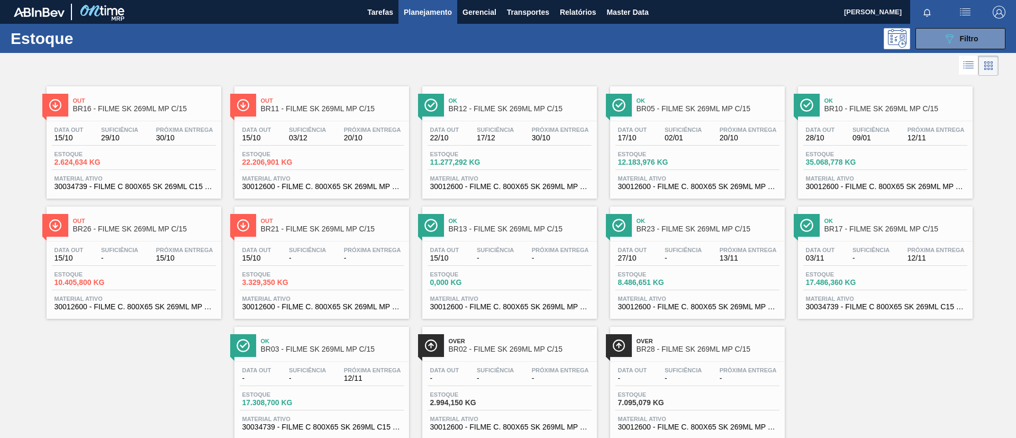
click at [432, 20] on button "Planejamento" at bounding box center [428, 12] width 59 height 24
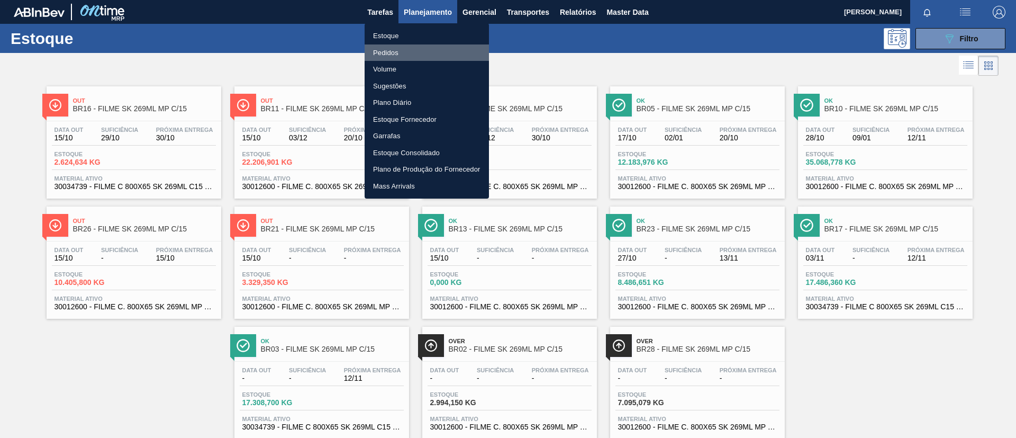
click at [417, 46] on li "Pedidos" at bounding box center [427, 52] width 124 height 17
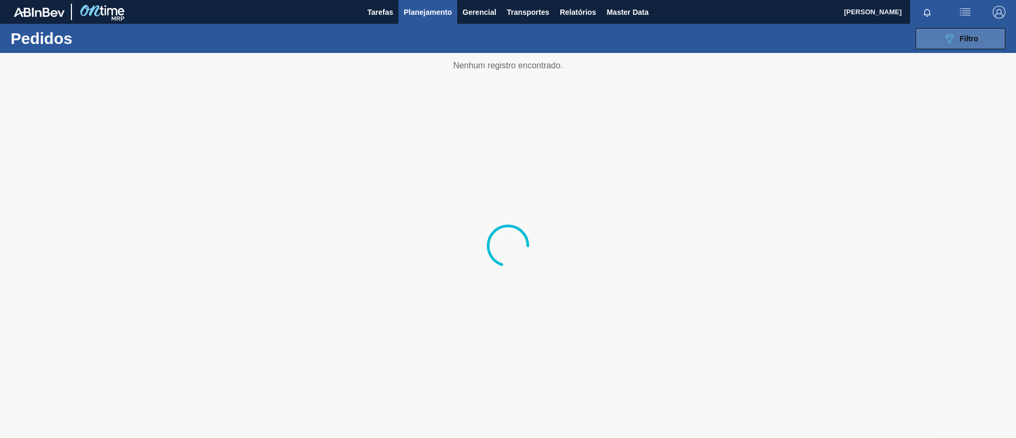
click at [966, 32] on div "089F7B8B-B2A5-4AFE-B5C0-19BA573D28AC Filtro" at bounding box center [960, 38] width 35 height 13
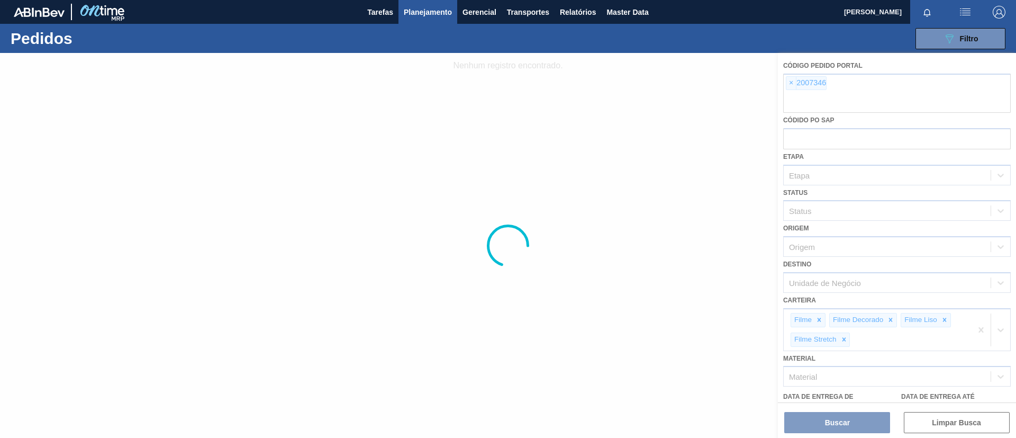
click at [789, 82] on div at bounding box center [508, 245] width 1016 height 385
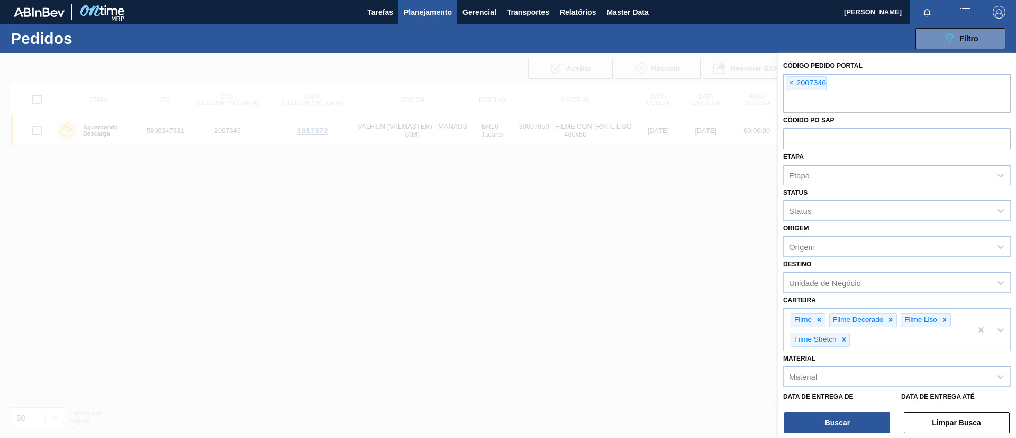
click at [789, 82] on span "×" at bounding box center [792, 83] width 10 height 13
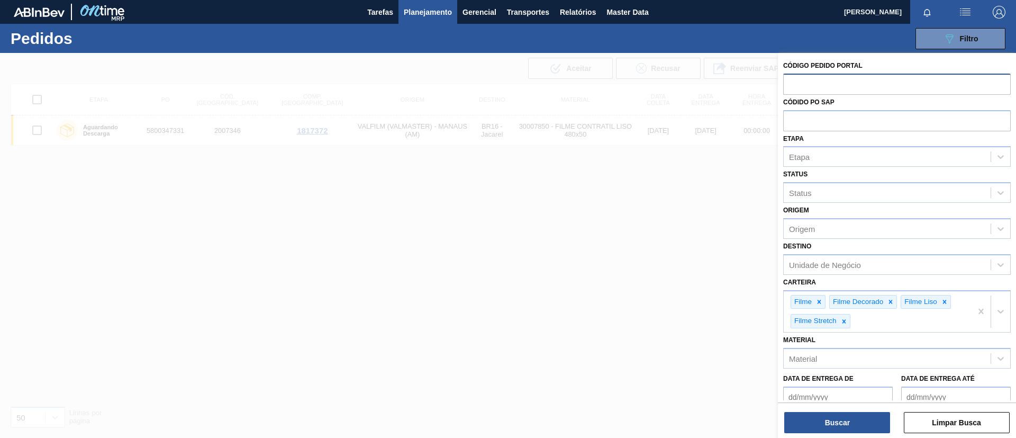
paste input "2054456"
type input "2054456"
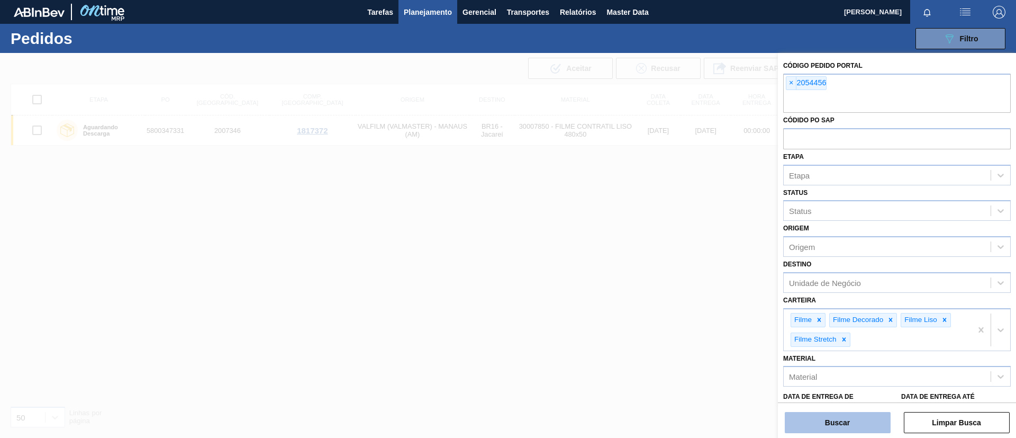
click at [846, 412] on button "Buscar" at bounding box center [838, 422] width 106 height 21
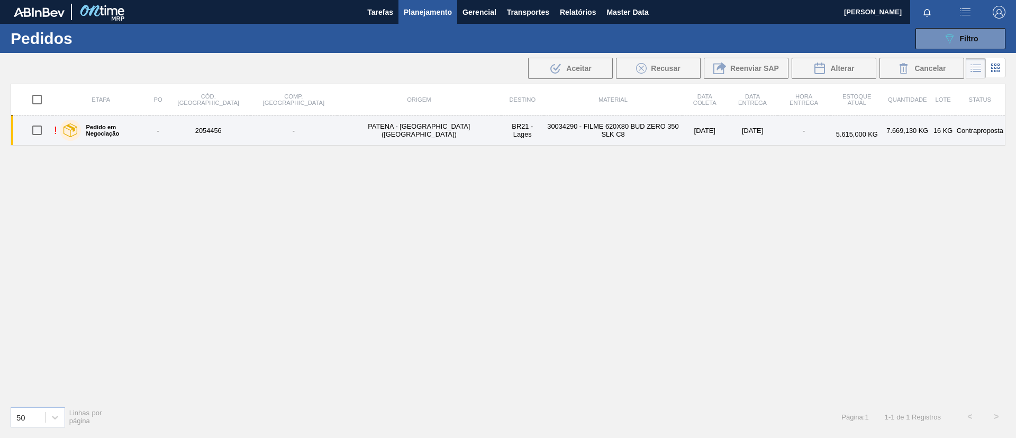
click at [136, 134] on div "Pedido em Negociação" at bounding box center [102, 130] width 91 height 26
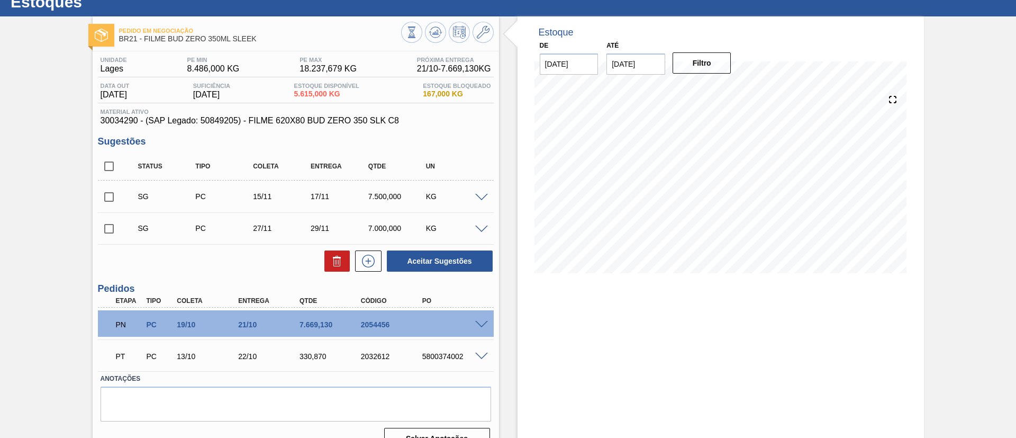
scroll to position [57, 0]
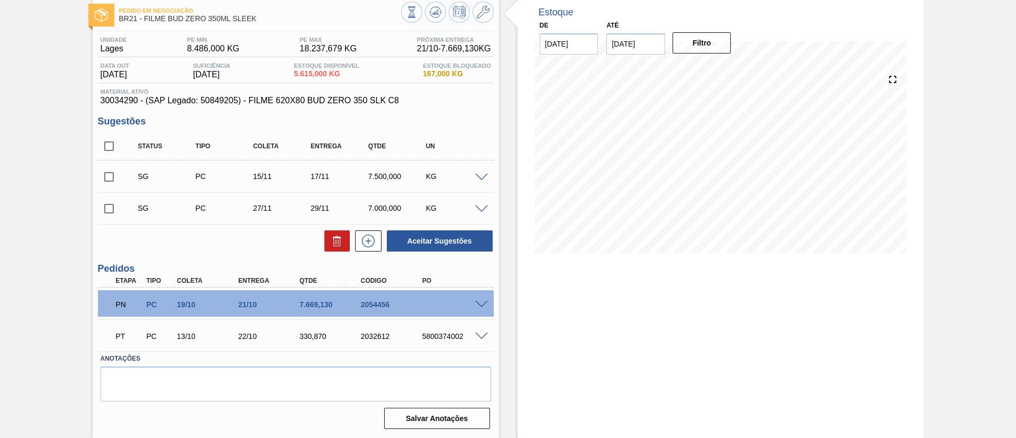
click at [475, 304] on span at bounding box center [481, 305] width 13 height 8
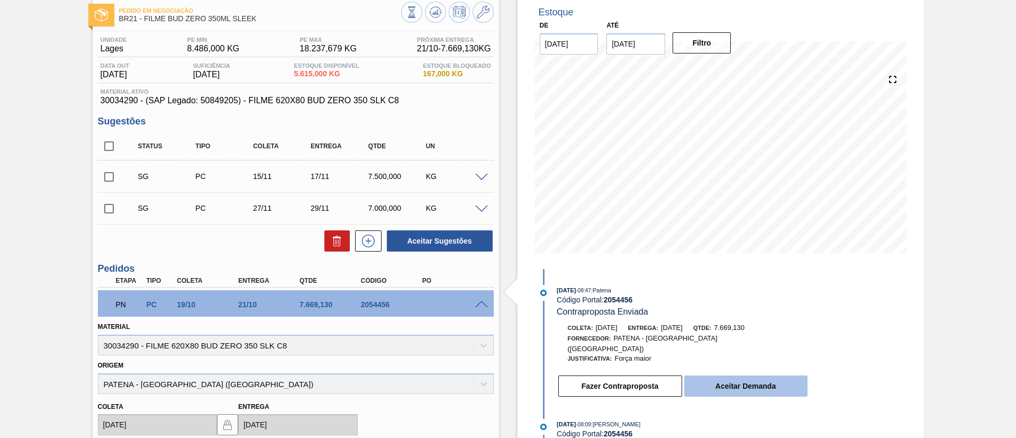
click at [728, 375] on button "Aceitar Demanda" at bounding box center [745, 385] width 123 height 21
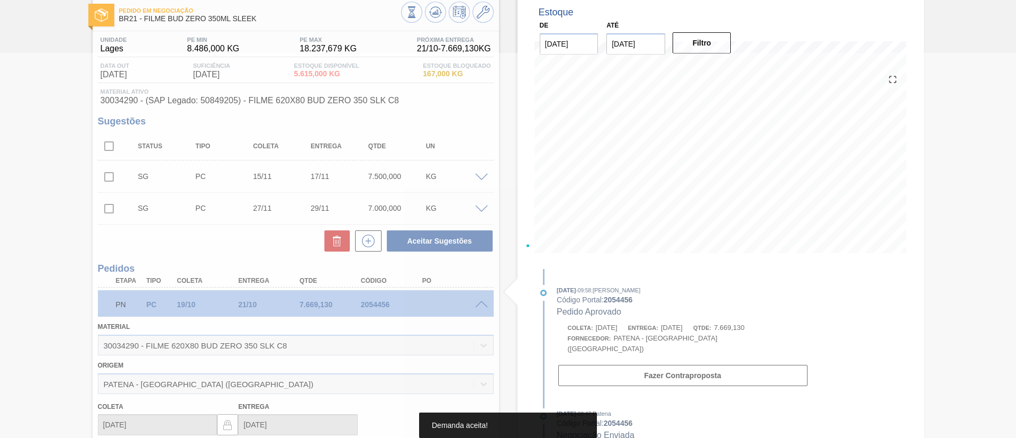
type input "[DATE]"
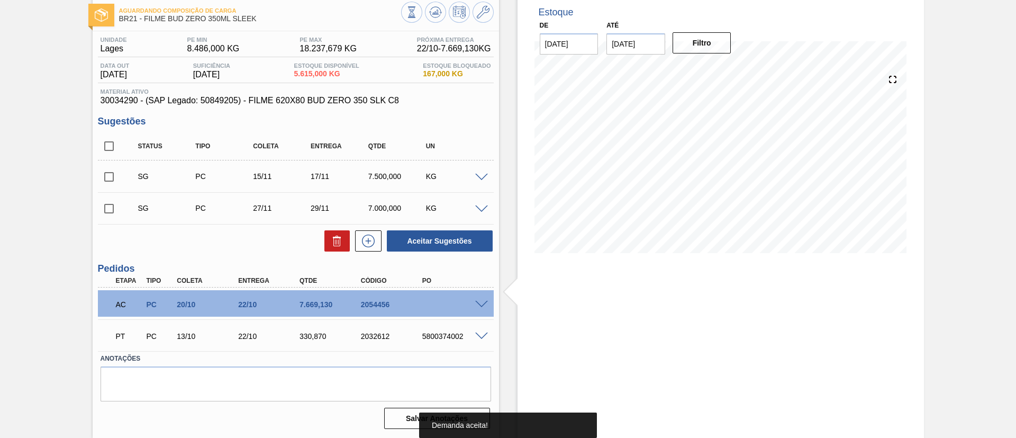
scroll to position [0, 0]
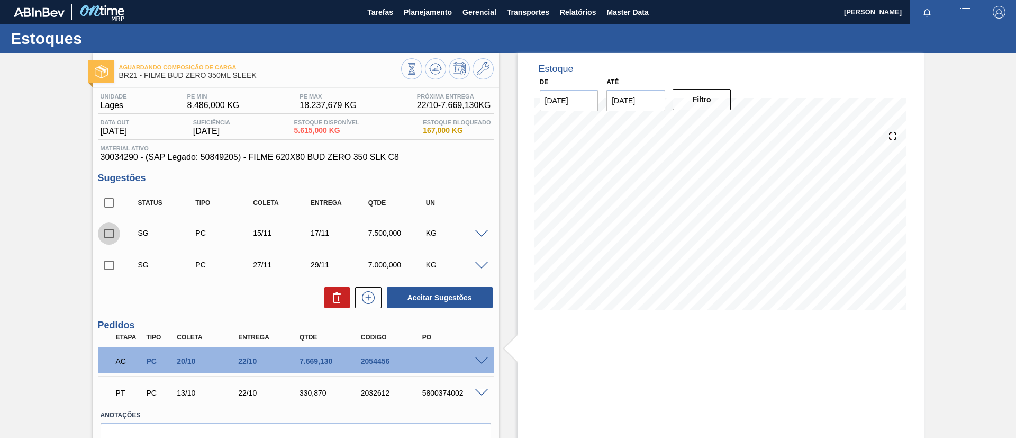
click at [115, 233] on input "checkbox" at bounding box center [109, 233] width 22 height 22
checkbox input "true"
click at [436, 66] on icon at bounding box center [435, 68] width 7 height 5
click at [110, 230] on input "checkbox" at bounding box center [109, 233] width 22 height 22
click at [446, 298] on button "Aceitar Sugestões" at bounding box center [440, 297] width 106 height 21
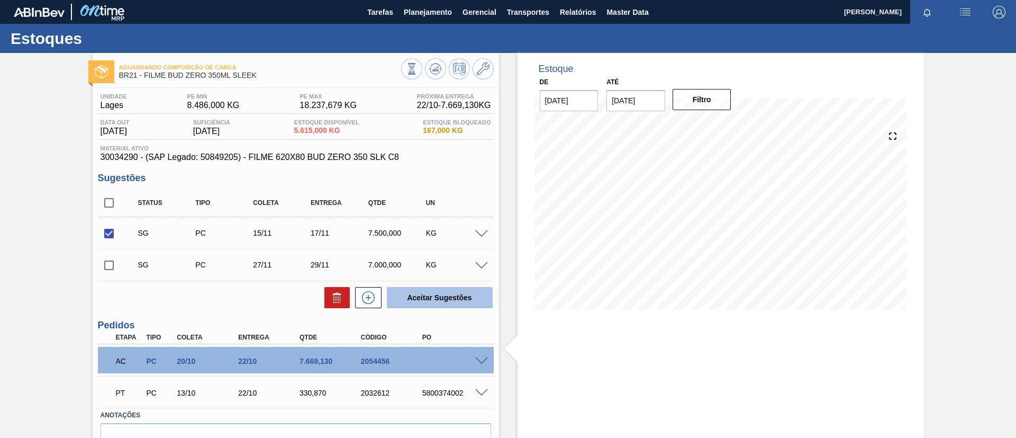
checkbox input "false"
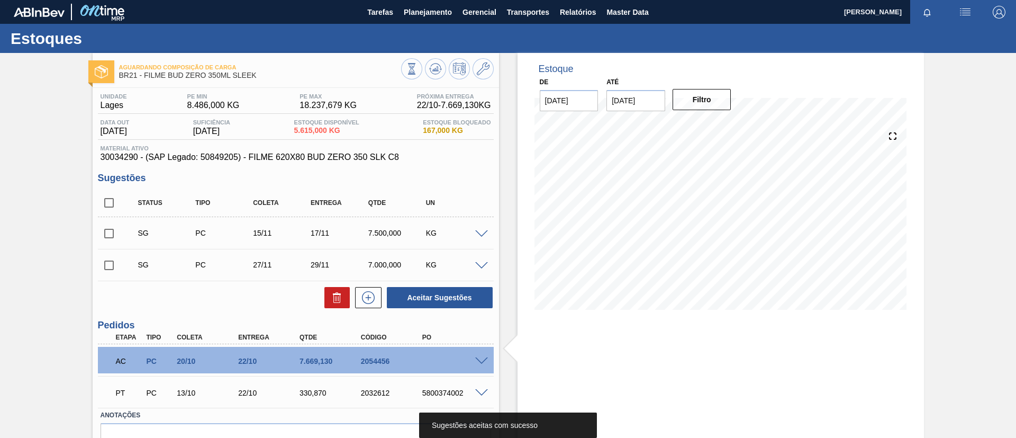
click at [104, 233] on input "checkbox" at bounding box center [109, 233] width 22 height 22
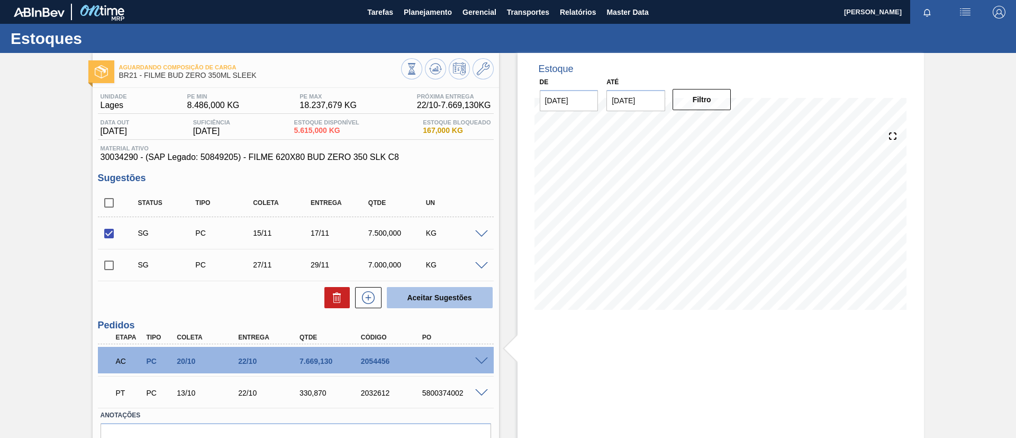
click at [446, 302] on button "Aceitar Sugestões" at bounding box center [440, 297] width 106 height 21
checkbox input "false"
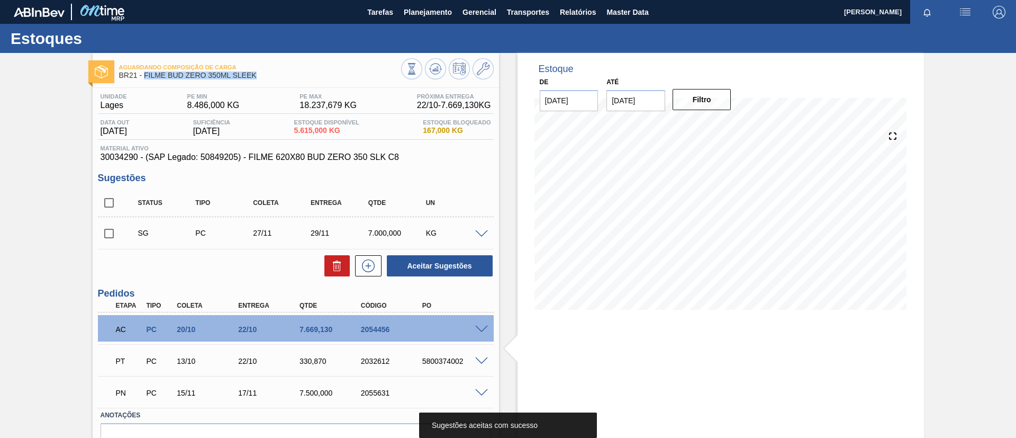
drag, startPoint x: 261, startPoint y: 78, endPoint x: 143, endPoint y: 74, distance: 118.1
click at [143, 74] on span "BR21 - FILME BUD ZERO 350ML SLEEK" at bounding box center [260, 75] width 282 height 8
copy span "FILME BUD ZERO 350ML SLEEK"
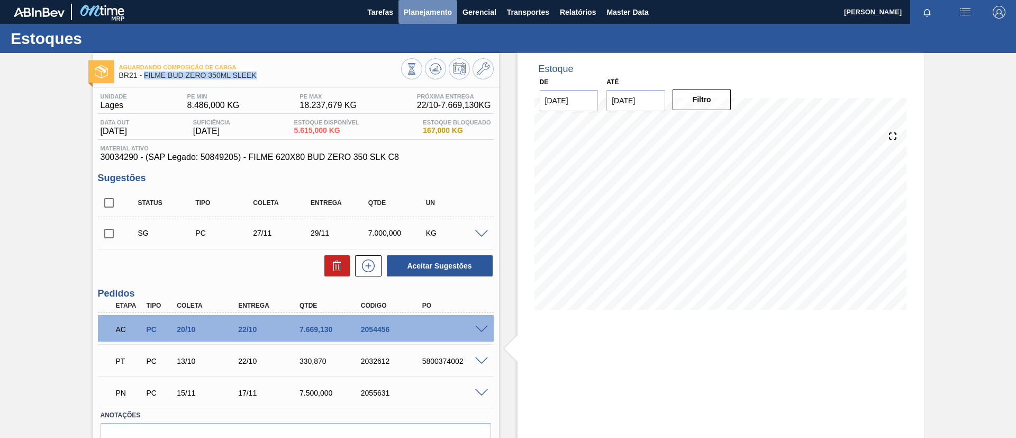
click at [426, 10] on span "Planejamento" at bounding box center [428, 12] width 48 height 13
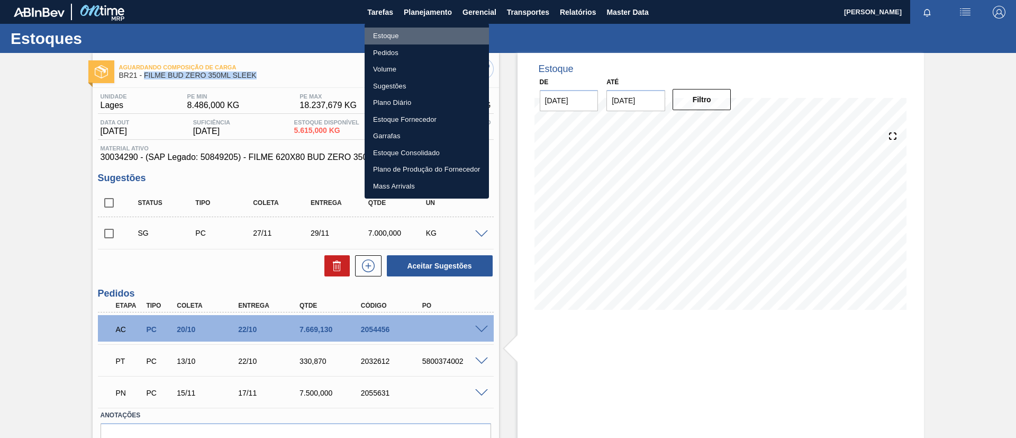
click at [416, 29] on li "Estoque" at bounding box center [427, 36] width 124 height 17
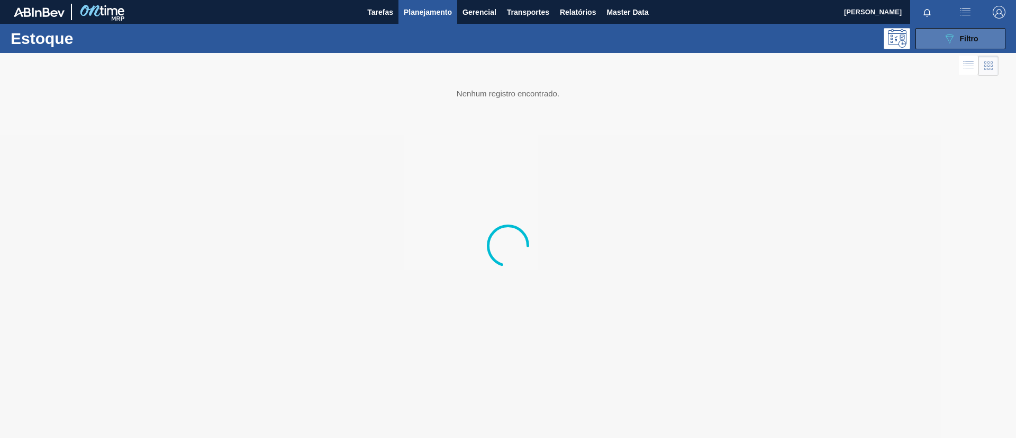
click at [959, 43] on div "089F7B8B-B2A5-4AFE-B5C0-19BA573D28AC Filtro" at bounding box center [960, 38] width 35 height 13
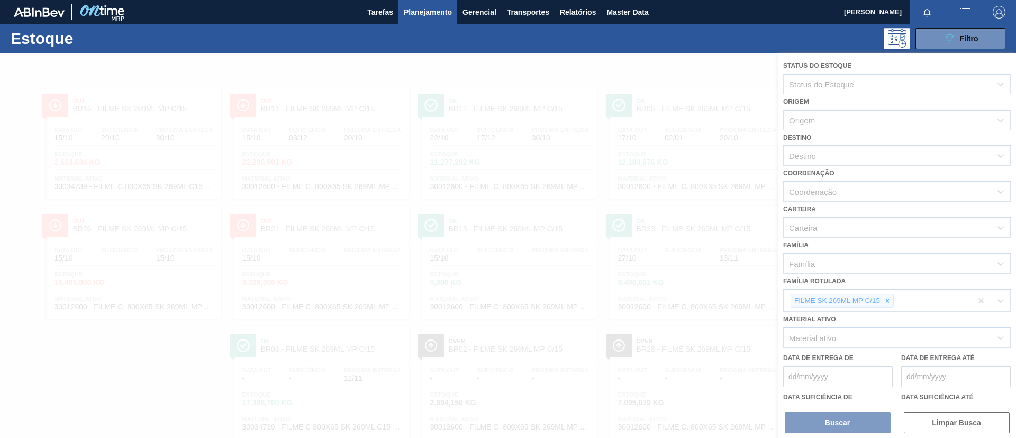
click at [871, 299] on div at bounding box center [508, 245] width 1016 height 385
click at [890, 301] on div at bounding box center [508, 245] width 1016 height 385
click at [888, 299] on div at bounding box center [508, 245] width 1016 height 385
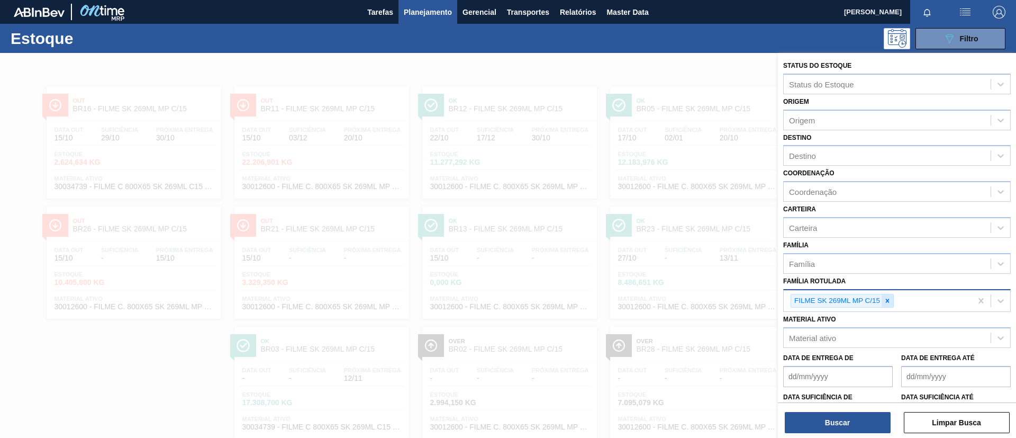
click at [887, 298] on icon at bounding box center [887, 300] width 7 height 7
paste Rotulada "FILME BUD ZERO 350ML SLEEK"
type Rotulada "FILME BUD ZERO 350ML SLEEK"
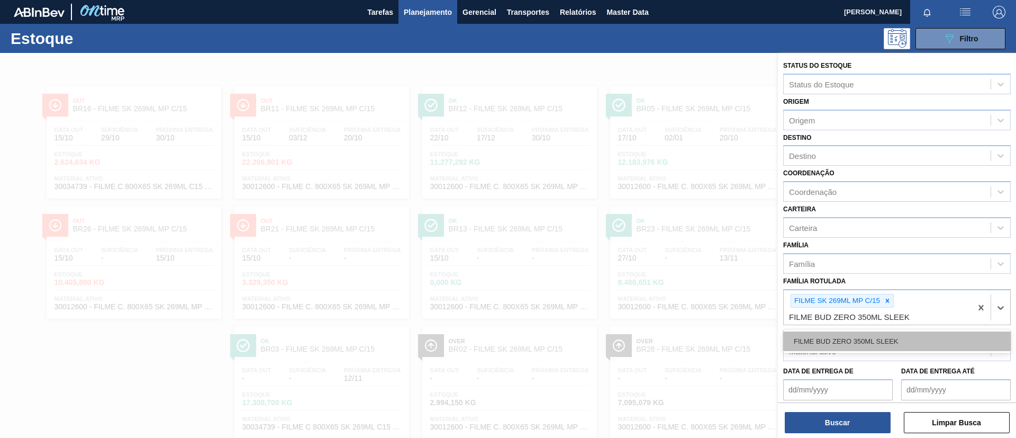
click at [875, 338] on div "FILME BUD ZERO 350ML SLEEK" at bounding box center [897, 341] width 228 height 20
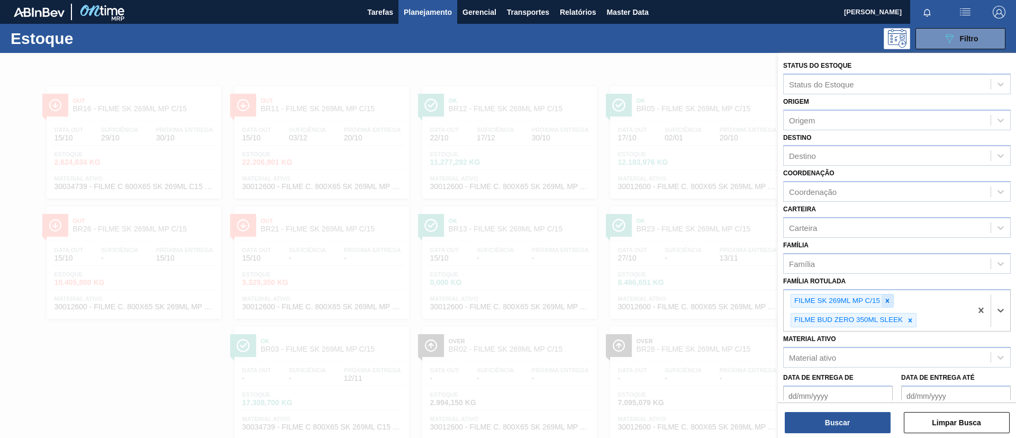
click at [892, 301] on div at bounding box center [888, 300] width 12 height 13
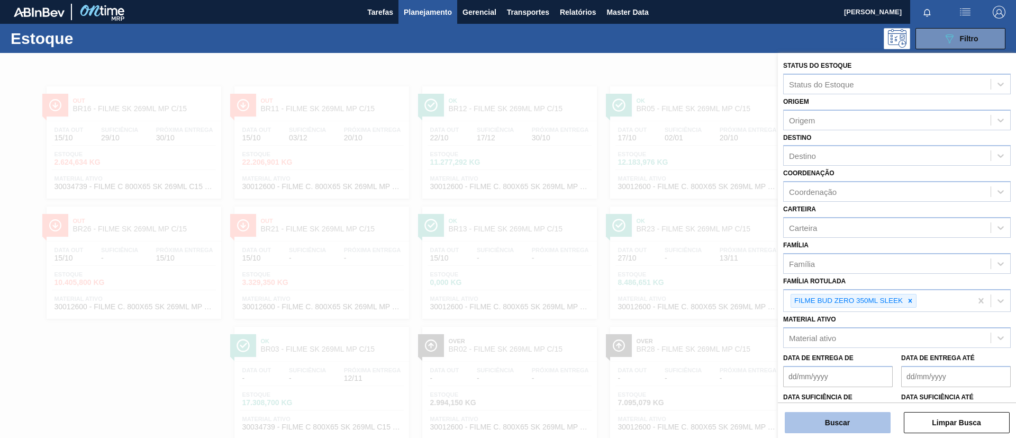
click at [861, 429] on button "Buscar" at bounding box center [838, 422] width 106 height 21
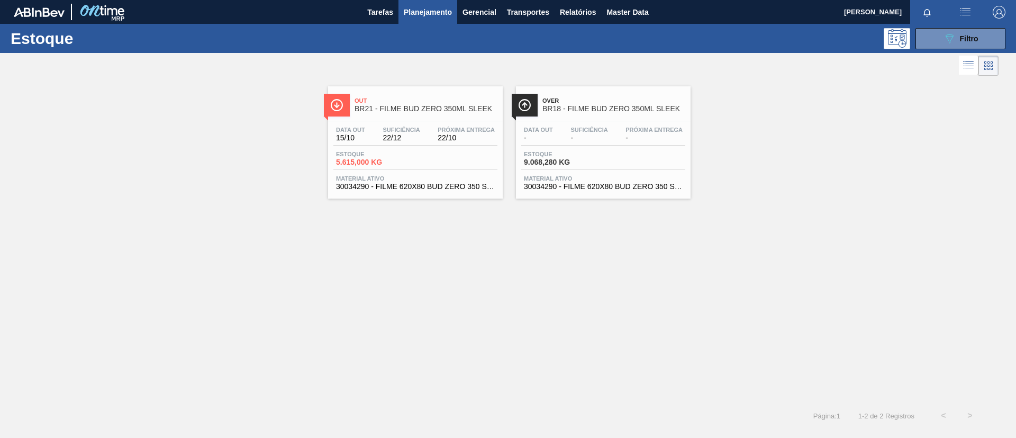
click at [639, 106] on span "BR18 - FILME BUD ZERO 350ML SLEEK" at bounding box center [614, 109] width 143 height 8
click at [967, 45] on button "089F7B8B-B2A5-4AFE-B5C0-19BA573D28AC Filtro" at bounding box center [961, 38] width 90 height 21
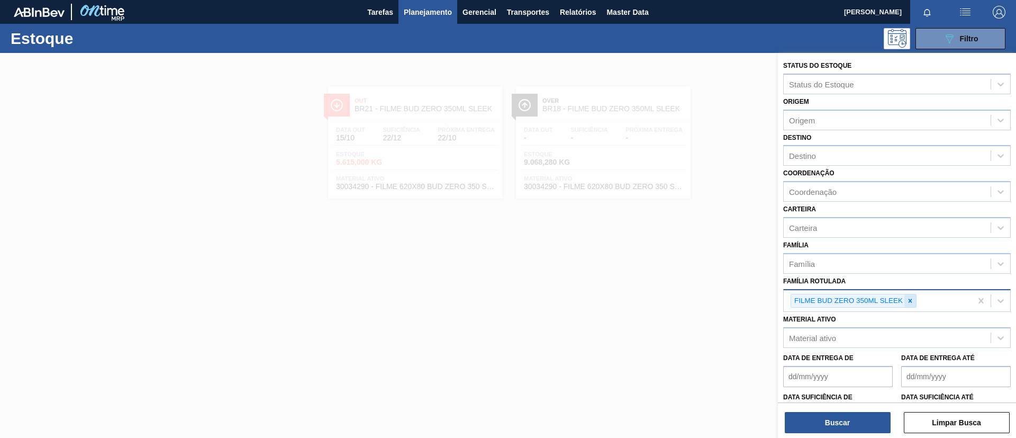
click at [909, 298] on icon at bounding box center [910, 300] width 7 height 7
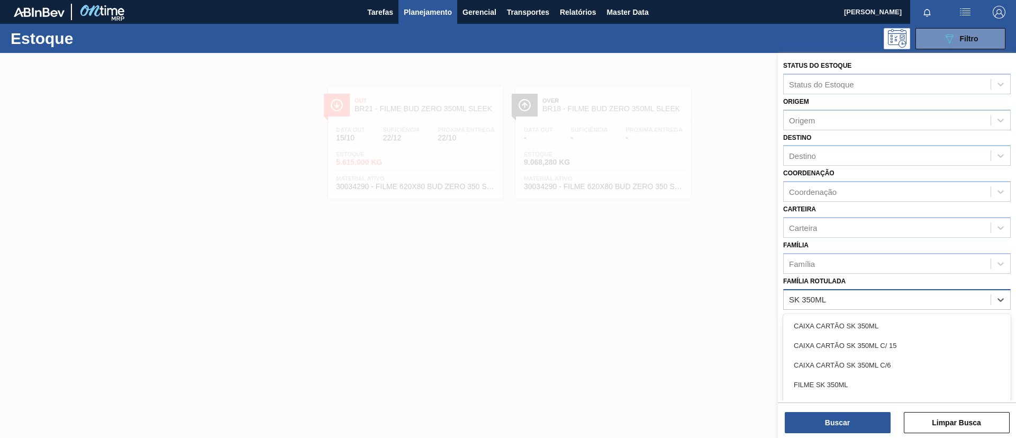
type Rotulada "SK 350ML MP"
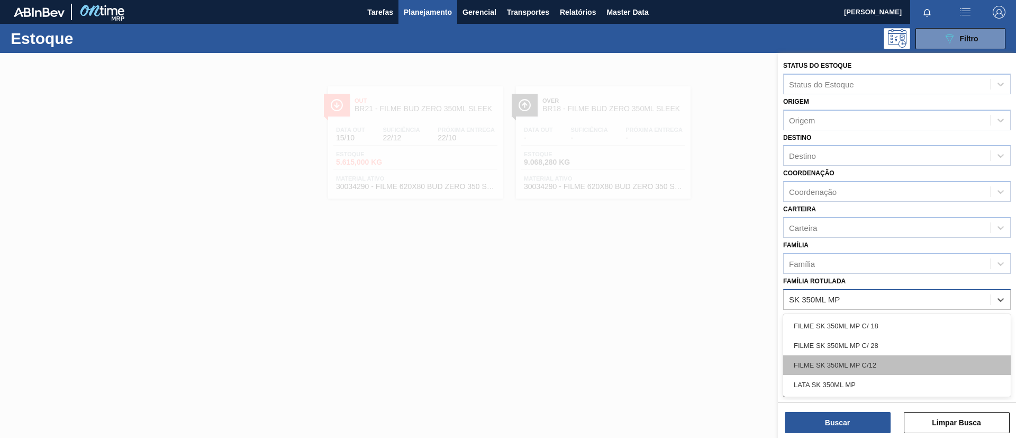
click at [880, 360] on div "FILME SK 350ML MP C/12" at bounding box center [897, 365] width 228 height 20
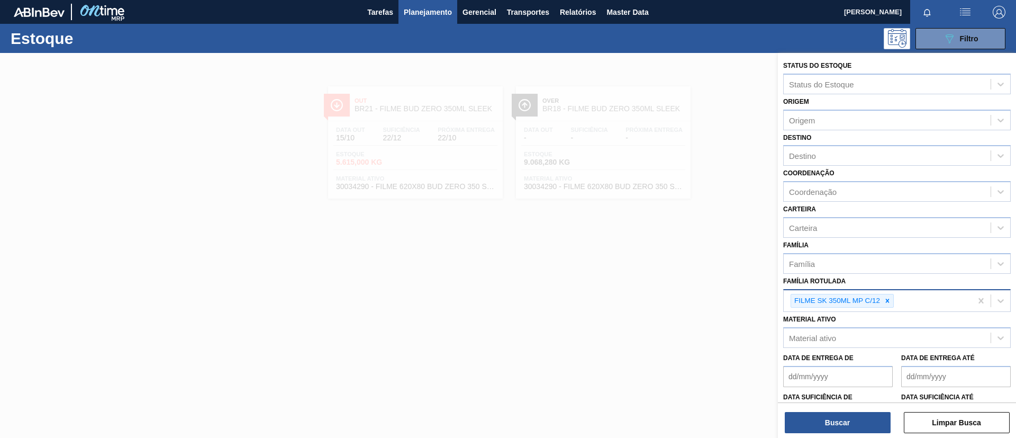
drag, startPoint x: 849, startPoint y: 419, endPoint x: 338, endPoint y: 1, distance: 660.2
click at [847, 418] on button "Buscar" at bounding box center [838, 422] width 106 height 21
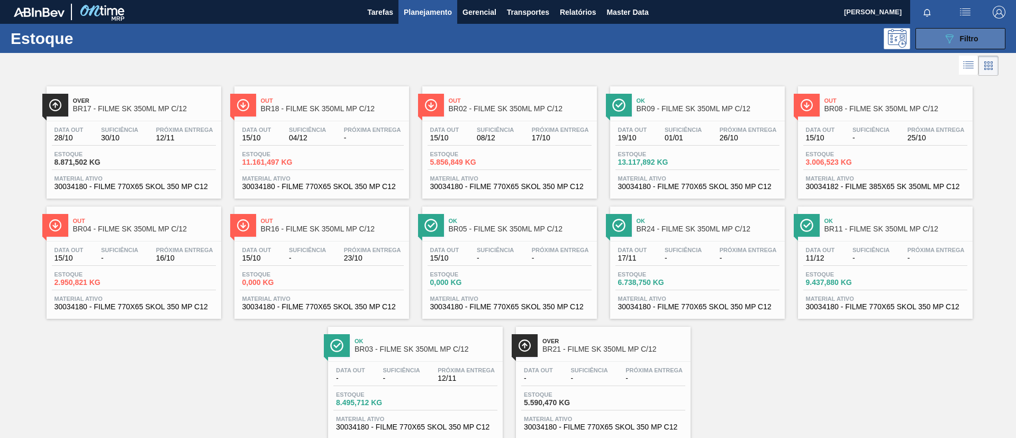
click at [975, 43] on div "089F7B8B-B2A5-4AFE-B5C0-19BA573D28AC Filtro" at bounding box center [960, 38] width 35 height 13
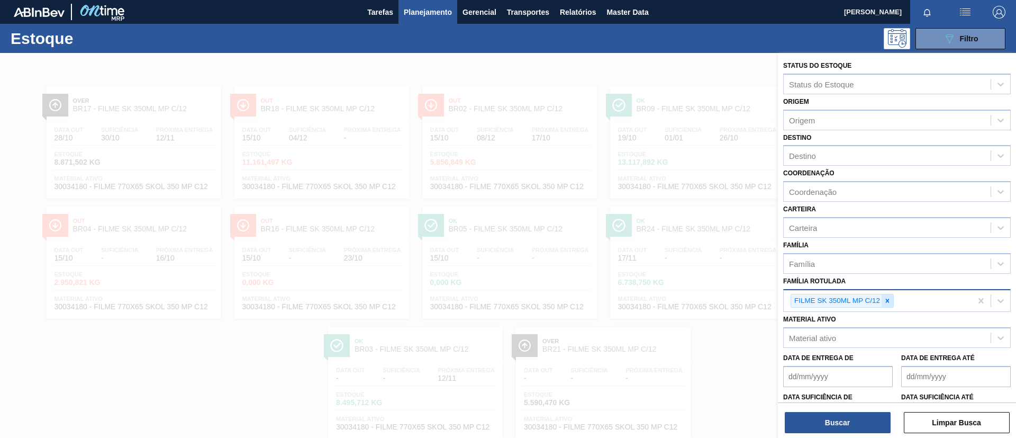
click at [889, 300] on icon at bounding box center [888, 301] width 4 height 4
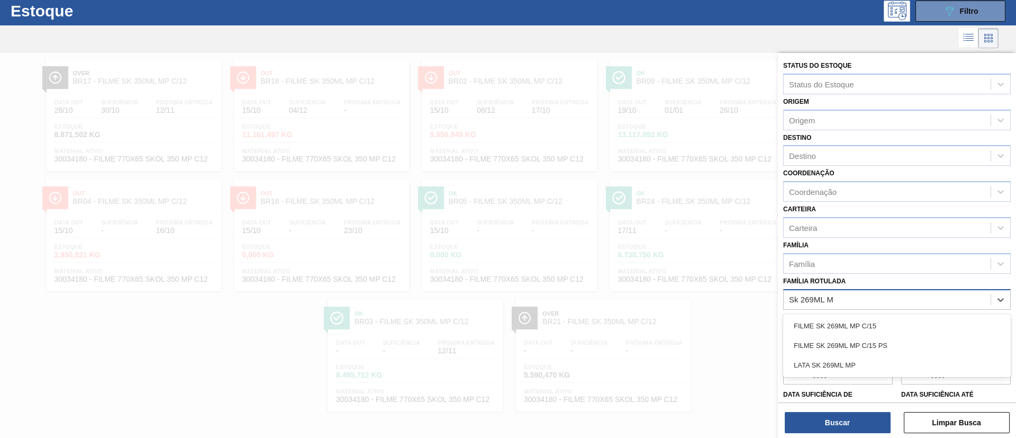
type Rotulada "Sk 269ML MP"
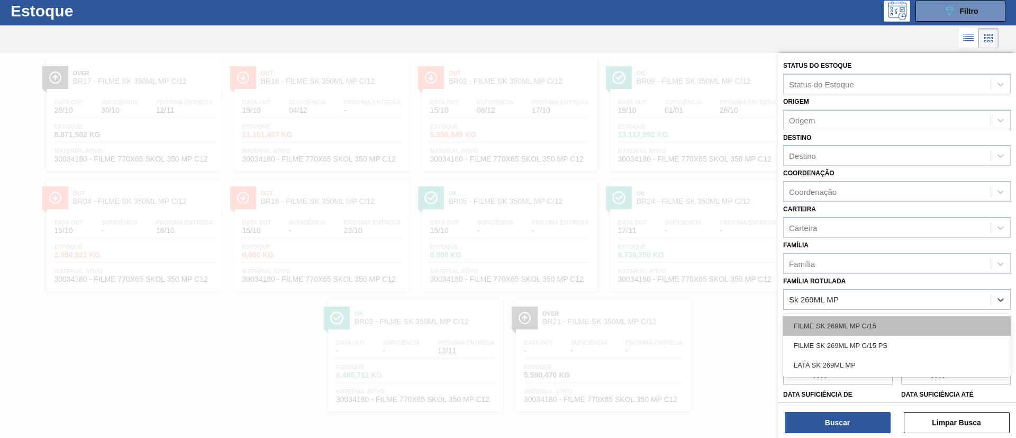
click at [859, 316] on div "FILME SK 269ML MP C/15" at bounding box center [897, 326] width 228 height 20
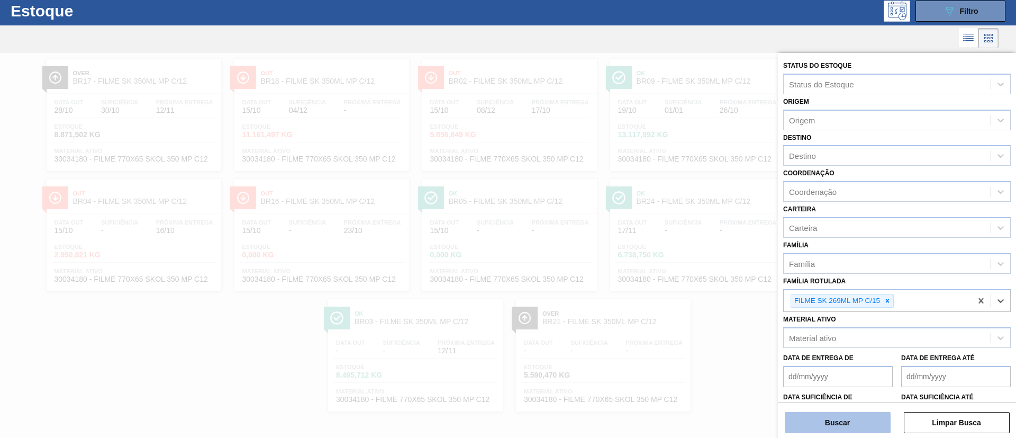
click at [838, 416] on button "Buscar" at bounding box center [838, 422] width 106 height 21
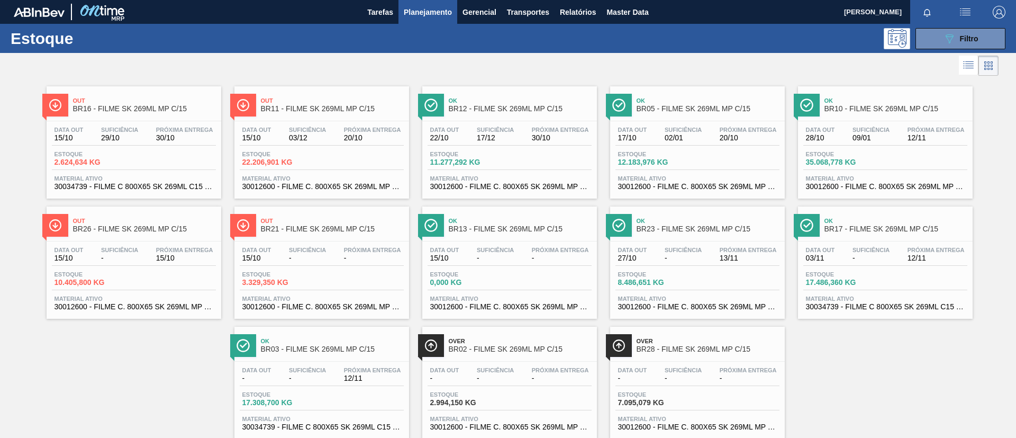
click at [931, 38] on button "089F7B8B-B2A5-4AFE-B5C0-19BA573D28AC Filtro" at bounding box center [961, 38] width 90 height 21
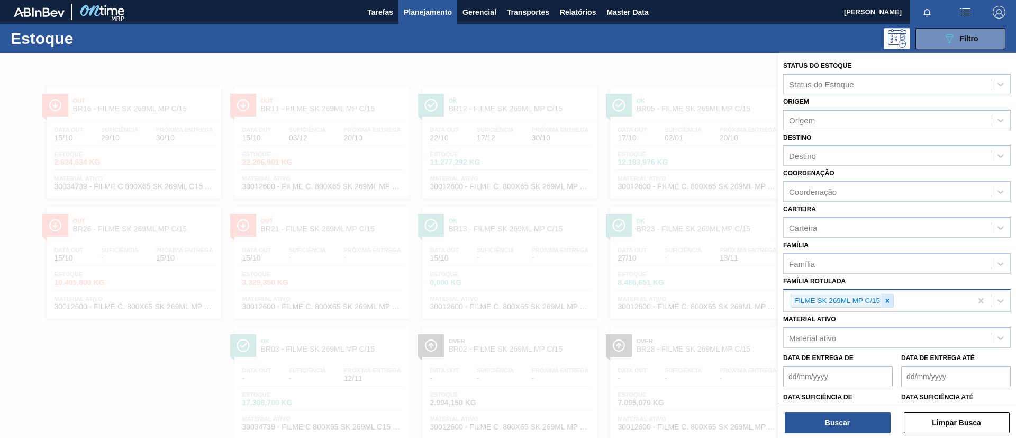
click at [887, 299] on icon at bounding box center [887, 300] width 7 height 7
paste Rotulada "FILME SK 269ML"
type Rotulada "FILME SK 269ML"
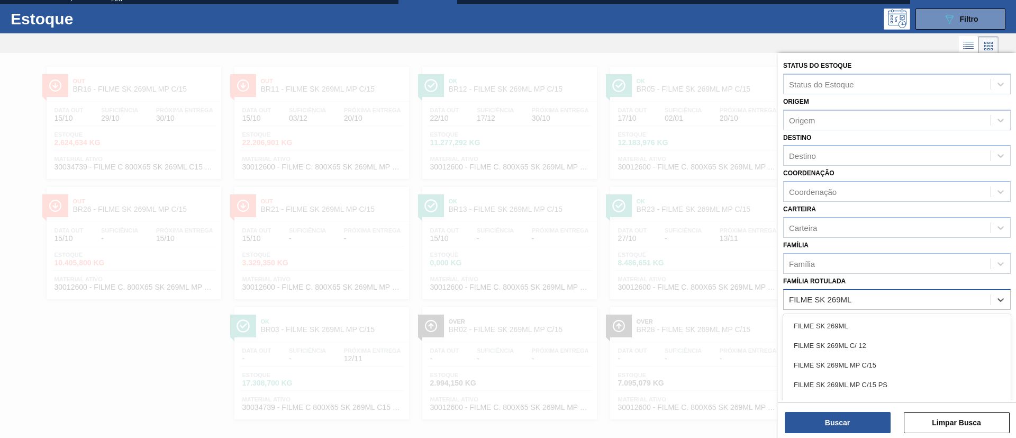
scroll to position [22, 0]
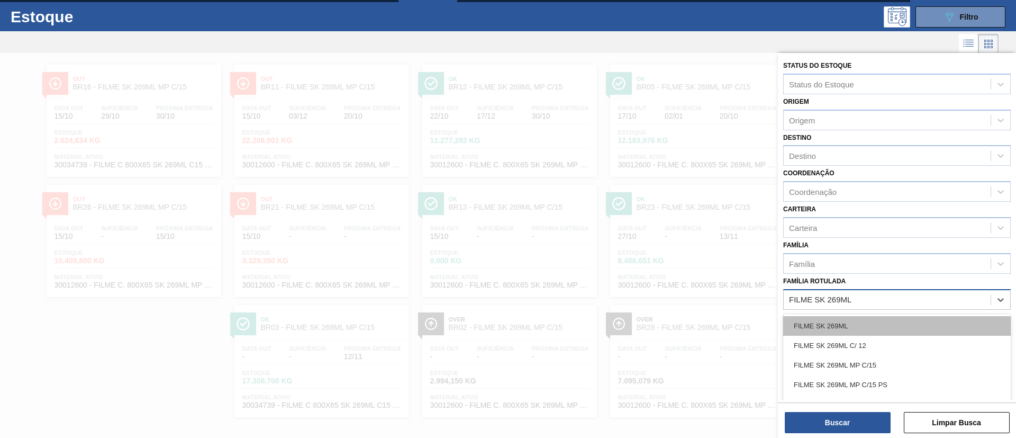
click at [873, 319] on div "FILME SK 269ML" at bounding box center [897, 326] width 228 height 20
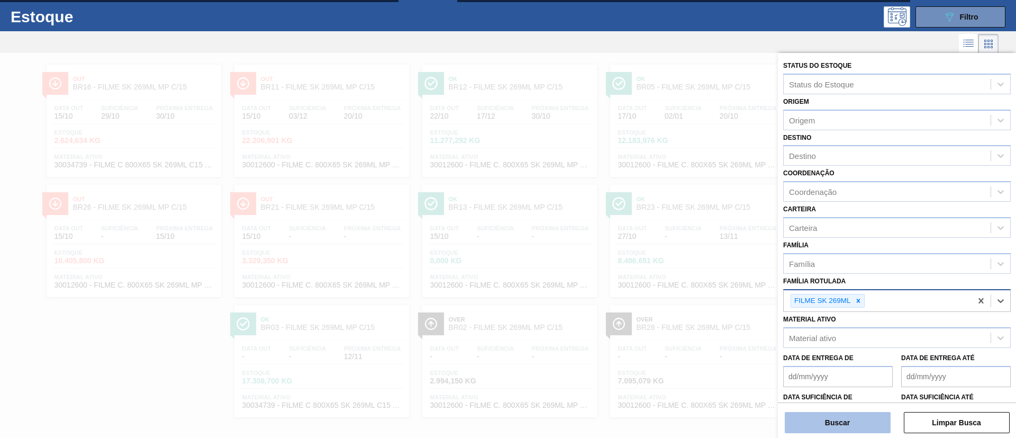
click at [849, 431] on button "Buscar" at bounding box center [838, 422] width 106 height 21
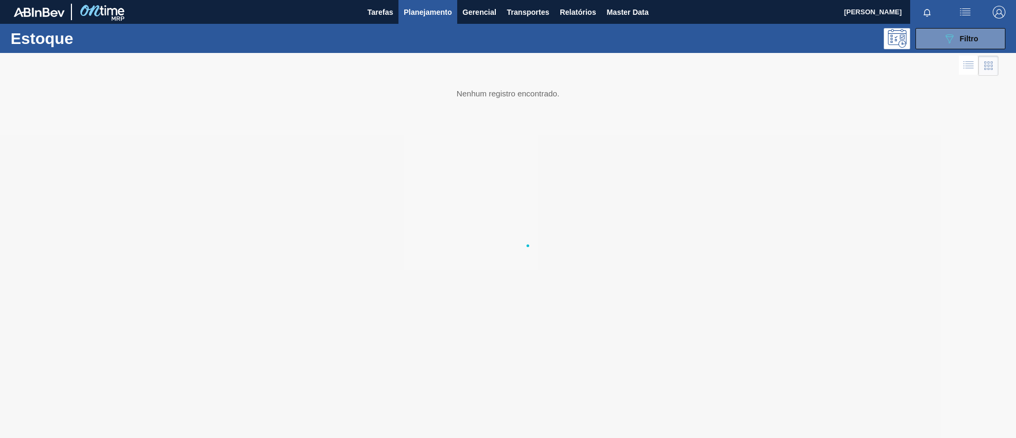
scroll to position [0, 0]
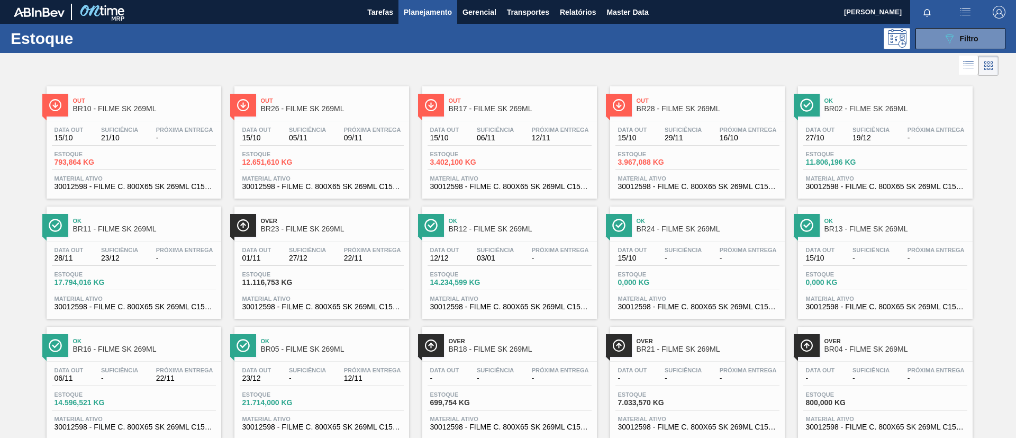
click at [298, 64] on div at bounding box center [499, 65] width 999 height 25
click at [317, 121] on div "Data out 15/10 Suficiência 05/11 Próxima Entrega 09/11 Estoque 12.651,610 KG Ma…" at bounding box center [322, 157] width 175 height 72
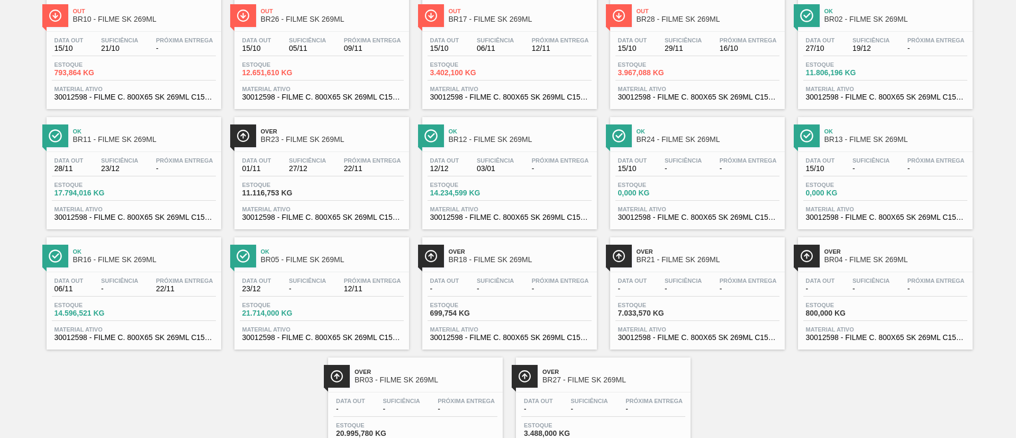
scroll to position [68, 0]
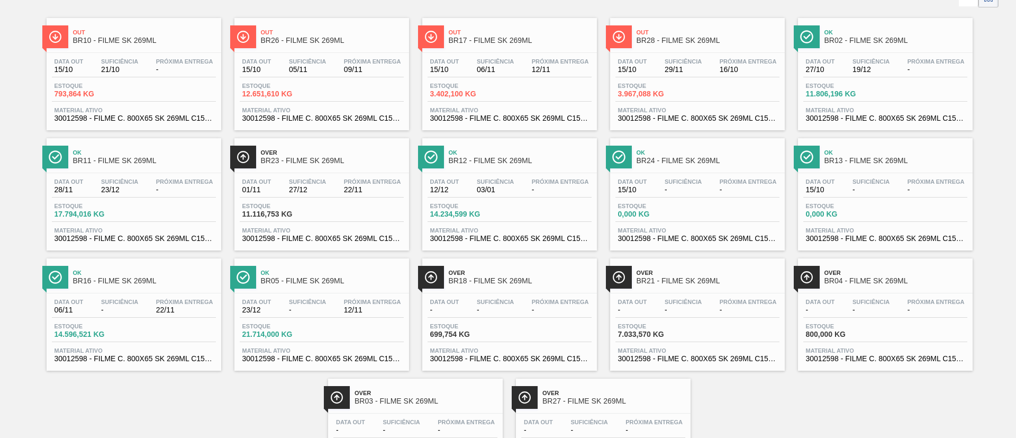
click at [339, 46] on div "Out BR26 - FILME SK 269ML" at bounding box center [332, 37] width 143 height 24
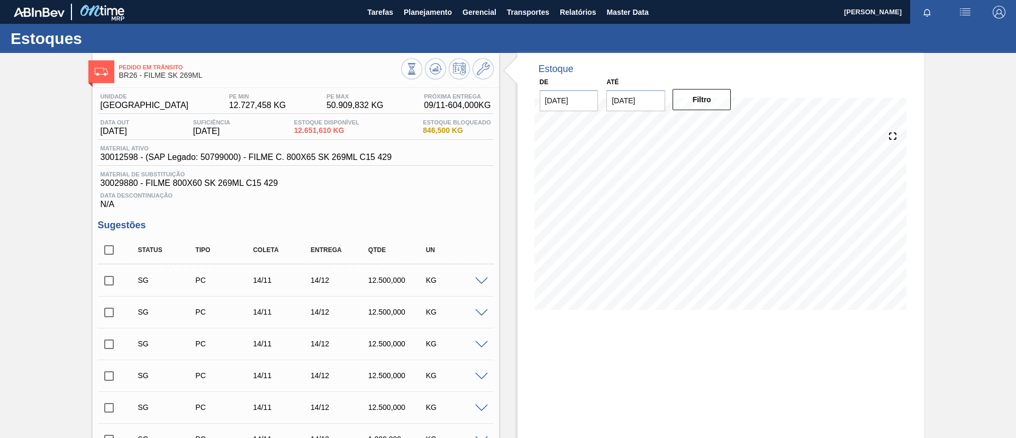
click at [105, 250] on input "checkbox" at bounding box center [109, 250] width 22 height 22
checkbox input "true"
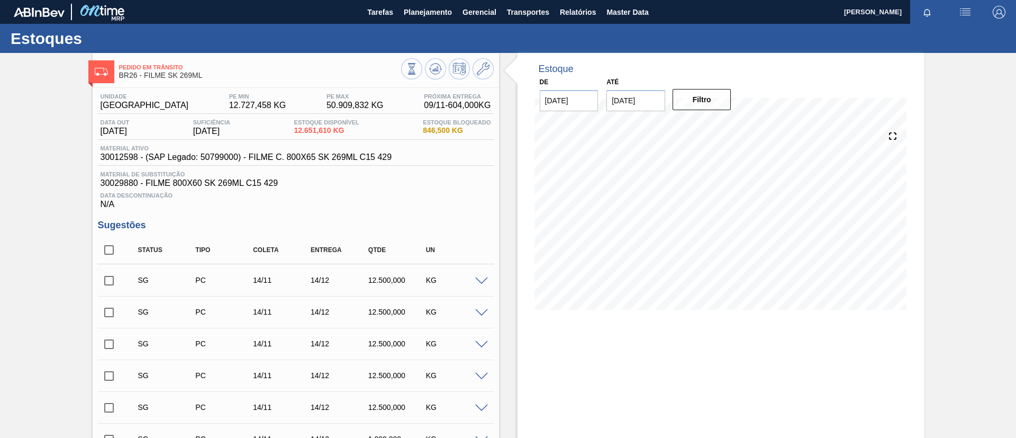
checkbox input "true"
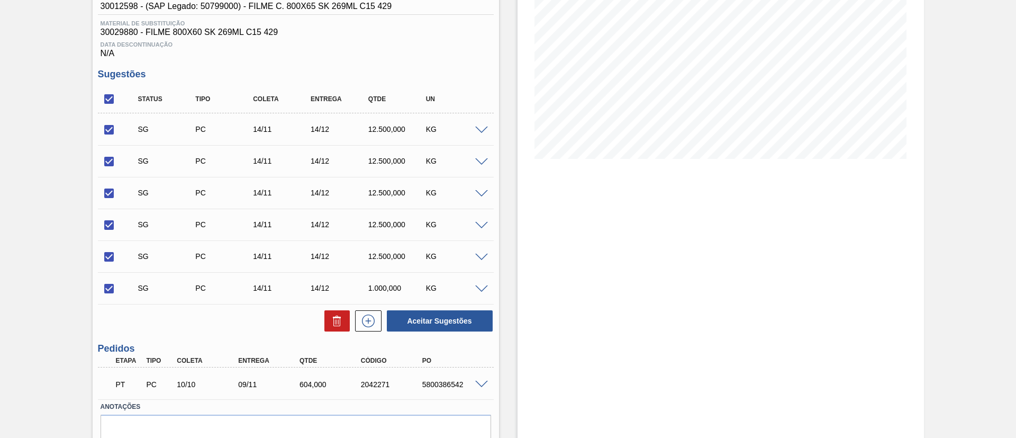
scroll to position [199, 0]
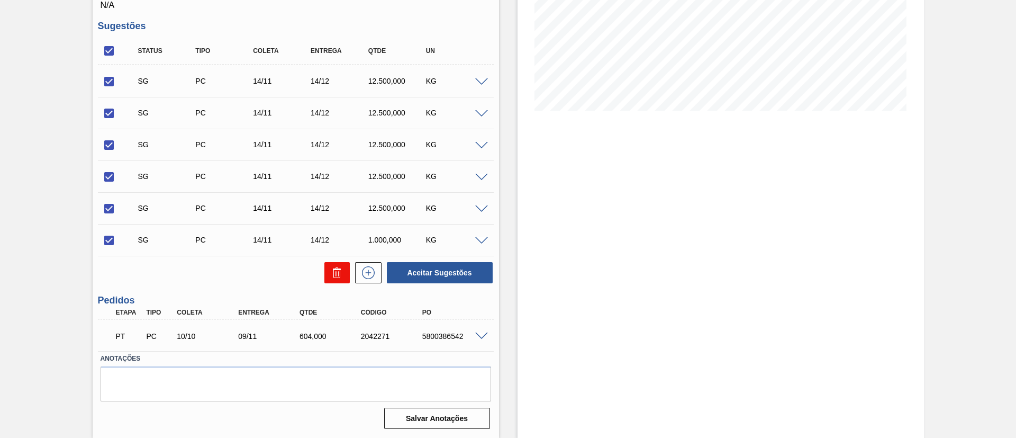
click at [333, 278] on icon at bounding box center [337, 272] width 13 height 13
checkbox input "false"
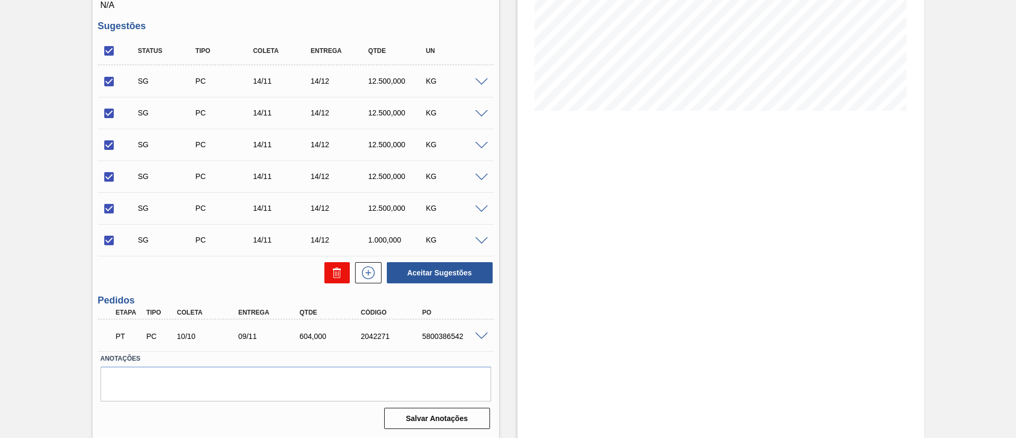
checkbox input "false"
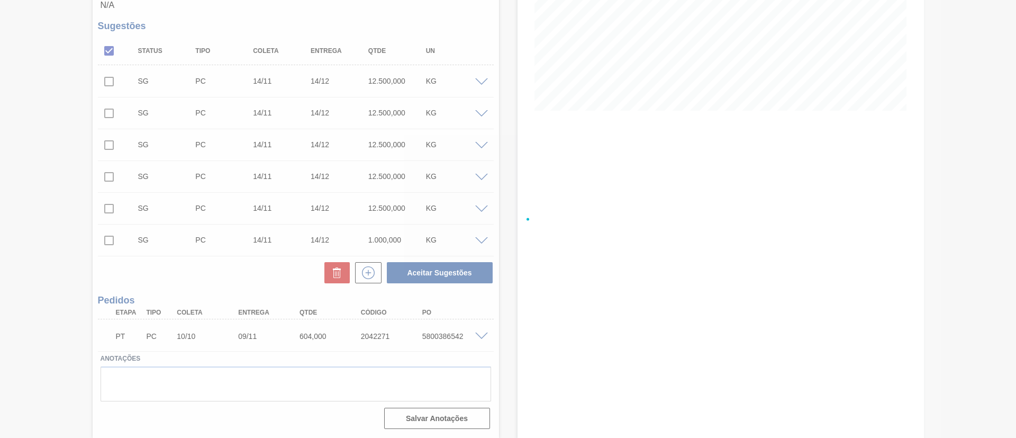
scroll to position [17, 0]
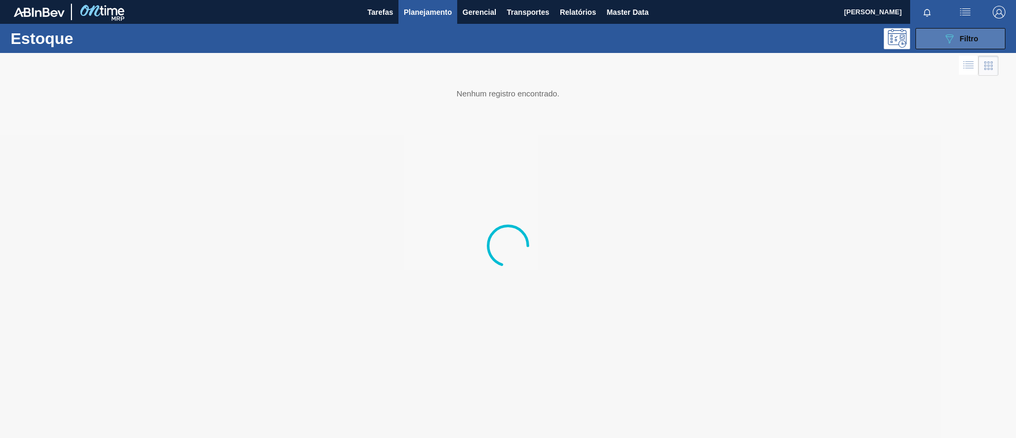
click at [947, 37] on icon "089F7B8B-B2A5-4AFE-B5C0-19BA573D28AC" at bounding box center [949, 38] width 13 height 13
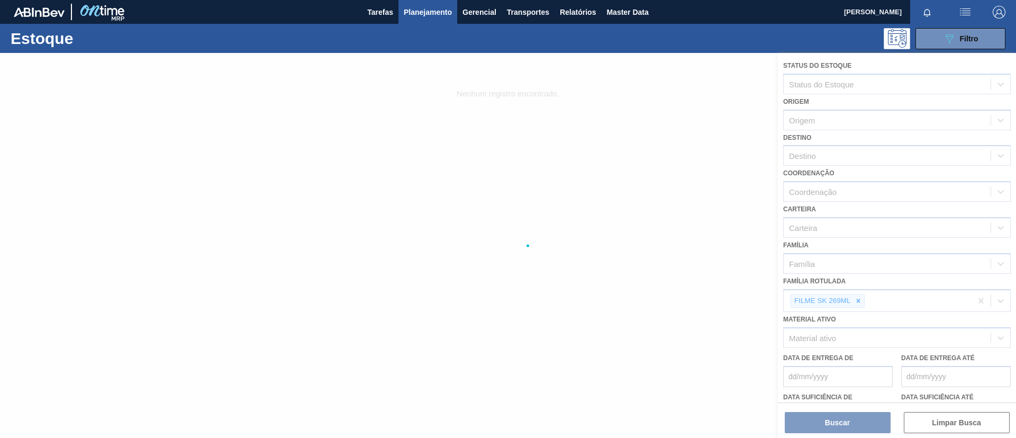
click at [859, 300] on div at bounding box center [508, 245] width 1016 height 385
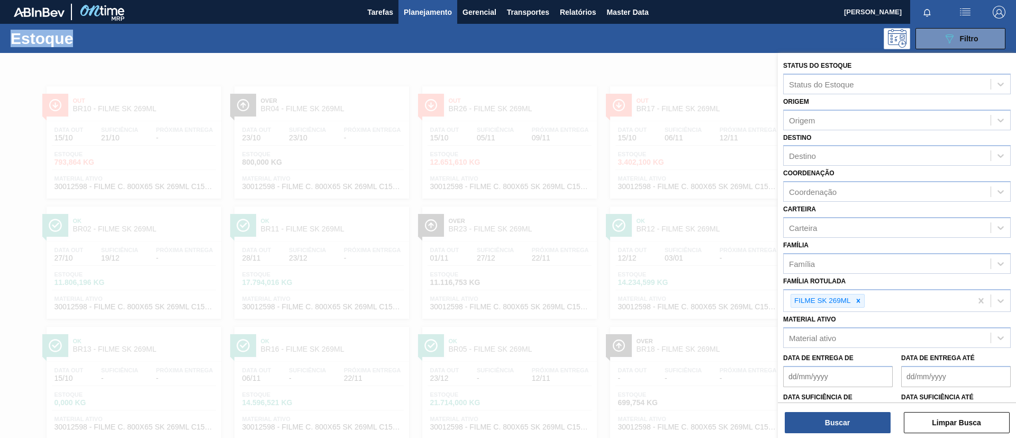
click at [859, 300] on icon at bounding box center [858, 301] width 4 height 4
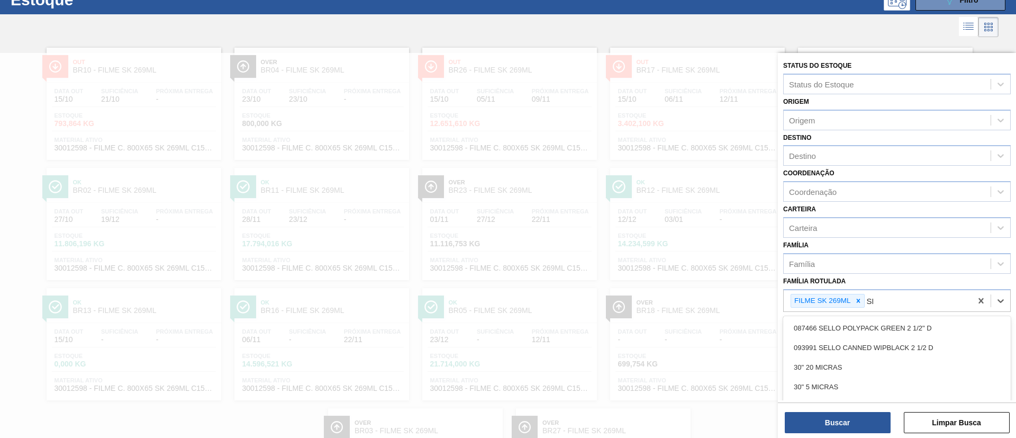
scroll to position [39, 0]
type Rotulada "SK 269ML MP"
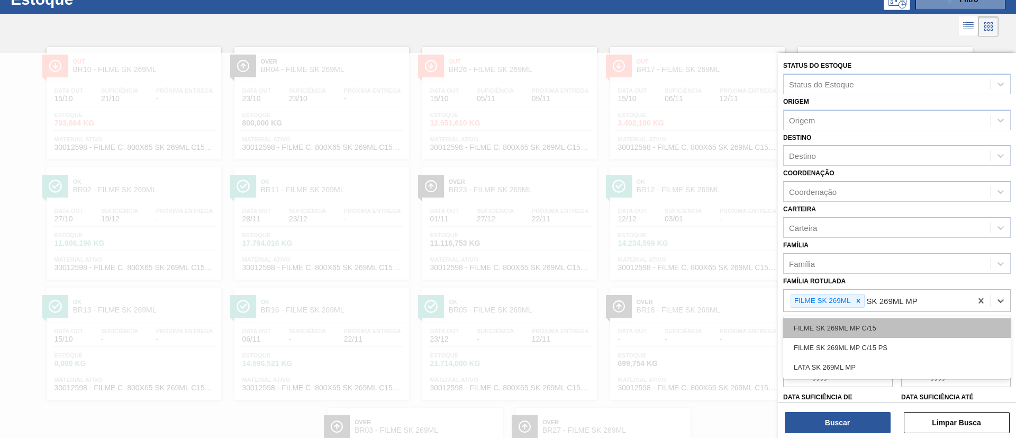
click at [854, 327] on div "FILME SK 269ML MP C/15" at bounding box center [897, 328] width 228 height 20
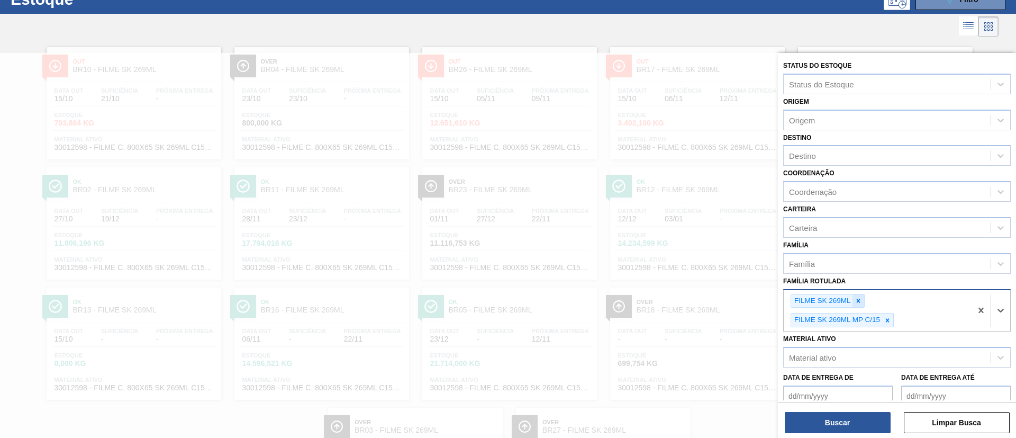
click at [854, 304] on div at bounding box center [859, 300] width 12 height 13
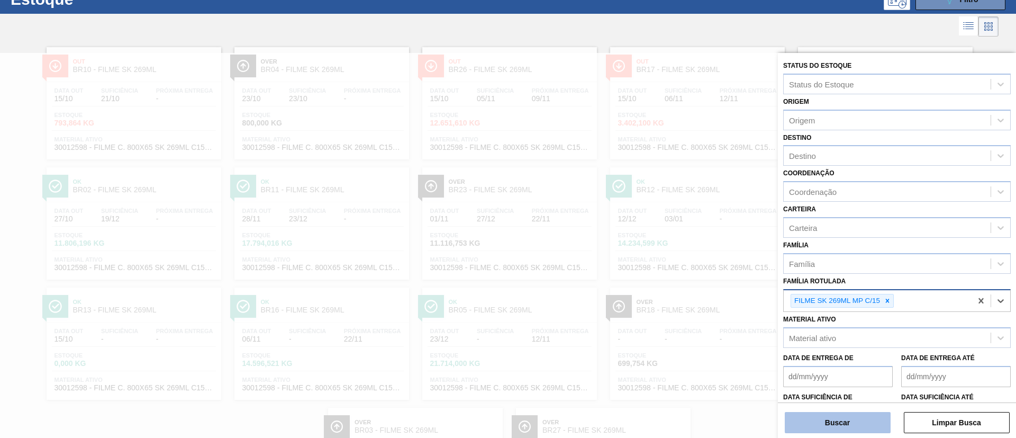
click at [856, 420] on button "Buscar" at bounding box center [838, 422] width 106 height 21
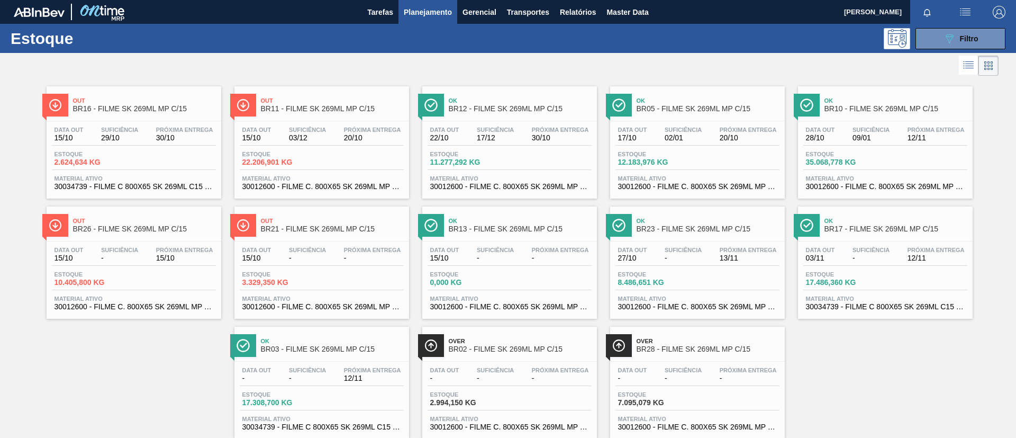
click at [277, 115] on div "Out BR11 - FILME SK 269ML MP C/15" at bounding box center [332, 105] width 143 height 24
drag, startPoint x: 303, startPoint y: 60, endPoint x: 303, endPoint y: 84, distance: 23.8
click at [303, 60] on div at bounding box center [499, 65] width 999 height 25
click at [303, 84] on link "Out BR11 - FILME SK 269ML MP C/15 Data out 15/10 Suficiência 03/12 Próxima Entr…" at bounding box center [321, 138] width 188 height 120
click at [0, 174] on div "Out BR16 - FILME SK 269ML MP C/15 Data out 15/10 Suficiência 29/10 Próxima Entr…" at bounding box center [508, 258] width 1016 height 360
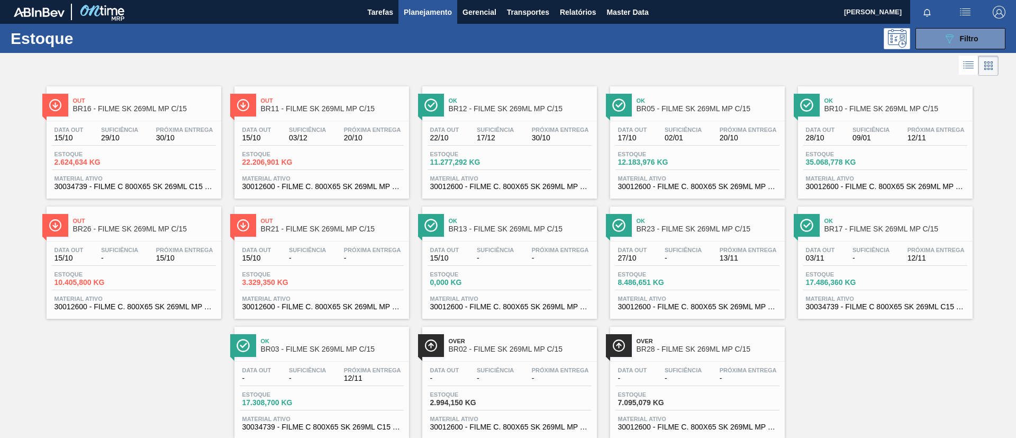
click at [122, 103] on span "Out" at bounding box center [144, 100] width 143 height 6
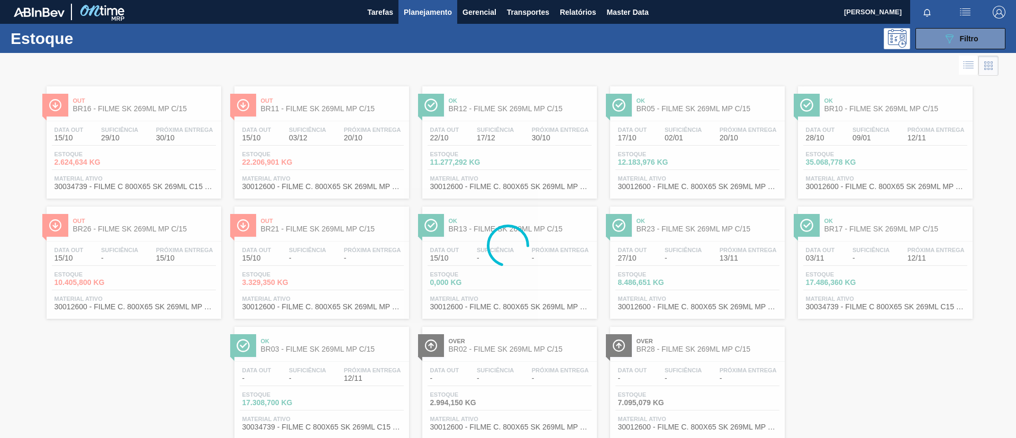
click at [0, 183] on div at bounding box center [508, 245] width 1016 height 385
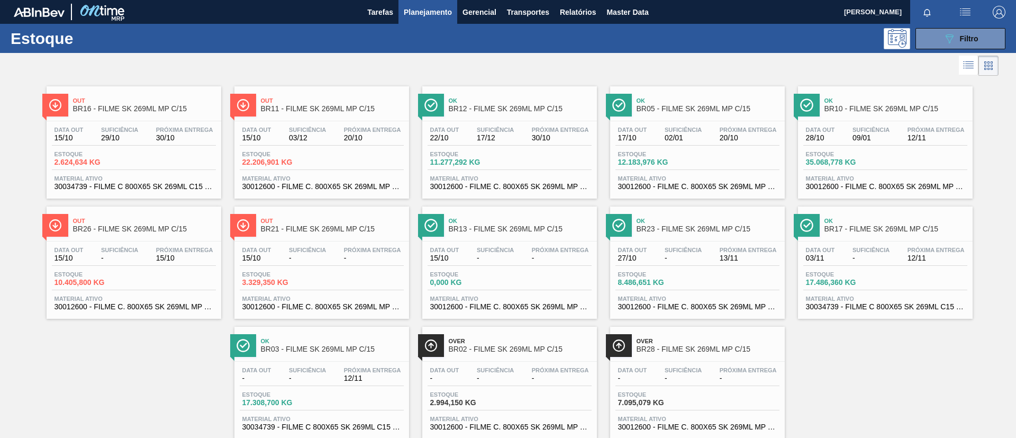
click at [173, 235] on div "Out BR26 - FILME SK 269ML MP C/15" at bounding box center [144, 225] width 143 height 24
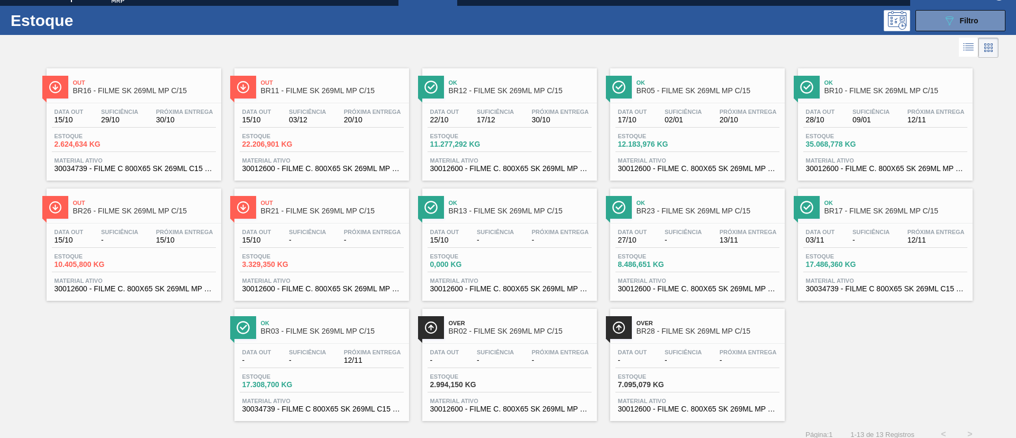
scroll to position [28, 0]
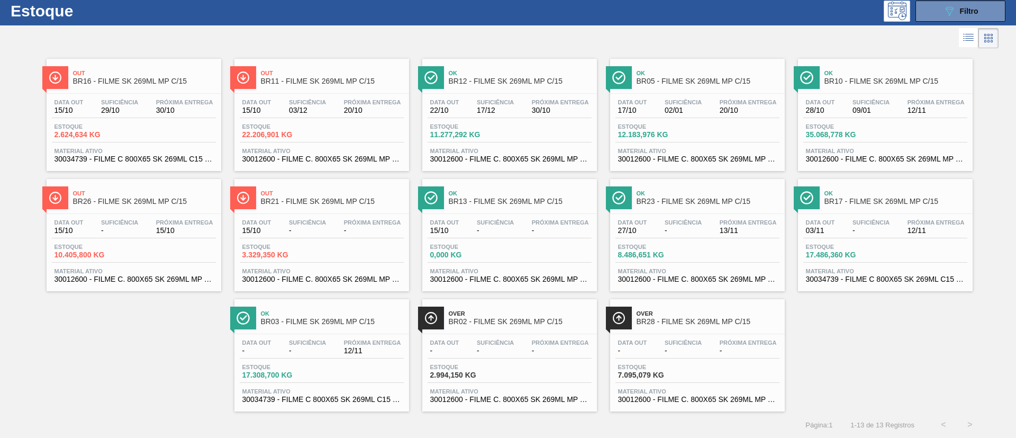
click at [522, 94] on div "Data out 22/10 Suficiência 17/12 Próxima Entrega 30/10 Estoque 11.277,292 KG Ma…" at bounding box center [509, 130] width 175 height 72
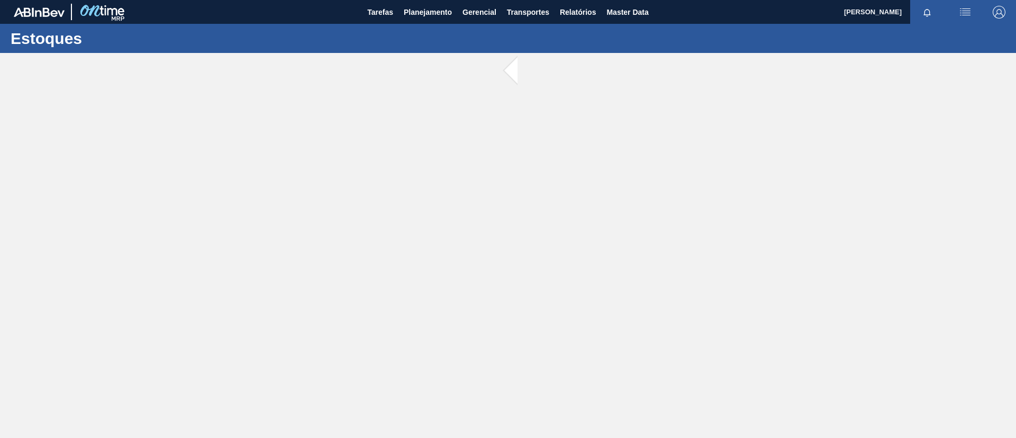
click at [434, 20] on button "Planejamento" at bounding box center [428, 12] width 59 height 24
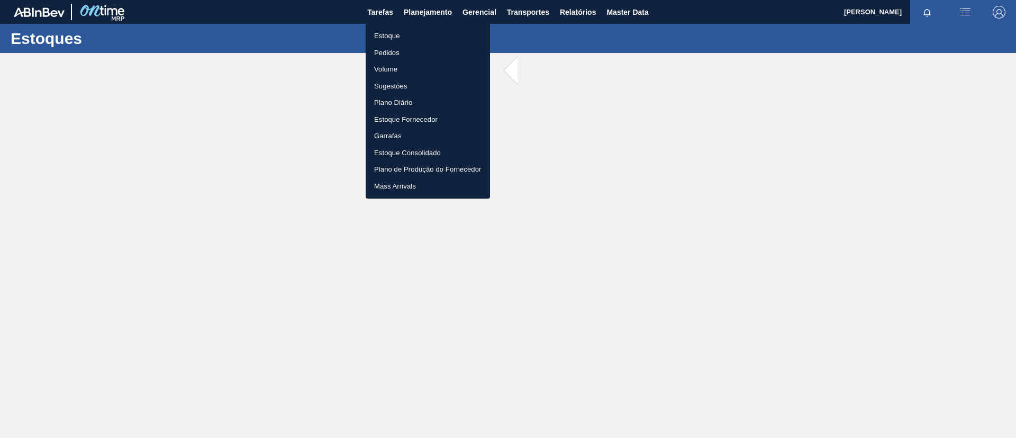
click at [394, 42] on li "Estoque" at bounding box center [428, 36] width 124 height 17
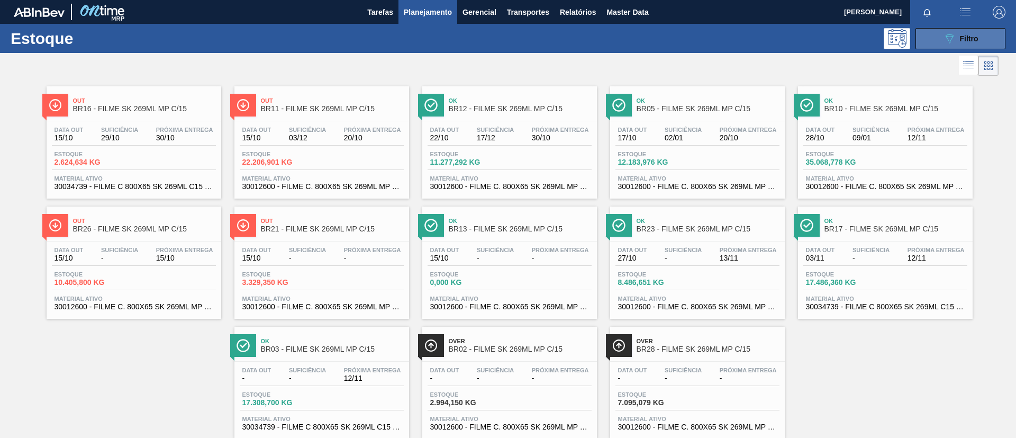
drag, startPoint x: 980, startPoint y: 41, endPoint x: 967, endPoint y: 45, distance: 13.9
click at [980, 40] on button "089F7B8B-B2A5-4AFE-B5C0-19BA573D28AC Filtro" at bounding box center [961, 38] width 90 height 21
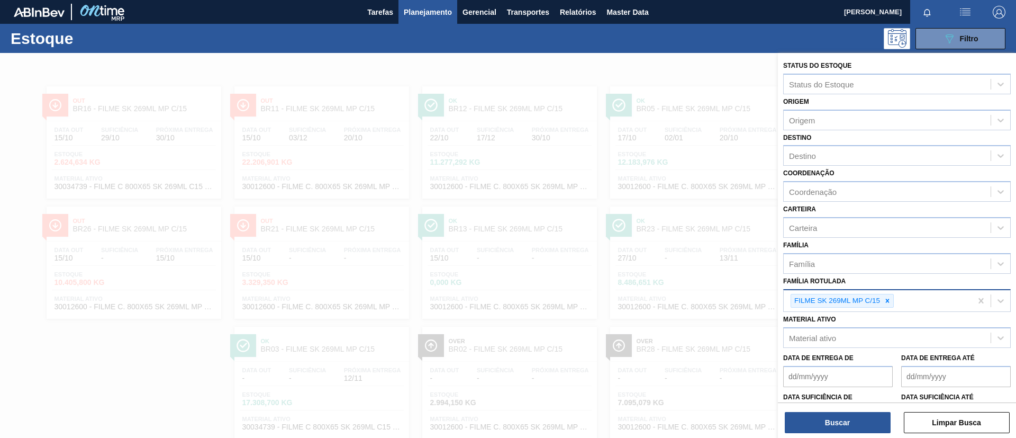
click at [891, 304] on div at bounding box center [888, 300] width 12 height 13
paste Rotulada "FILME SK 350ML MP C/12"
type Rotulada "FILME SK 350ML MP C/12"
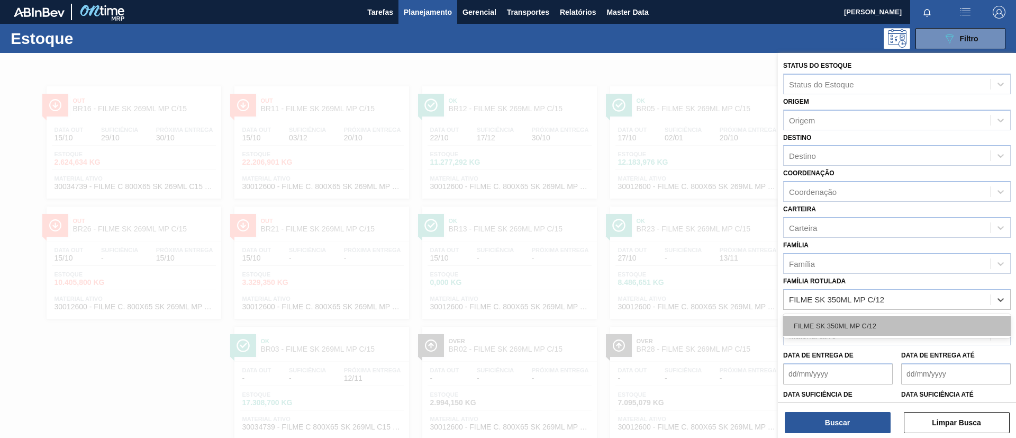
click at [881, 320] on div "FILME SK 350ML MP C/12" at bounding box center [897, 326] width 228 height 20
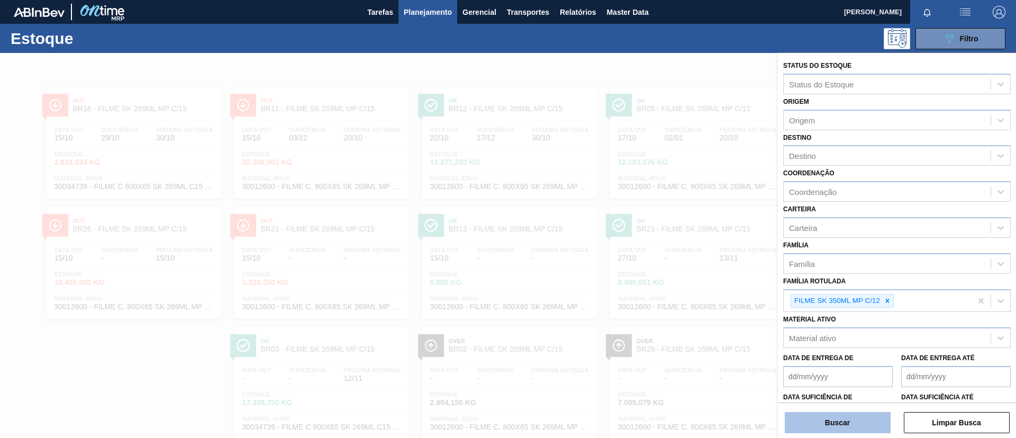
click at [850, 418] on button "Buscar" at bounding box center [838, 422] width 106 height 21
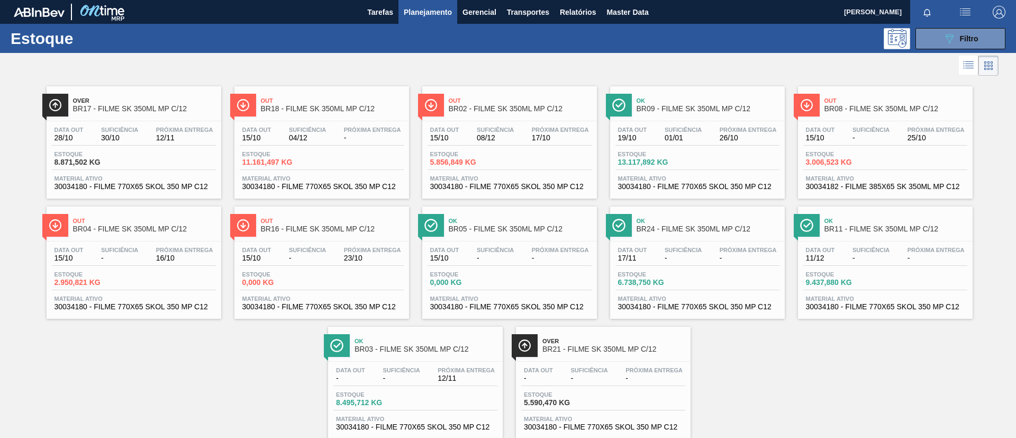
click at [137, 241] on div at bounding box center [133, 241] width 157 height 1
click at [645, 249] on span "Data out" at bounding box center [632, 250] width 29 height 6
click at [903, 229] on span "BR11 - FILME SK 350ML MP C/12" at bounding box center [896, 229] width 143 height 8
click at [435, 344] on div "Ok BR03 - FILME SK 350ML MP C/12" at bounding box center [426, 345] width 143 height 24
click at [148, 225] on span "BR04 - FILME SK 350ML MP C/12" at bounding box center [144, 229] width 143 height 8
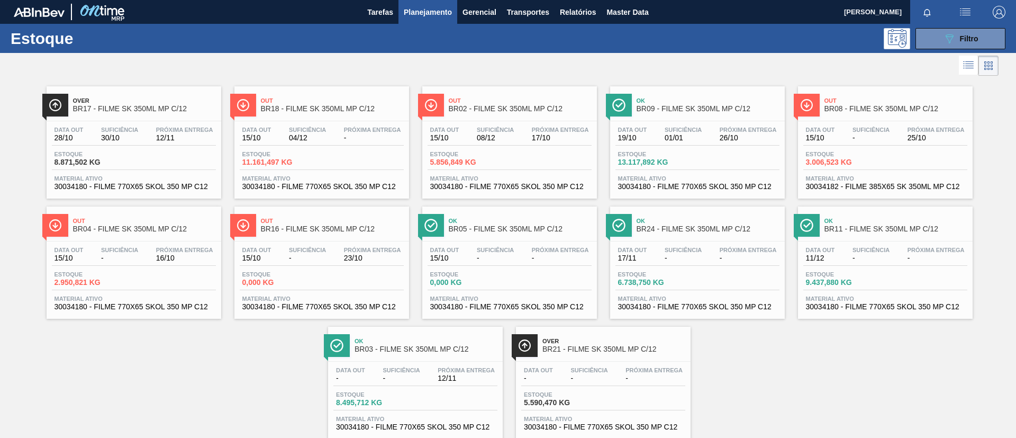
drag, startPoint x: 327, startPoint y: 133, endPoint x: 327, endPoint y: 140, distance: 7.4
click at [327, 133] on div "Suficiência 04/12" at bounding box center [307, 134] width 42 height 15
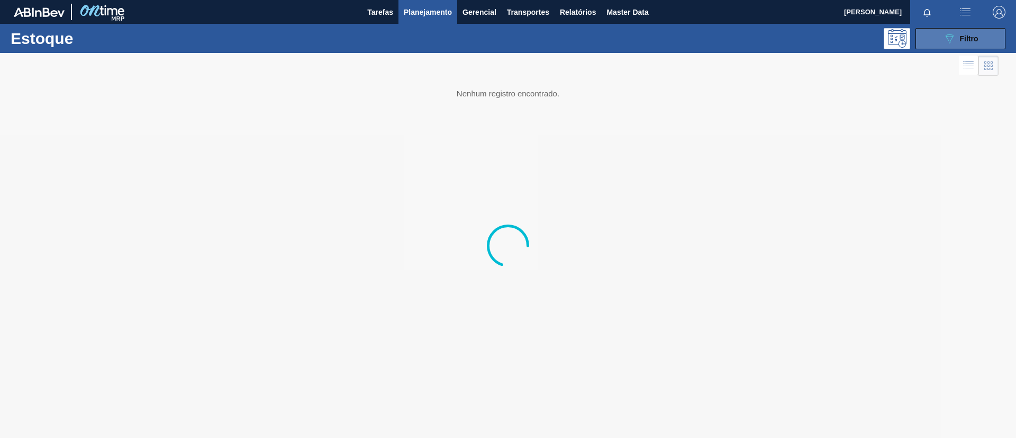
click at [954, 40] on icon "089F7B8B-B2A5-4AFE-B5C0-19BA573D28AC" at bounding box center [949, 38] width 13 height 13
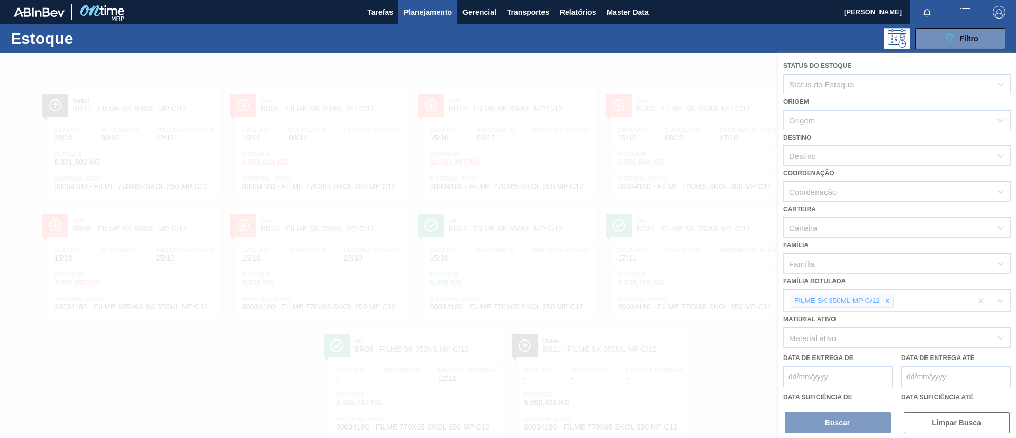
click at [888, 300] on div at bounding box center [508, 245] width 1016 height 385
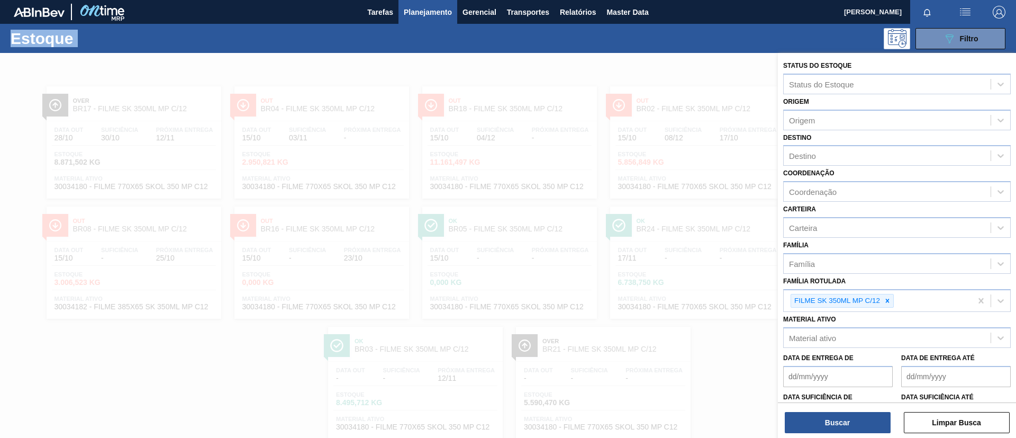
click at [888, 300] on icon at bounding box center [887, 300] width 7 height 7
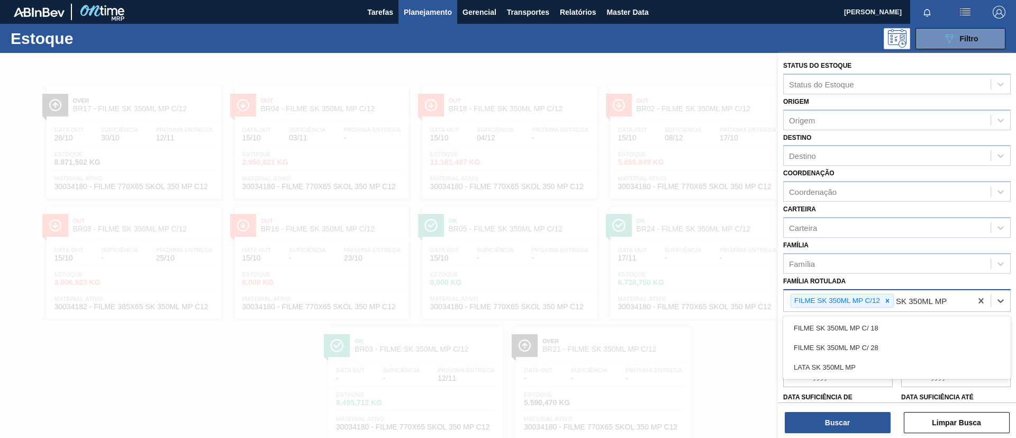
type Rotulada "SK 350ML MP"
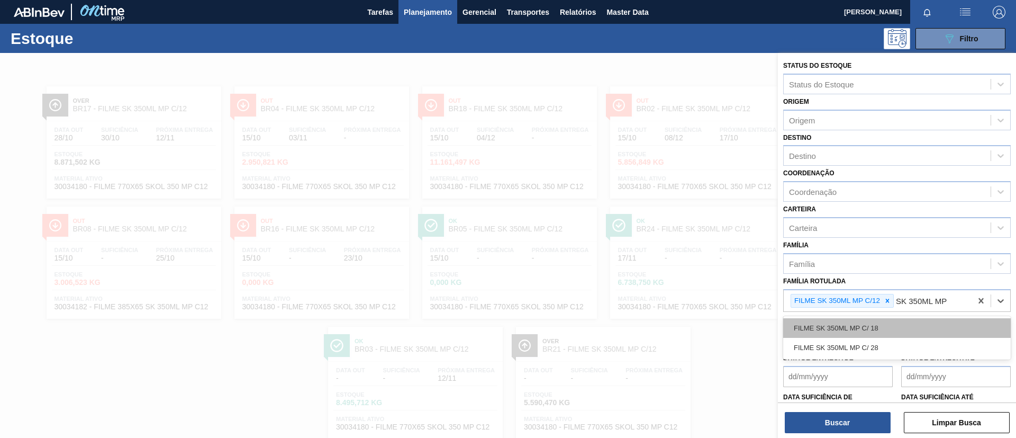
click at [918, 328] on div "FILME SK 350ML MP C/ 18" at bounding box center [897, 328] width 228 height 20
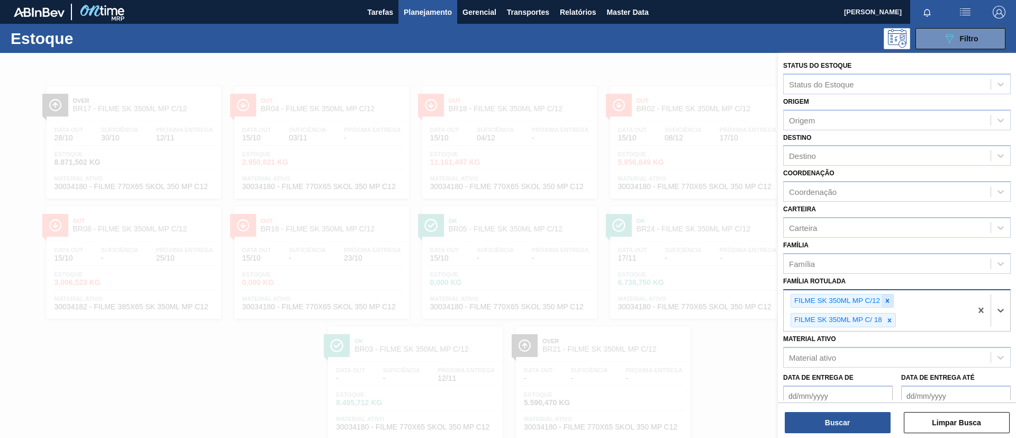
click at [889, 301] on icon at bounding box center [887, 300] width 7 height 7
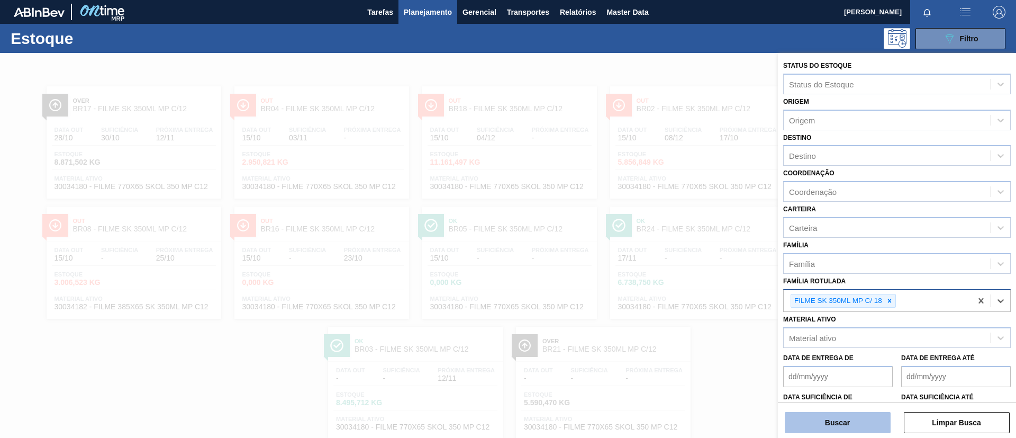
click at [865, 419] on button "Buscar" at bounding box center [838, 422] width 106 height 21
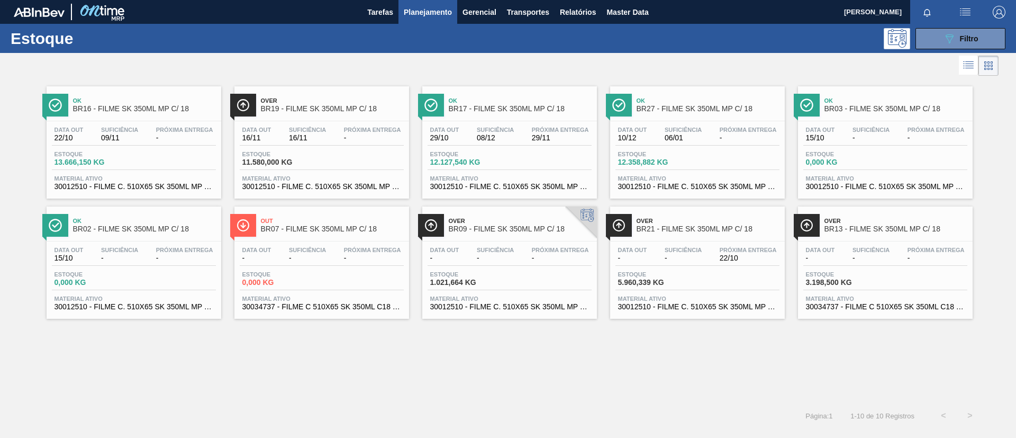
click at [85, 89] on div "Ok BR16 - FILME SK 350ML MP C/ 18" at bounding box center [134, 100] width 175 height 29
click at [644, 17] on span "Master Data" at bounding box center [628, 12] width 42 height 13
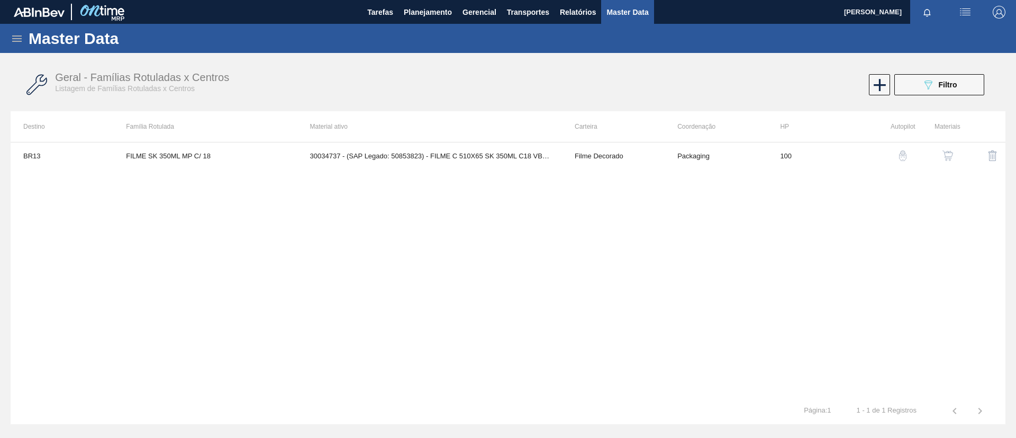
click at [21, 37] on icon at bounding box center [17, 38] width 13 height 13
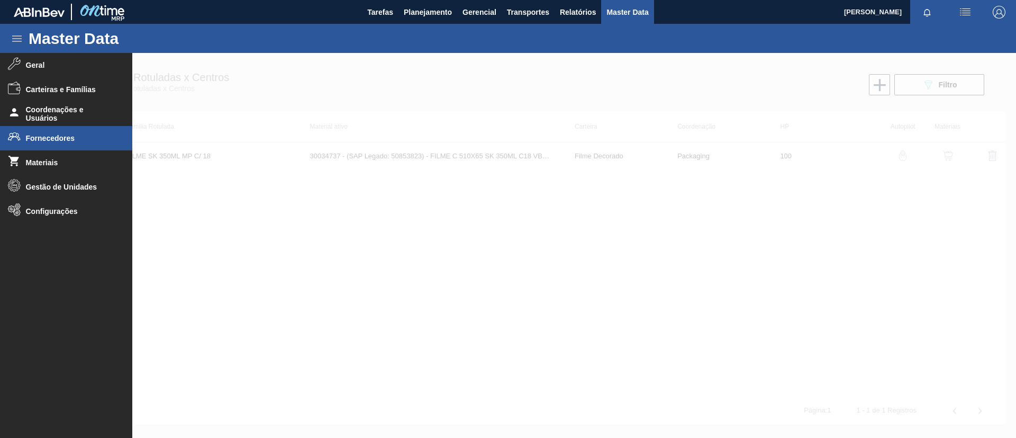
click at [82, 140] on span "Fornecedores" at bounding box center [69, 138] width 87 height 8
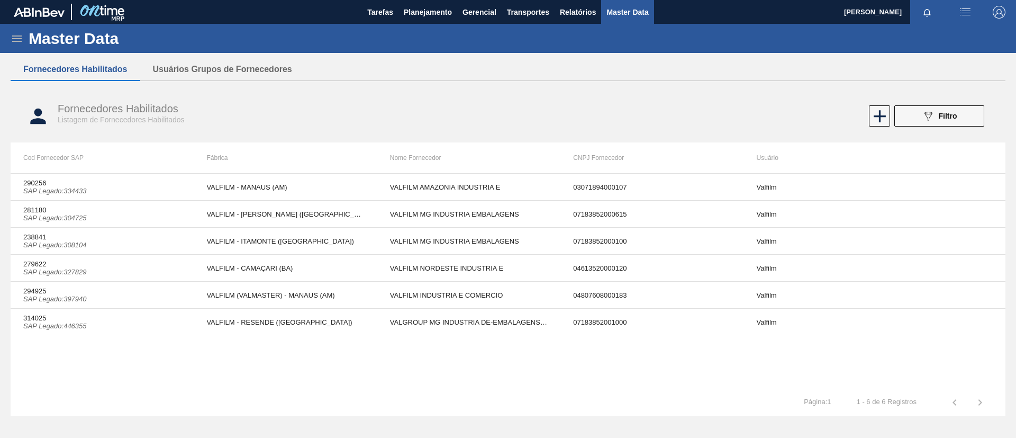
click at [22, 22] on div at bounding box center [71, 12] width 114 height 24
click at [21, 41] on icon at bounding box center [17, 38] width 10 height 6
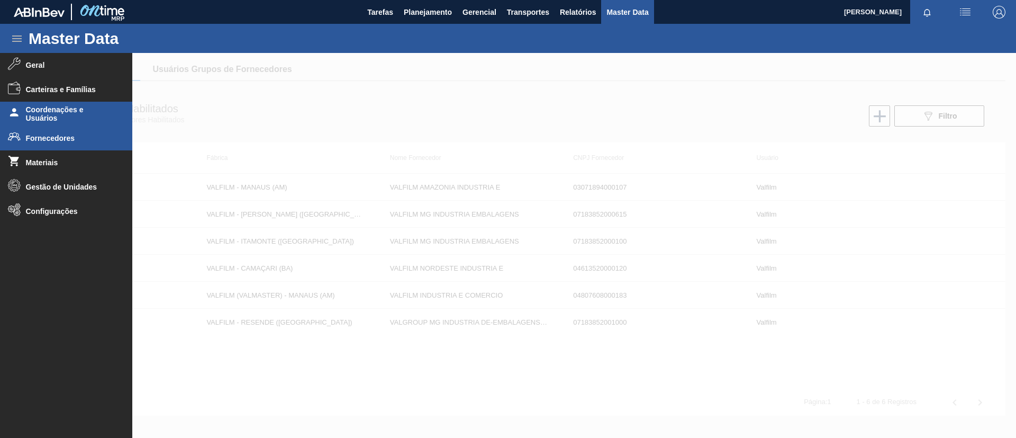
click at [87, 110] on span "Coordenações e Usuários" at bounding box center [69, 113] width 87 height 17
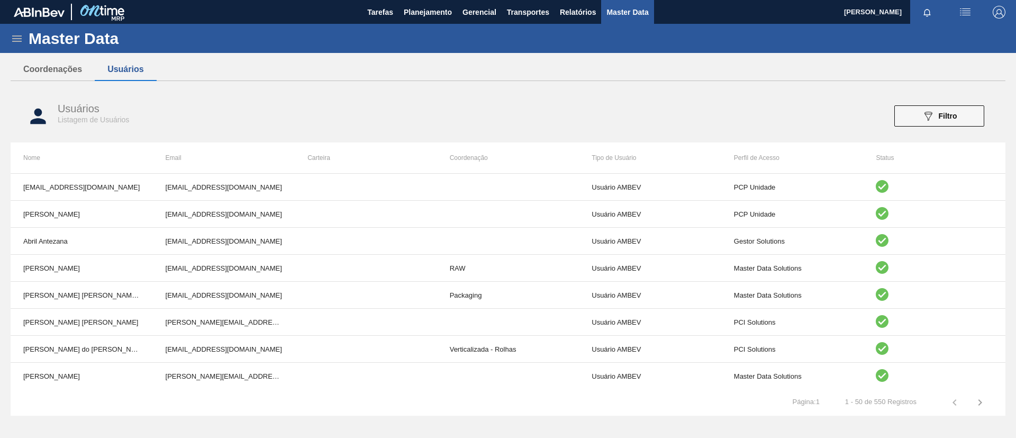
click at [15, 29] on div "Master Data" at bounding box center [508, 38] width 1016 height 29
click at [15, 34] on icon at bounding box center [17, 38] width 13 height 13
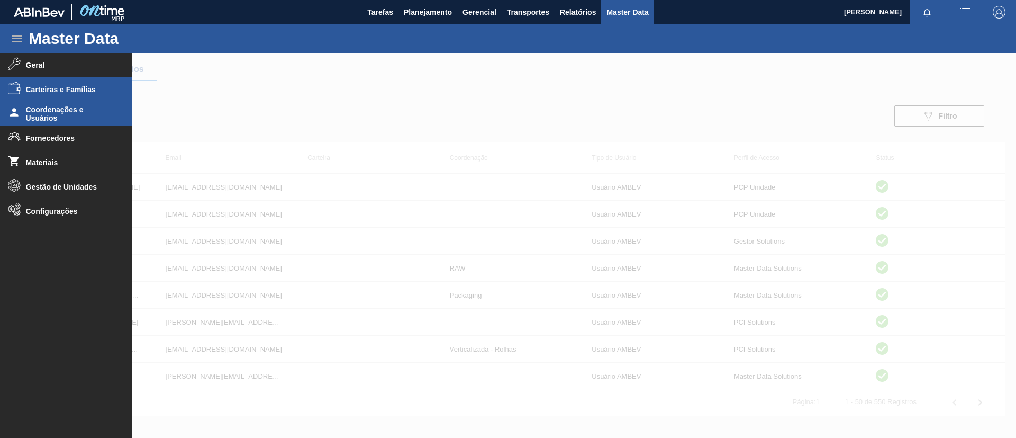
click at [33, 97] on li "Carteiras e Famílias" at bounding box center [66, 89] width 132 height 24
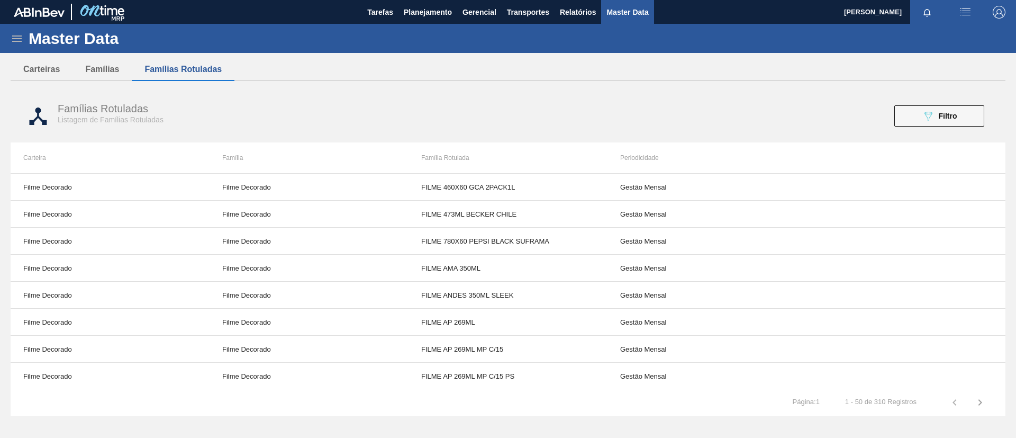
click at [887, 115] on div "089F7B8B-B2A5-4AFE-B5C0-19BA573D28AC Filtro" at bounding box center [755, 115] width 470 height 21
click at [940, 122] on button "089F7B8B-B2A5-4AFE-B5C0-19BA573D28AC Filtro" at bounding box center [940, 115] width 90 height 21
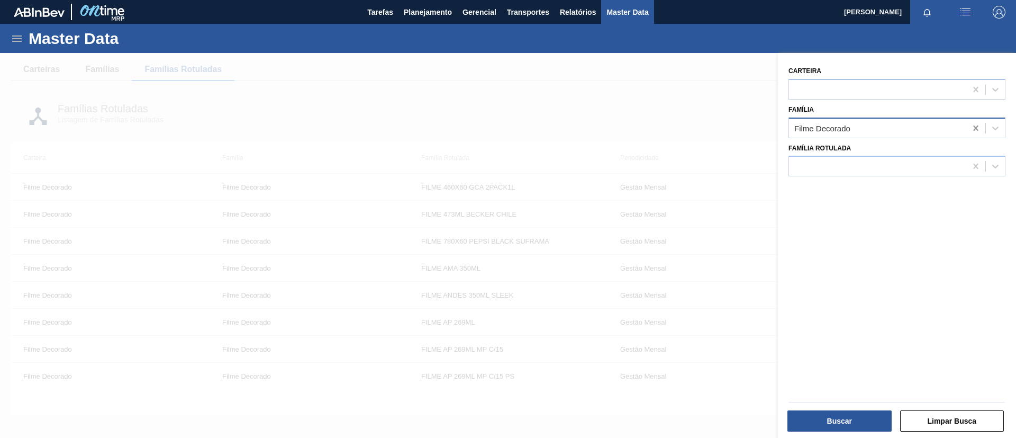
click at [976, 127] on icon at bounding box center [975, 127] width 5 height 5
click at [855, 164] on div at bounding box center [877, 166] width 177 height 15
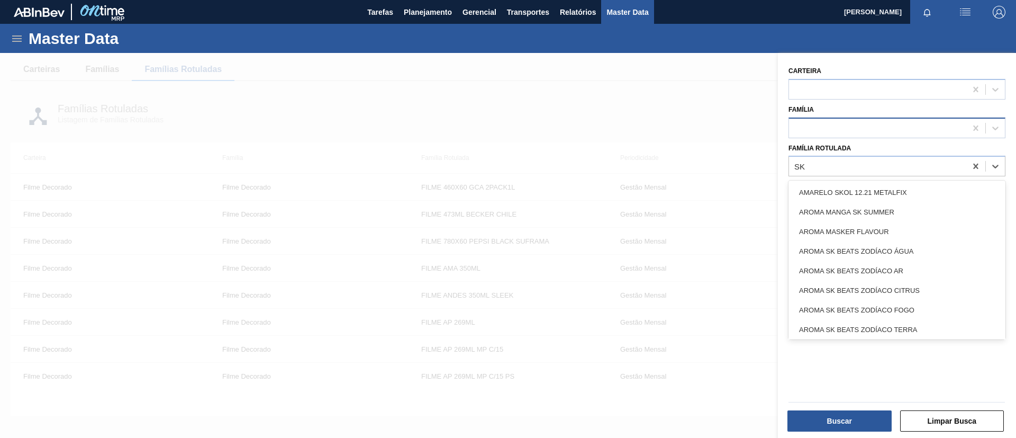
type Rotulada "S"
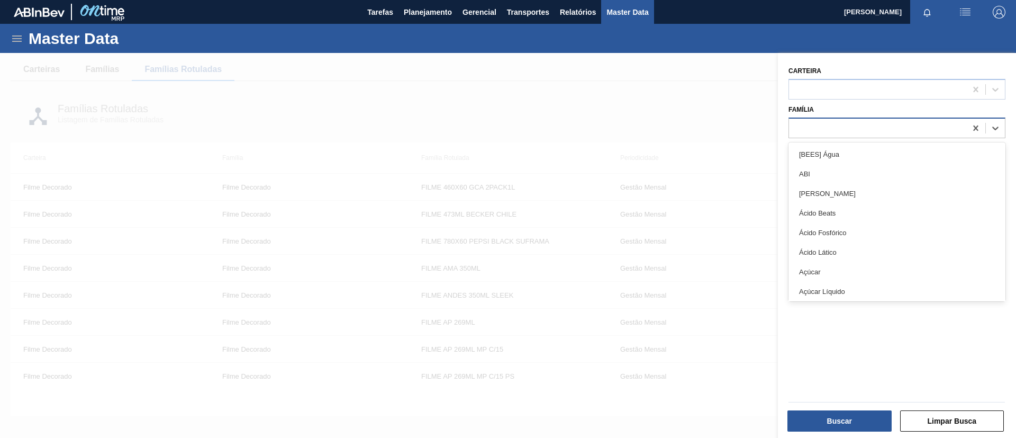
click at [849, 137] on div at bounding box center [897, 128] width 217 height 21
click at [862, 106] on div "Família option [BEES] Água focused, 1 of 101. 101 results available. Use Up and…" at bounding box center [897, 120] width 217 height 36
click at [237, 280] on div at bounding box center [508, 272] width 1016 height 438
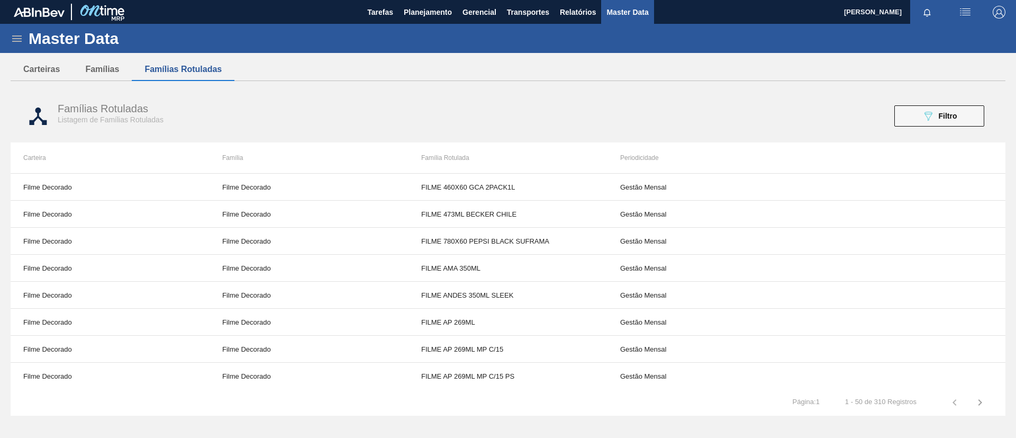
click at [19, 39] on icon at bounding box center [17, 38] width 10 height 6
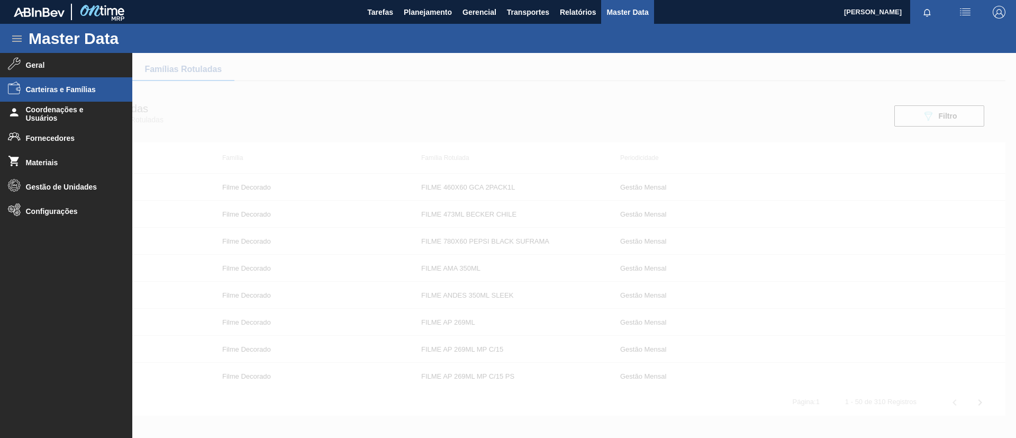
click at [285, 124] on div at bounding box center [508, 245] width 1016 height 385
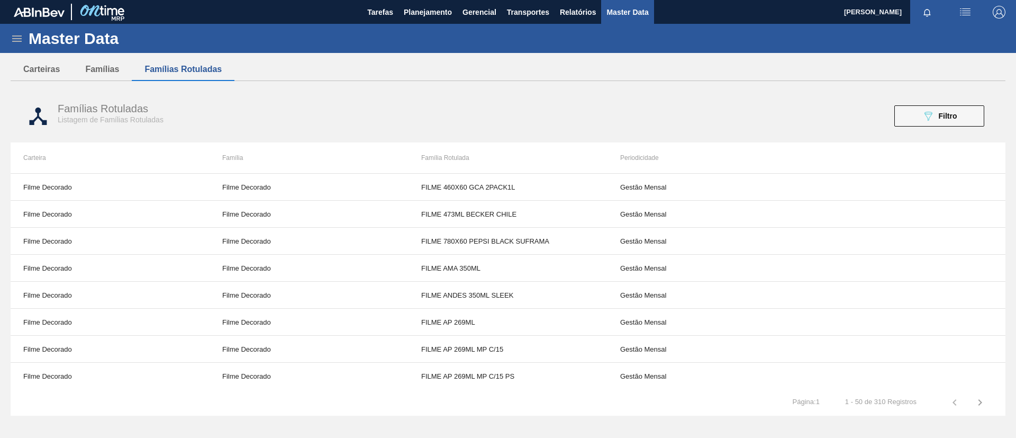
click at [411, 29] on div "Master Data" at bounding box center [508, 38] width 1016 height 29
click at [417, 23] on button "Planejamento" at bounding box center [428, 12] width 59 height 24
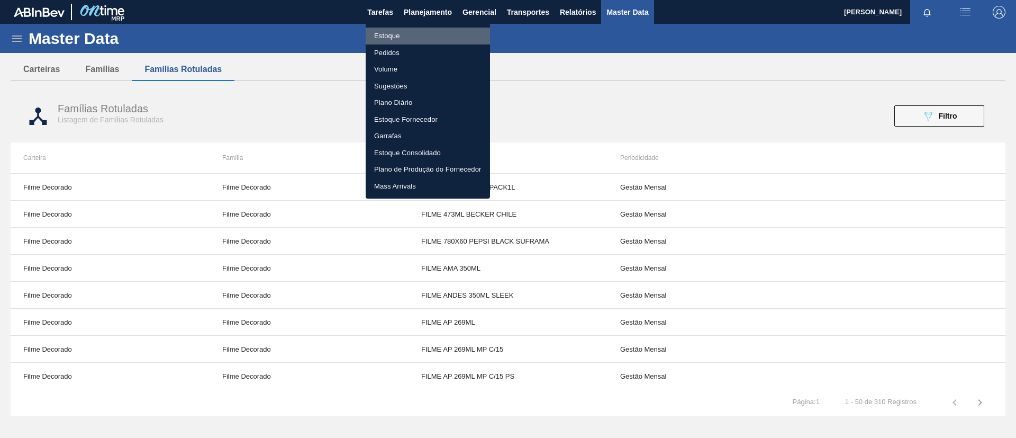
click at [420, 31] on li "Estoque" at bounding box center [428, 36] width 124 height 17
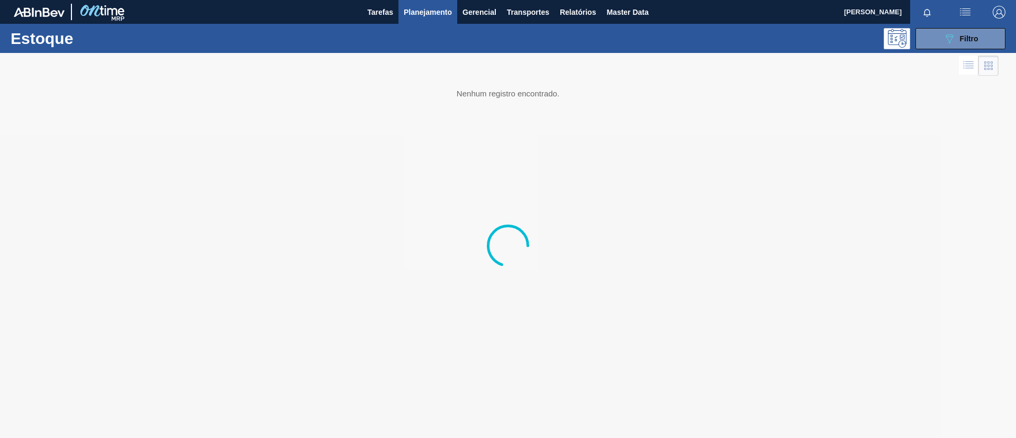
click at [966, 24] on div "Estoque 089F7B8B-B2A5-4AFE-B5C0-19BA573D28AC Filtro" at bounding box center [508, 38] width 1016 height 29
click at [960, 35] on span "Filtro" at bounding box center [969, 38] width 19 height 8
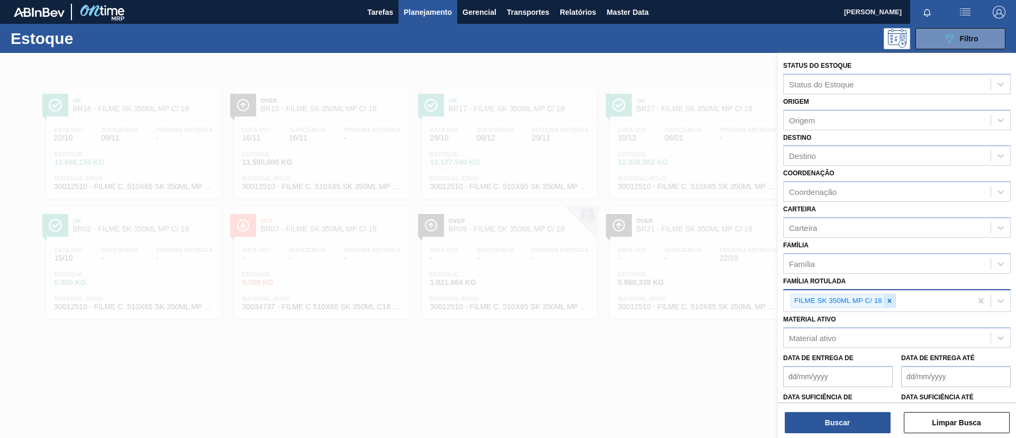
click at [887, 301] on icon at bounding box center [889, 300] width 7 height 7
paste Rotulada "FILME SK 473ML"
type Rotulada "FILME SK 473ML"
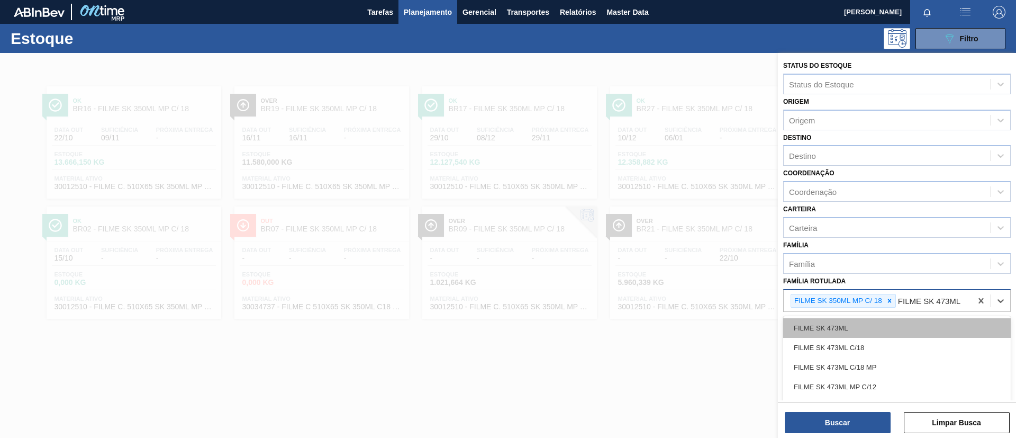
click at [879, 325] on div "FILME SK 473ML" at bounding box center [897, 328] width 228 height 20
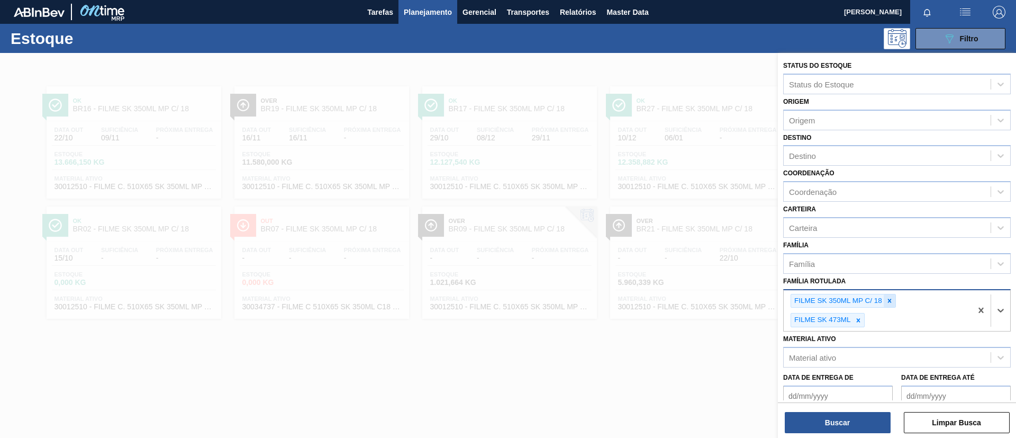
click at [885, 296] on div at bounding box center [890, 300] width 12 height 13
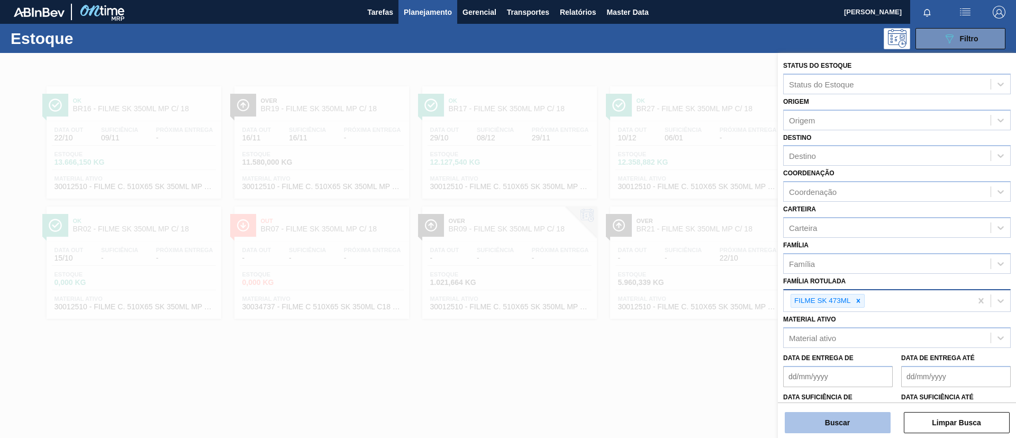
click at [847, 422] on button "Buscar" at bounding box center [838, 422] width 106 height 21
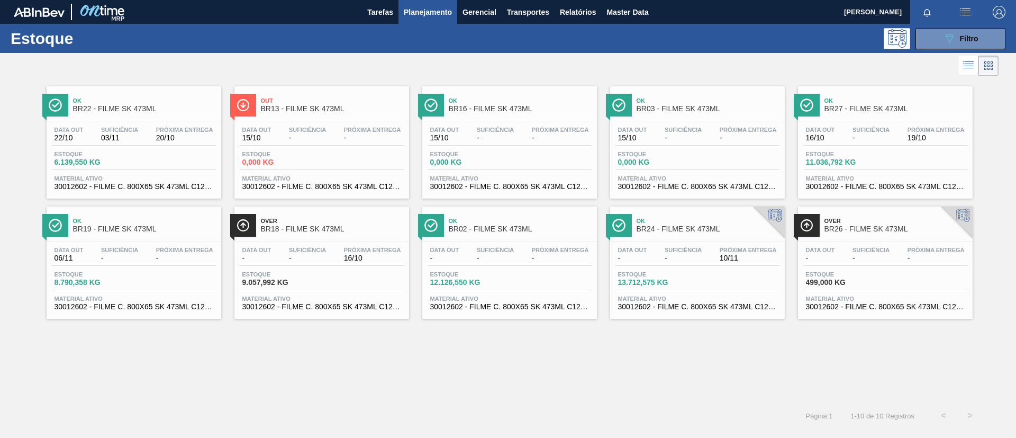
click at [284, 66] on div at bounding box center [499, 65] width 999 height 25
click at [964, 40] on span "Filtro" at bounding box center [969, 38] width 19 height 8
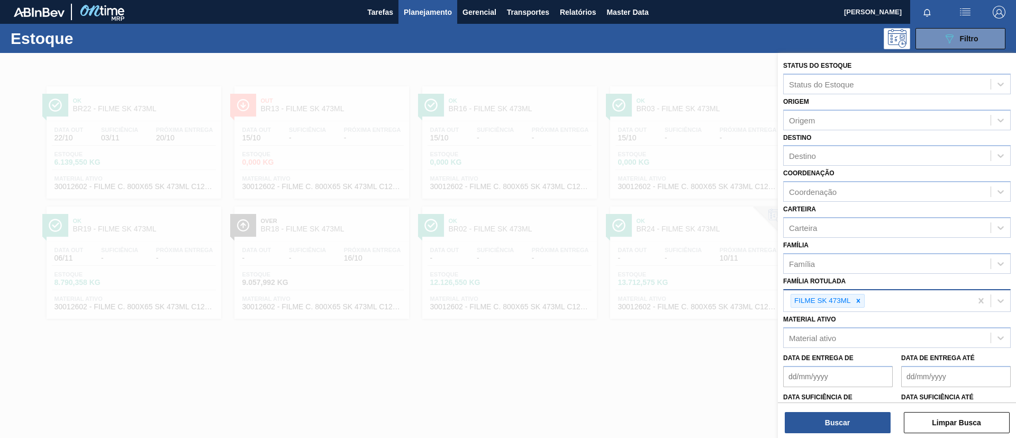
drag, startPoint x: 484, startPoint y: 142, endPoint x: 395, endPoint y: 55, distance: 125.0
click at [401, 41] on div "089F7B8B-B2A5-4AFE-B5C0-19BA573D28AC Filtro" at bounding box center [590, 38] width 842 height 21
click at [627, 16] on span "Master Data" at bounding box center [628, 12] width 42 height 13
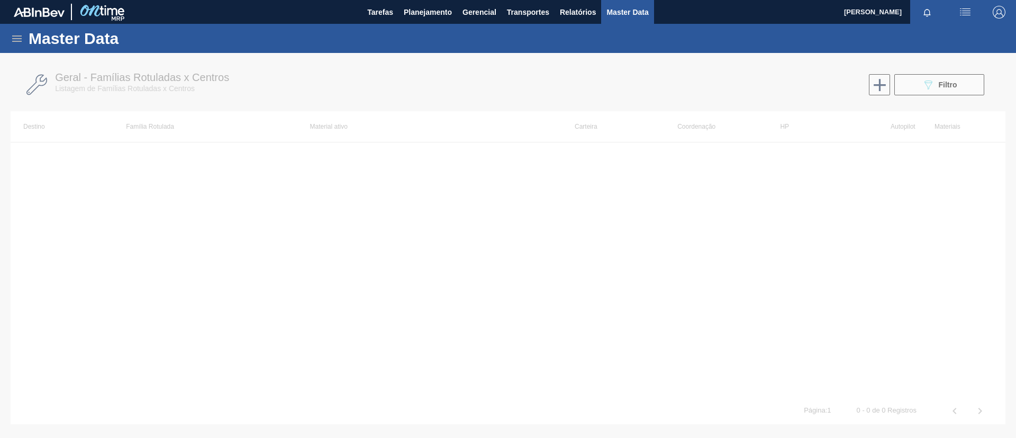
drag, startPoint x: 28, startPoint y: 42, endPoint x: 18, endPoint y: 39, distance: 10.4
click at [27, 42] on div "Master Data" at bounding box center [508, 38] width 1016 height 29
click at [17, 39] on icon at bounding box center [17, 38] width 13 height 13
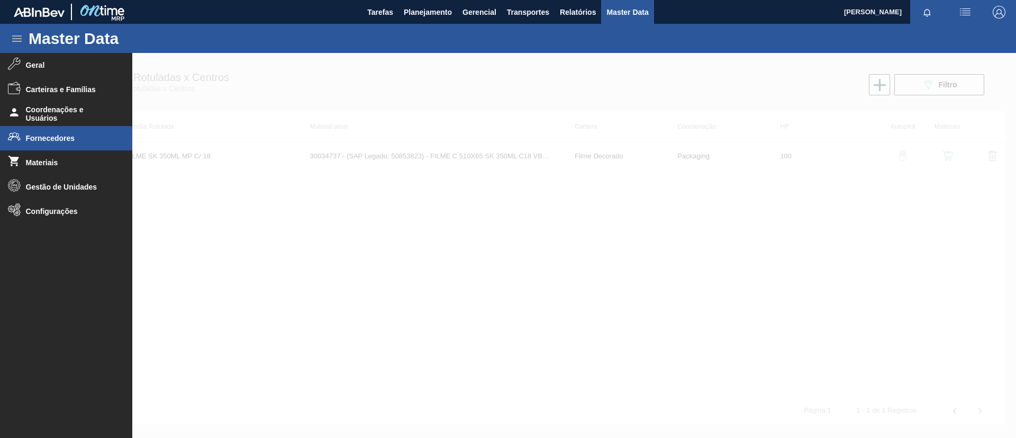
click at [69, 137] on span "Fornecedores" at bounding box center [69, 138] width 87 height 8
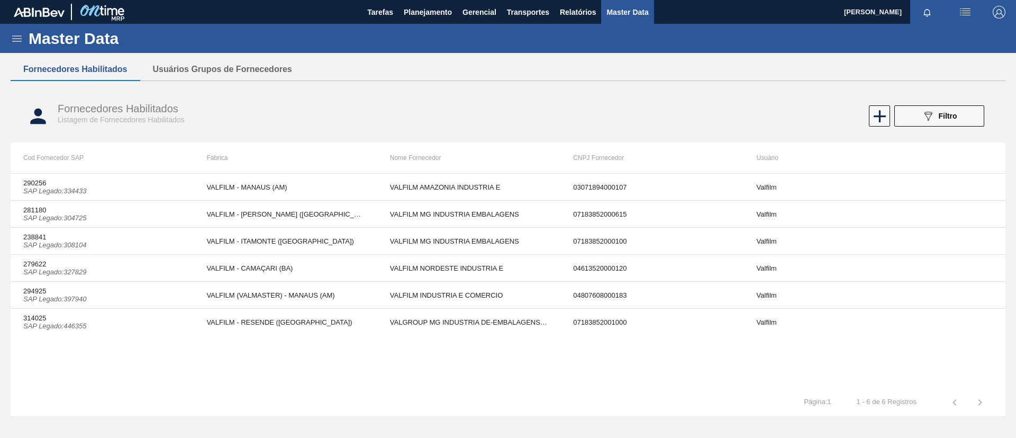
click at [16, 46] on div "Master Data" at bounding box center [508, 38] width 1016 height 29
click at [17, 43] on icon at bounding box center [17, 38] width 13 height 13
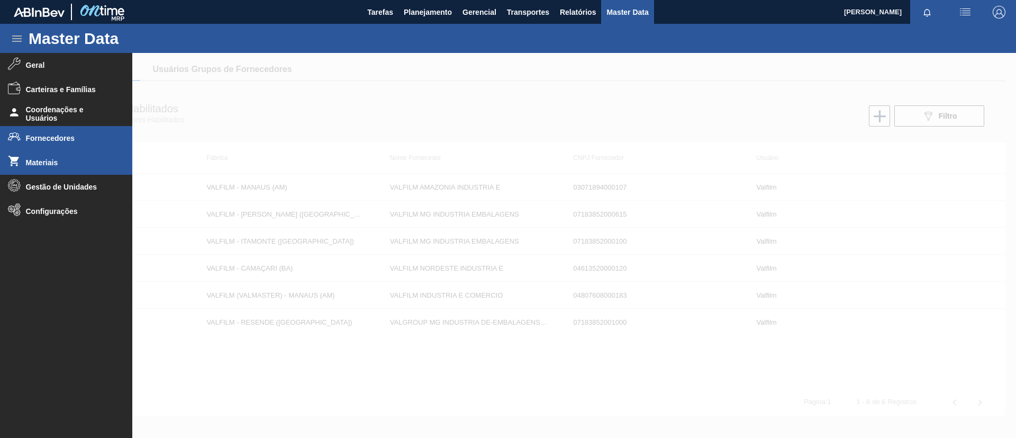
click at [45, 156] on li "Materiais" at bounding box center [66, 162] width 132 height 24
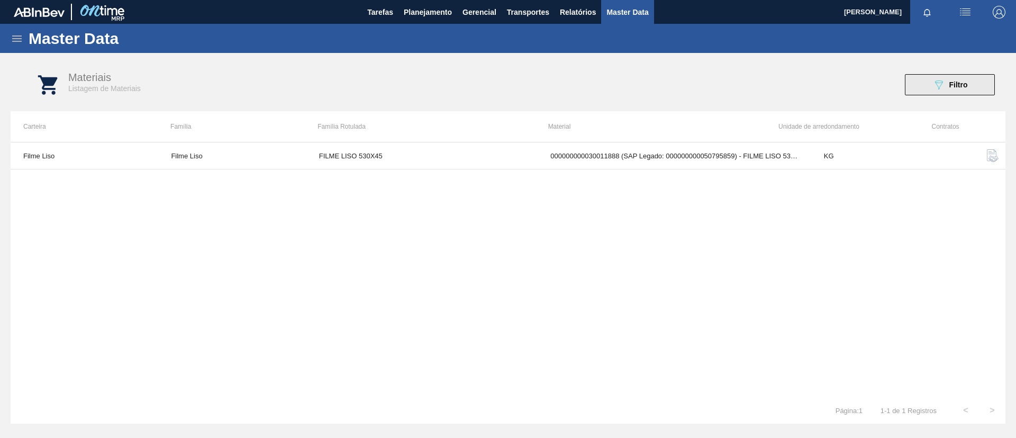
click at [952, 84] on span "Filtro" at bounding box center [959, 84] width 19 height 8
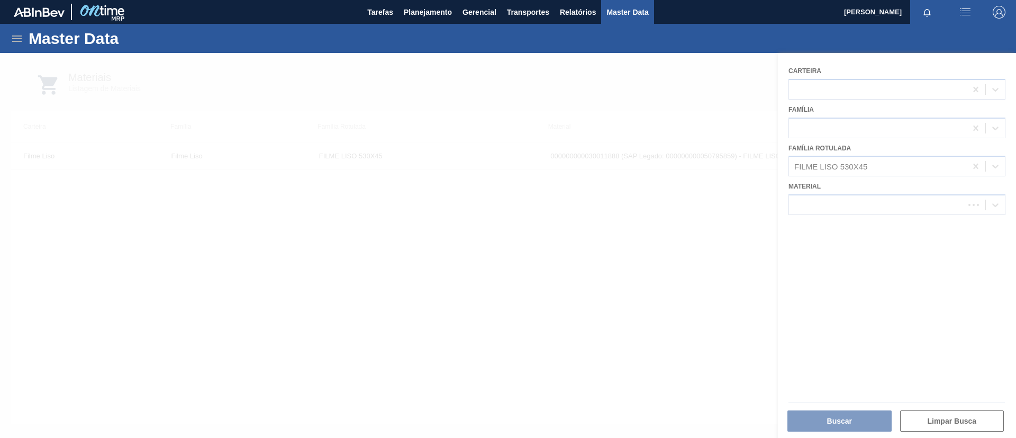
click at [976, 162] on div at bounding box center [508, 245] width 1016 height 385
click at [976, 165] on div at bounding box center [508, 245] width 1016 height 385
drag, startPoint x: 976, startPoint y: 165, endPoint x: 931, endPoint y: 145, distance: 48.8
click at [976, 166] on div at bounding box center [508, 245] width 1016 height 385
drag, startPoint x: 934, startPoint y: 168, endPoint x: 969, endPoint y: 163, distance: 35.9
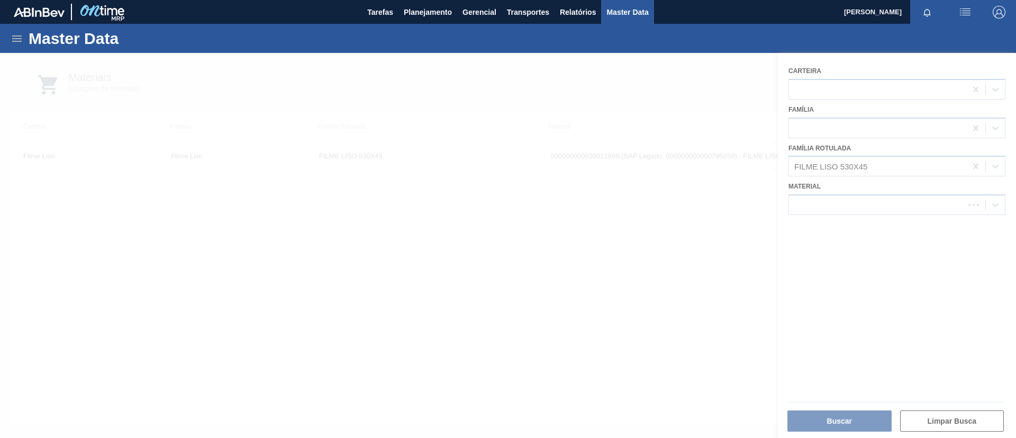
click at [935, 168] on div at bounding box center [508, 245] width 1016 height 385
click at [968, 169] on div at bounding box center [508, 245] width 1016 height 385
click at [970, 170] on div at bounding box center [508, 245] width 1016 height 385
click at [972, 170] on div at bounding box center [508, 245] width 1016 height 385
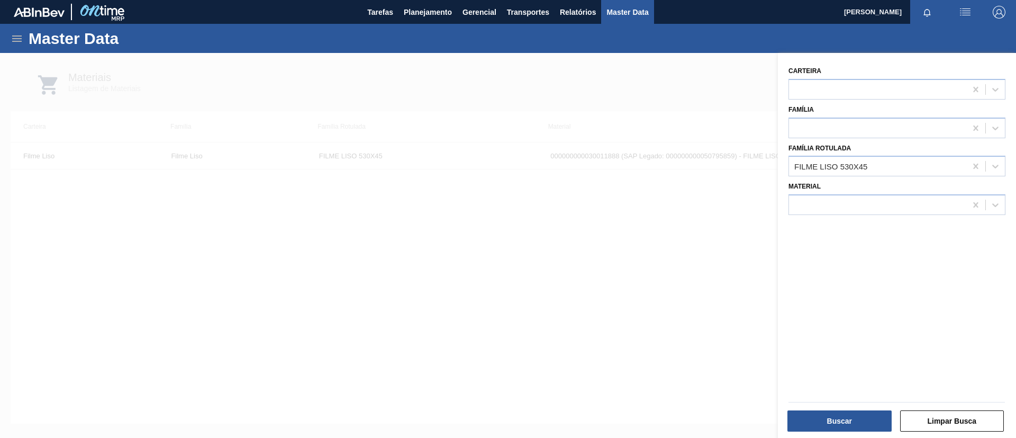
click at [964, 160] on div "FILME LISO 530X45" at bounding box center [877, 166] width 177 height 15
click at [969, 164] on div at bounding box center [976, 166] width 19 height 19
click at [872, 199] on div at bounding box center [877, 204] width 177 height 15
paste input "30034791"
type input "30034791"
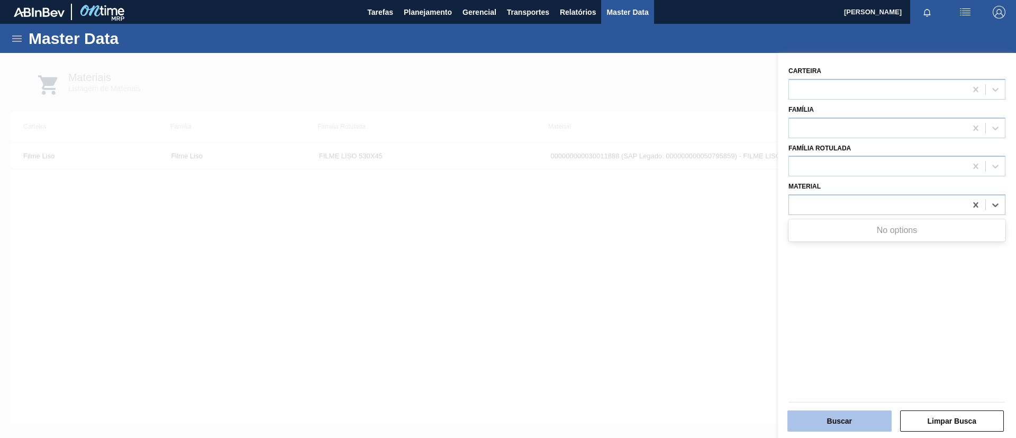
click at [844, 420] on button "Buscar" at bounding box center [840, 420] width 104 height 21
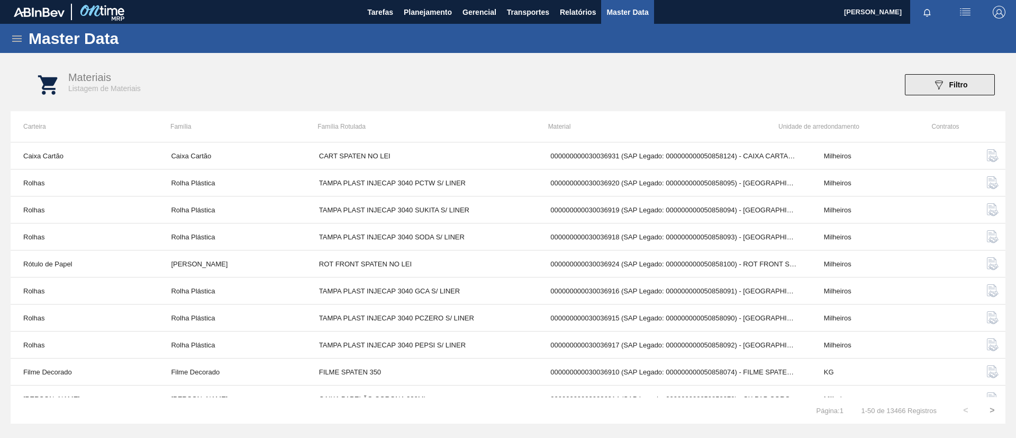
click at [948, 92] on button "089F7B8B-B2A5-4AFE-B5C0-19BA573D28AC Filtro" at bounding box center [950, 84] width 90 height 21
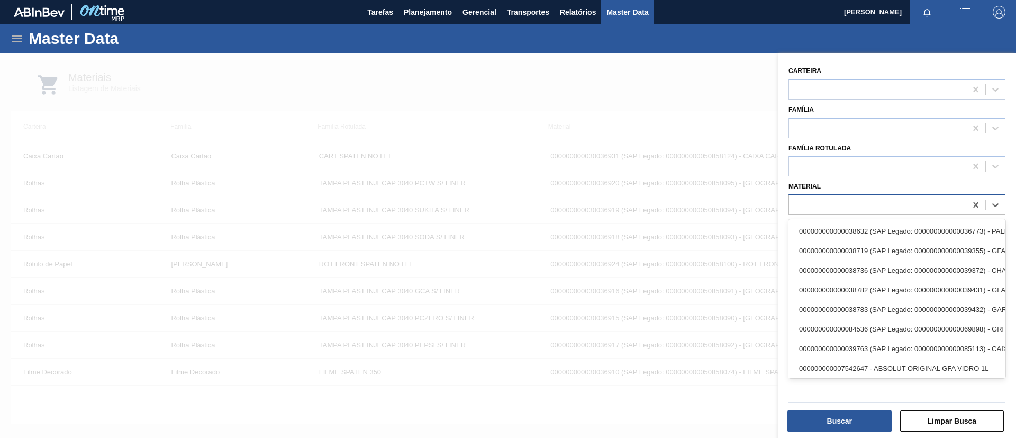
click at [849, 213] on div at bounding box center [897, 204] width 217 height 21
paste input "30034738"
type input "30034738"
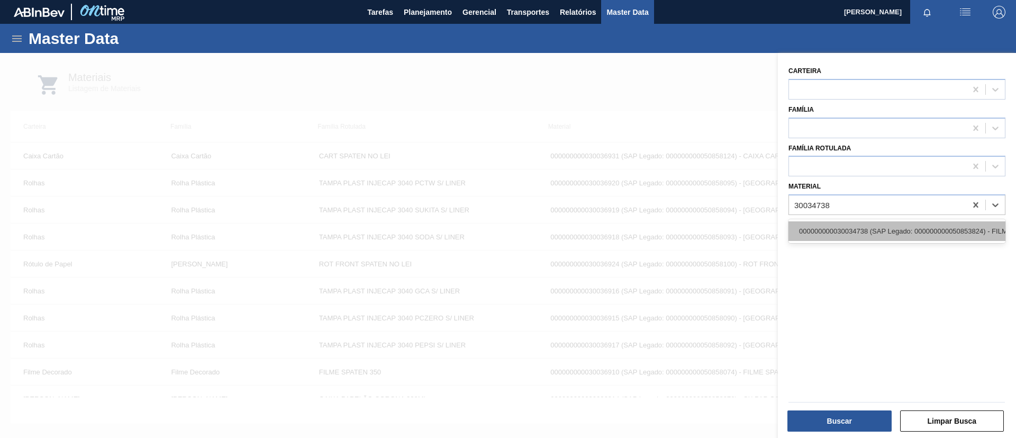
click at [856, 223] on div "000000000030034738 (SAP Legado: 000000000050853824) - FILME C 800X65 SK VBI 25 …" at bounding box center [897, 231] width 217 height 20
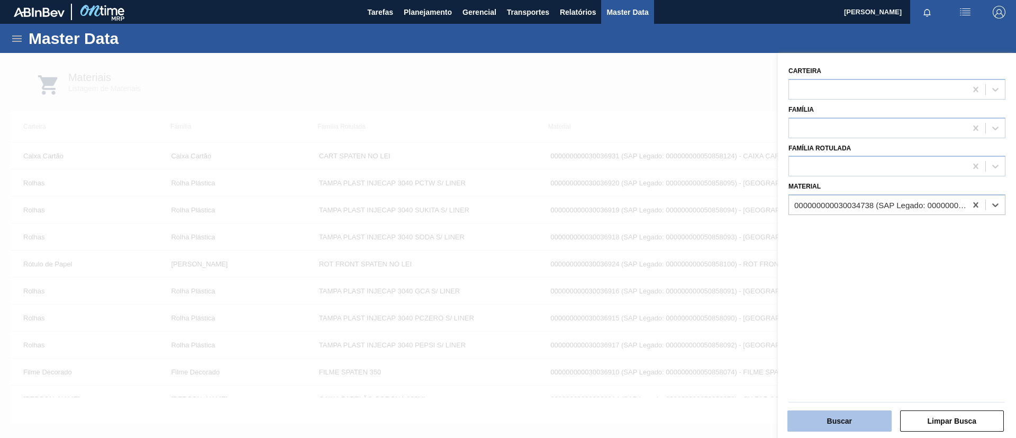
click at [832, 418] on button "Buscar" at bounding box center [840, 420] width 104 height 21
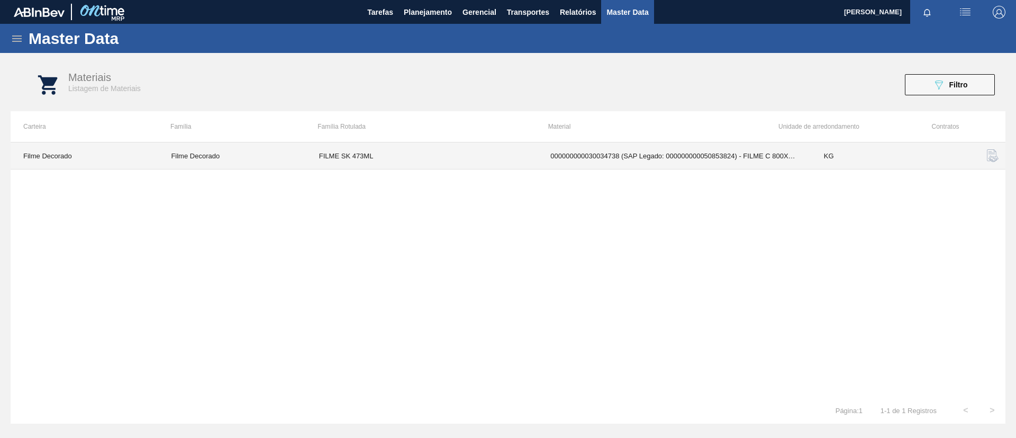
click at [624, 151] on td "000000000030034738 (SAP Legado: 000000000050853824) - FILME C 800X65 SK VBI 25 …" at bounding box center [674, 155] width 273 height 27
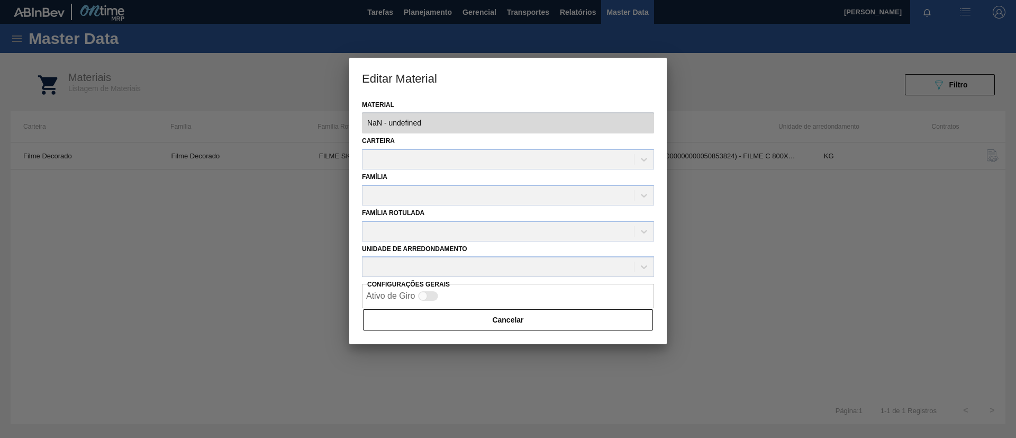
type input "30034738 - 000000000030034738 (SAP Legado: 000000000050853824) - FILME C 800X65…"
click at [481, 329] on button "Cancelar" at bounding box center [508, 319] width 290 height 21
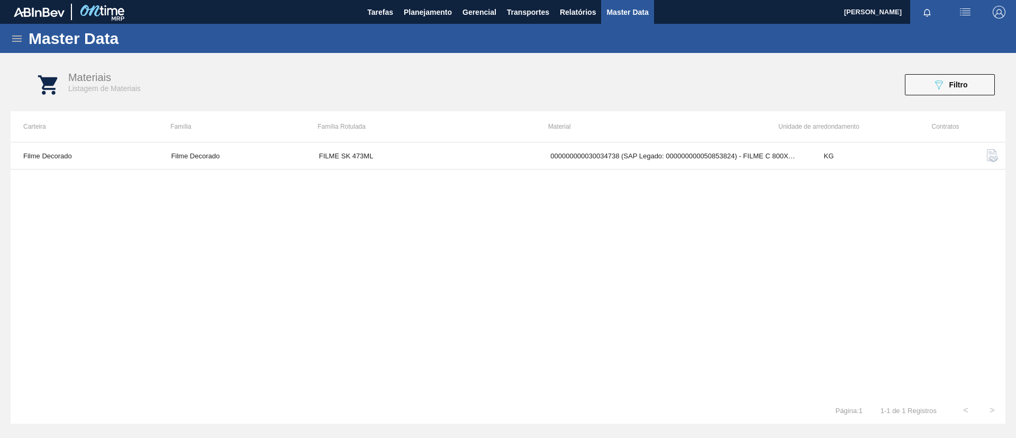
click at [962, 64] on div "Materiais Listagem de Materiais 089F7B8B-B2A5-4AFE-B5C0-19BA573D28AC Filtro" at bounding box center [519, 84] width 1016 height 53
click at [965, 80] on span "Filtro" at bounding box center [959, 84] width 19 height 8
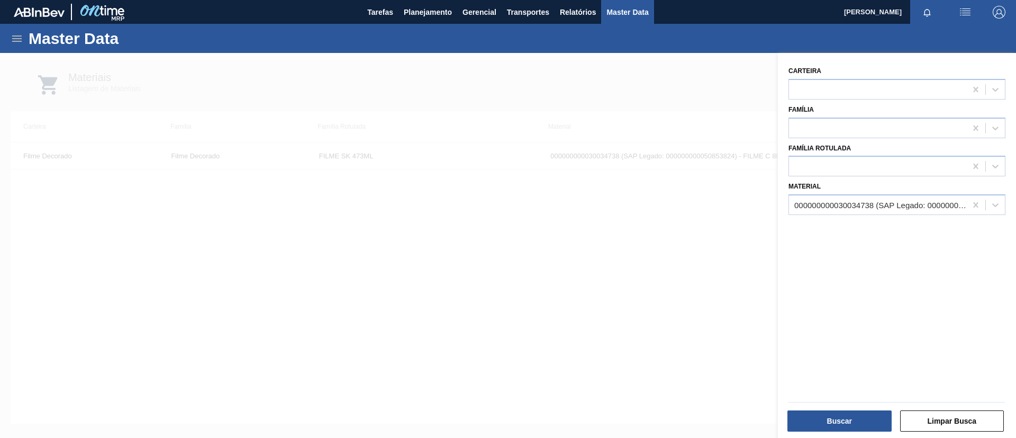
click at [922, 376] on div "Carteira Família Família Rotulada Material 000000000030034738 (SAP Legado: 0000…" at bounding box center [897, 246] width 238 height 387
drag, startPoint x: 372, startPoint y: 209, endPoint x: 338, endPoint y: 197, distance: 36.3
click at [371, 209] on div at bounding box center [508, 272] width 1016 height 438
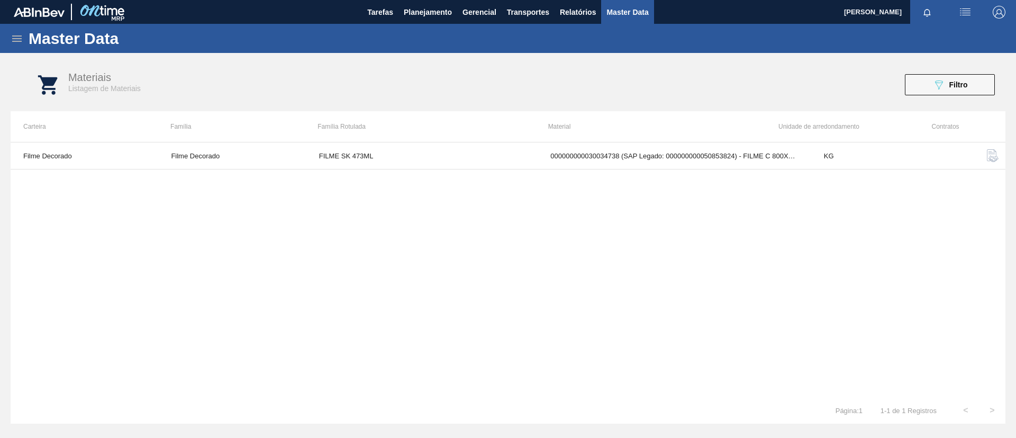
click at [13, 41] on icon at bounding box center [17, 38] width 10 height 6
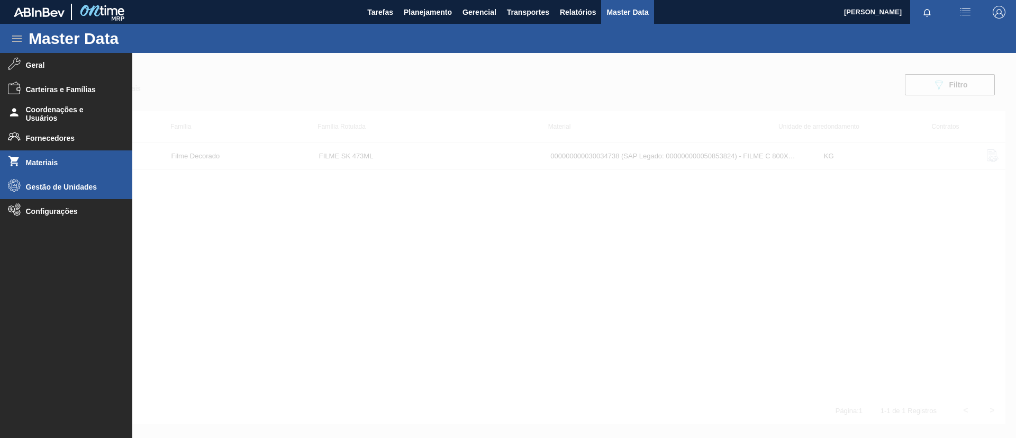
click at [75, 181] on li "Gestão de Unidades" at bounding box center [66, 187] width 132 height 24
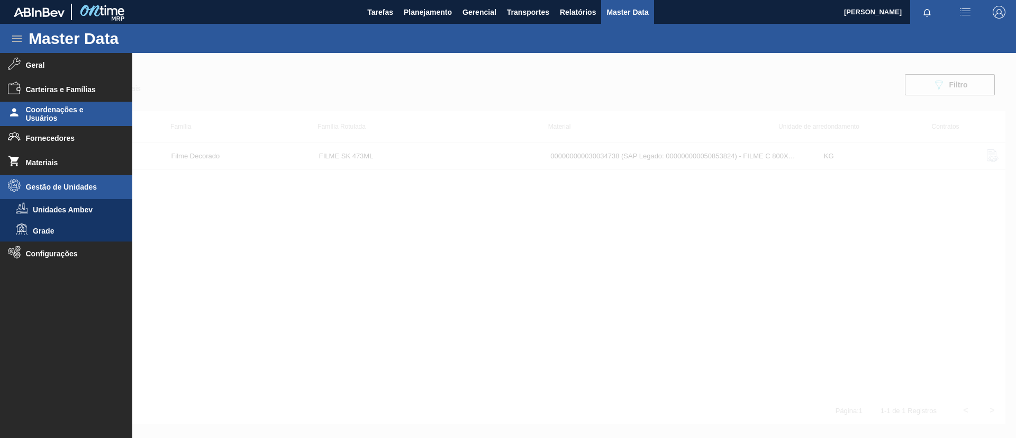
click at [83, 107] on span "Coordenações e Usuários" at bounding box center [69, 113] width 87 height 17
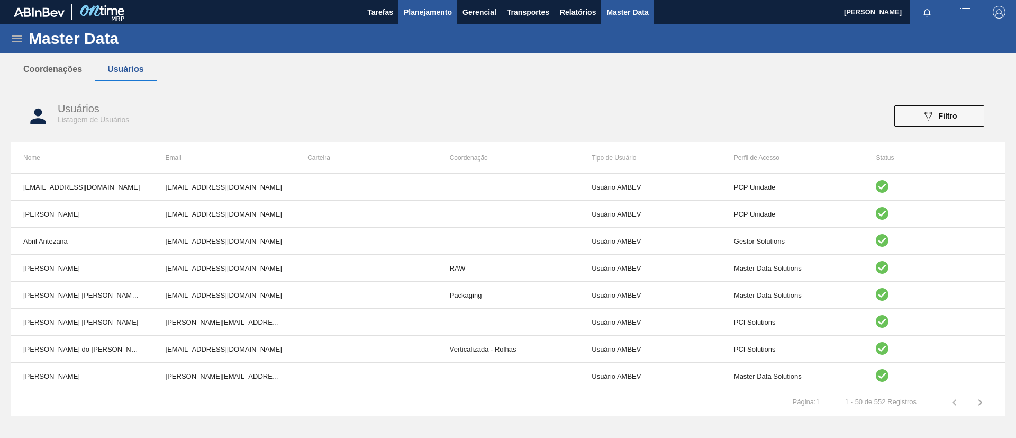
click at [430, 13] on span "Planejamento" at bounding box center [428, 12] width 48 height 13
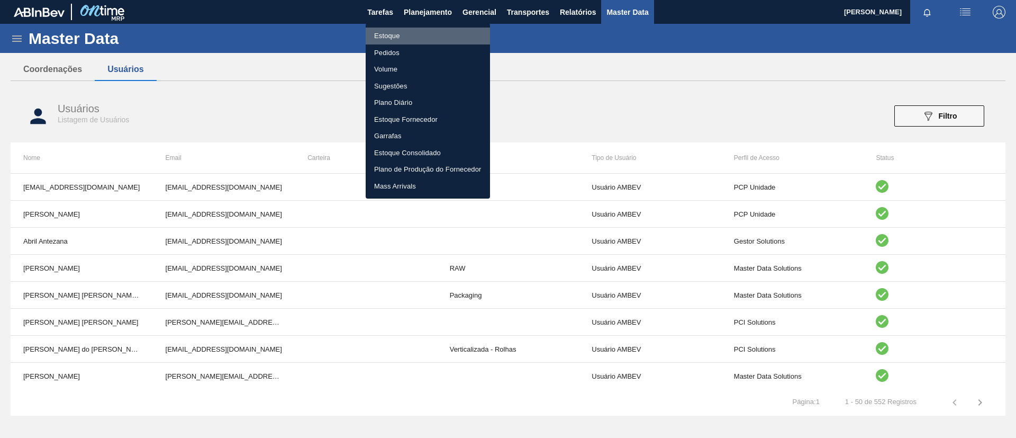
click at [414, 30] on li "Estoque" at bounding box center [428, 36] width 124 height 17
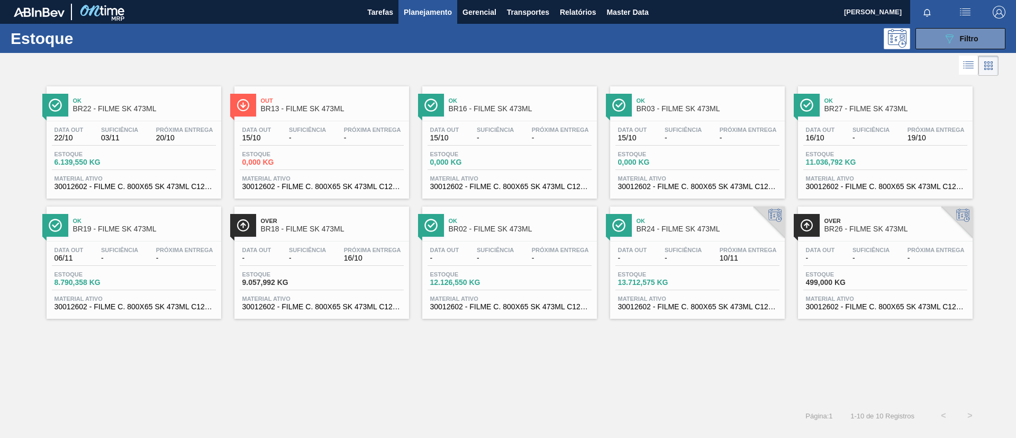
click at [194, 142] on div "Data out 22/10 Suficiência 03/11 Próxima Entrega 20/10" at bounding box center [134, 136] width 164 height 19
click at [358, 119] on div "Out BR13 - FILME SK 473ML Data out 15/10 Suficiência - Próxima Entrega - Estoqu…" at bounding box center [322, 142] width 175 height 112
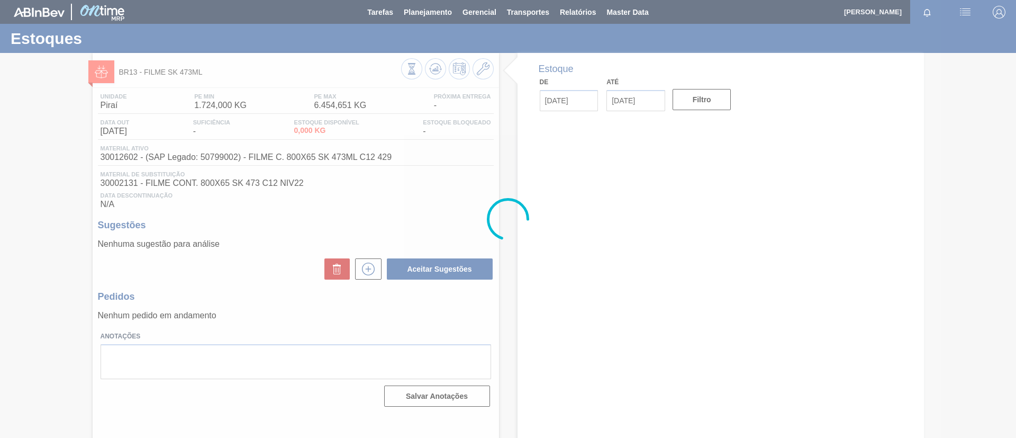
click at [481, 71] on div at bounding box center [508, 219] width 1016 height 438
click at [483, 67] on div at bounding box center [508, 219] width 1016 height 438
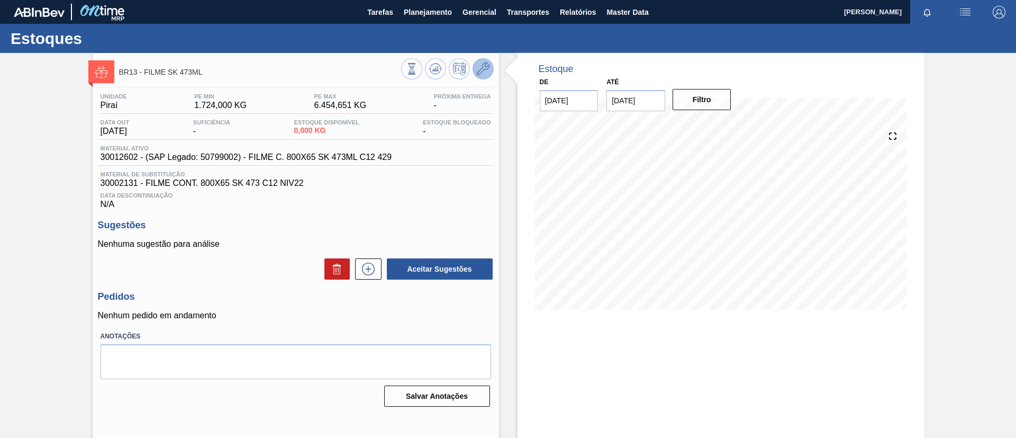
click at [484, 67] on icon at bounding box center [483, 68] width 13 height 13
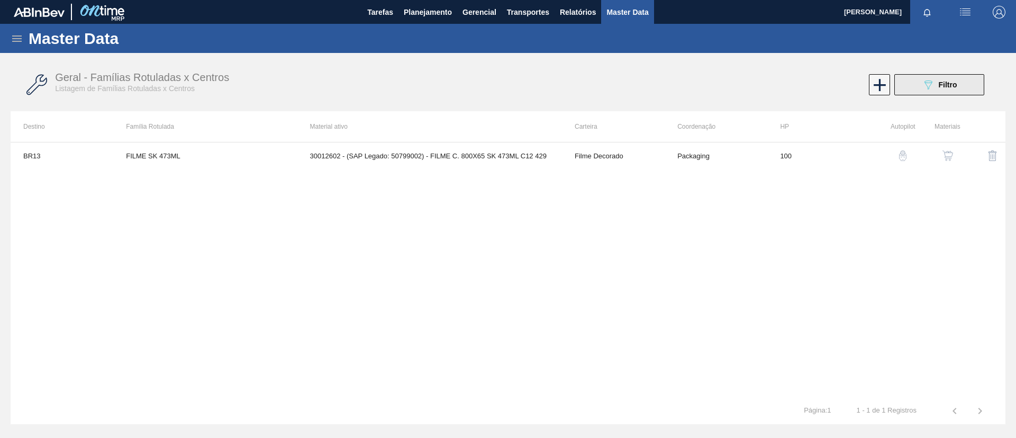
click at [935, 79] on div "089F7B8B-B2A5-4AFE-B5C0-19BA573D28AC Filtro" at bounding box center [939, 84] width 35 height 13
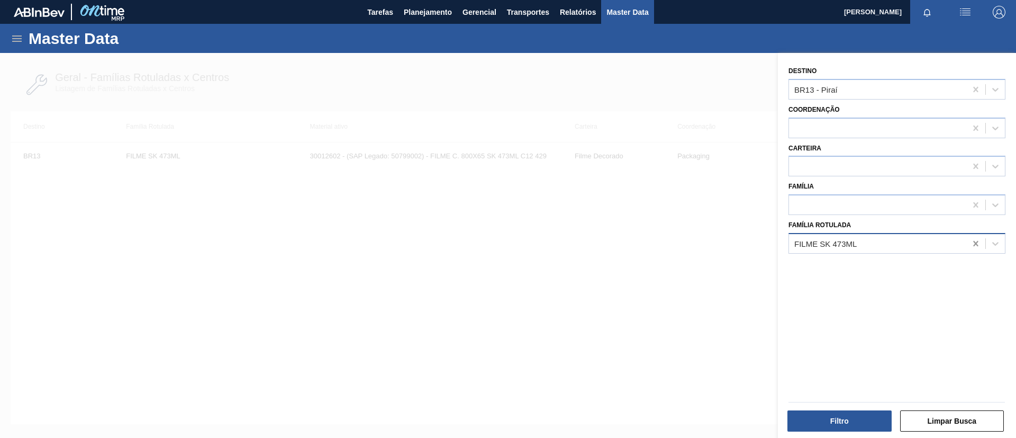
click at [971, 244] on icon at bounding box center [976, 243] width 11 height 11
click at [972, 83] on div at bounding box center [976, 89] width 19 height 19
click at [870, 238] on div at bounding box center [877, 243] width 177 height 15
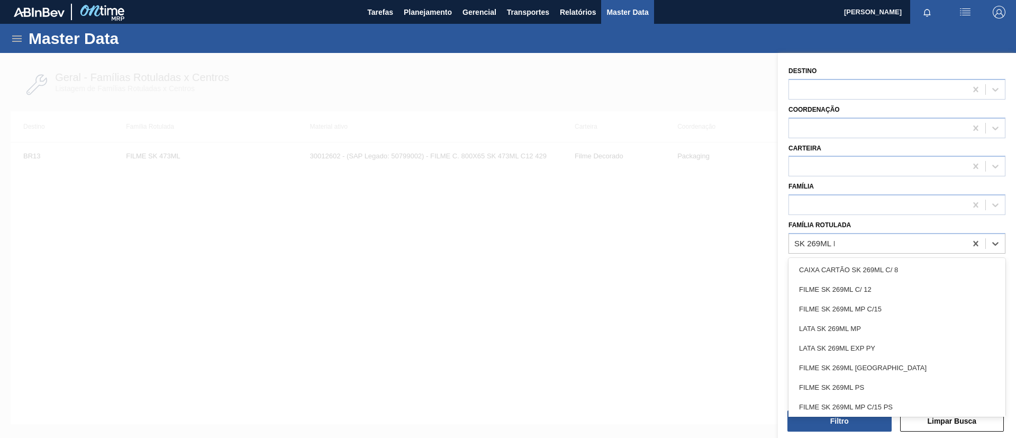
type Rotulada "SK 269ML MP"
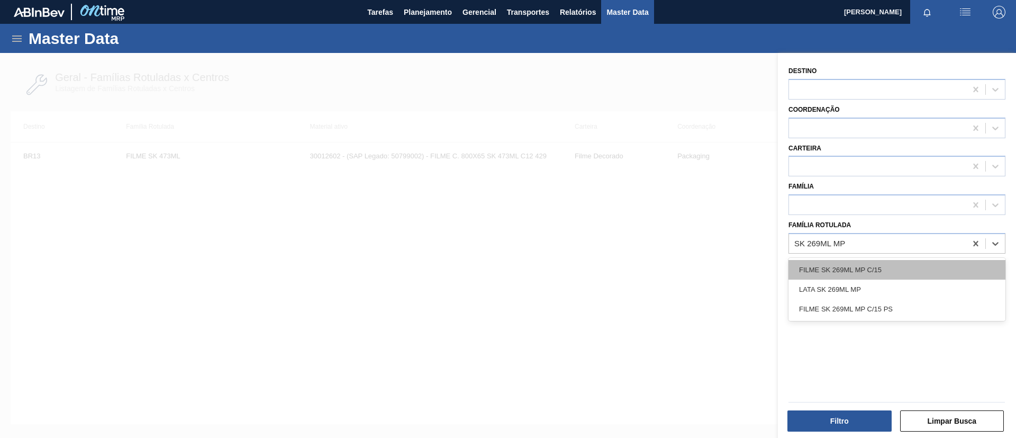
drag, startPoint x: 850, startPoint y: 260, endPoint x: 845, endPoint y: 274, distance: 14.1
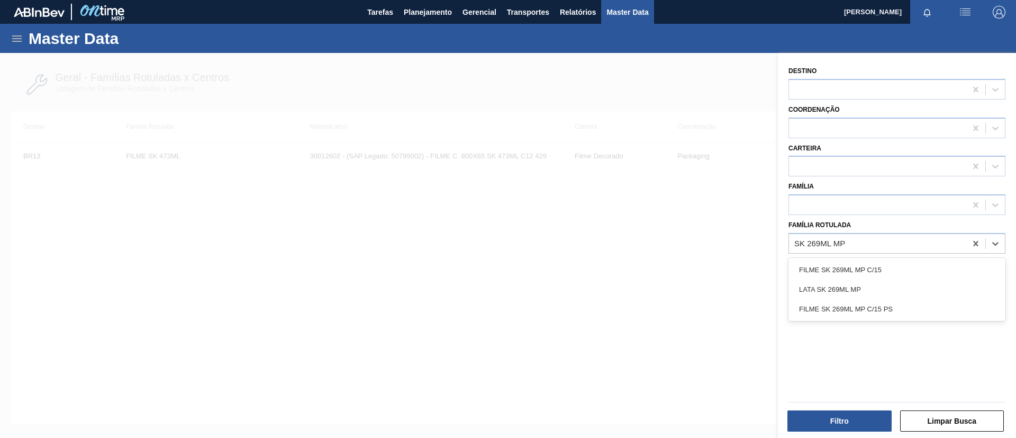
click at [850, 260] on div "FILME SK 269ML MP C/15" at bounding box center [897, 270] width 217 height 20
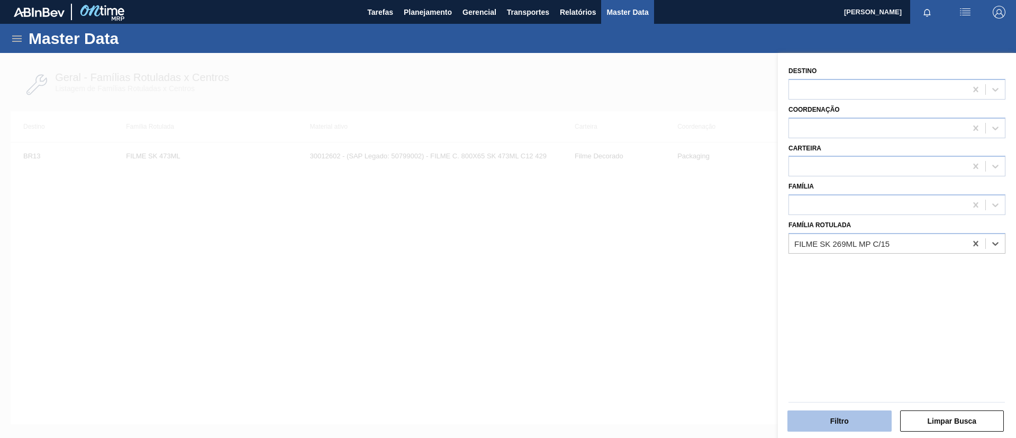
click at [843, 420] on button "Filtro" at bounding box center [840, 420] width 104 height 21
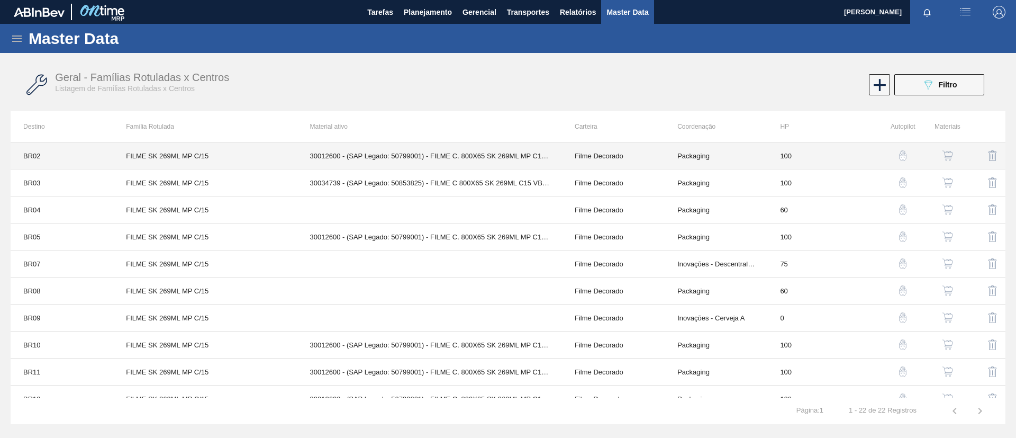
click at [229, 157] on td "FILME SK 269ML MP C/15" at bounding box center [205, 155] width 184 height 27
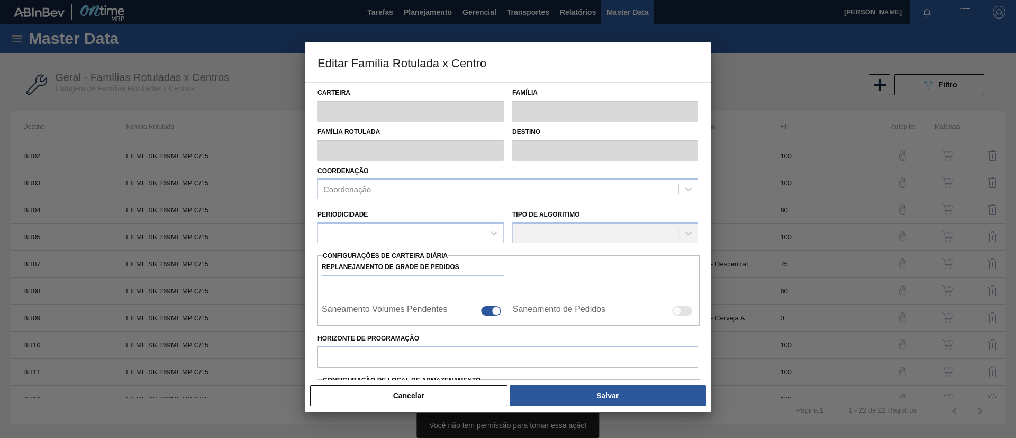
type input "Filme Decorado"
type input "FILME SK 269ML MP C/15"
type input "BR02 - Sergipe"
type input "100"
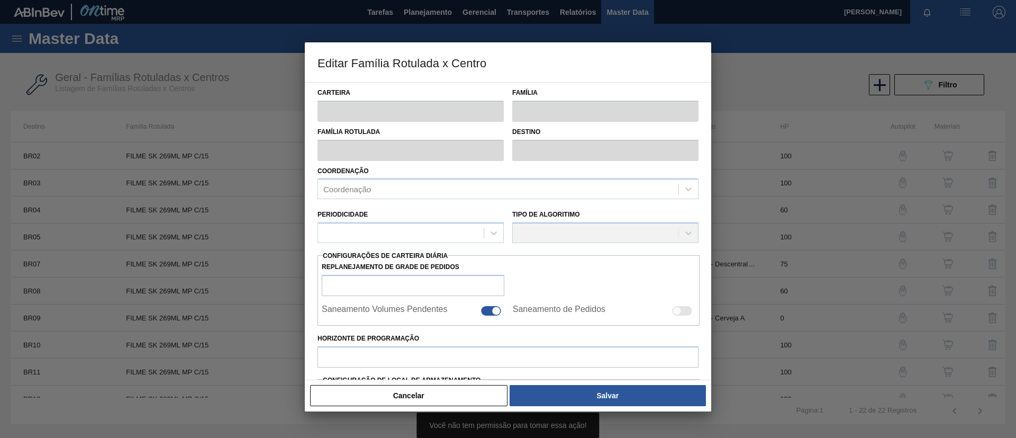
type input "0"
type input "100"
type input "0,000"
checkbox input "true"
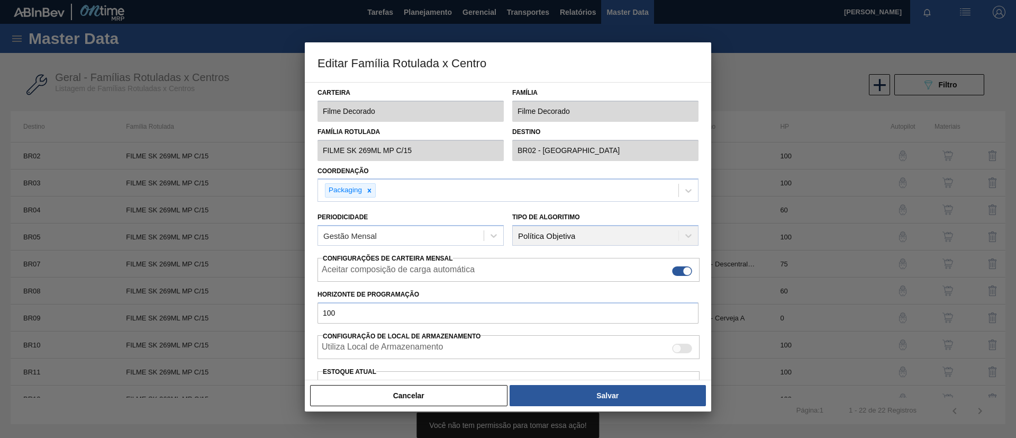
click at [443, 387] on button "Cancelar" at bounding box center [408, 395] width 197 height 21
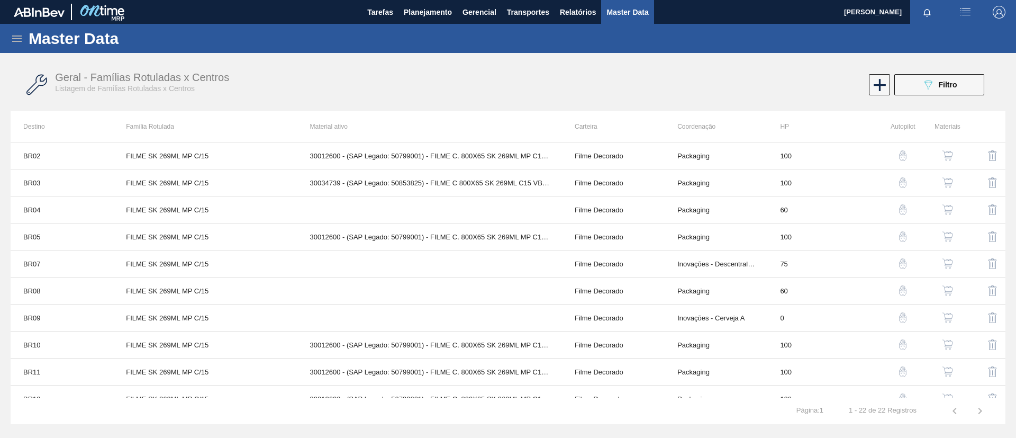
click at [950, 156] on img "button" at bounding box center [948, 155] width 11 height 11
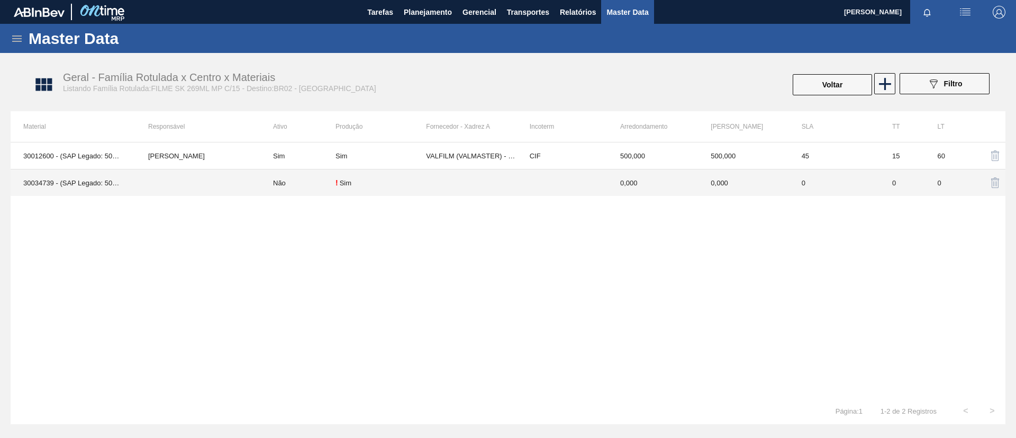
click at [182, 178] on td at bounding box center [198, 182] width 125 height 27
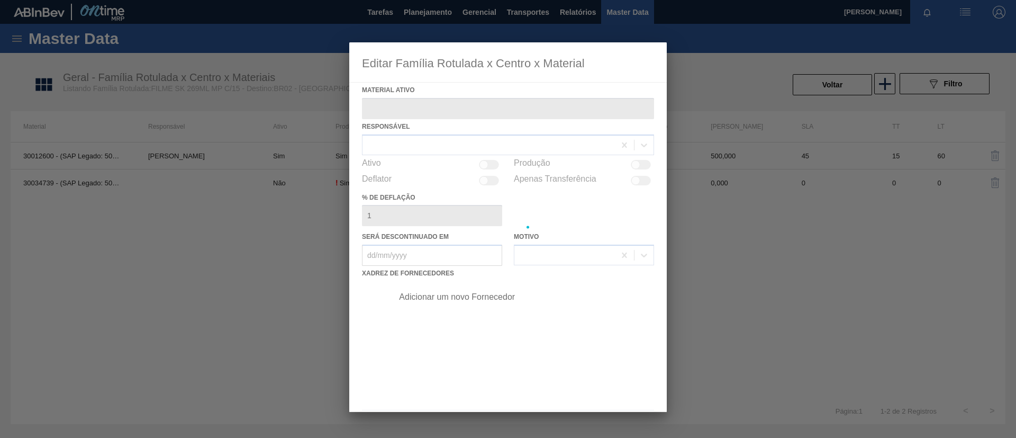
type ativo "30034739 - (SAP Legado: 50853825) - FILME C 800X65 SK 269ML C15 VBI25 MP"
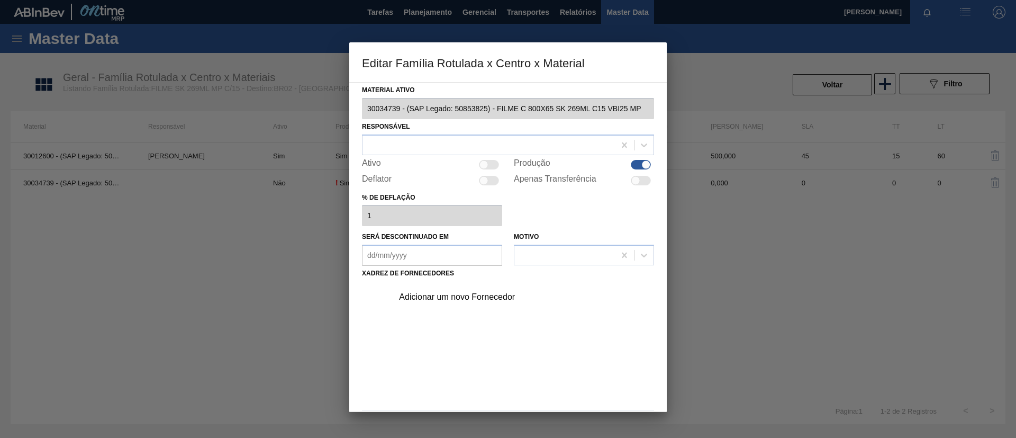
click at [639, 161] on div at bounding box center [641, 165] width 20 height 10
checkbox input "false"
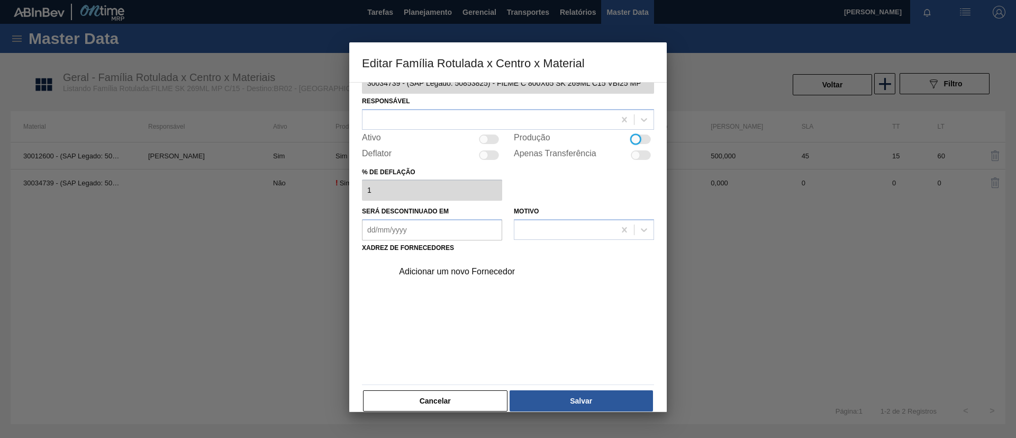
scroll to position [39, 0]
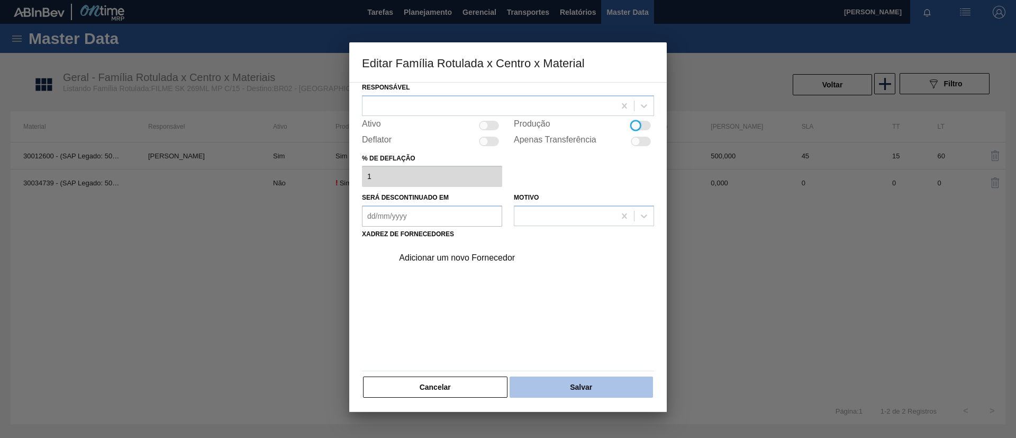
click at [596, 385] on button "Salvar" at bounding box center [581, 386] width 143 height 21
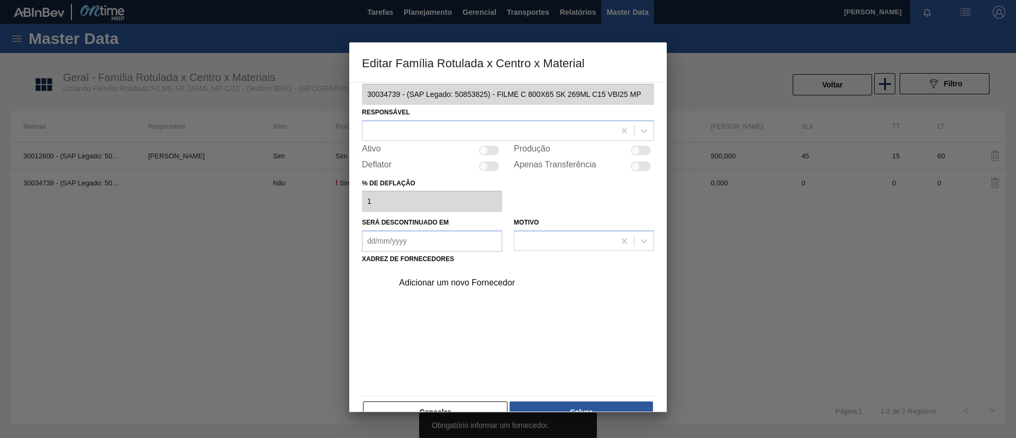
scroll to position [0, 0]
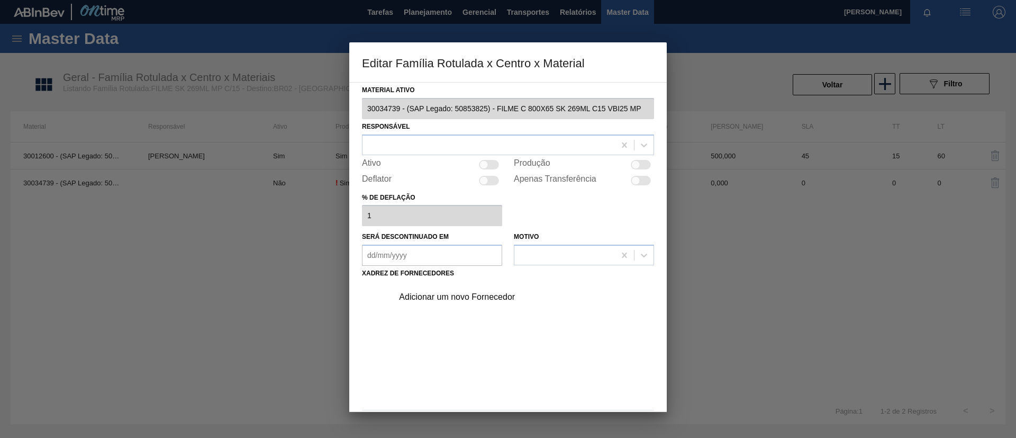
click at [454, 287] on div "Adicionar um novo Fornecedor" at bounding box center [520, 297] width 267 height 26
click at [455, 286] on div "Adicionar um novo Fornecedor" at bounding box center [520, 297] width 267 height 26
click at [459, 293] on div "Adicionar um novo Fornecedor" at bounding box center [503, 297] width 208 height 10
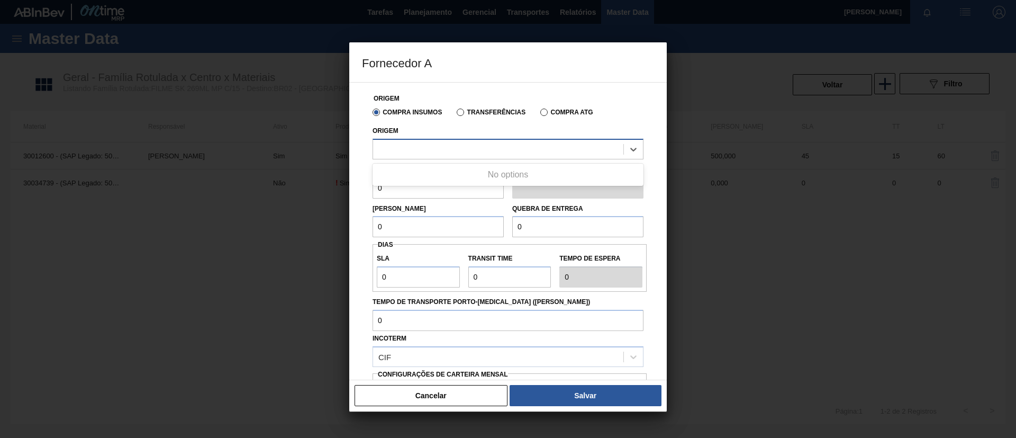
click at [476, 156] on div at bounding box center [498, 148] width 250 height 15
click at [466, 169] on div "No options" at bounding box center [508, 175] width 271 height 18
click at [482, 390] on button "Cancelar" at bounding box center [431, 395] width 153 height 21
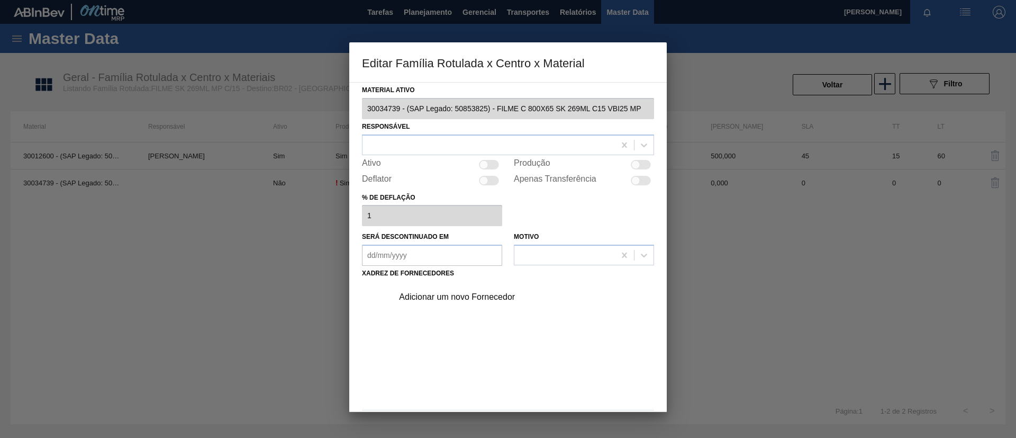
click at [464, 297] on div "Adicionar um novo Fornecedor" at bounding box center [503, 297] width 208 height 10
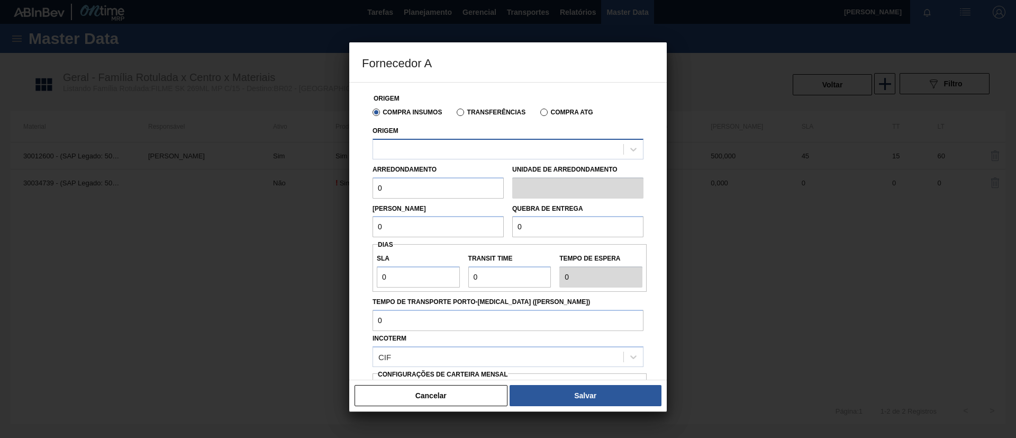
click at [468, 159] on div at bounding box center [508, 149] width 271 height 21
click at [349, 288] on div at bounding box center [508, 219] width 1016 height 438
click at [417, 314] on div "Tempo de Transporte Porto-Doca (dias)" at bounding box center [508, 312] width 271 height 37
click at [378, 232] on input "0" at bounding box center [438, 226] width 131 height 21
drag, startPoint x: 448, startPoint y: 391, endPoint x: 447, endPoint y: 386, distance: 5.3
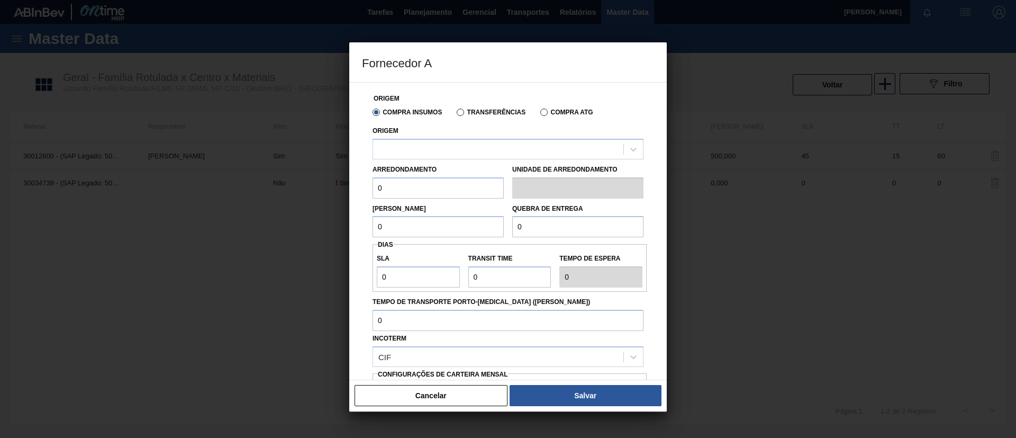
click at [447, 391] on button "Cancelar" at bounding box center [431, 395] width 153 height 21
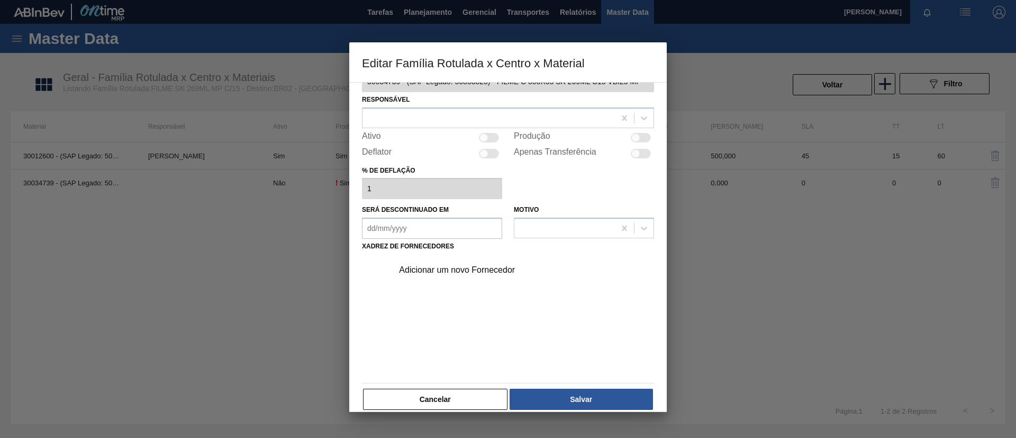
scroll to position [39, 0]
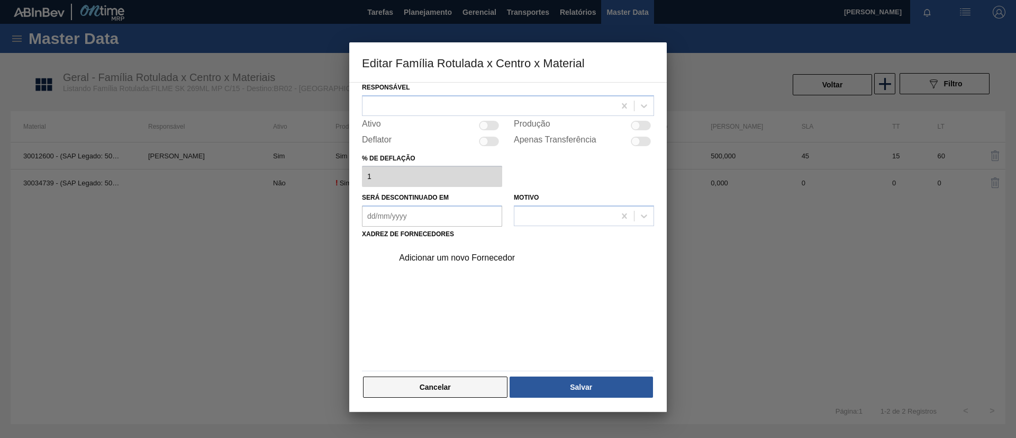
click at [447, 387] on button "Cancelar" at bounding box center [435, 386] width 145 height 21
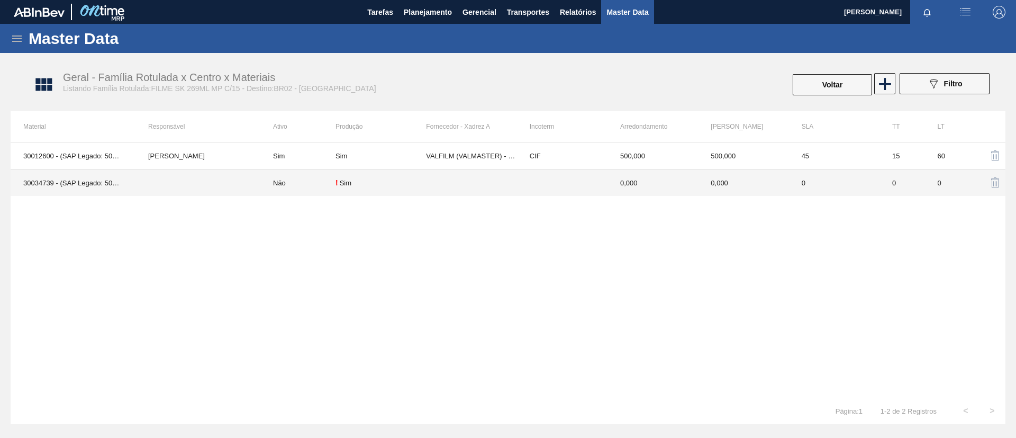
click at [370, 177] on td "! Sim" at bounding box center [381, 182] width 91 height 27
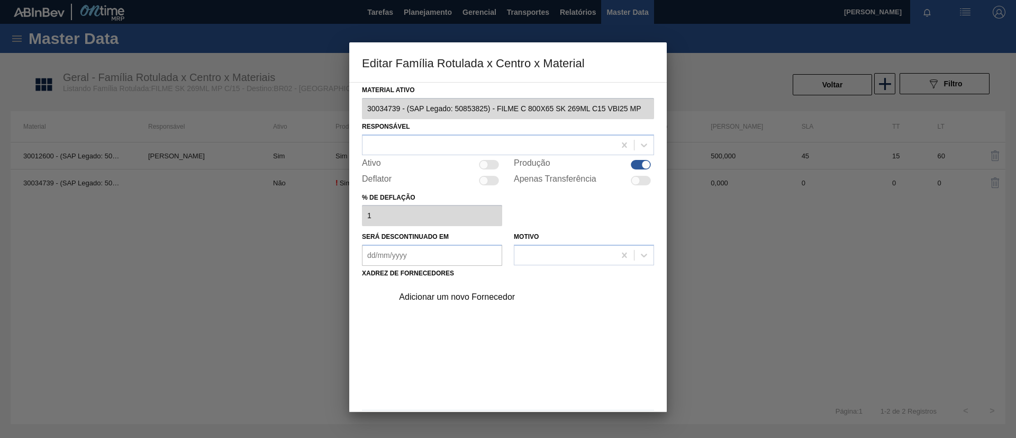
click at [631, 164] on div at bounding box center [641, 165] width 20 height 10
checkbox input "false"
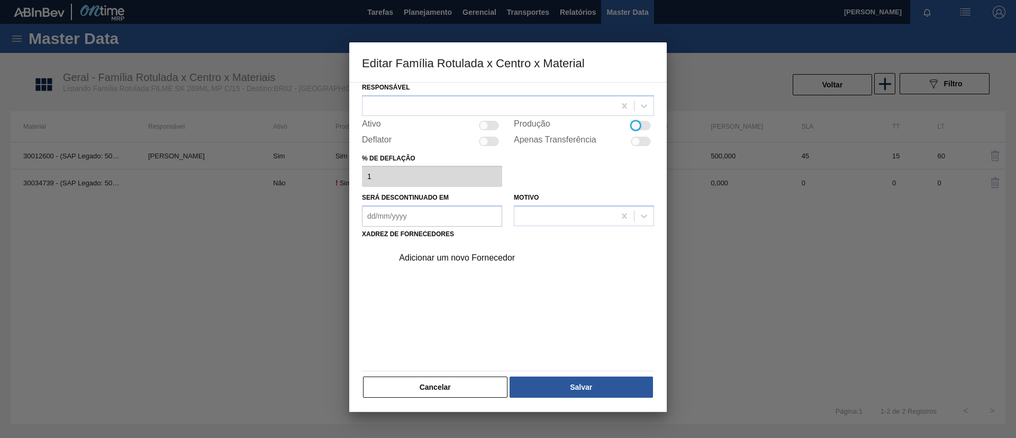
click at [555, 371] on hr at bounding box center [508, 371] width 292 height 1
drag, startPoint x: 556, startPoint y: 381, endPoint x: 556, endPoint y: 373, distance: 8.0
click at [556, 380] on button "Salvar" at bounding box center [581, 386] width 143 height 21
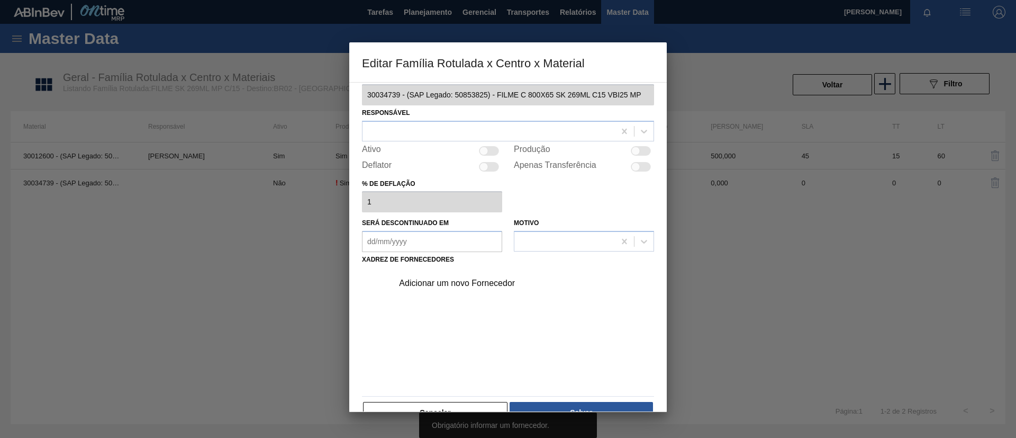
scroll to position [0, 0]
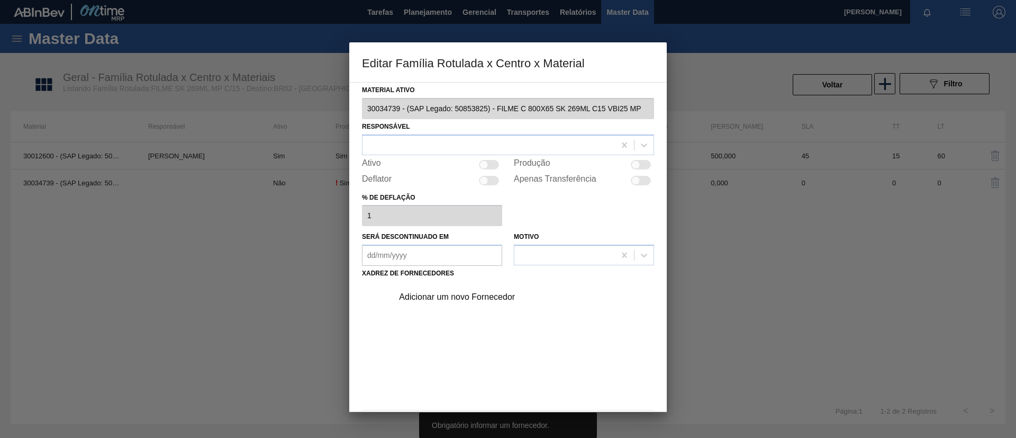
click at [487, 166] on div at bounding box center [484, 164] width 9 height 9
checkbox input "true"
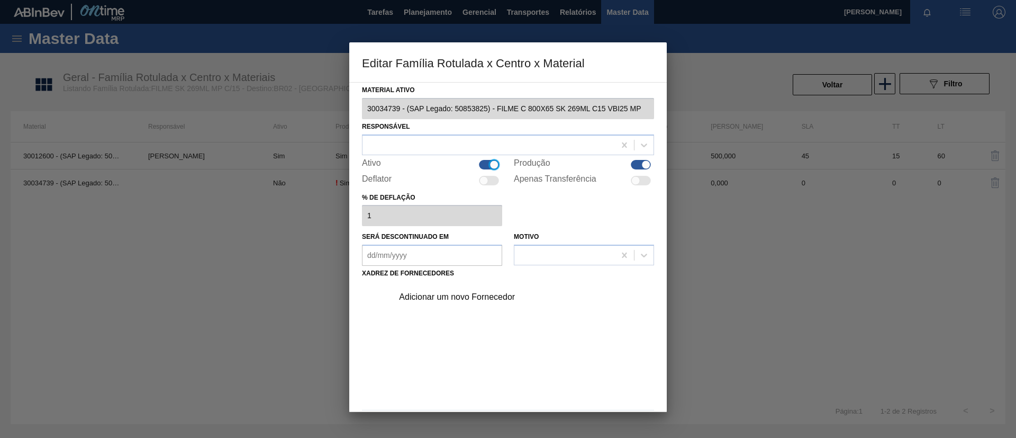
click at [487, 166] on div at bounding box center [489, 165] width 20 height 10
checkbox input "false"
click at [640, 167] on div at bounding box center [641, 165] width 20 height 10
checkbox input "false"
click at [641, 178] on div at bounding box center [641, 181] width 20 height 10
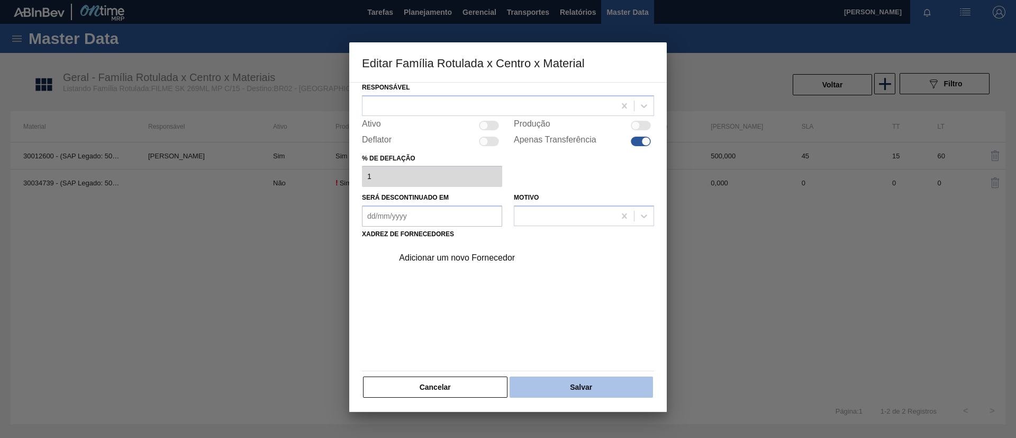
drag, startPoint x: 581, startPoint y: 386, endPoint x: 582, endPoint y: 376, distance: 10.6
click at [581, 383] on button "Salvar" at bounding box center [581, 386] width 143 height 21
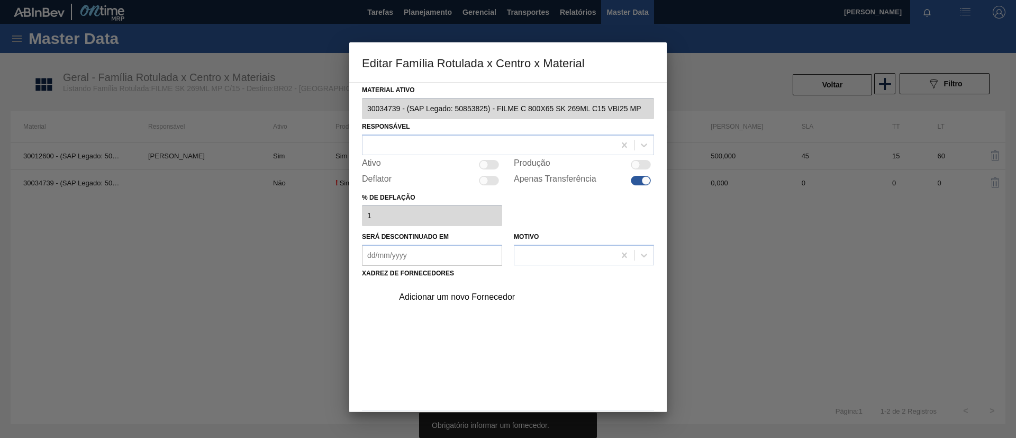
click at [637, 183] on div at bounding box center [641, 181] width 20 height 10
checkbox input "false"
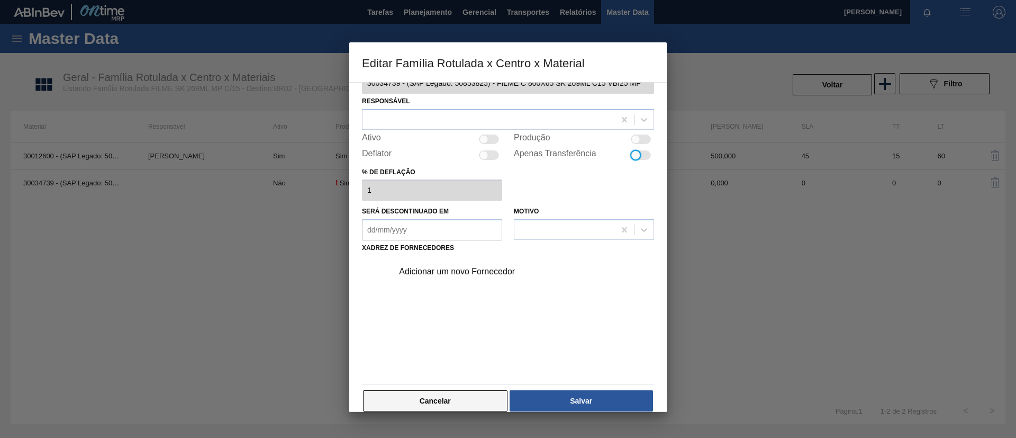
scroll to position [39, 0]
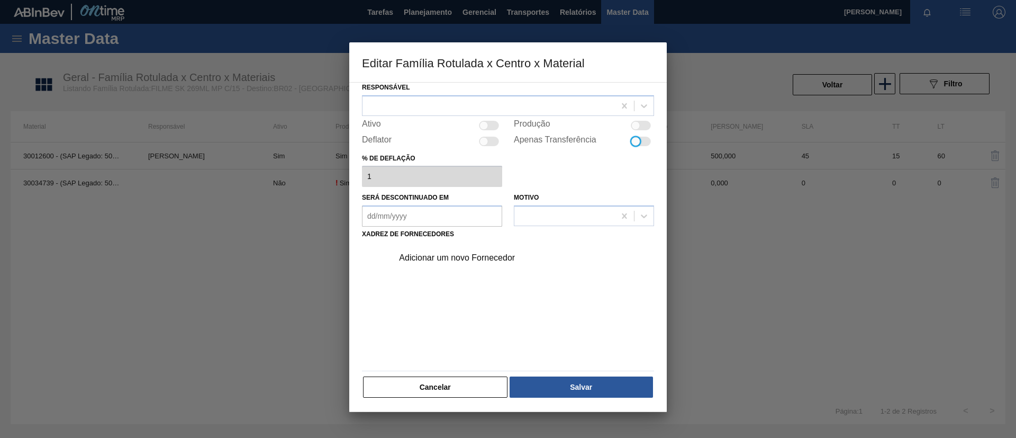
click at [462, 392] on button "Cancelar" at bounding box center [435, 386] width 145 height 21
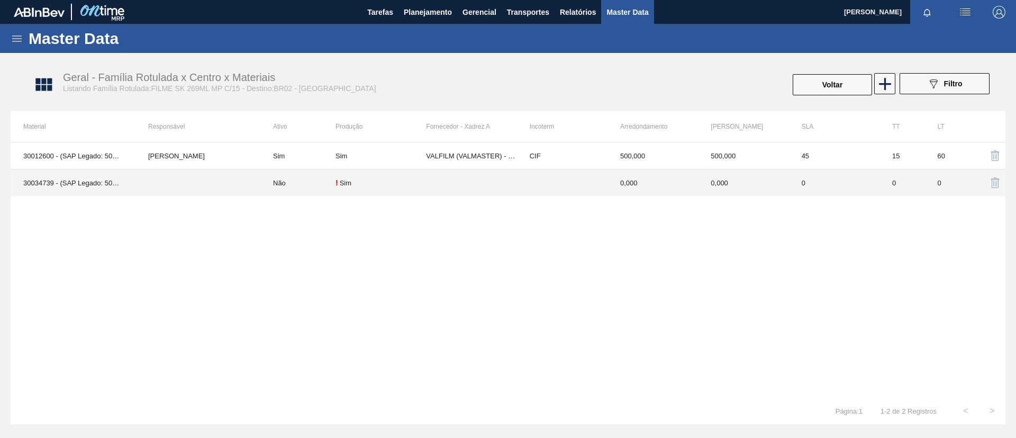
click at [267, 181] on td "Não" at bounding box center [297, 182] width 75 height 27
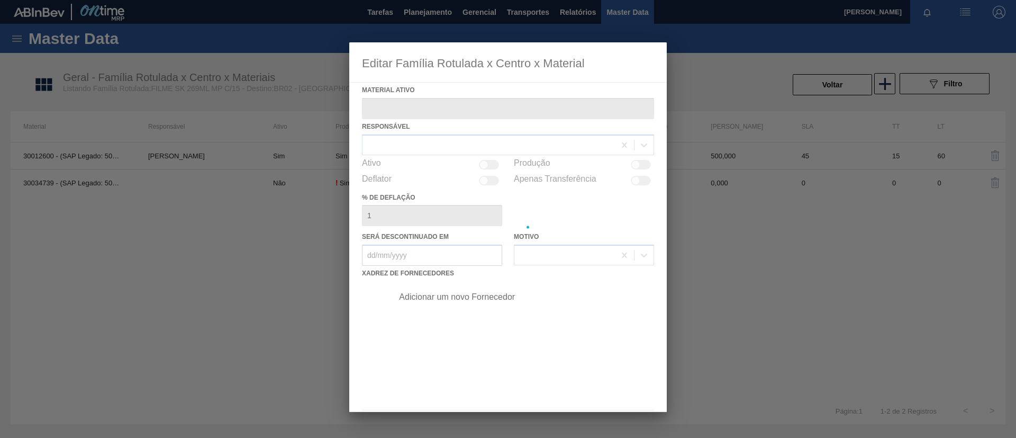
type ativo "30034739 - (SAP Legado: 50853825) - FILME C 800X65 SK 269ML C15 VBI25 MP"
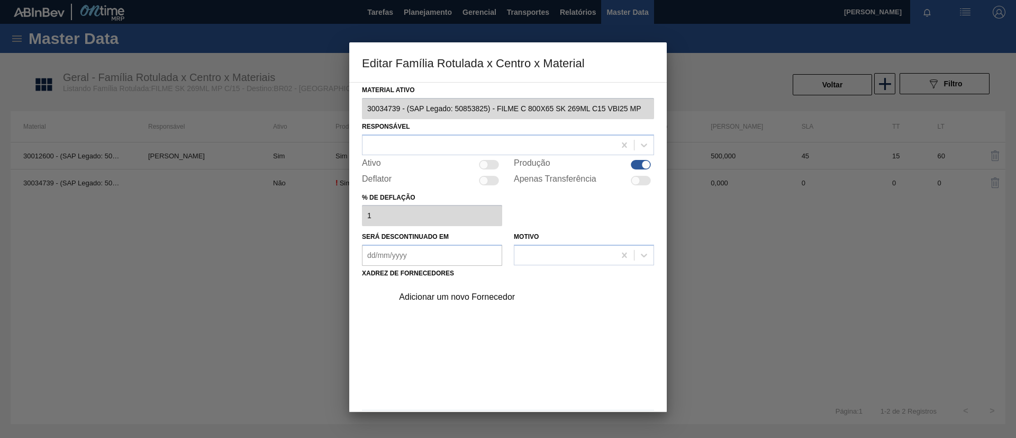
click at [639, 165] on div at bounding box center [641, 165] width 20 height 10
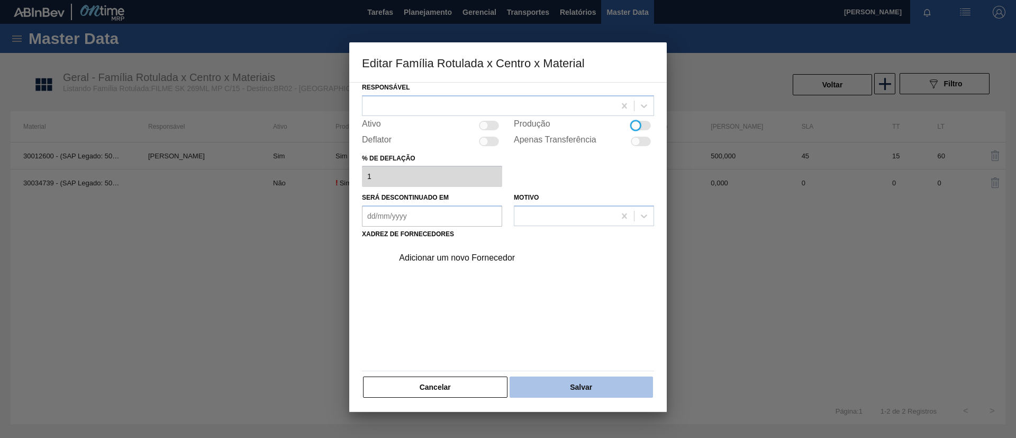
click at [557, 377] on button "Salvar" at bounding box center [581, 386] width 143 height 21
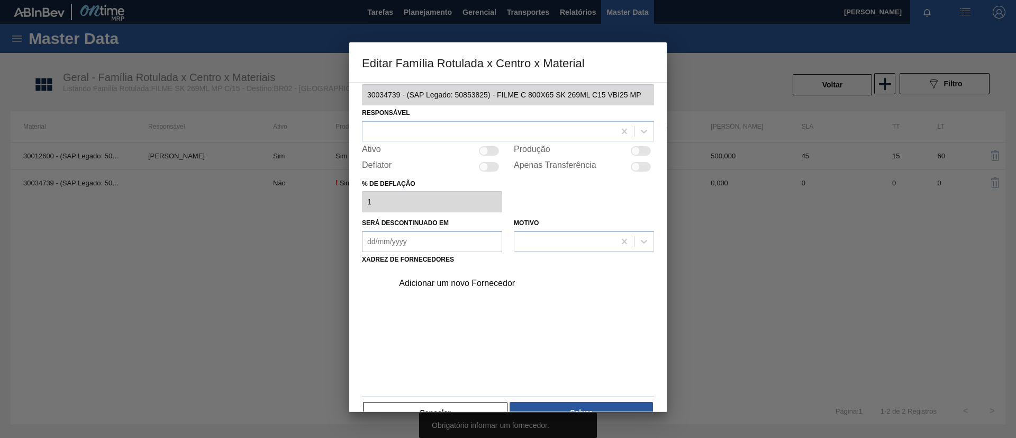
scroll to position [0, 0]
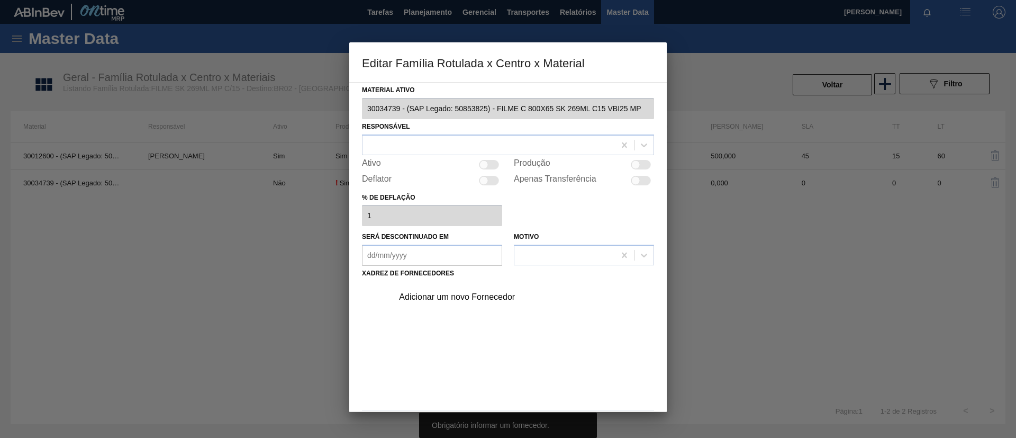
click at [642, 163] on div at bounding box center [641, 165] width 20 height 10
checkbox input "true"
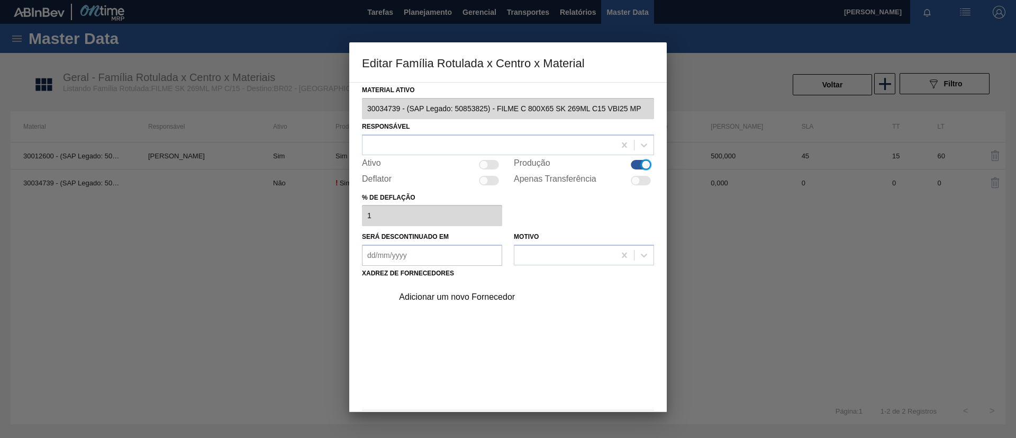
click at [633, 182] on div at bounding box center [636, 180] width 9 height 9
click at [643, 179] on div at bounding box center [646, 180] width 9 height 9
checkbox input "false"
click at [645, 165] on div at bounding box center [646, 164] width 9 height 9
checkbox input "false"
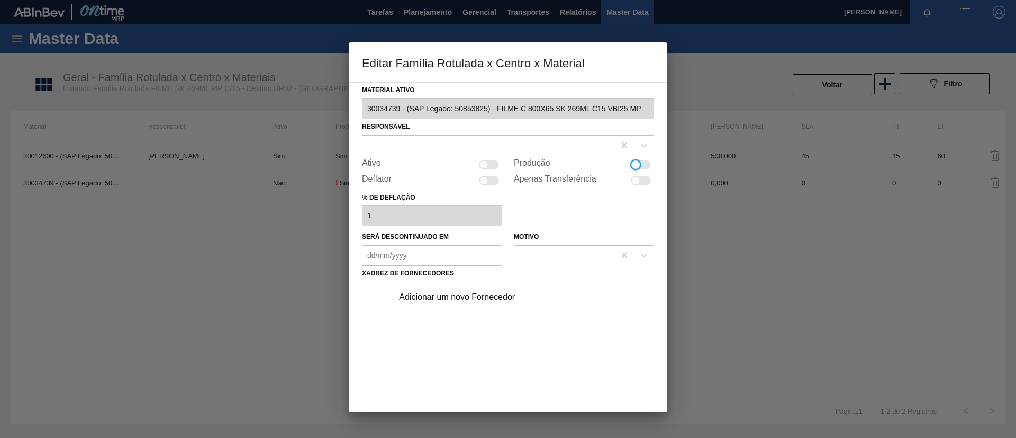
click at [452, 293] on div "Adicionar um novo Fornecedor" at bounding box center [503, 297] width 208 height 10
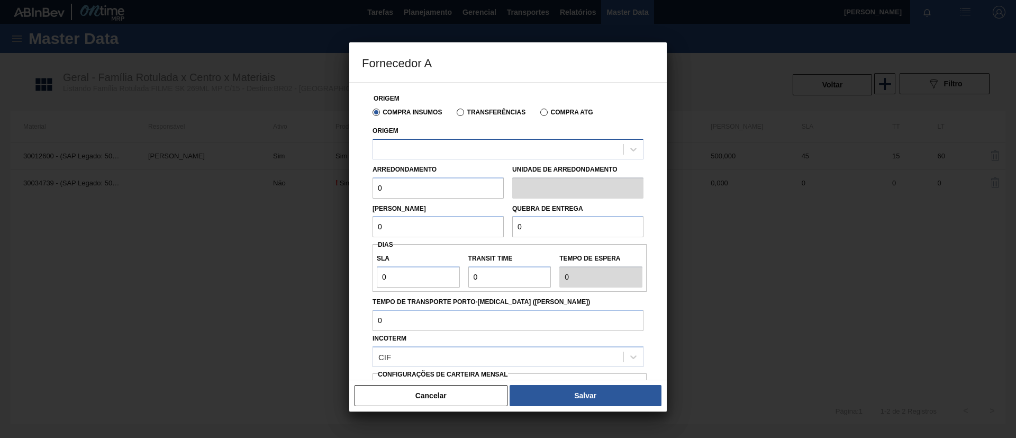
click at [460, 156] on div at bounding box center [498, 148] width 250 height 15
click at [500, 116] on div "Transferências" at bounding box center [489, 112] width 73 height 10
click at [498, 109] on label "Transferências" at bounding box center [491, 112] width 69 height 7
click at [455, 114] on input "Transferências" at bounding box center [455, 114] width 0 height 0
click at [501, 109] on label "Transferências" at bounding box center [491, 112] width 69 height 7
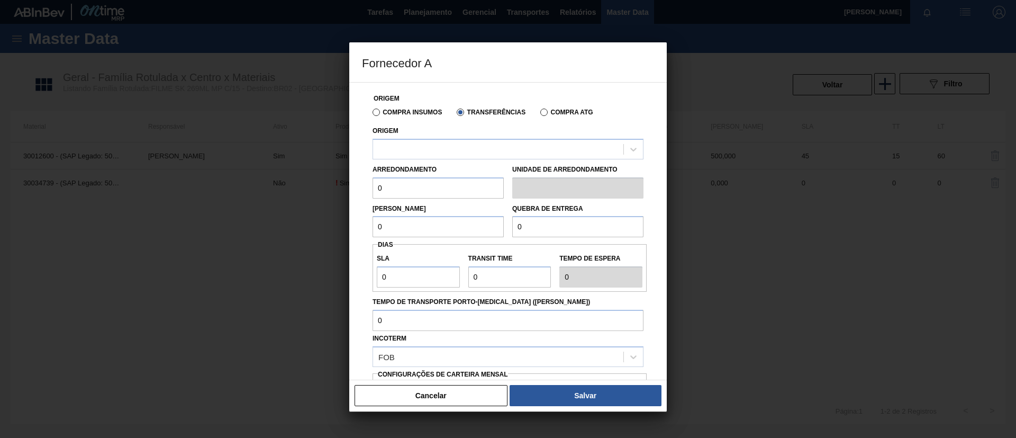
click at [455, 114] on input "Transferências" at bounding box center [455, 114] width 0 height 0
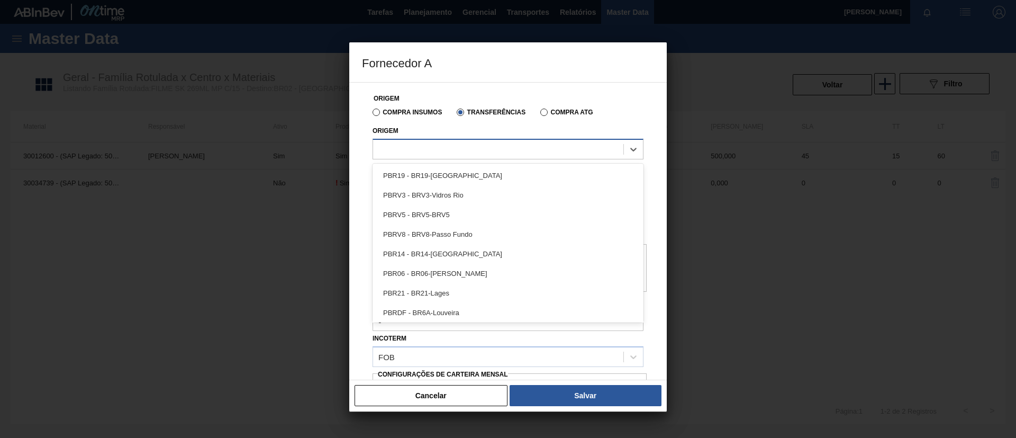
click at [476, 143] on div at bounding box center [498, 148] width 250 height 15
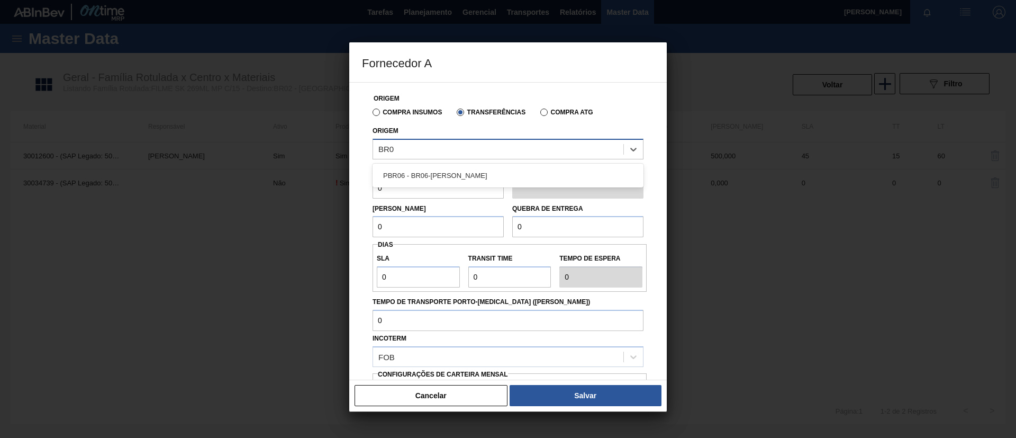
type input "BR"
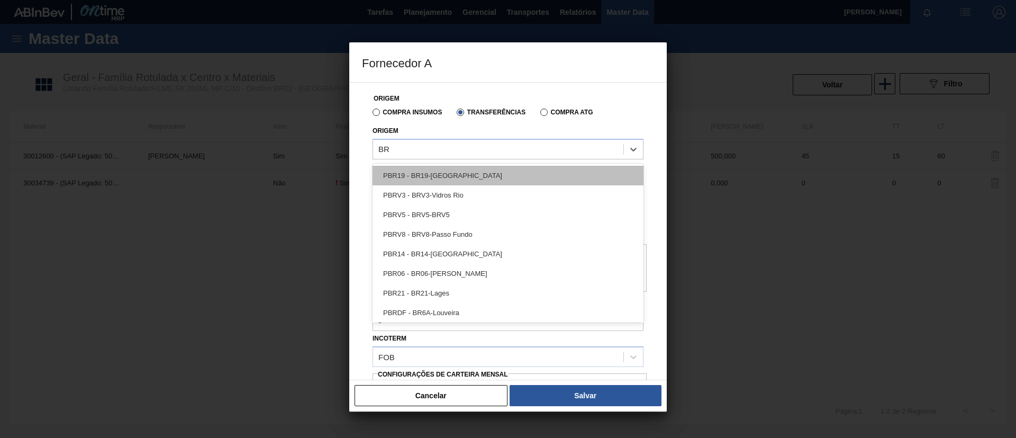
click at [454, 168] on div "PBR19 - BR19-Nova Rio" at bounding box center [508, 176] width 271 height 20
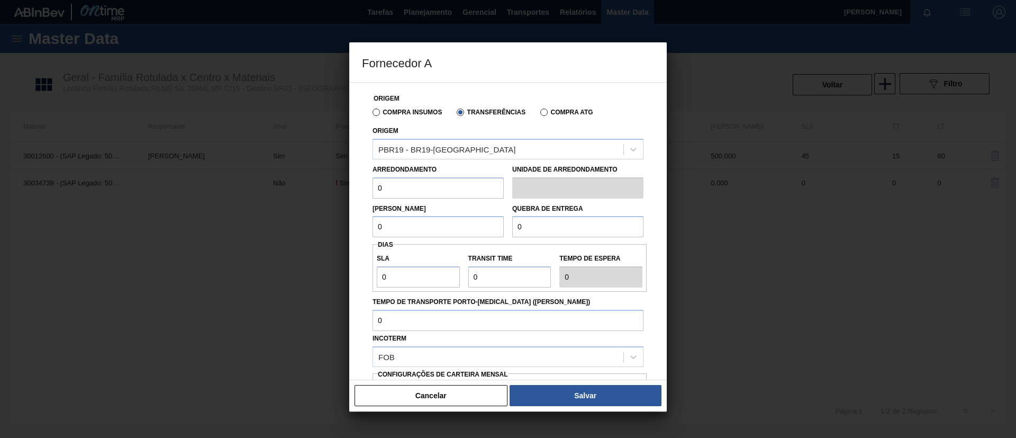
drag, startPoint x: 436, startPoint y: 182, endPoint x: 362, endPoint y: 181, distance: 74.1
click at [362, 181] on div "Origem Compra Insumos Transferências Compra ATG Origem PBR19 - BR19-Nova Rio Ar…" at bounding box center [508, 281] width 292 height 397
drag, startPoint x: 434, startPoint y: 187, endPoint x: 340, endPoint y: 188, distance: 94.2
click at [337, 182] on div "Fornecedor A Origem Compra Insumos Transferências Compra ATG Origem PBR19 - BR1…" at bounding box center [508, 219] width 1016 height 438
type input "500"
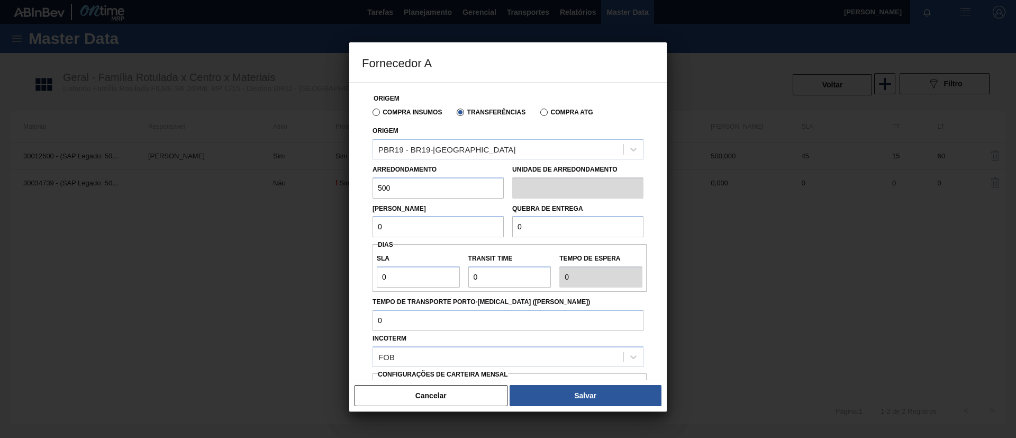
drag, startPoint x: 402, startPoint y: 223, endPoint x: 323, endPoint y: 231, distance: 78.7
click at [323, 231] on div "Fornecedor A Origem Compra Insumos Transferências Compra ATG Origem PBR19 - BR1…" at bounding box center [508, 219] width 1016 height 438
paste input "50"
type input "500"
drag, startPoint x: 530, startPoint y: 221, endPoint x: 409, endPoint y: 214, distance: 121.4
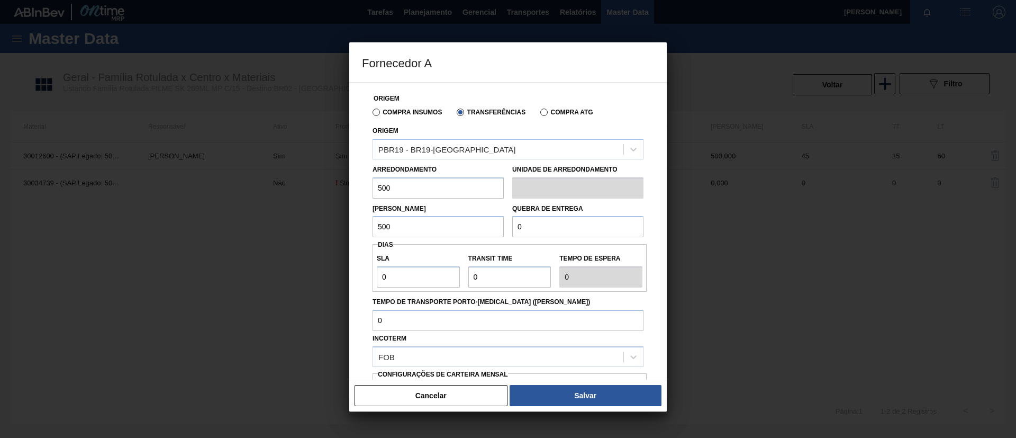
click at [409, 213] on div "Lote Mínimo 500 Quebra de entrega 0" at bounding box center [507, 218] width 279 height 39
paste input ".500"
type input "12.500"
drag, startPoint x: 375, startPoint y: 280, endPoint x: 339, endPoint y: 270, distance: 37.2
click at [339, 270] on div "Fornecedor A Origem Compra Insumos Transferências Compra ATG Origem PBR19 - BR1…" at bounding box center [508, 219] width 1016 height 438
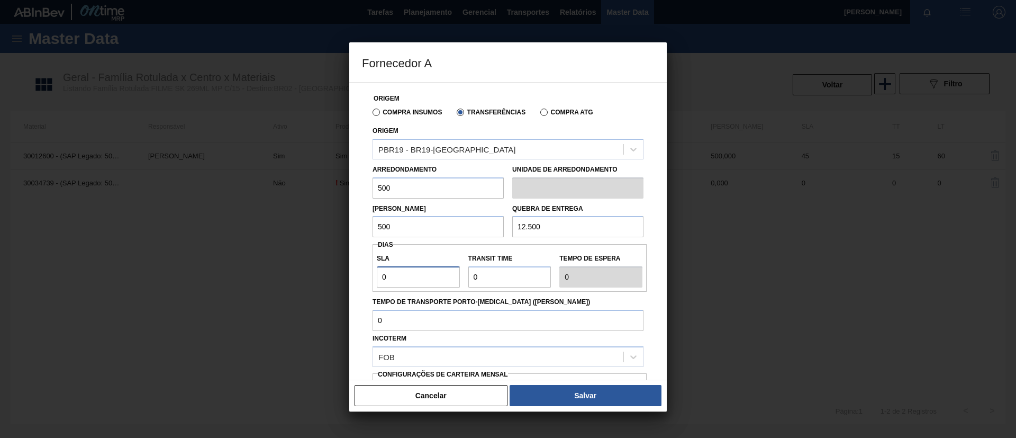
type input "3"
type input "30"
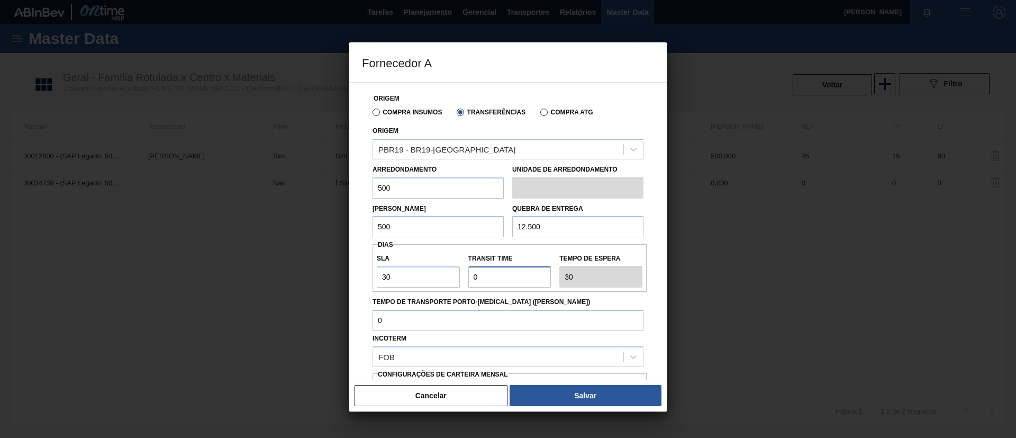
type input "3"
type input "33"
type input "30"
type input "60"
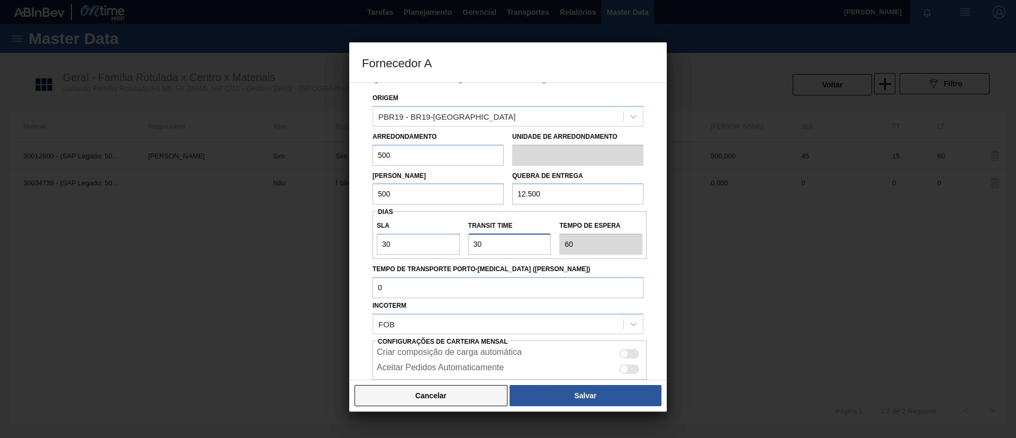
scroll to position [79, 0]
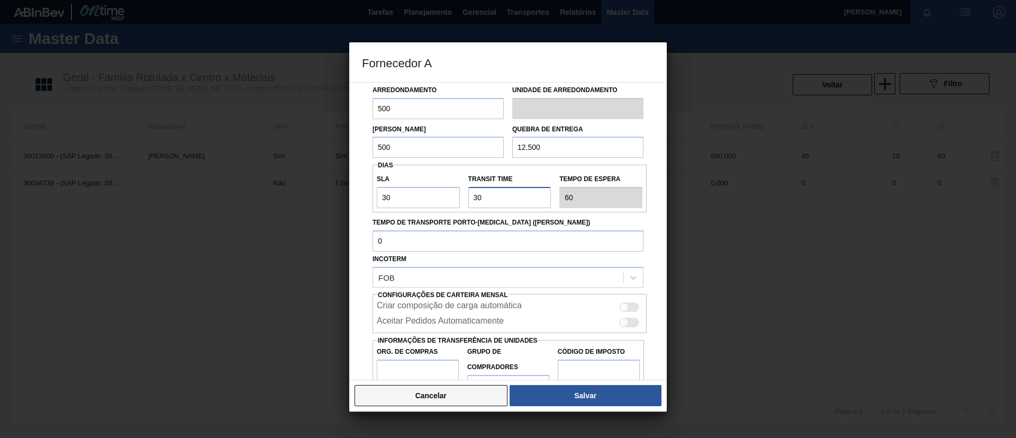
type input "30"
click at [494, 389] on button "Cancelar" at bounding box center [431, 395] width 153 height 21
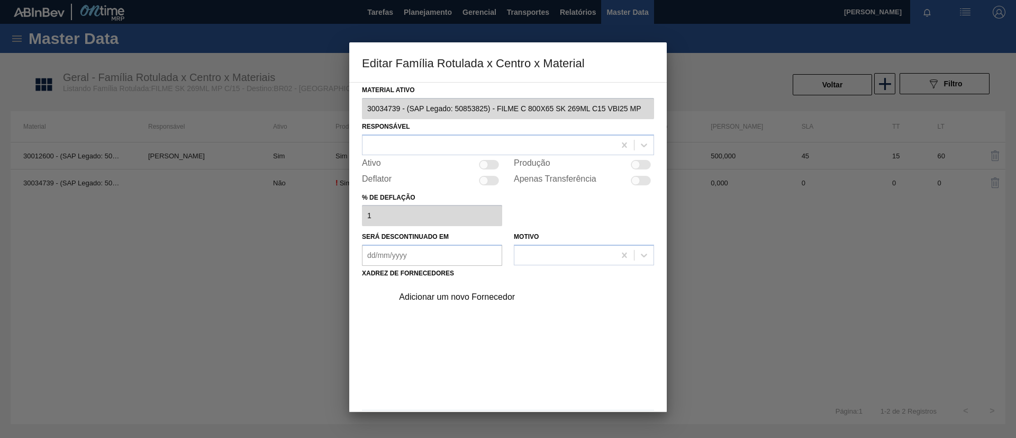
click at [513, 287] on div "Adicionar um novo Fornecedor" at bounding box center [520, 297] width 267 height 26
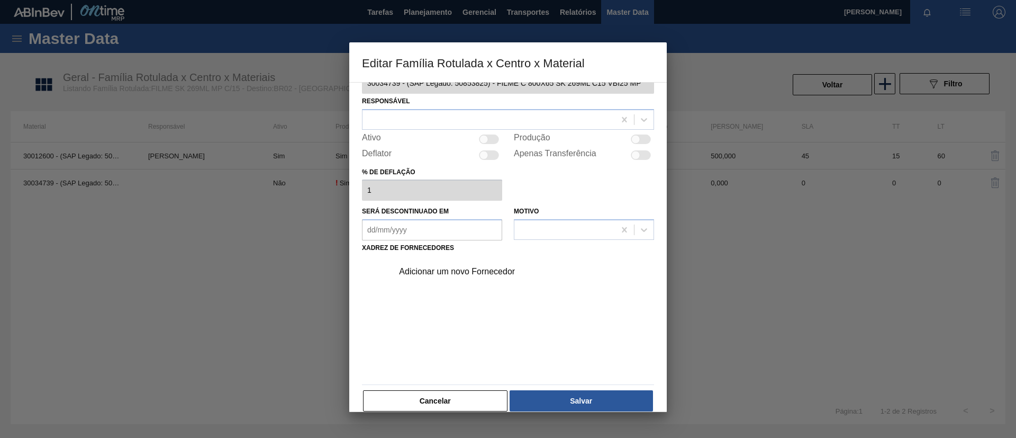
scroll to position [39, 0]
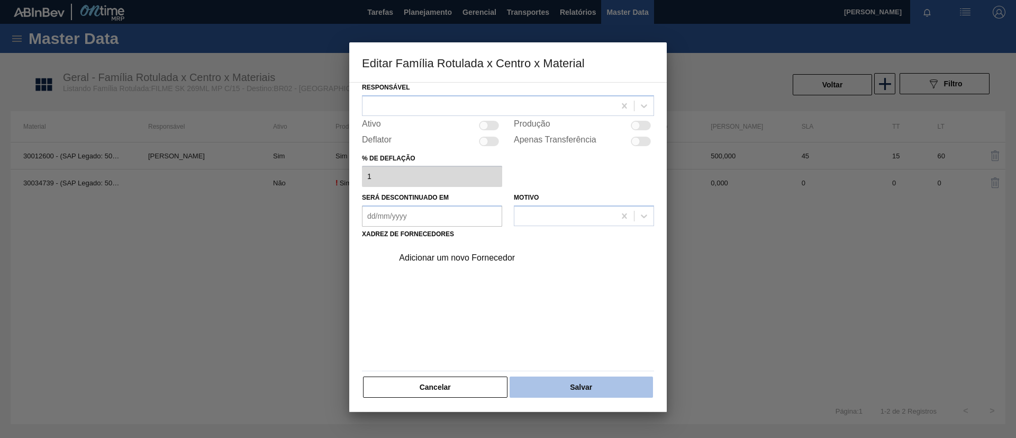
click at [576, 392] on button "Salvar" at bounding box center [581, 386] width 143 height 21
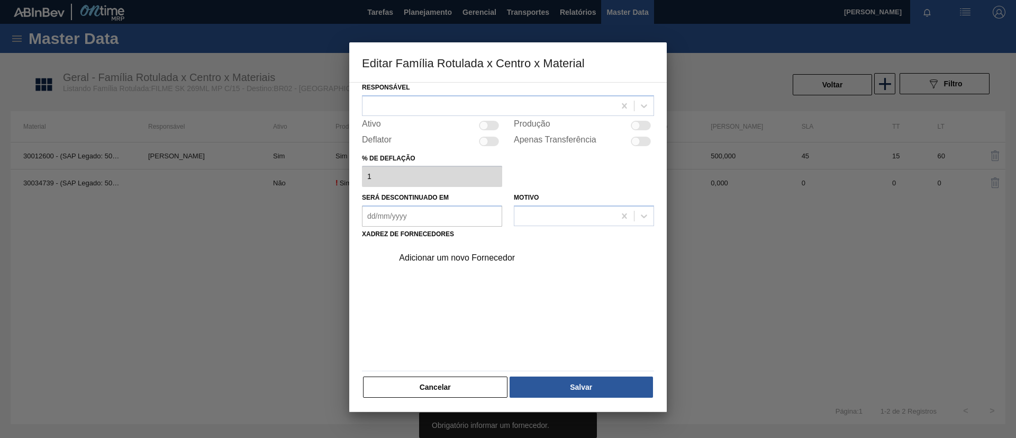
click at [490, 257] on div "Adicionar um novo Fornecedor" at bounding box center [503, 258] width 208 height 10
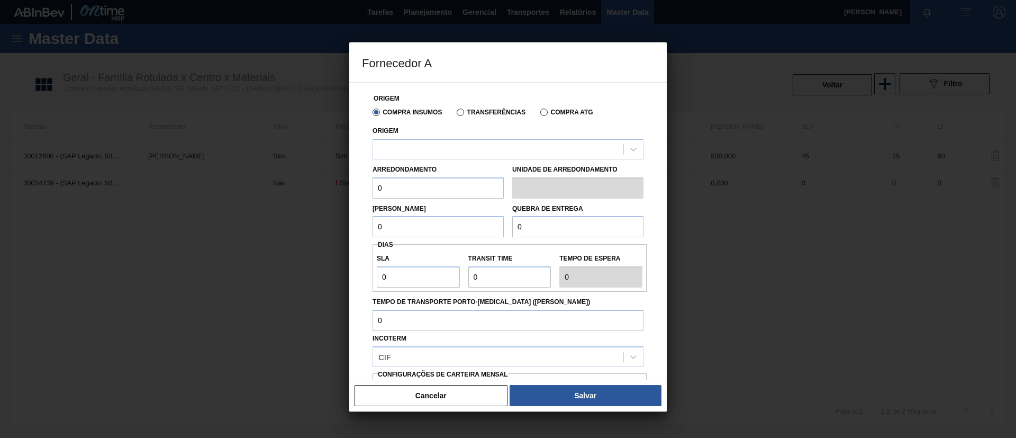
click at [485, 110] on label "Transferências" at bounding box center [491, 112] width 69 height 7
click at [455, 114] on input "Transferências" at bounding box center [455, 114] width 0 height 0
click at [460, 144] on div at bounding box center [498, 148] width 250 height 15
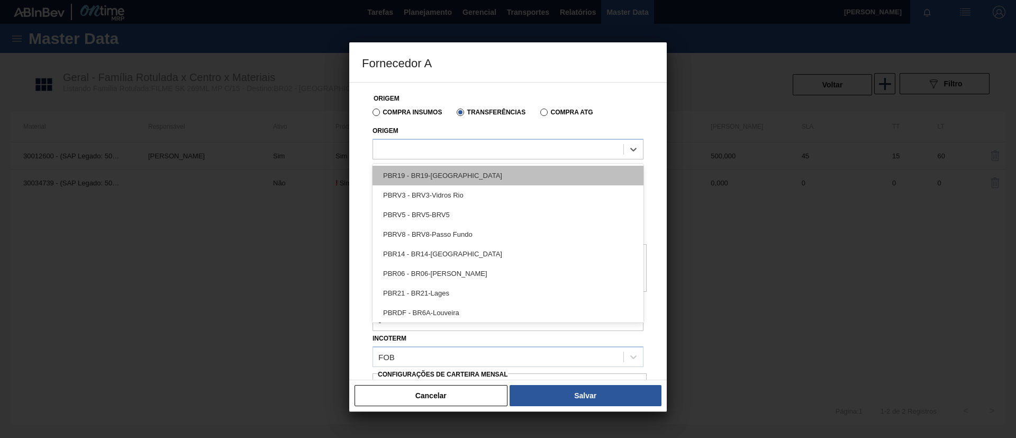
click at [455, 175] on div "PBR19 - BR19-Nova Rio" at bounding box center [508, 176] width 271 height 20
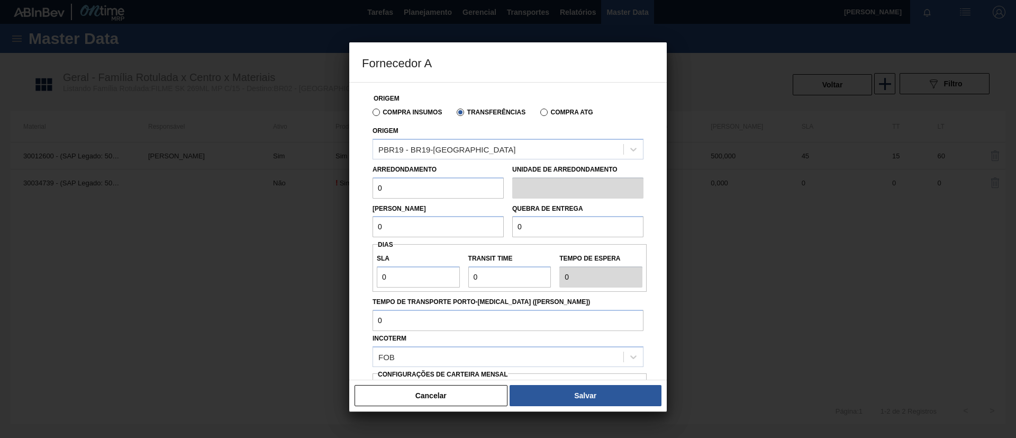
drag, startPoint x: 376, startPoint y: 200, endPoint x: 349, endPoint y: 197, distance: 27.7
click at [349, 197] on div "Fornecedor A Origem Compra Insumos Transferências Compra ATG Origem PBR19 - BR1…" at bounding box center [508, 219] width 1016 height 438
drag, startPoint x: 416, startPoint y: 187, endPoint x: 287, endPoint y: 206, distance: 130.6
click at [224, 181] on div "Fornecedor A Origem Compra Insumos Transferências Compra ATG Origem PBR19 - BR1…" at bounding box center [508, 219] width 1016 height 438
type input "500"
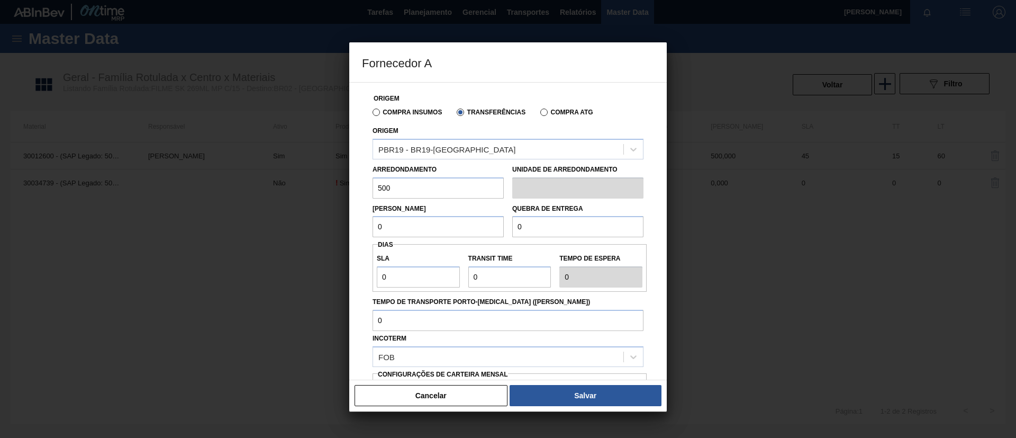
drag, startPoint x: 390, startPoint y: 223, endPoint x: 286, endPoint y: 226, distance: 104.3
click at [286, 226] on div "Fornecedor A Origem Compra Insumos Transferências Compra ATG Origem PBR19 - BR1…" at bounding box center [508, 219] width 1016 height 438
paste input "50"
type input "500"
drag, startPoint x: 557, startPoint y: 235, endPoint x: 418, endPoint y: 222, distance: 139.8
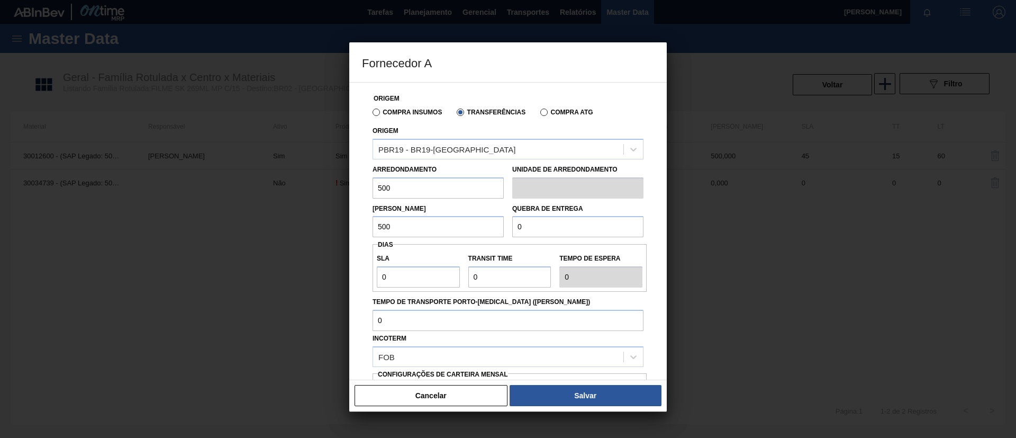
click at [418, 222] on div "Lote Mínimo 500 Quebra de entrega 0" at bounding box center [507, 218] width 279 height 39
paste input ".500"
type input "12.500"
drag, startPoint x: 428, startPoint y: 275, endPoint x: 283, endPoint y: 268, distance: 145.2
click at [282, 269] on div "Fornecedor A Origem Compra Insumos Transferências Compra ATG Origem PBR19 - BR1…" at bounding box center [508, 219] width 1016 height 438
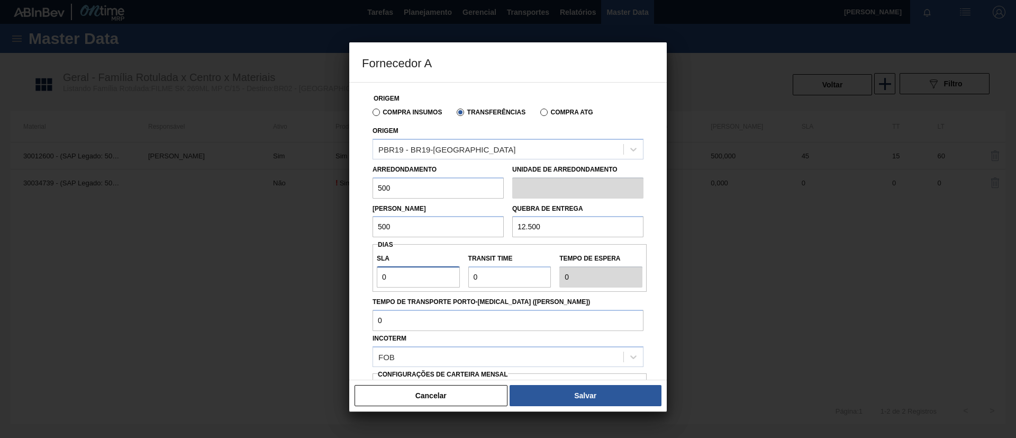
type input "3"
type input "30"
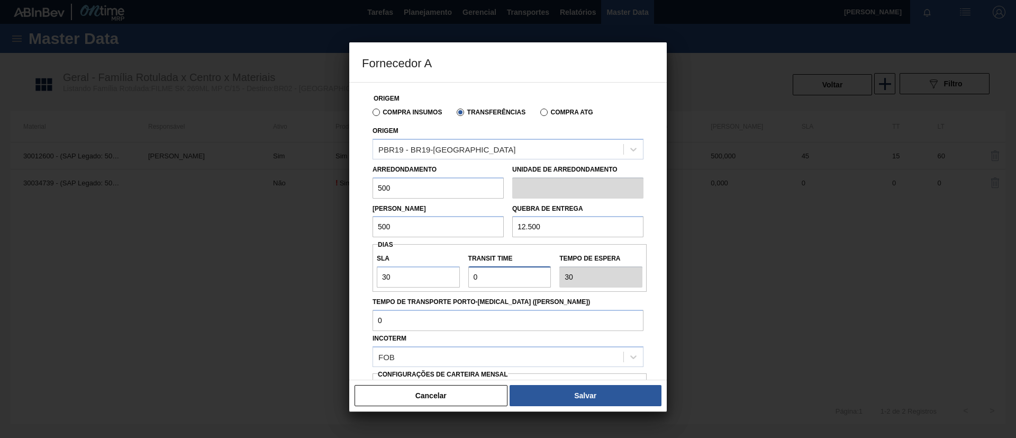
type input "2"
type input "32"
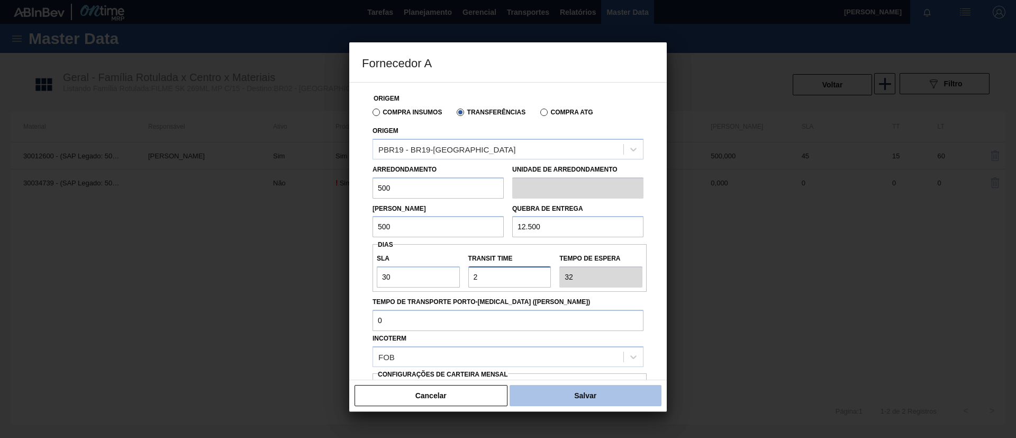
type input "2"
click at [574, 403] on button "Salvar" at bounding box center [586, 395] width 152 height 21
type input "KG"
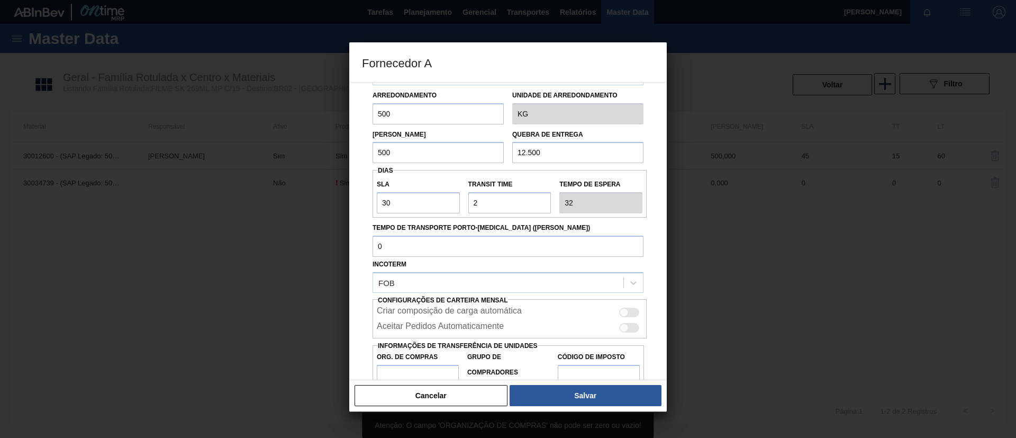
scroll to position [113, 0]
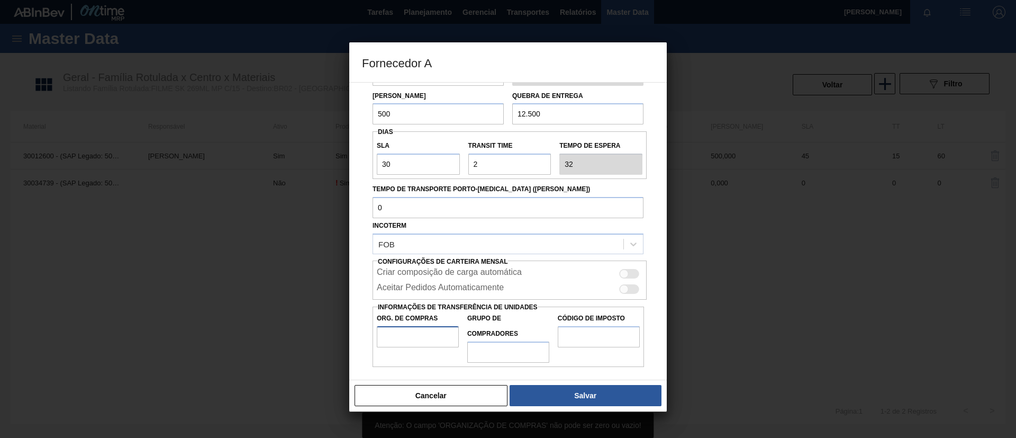
click at [426, 332] on input "Org. de Compras" at bounding box center [418, 336] width 82 height 21
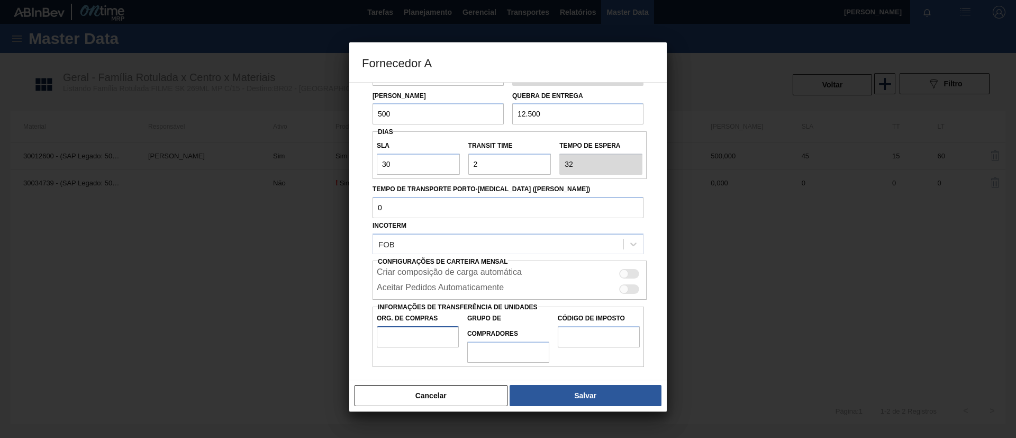
type input "BR00"
click at [502, 353] on input "Grupo de Compradores" at bounding box center [508, 351] width 82 height 21
type input "A01"
click at [582, 336] on input "Código de Imposto" at bounding box center [599, 336] width 82 height 21
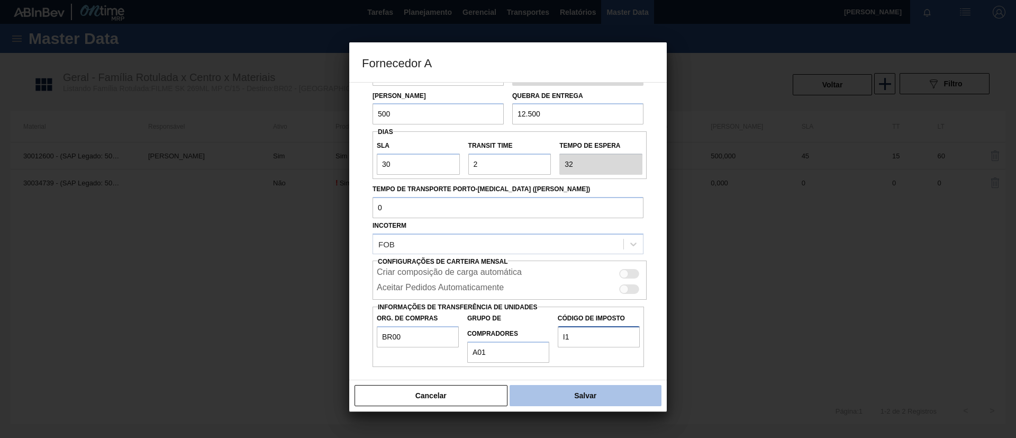
type input "I1"
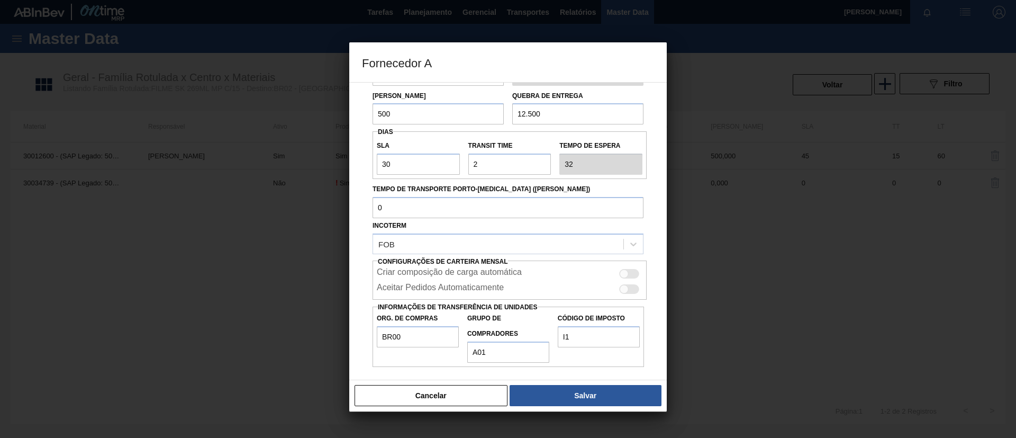
click at [556, 398] on button "Salvar" at bounding box center [586, 395] width 152 height 21
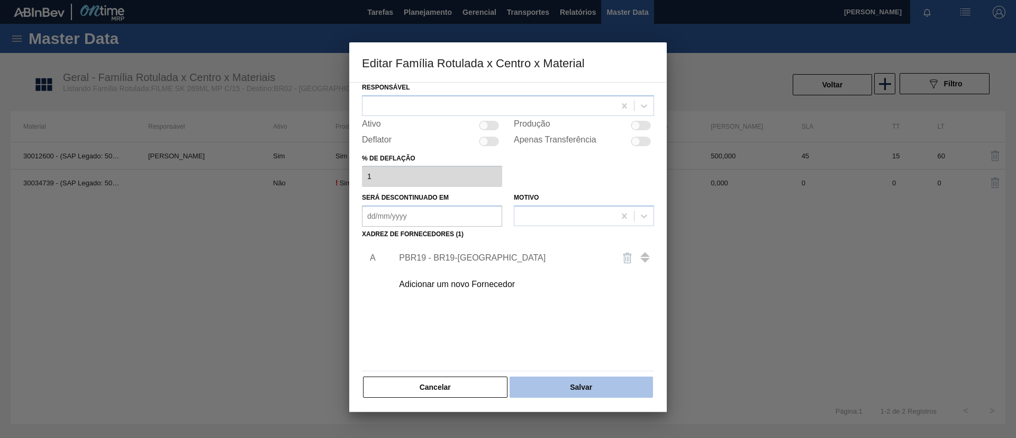
click at [555, 384] on button "Salvar" at bounding box center [581, 386] width 143 height 21
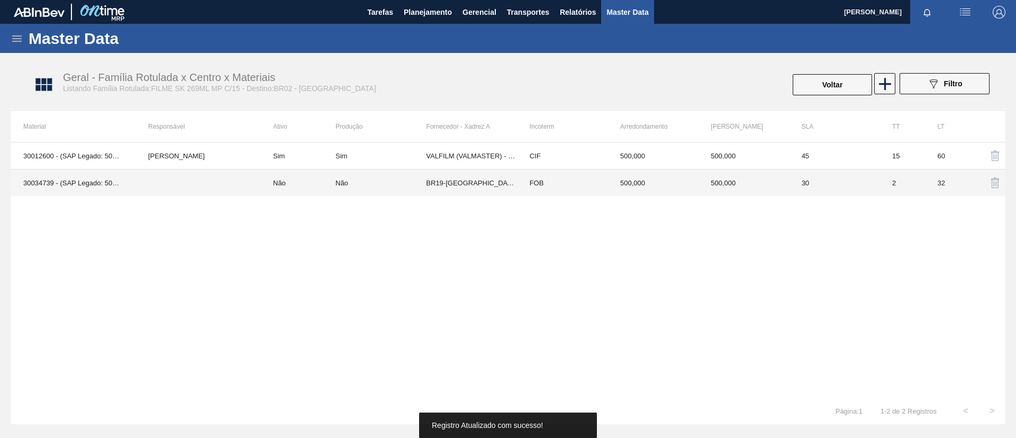
click at [449, 192] on td "BR19-Nova Rio" at bounding box center [471, 182] width 91 height 27
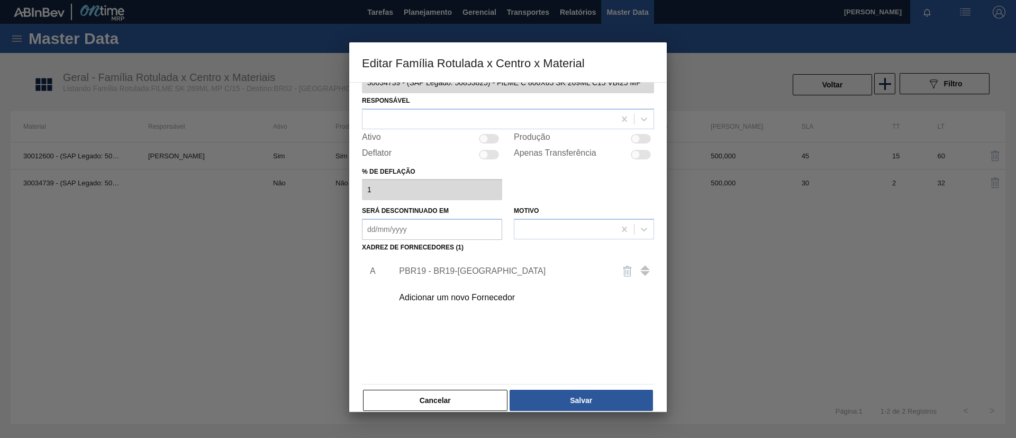
scroll to position [39, 0]
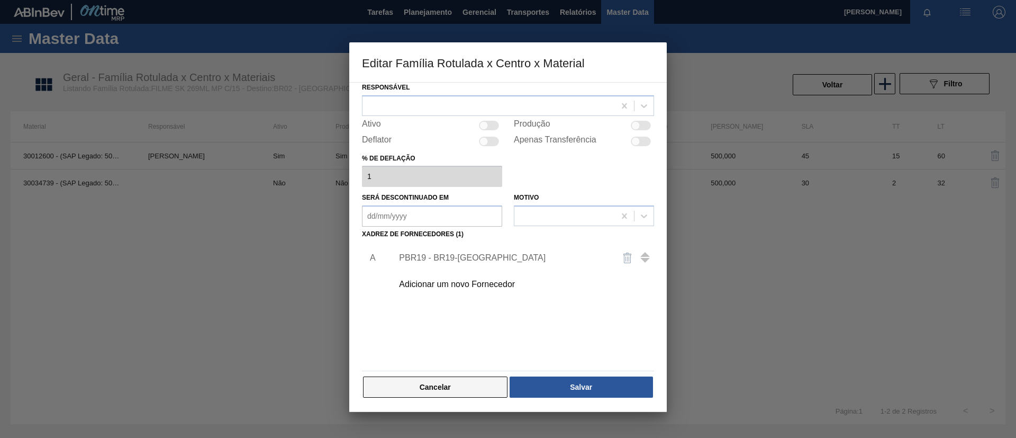
click at [463, 392] on button "Cancelar" at bounding box center [435, 386] width 145 height 21
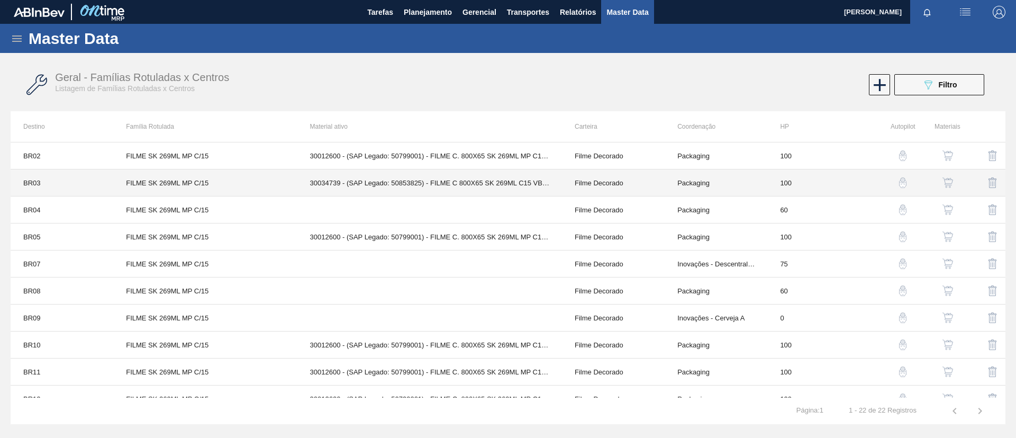
click at [210, 184] on td "FILME SK 269ML MP C/15" at bounding box center [205, 182] width 184 height 27
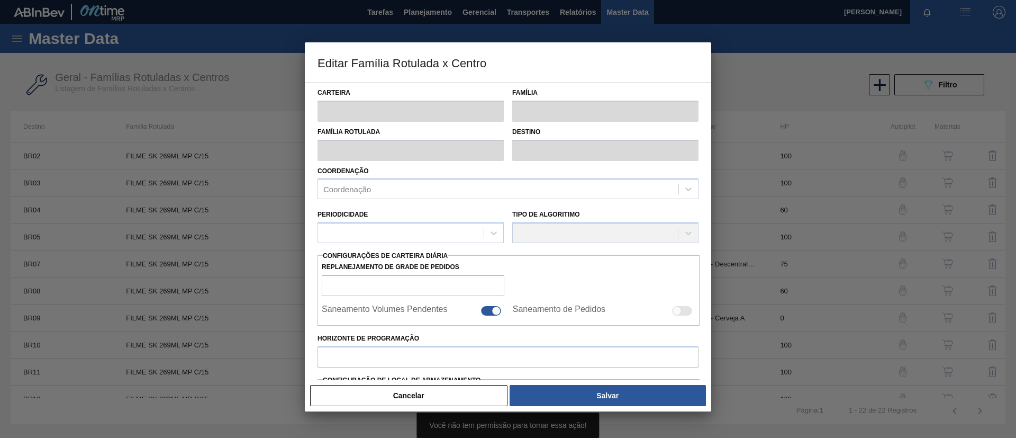
type input "Filme Decorado"
type input "FILME SK 269ML MP C/15"
type input "BR03 - Aquiraz"
type input "100"
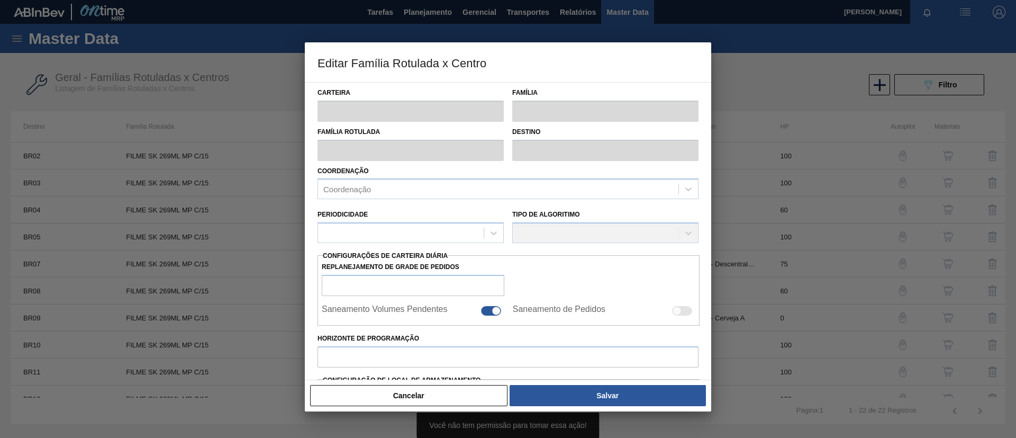
type input "10.494"
type input "32.218,092"
type input "75"
type input "26.787,069"
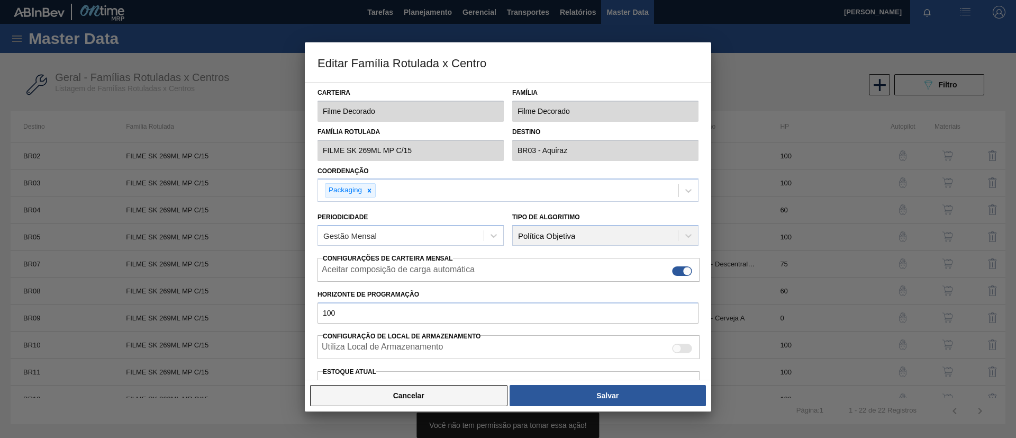
click at [473, 394] on button "Cancelar" at bounding box center [408, 395] width 197 height 21
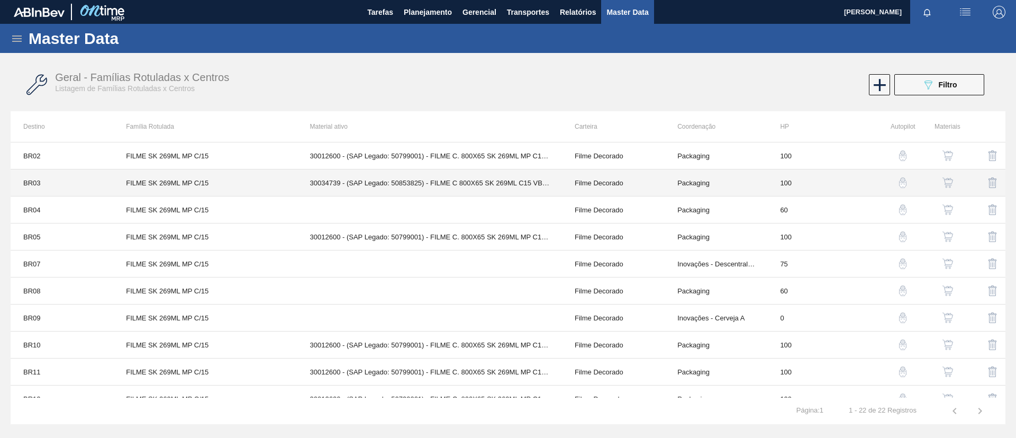
click at [326, 173] on td "30034739 - (SAP Legado: 50853825) - FILME C 800X65 SK 269ML C15 VBI25 MP" at bounding box center [429, 182] width 265 height 27
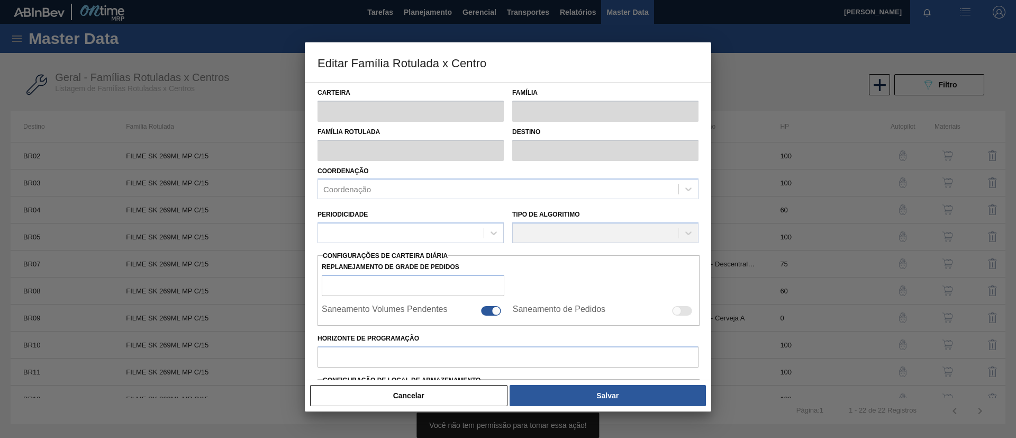
type input "Filme Decorado"
type input "FILME SK 269ML MP C/15"
type input "BR03 - Aquiraz"
type input "100"
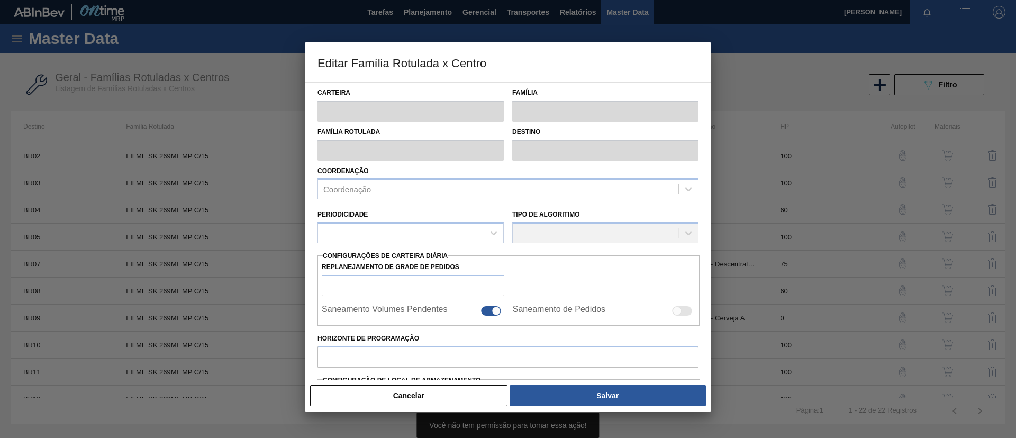
type input "10.494"
type input "32.218,092"
type input "75"
type input "26.787,069"
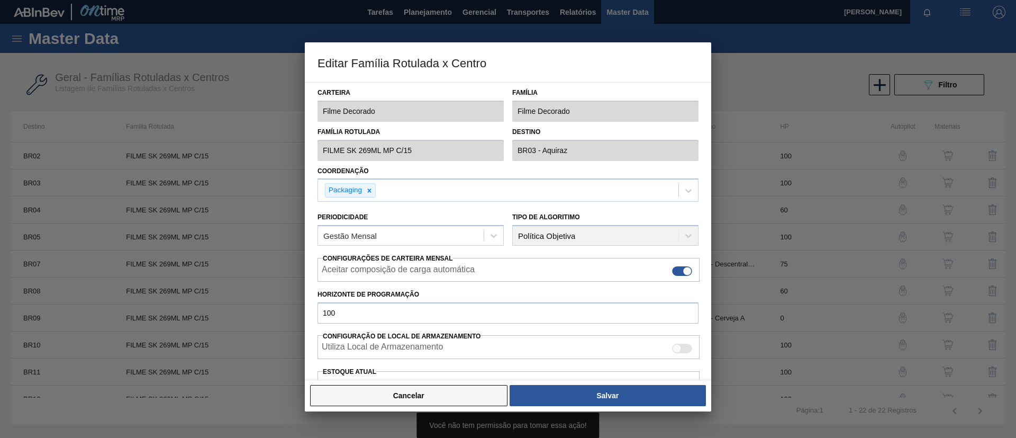
click at [451, 397] on button "Cancelar" at bounding box center [408, 395] width 197 height 21
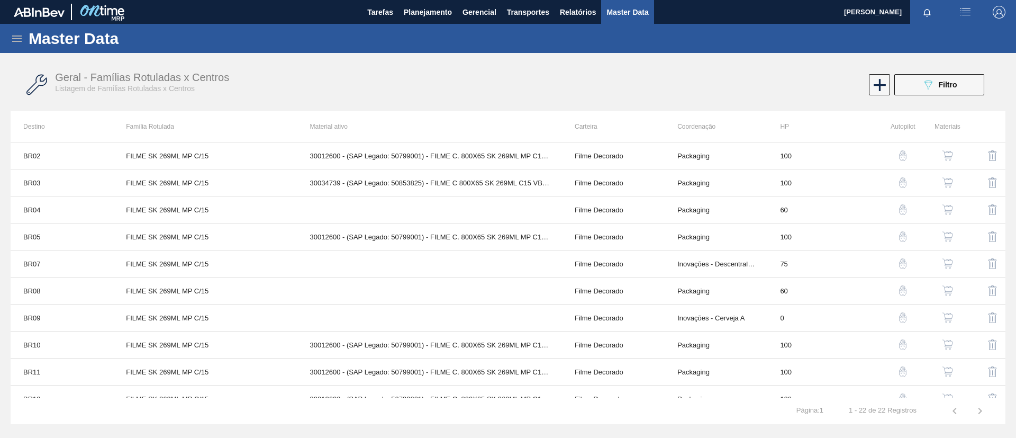
click at [947, 184] on img "button" at bounding box center [948, 182] width 11 height 11
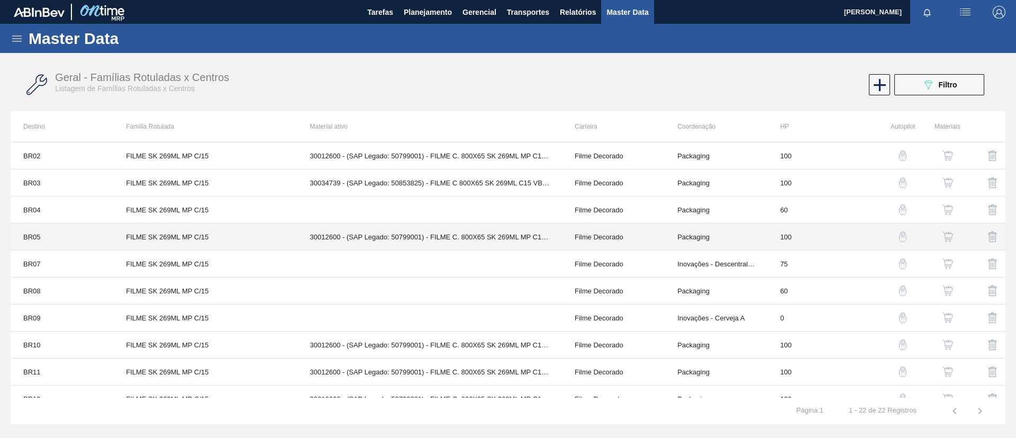
scroll to position [159, 0]
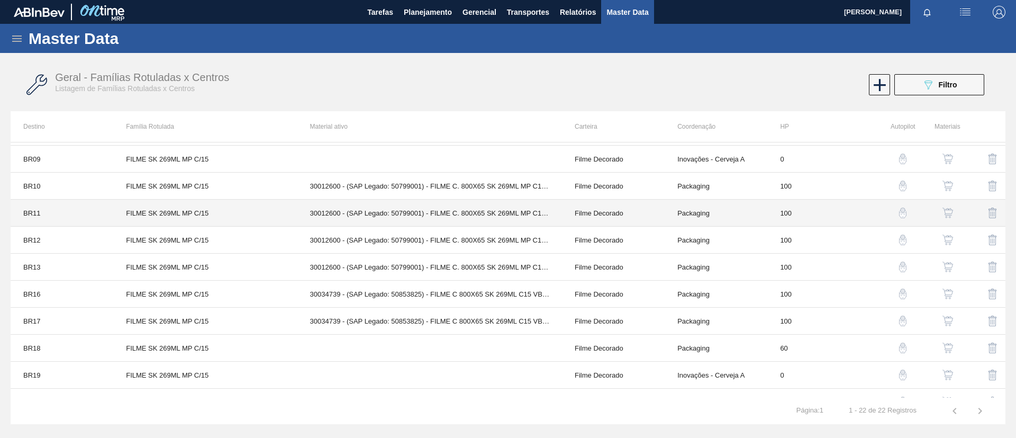
click at [186, 219] on td "FILME SK 269ML MP C/15" at bounding box center [205, 213] width 184 height 27
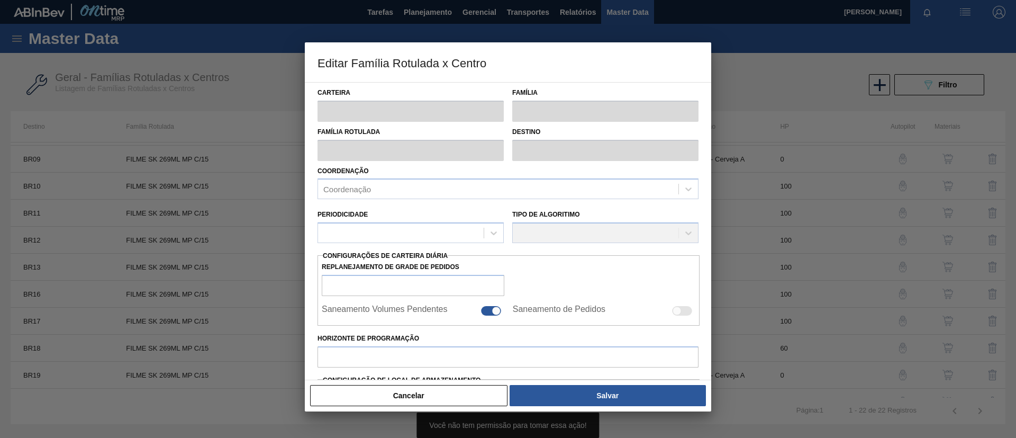
type input "Filme Decorado"
type input "FILME SK 269ML MP C/15"
type input "BR11 - São Luís"
type input "100"
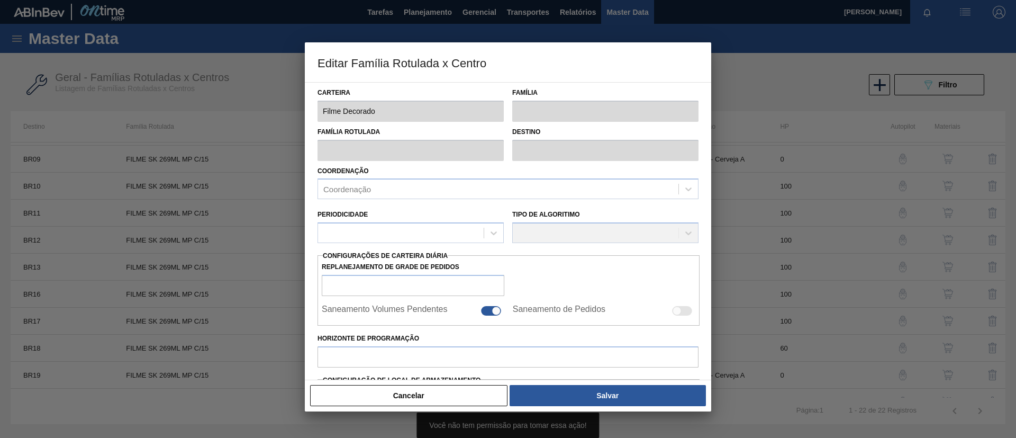
type input "33.088"
type input "118.524,56"
type input "75"
type input "97.165,420"
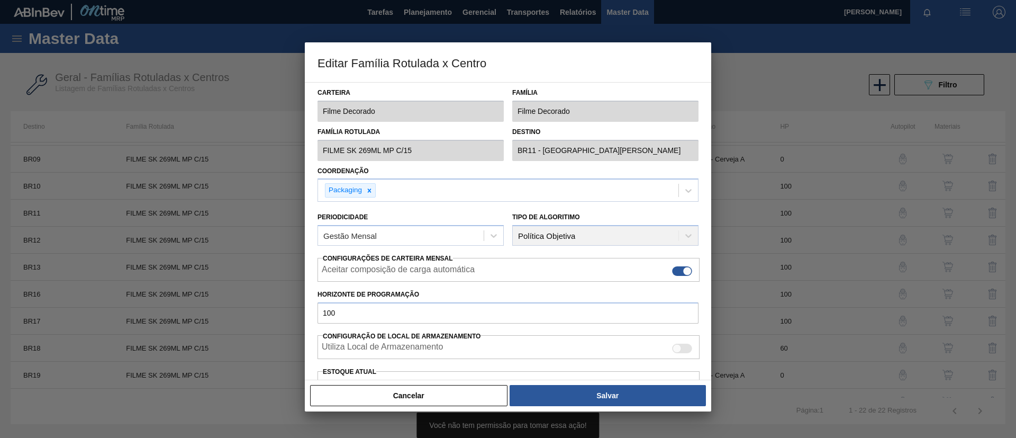
click at [465, 386] on button "Cancelar" at bounding box center [408, 395] width 197 height 21
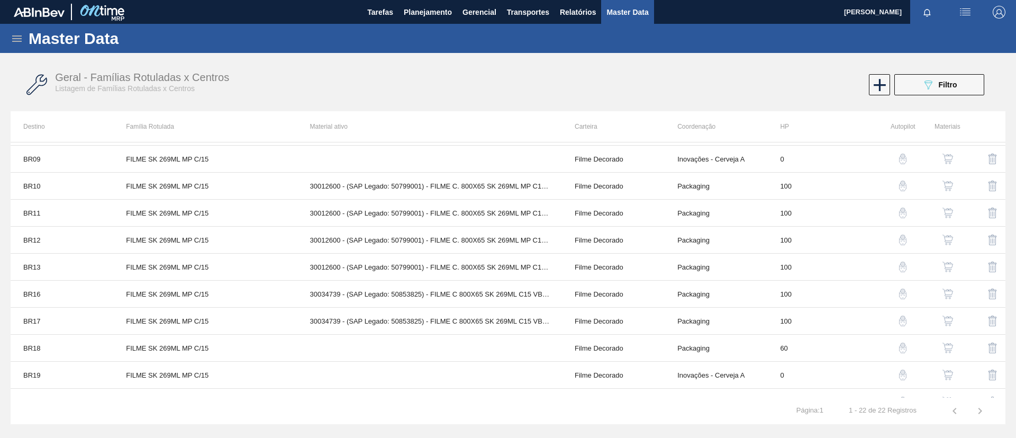
click at [951, 206] on button "button" at bounding box center [947, 212] width 25 height 25
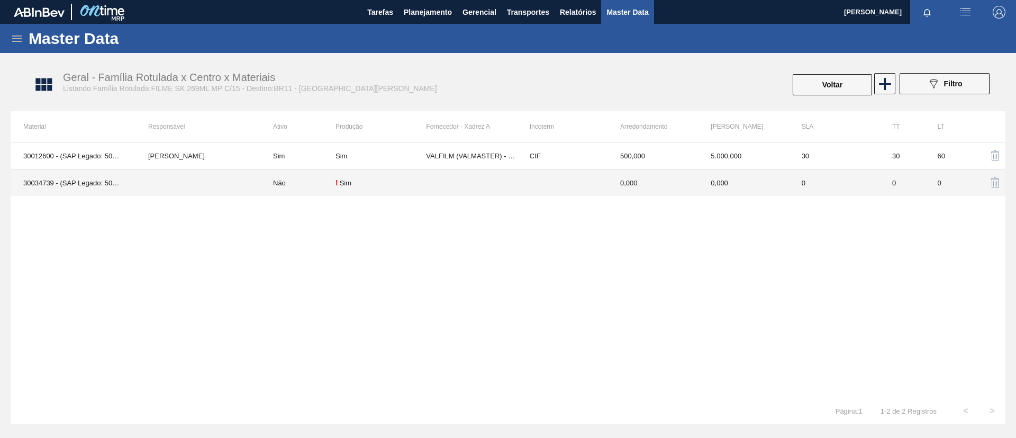
click at [259, 186] on td at bounding box center [198, 182] width 125 height 27
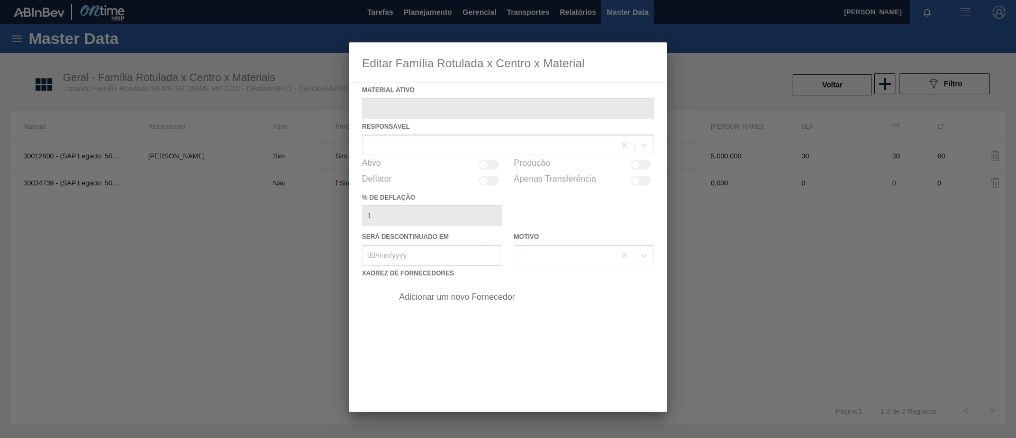
type ativo "30034739 - (SAP Legado: 50853825) - FILME C 800X65 SK 269ML C15 VBI25 MP"
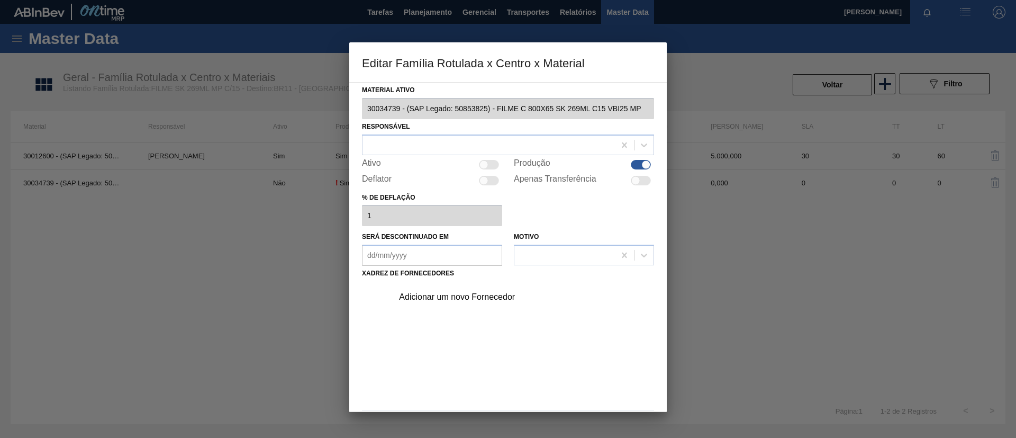
click at [635, 165] on div at bounding box center [641, 165] width 20 height 10
checkbox input "false"
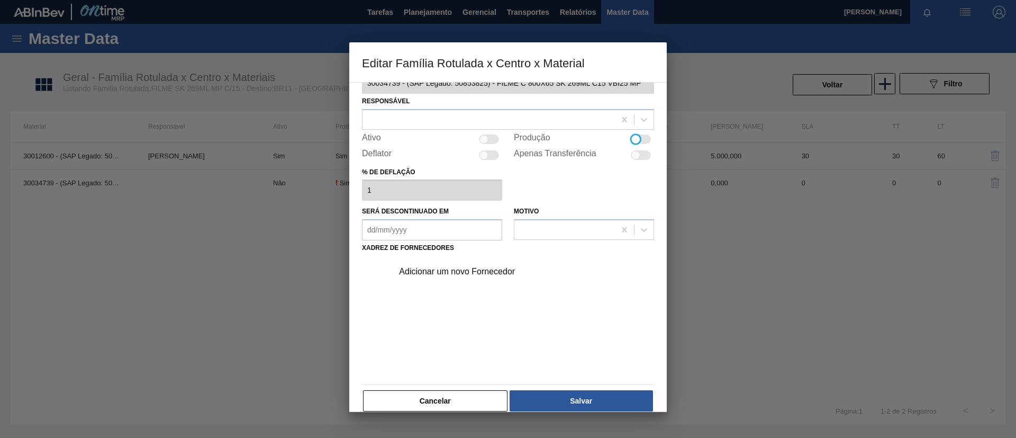
scroll to position [39, 0]
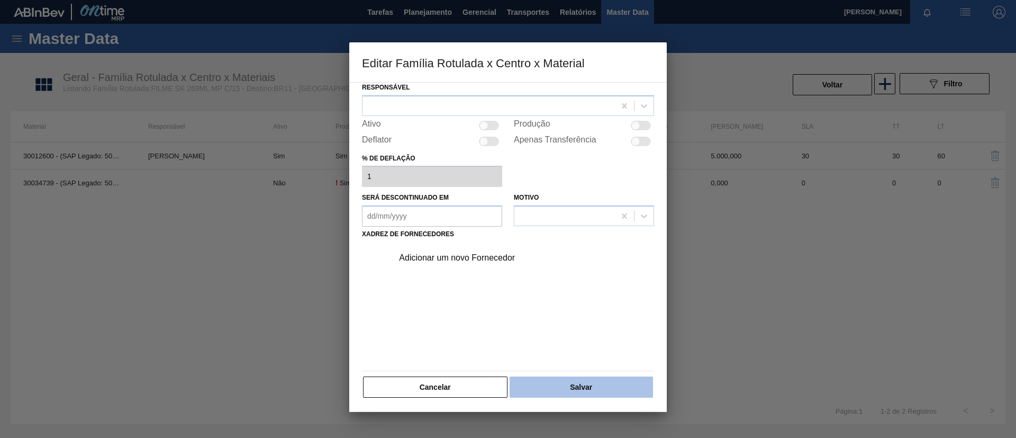
click at [598, 391] on button "Salvar" at bounding box center [581, 386] width 143 height 21
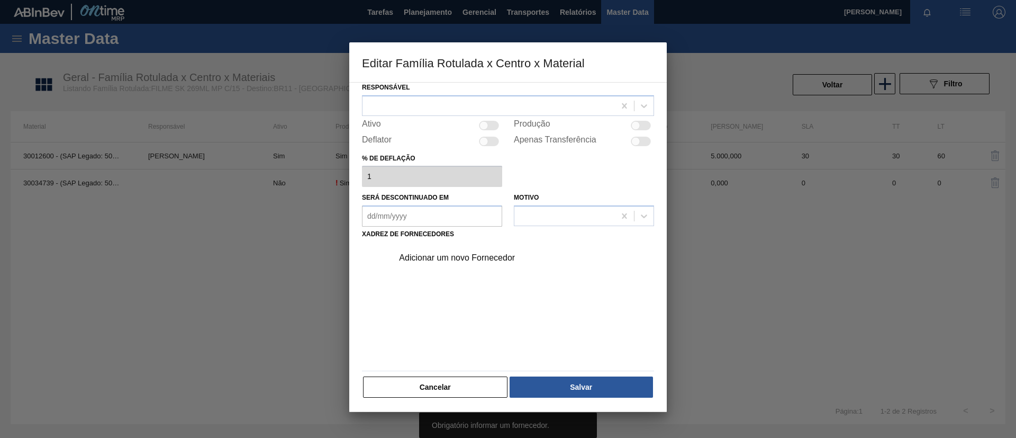
click at [478, 257] on div "Adicionar um novo Fornecedor" at bounding box center [503, 258] width 208 height 10
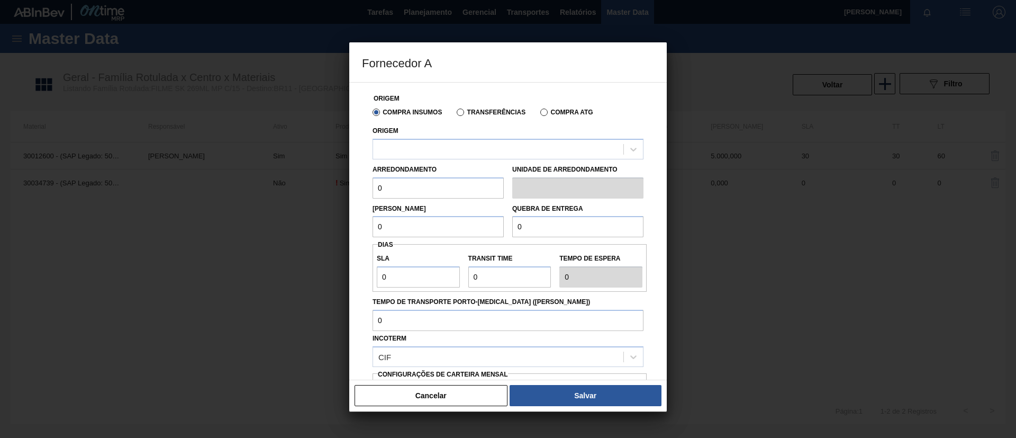
click at [482, 164] on div "Arredondamento 0" at bounding box center [438, 180] width 131 height 37
click at [483, 153] on div at bounding box center [498, 148] width 250 height 15
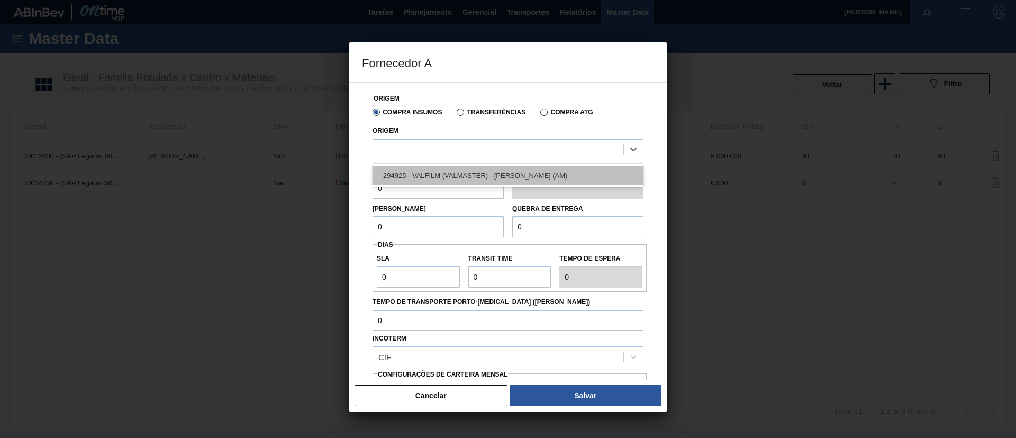
click at [482, 174] on div "294925 - VALFILM (VALMASTER) - MANAUS (AM)" at bounding box center [508, 176] width 271 height 20
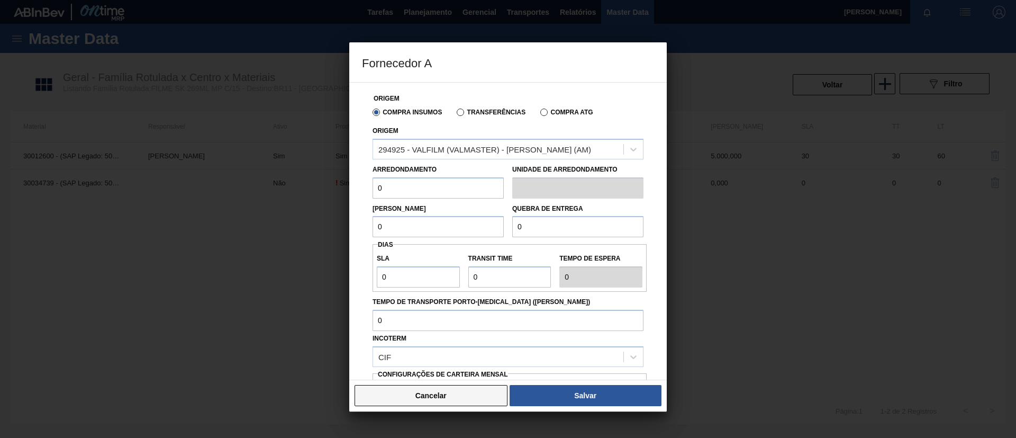
click at [464, 398] on button "Cancelar" at bounding box center [431, 395] width 153 height 21
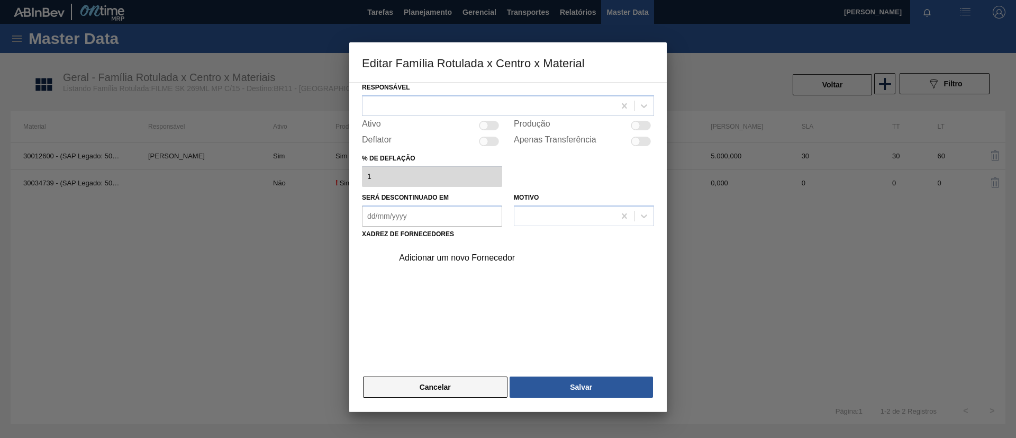
click at [458, 384] on button "Cancelar" at bounding box center [435, 386] width 145 height 21
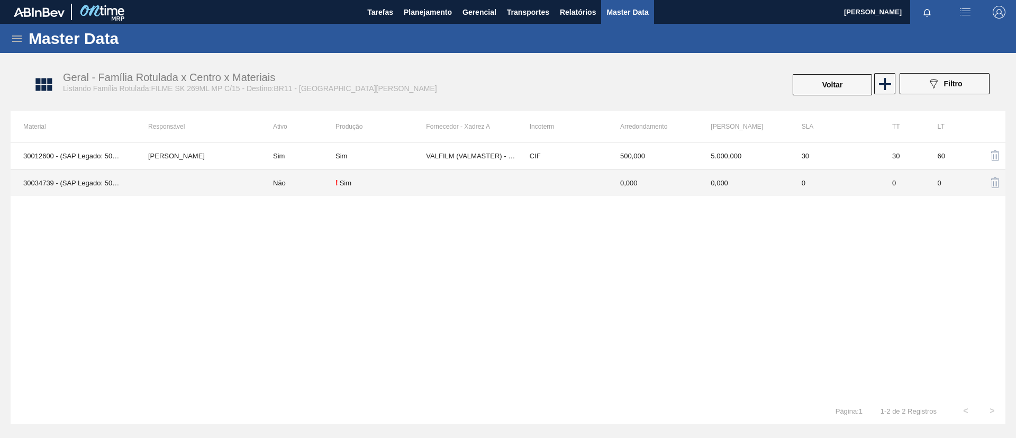
click at [257, 190] on td at bounding box center [198, 182] width 125 height 27
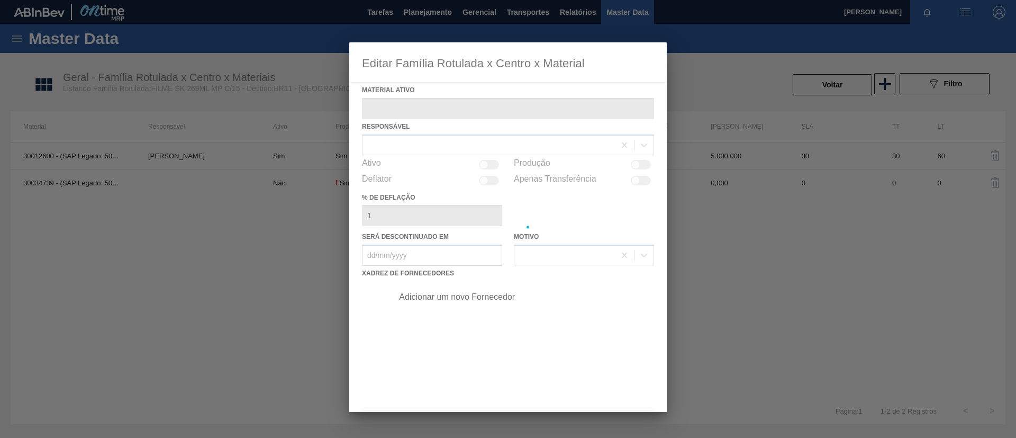
type ativo "30034739 - (SAP Legado: 50853825) - FILME C 800X65 SK 269ML C15 VBI25 MP"
checkbox input "true"
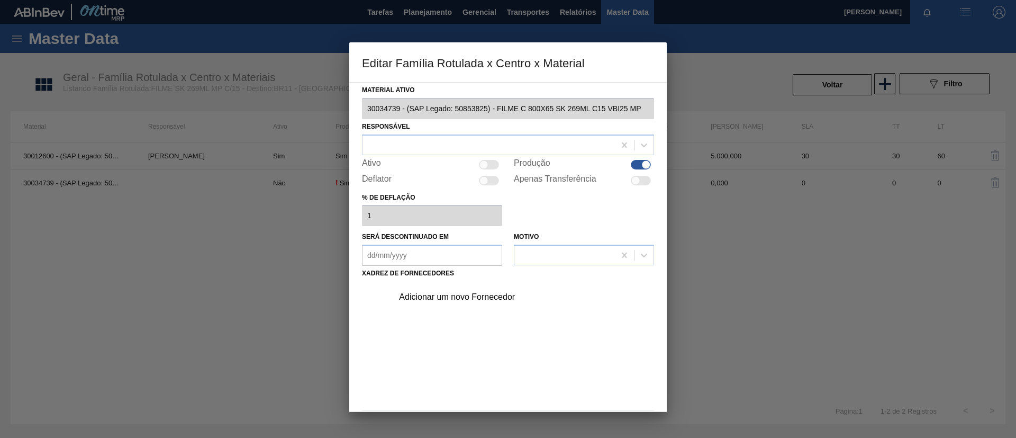
click at [495, 292] on div "Adicionar um novo Fornecedor" at bounding box center [503, 297] width 208 height 10
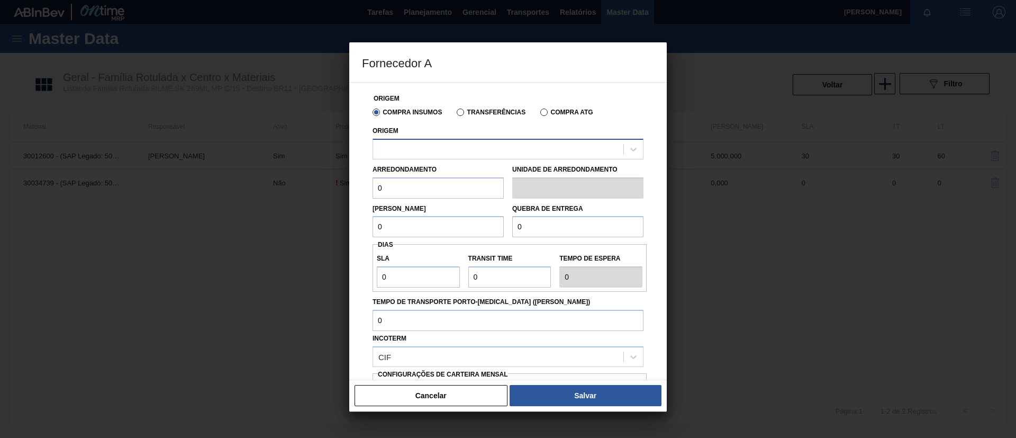
drag, startPoint x: 470, startPoint y: 163, endPoint x: 466, endPoint y: 154, distance: 9.2
click at [470, 162] on div "Arredondamento 0" at bounding box center [438, 180] width 131 height 37
click at [465, 152] on div at bounding box center [498, 148] width 250 height 15
click at [459, 175] on div "294925 - VALFILM (VALMASTER) - MANAUS (AM)" at bounding box center [508, 176] width 271 height 20
drag, startPoint x: 395, startPoint y: 187, endPoint x: 305, endPoint y: 197, distance: 91.1
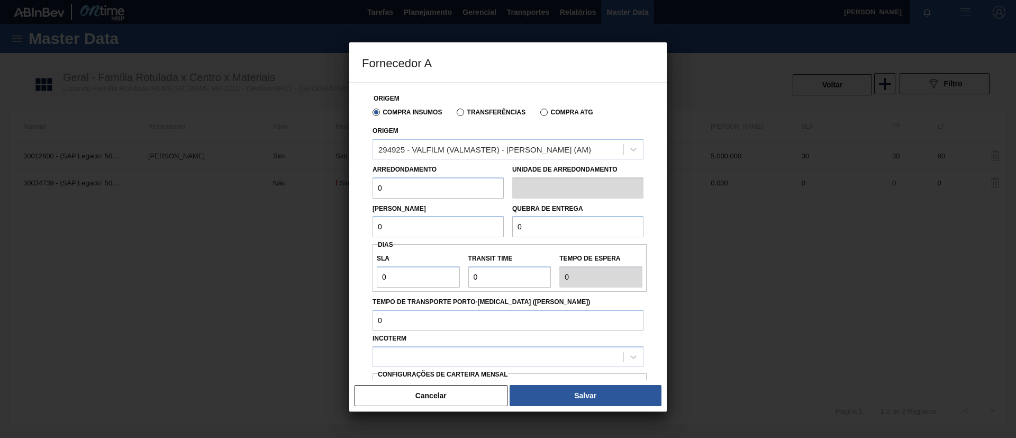
click at [305, 197] on div "Fornecedor A Origem Compra Insumos Transferências Compra ATG Origem 294925 - VA…" at bounding box center [508, 219] width 1016 height 438
type input "500"
type input "12.500"
type input "3"
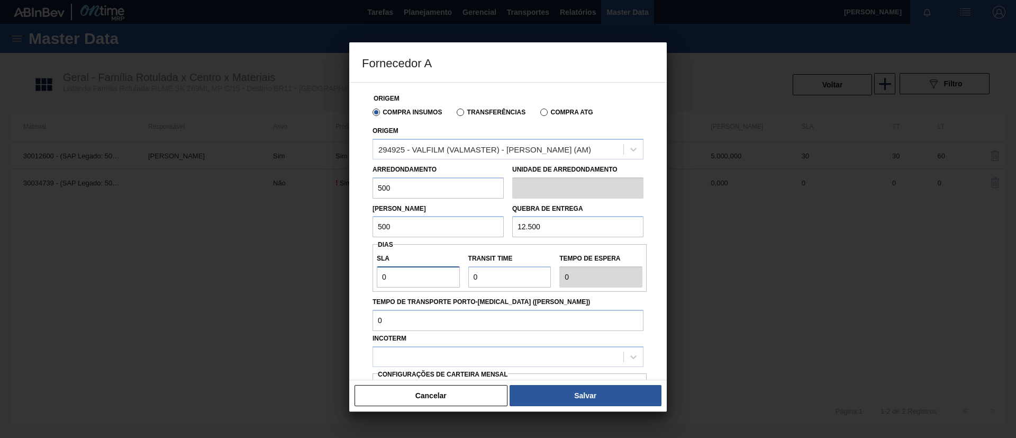
type input "3"
type input "30"
type input "3"
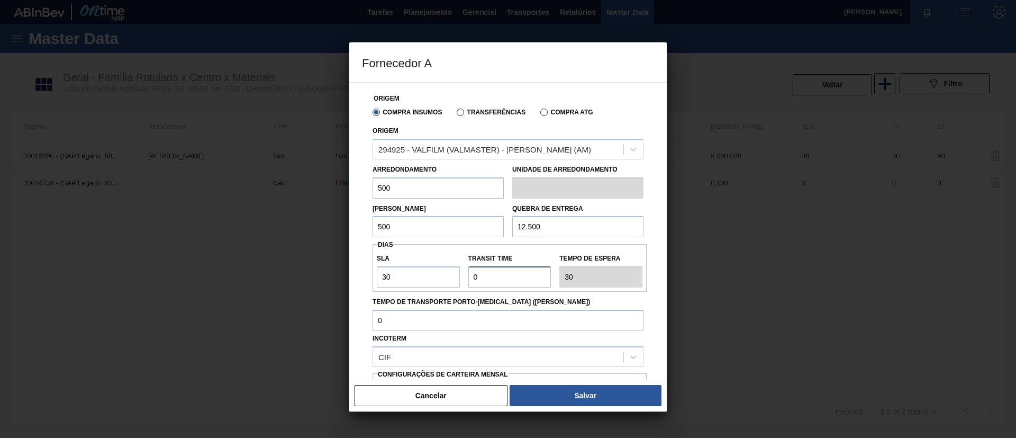
type input "33"
type input "30"
type input "60"
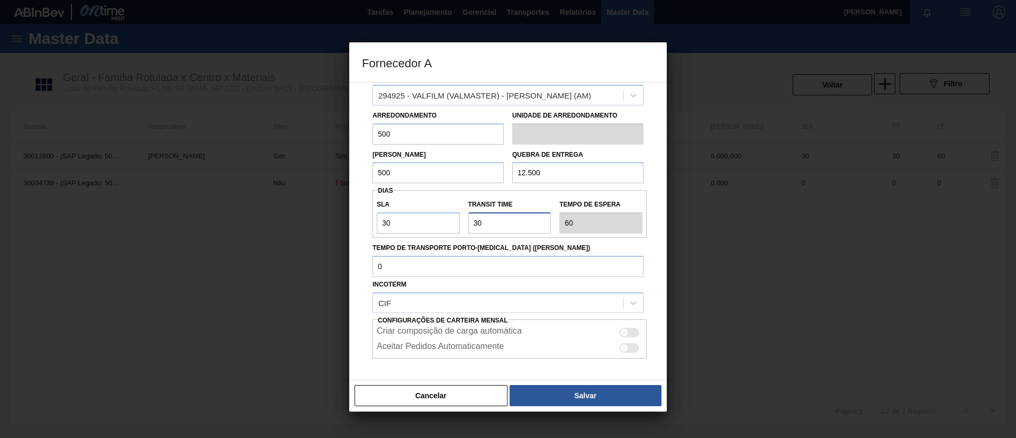
scroll to position [98, 0]
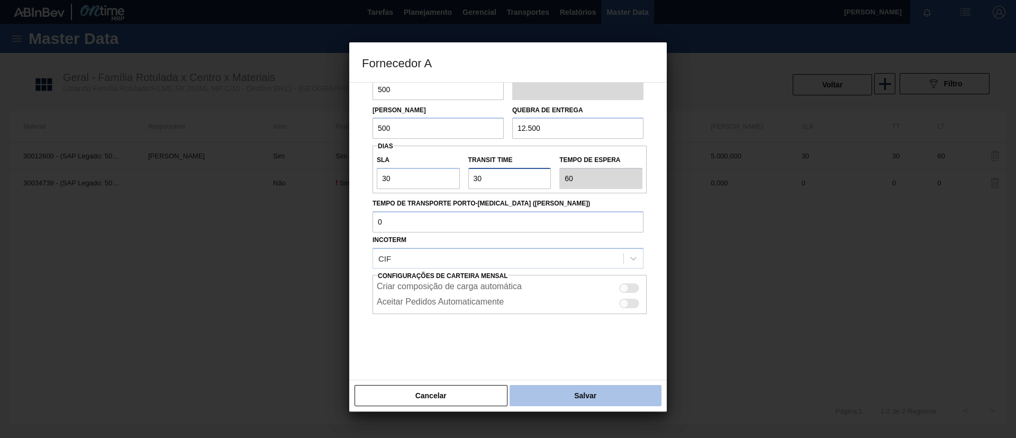
type input "30"
click at [560, 396] on button "Salvar" at bounding box center [586, 395] width 152 height 21
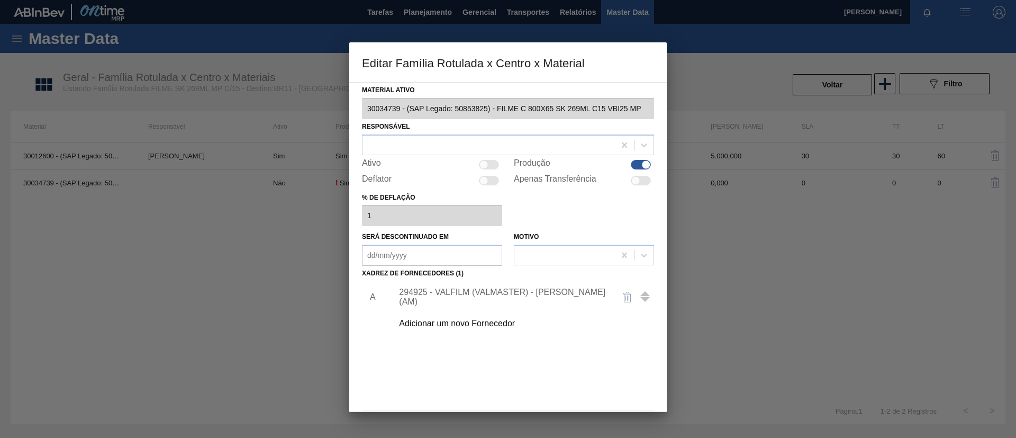
click at [486, 167] on div at bounding box center [484, 164] width 9 height 9
click at [487, 166] on div at bounding box center [489, 165] width 20 height 10
checkbox input "false"
click at [636, 163] on div at bounding box center [641, 165] width 20 height 10
checkbox input "false"
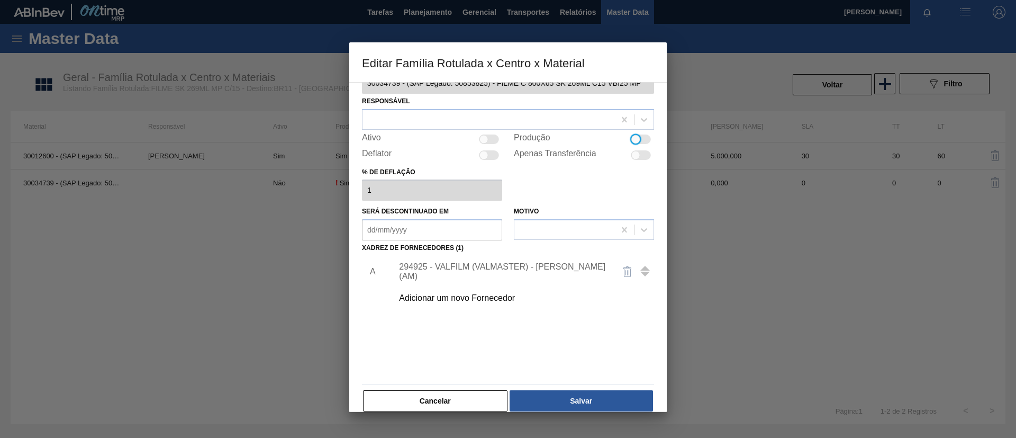
scroll to position [39, 0]
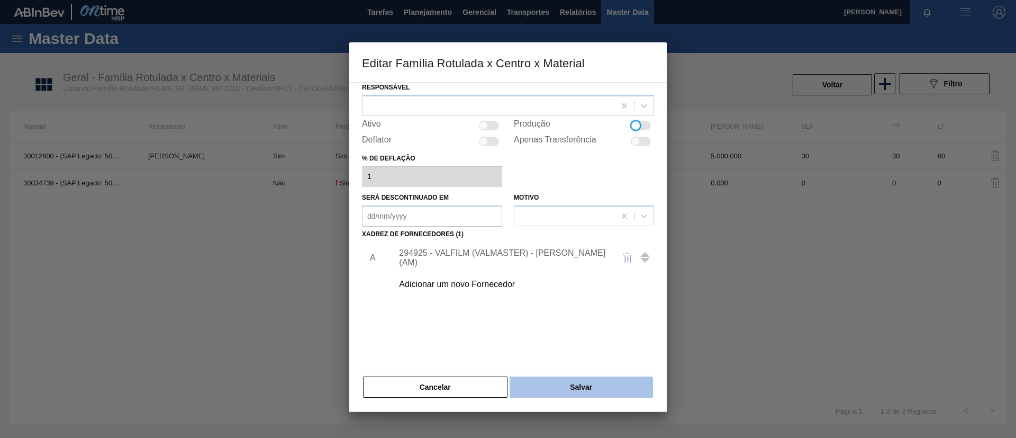
click at [590, 377] on button "Salvar" at bounding box center [581, 386] width 143 height 21
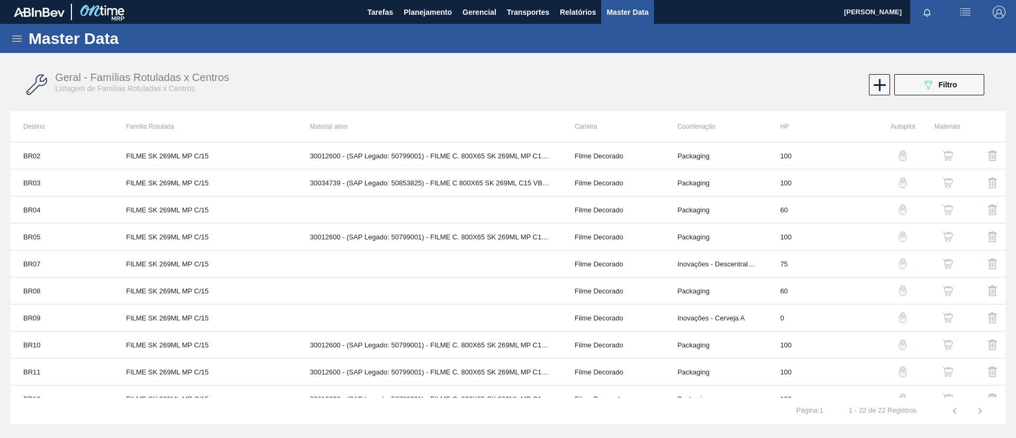
click at [944, 207] on img "button" at bounding box center [948, 209] width 11 height 11
click at [943, 238] on img "button" at bounding box center [948, 236] width 11 height 11
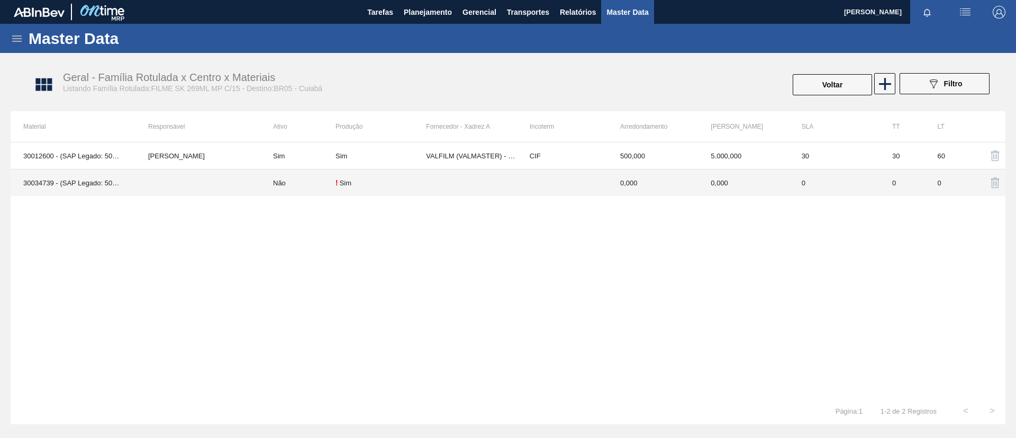
click at [238, 190] on td at bounding box center [198, 182] width 125 height 27
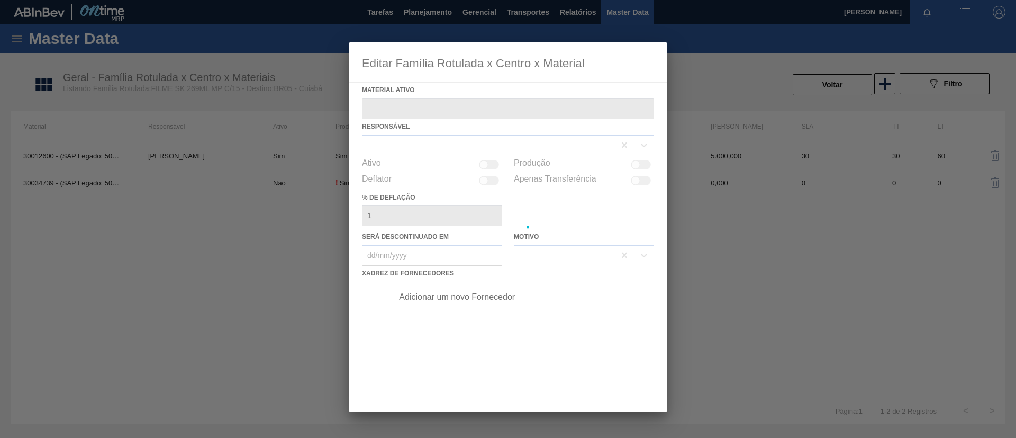
type ativo "30034739 - (SAP Legado: 50853825) - FILME C 800X65 SK 269ML C15 VBI25 MP"
checkbox input "true"
type deflação "0"
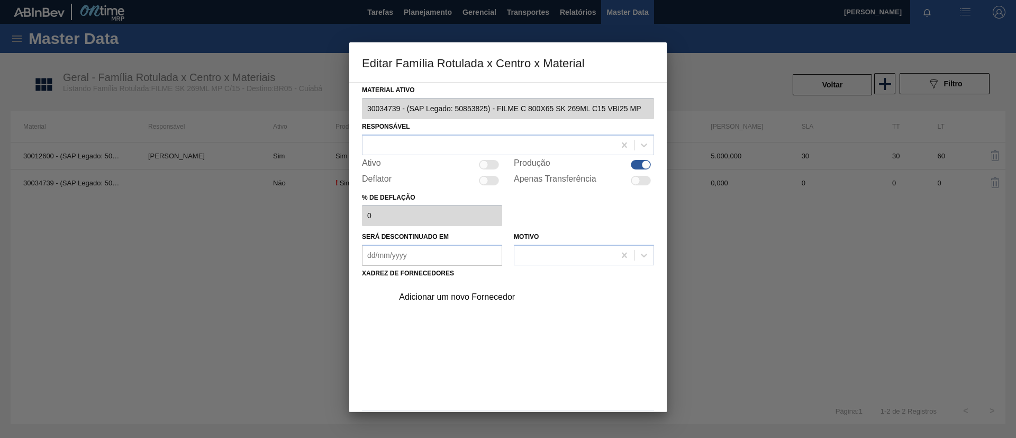
click at [491, 294] on div "Adicionar um novo Fornecedor" at bounding box center [503, 297] width 208 height 10
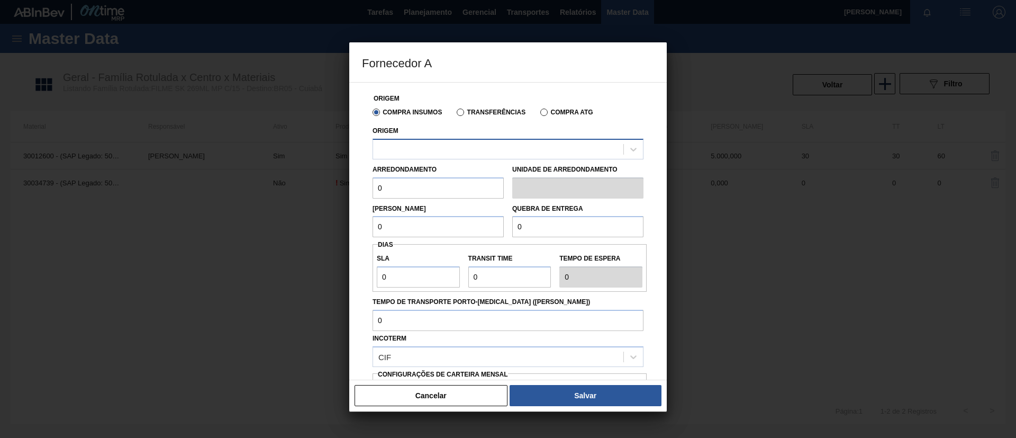
click at [439, 148] on div at bounding box center [498, 148] width 250 height 15
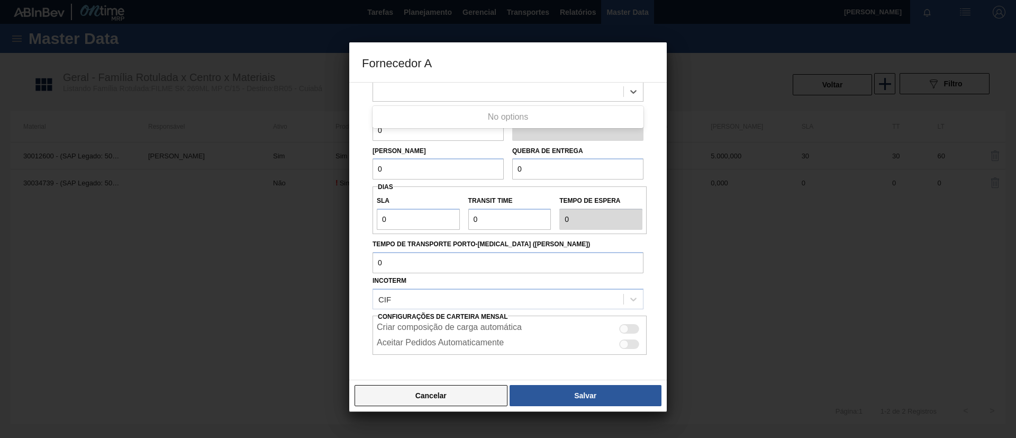
scroll to position [79, 0]
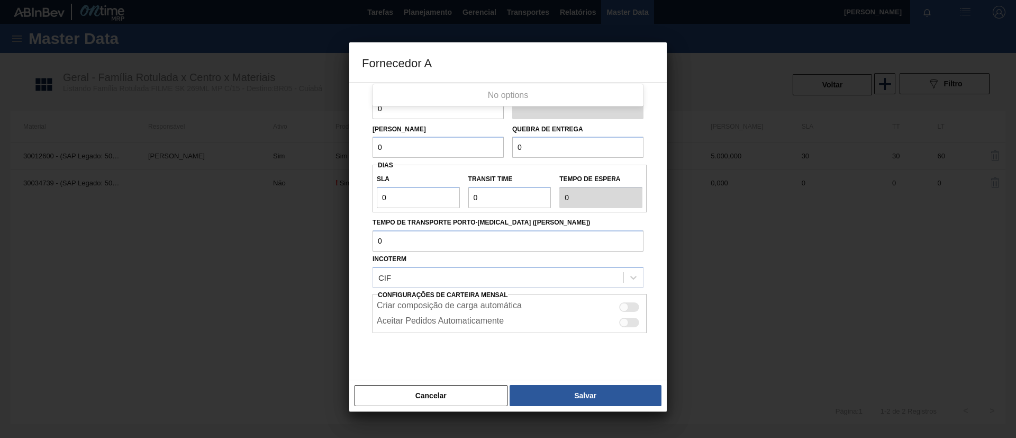
drag, startPoint x: 432, startPoint y: 395, endPoint x: 432, endPoint y: 389, distance: 6.9
click at [432, 394] on button "Cancelar" at bounding box center [431, 395] width 153 height 21
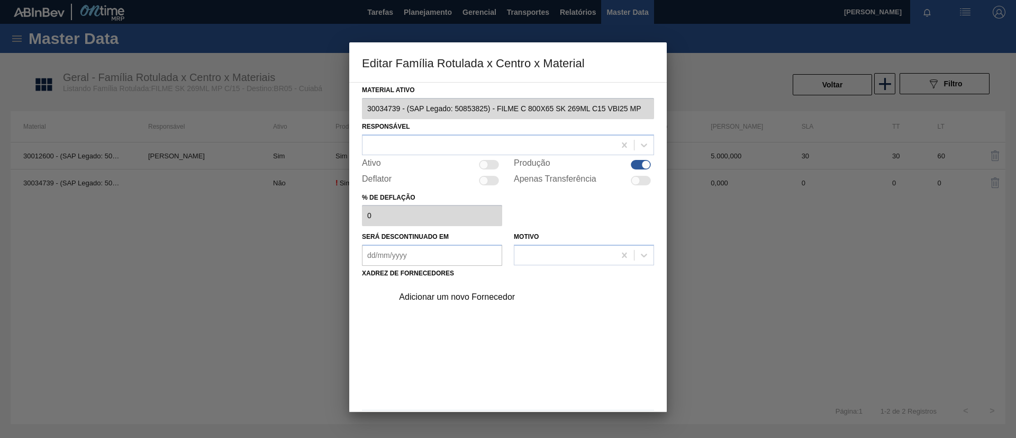
click at [481, 296] on div "Adicionar um novo Fornecedor" at bounding box center [503, 297] width 208 height 10
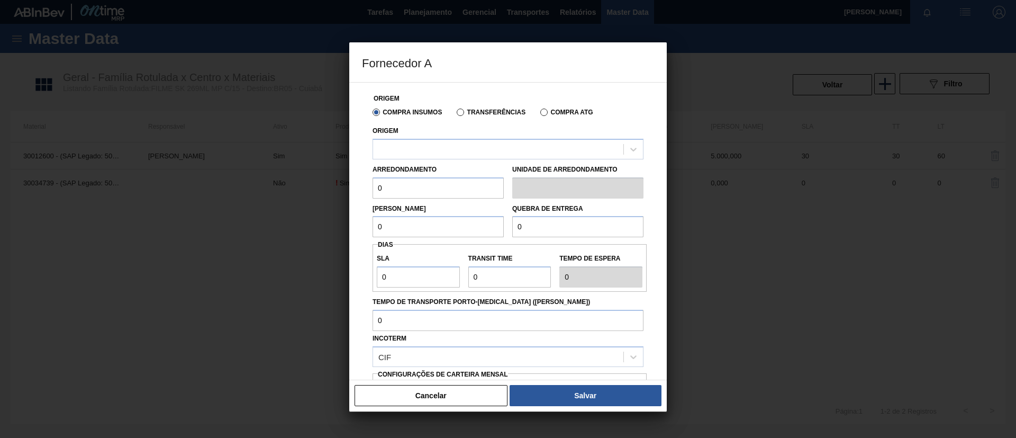
click at [463, 111] on label "Transferências" at bounding box center [491, 112] width 69 height 7
click at [455, 114] on input "Transferências" at bounding box center [455, 114] width 0 height 0
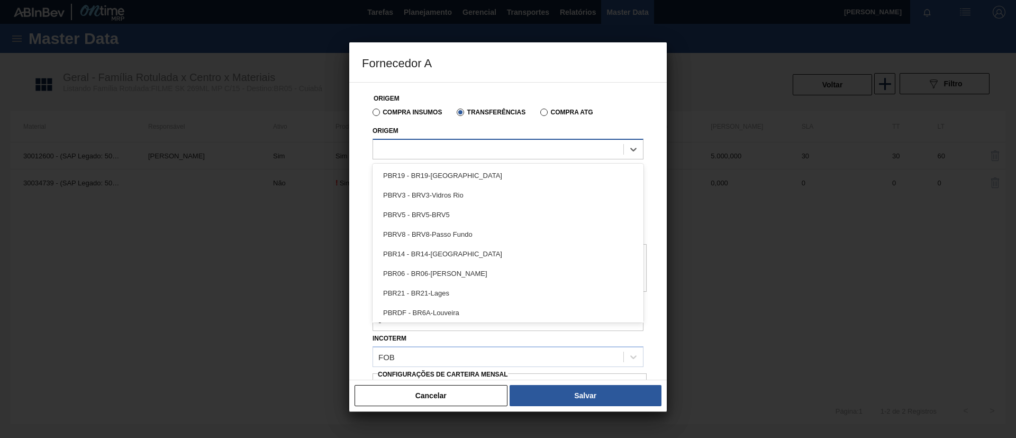
click at [402, 149] on div at bounding box center [498, 148] width 250 height 15
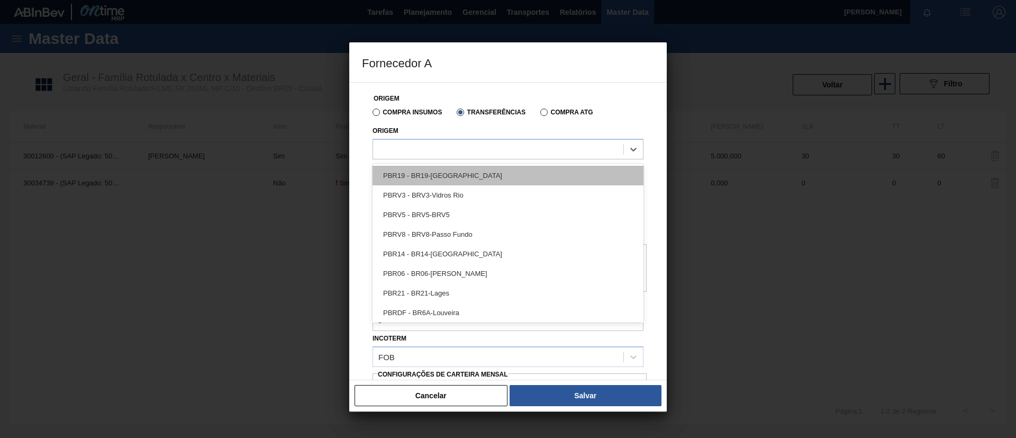
click at [453, 175] on div "PBR19 - BR19-Nova Rio" at bounding box center [508, 176] width 271 height 20
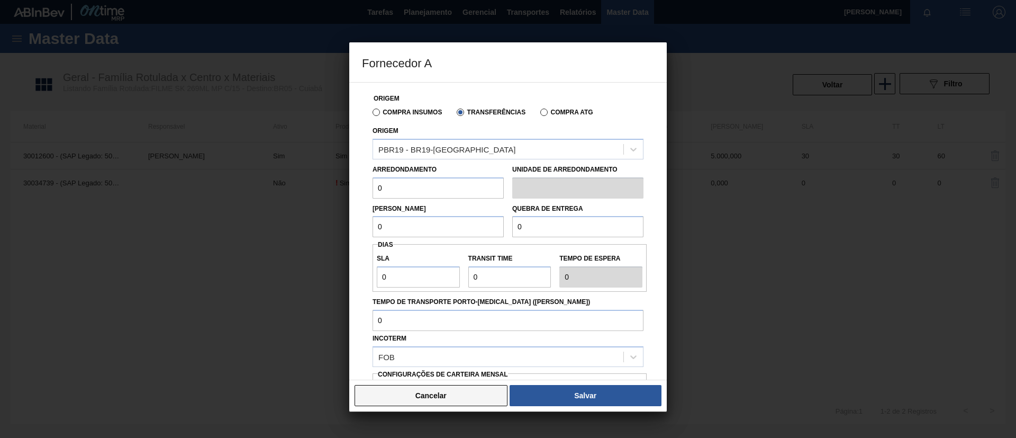
click at [380, 400] on button "Cancelar" at bounding box center [431, 395] width 153 height 21
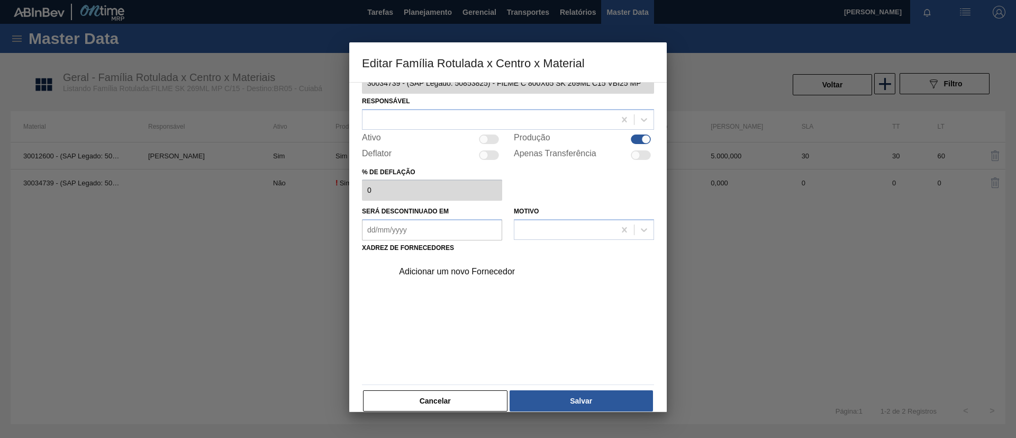
scroll to position [39, 0]
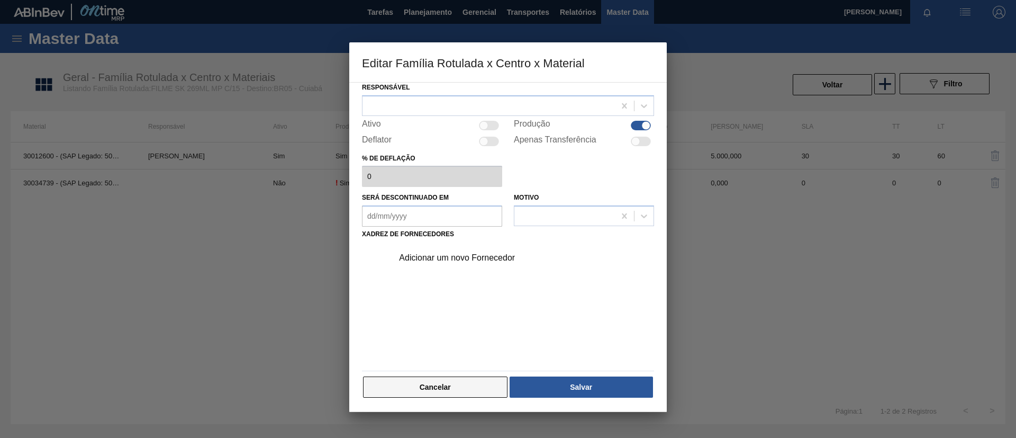
click at [442, 378] on button "Cancelar" at bounding box center [435, 386] width 145 height 21
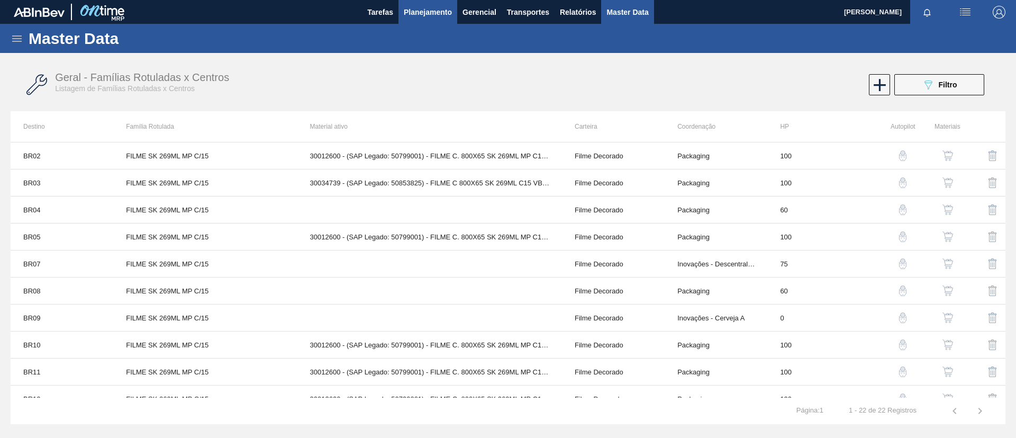
click at [420, 14] on span "Planejamento" at bounding box center [428, 12] width 48 height 13
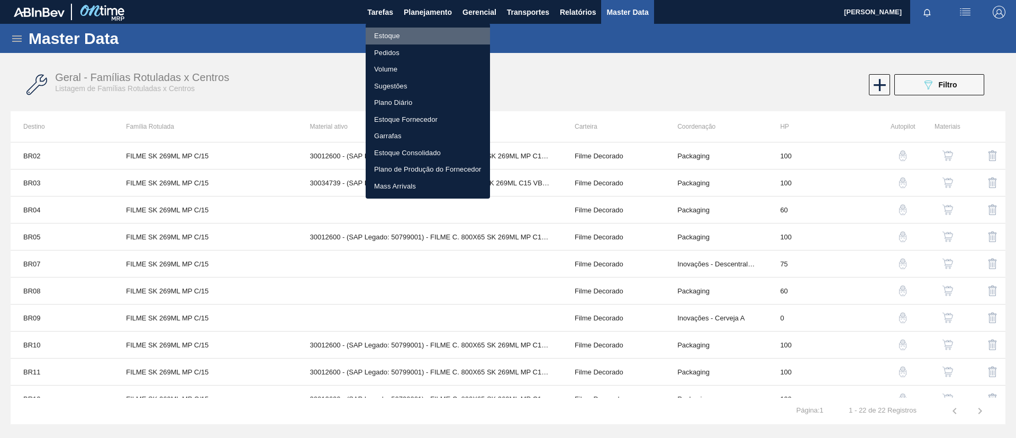
click at [406, 37] on li "Estoque" at bounding box center [428, 36] width 124 height 17
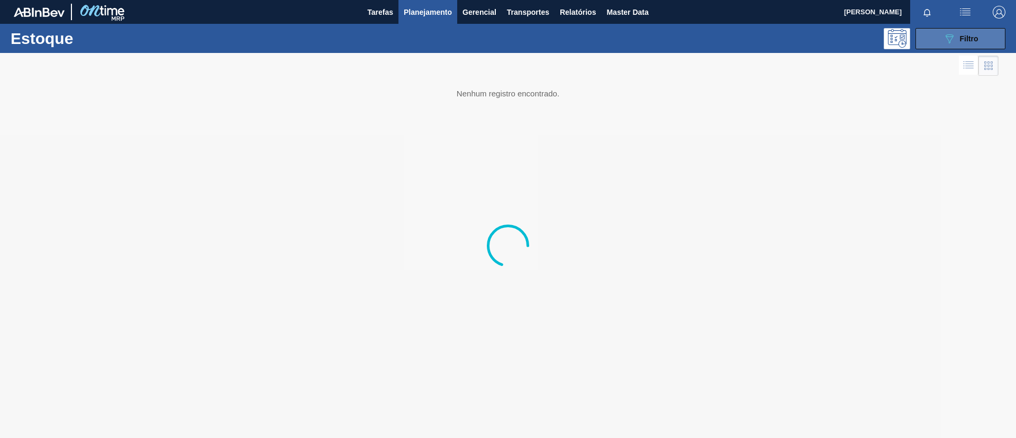
click at [948, 44] on icon "089F7B8B-B2A5-4AFE-B5C0-19BA573D28AC" at bounding box center [949, 38] width 13 height 13
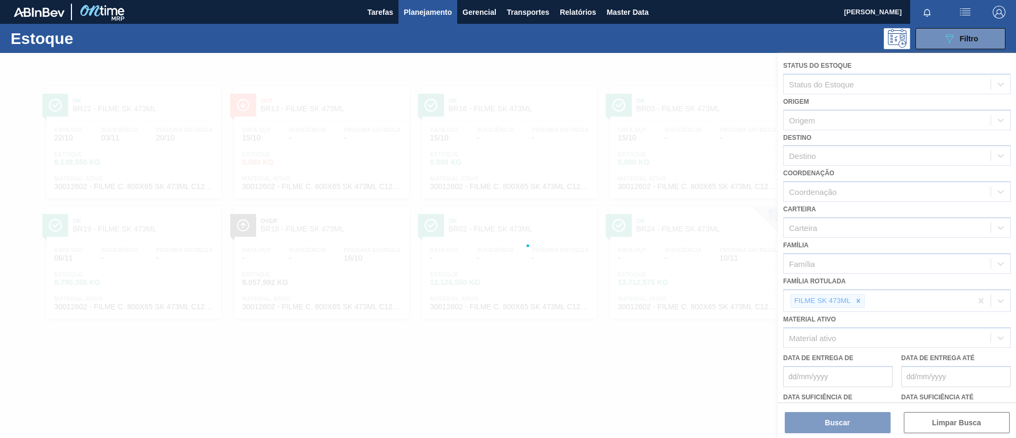
click at [862, 294] on div at bounding box center [508, 245] width 1016 height 385
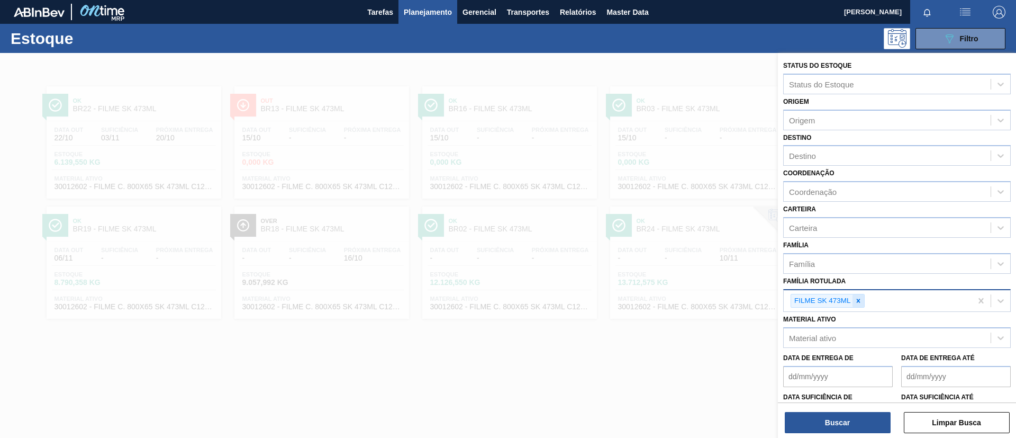
click at [860, 298] on icon at bounding box center [858, 300] width 7 height 7
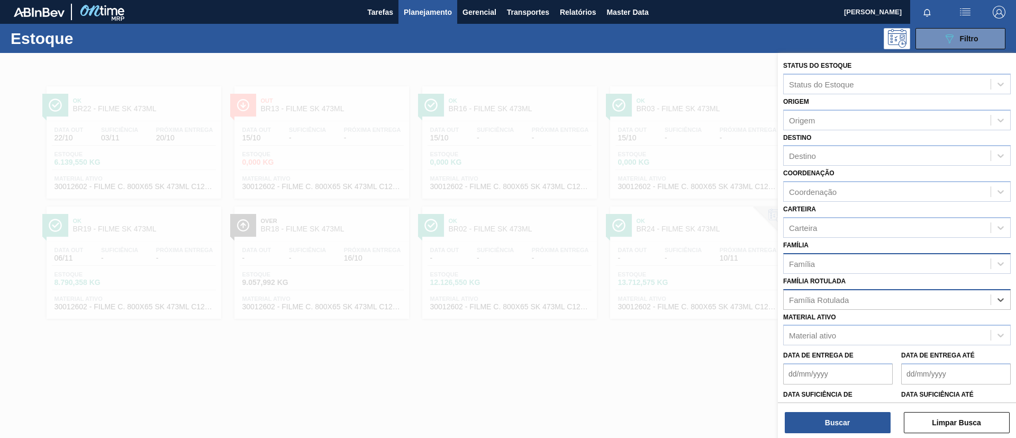
click at [850, 265] on div "Família" at bounding box center [887, 263] width 207 height 15
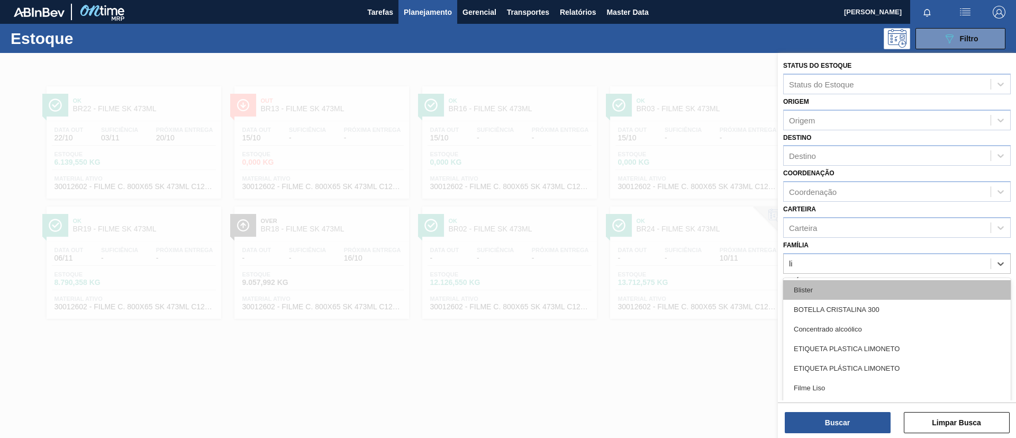
type input "lis"
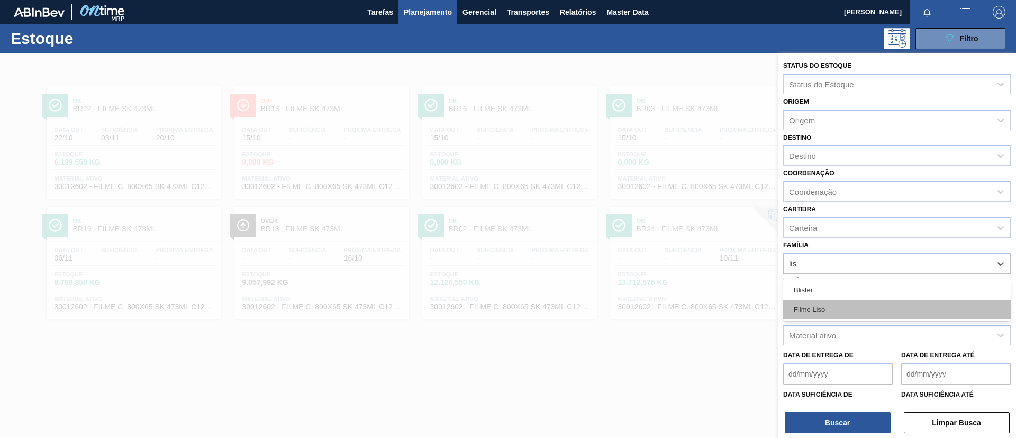
click at [846, 307] on div "Filme Liso" at bounding box center [897, 310] width 228 height 20
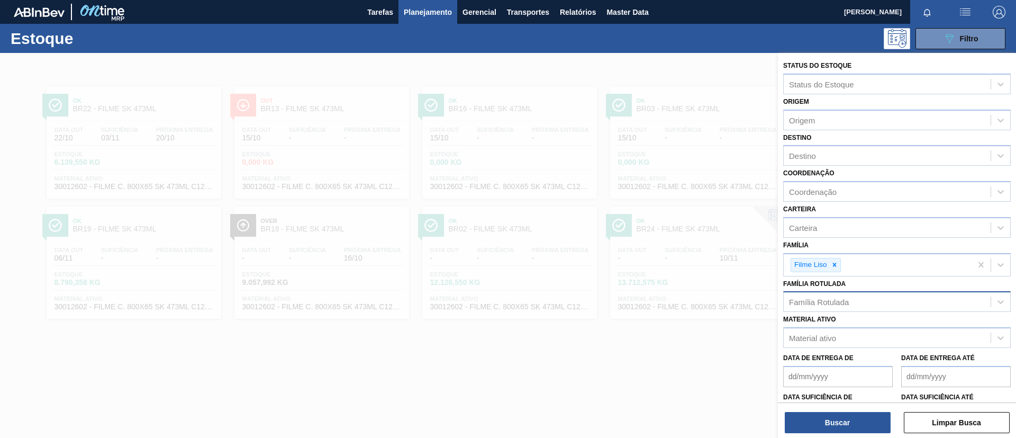
click at [850, 166] on div "Coordenação Coordenação" at bounding box center [897, 184] width 228 height 36
click at [851, 160] on div "Destino" at bounding box center [887, 155] width 207 height 15
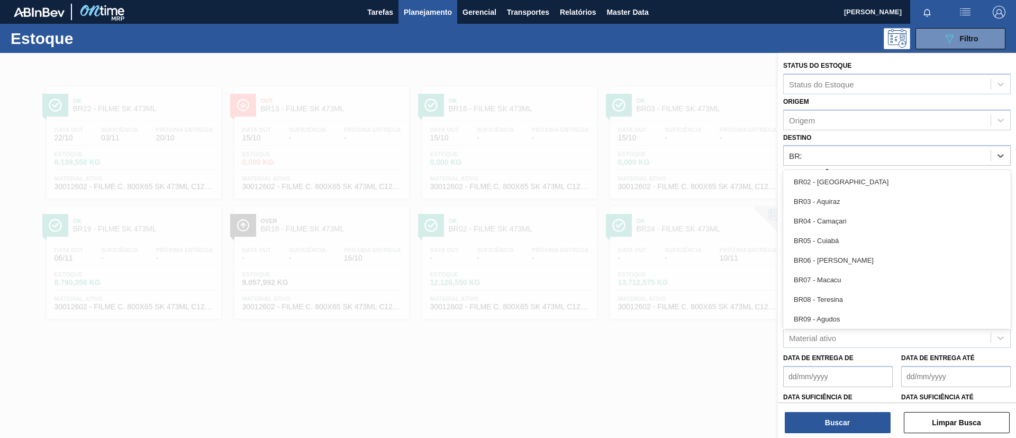
type input "BR20"
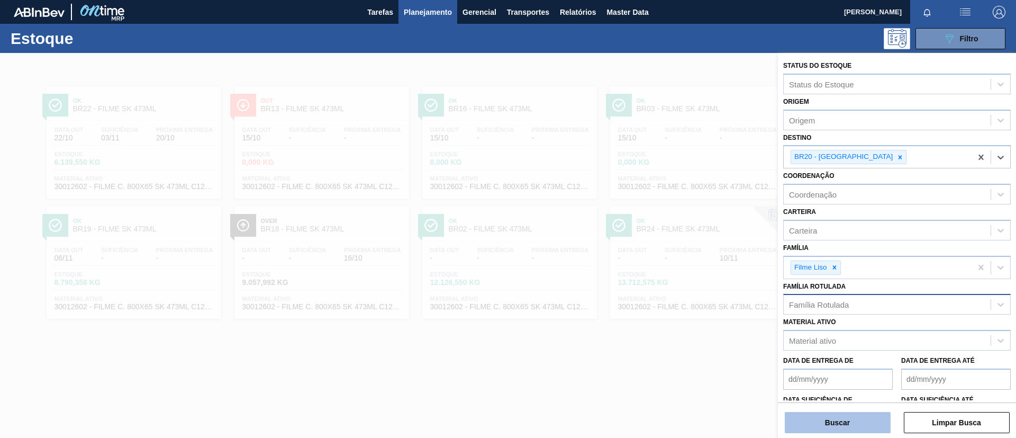
click at [873, 414] on button "Buscar" at bounding box center [838, 422] width 106 height 21
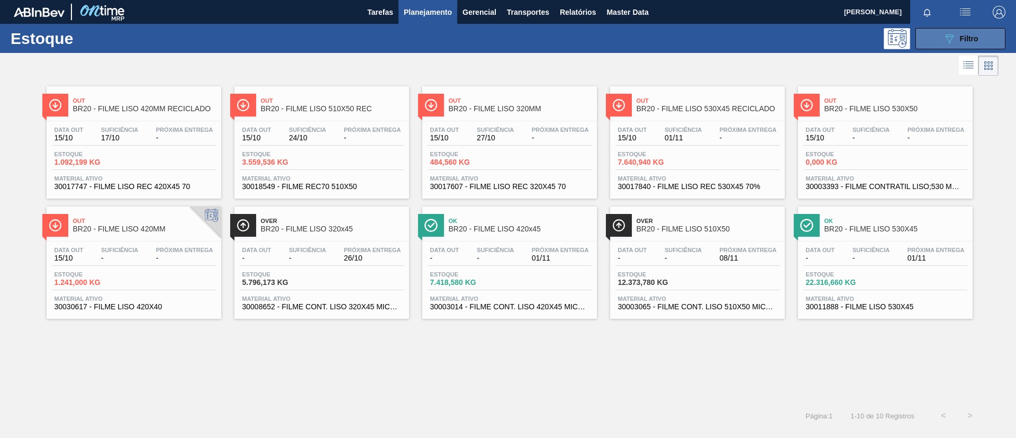
click at [935, 41] on button "089F7B8B-B2A5-4AFE-B5C0-19BA573D28AC Filtro" at bounding box center [961, 38] width 90 height 21
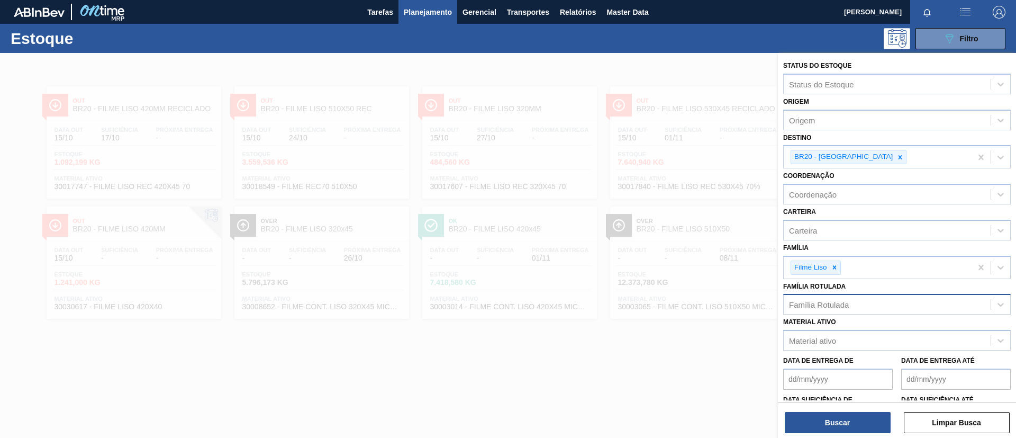
click at [836, 268] on icon at bounding box center [834, 267] width 7 height 7
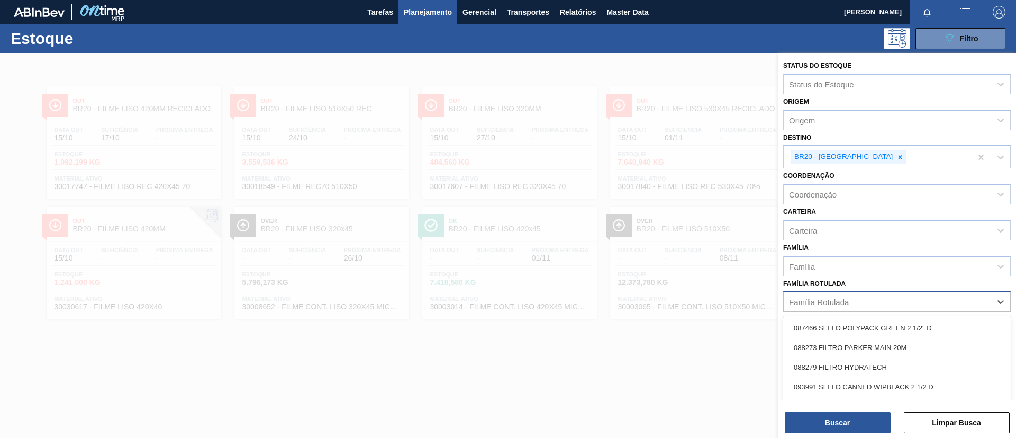
click at [846, 305] on div "Família Rotulada" at bounding box center [819, 301] width 60 height 9
type Rotulada "SK 269ML MP"
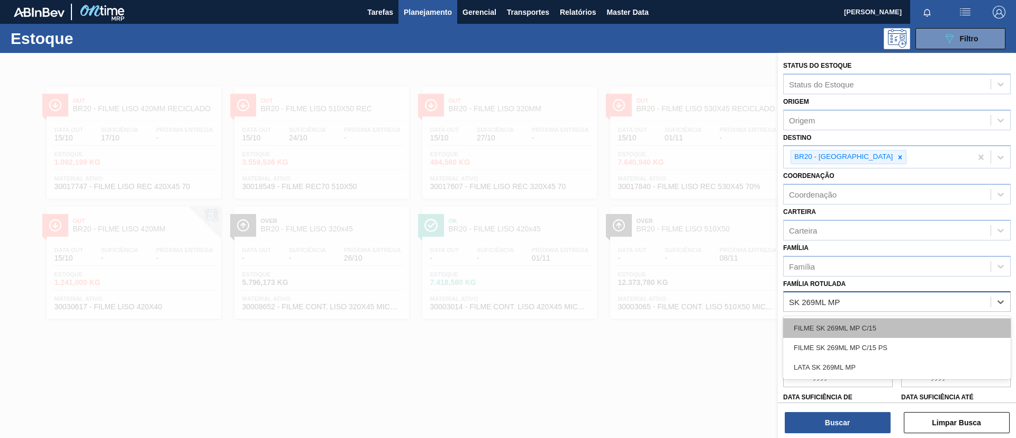
click at [887, 321] on div "FILME SK 269ML MP C/15" at bounding box center [897, 328] width 228 height 20
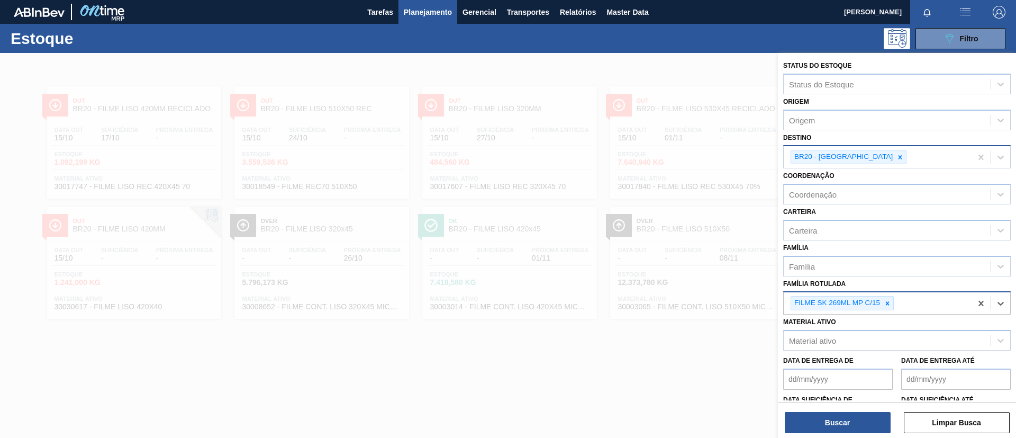
click at [847, 152] on div "BR20 - Sapucaia" at bounding box center [842, 156] width 103 height 13
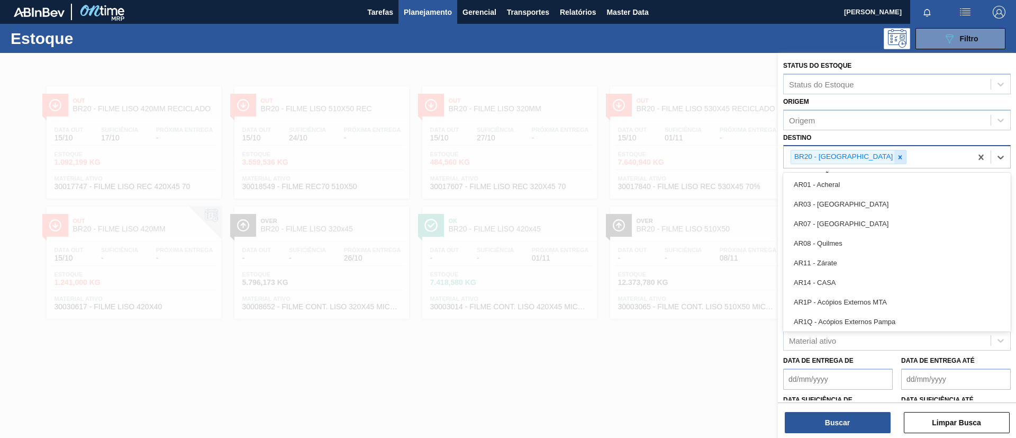
click at [895, 154] on div at bounding box center [901, 156] width 12 height 13
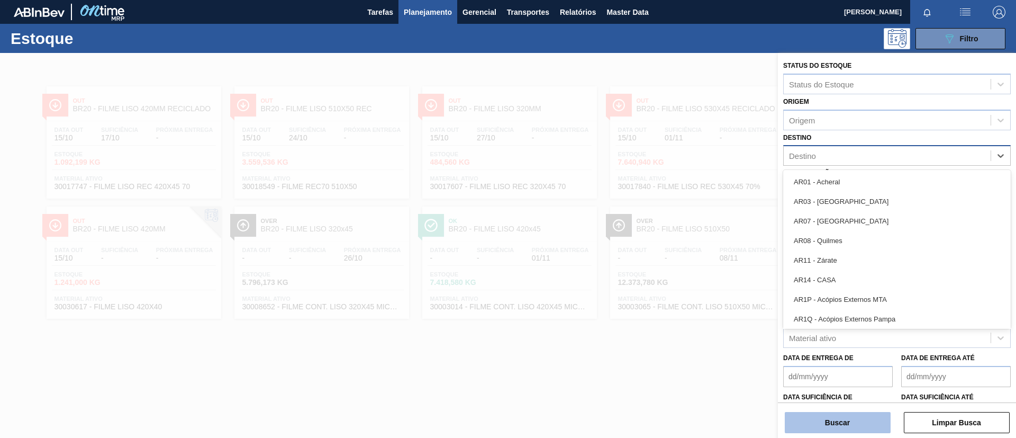
click at [845, 417] on button "Buscar" at bounding box center [838, 422] width 106 height 21
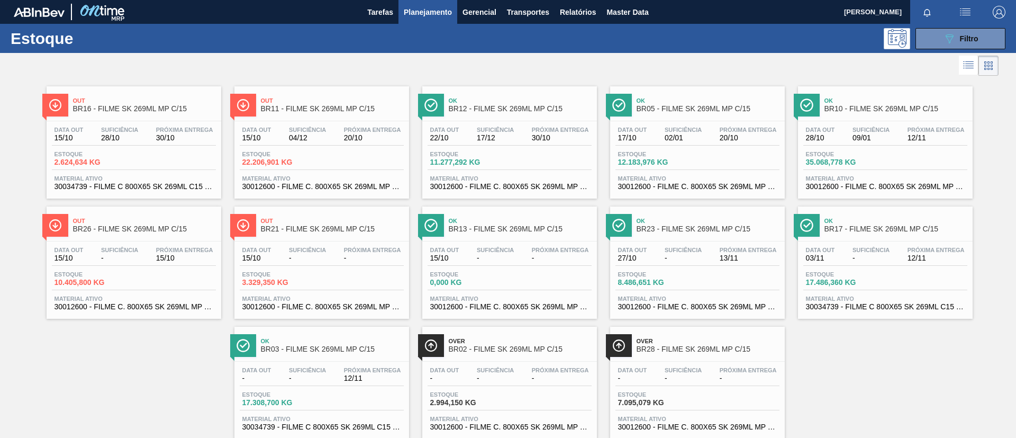
click at [329, 96] on div "Out BR11 - FILME SK 269ML MP C/15" at bounding box center [332, 105] width 143 height 24
click at [601, 15] on button "Master Data" at bounding box center [627, 12] width 52 height 24
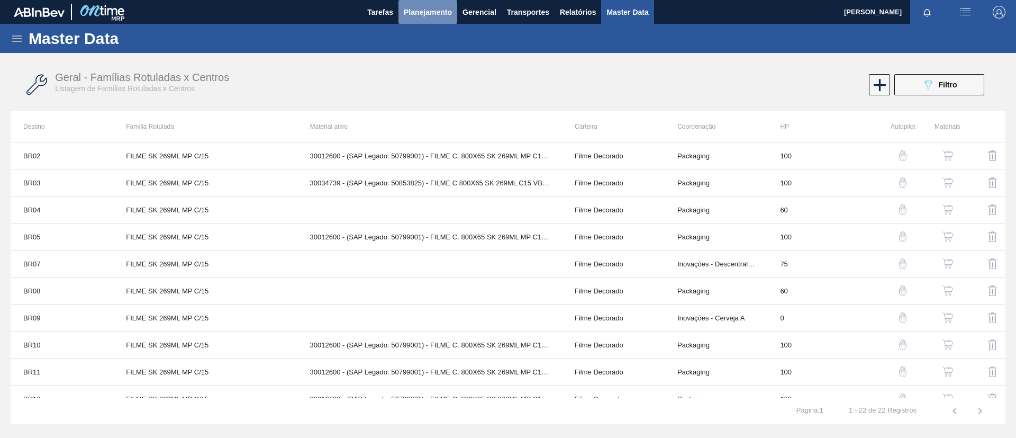
click at [416, 22] on button "Planejamento" at bounding box center [428, 12] width 59 height 24
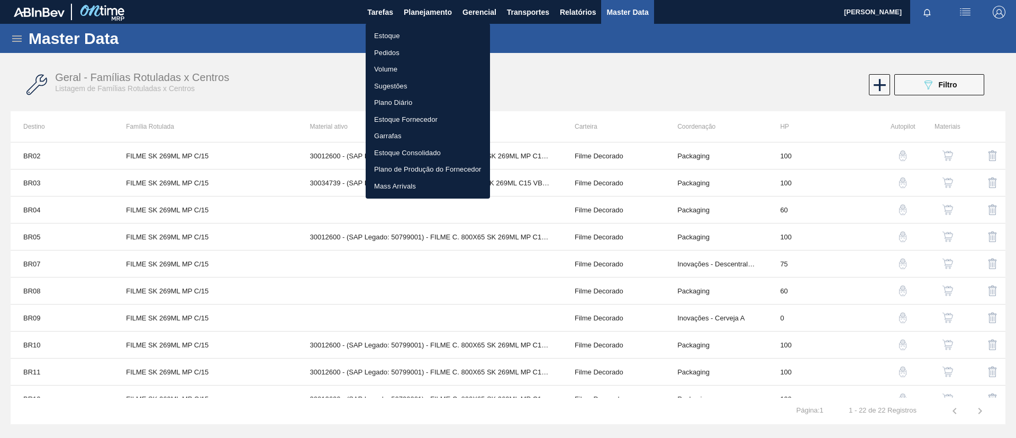
click at [416, 32] on li "Estoque" at bounding box center [428, 36] width 124 height 17
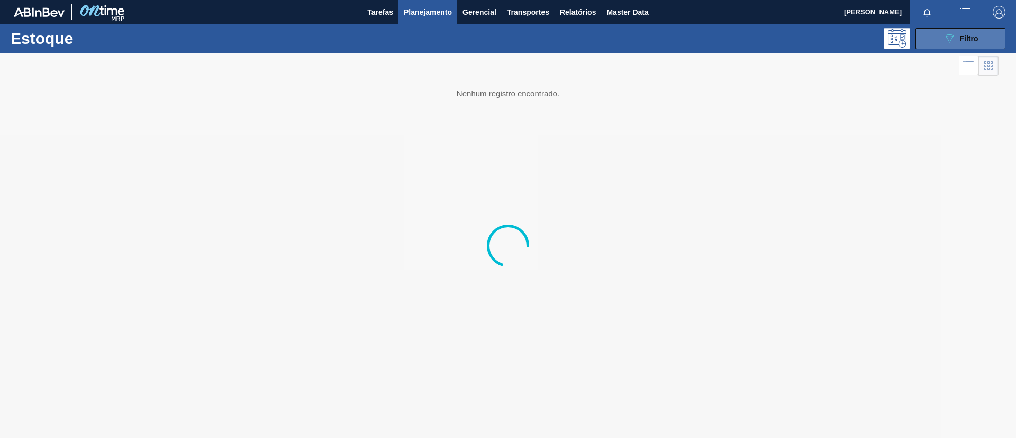
click at [931, 35] on button "089F7B8B-B2A5-4AFE-B5C0-19BA573D28AC Filtro" at bounding box center [961, 38] width 90 height 21
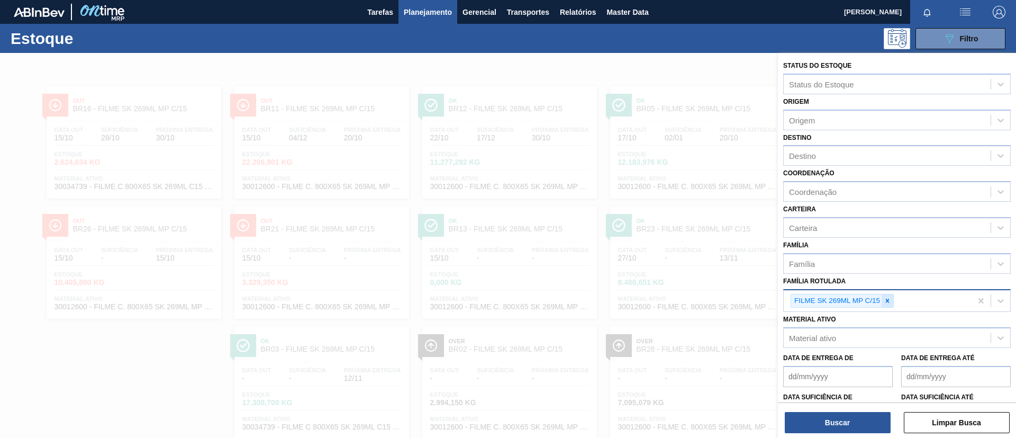
click at [890, 297] on icon at bounding box center [887, 300] width 7 height 7
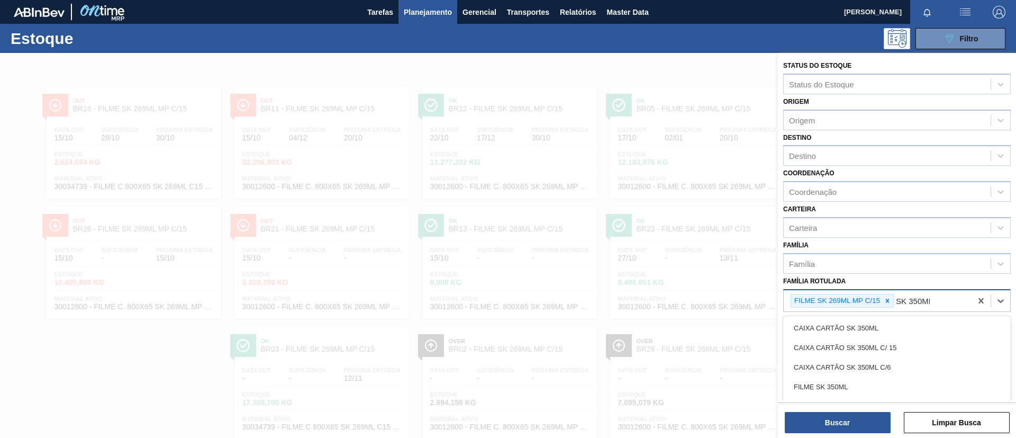
type Rotulada "SK 350ML MP"
drag, startPoint x: 891, startPoint y: 329, endPoint x: 885, endPoint y: 293, distance: 37.0
click at [891, 327] on div "FILME SK 350ML MP C/ 18" at bounding box center [897, 328] width 228 height 20
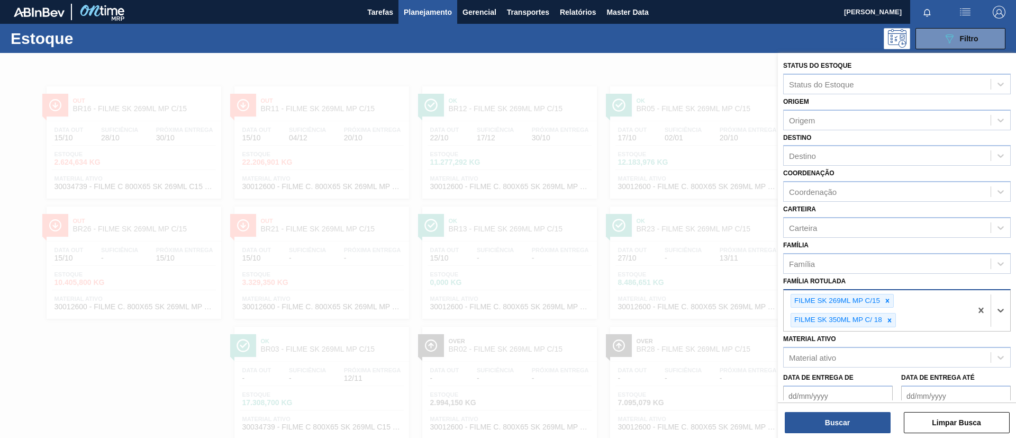
click at [885, 292] on div "FILME SK 269ML MP C/15 FILME SK 350ML MP C/ 18" at bounding box center [878, 310] width 188 height 41
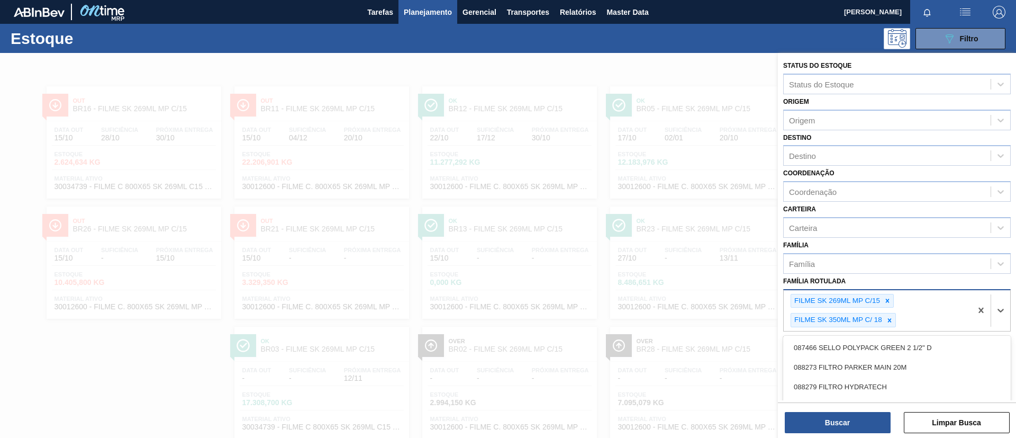
scroll to position [28, 0]
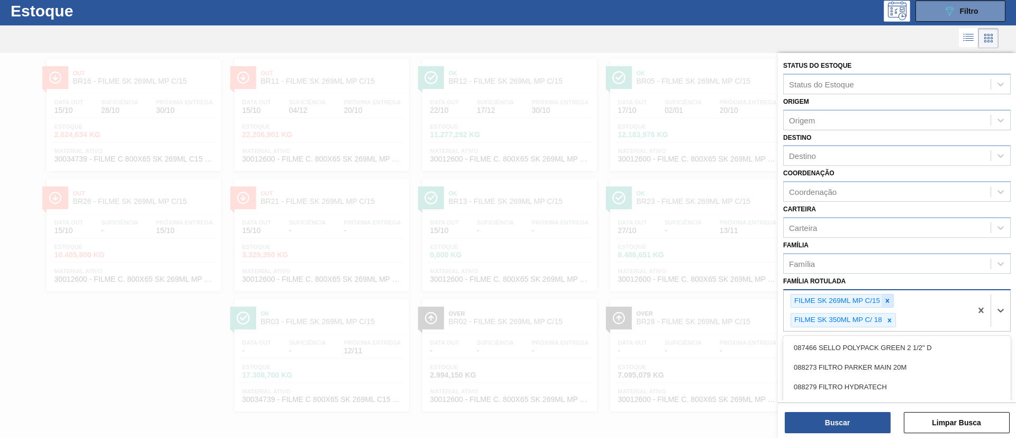
click at [887, 297] on icon at bounding box center [887, 300] width 7 height 7
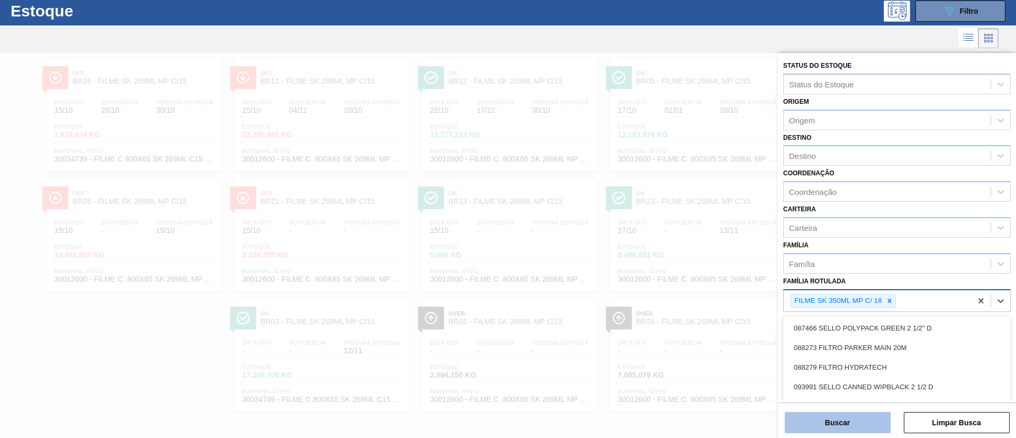
click at [858, 423] on button "Buscar" at bounding box center [838, 422] width 106 height 21
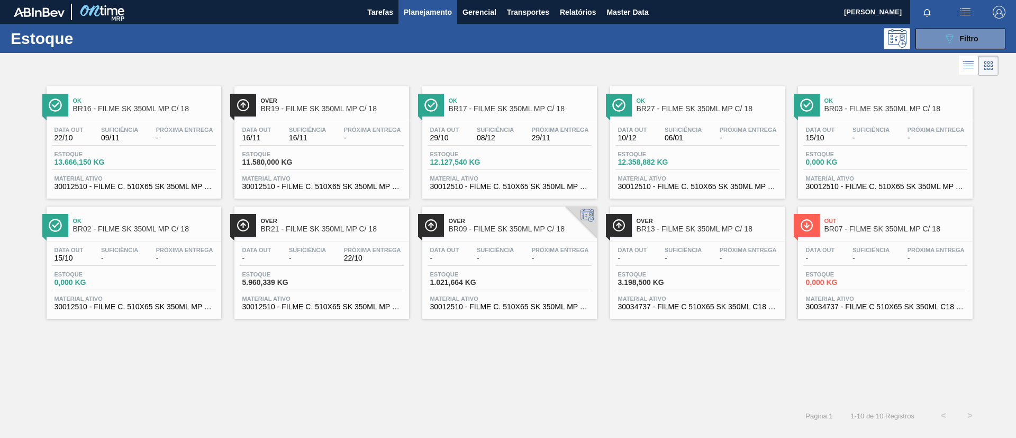
click at [128, 118] on div "Ok BR16 - FILME SK 350ML MP C/ 18 Data out 22/10 Suficiência 09/11 Próxima Entr…" at bounding box center [134, 142] width 175 height 112
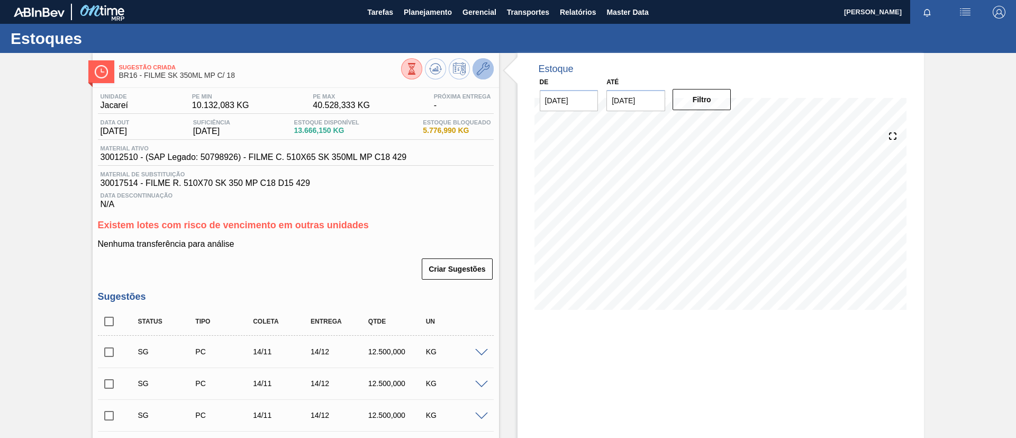
click at [484, 61] on button at bounding box center [483, 68] width 21 height 21
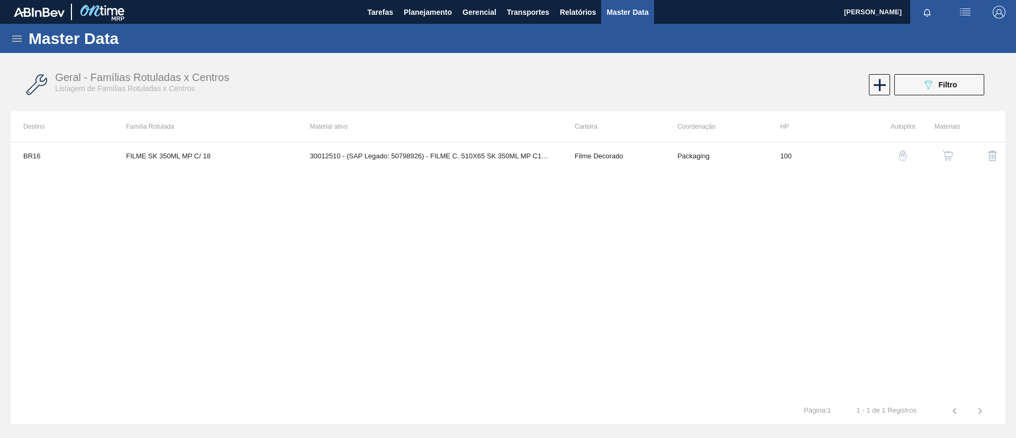
click at [954, 150] on button "button" at bounding box center [947, 155] width 25 height 25
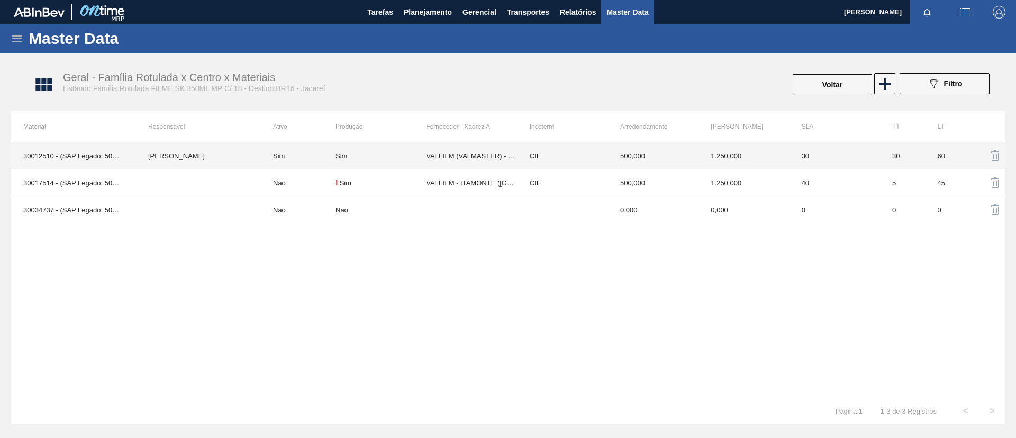
click at [288, 163] on td "Sim" at bounding box center [297, 155] width 75 height 27
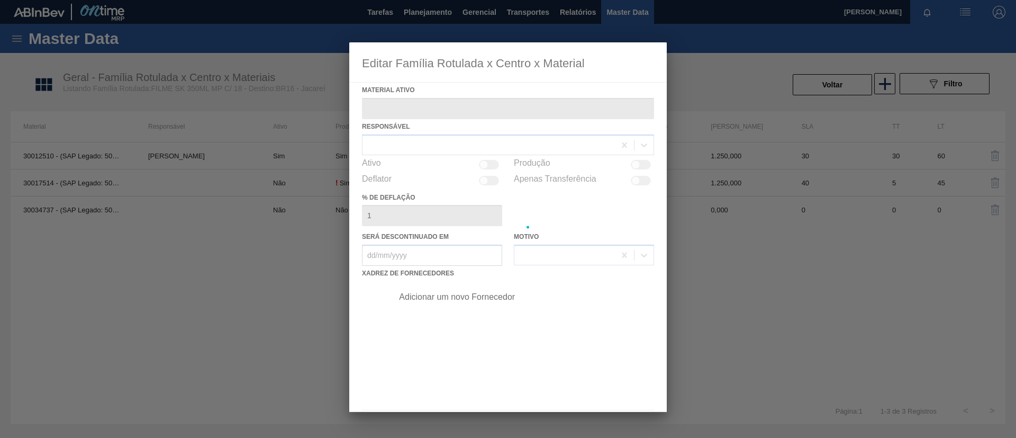
type ativo "30012510 - (SAP Legado: 50798926) - FILME C. 510X65 SK 350ML MP C18 429"
checkbox input "true"
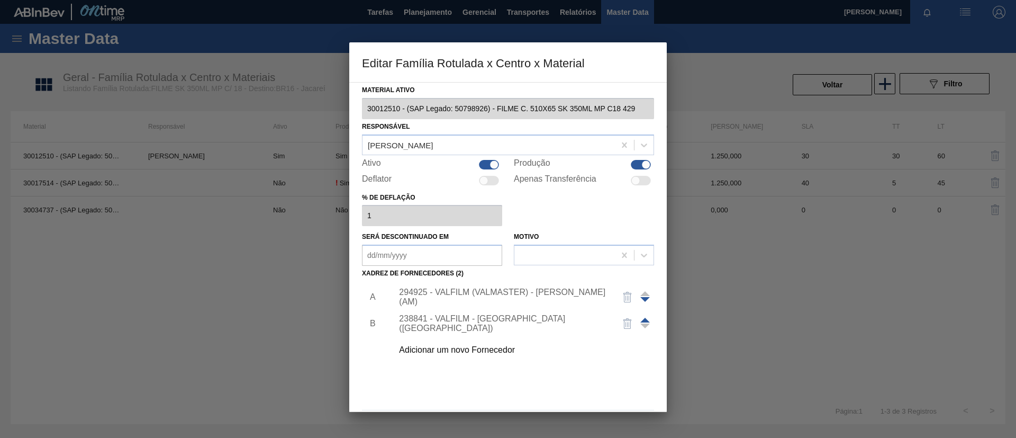
click at [489, 342] on div "Adicionar um novo Fornecedor" at bounding box center [520, 350] width 267 height 26
click at [493, 344] on div "Adicionar um novo Fornecedor" at bounding box center [520, 350] width 267 height 26
click at [484, 355] on div "Adicionar um novo Fornecedor" at bounding box center [520, 350] width 267 height 26
click at [479, 346] on div "Adicionar um novo Fornecedor" at bounding box center [503, 350] width 208 height 10
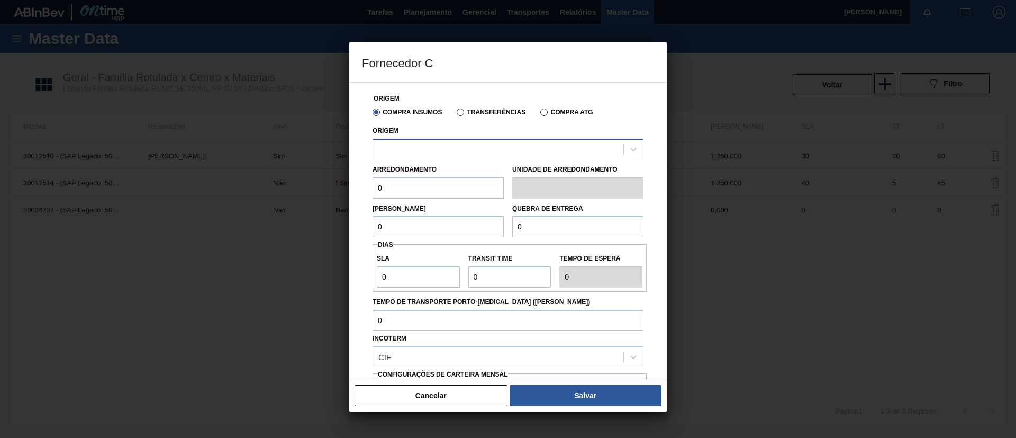
click at [486, 154] on div at bounding box center [498, 148] width 250 height 15
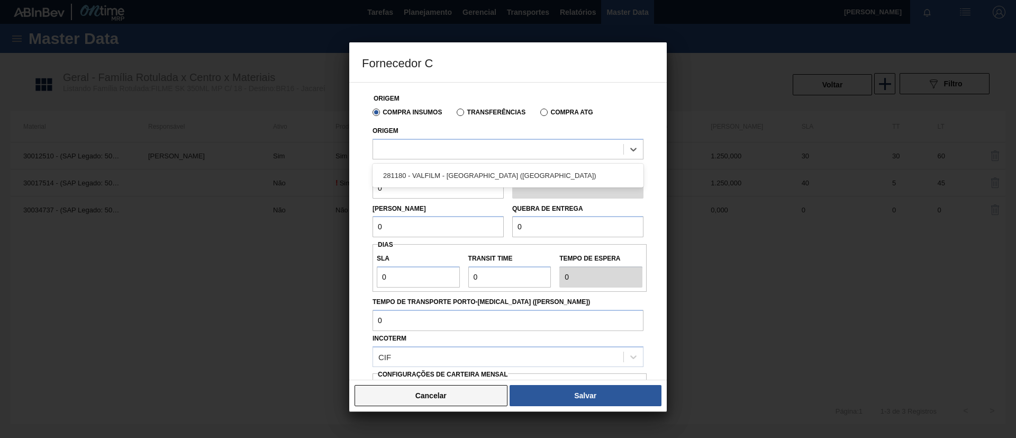
click at [461, 404] on button "Cancelar" at bounding box center [431, 395] width 153 height 21
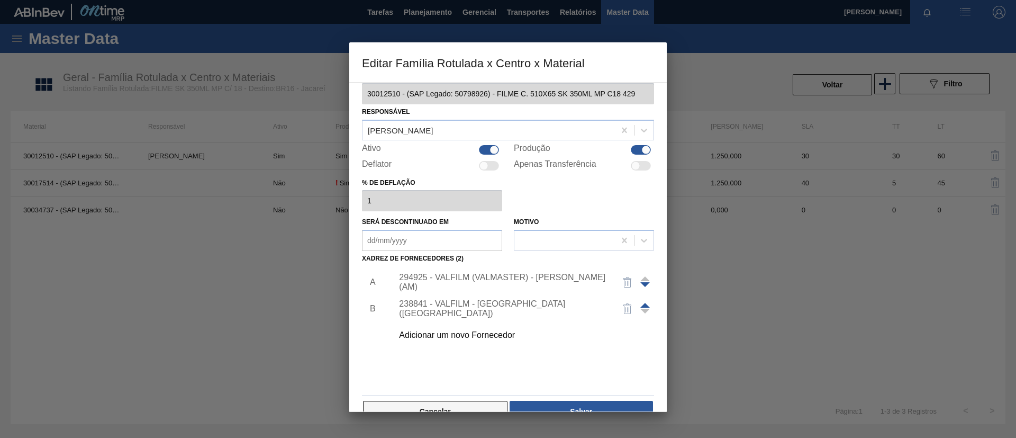
scroll to position [39, 0]
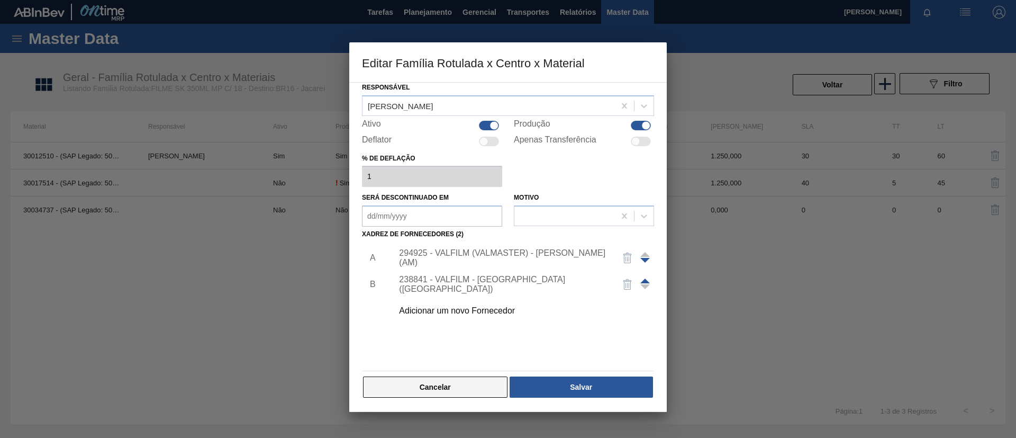
click at [457, 395] on button "Cancelar" at bounding box center [435, 386] width 145 height 21
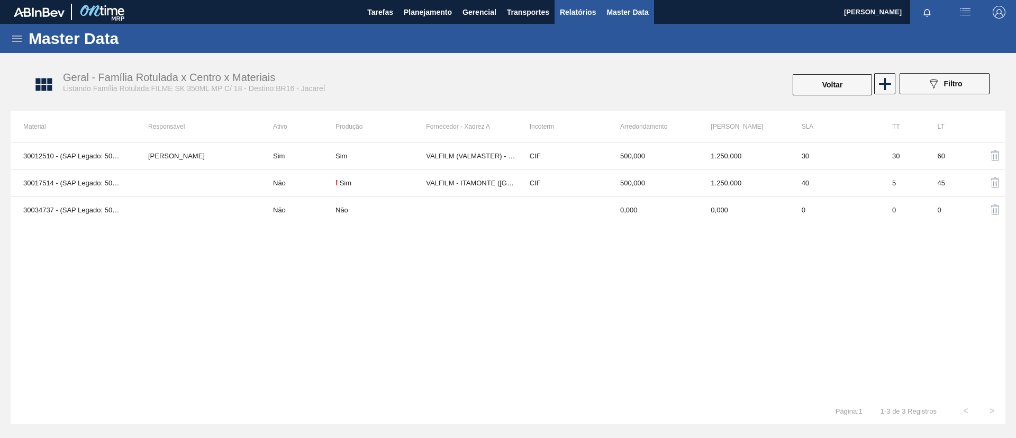
drag, startPoint x: 582, startPoint y: 11, endPoint x: 573, endPoint y: 11, distance: 9.0
click at [582, 11] on span "Relatórios" at bounding box center [578, 12] width 36 height 13
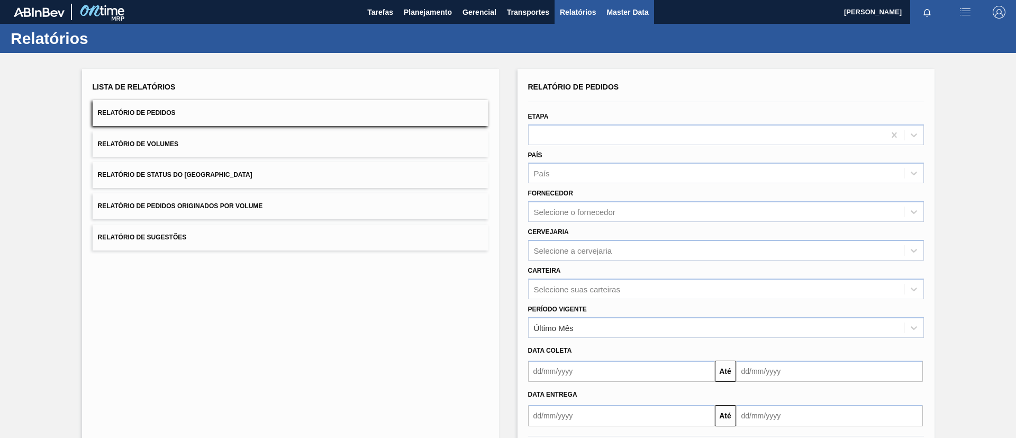
click at [627, 10] on span "Master Data" at bounding box center [628, 12] width 42 height 13
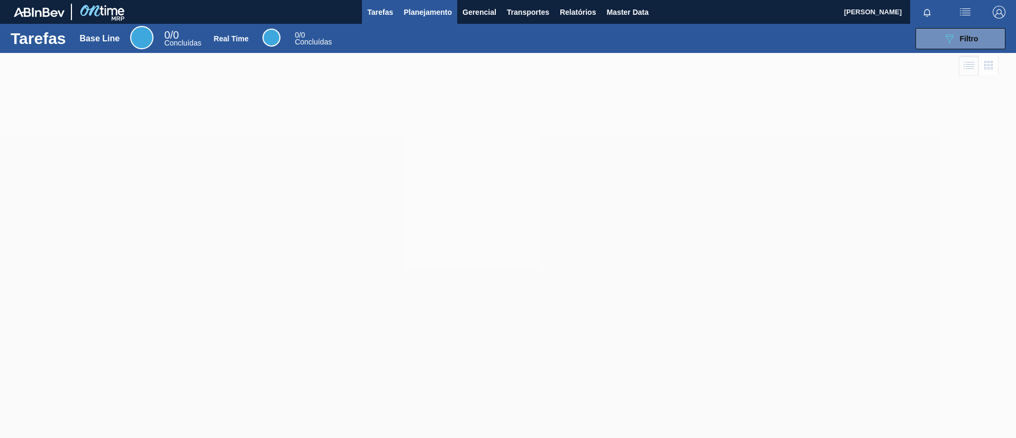
click at [421, 7] on span "Planejamento" at bounding box center [428, 12] width 48 height 13
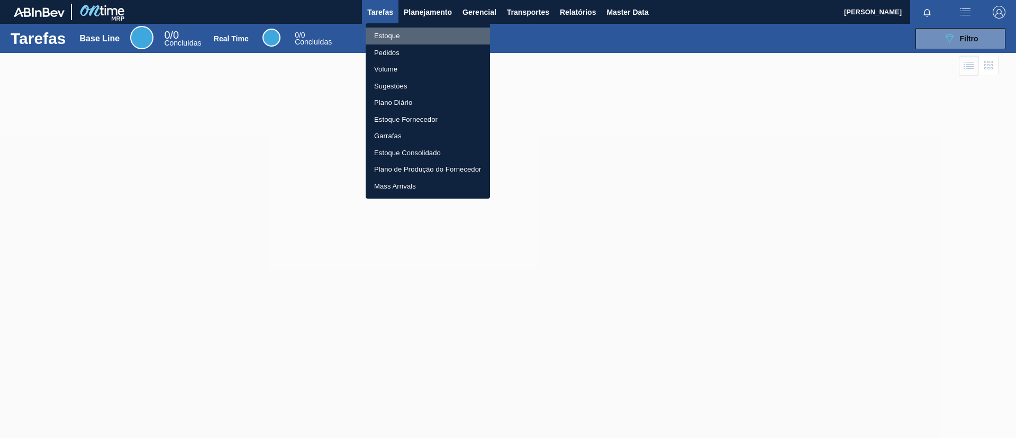
click at [408, 28] on li "Estoque" at bounding box center [428, 36] width 124 height 17
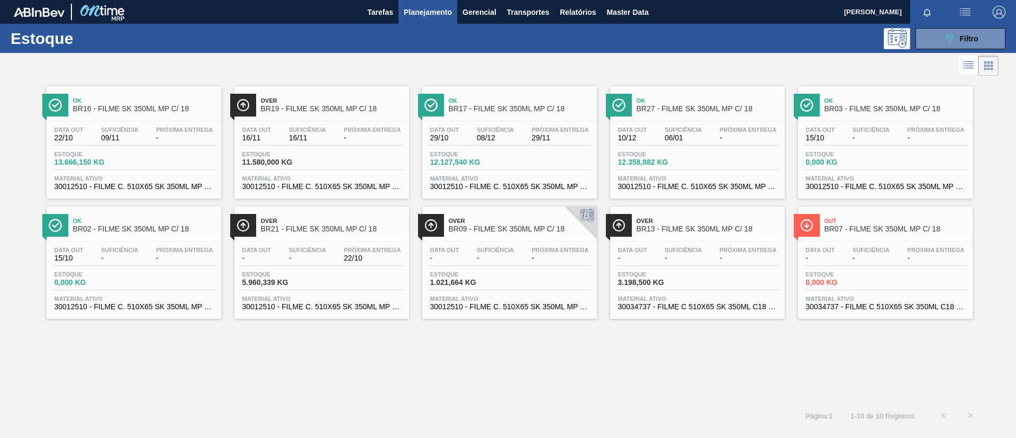
click at [150, 105] on span "BR16 - FILME SK 350ML MP C/ 18" at bounding box center [144, 109] width 143 height 8
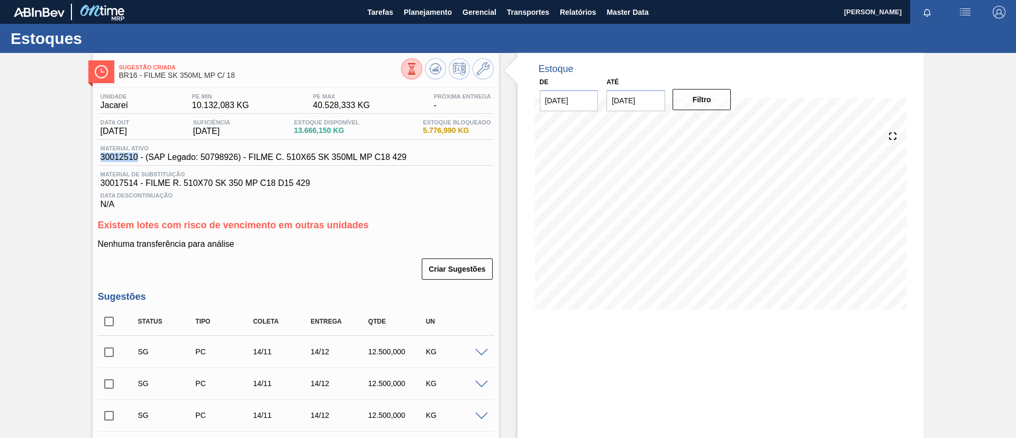
drag, startPoint x: 98, startPoint y: 160, endPoint x: 138, endPoint y: 161, distance: 39.7
click at [138, 161] on div "Material ativo 30012510 - (SAP Legado: 50798926) - FILME C. 510X65 SK 350ML MP …" at bounding box center [254, 153] width 312 height 17
copy span "30012510"
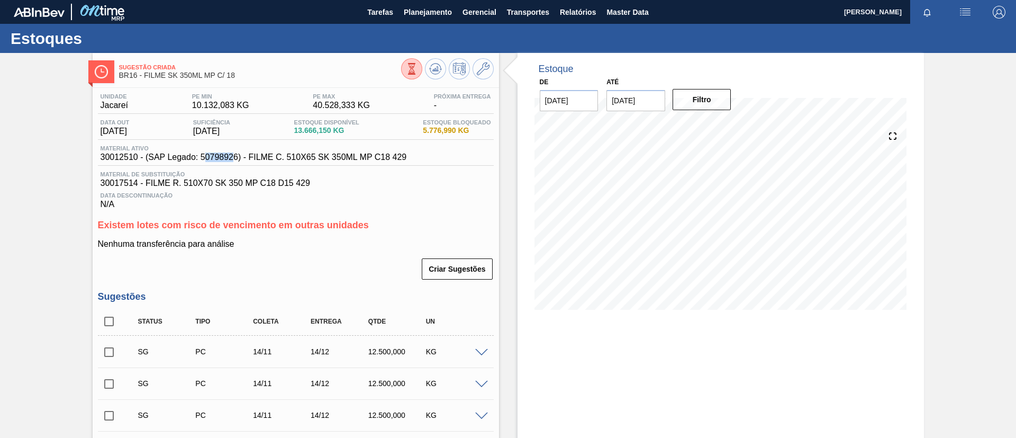
drag, startPoint x: 203, startPoint y: 159, endPoint x: 233, endPoint y: 163, distance: 30.5
click at [233, 163] on div "Material ativo 30012510 - (SAP Legado: 50798926) - FILME C. 510X65 SK 350ML MP …" at bounding box center [296, 155] width 396 height 21
drag, startPoint x: 201, startPoint y: 159, endPoint x: 236, endPoint y: 159, distance: 34.9
click at [236, 159] on span "30012510 - (SAP Legado: 50798926) - FILME C. 510X65 SK 350ML MP C18 429" at bounding box center [254, 157] width 306 height 10
copy span "50798926"
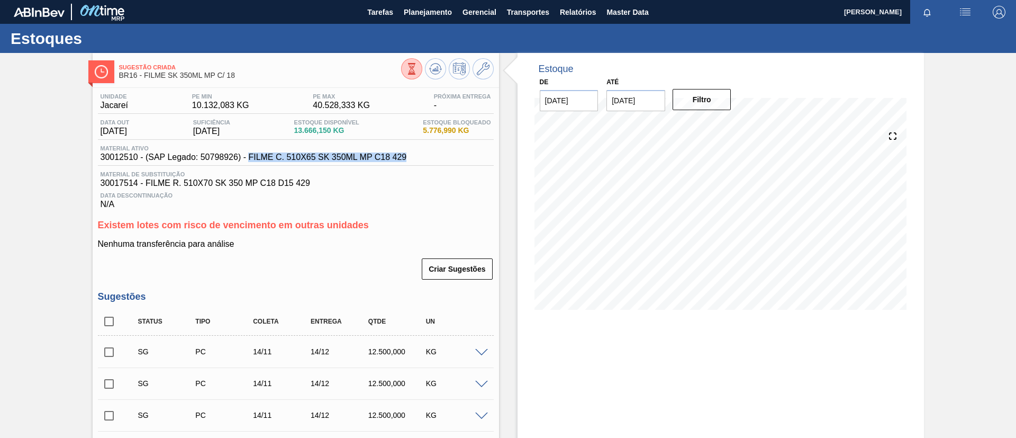
drag, startPoint x: 249, startPoint y: 157, endPoint x: 414, endPoint y: 164, distance: 164.8
click at [414, 164] on div "Material ativo 30012510 - (SAP Legado: 50798926) - FILME C. 510X65 SK 350ML MP …" at bounding box center [296, 155] width 396 height 21
copy span "FILME C. 510X65 SK 350ML MP C18 429"
drag, startPoint x: 202, startPoint y: 158, endPoint x: 238, endPoint y: 159, distance: 35.5
click at [238, 159] on span "30012510 - (SAP Legado: 50798926) - FILME C. 510X65 SK 350ML MP C18 429" at bounding box center [254, 157] width 306 height 10
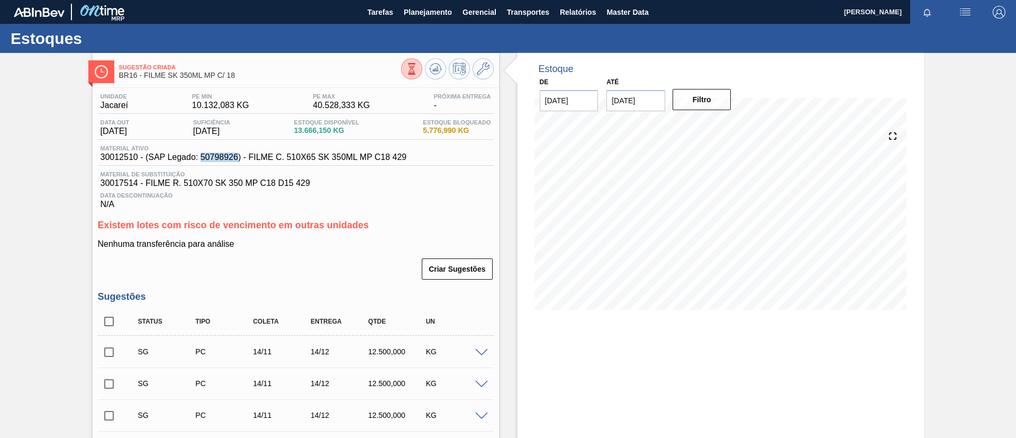
copy span "50798926"
drag, startPoint x: 101, startPoint y: 155, endPoint x: 425, endPoint y: 155, distance: 323.4
click at [425, 155] on div "Material ativo 30012510 - (SAP Legado: 50798926) - FILME C. 510X65 SK 350ML MP …" at bounding box center [296, 155] width 396 height 21
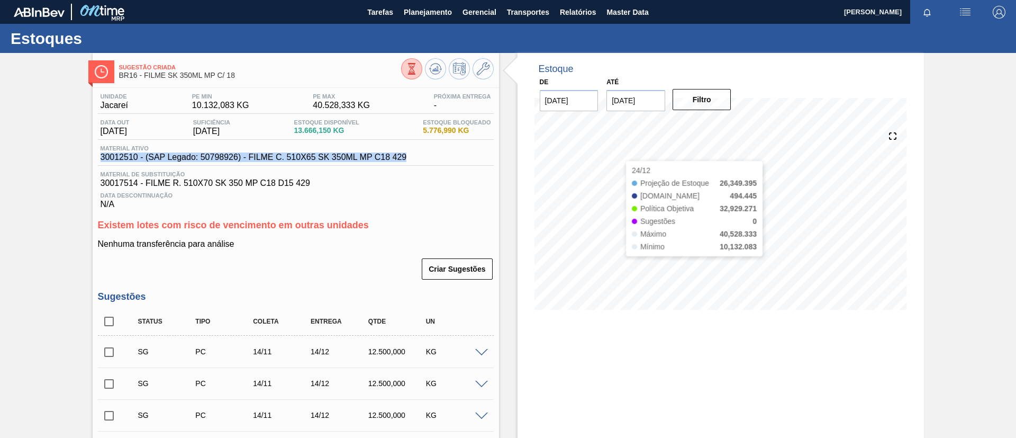
copy span "30012510 - (SAP Legado: 50798926) - FILME C. 510X65 SK 350ML MP C18 429"
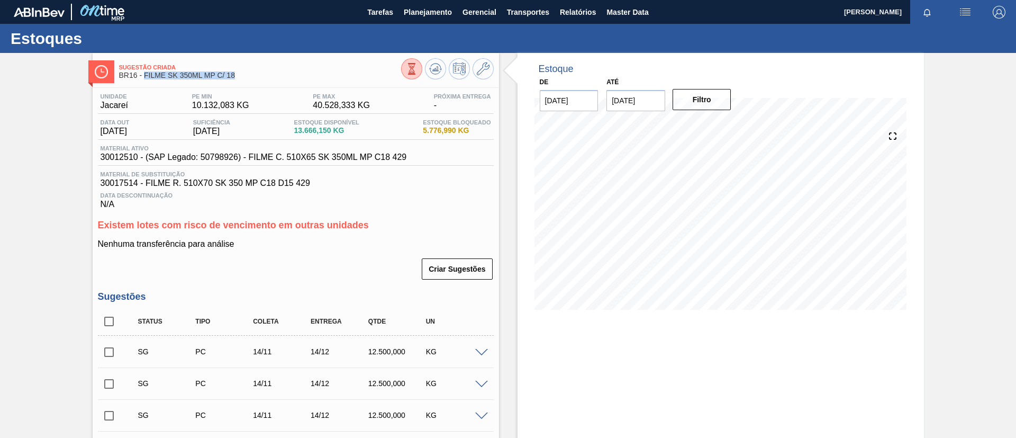
drag, startPoint x: 251, startPoint y: 72, endPoint x: 143, endPoint y: 80, distance: 107.8
click at [143, 80] on div "Sugestão Criada BR16 - FILME SK 350ML MP C/ 18" at bounding box center [260, 72] width 282 height 24
copy span "FILME SK 350ML MP C/ 18"
click at [0, 176] on div "Sugestão Criada BR16 - FILME SK 350ML MP C/ 18 Unidade Jacareí PE MIN 10.132,08…" at bounding box center [508, 355] width 1016 height 605
click at [436, 17] on span "Planejamento" at bounding box center [428, 12] width 48 height 13
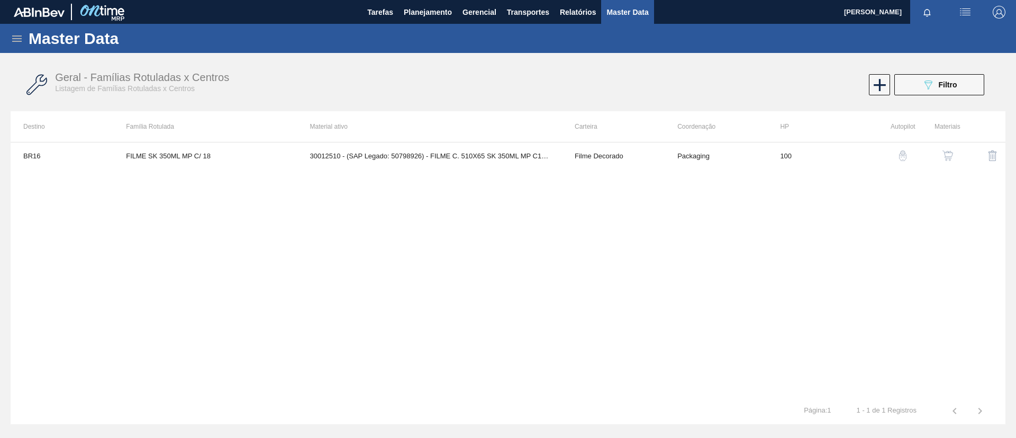
click at [23, 40] on div "Master Data" at bounding box center [508, 38] width 1016 height 29
click at [16, 38] on icon at bounding box center [17, 38] width 10 height 6
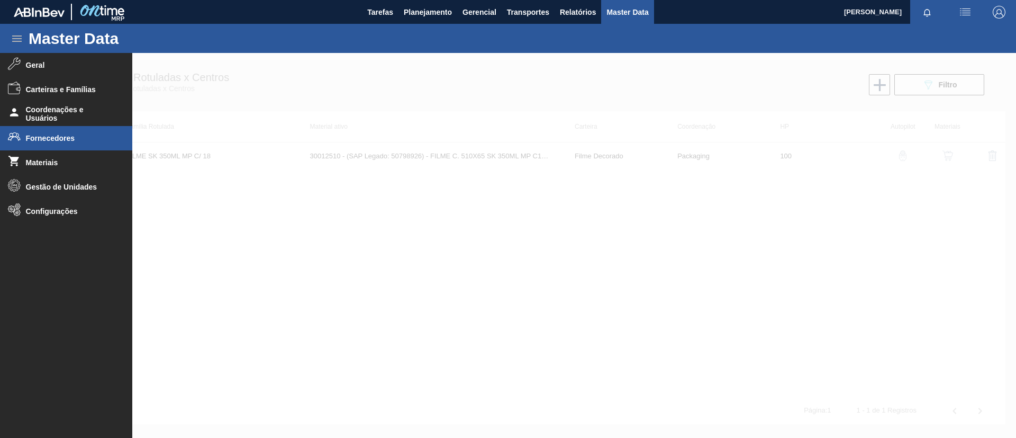
click at [79, 142] on li "Fornecedores" at bounding box center [66, 138] width 132 height 24
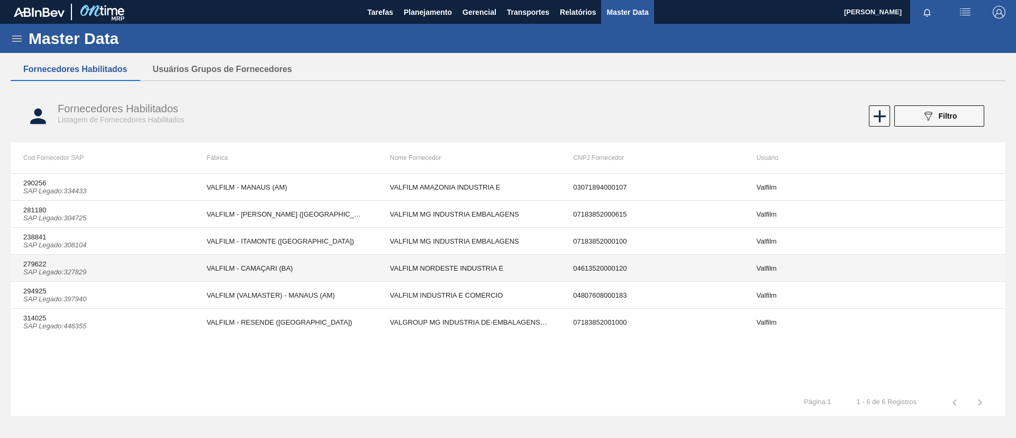
click at [114, 266] on td "279622 SAP Legado : 327829" at bounding box center [102, 268] width 183 height 27
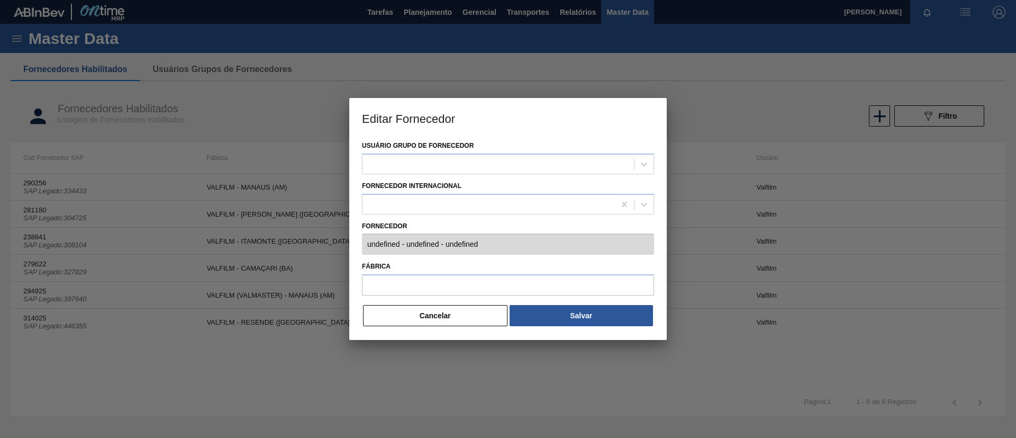
type input "279622 (SAP Legado: 327829) - VALFILM NORDESTE INDUSTRIA E - 04613520000120"
type input "VALFILM - CAMAÇARI (BA)"
click at [444, 312] on button "Cancelar" at bounding box center [435, 315] width 145 height 21
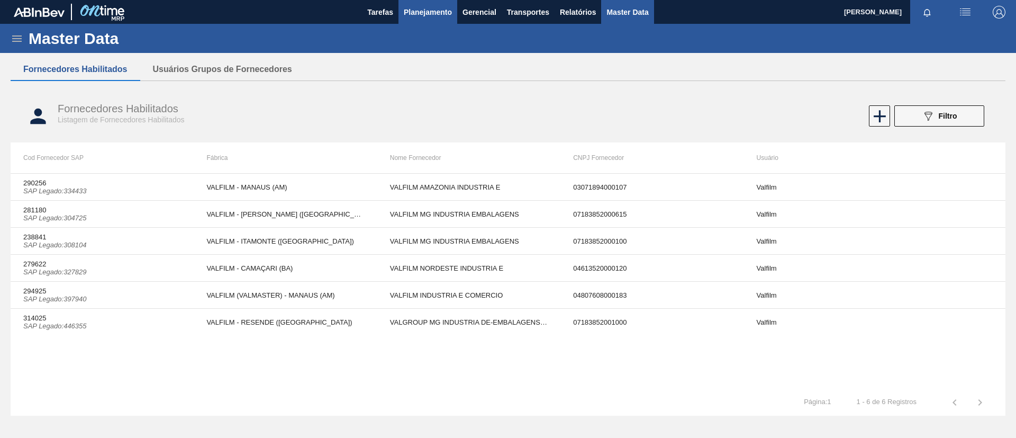
click at [435, 21] on button "Planejamento" at bounding box center [428, 12] width 59 height 24
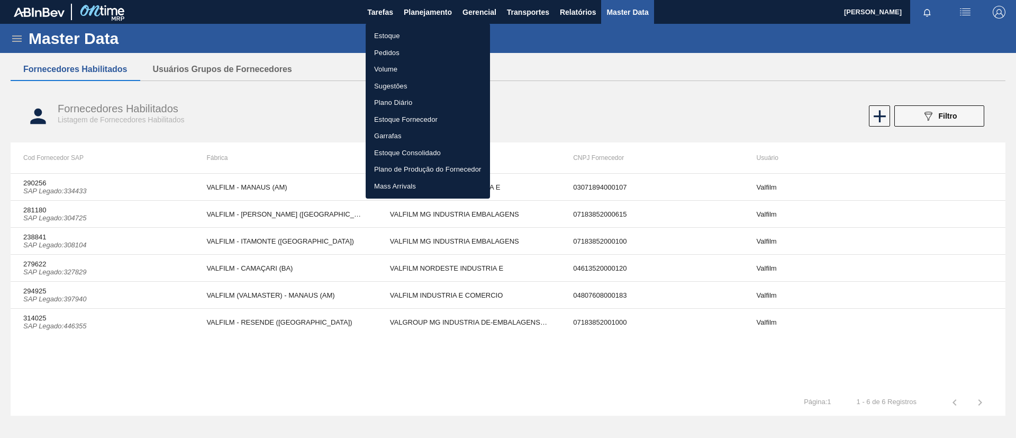
click at [409, 34] on li "Estoque" at bounding box center [428, 36] width 124 height 17
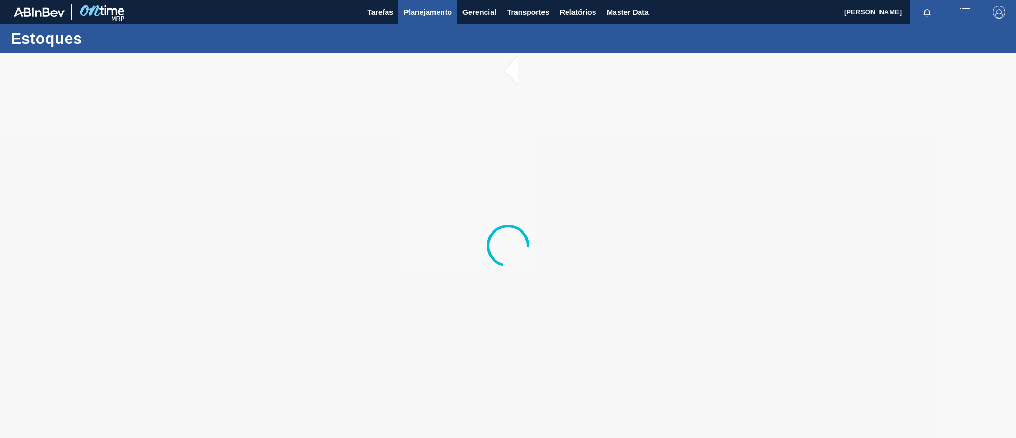
click at [425, 11] on span "Planejamento" at bounding box center [428, 12] width 48 height 13
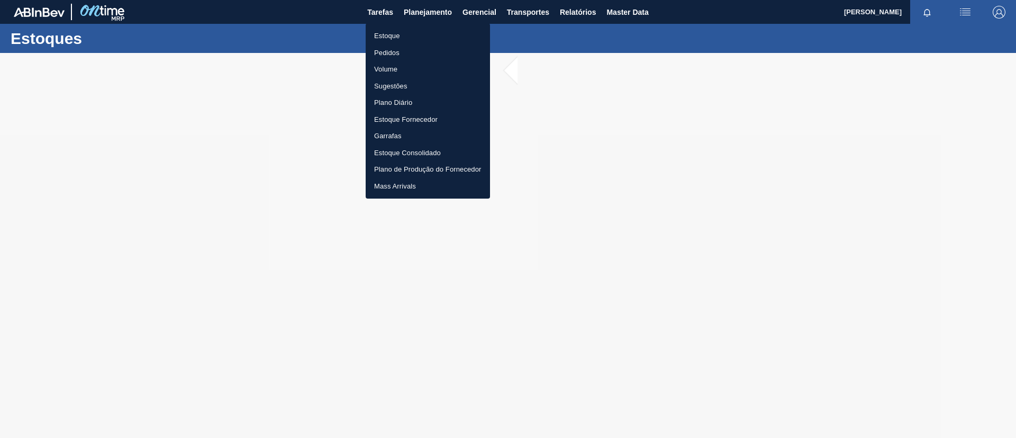
drag, startPoint x: 410, startPoint y: 47, endPoint x: 375, endPoint y: 17, distance: 46.2
click at [410, 46] on li "Pedidos" at bounding box center [428, 52] width 124 height 17
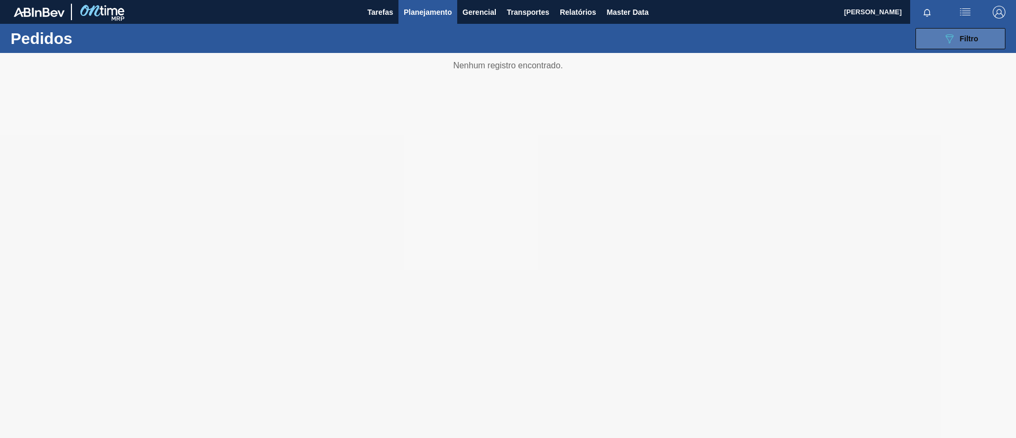
click at [929, 39] on button "089F7B8B-B2A5-4AFE-B5C0-19BA573D28AC Filtro" at bounding box center [961, 38] width 90 height 21
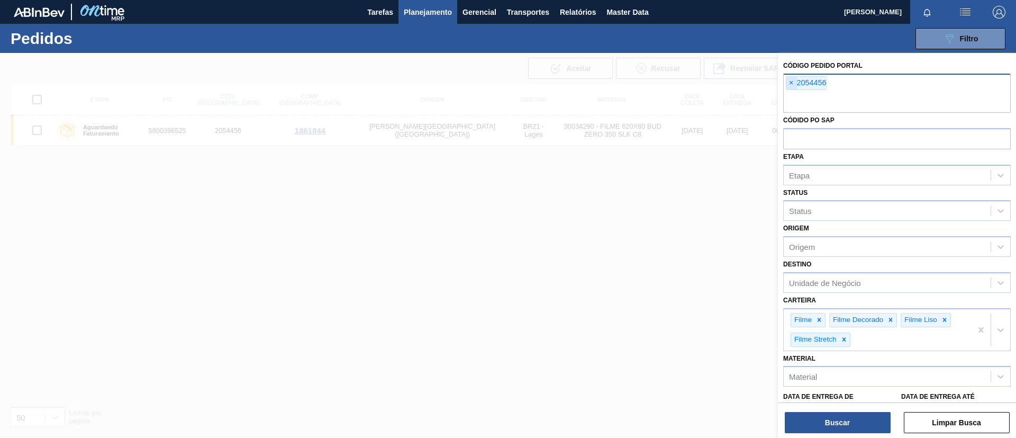
click at [791, 82] on span "×" at bounding box center [792, 83] width 10 height 13
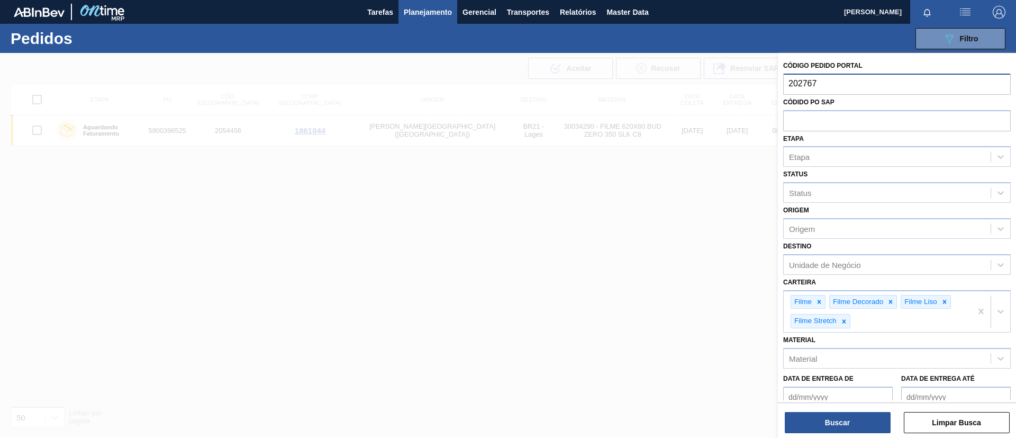
type input "2027676"
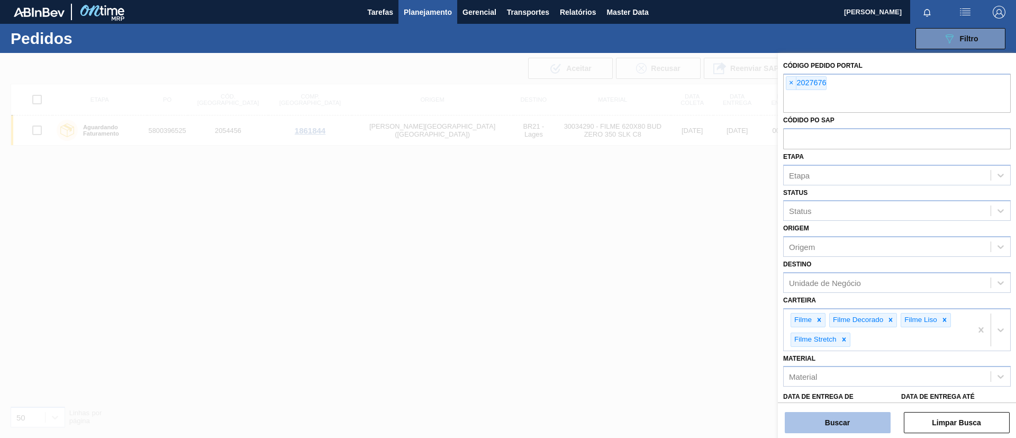
click at [840, 422] on button "Buscar" at bounding box center [838, 422] width 106 height 21
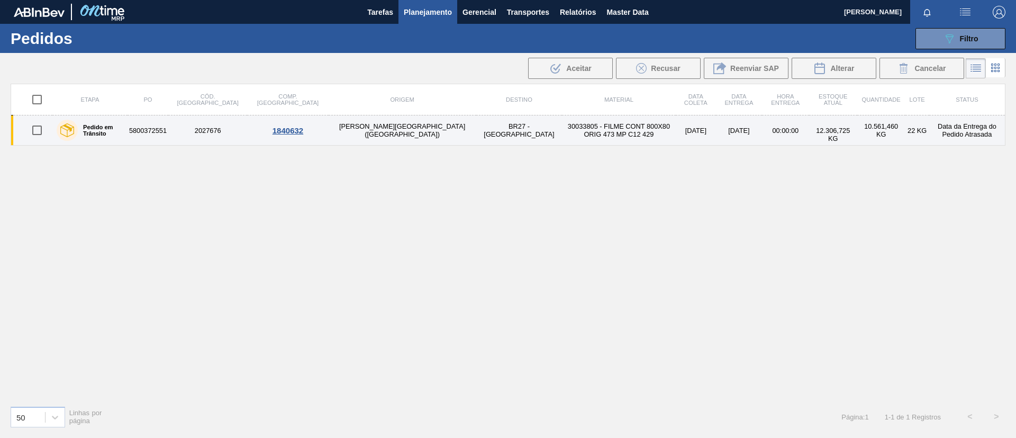
click at [109, 125] on label "Pedido em Trânsito" at bounding box center [101, 130] width 46 height 13
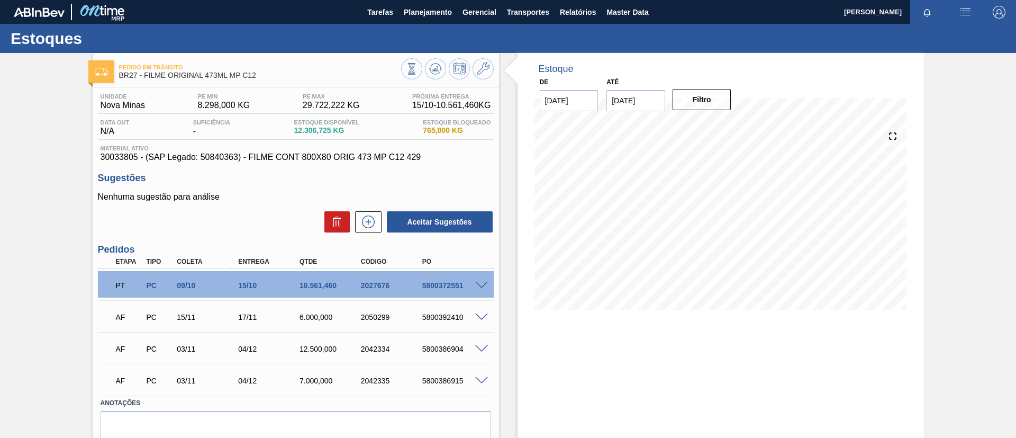
click at [483, 283] on span at bounding box center [481, 286] width 13 height 8
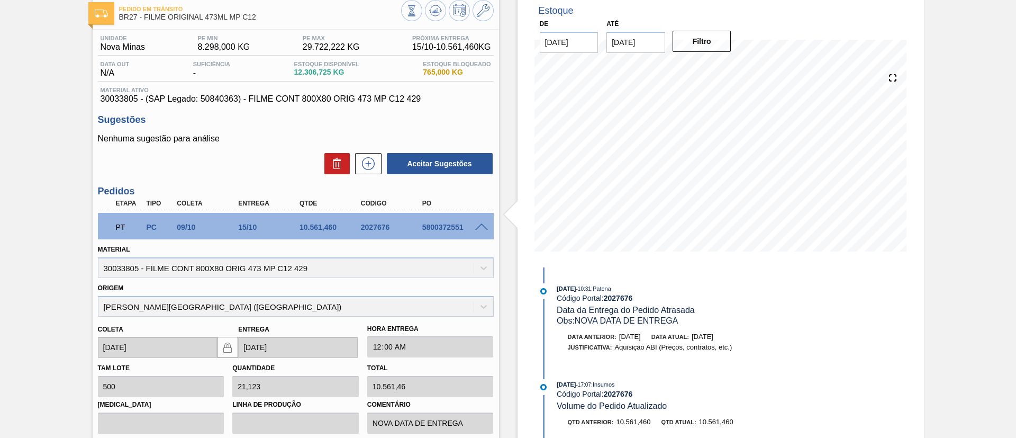
scroll to position [159, 0]
